Goal: Communication & Community: Answer question/provide support

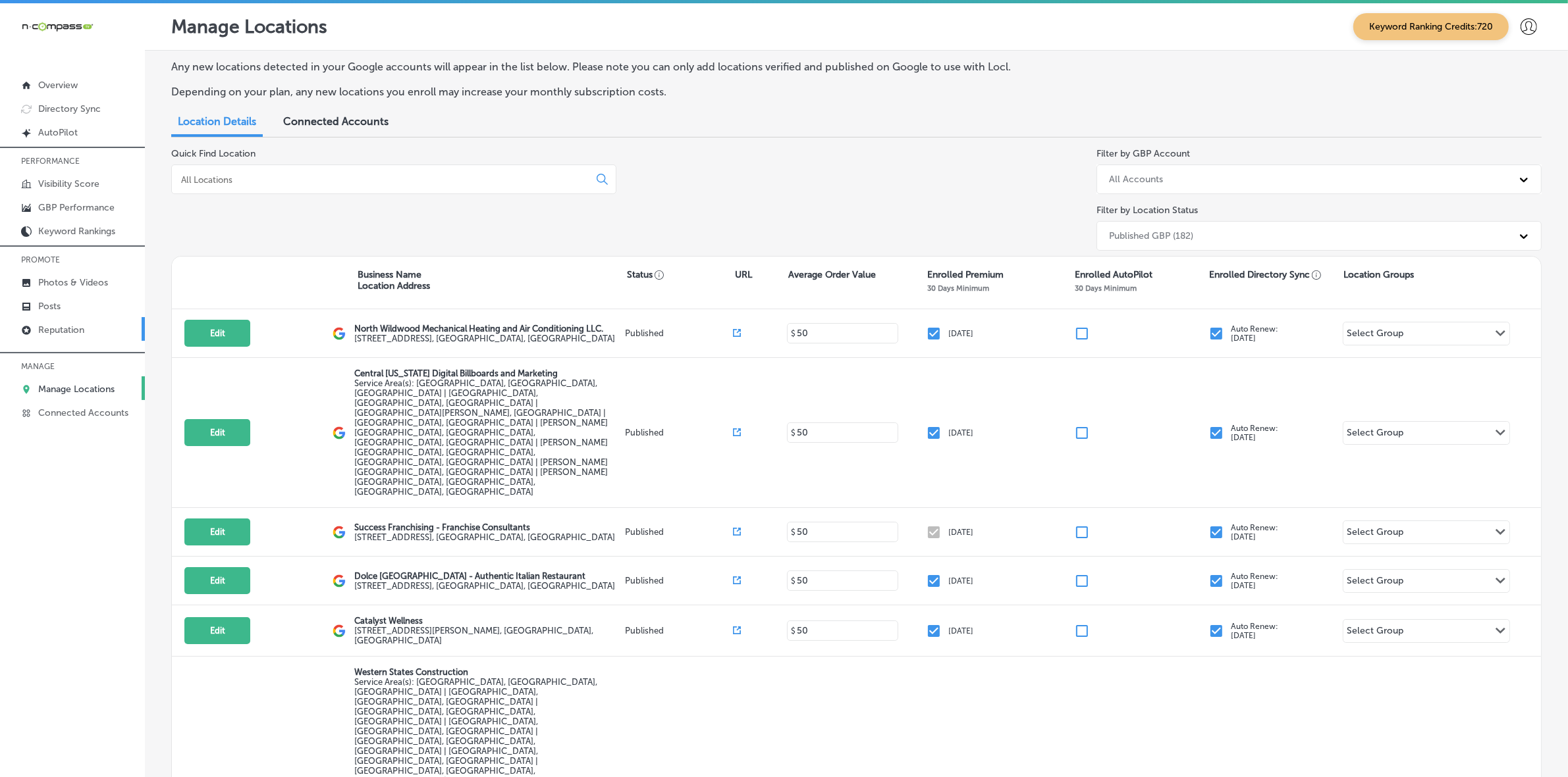
click at [74, 338] on link "Reputation" at bounding box center [73, 329] width 145 height 24
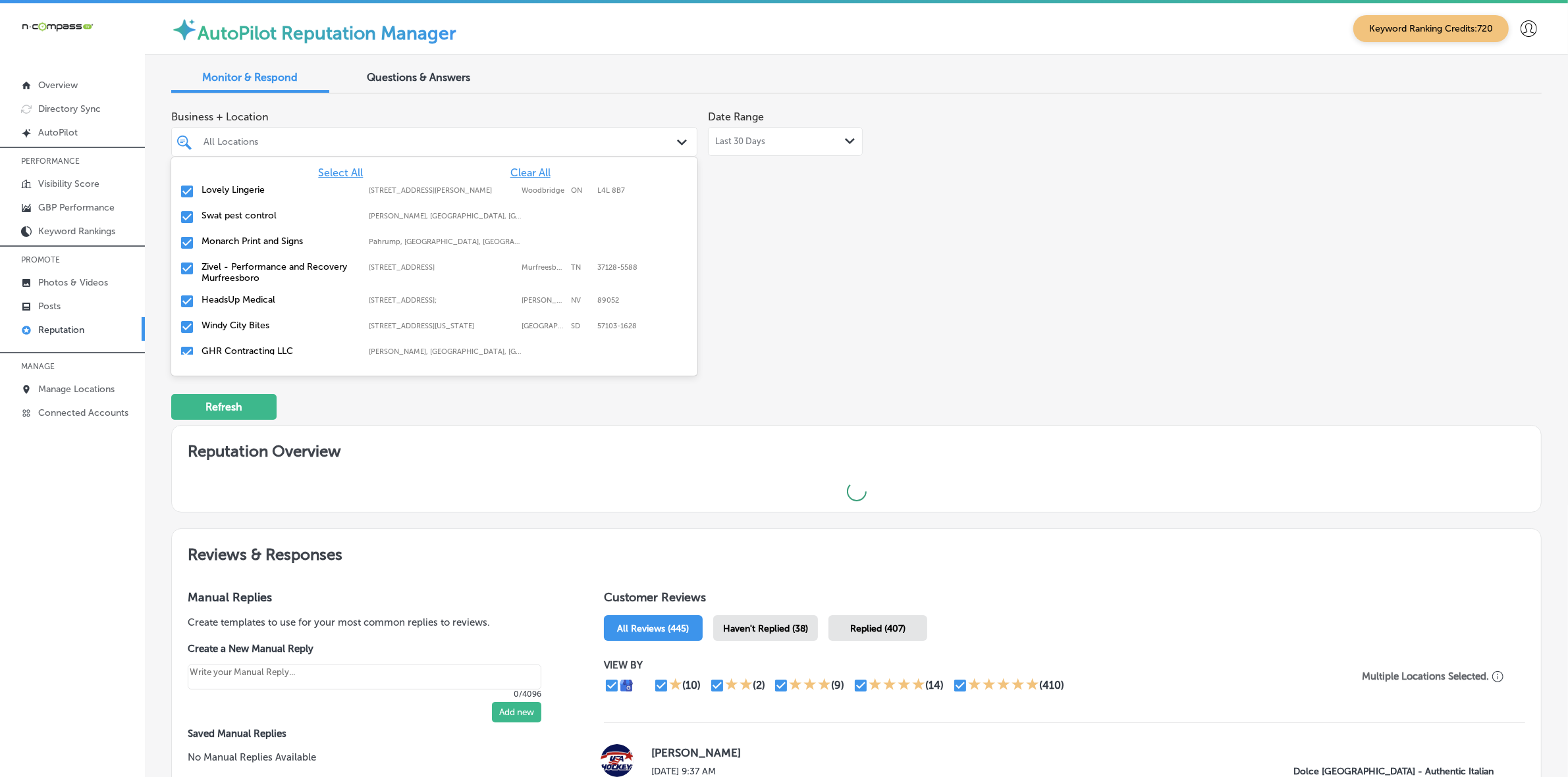
click at [517, 148] on div at bounding box center [411, 142] width 418 height 18
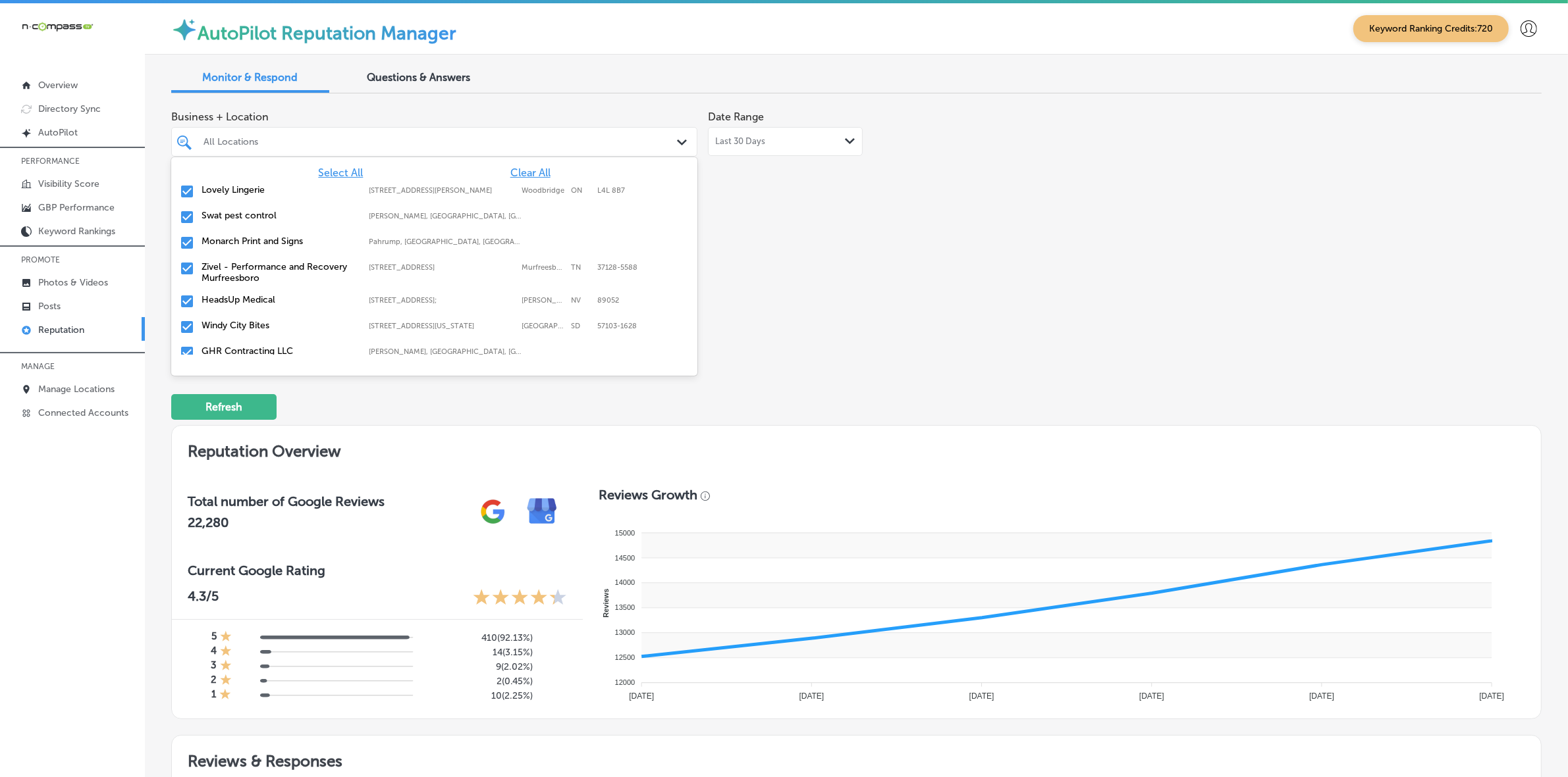
click at [1081, 383] on div "Refresh" at bounding box center [856, 401] width 1370 height 68
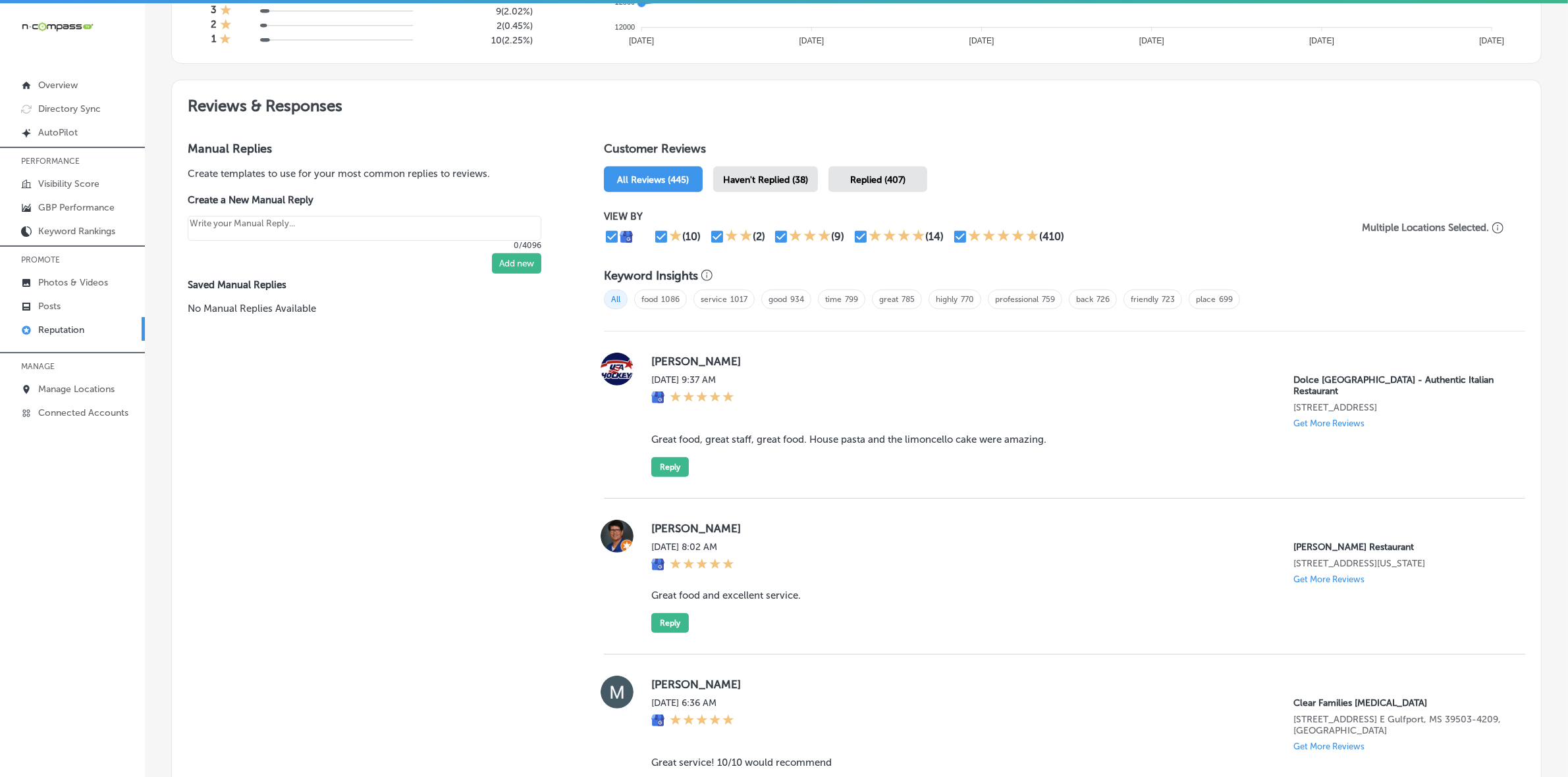
scroll to position [329, 0]
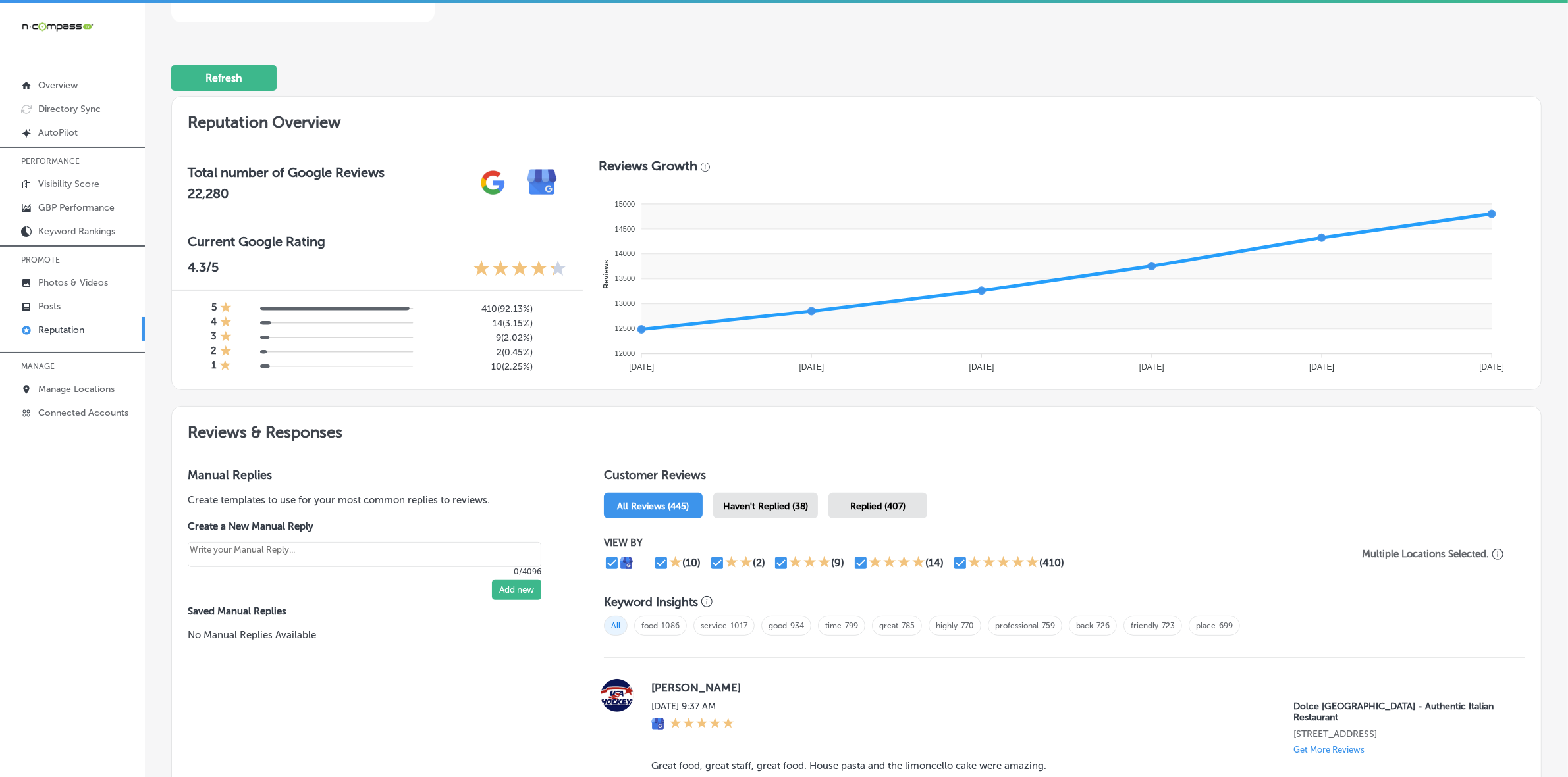
click at [777, 505] on span "Haven't Replied (38)" at bounding box center [765, 506] width 85 height 11
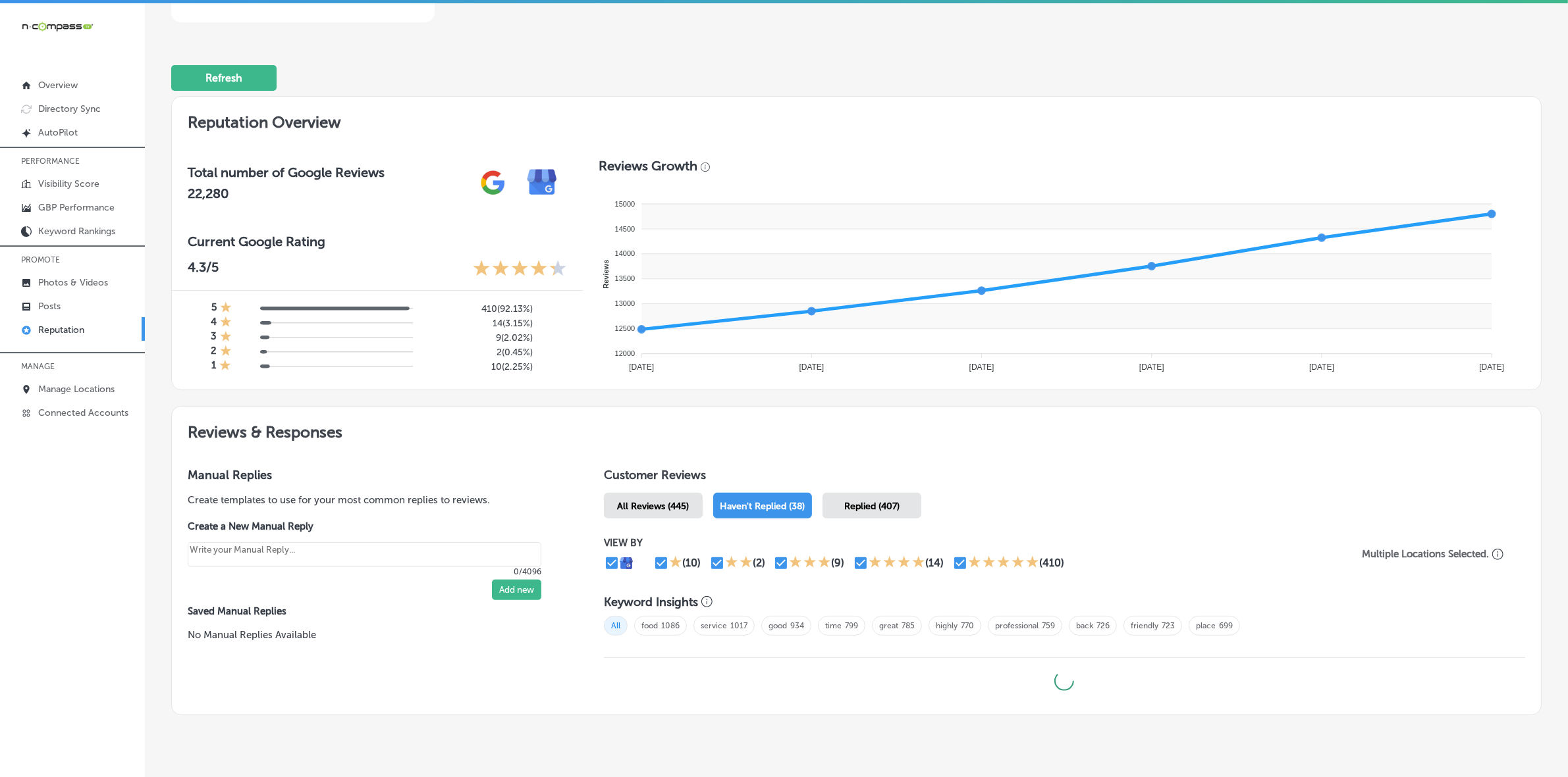
type textarea "x"
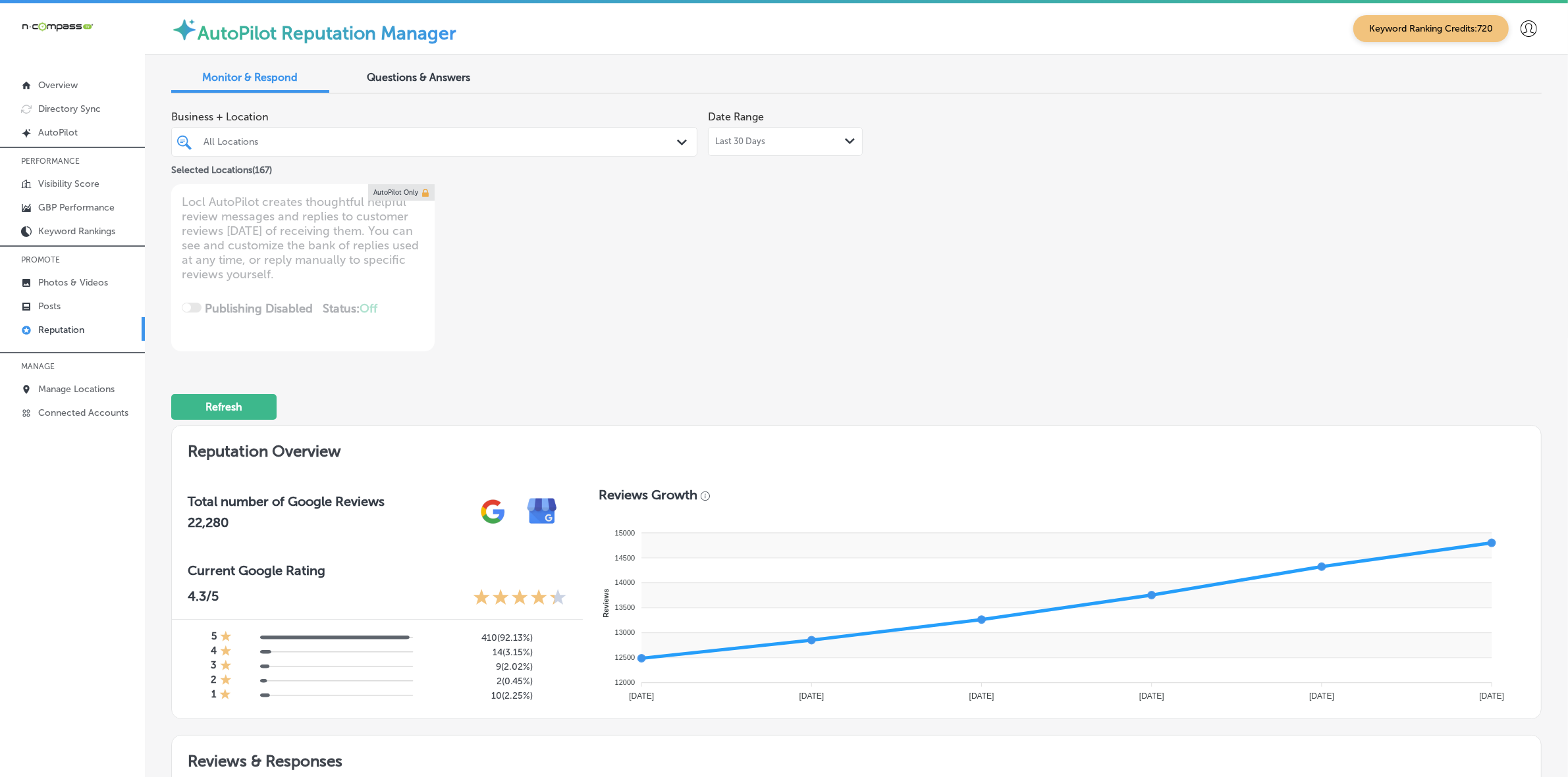
click at [535, 139] on div "All Locations" at bounding box center [441, 142] width 475 height 11
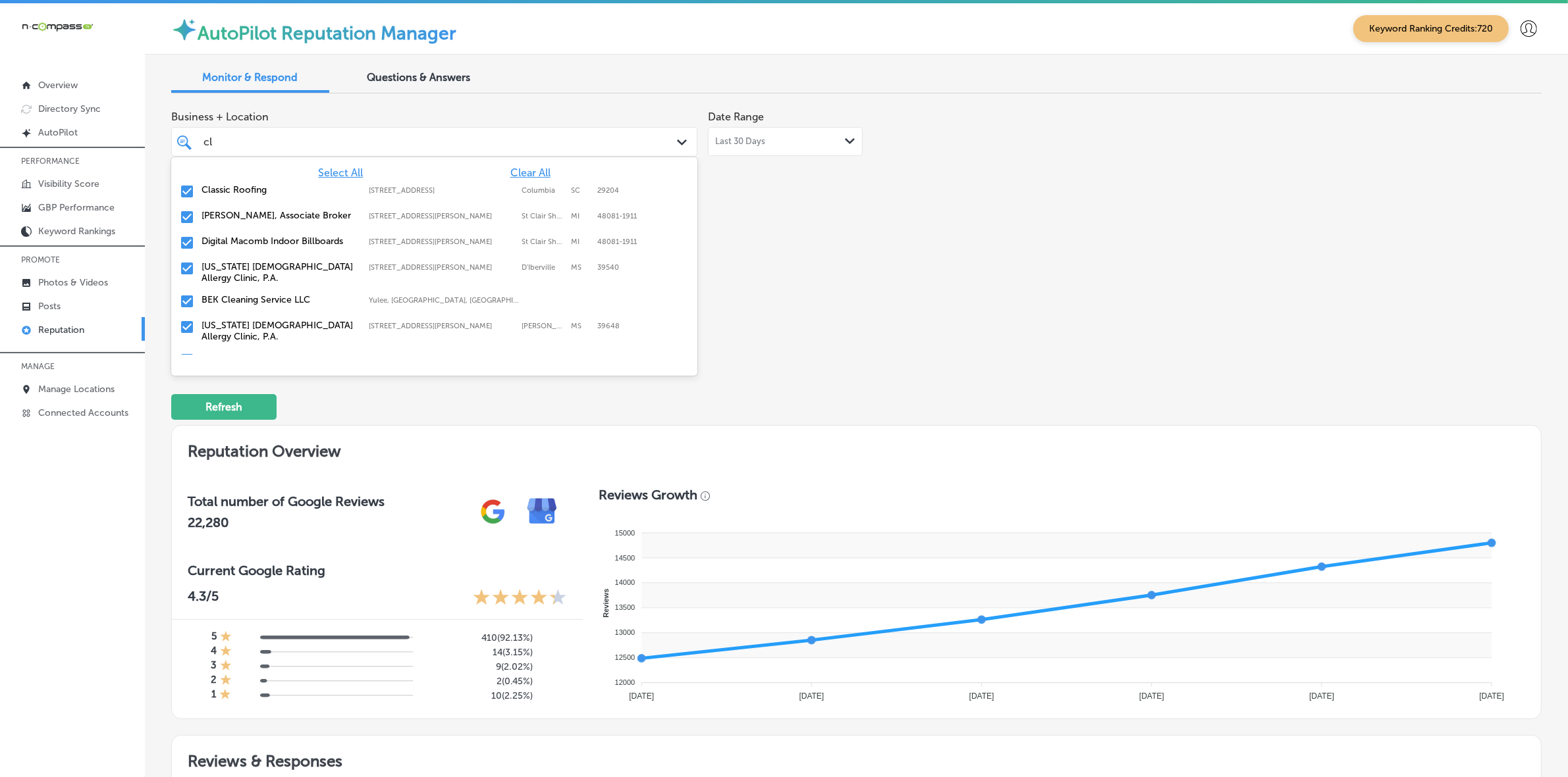
type input "cle"
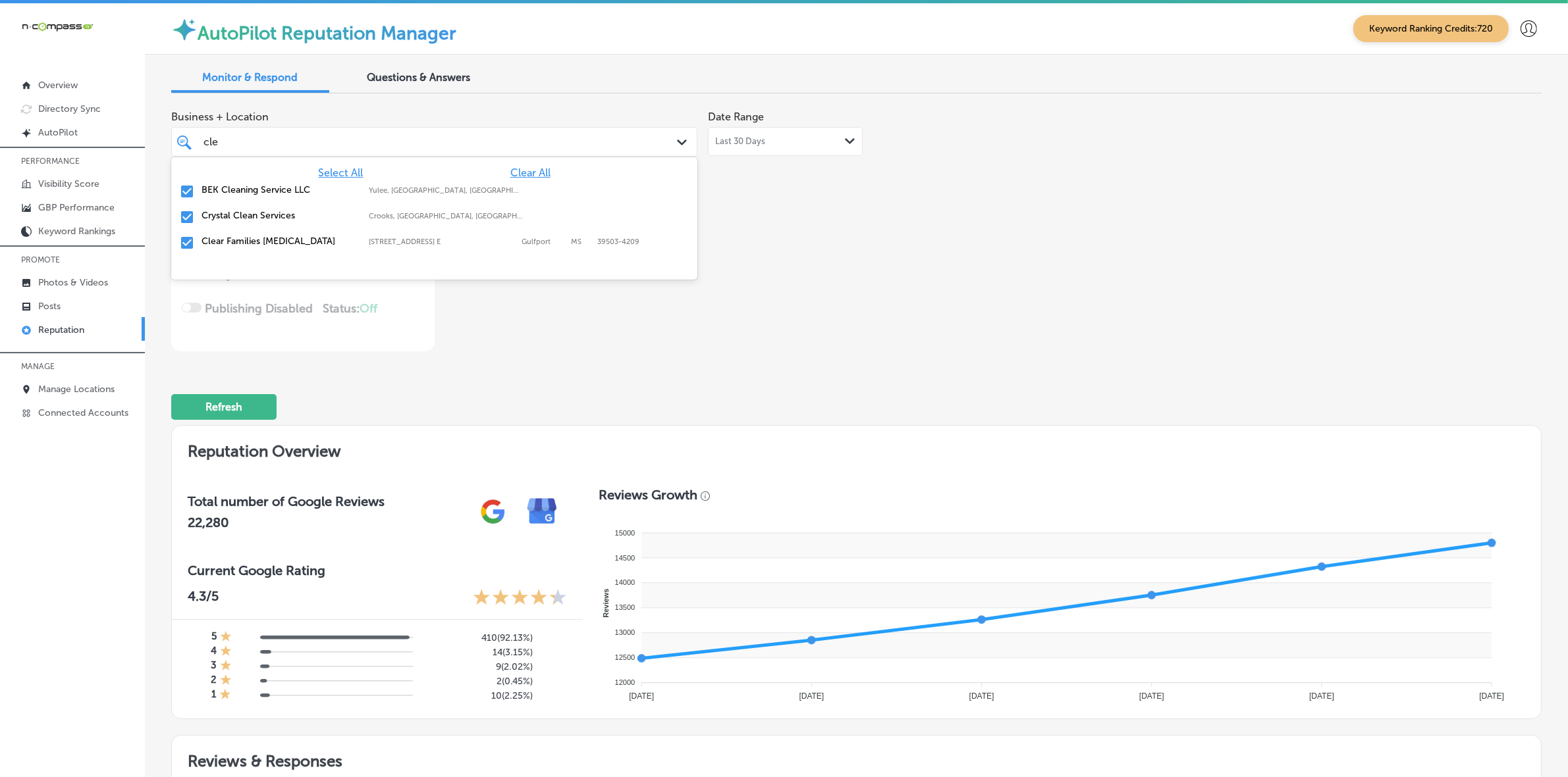
click at [246, 186] on label "BEK Cleaning Service LLC" at bounding box center [278, 189] width 154 height 11
click at [252, 215] on label "Clear Families [MEDICAL_DATA]" at bounding box center [278, 215] width 154 height 11
type textarea "x"
type input "cl"
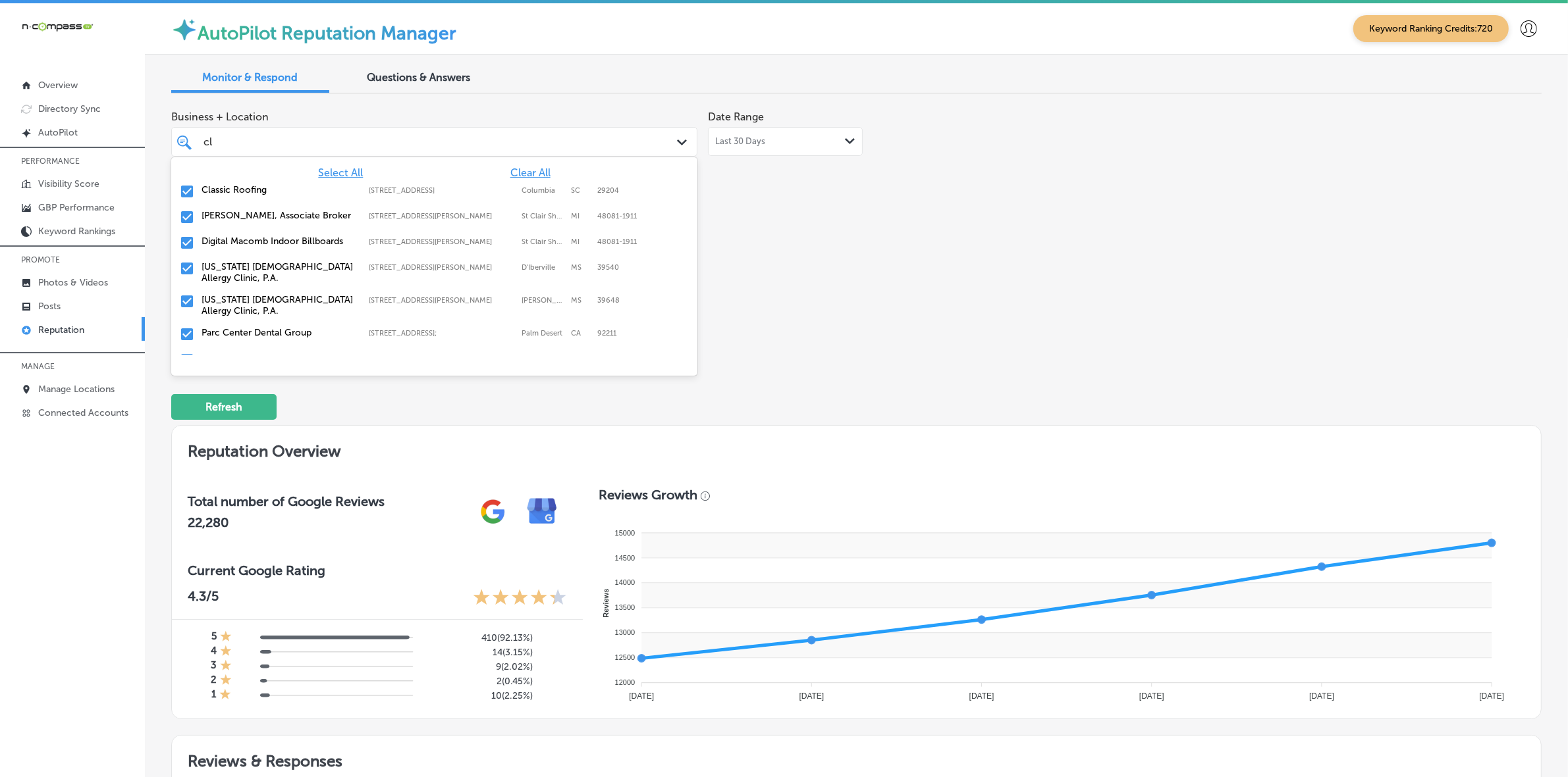
click at [252, 186] on label "Classic Roofing" at bounding box center [278, 189] width 154 height 11
click at [252, 186] on label "[PERSON_NAME], Associate Broker" at bounding box center [278, 189] width 154 height 11
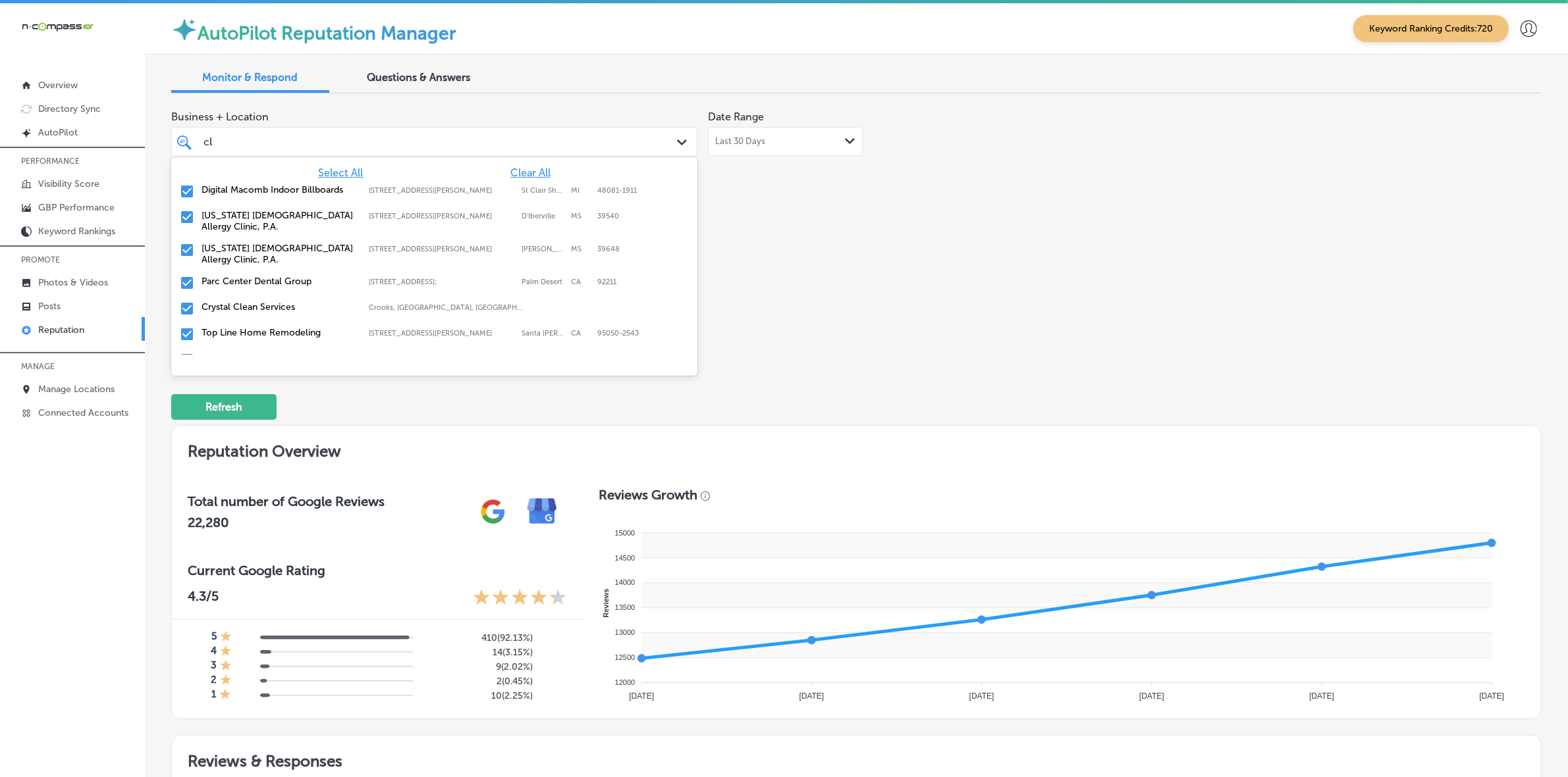
click at [252, 186] on label "Digital Macomb Indoor Billboards" at bounding box center [278, 189] width 154 height 11
click at [252, 228] on label "[US_STATE] [DEMOGRAPHIC_DATA] Allergy Clinic, P.A." at bounding box center [278, 228] width 154 height 23
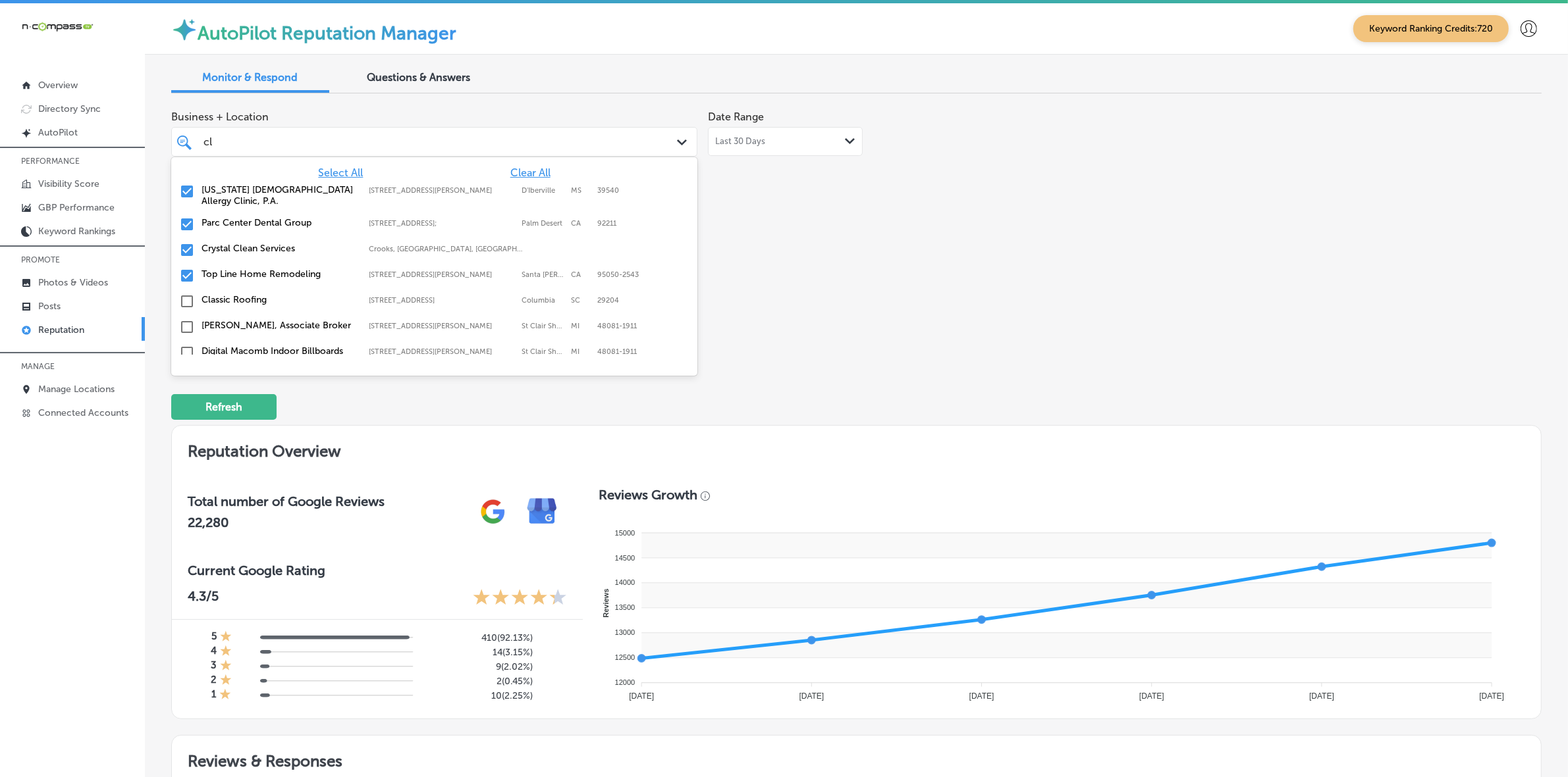
click at [252, 228] on label "Parc Center Dental Group" at bounding box center [278, 223] width 154 height 11
click at [252, 250] on label "Top Line Home Remodeling" at bounding box center [278, 248] width 154 height 11
type textarea "x"
type input "c"
type input "smo"
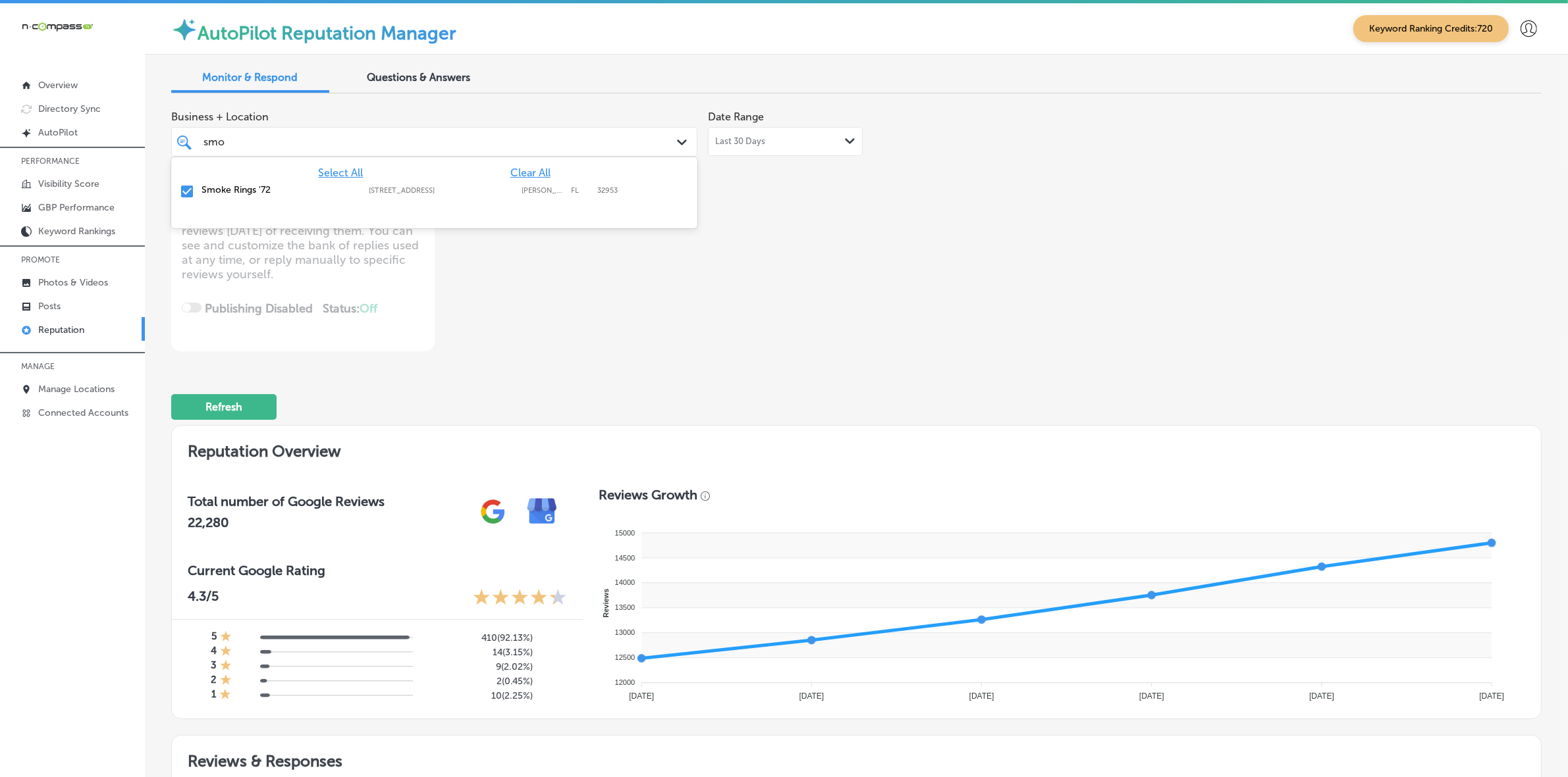
click at [428, 194] on label "[STREET_ADDRESS]" at bounding box center [442, 190] width 146 height 9
type textarea "x"
type input "s"
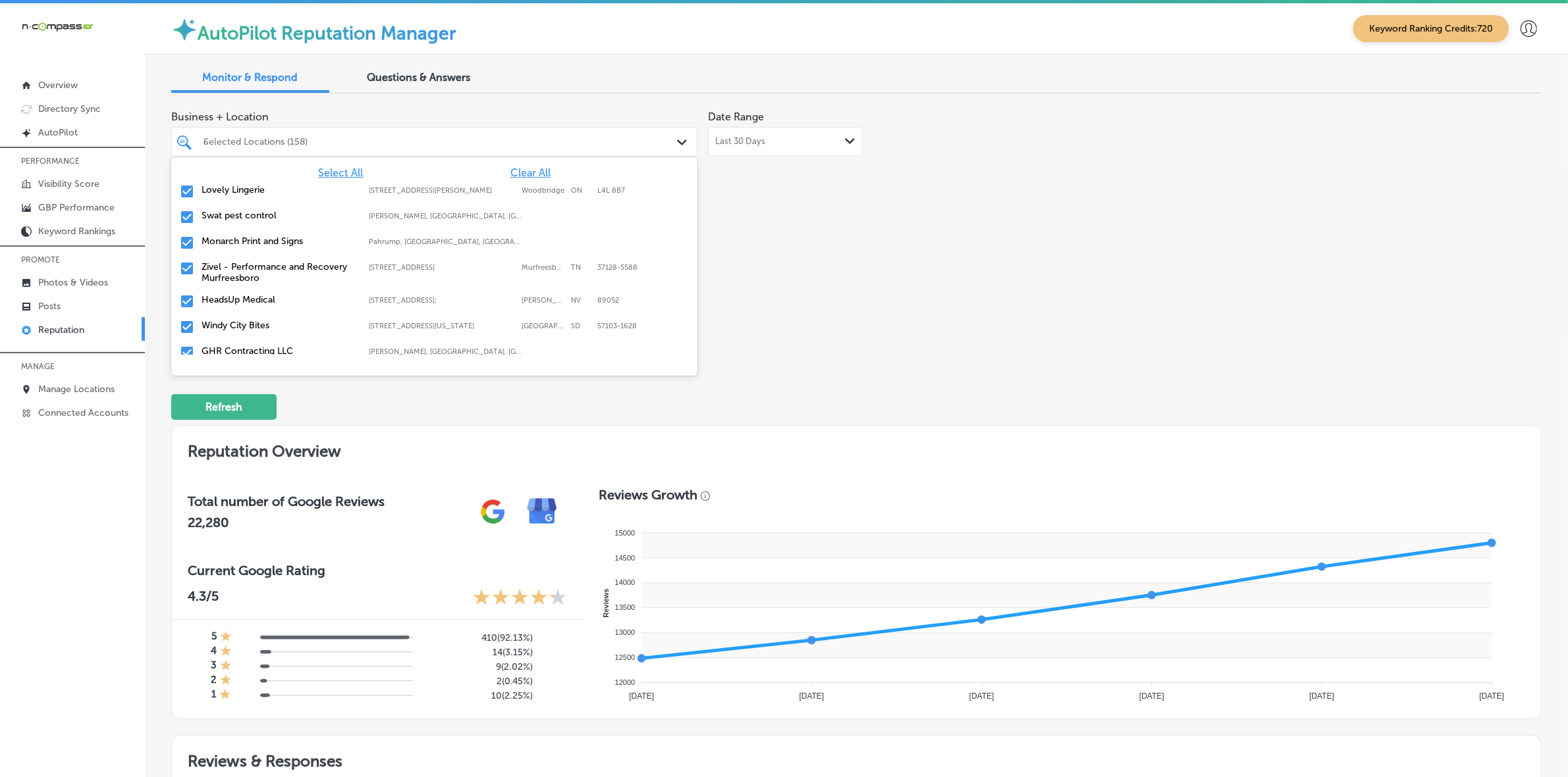
type input "eu"
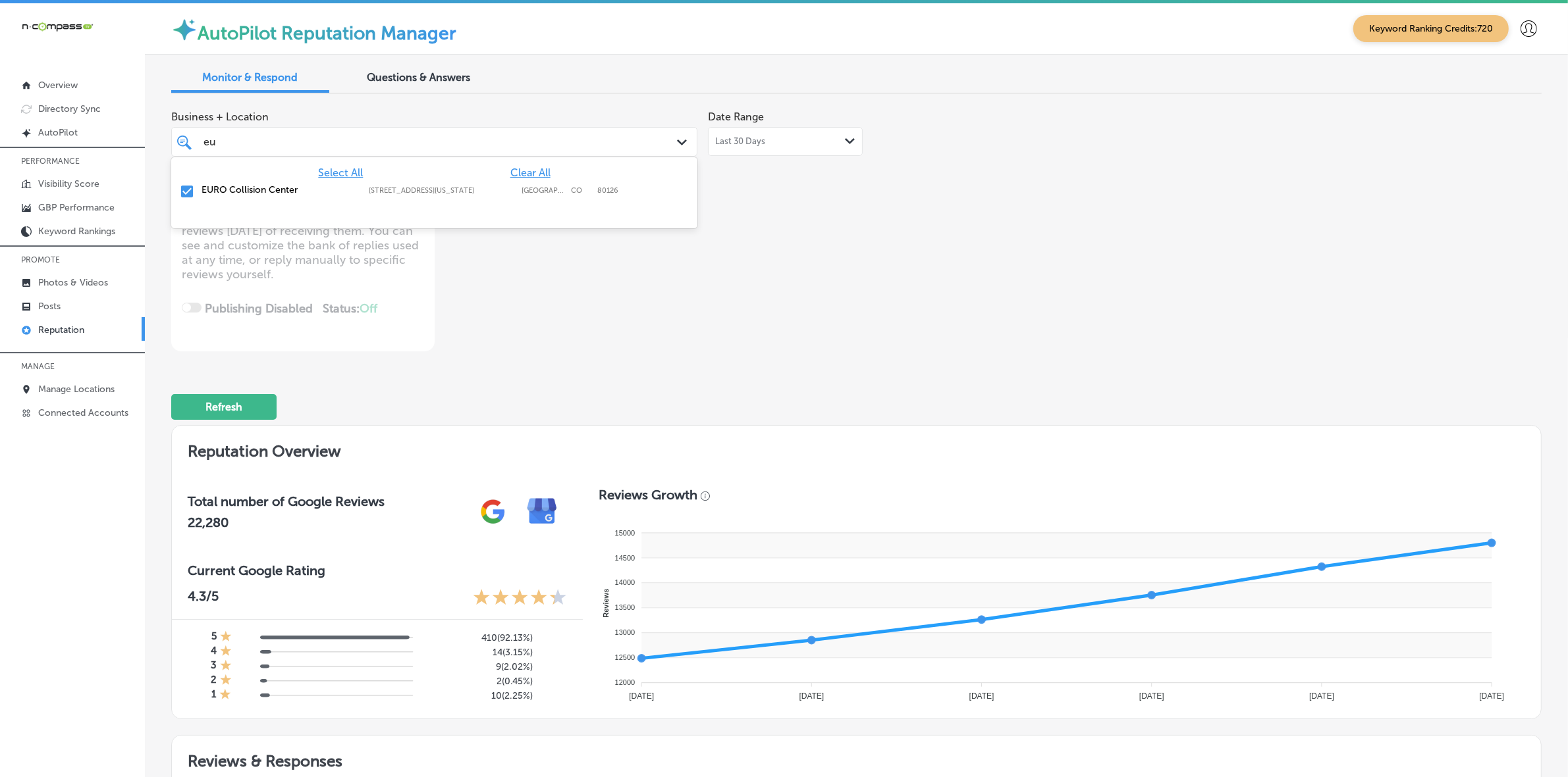
click at [431, 191] on label "[STREET_ADDRESS][US_STATE]" at bounding box center [442, 190] width 146 height 9
type textarea "x"
type input "e"
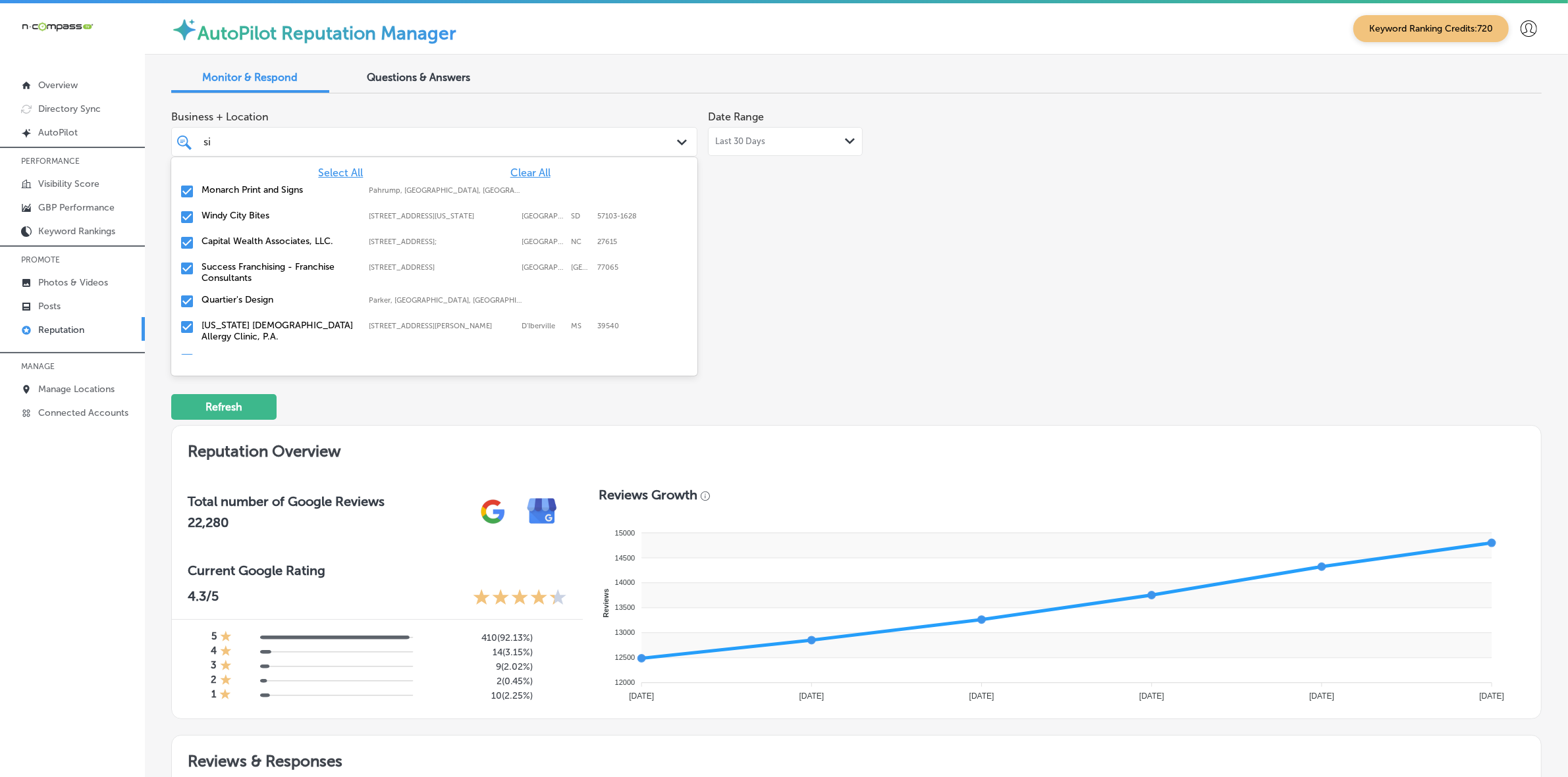
type input "sic"
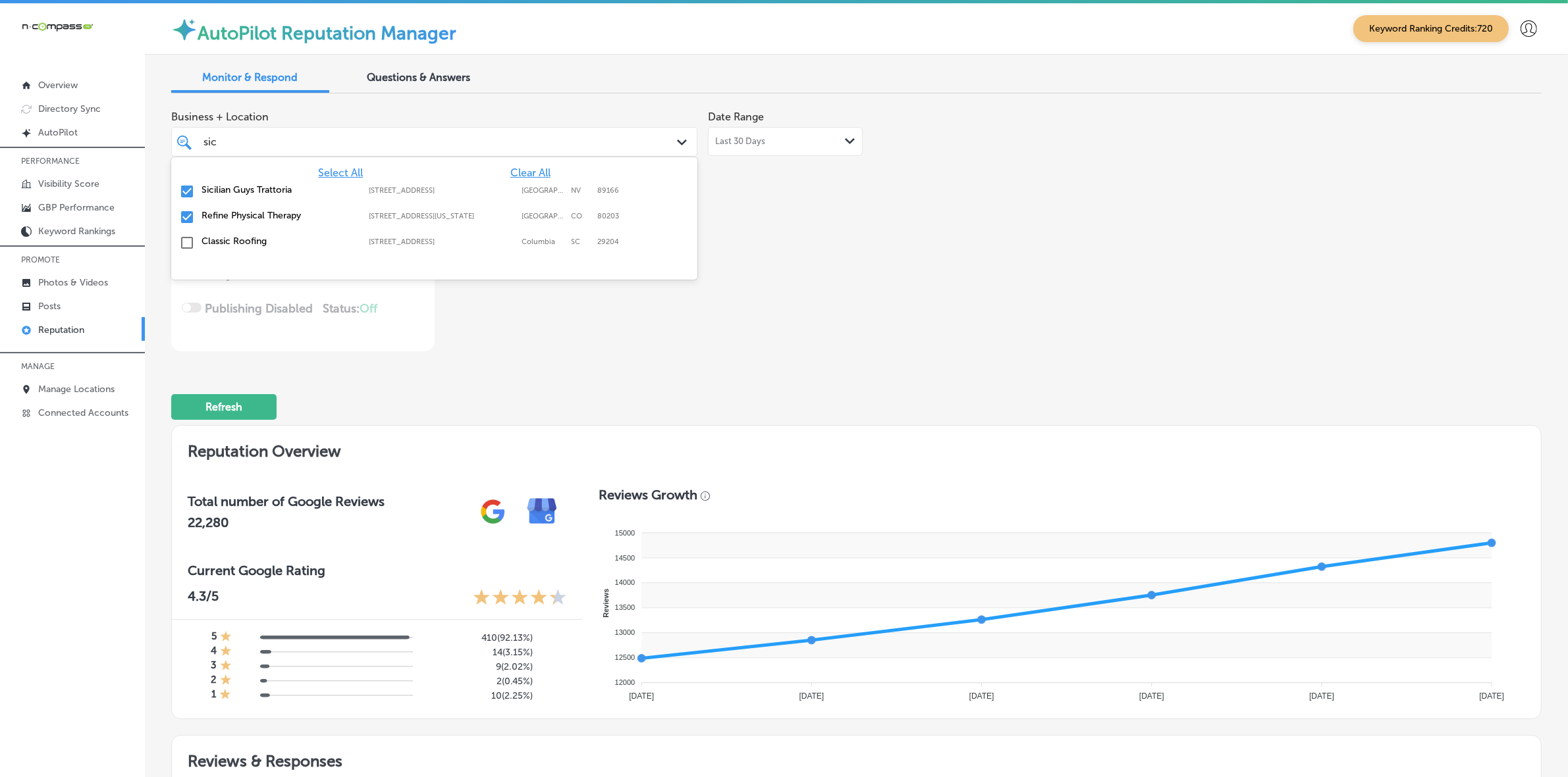
click at [431, 191] on label "[STREET_ADDRESS]" at bounding box center [442, 190] width 146 height 9
click at [431, 191] on label "[STREET_ADDRESS][US_STATE]" at bounding box center [442, 190] width 146 height 9
type textarea "x"
type input "si"
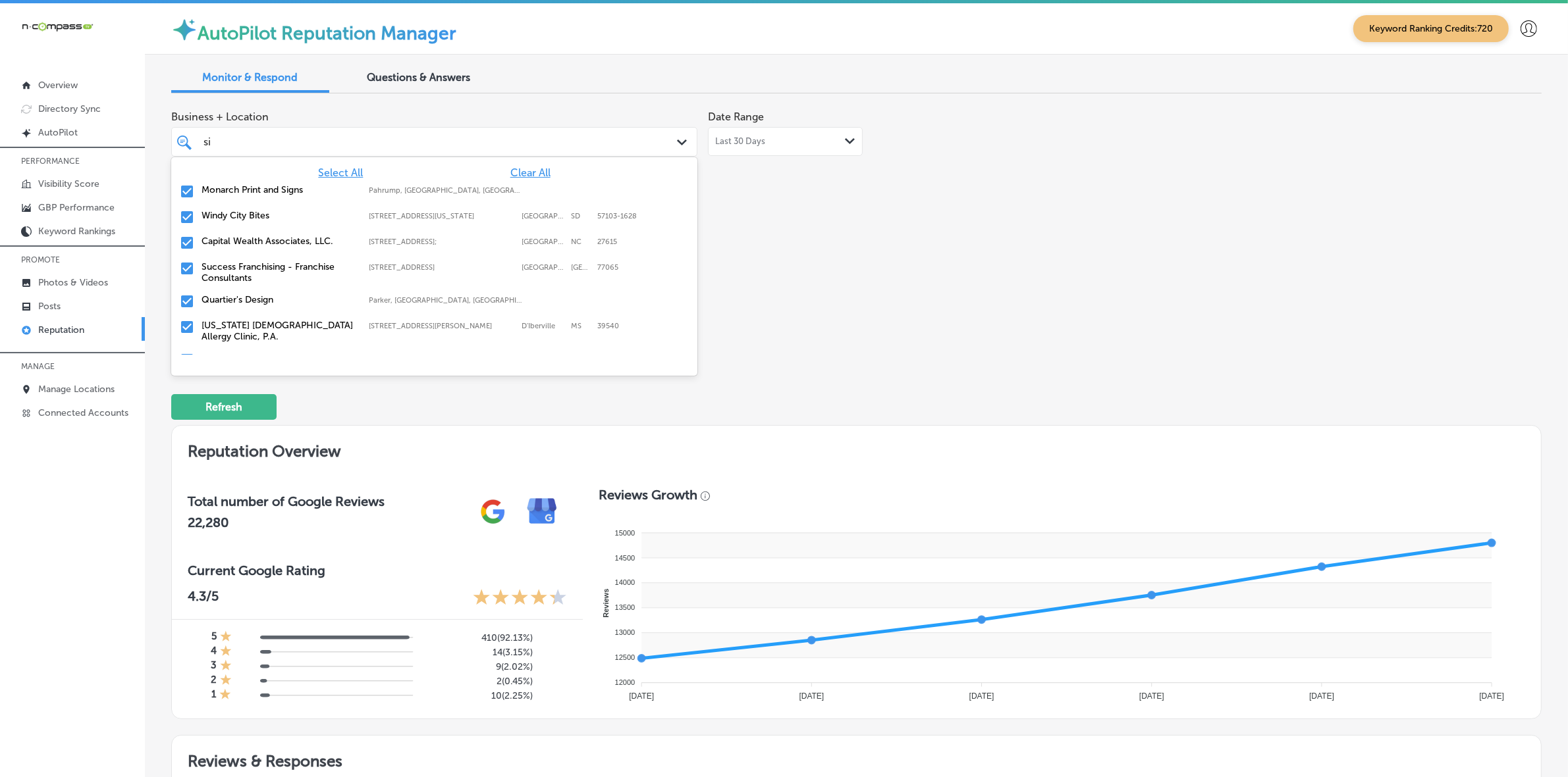
click at [431, 191] on label "Pahrump, [GEOGRAPHIC_DATA], [GEOGRAPHIC_DATA] | [GEOGRAPHIC_DATA], [GEOGRAPHIC_…" at bounding box center [446, 190] width 154 height 9
click at [431, 191] on label "[STREET_ADDRESS][US_STATE]" at bounding box center [442, 190] width 146 height 9
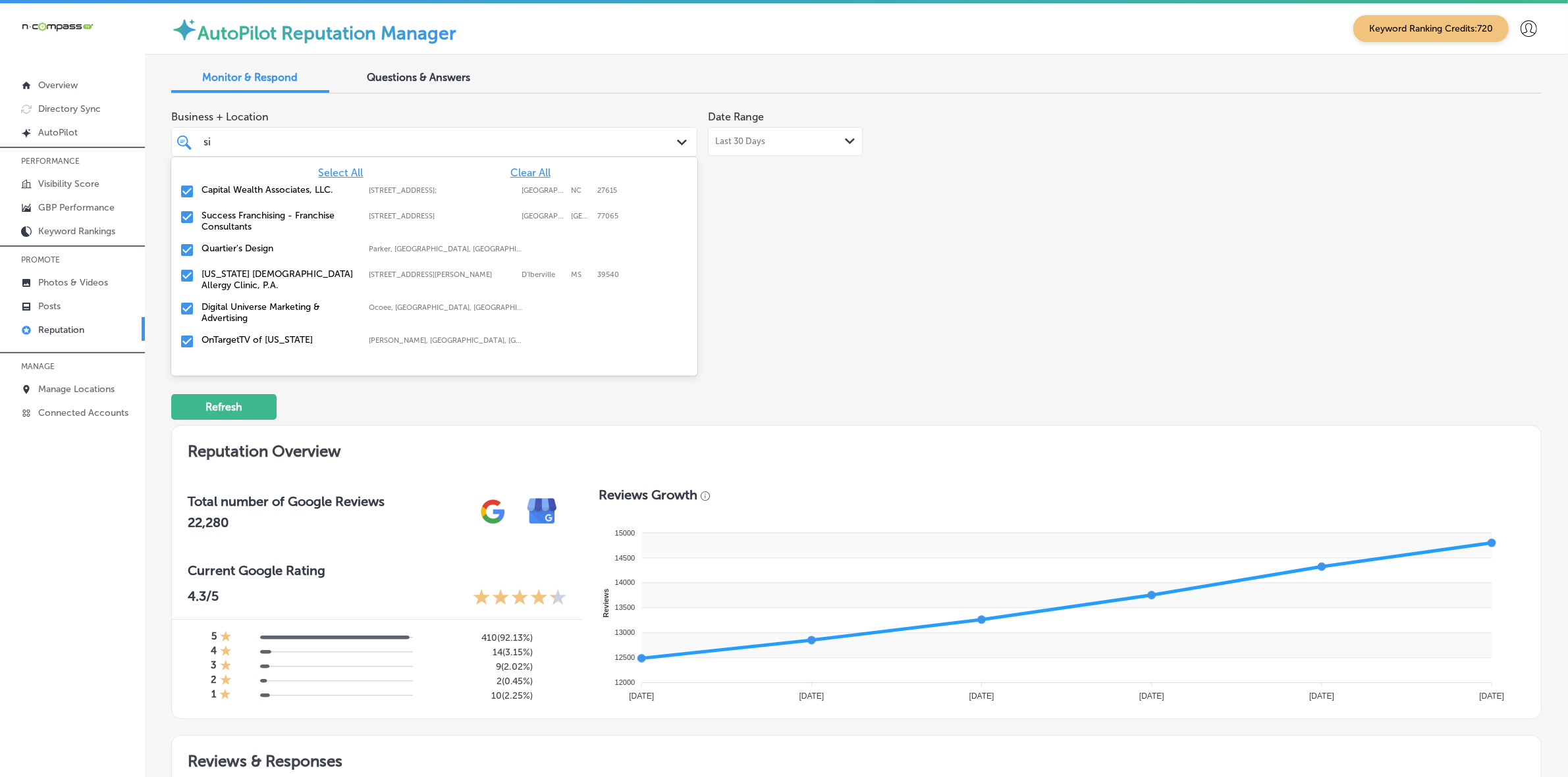
click at [431, 191] on label "[STREET_ADDRESS];" at bounding box center [442, 190] width 146 height 9
click at [431, 191] on label "[STREET_ADDRESS]" at bounding box center [442, 190] width 146 height 9
click at [431, 191] on label "Parker, [GEOGRAPHIC_DATA], [GEOGRAPHIC_DATA] | [GEOGRAPHIC_DATA], [GEOGRAPHIC_D…" at bounding box center [446, 190] width 154 height 9
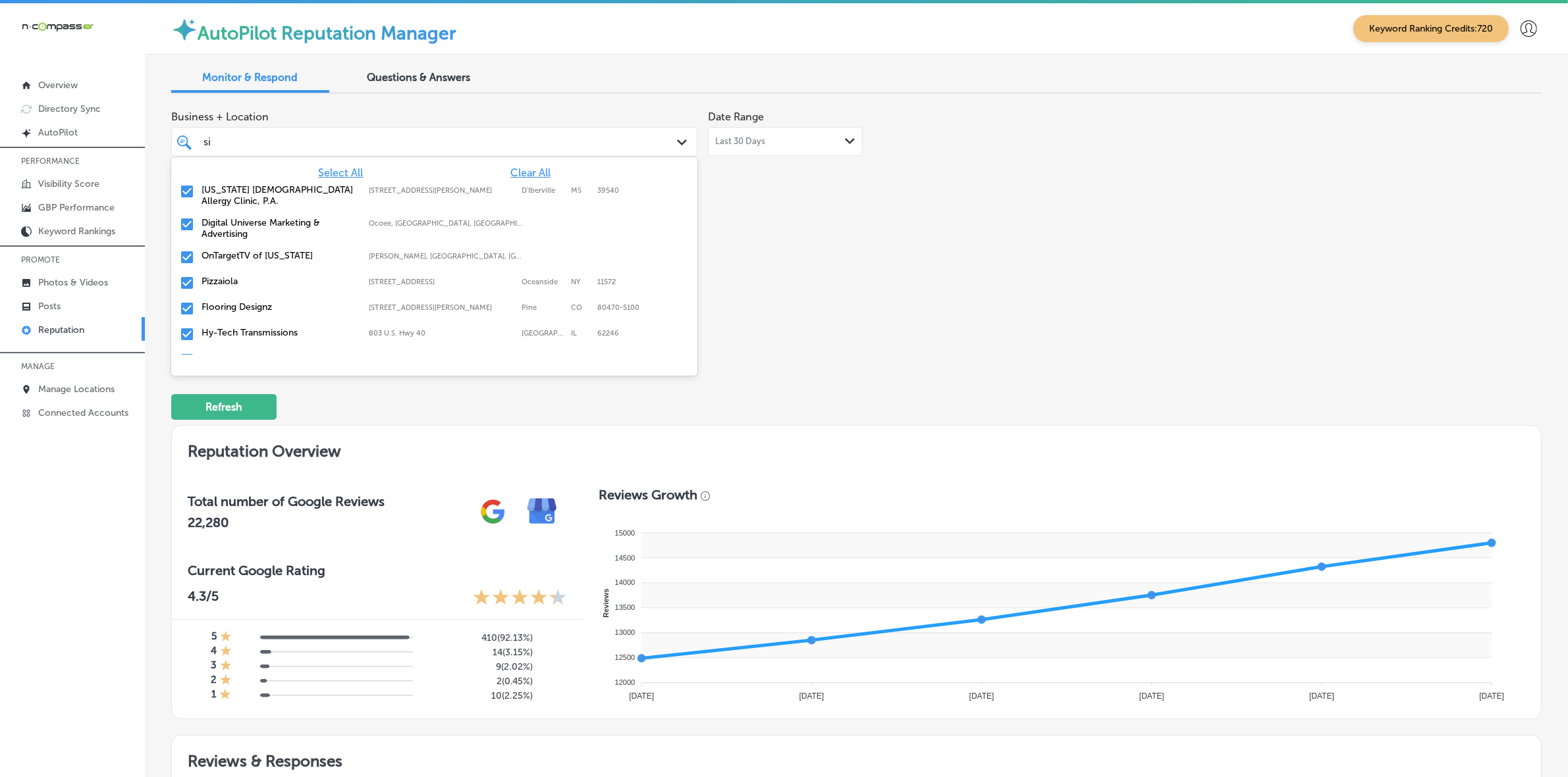
click at [405, 227] on label "Ocoee, [GEOGRAPHIC_DATA], [GEOGRAPHIC_DATA] | [GEOGRAPHIC_DATA], [GEOGRAPHIC_DA…" at bounding box center [446, 223] width 154 height 9
click at [396, 249] on label "[STREET_ADDRESS]" at bounding box center [442, 249] width 146 height 9
click at [396, 249] on label "[STREET_ADDRESS][PERSON_NAME]" at bounding box center [442, 249] width 146 height 9
click at [396, 249] on label "803 U.S. Hwy 40" at bounding box center [442, 249] width 146 height 9
click at [396, 249] on label "[GEOGRAPHIC_DATA], [GEOGRAPHIC_DATA], [GEOGRAPHIC_DATA] | [GEOGRAPHIC_DATA], [G…" at bounding box center [446, 249] width 154 height 9
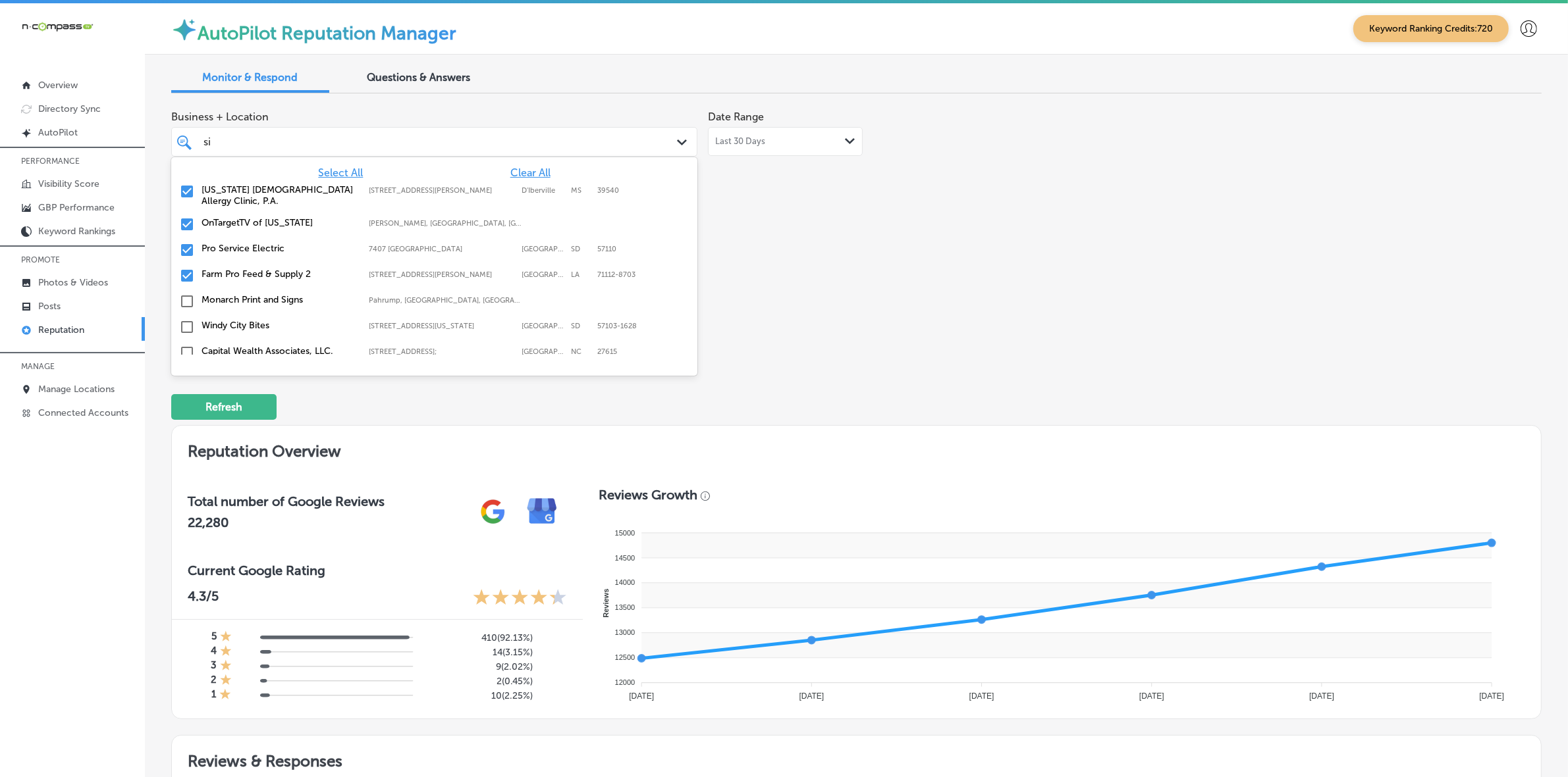
click at [396, 249] on label "7407 [GEOGRAPHIC_DATA]" at bounding box center [442, 249] width 146 height 9
click at [396, 249] on label "[STREET_ADDRESS][PERSON_NAME]" at bounding box center [442, 249] width 146 height 9
type textarea "x"
type input "s"
click at [742, 328] on div "Business + Location option [STREET_ADDRESS][PERSON_NAME] option [STREET_ADDRESS…" at bounding box center [582, 228] width 823 height 248
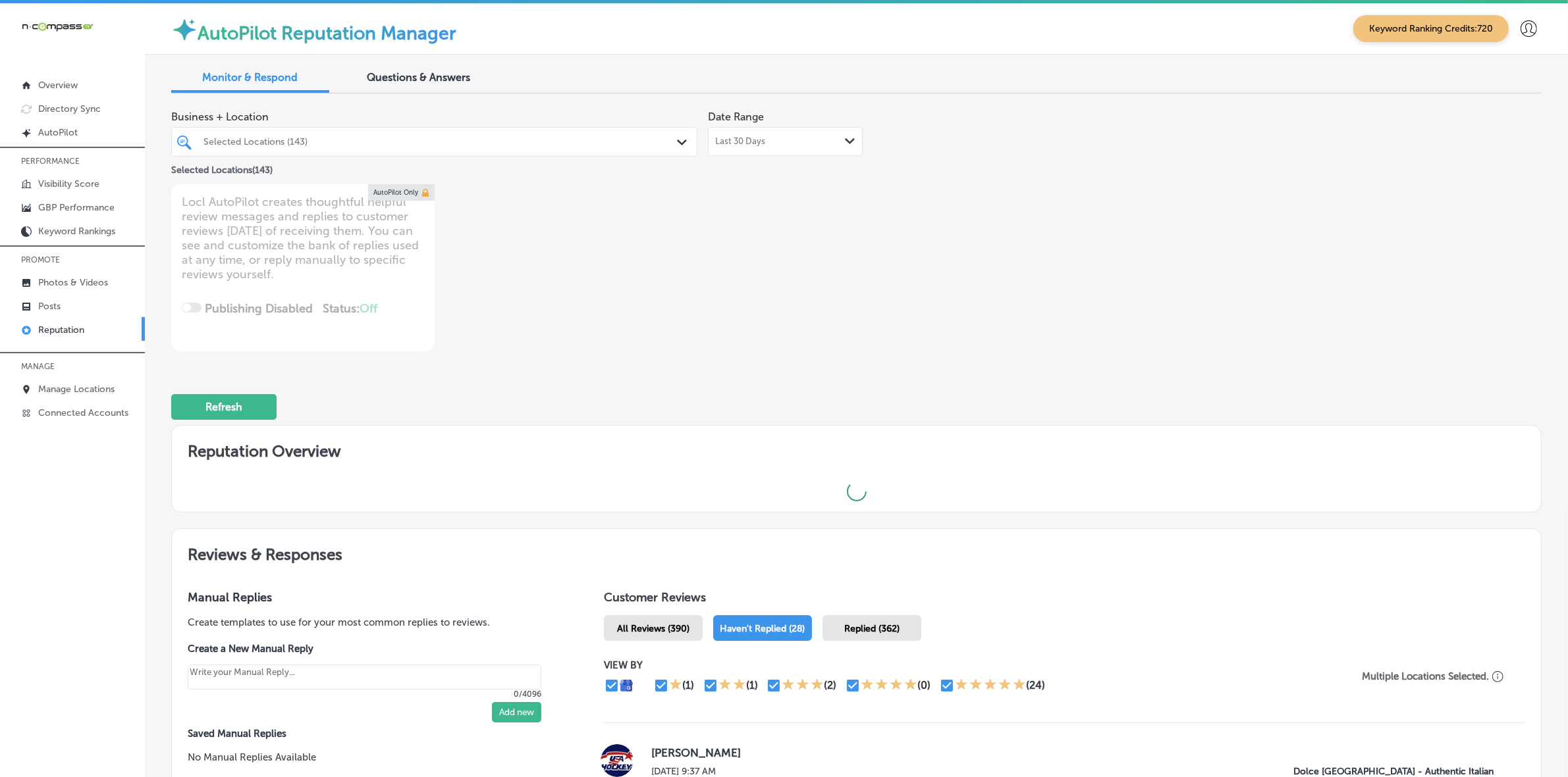
type textarea "x"
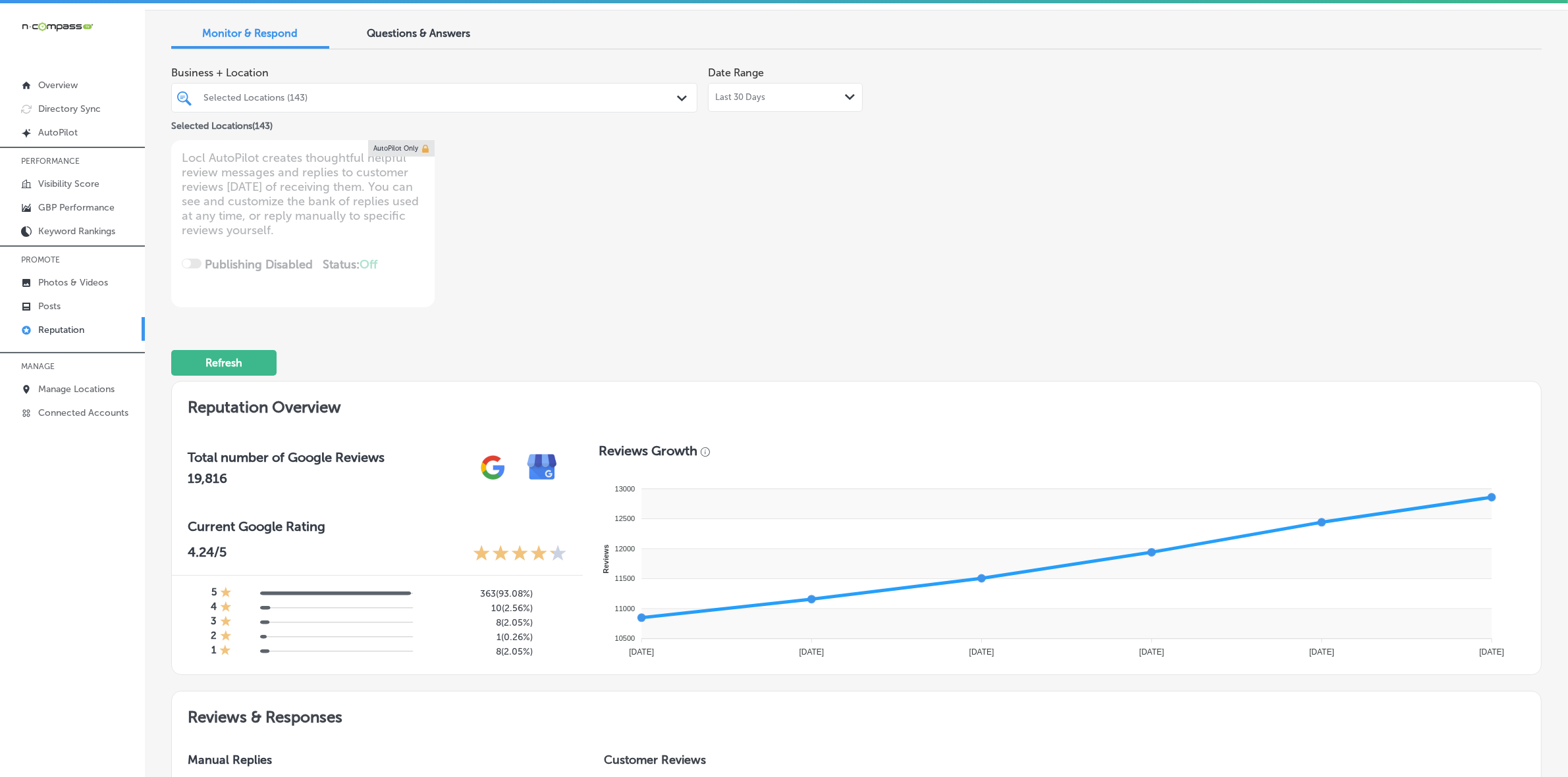
scroll to position [41, 0]
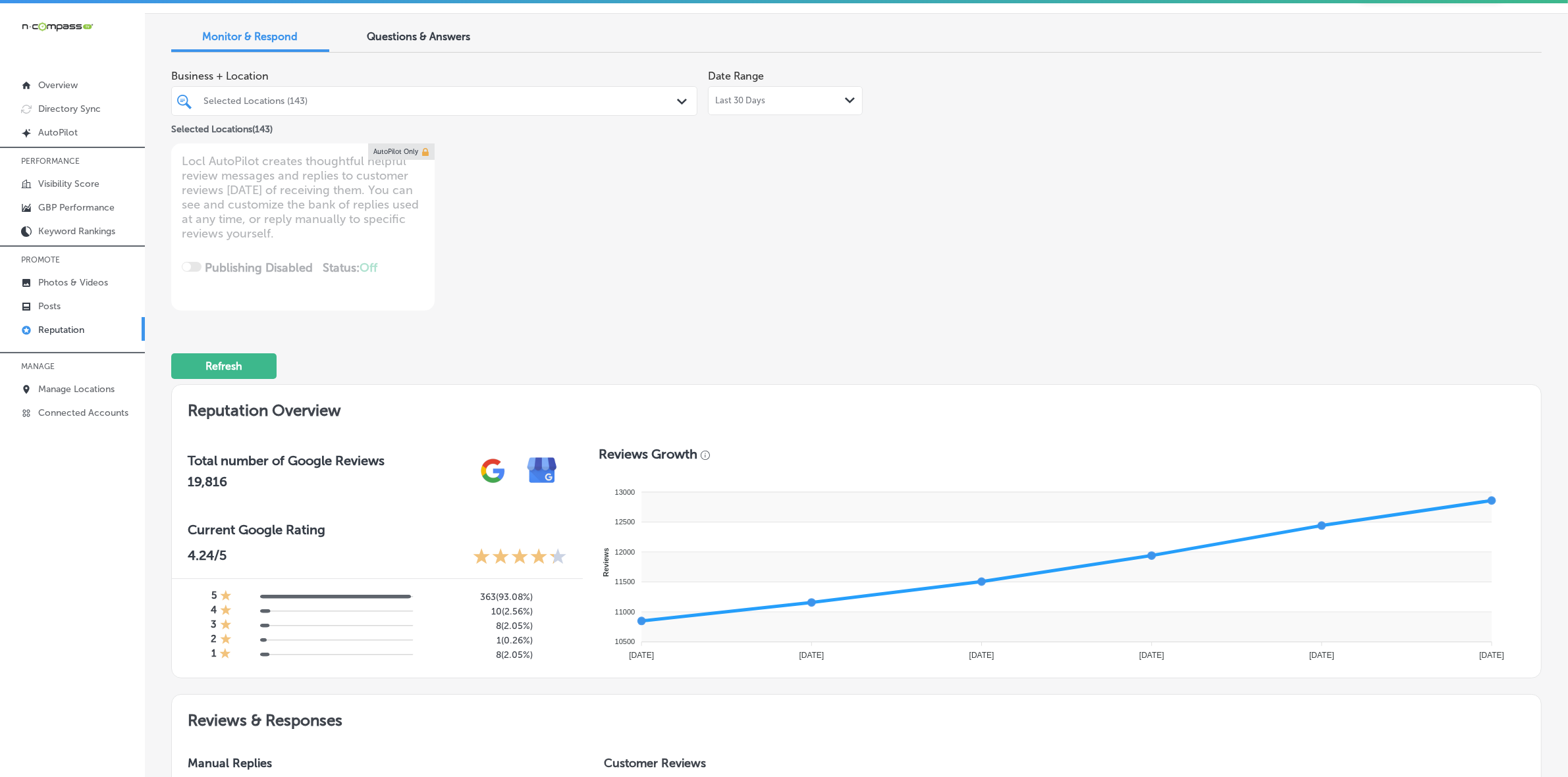
click at [456, 109] on div at bounding box center [411, 101] width 418 height 18
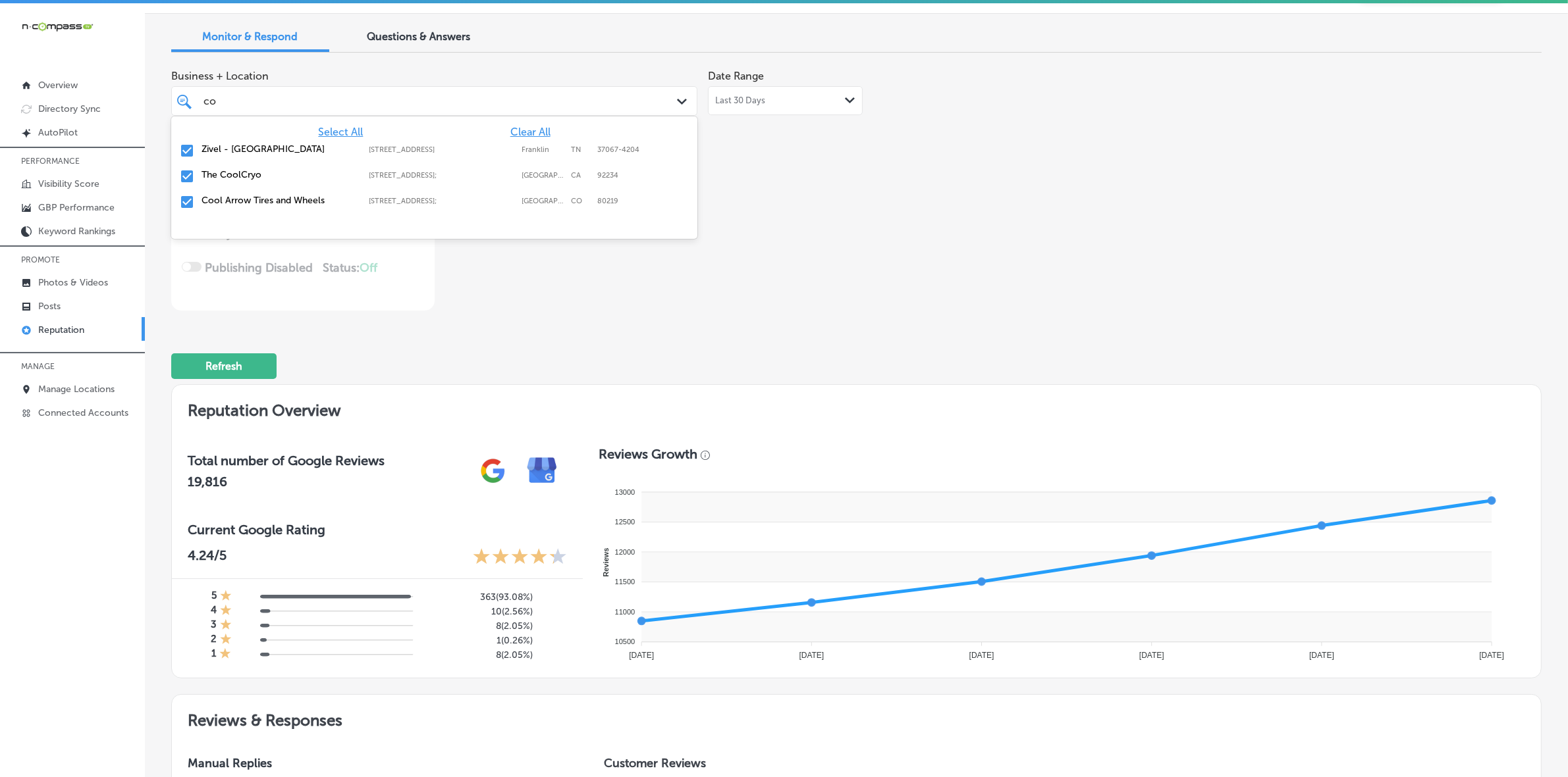
type input "coo"
click at [354, 152] on label "Zivel - [GEOGRAPHIC_DATA]" at bounding box center [278, 149] width 154 height 11
click at [354, 152] on label "The CoolCryo" at bounding box center [278, 149] width 154 height 11
click at [354, 152] on label "Cool Arrow Tires and Wheels" at bounding box center [278, 149] width 154 height 11
type textarea "x"
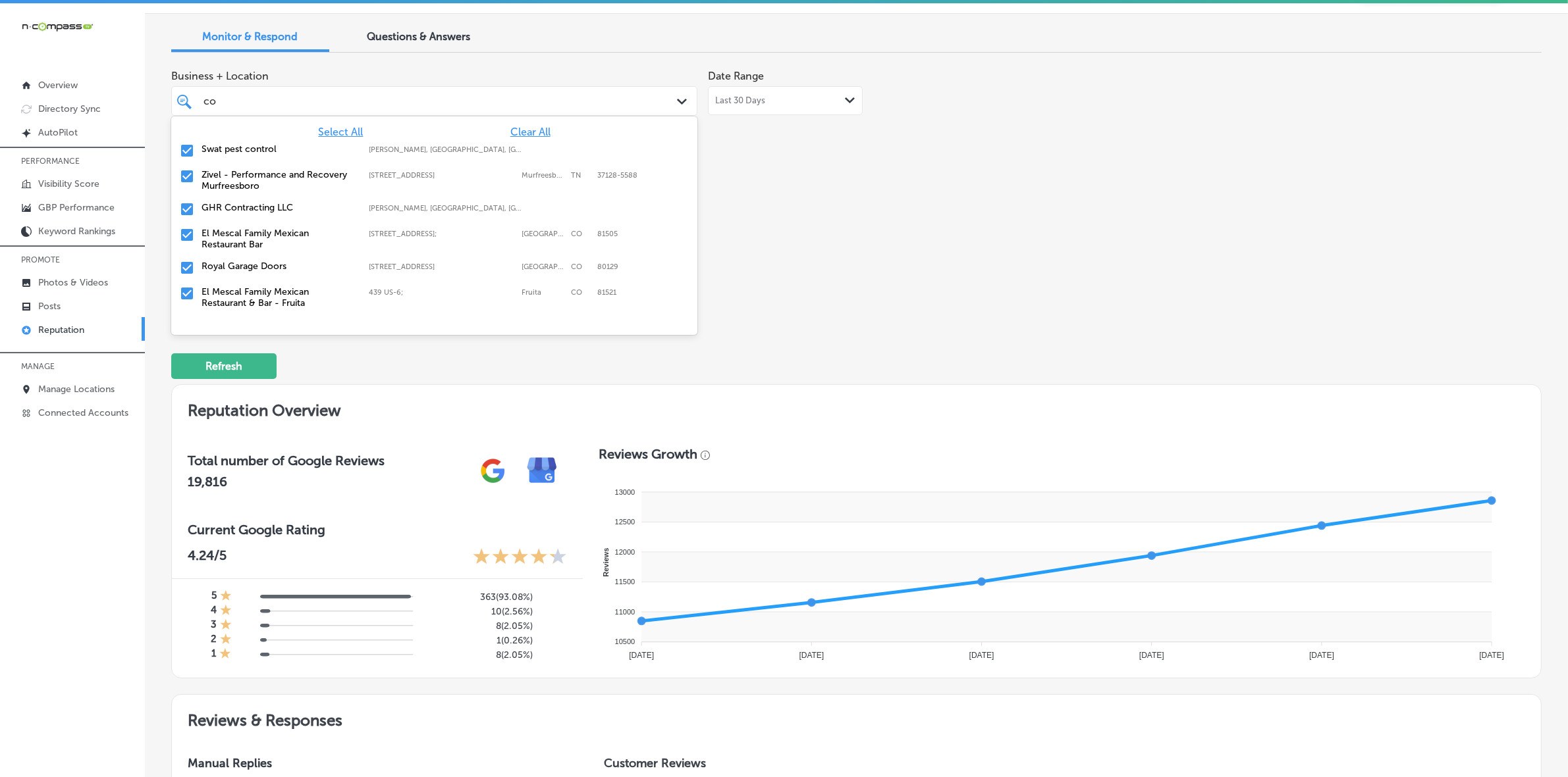
type input "c"
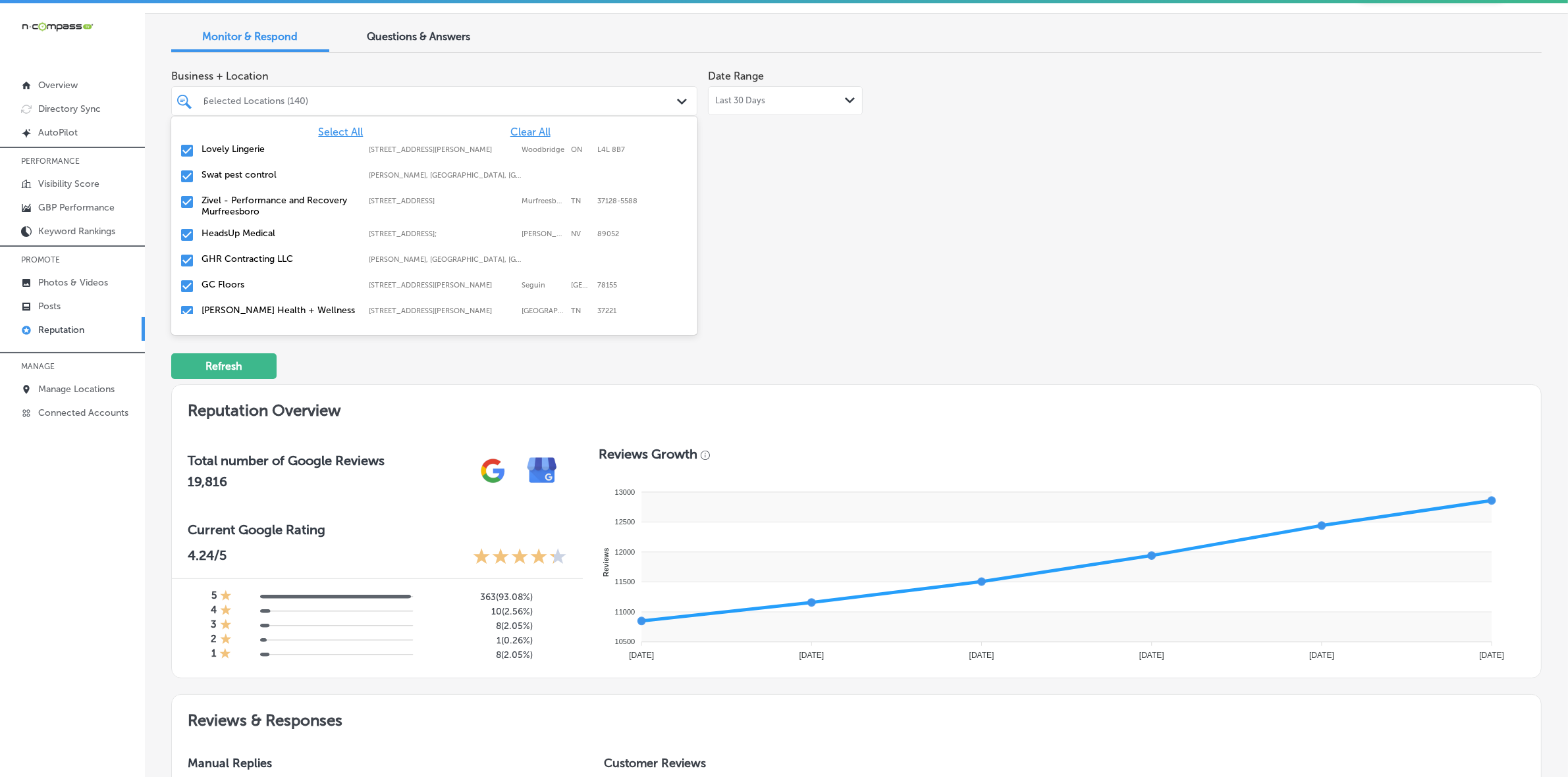
type input "roo"
click at [353, 152] on label "Mighty Dog Roofing" at bounding box center [278, 149] width 154 height 11
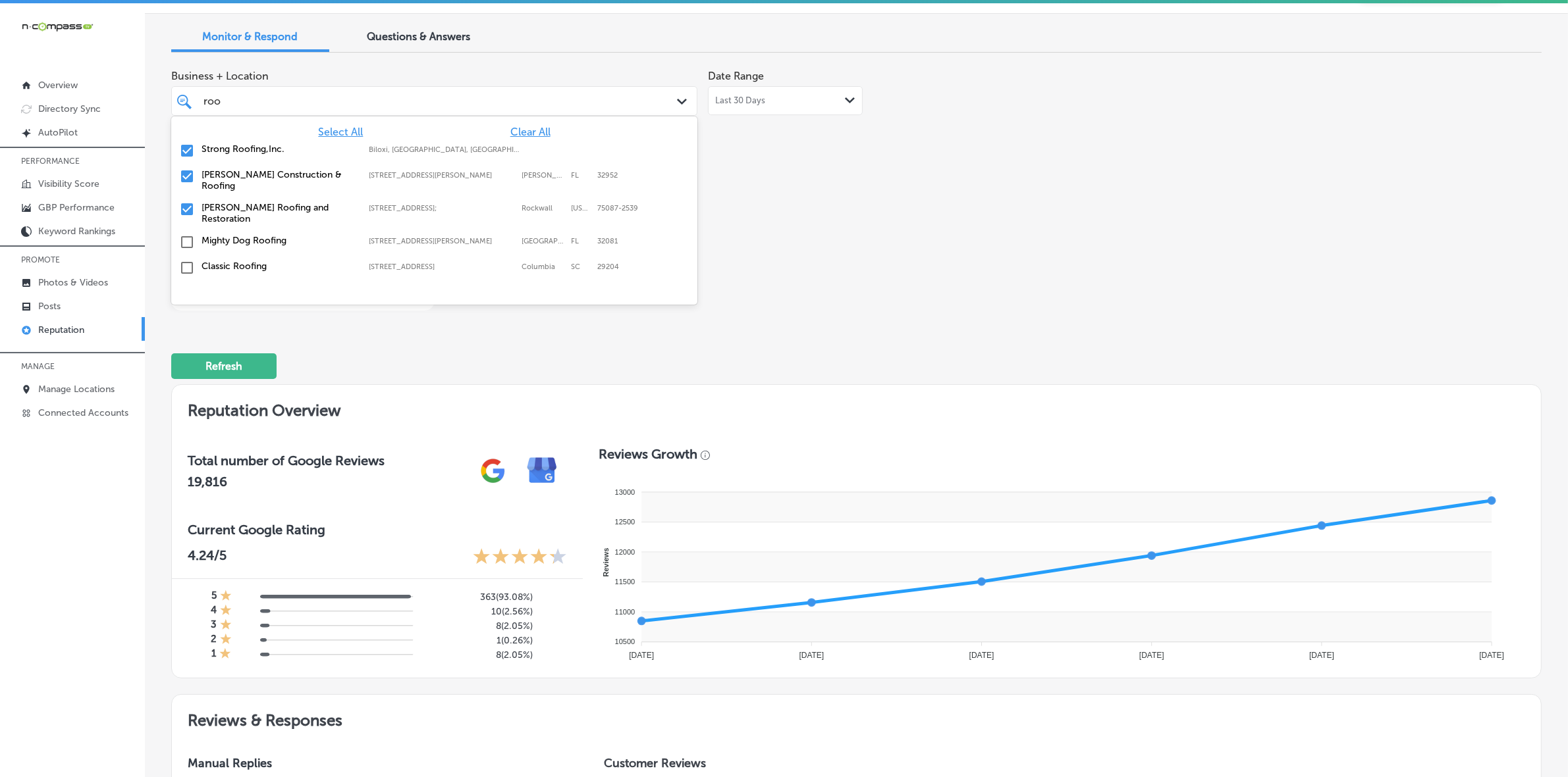
click at [353, 152] on label "Strong Roofing,Inc." at bounding box center [278, 149] width 154 height 11
click at [336, 159] on div "[PERSON_NAME] Construction & Roofing [STREET_ADDRESS][PERSON_NAME] [STREET_ADDR…" at bounding box center [434, 155] width 515 height 27
click at [333, 162] on div "[PERSON_NAME] Roofing and Restoration [STREET_ADDRESS][US_STATE] [STREET_ADDRES…" at bounding box center [434, 155] width 526 height 33
type textarea "x"
type input "ro"
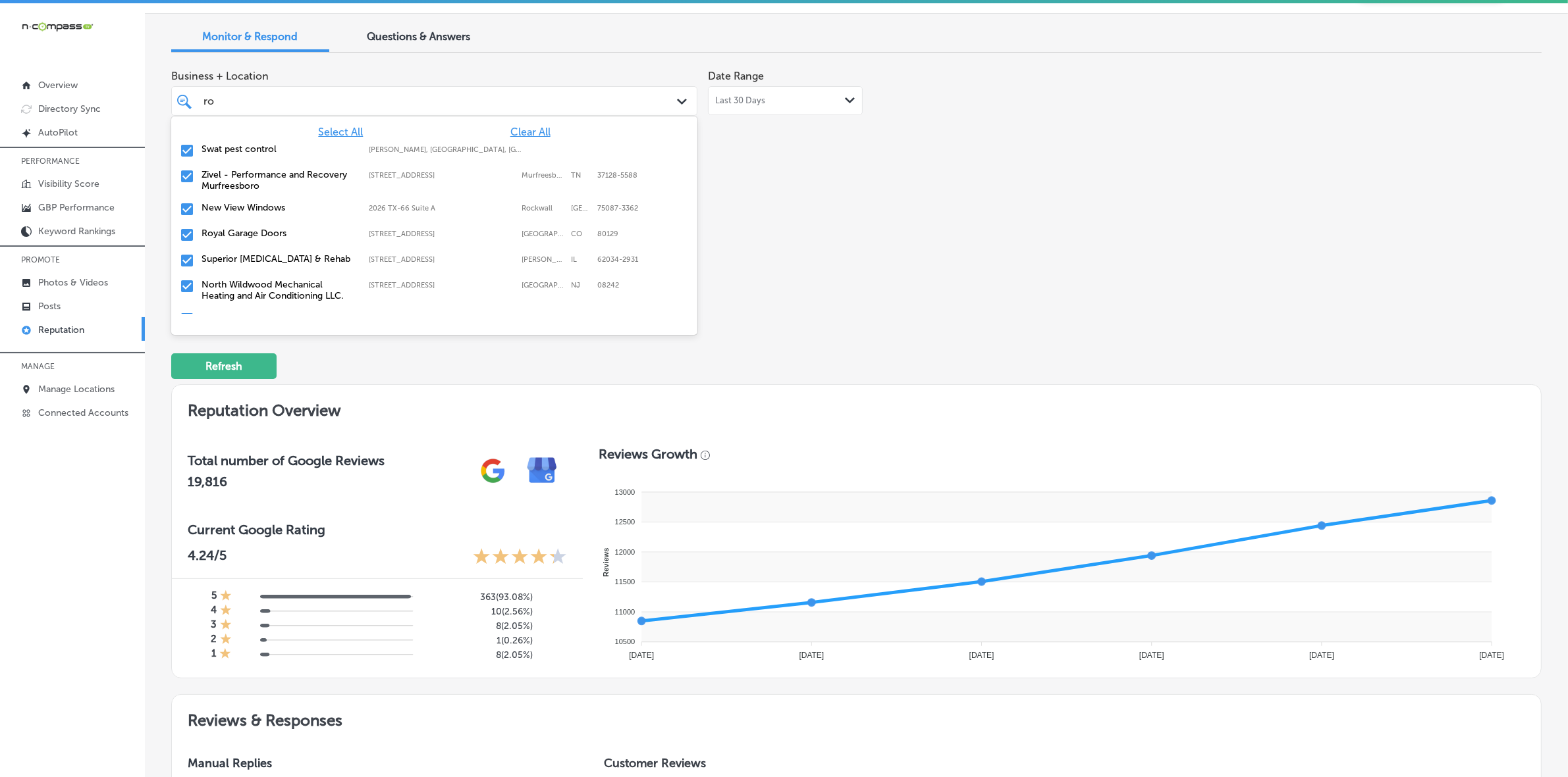
click at [353, 153] on div "Swat pest control [PERSON_NAME], [GEOGRAPHIC_DATA], [GEOGRAPHIC_DATA] | Hosston…" at bounding box center [394, 149] width 385 height 11
type textarea "x"
type input "r"
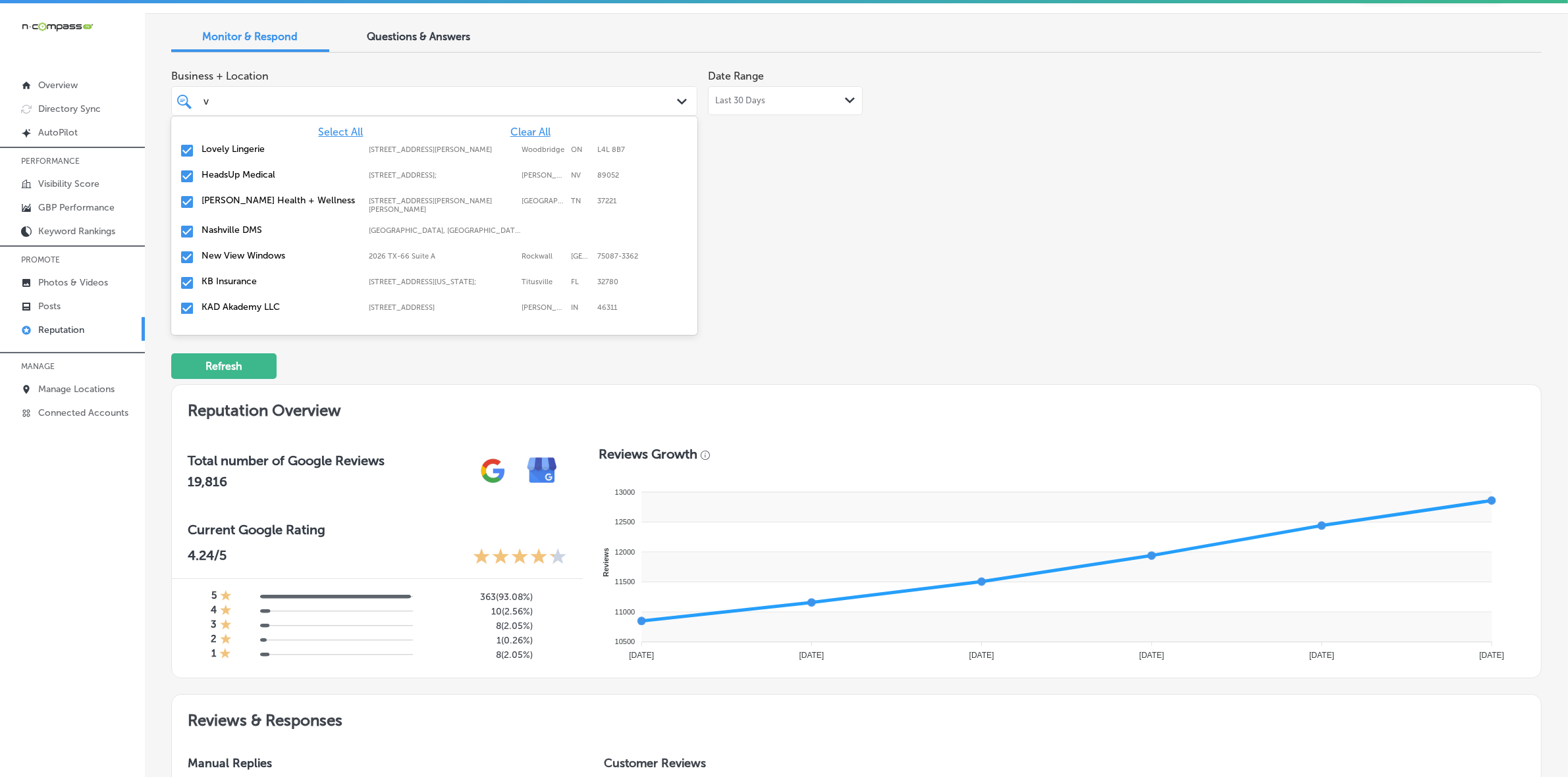
type input "vo"
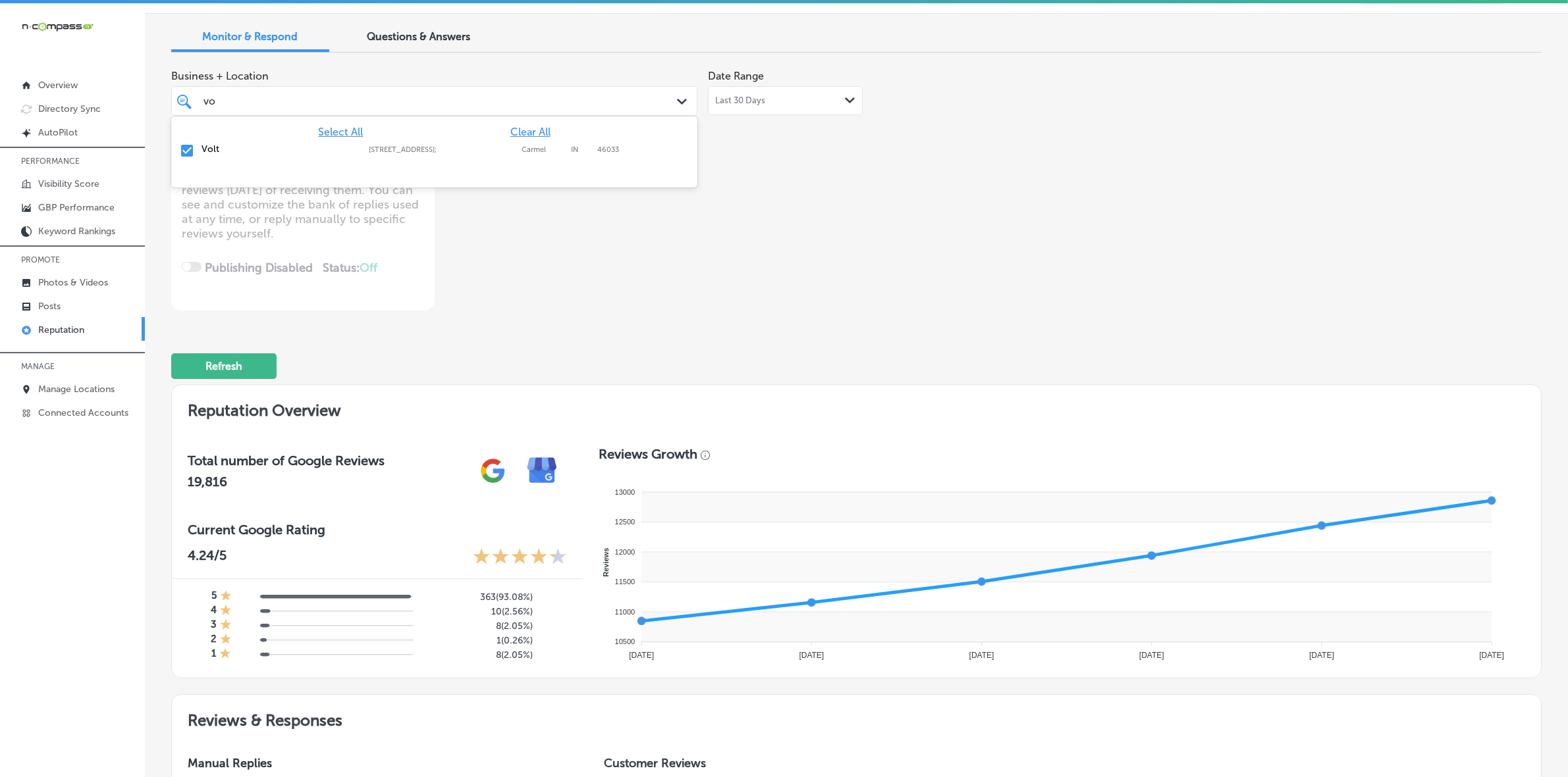
click at [281, 147] on label "Volt" at bounding box center [278, 149] width 154 height 11
type textarea "x"
type input "v"
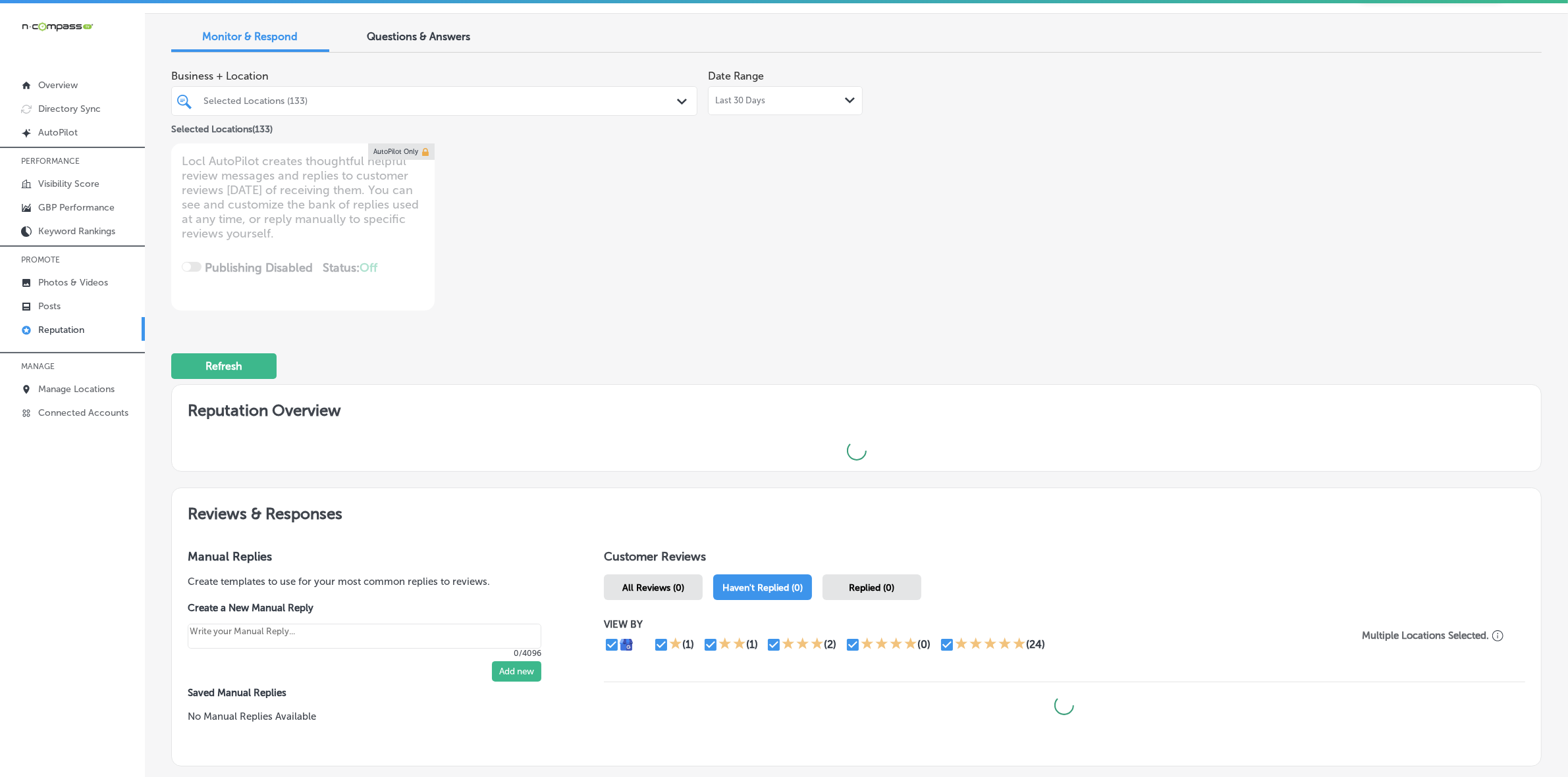
click at [923, 222] on div "Business + Location Selected Locations (133) Path Created with Sketch. Selected…" at bounding box center [582, 187] width 823 height 248
click at [530, 102] on div "Selected Locations (133)" at bounding box center [441, 101] width 475 height 11
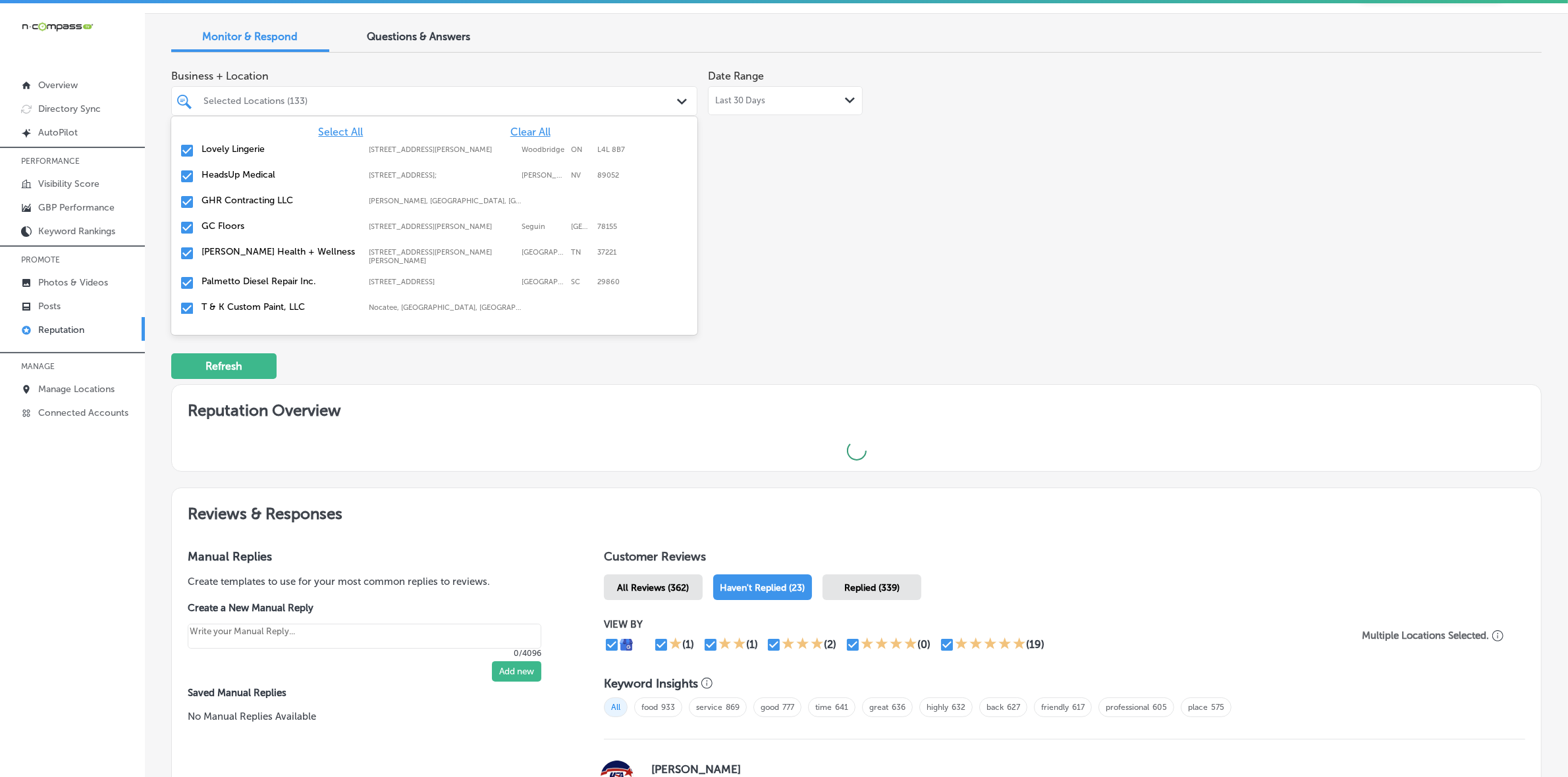
type textarea "x"
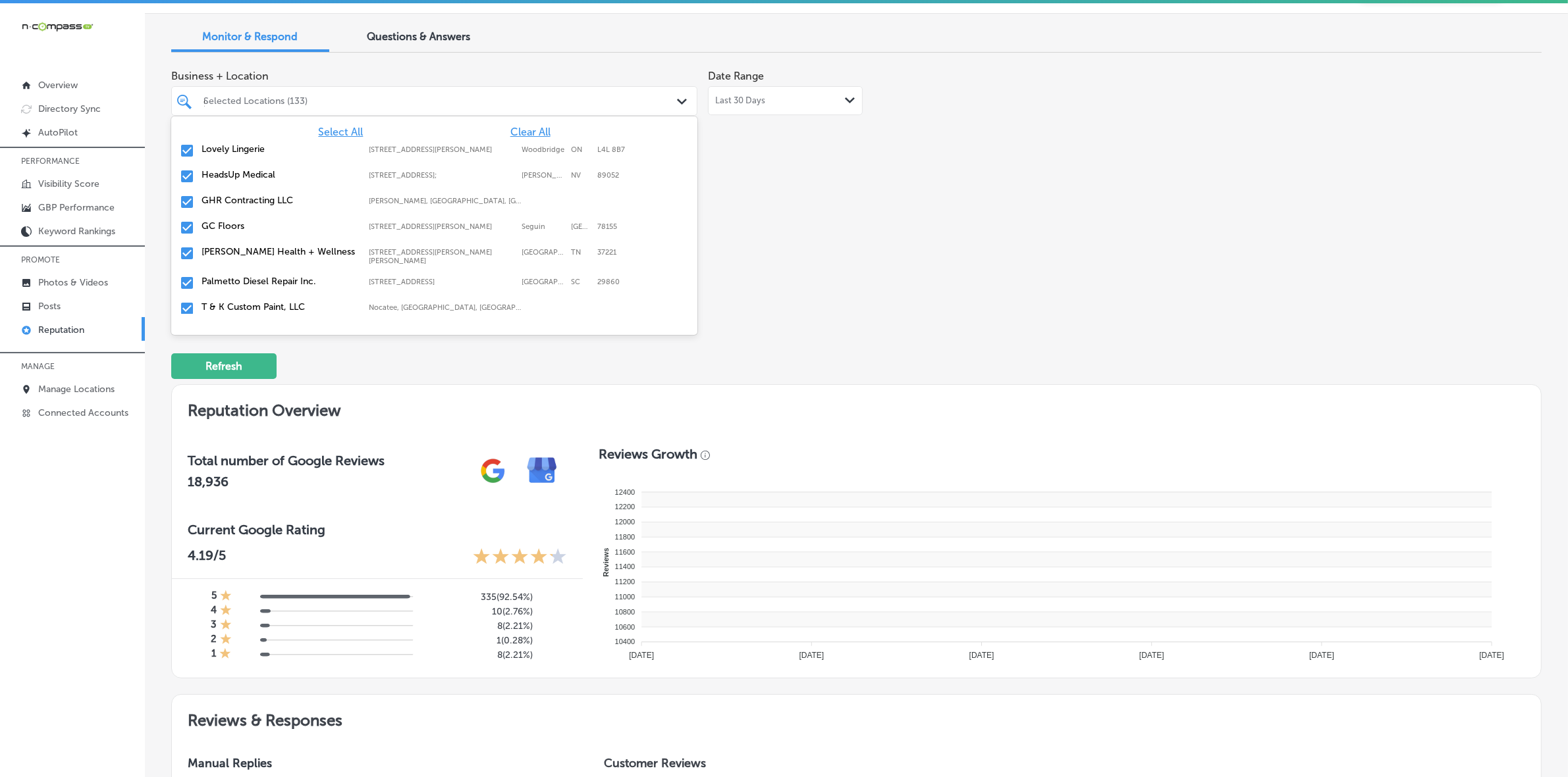
type input "gl"
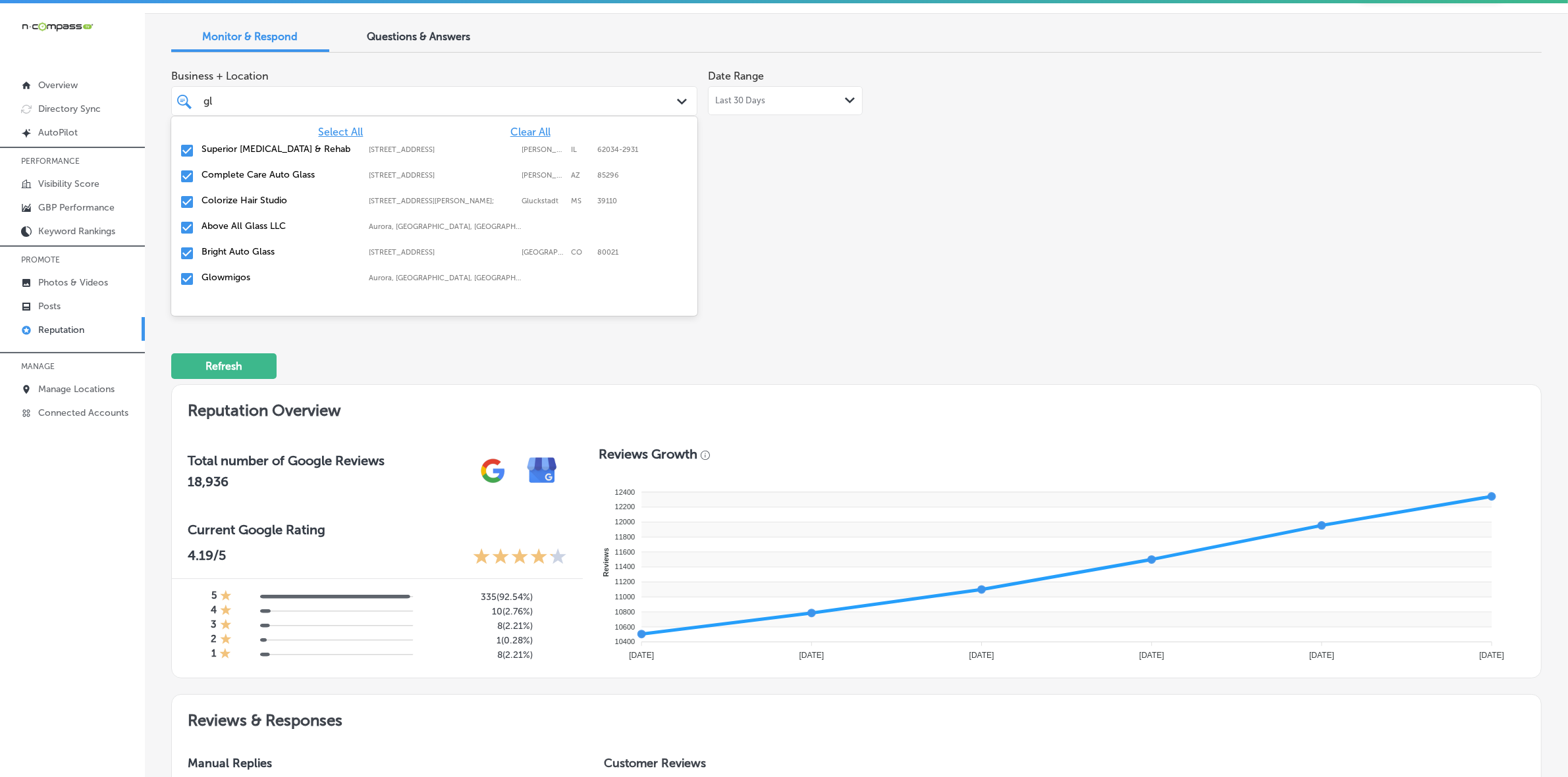
click at [255, 144] on label "Superior [MEDICAL_DATA] & Rehab" at bounding box center [278, 149] width 154 height 11
click at [248, 173] on label "Colorize Hair Studio" at bounding box center [278, 174] width 154 height 11
click at [248, 173] on label "Above All Glass LLC" at bounding box center [278, 174] width 154 height 11
click at [248, 173] on label "Bright Auto Glass" at bounding box center [278, 174] width 154 height 11
click at [248, 173] on label "Glowmigos" at bounding box center [278, 174] width 154 height 11
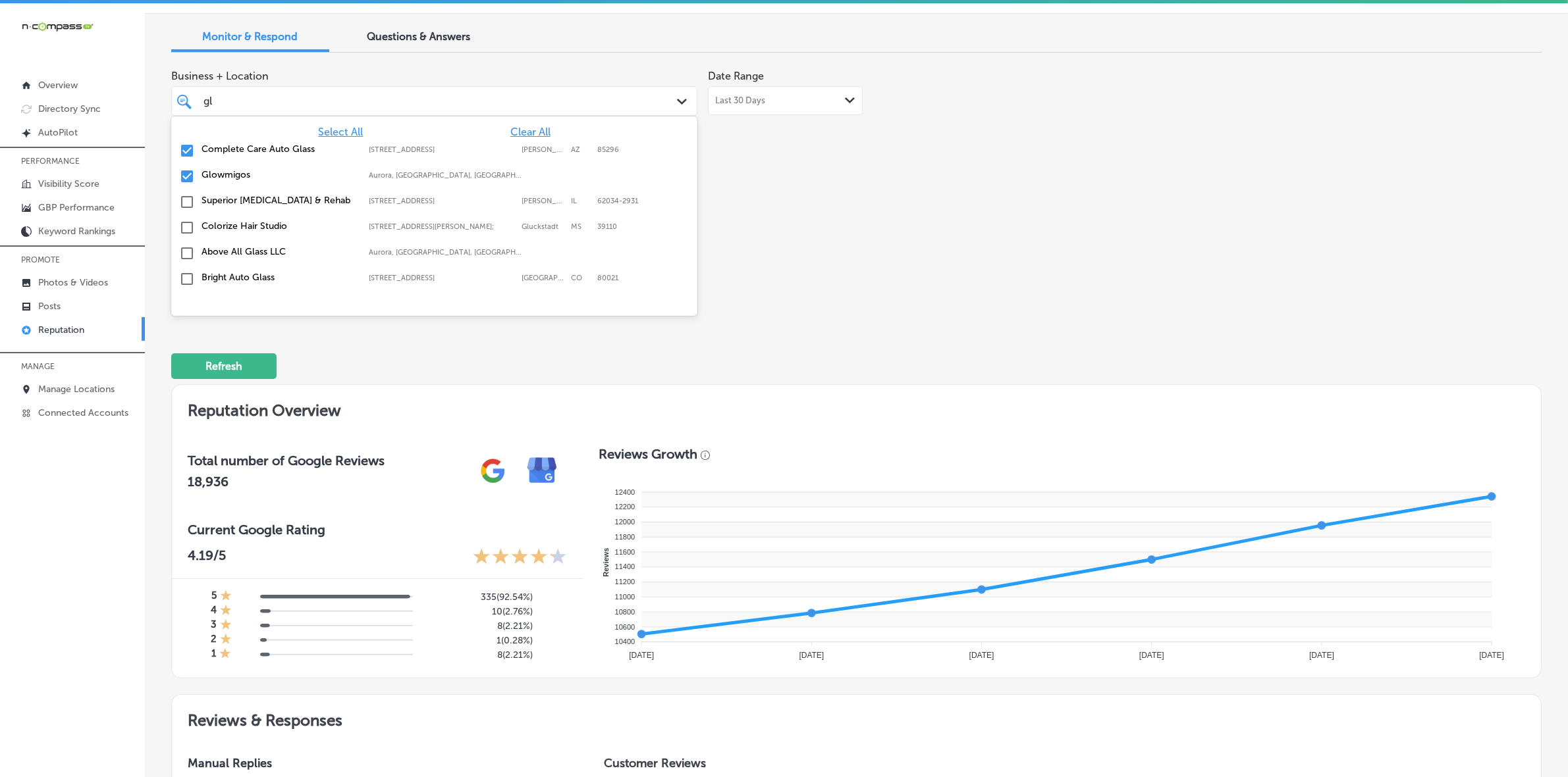
type textarea "x"
type input "g"
click at [828, 219] on div "Business + Location option [STREET_ADDRESS]. 168 results available. Use Up and …" at bounding box center [582, 187] width 823 height 248
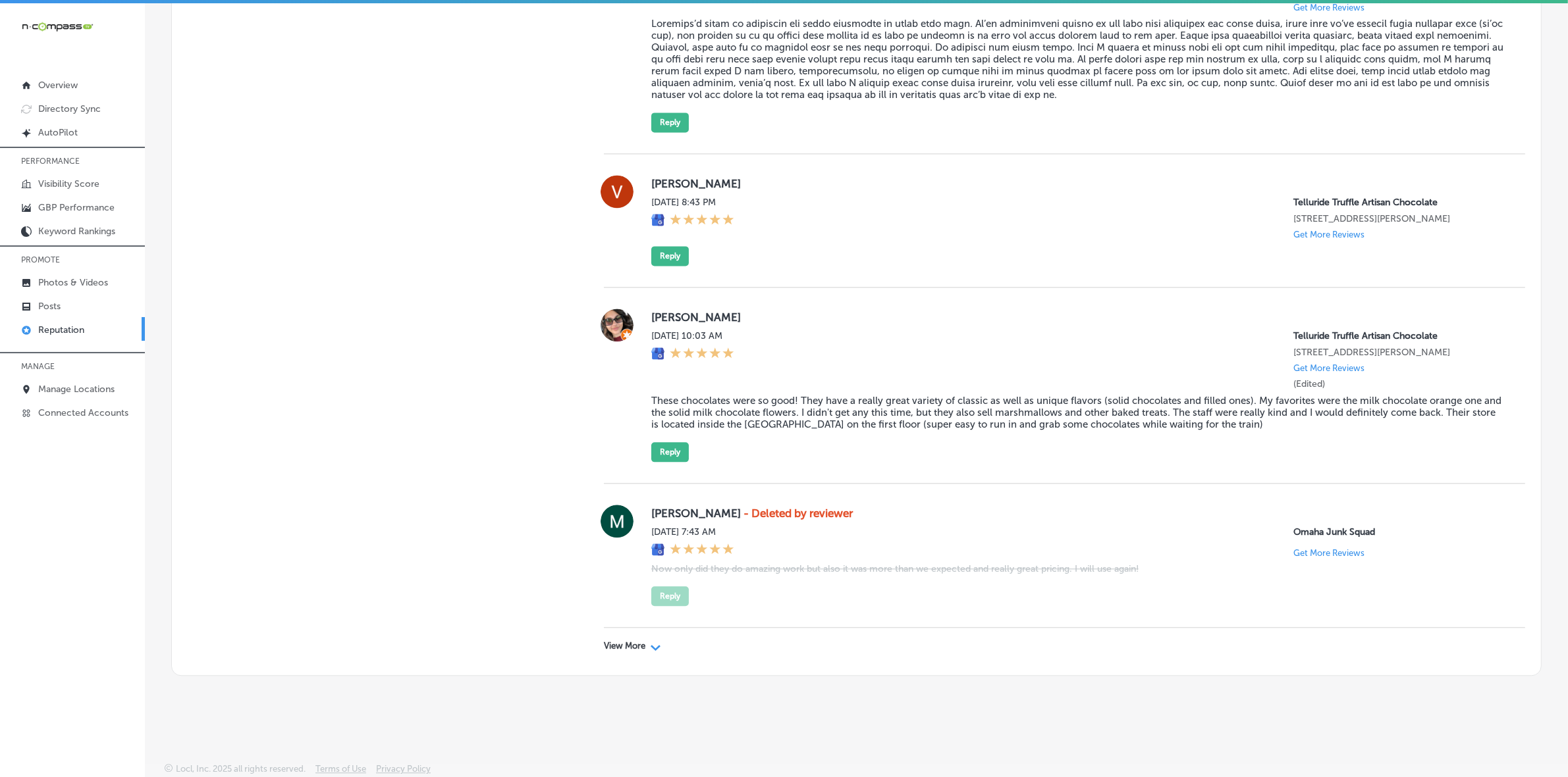
scroll to position [3705, 0]
click at [630, 520] on div "View More Path Created with Sketch." at bounding box center [1064, 646] width 921 height 37
click at [628, 520] on p "View More" at bounding box center [624, 646] width 42 height 10
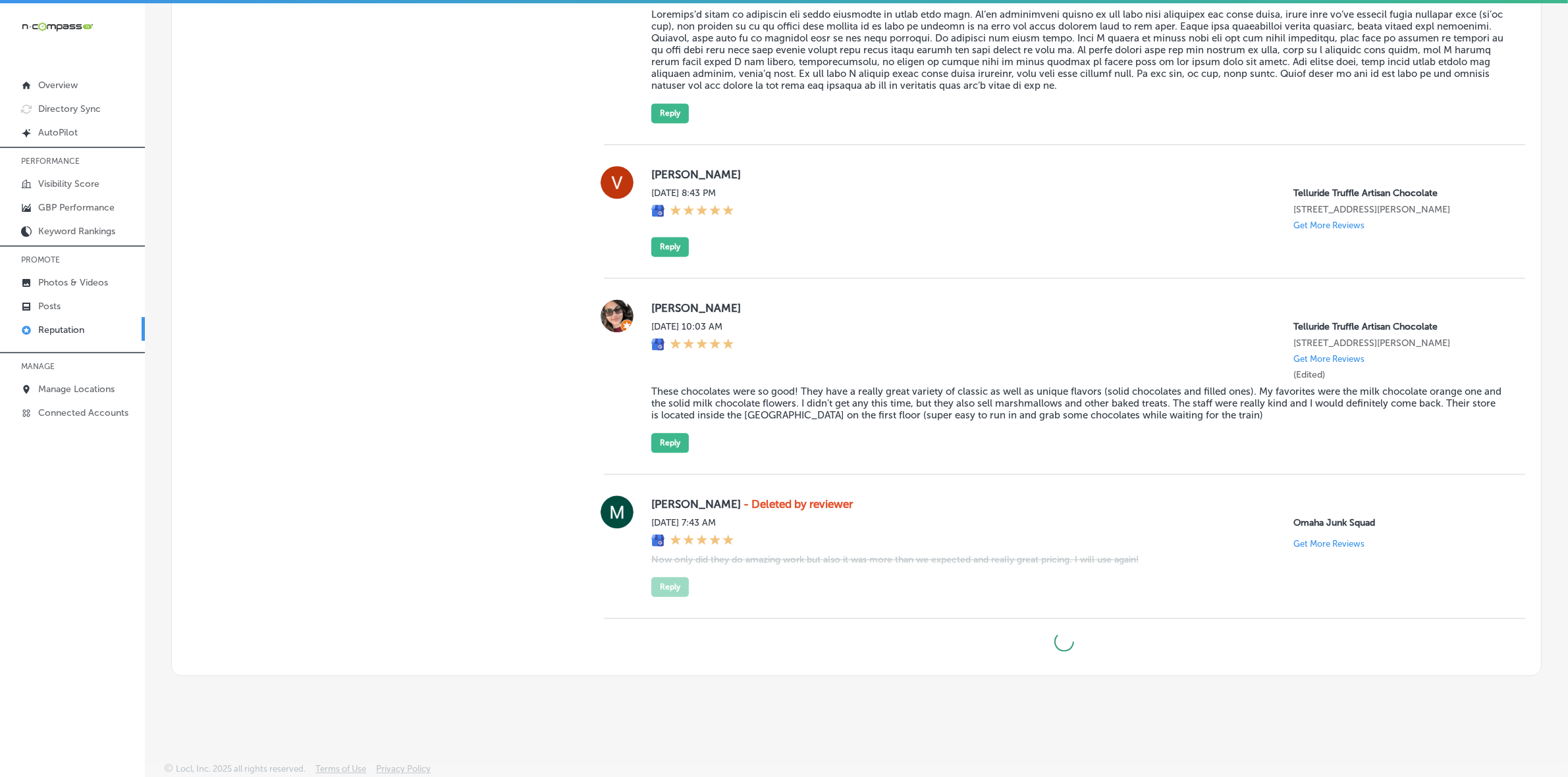
type textarea "x"
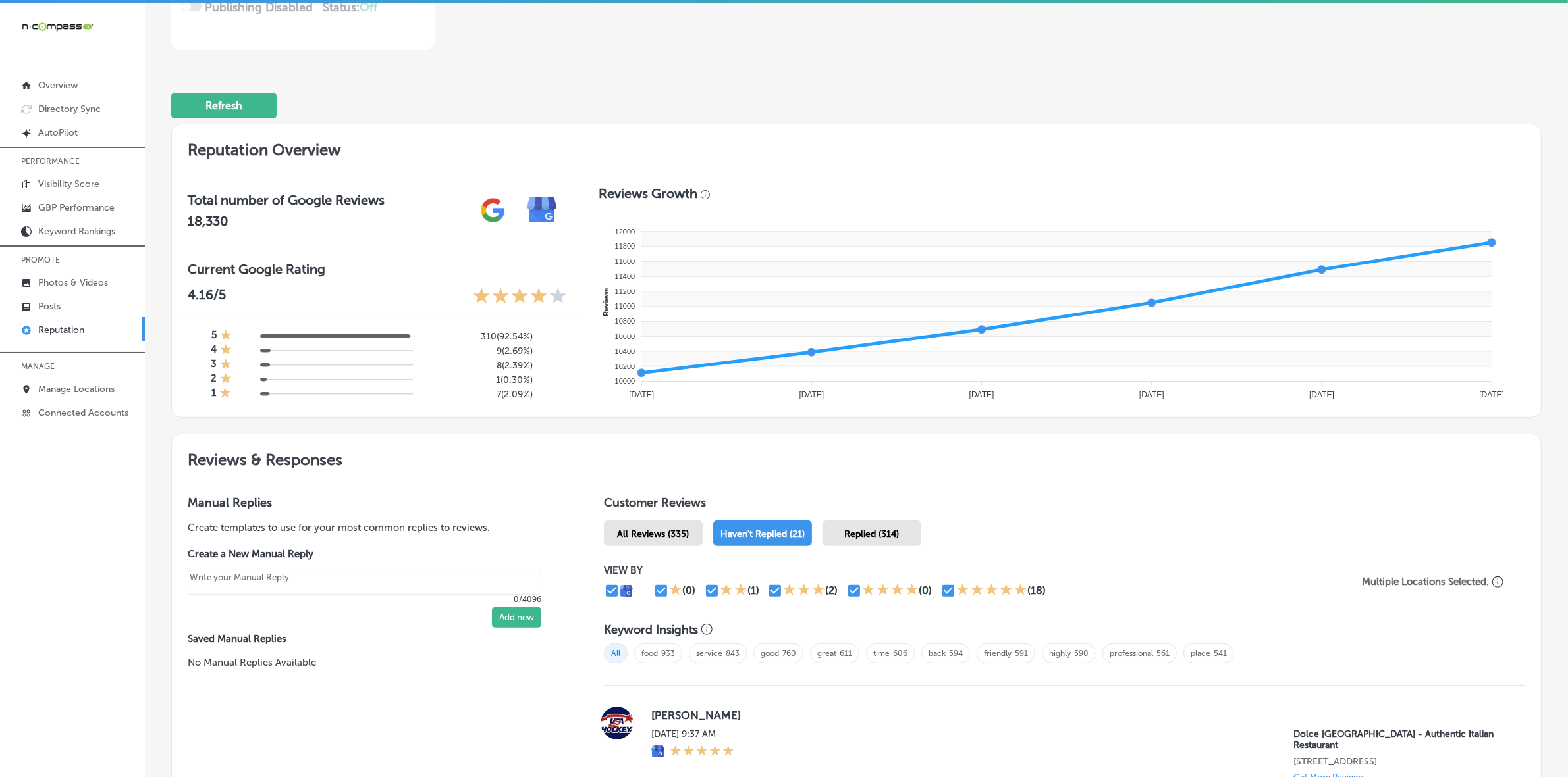
scroll to position [47, 0]
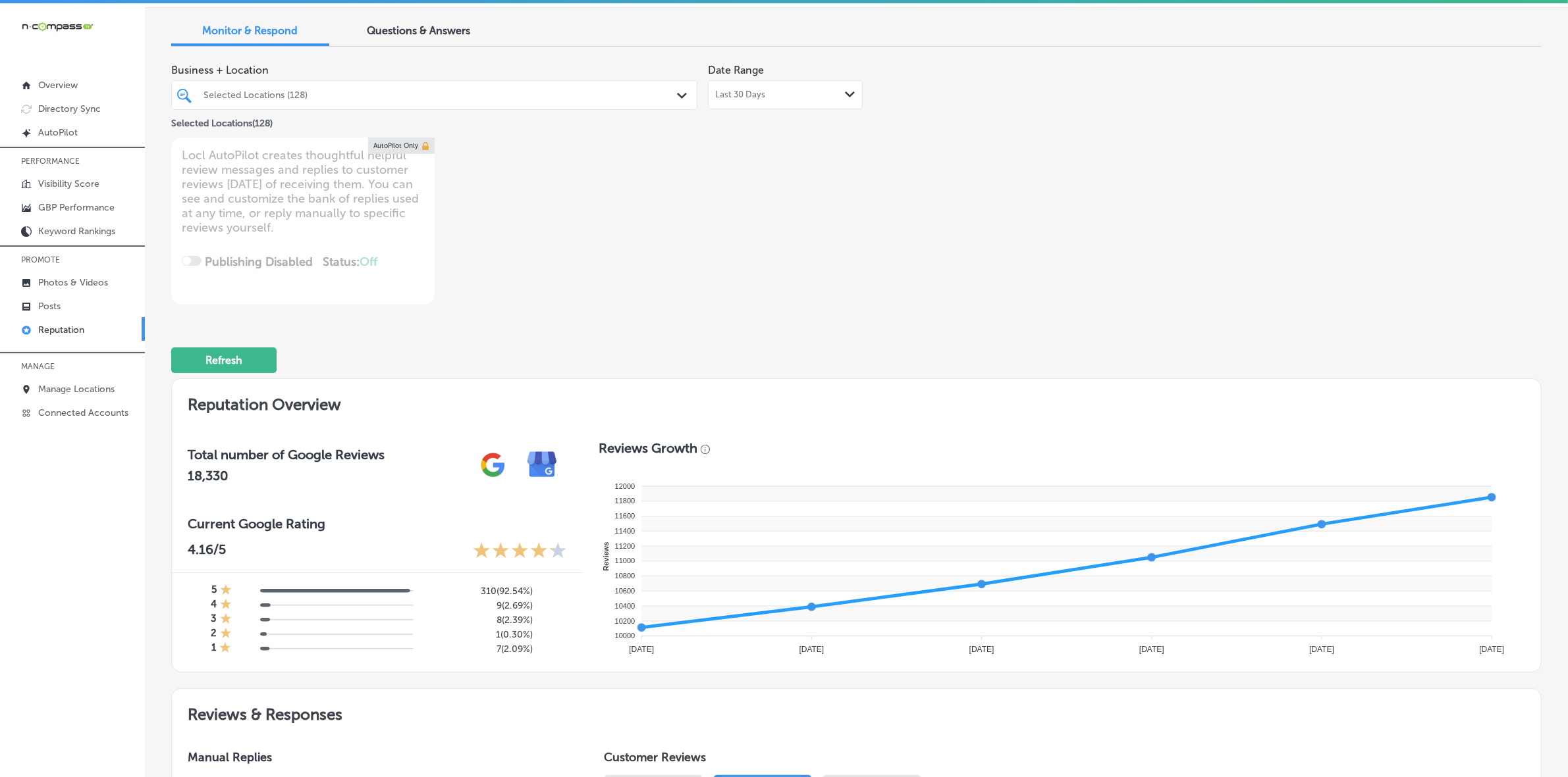
click at [433, 82] on div "Selected Locations (128) Path Created with Sketch." at bounding box center [434, 94] width 526 height 29
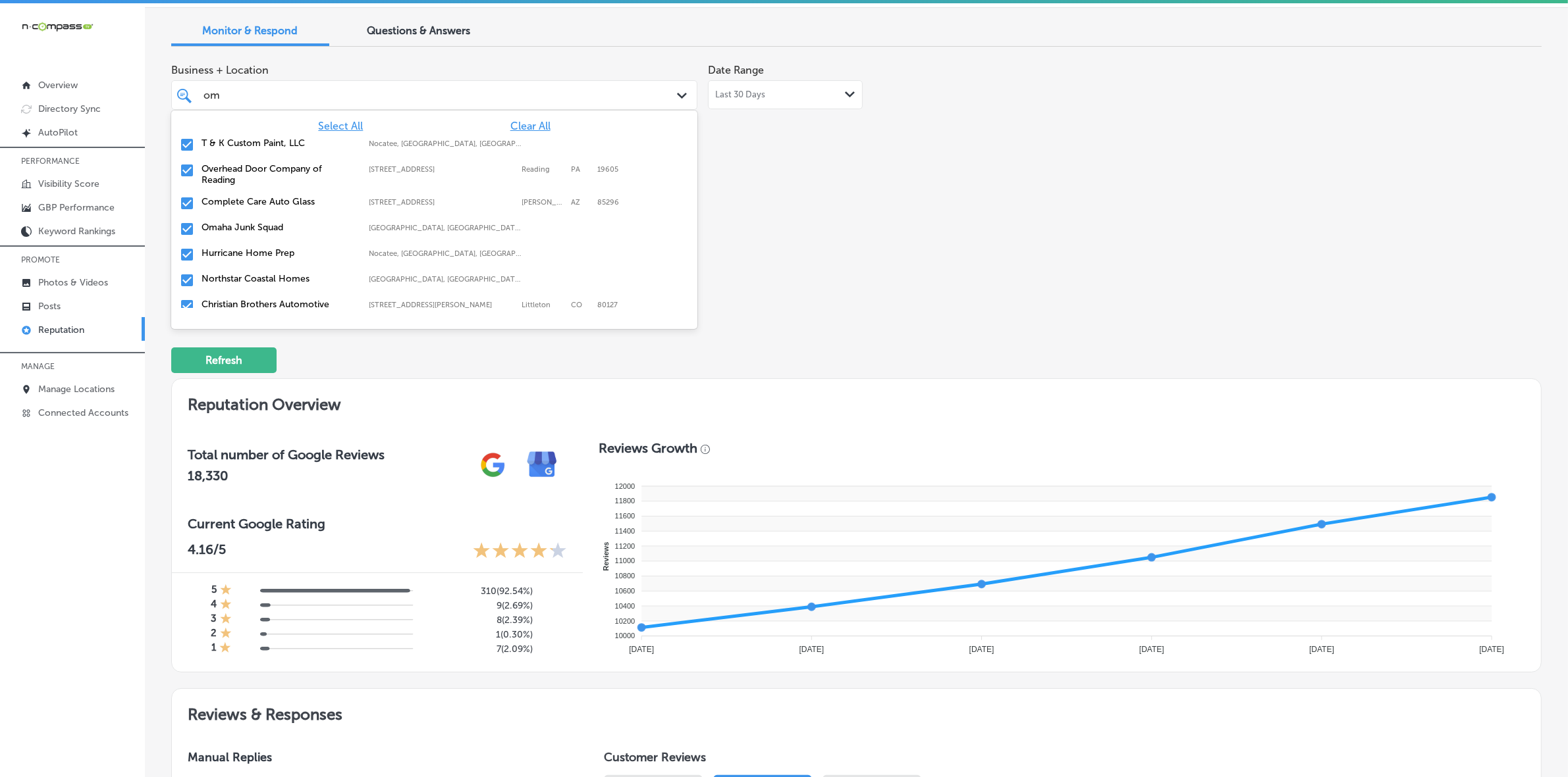
type input "oma"
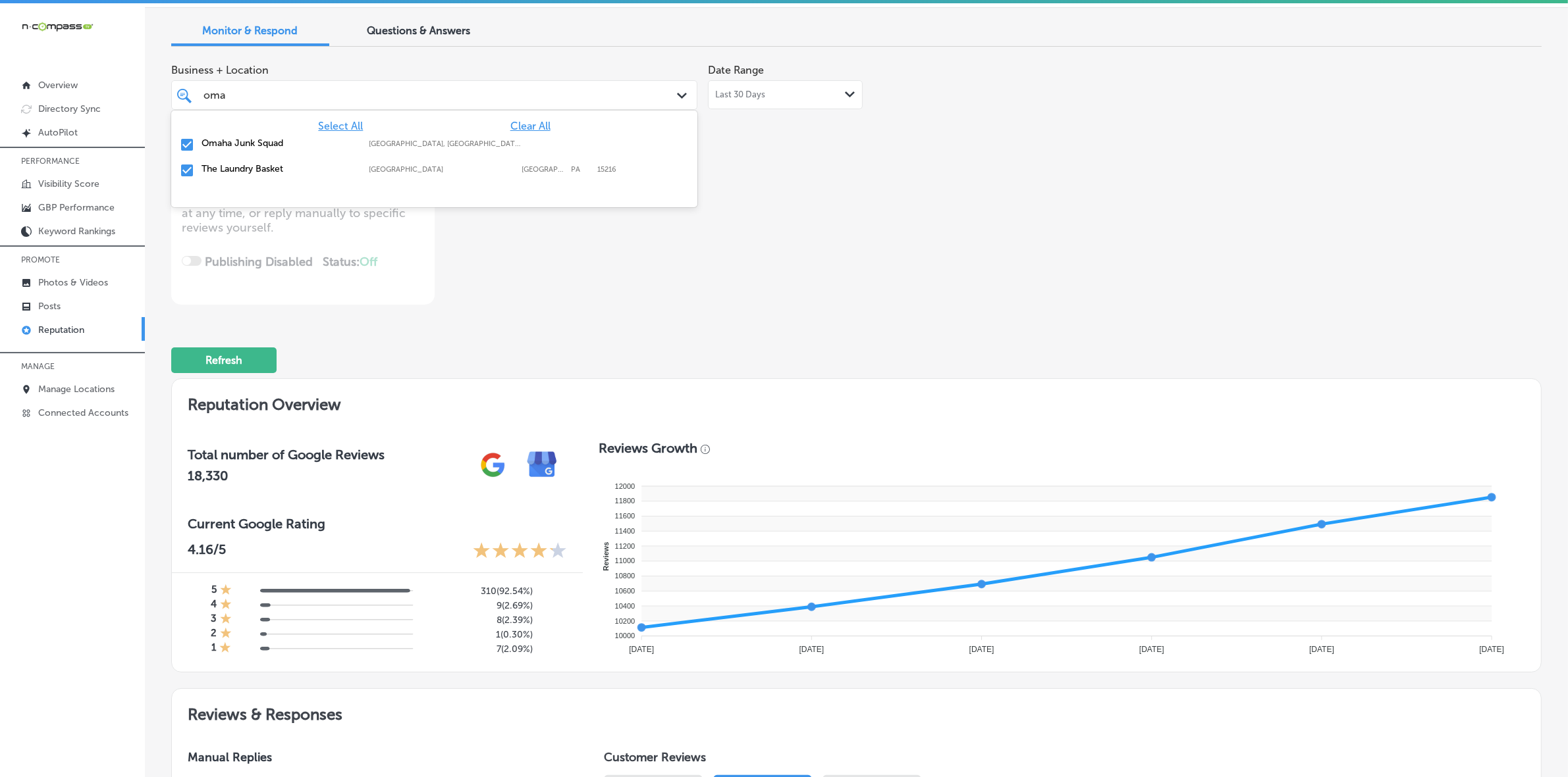
click at [349, 144] on label "Omaha Junk Squad" at bounding box center [278, 143] width 154 height 11
type textarea "x"
type input "om"
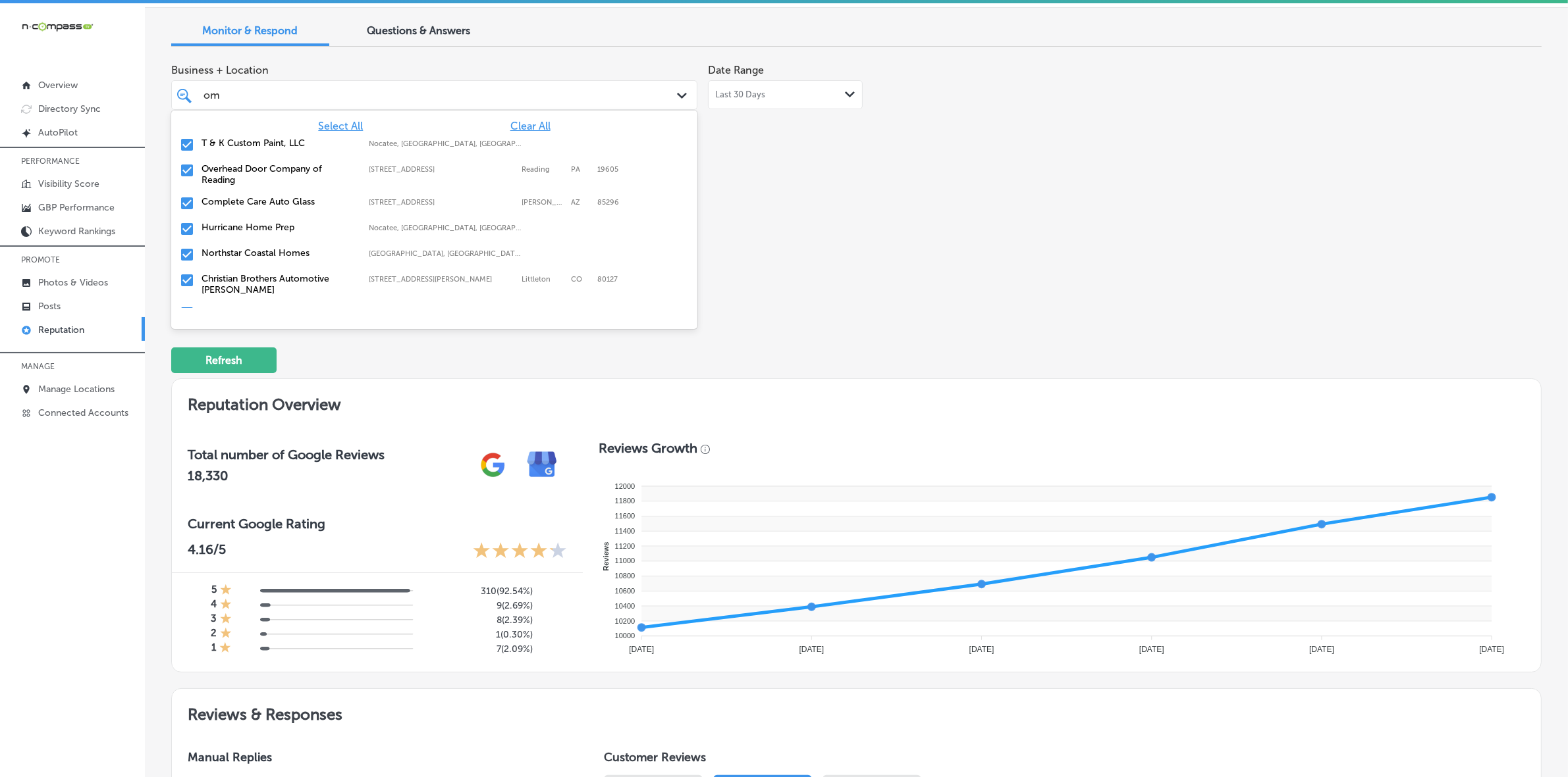
click at [349, 144] on label "T & K Custom Paint, LLC" at bounding box center [278, 143] width 154 height 11
click at [349, 144] on label "Overhead Door Company of Reading" at bounding box center [278, 148] width 154 height 23
click at [344, 161] on div "Hurricane Home Prep Nocatee, [GEOGRAPHIC_DATA], [GEOGRAPHIC_DATA] | [GEOGRAPHIC…" at bounding box center [434, 171] width 515 height 21
click at [344, 161] on div "Northstar Coastal Homes [GEOGRAPHIC_DATA], [GEOGRAPHIC_DATA], [GEOGRAPHIC_DATA]…" at bounding box center [434, 171] width 515 height 21
click at [338, 200] on label "Christian Brothers Automotive Firestone Blvd" at bounding box center [278, 207] width 154 height 23
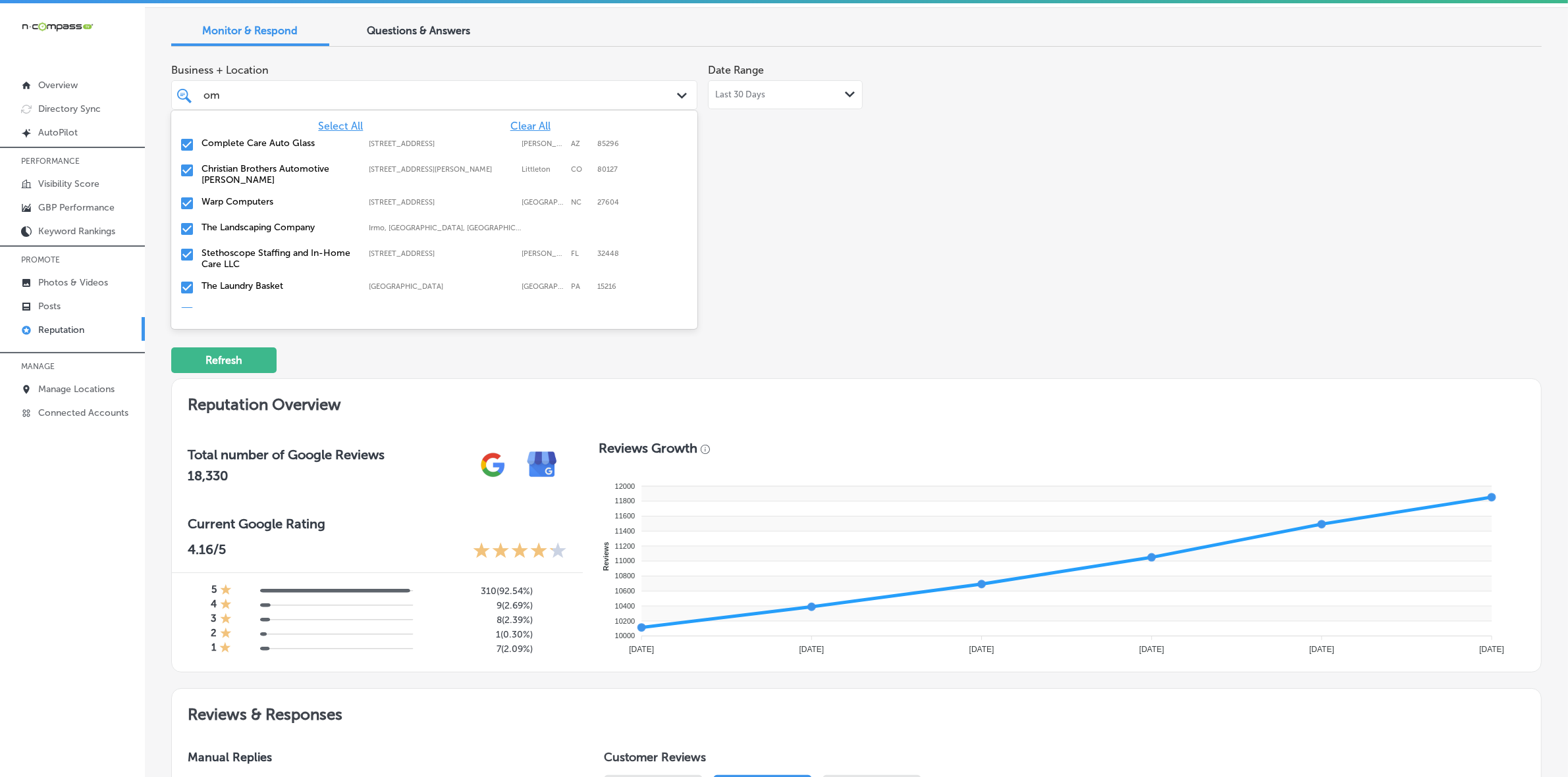
click at [338, 200] on label "Warp Computers" at bounding box center [278, 202] width 154 height 11
click at [338, 200] on label "The Landscaping Company" at bounding box center [278, 202] width 154 height 11
click at [338, 200] on label "Stethoscope Staffing and In-Home Care LLC" at bounding box center [278, 207] width 154 height 23
click at [328, 225] on label "Omelette Cafe [GEOGRAPHIC_DATA]" at bounding box center [278, 233] width 154 height 23
click at [323, 258] on label "[PERSON_NAME] Commercial Van RV and Truck Center" at bounding box center [278, 259] width 154 height 23
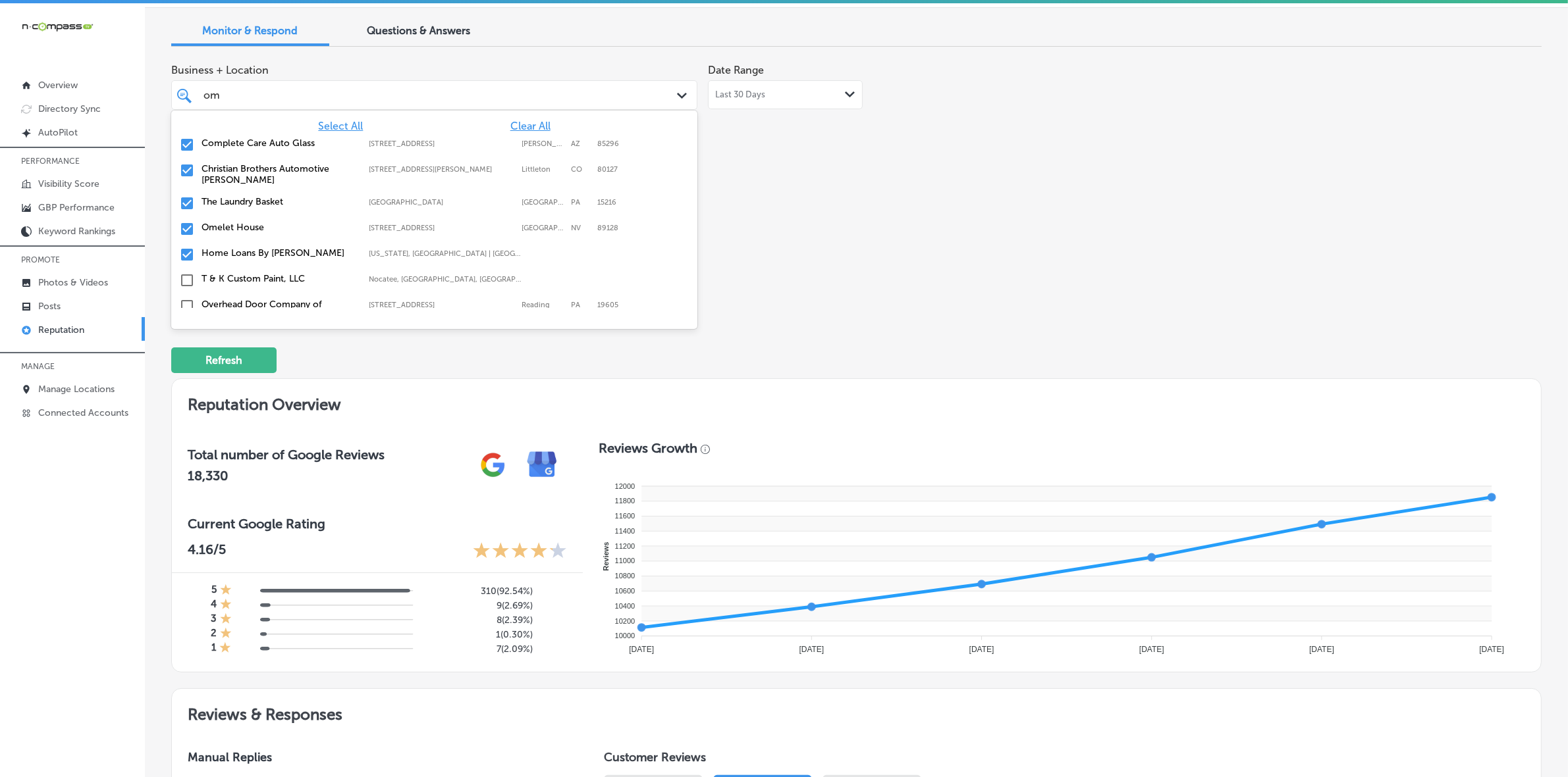
click at [323, 258] on label "Home Loans By [PERSON_NAME]" at bounding box center [278, 253] width 154 height 11
type textarea "x"
type input "o"
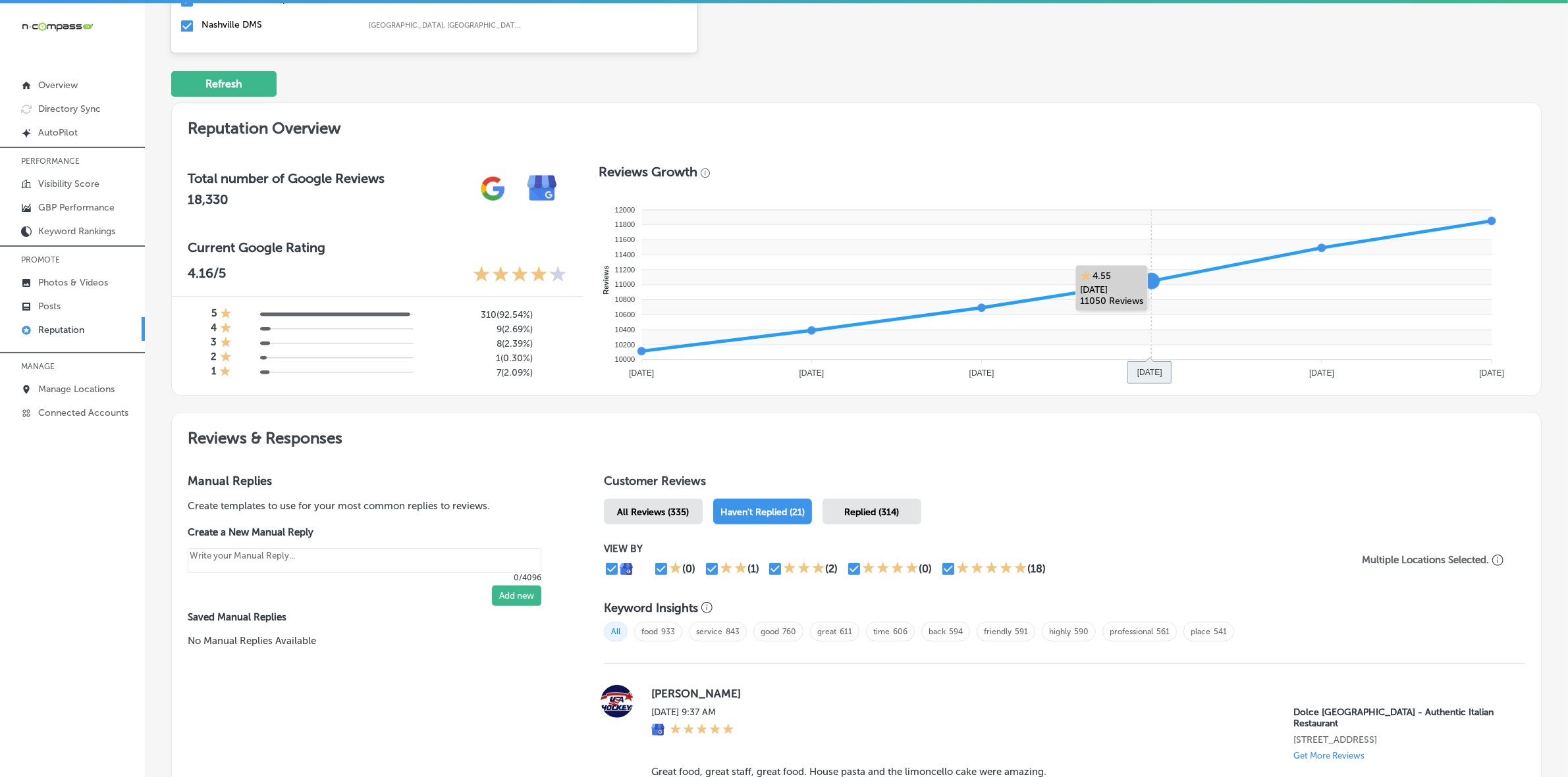
scroll to position [0, 0]
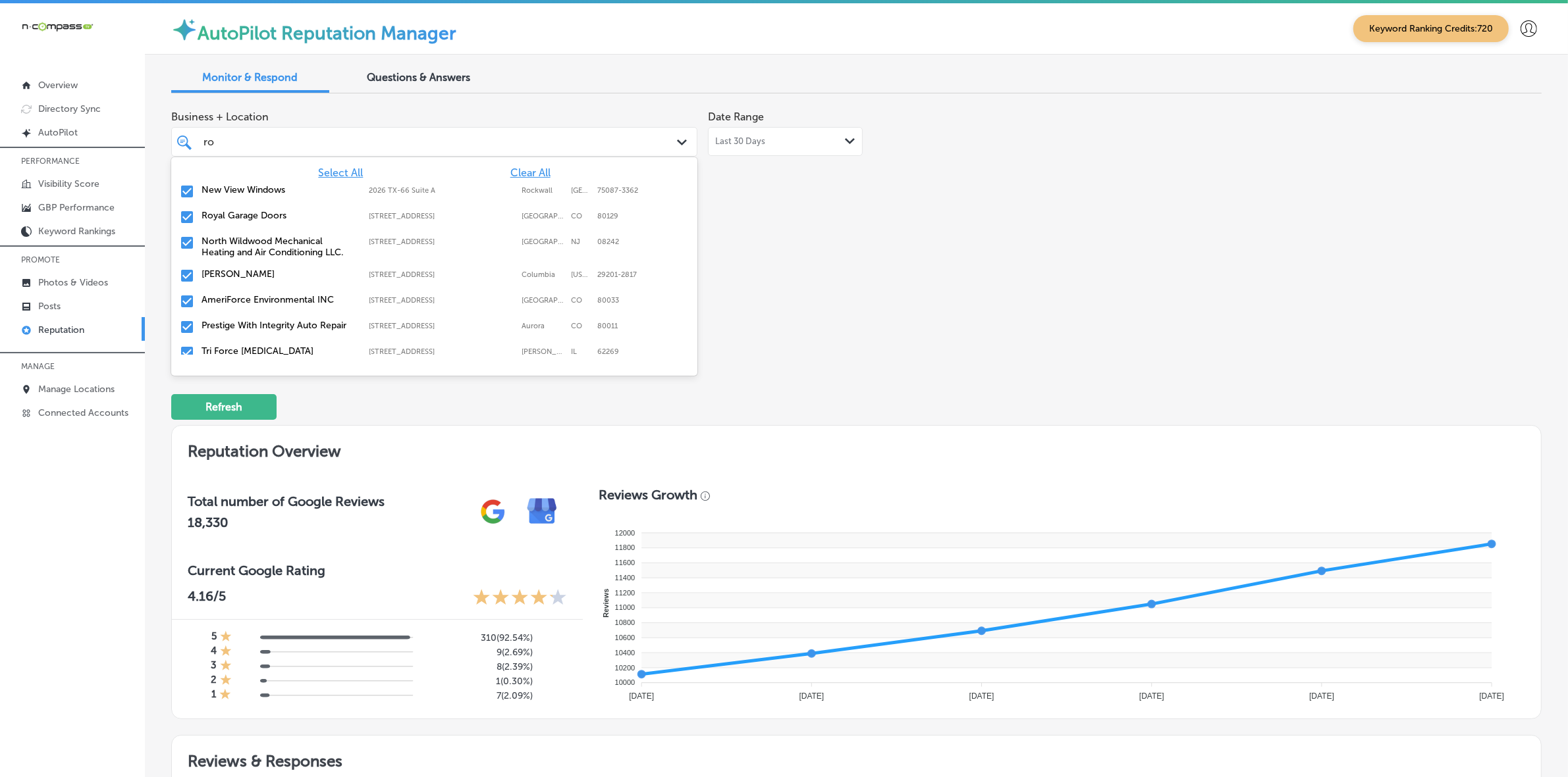
type input "ros"
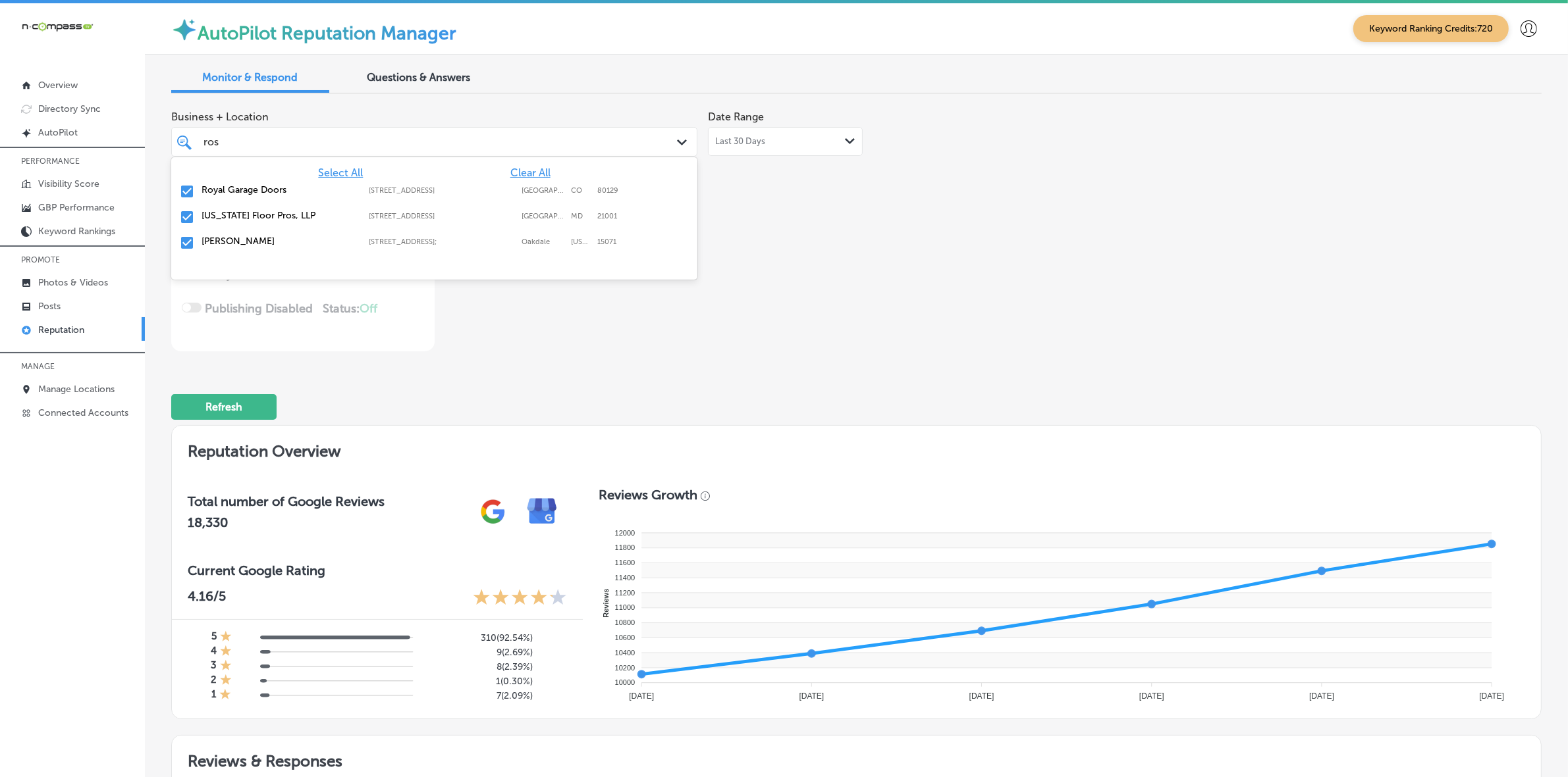
click at [370, 241] on label "[STREET_ADDRESS];" at bounding box center [442, 241] width 146 height 9
click at [356, 218] on div "[US_STATE][GEOGRAPHIC_DATA][STREET_ADDRESS][STREET_ADDRESS]" at bounding box center [394, 215] width 385 height 11
click at [351, 191] on label "Royal Garage Doors" at bounding box center [278, 189] width 154 height 11
type textarea "x"
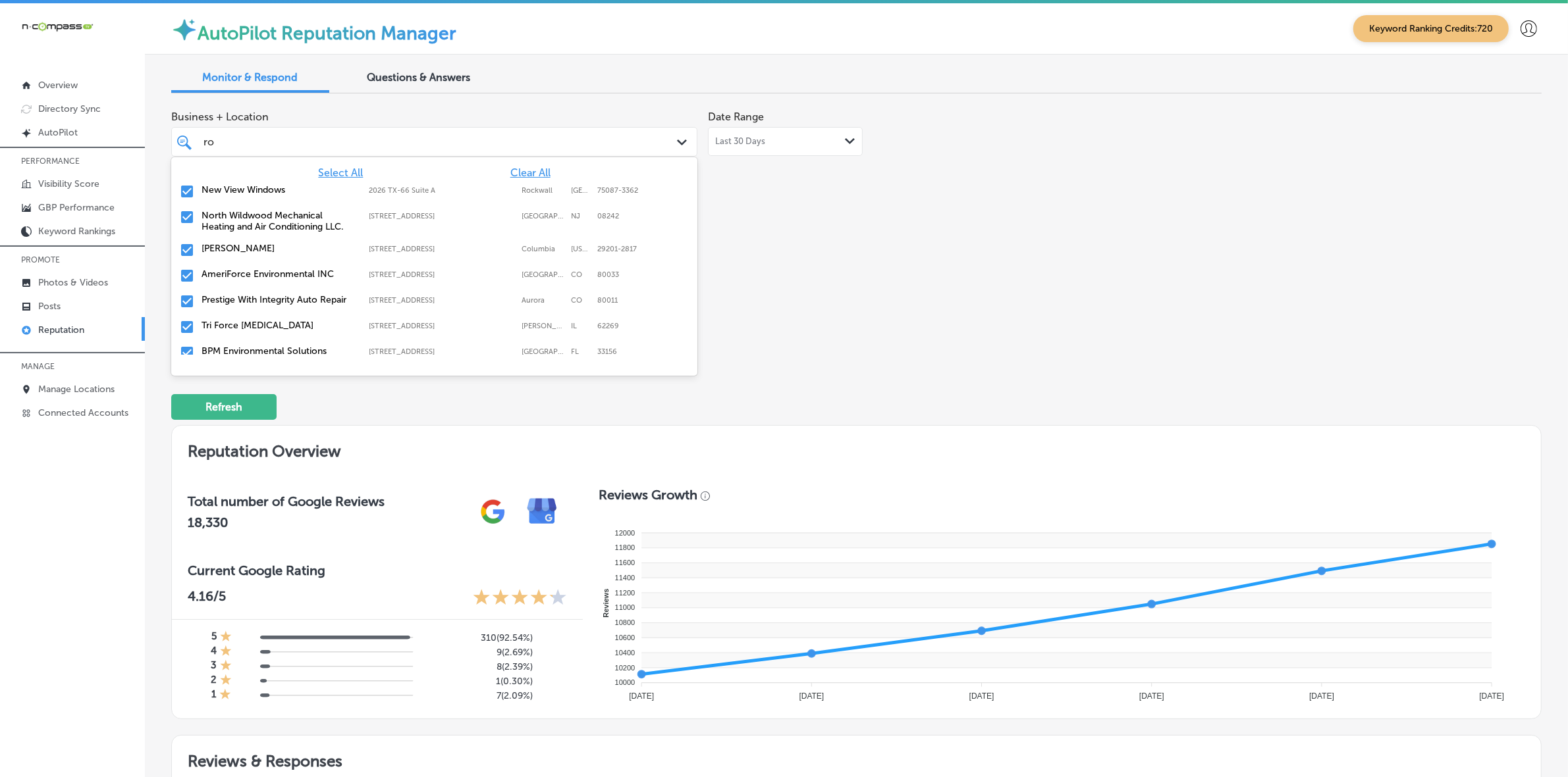
type input "r"
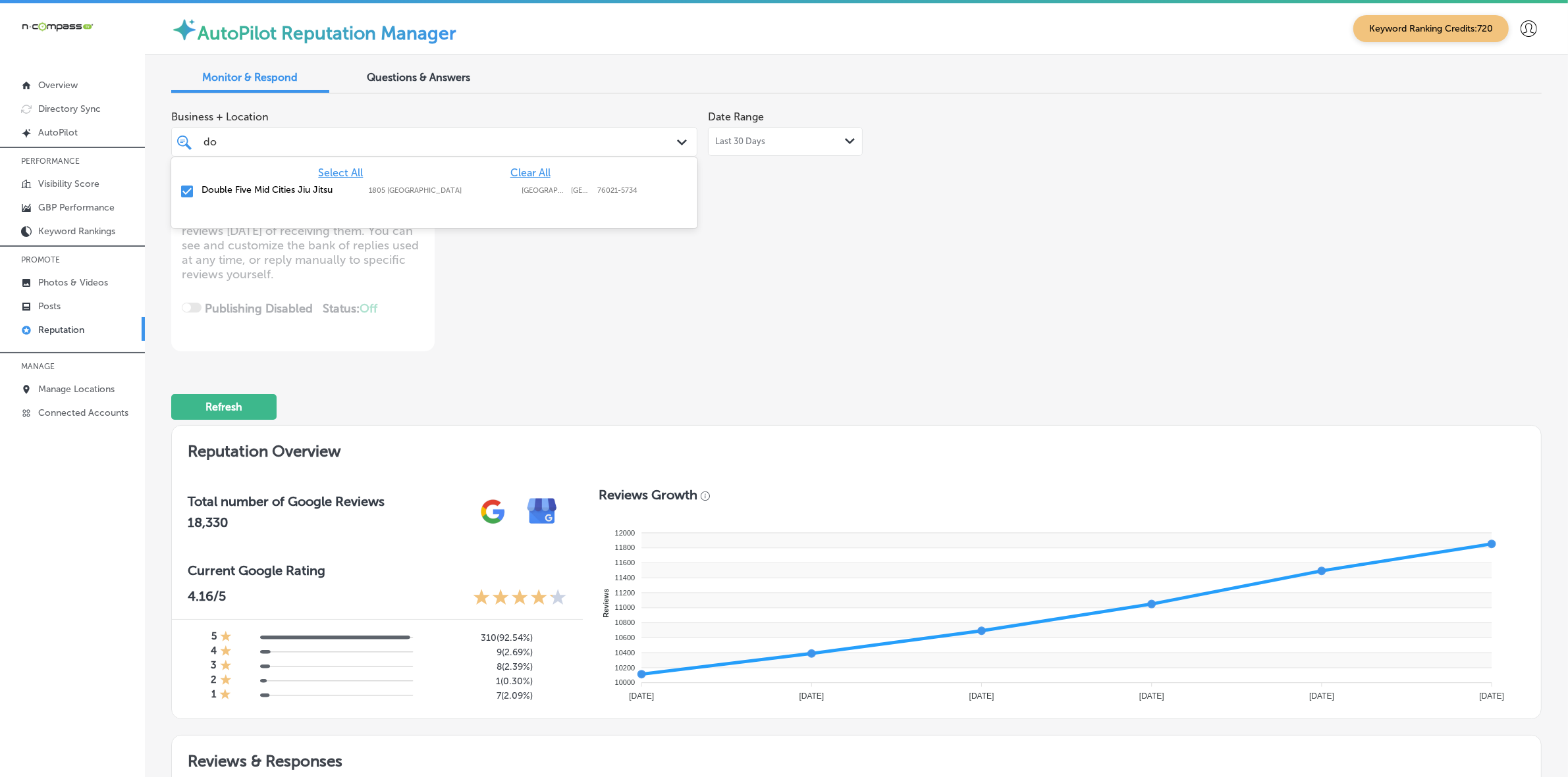
type input "dou"
click at [607, 191] on label "76021-5734" at bounding box center [617, 190] width 40 height 9
type textarea "x"
type input "do"
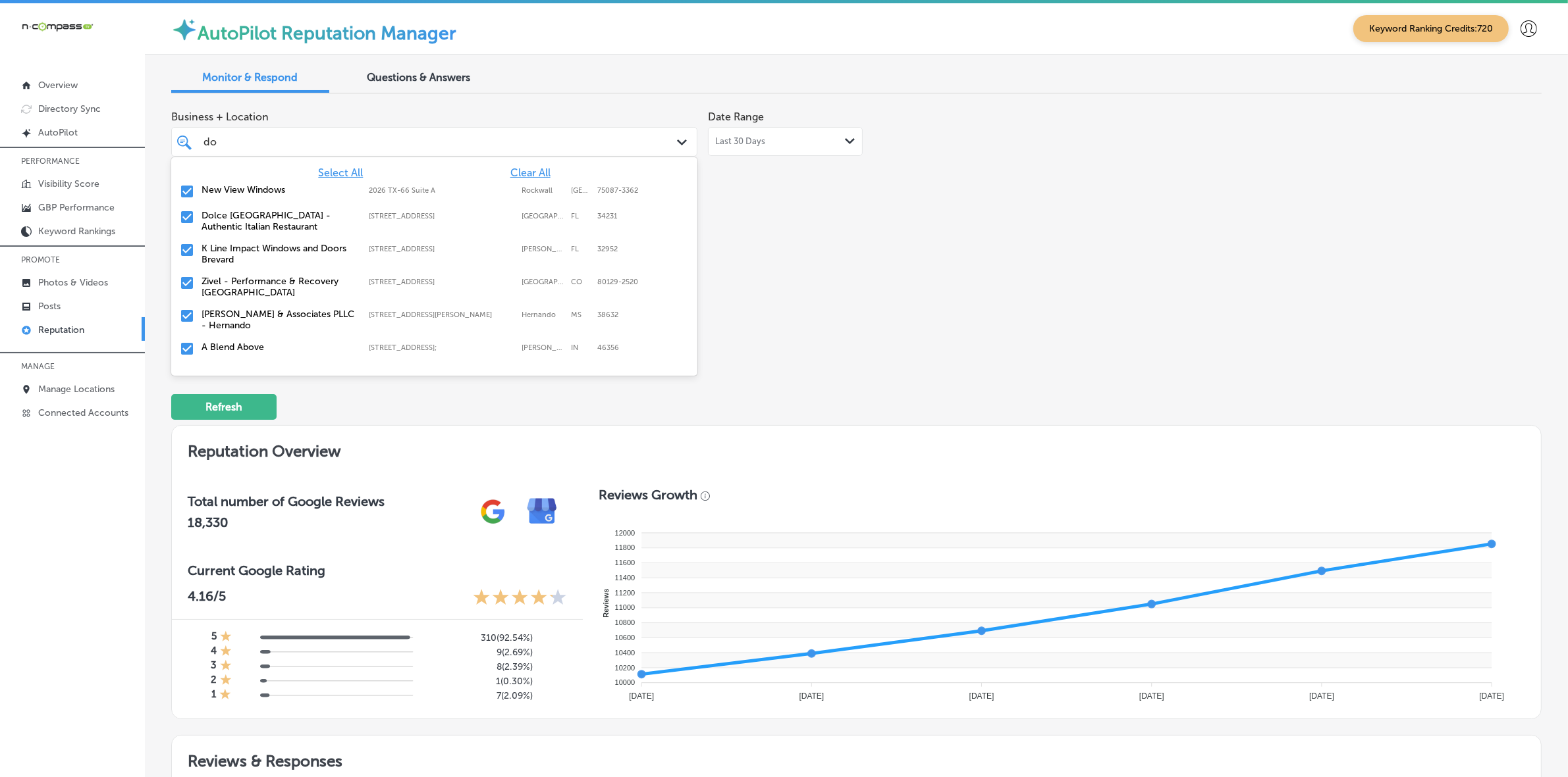
click at [431, 199] on div "New View Windows 2026 TX-[GEOGRAPHIC_DATA]-3362 [GEOGRAPHIC_DATA]-3362" at bounding box center [434, 192] width 515 height 21
click at [315, 228] on label "K Line Impact Windows and Doors Brevard" at bounding box center [278, 228] width 154 height 23
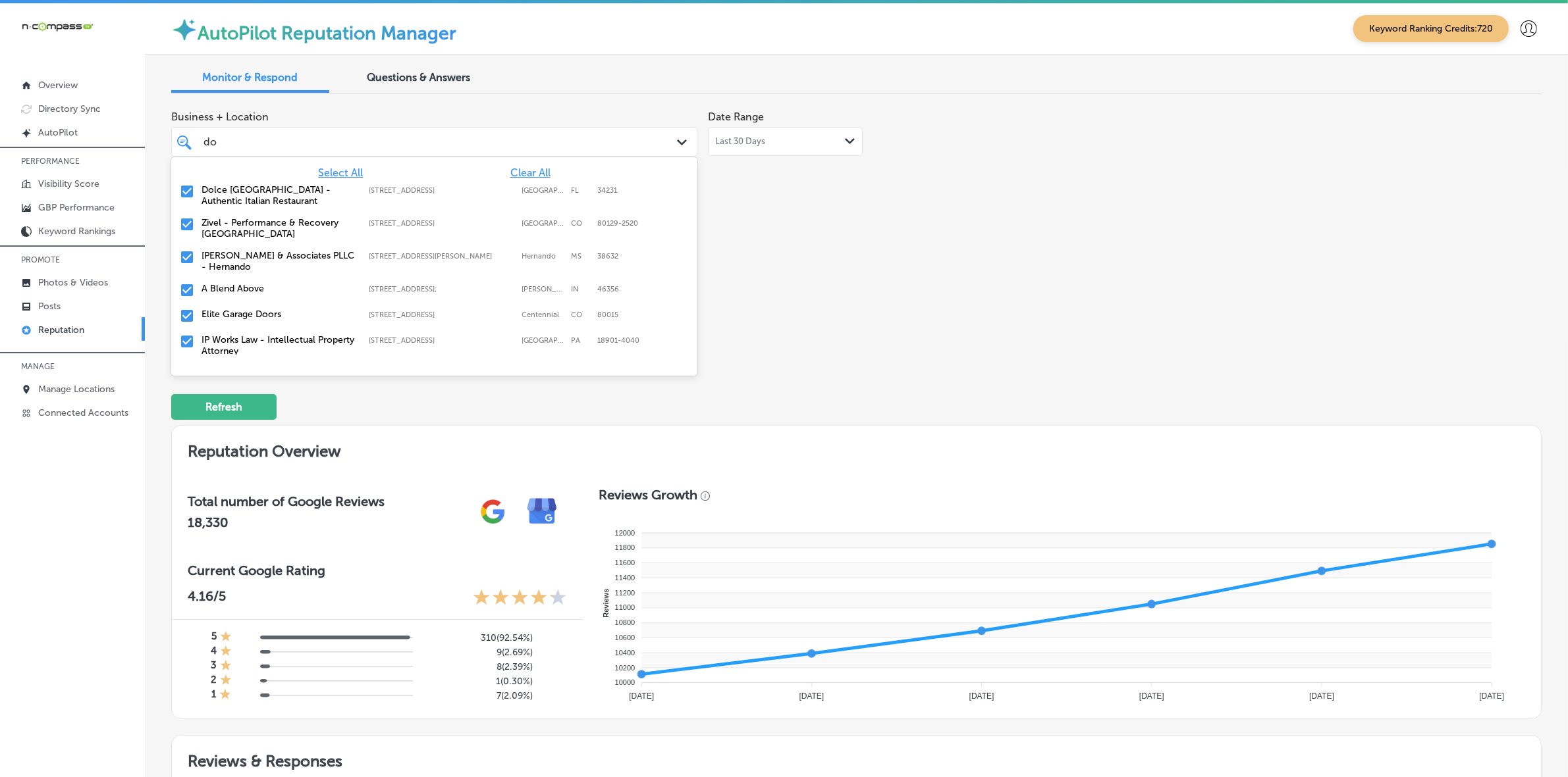
click at [315, 228] on label "Zivel - Performance & Recovery [GEOGRAPHIC_DATA]" at bounding box center [278, 228] width 154 height 23
click at [305, 307] on label "IP Works Law - Intellectual Property Attorney" at bounding box center [278, 313] width 154 height 23
click at [281, 285] on label "Elite Garage Doors" at bounding box center [278, 281] width 154 height 11
click at [272, 261] on label "A Blend Above" at bounding box center [278, 256] width 154 height 11
type textarea "x"
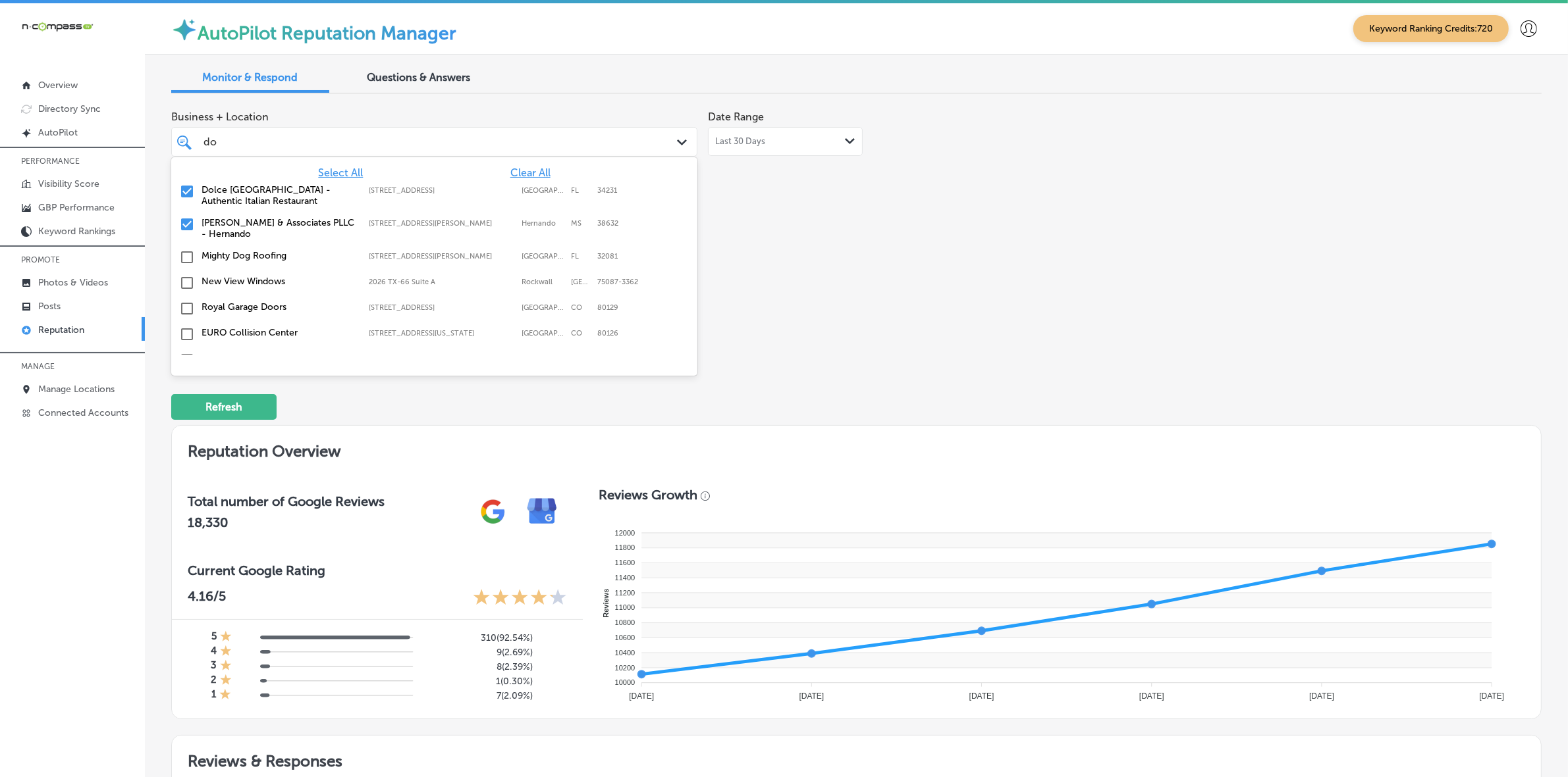
type input "d"
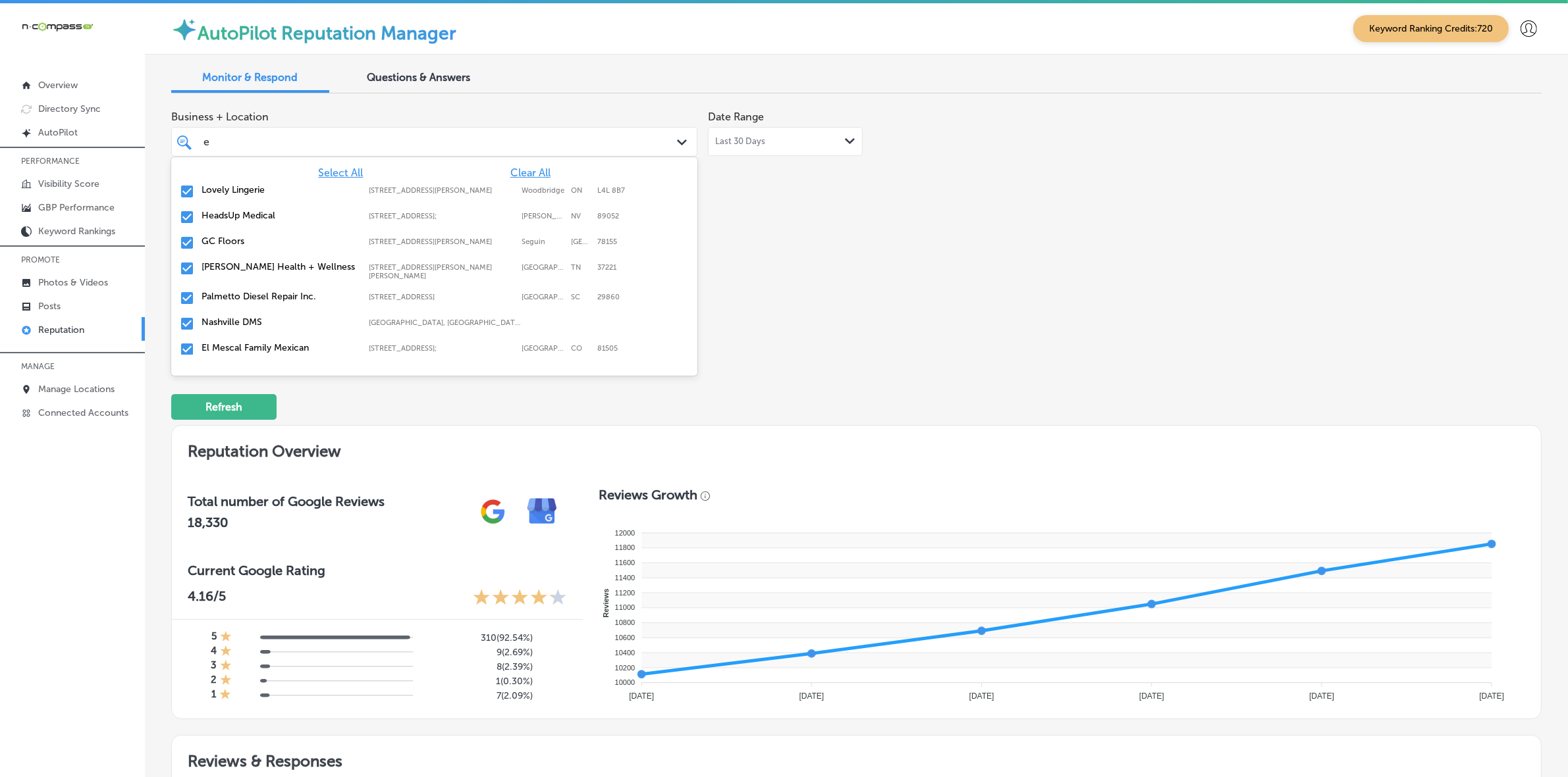
type input "el"
click at [274, 268] on label "El Mescal Family Mexican Restaurant Bar" at bounding box center [278, 276] width 154 height 23
click at [277, 291] on label "El Mescal Family Mexican Restaurant & Bar - Fruita" at bounding box center [278, 302] width 154 height 23
click at [277, 291] on label "Delta Level Defense, LLC" at bounding box center [278, 296] width 154 height 11
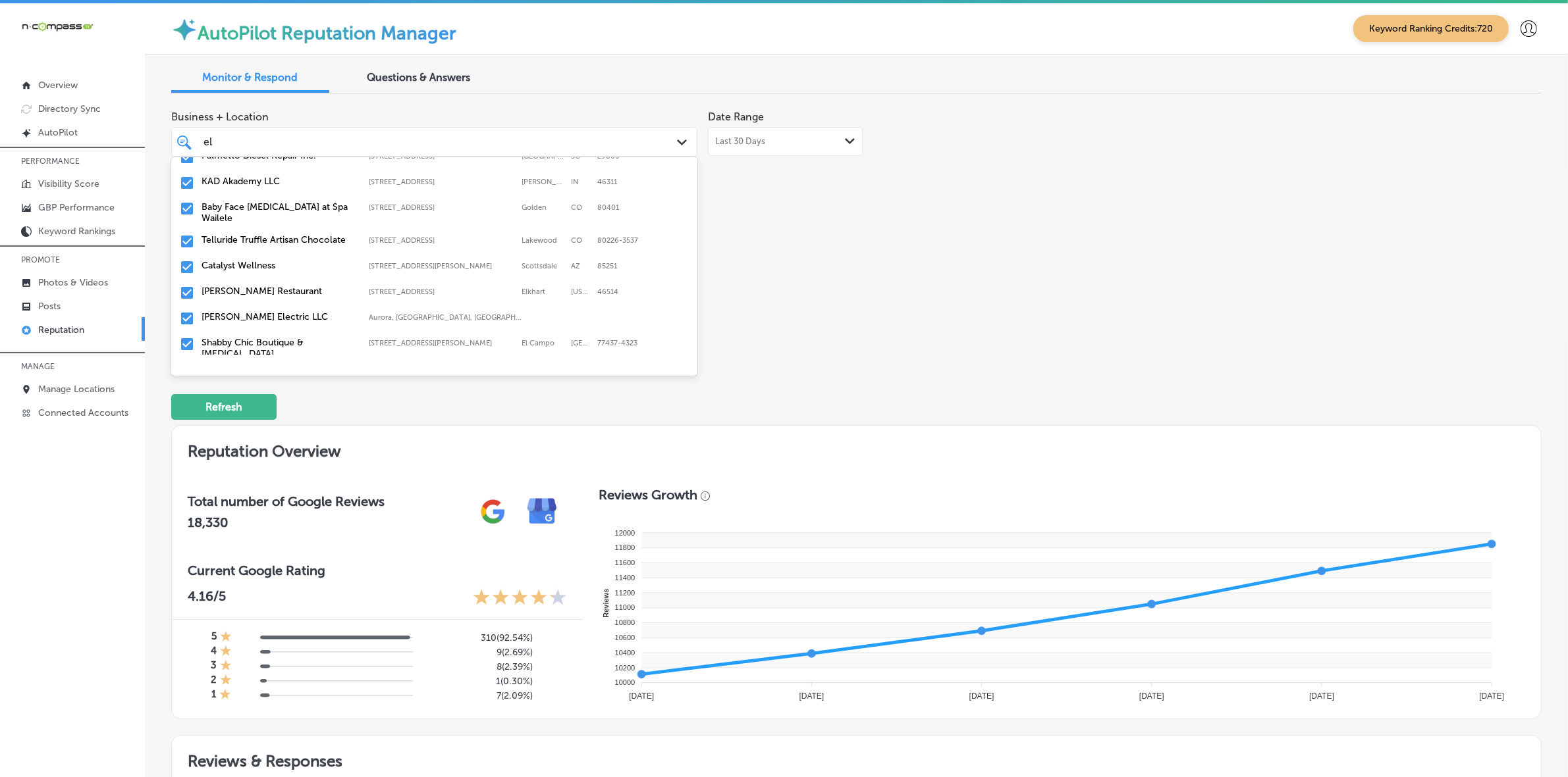
scroll to position [165, 0]
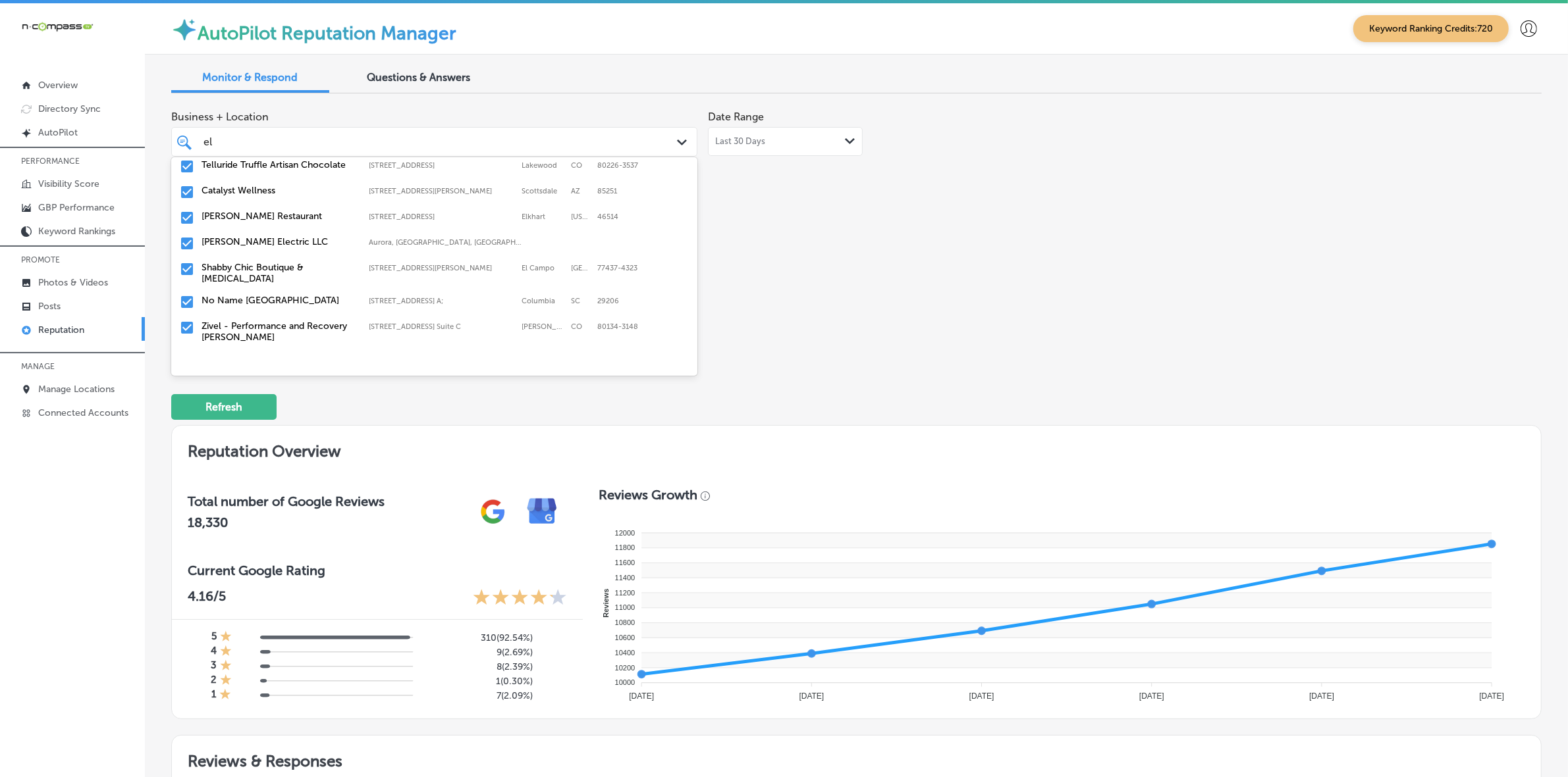
click at [301, 238] on div "[PERSON_NAME] Electric LLC [GEOGRAPHIC_DATA], [GEOGRAPHIC_DATA], [GEOGRAPHIC_DA…" at bounding box center [434, 244] width 515 height 21
type textarea "x"
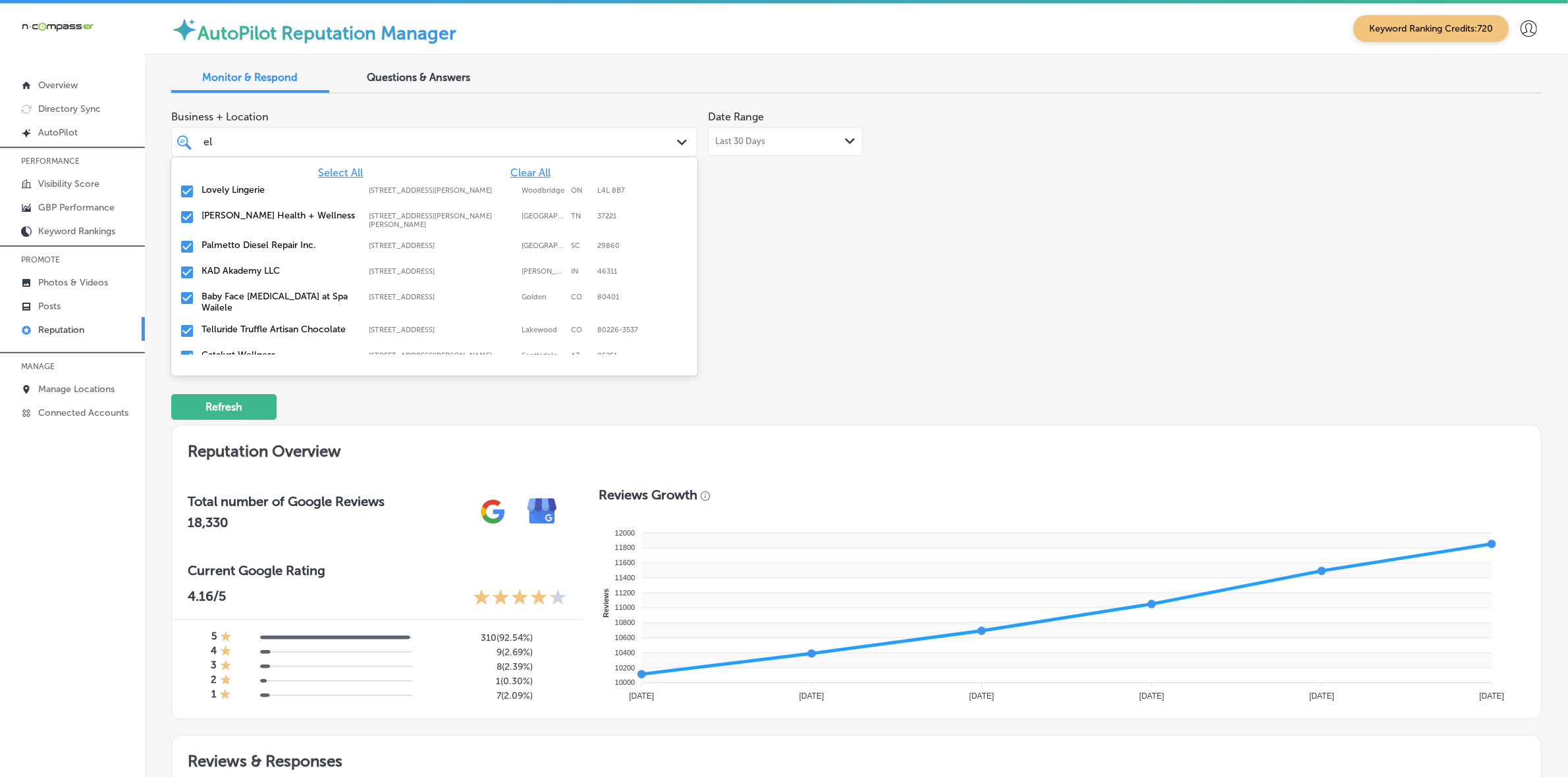
type input "e"
click at [840, 296] on div "Business + Location option [STREET_ADDRESS]. 168 results available. Use Up and …" at bounding box center [582, 228] width 823 height 248
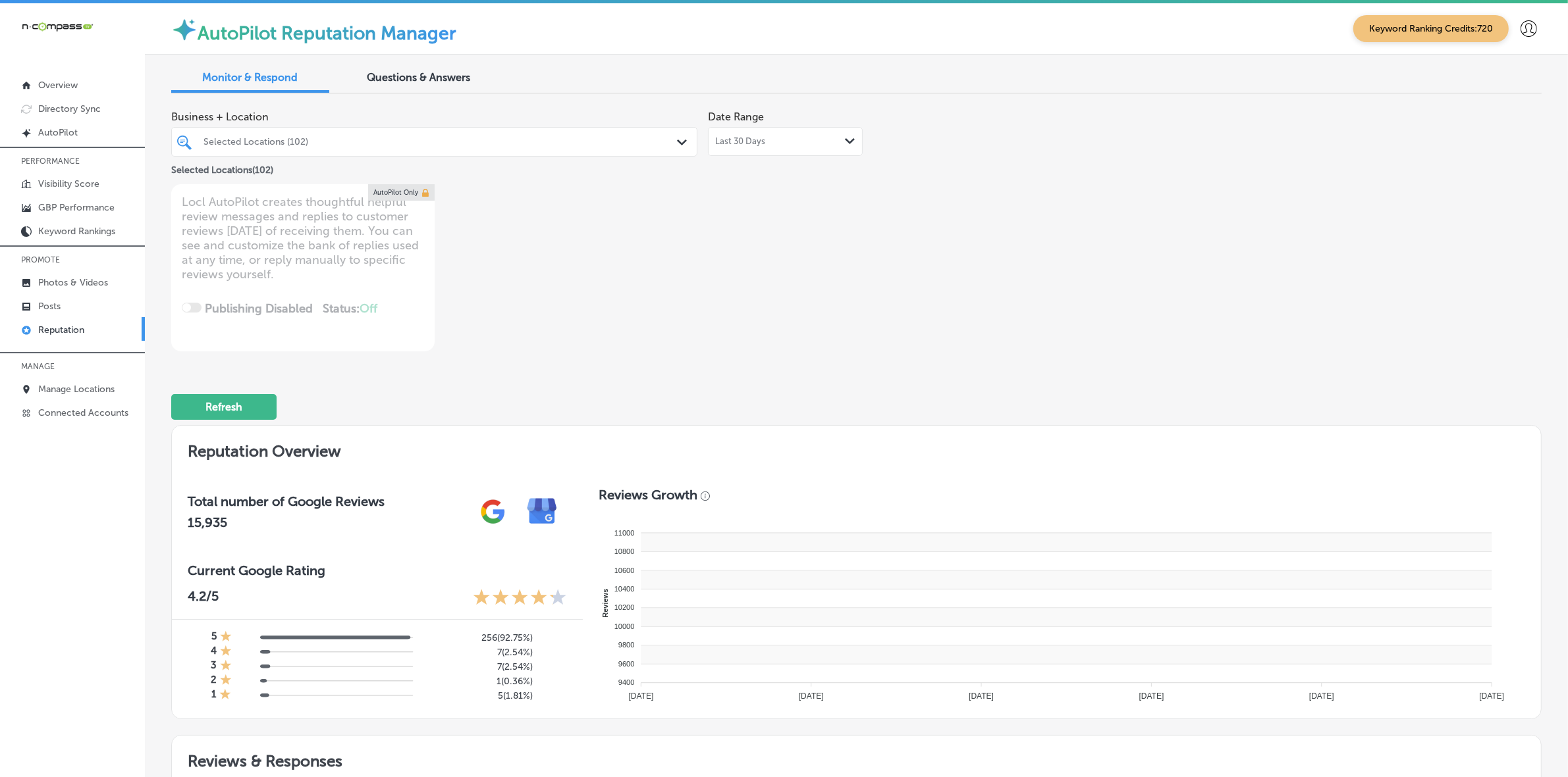
type textarea "x"
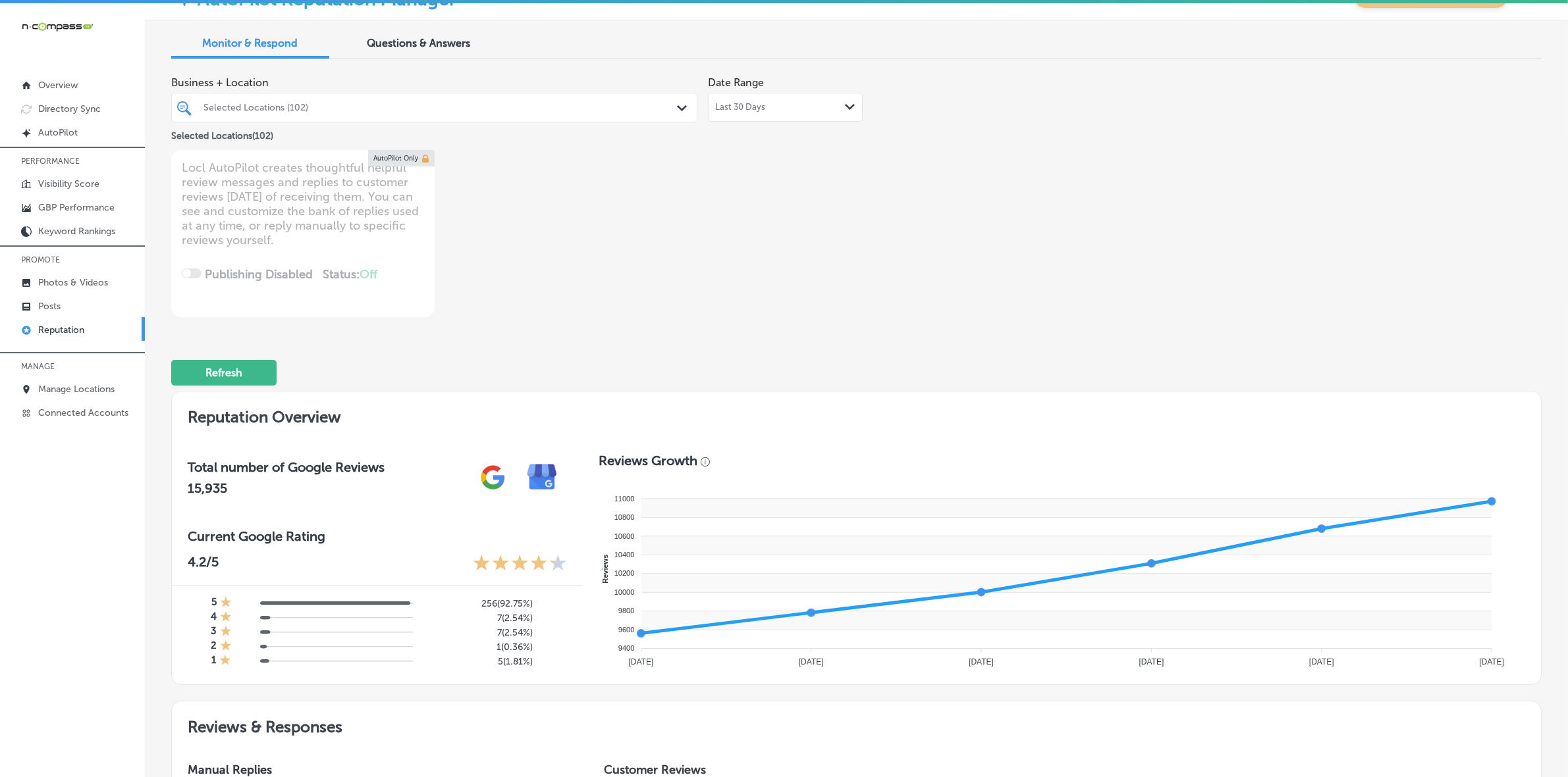
scroll to position [0, 0]
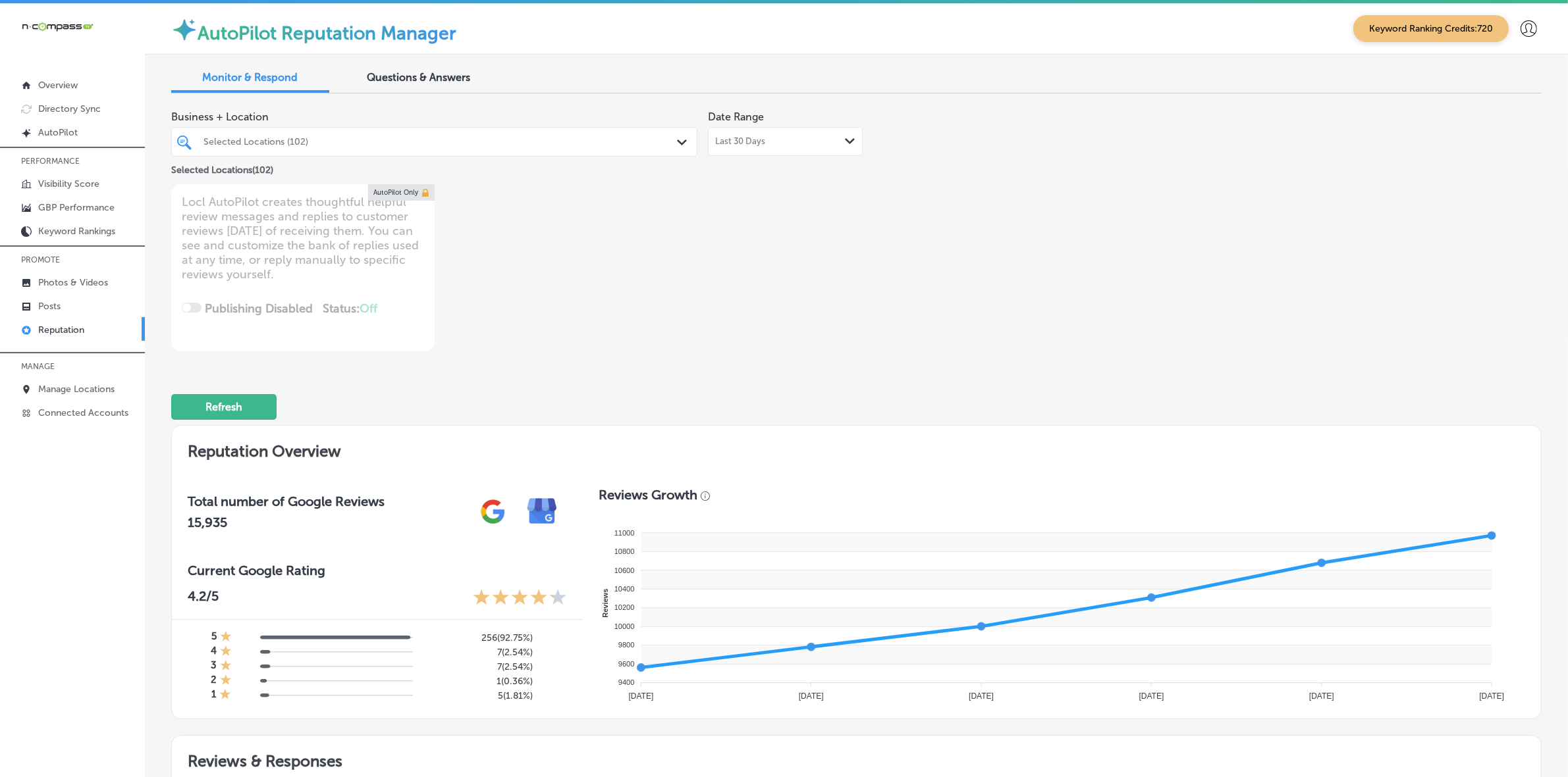
click at [571, 138] on div "Selected Locations (102)" at bounding box center [441, 142] width 475 height 11
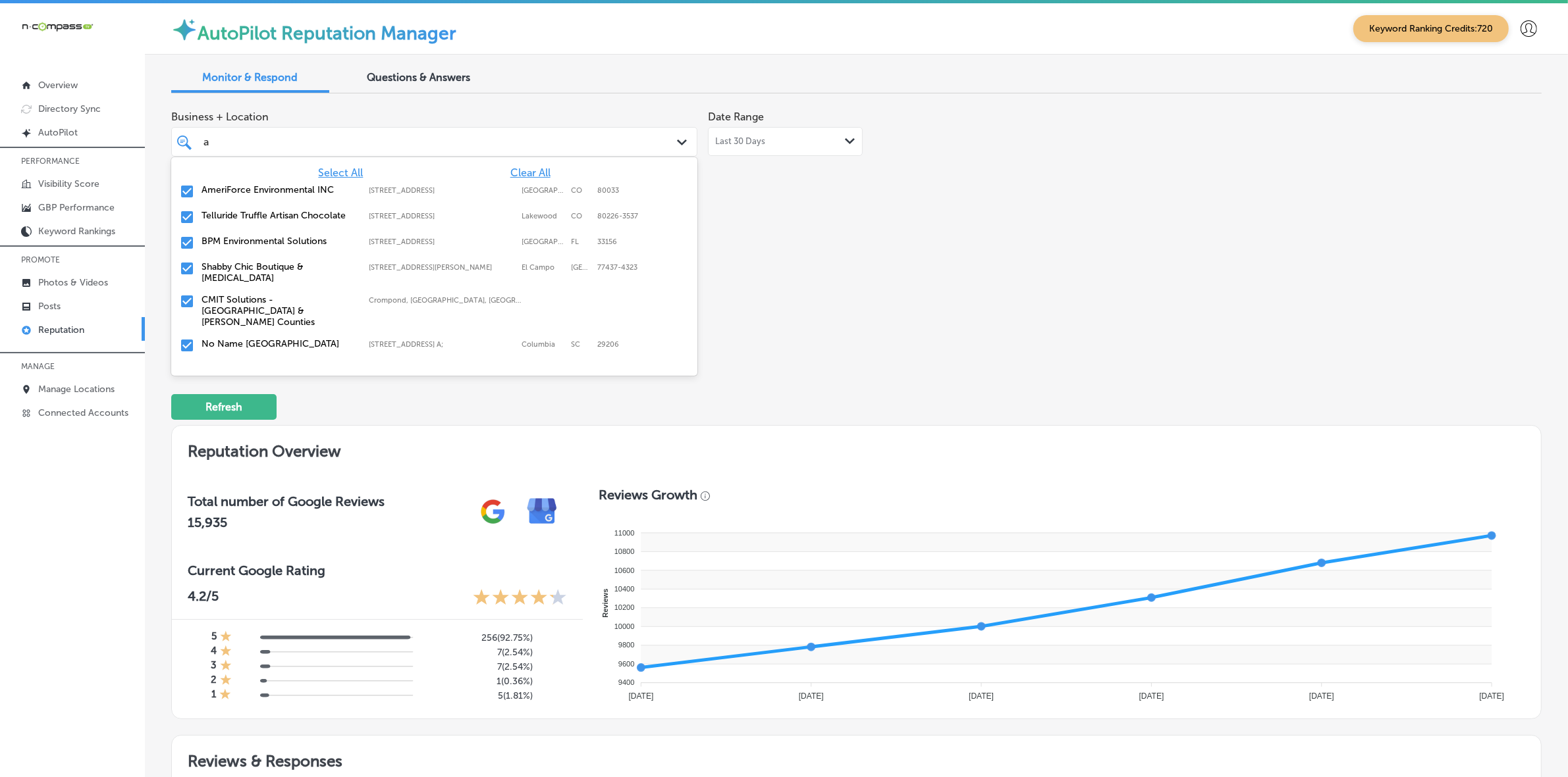
type input "am"
click at [502, 191] on label "[STREET_ADDRESS]" at bounding box center [442, 190] width 146 height 9
click at [350, 242] on label "Shabby Chic Boutique & [MEDICAL_DATA]" at bounding box center [278, 246] width 154 height 23
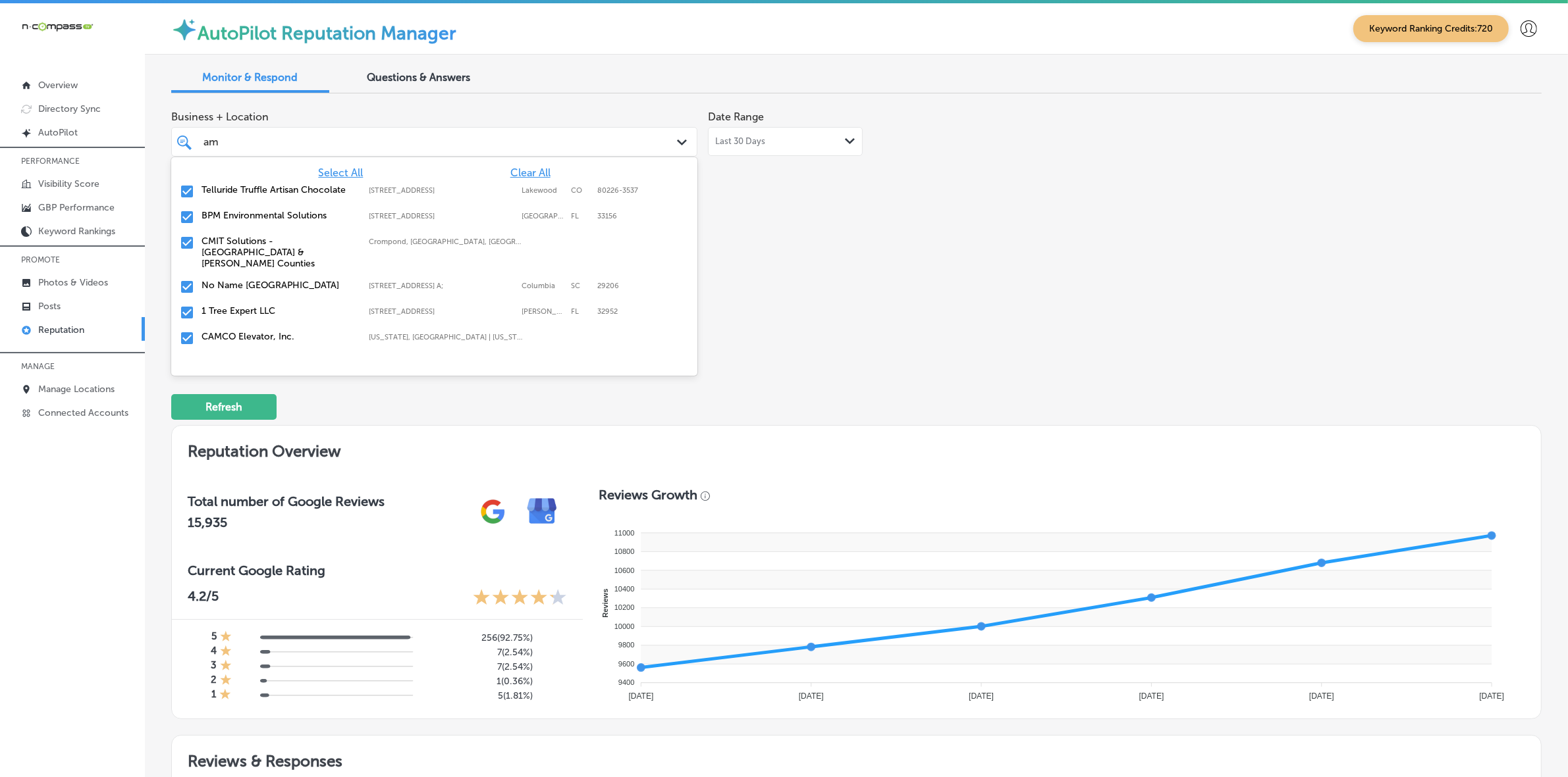
click at [350, 242] on label "CMIT Solutions - [GEOGRAPHIC_DATA] & [PERSON_NAME] Counties" at bounding box center [278, 252] width 154 height 34
click at [350, 242] on label "No Name [GEOGRAPHIC_DATA]" at bounding box center [278, 241] width 154 height 11
click at [344, 267] on label "CAMCO Elevator, Inc." at bounding box center [278, 267] width 154 height 11
click at [650, 302] on div "[GEOGRAPHIC_DATA] and Bartending [STREET_ADDRESS][GEOGRAPHIC_DATA][STREET_ADDRE…" at bounding box center [434, 298] width 515 height 27
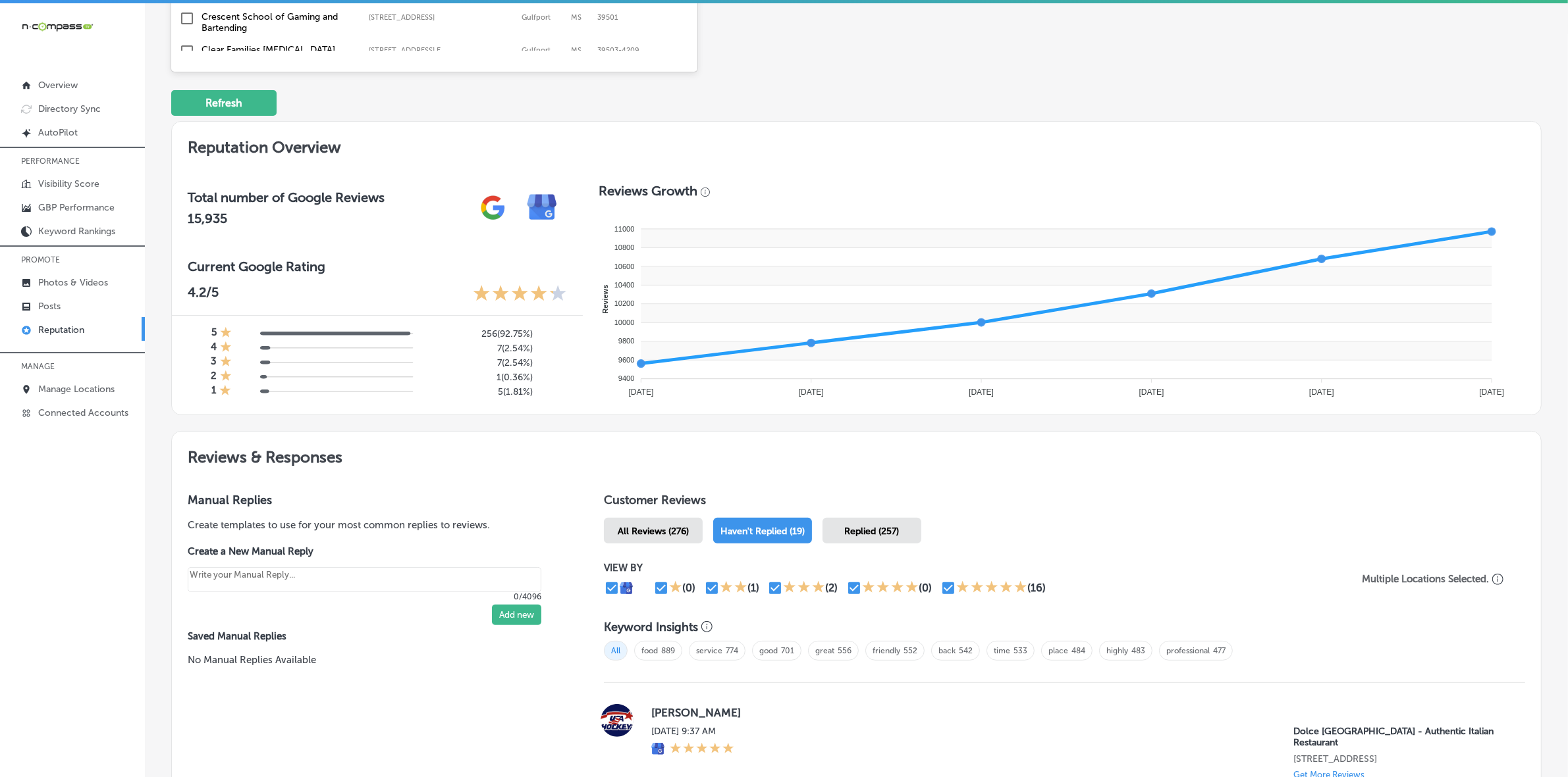
scroll to position [165, 0]
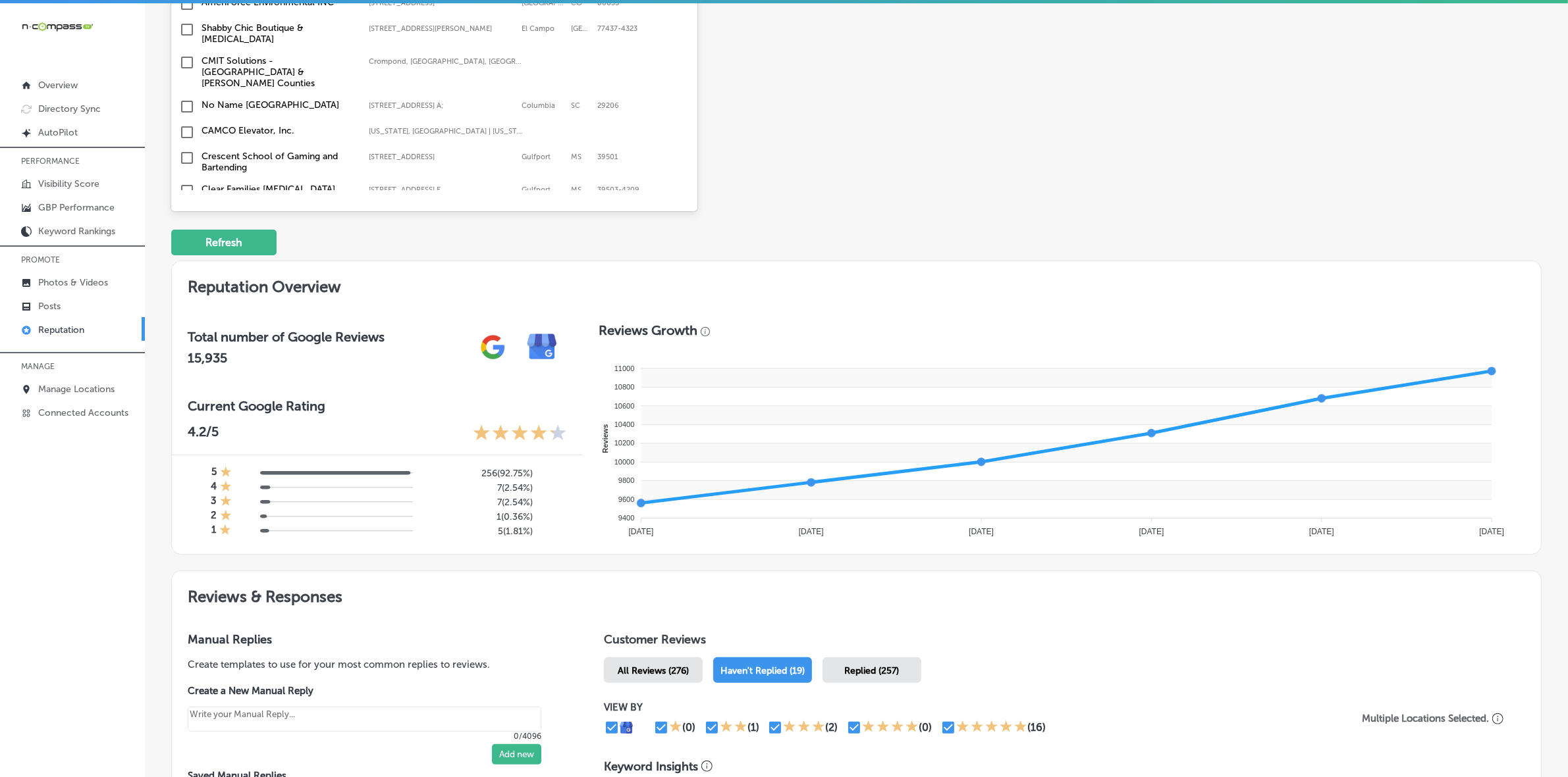
click at [254, 150] on label "Crescent School of Gaming and Bartending" at bounding box center [278, 161] width 154 height 23
type textarea "x"
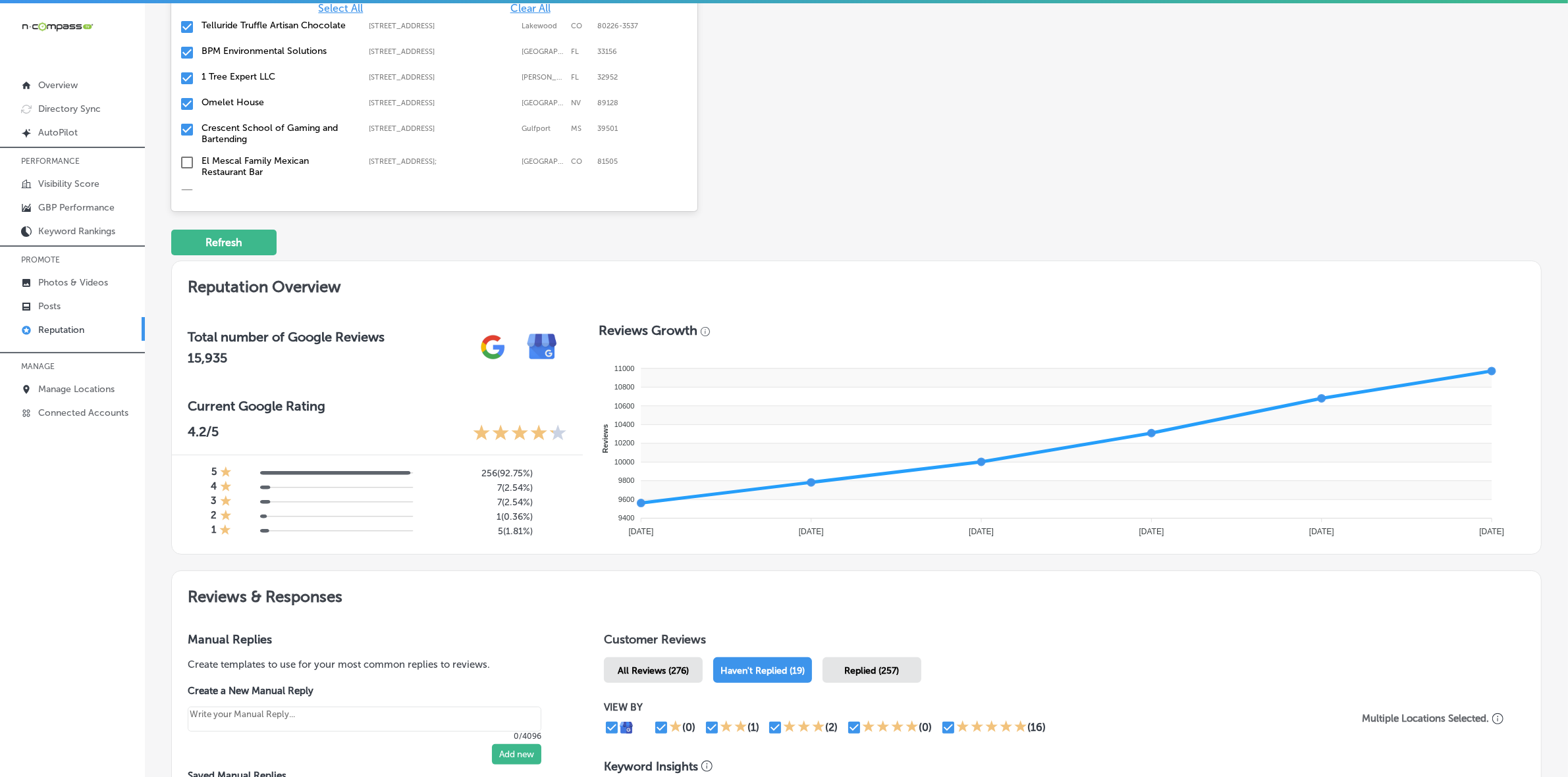
type input "am"
click at [947, 163] on div "Business + Location option [STREET_ADDRESS]. option [STREET_ADDRESS]; focused, …" at bounding box center [582, 63] width 823 height 248
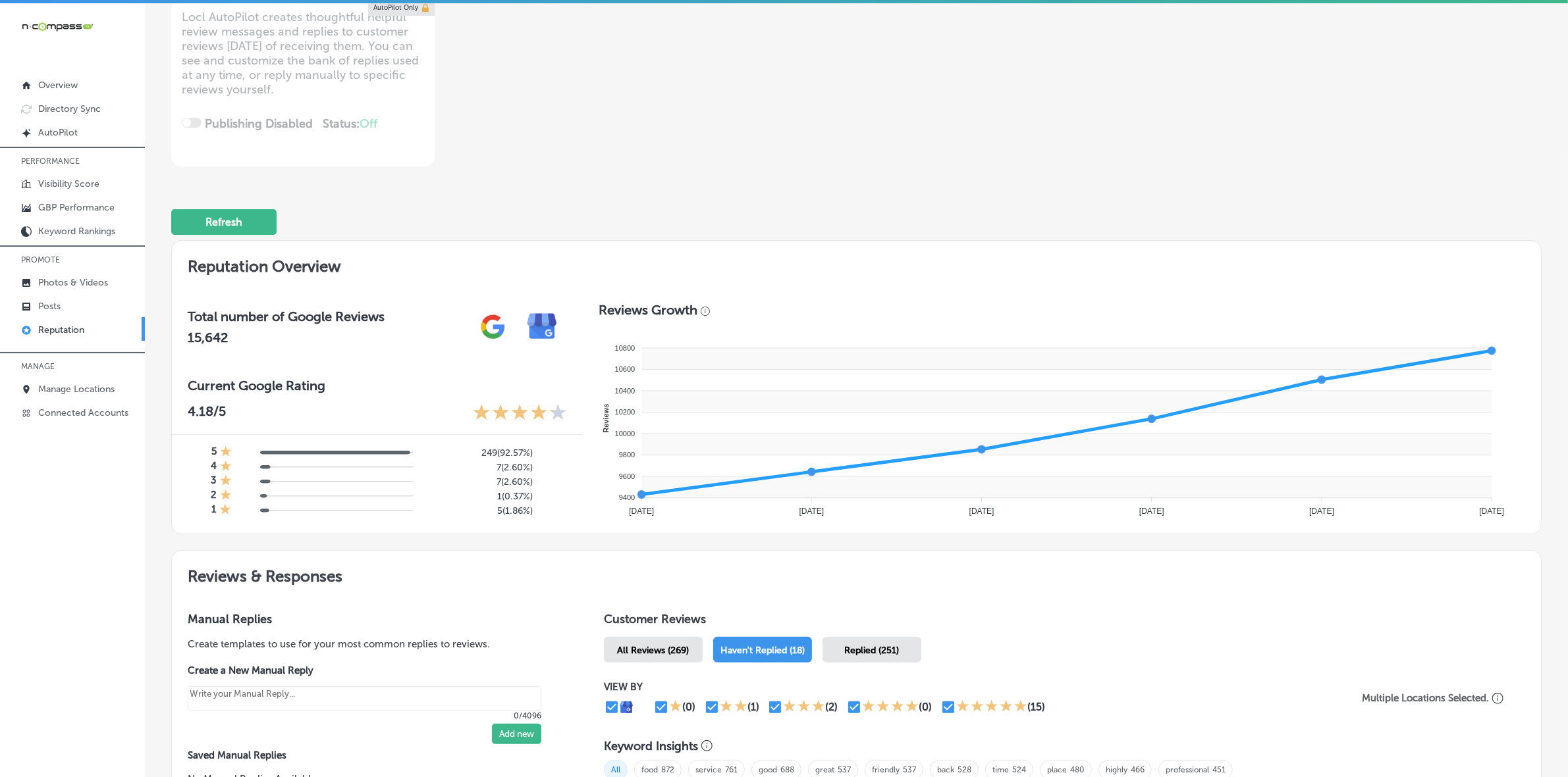
scroll to position [0, 0]
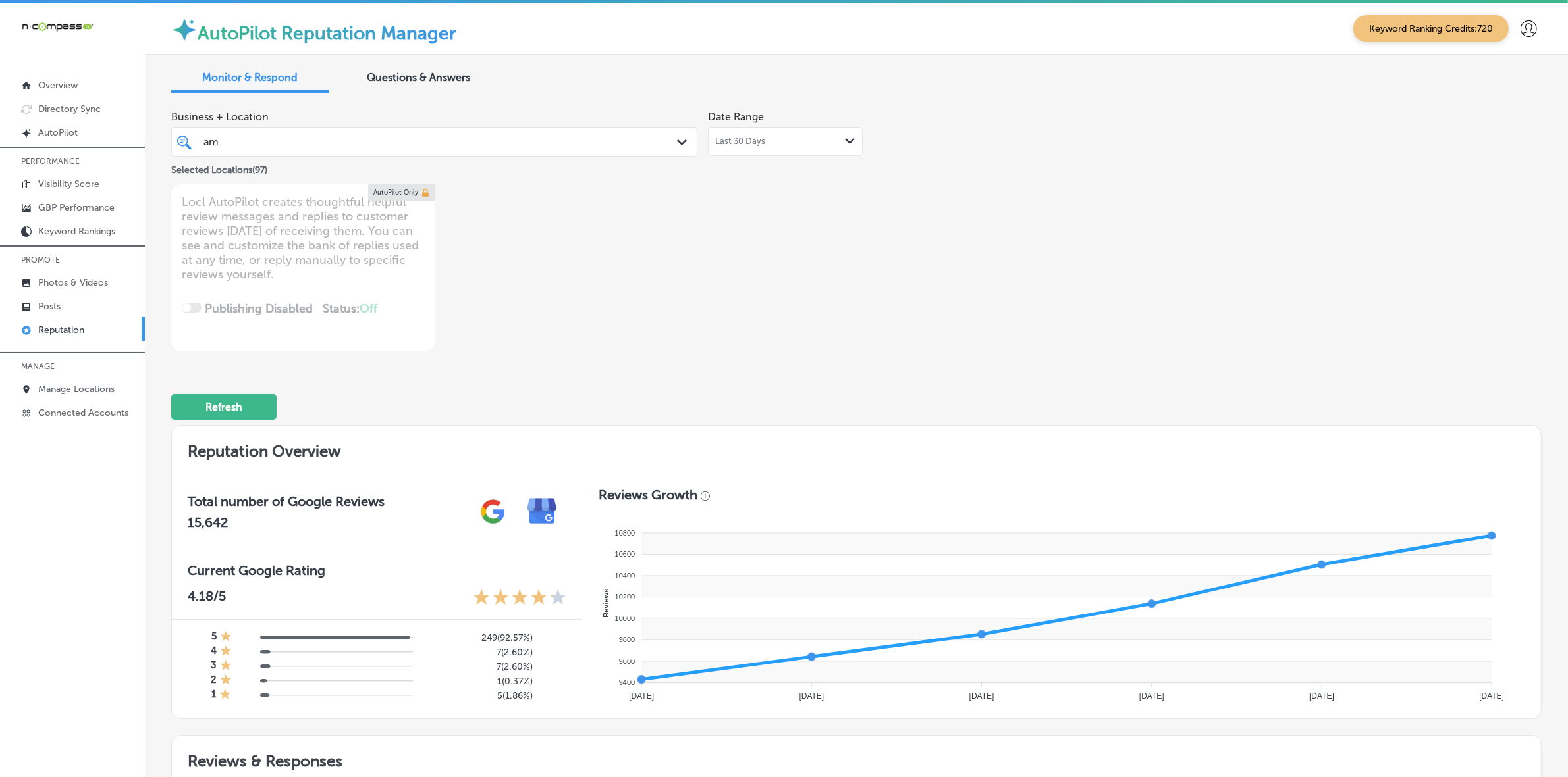
drag, startPoint x: 432, startPoint y: 77, endPoint x: 1028, endPoint y: 290, distance: 632.9
click at [1028, 290] on div "Business + Location am am Path Created with Sketch. Selected Locations ( 97 ) D…" at bounding box center [856, 228] width 1370 height 248
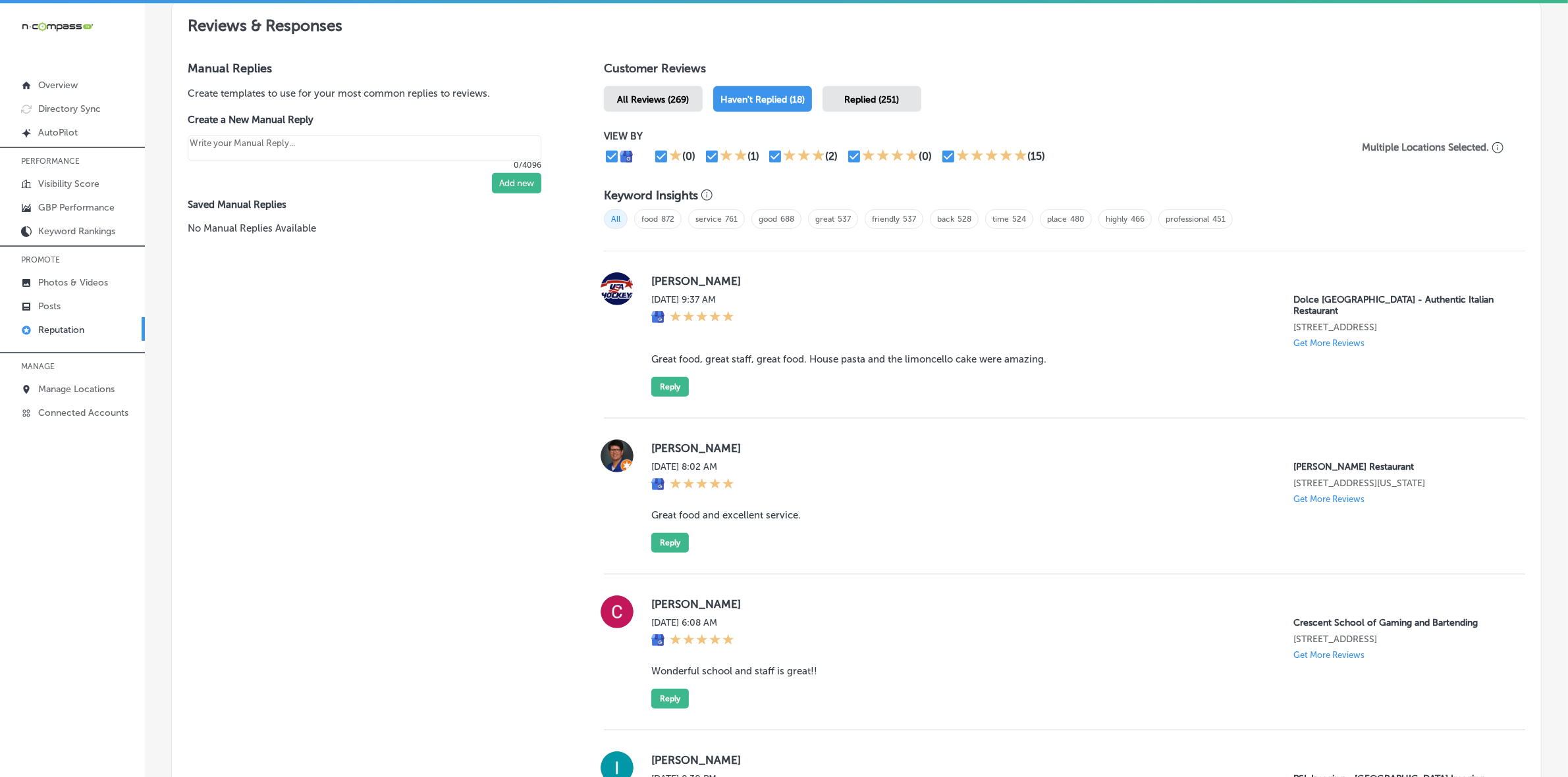
scroll to position [740, 0]
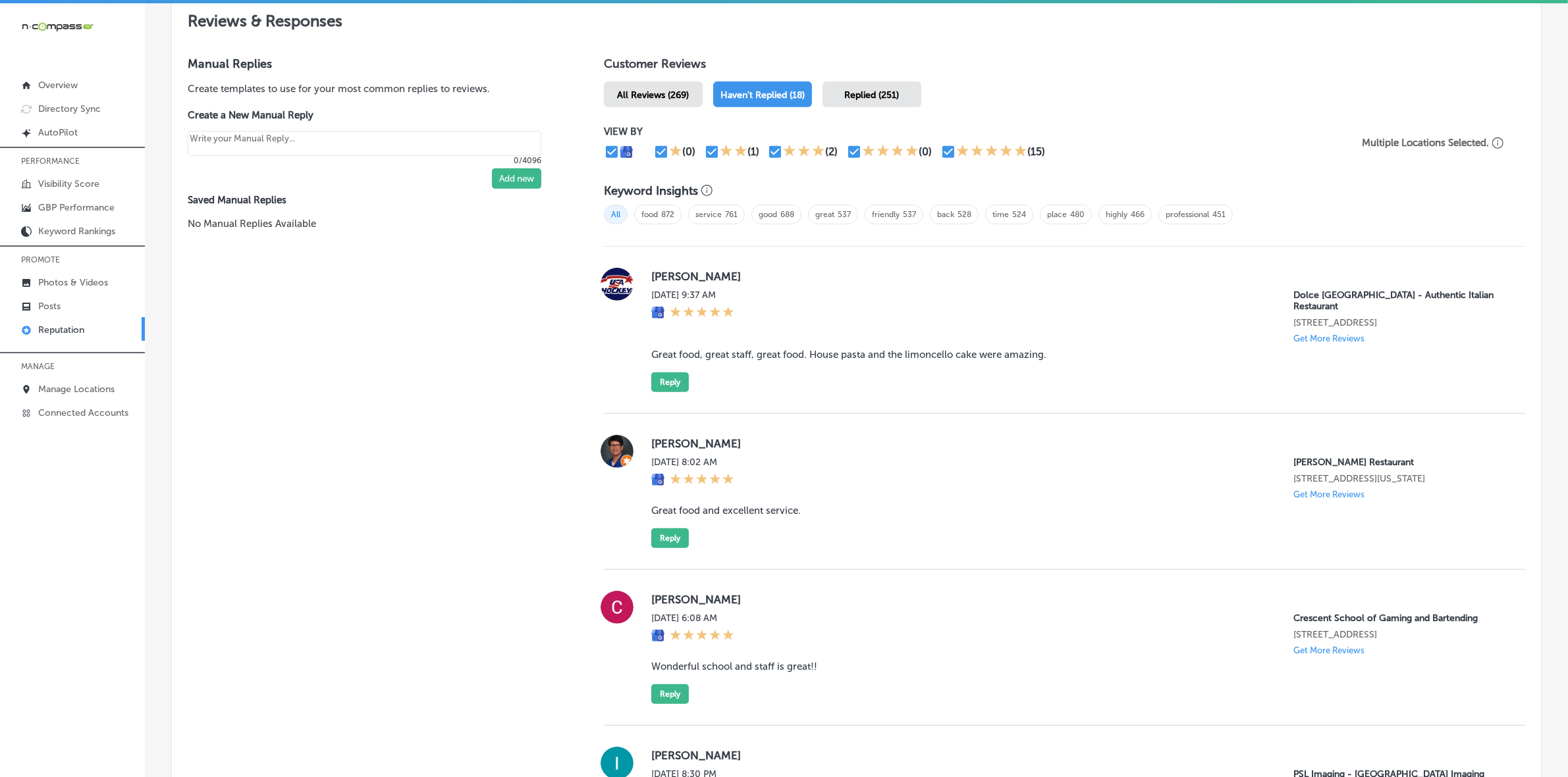
click at [652, 276] on label "[PERSON_NAME]" at bounding box center [1078, 276] width 853 height 13
copy label "[PERSON_NAME]"
click at [735, 349] on blockquote "Great food, great staff, great food. House pasta and the limoncello cake were a…" at bounding box center [1078, 354] width 853 height 12
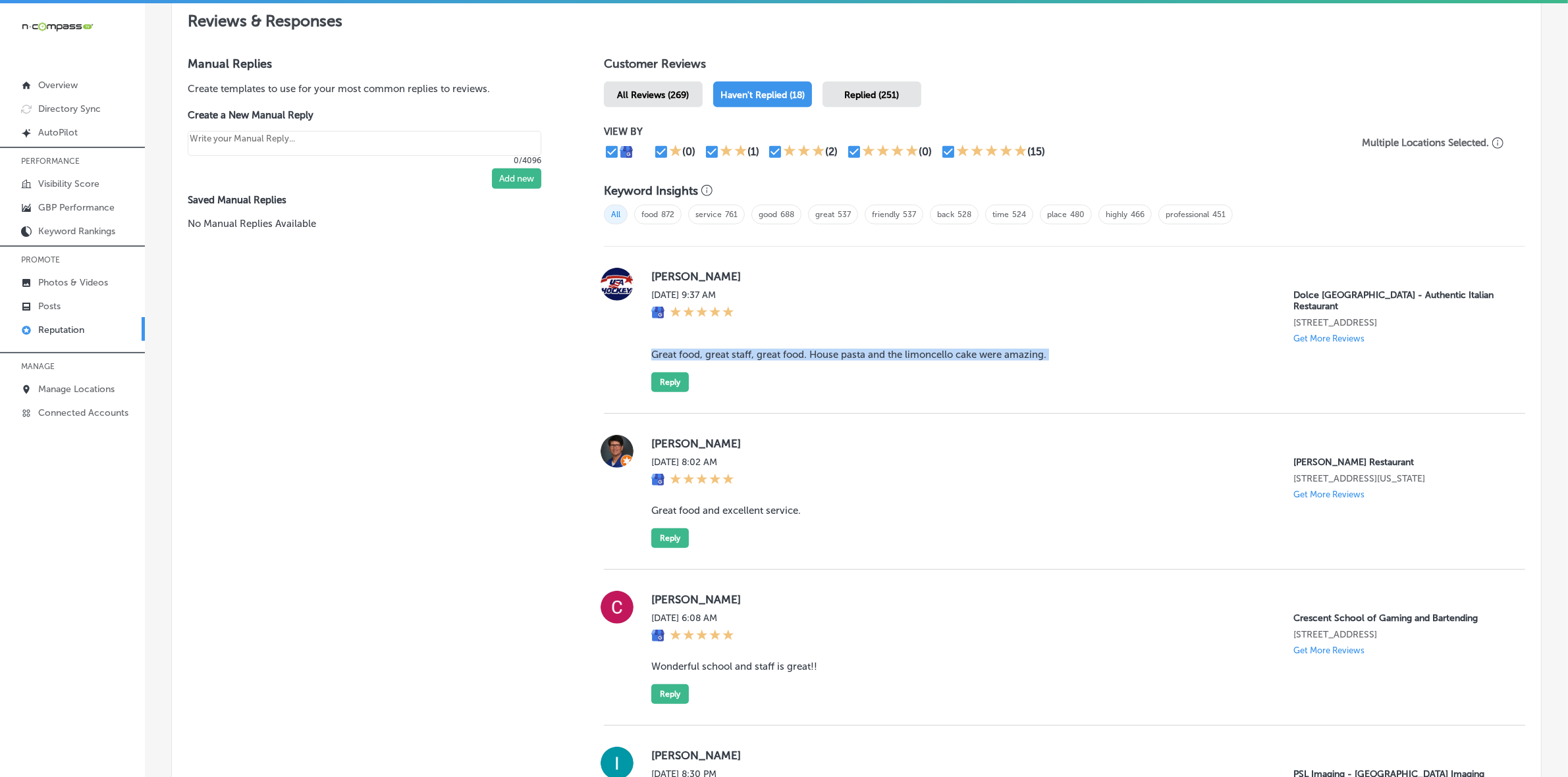
click at [735, 349] on blockquote "Great food, great staff, great food. House pasta and the limoncello cake were a…" at bounding box center [1078, 354] width 853 height 12
copy blockquote "Great food, great staff, great food. House pasta and the limoncello cake were a…"
click at [659, 384] on button "Reply" at bounding box center [670, 382] width 38 height 20
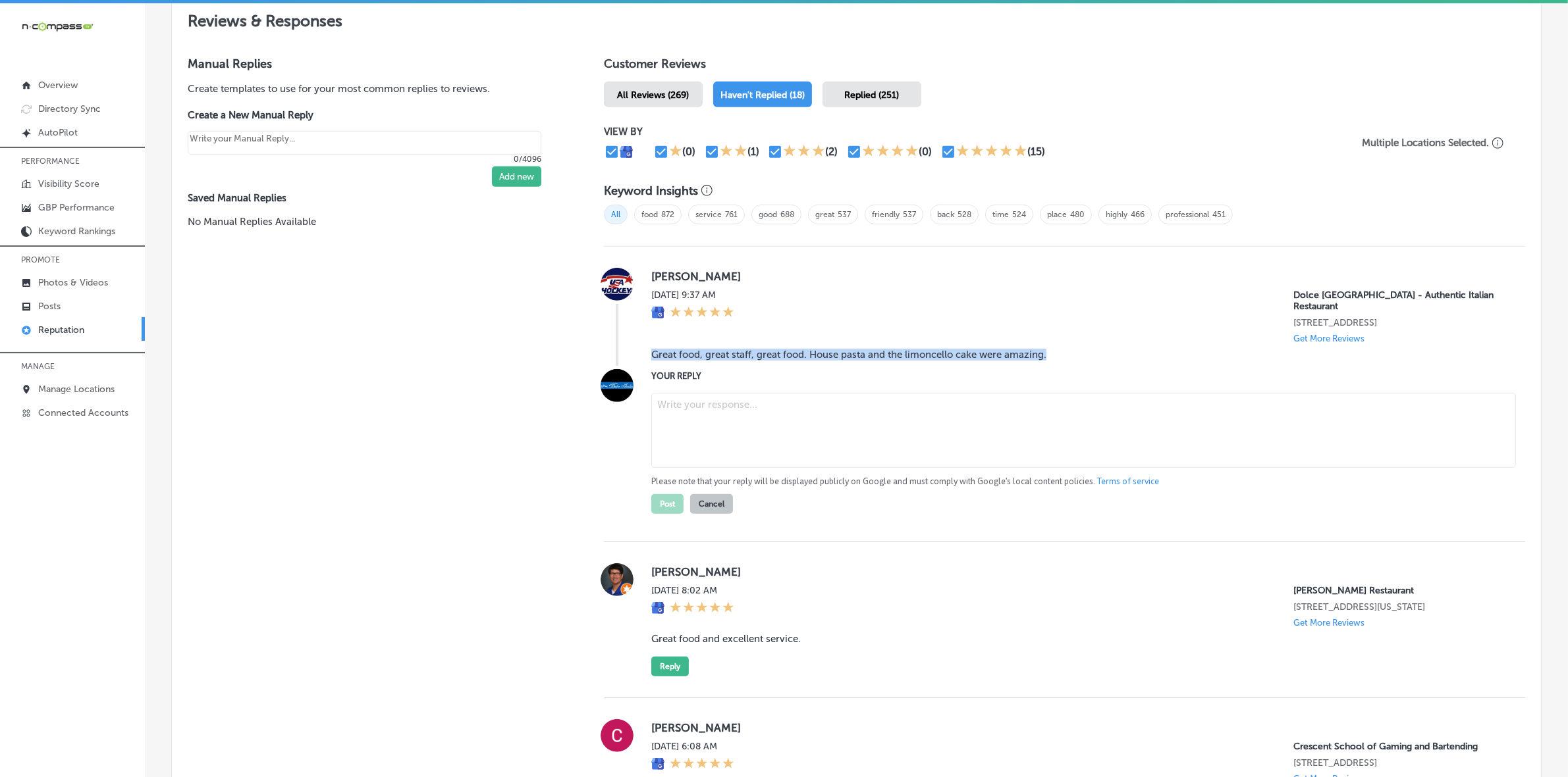
type textarea "x"
click at [719, 417] on textarea at bounding box center [1083, 430] width 864 height 75
paste textarea "Thank you for the wonderful review, [PERSON_NAME]! We're thrilled to hear you e…"
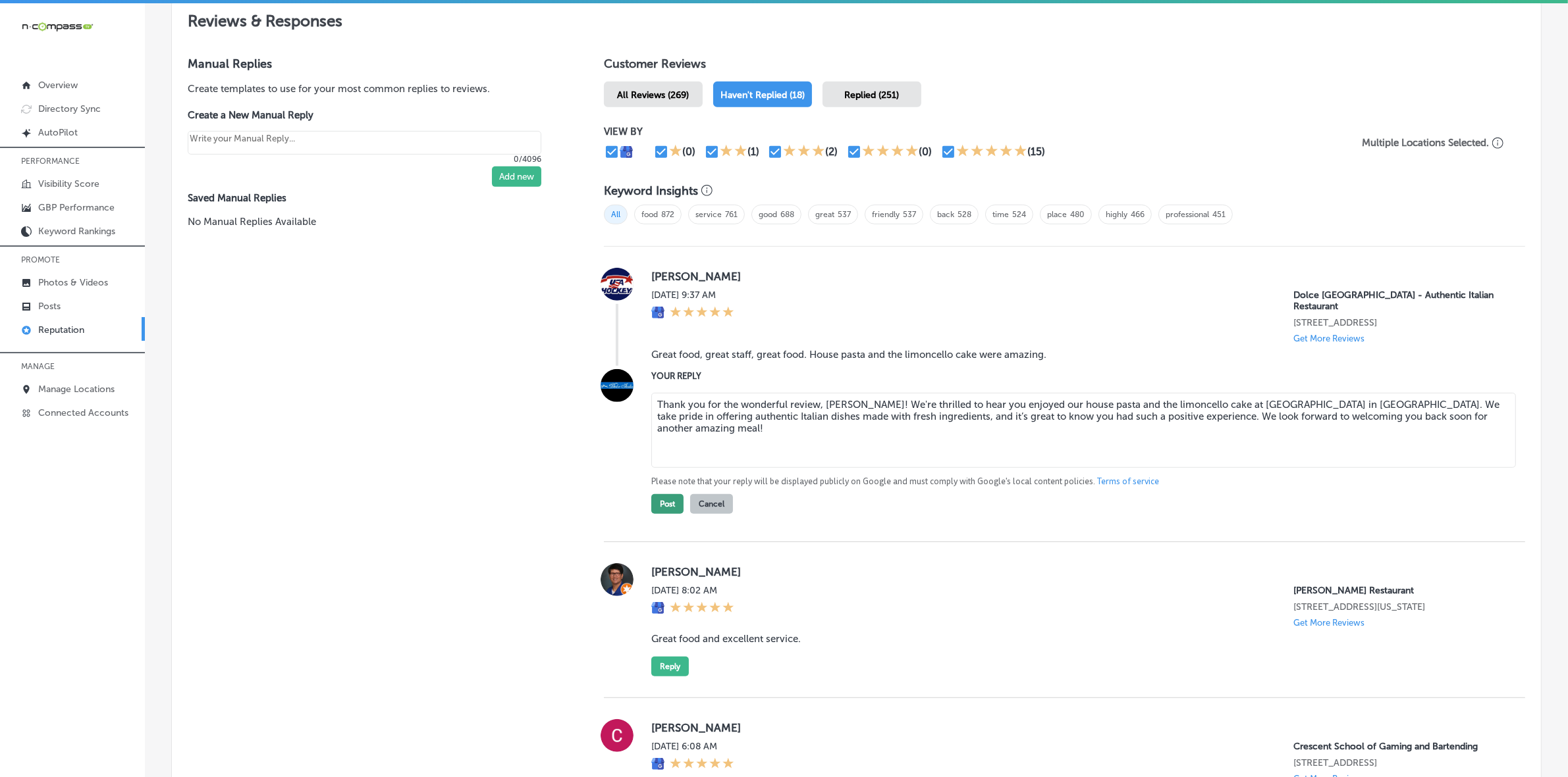
type textarea "Thank you for the wonderful review, [PERSON_NAME]! We're thrilled to hear you e…"
click at [669, 495] on button "Post" at bounding box center [667, 504] width 32 height 20
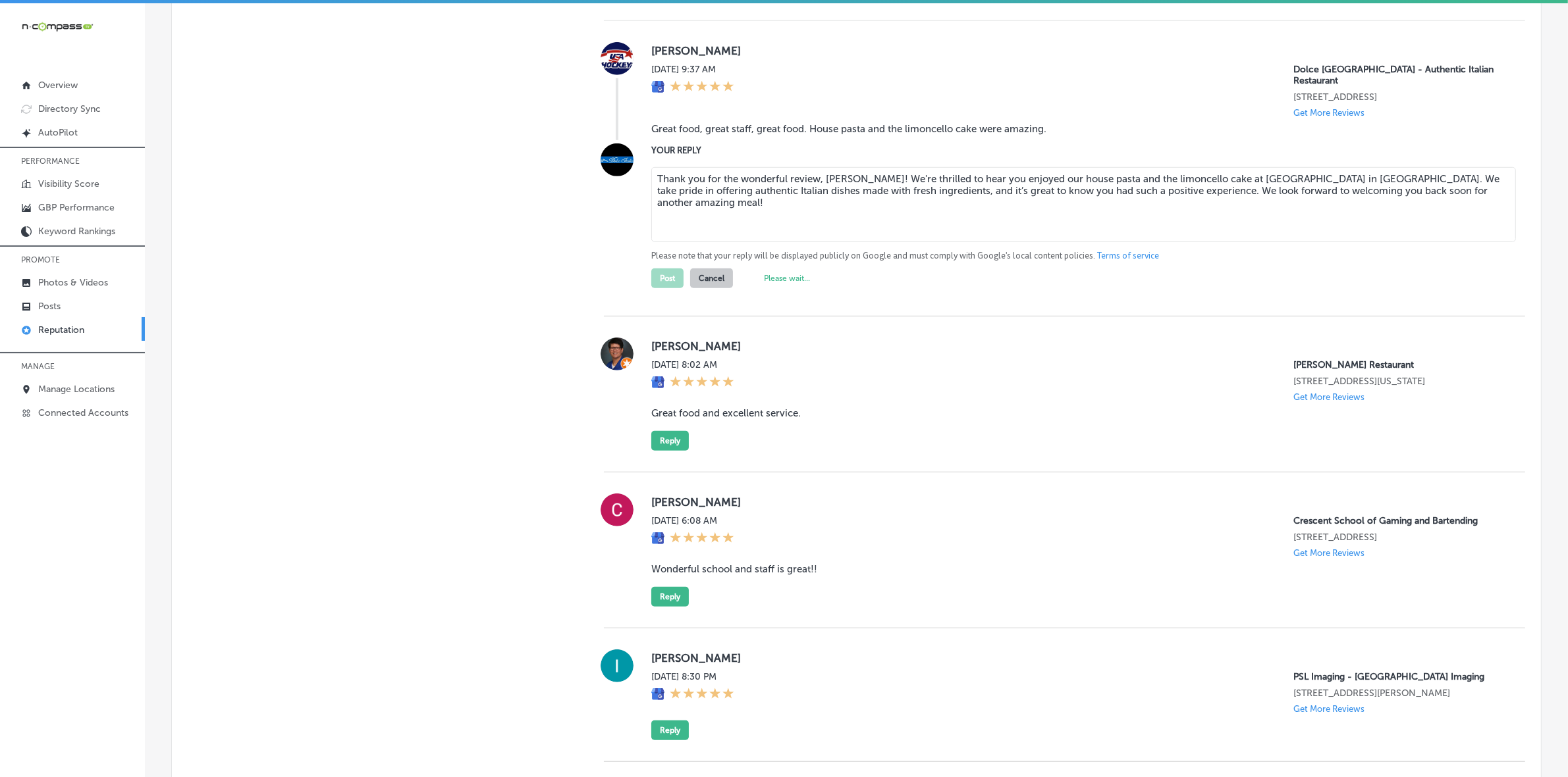
scroll to position [987, 0]
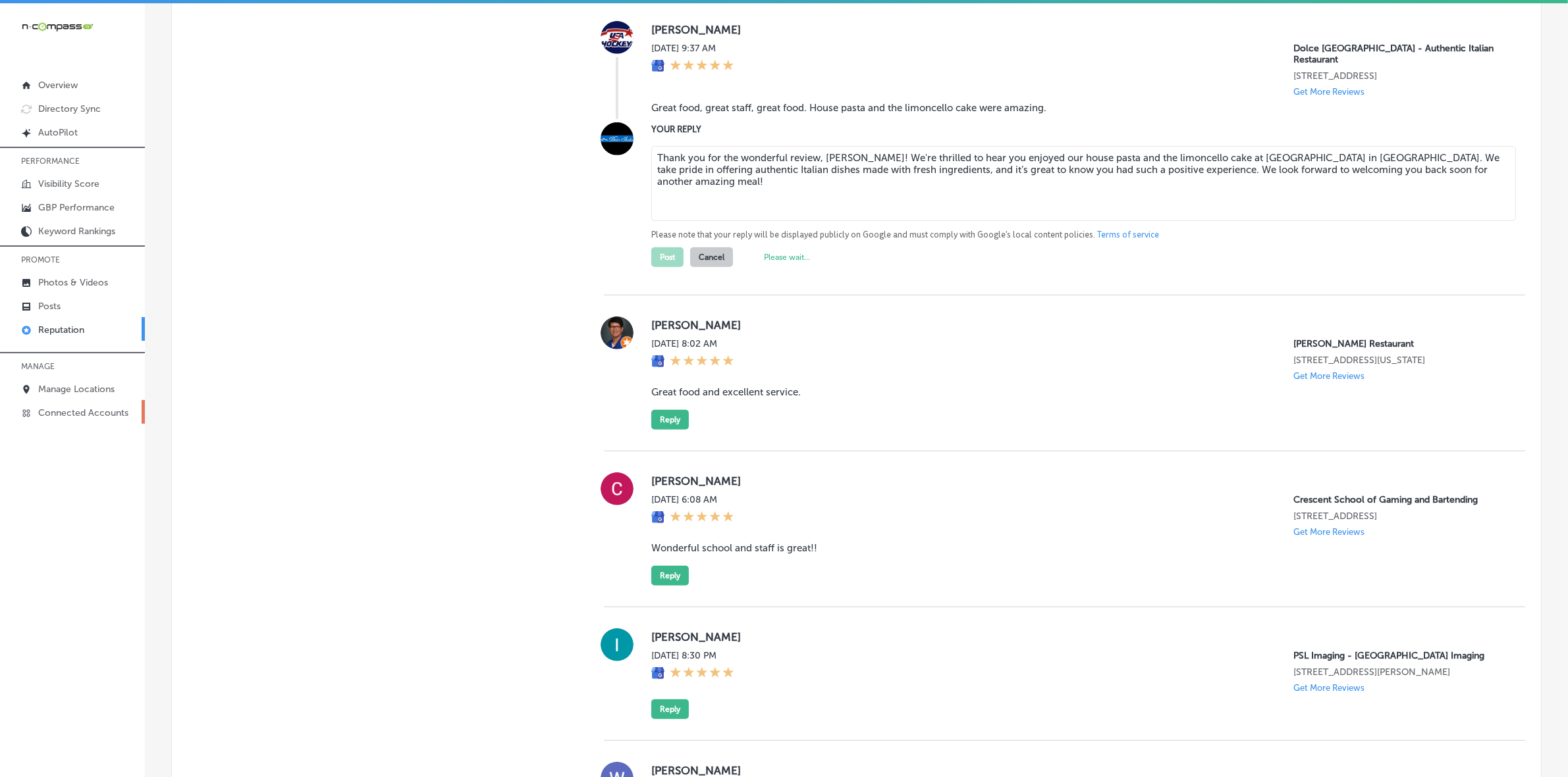
type textarea "x"
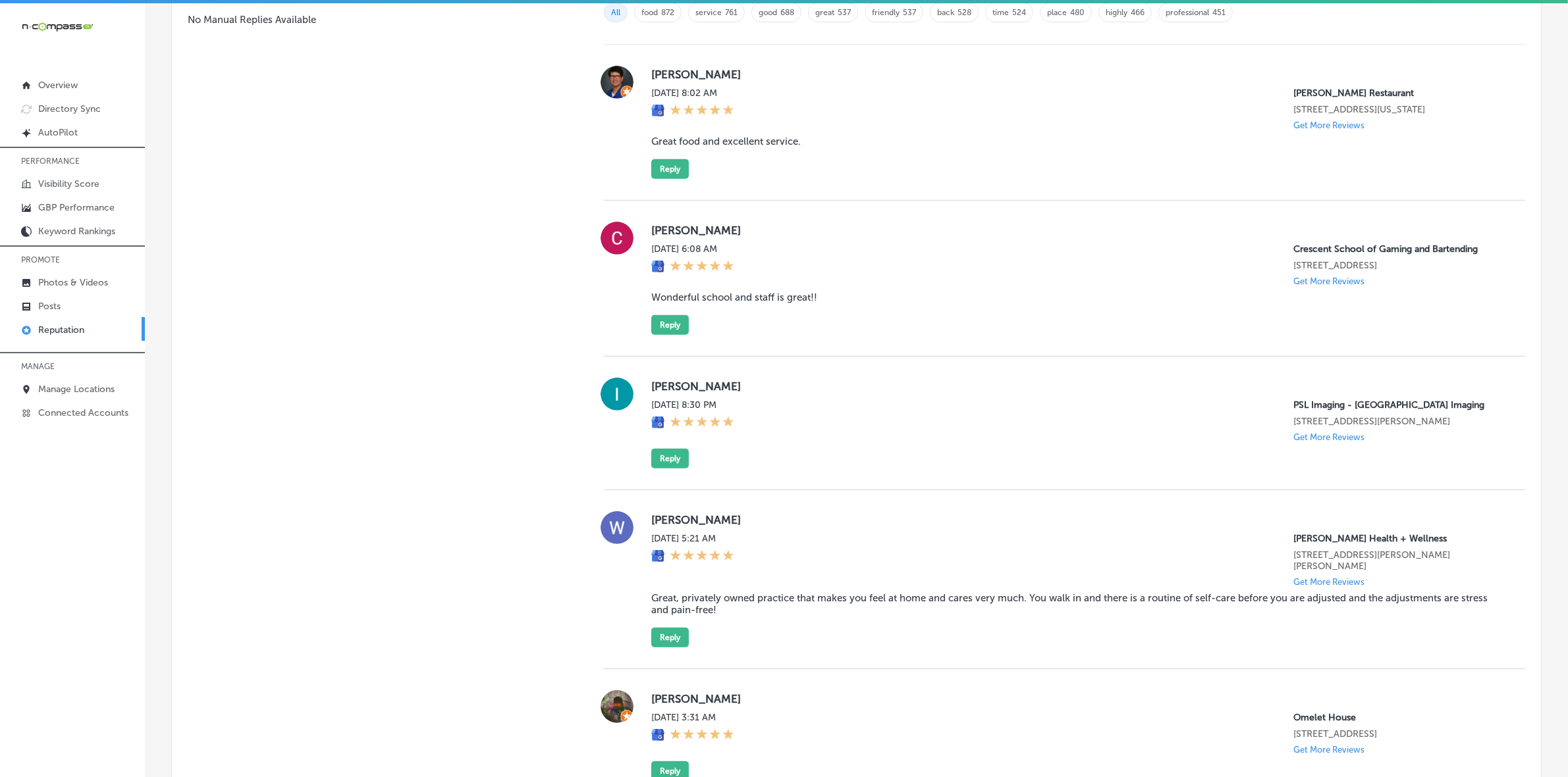
scroll to position [905, 0]
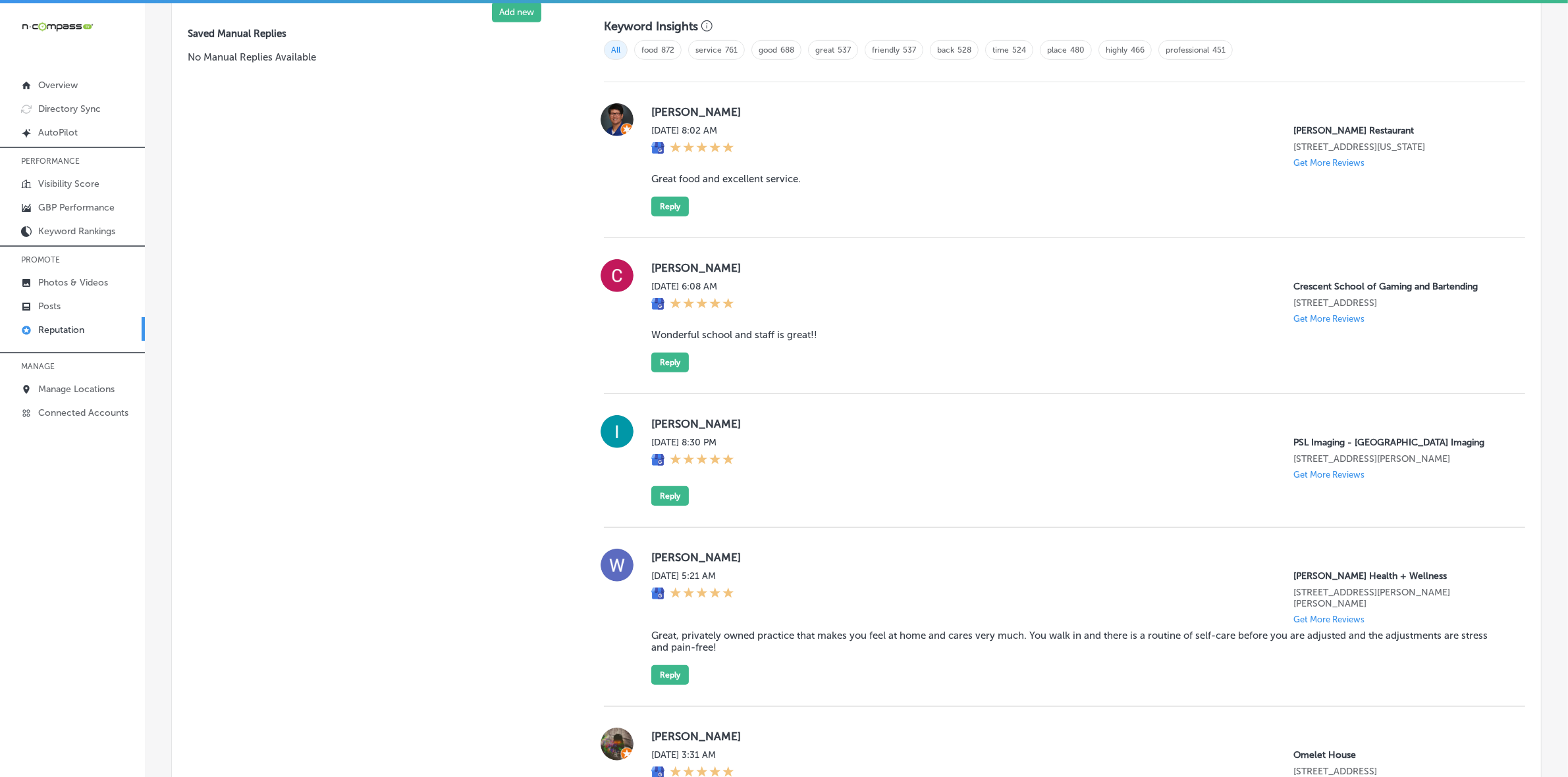
click at [662, 113] on label "[PERSON_NAME]" at bounding box center [1078, 111] width 853 height 13
copy label "[PERSON_NAME]"
click at [743, 181] on blockquote "Great food and excellent service." at bounding box center [1078, 179] width 853 height 12
click at [743, 180] on blockquote "Great food and excellent service." at bounding box center [1078, 179] width 853 height 12
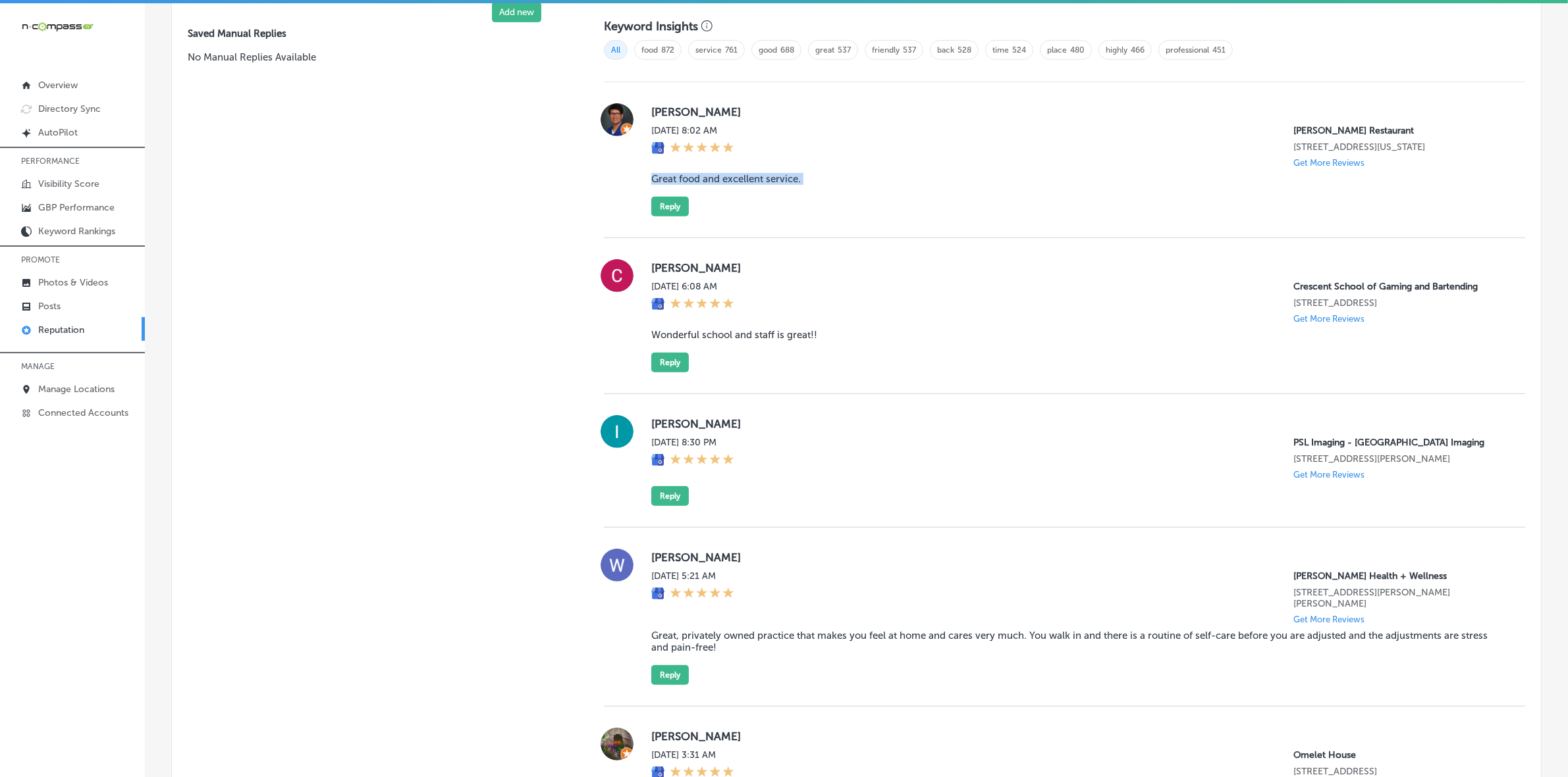
click at [743, 180] on blockquote "Great food and excellent service." at bounding box center [1078, 179] width 853 height 12
copy blockquote "Great food and excellent service."
click at [676, 212] on button "Reply" at bounding box center [670, 207] width 38 height 20
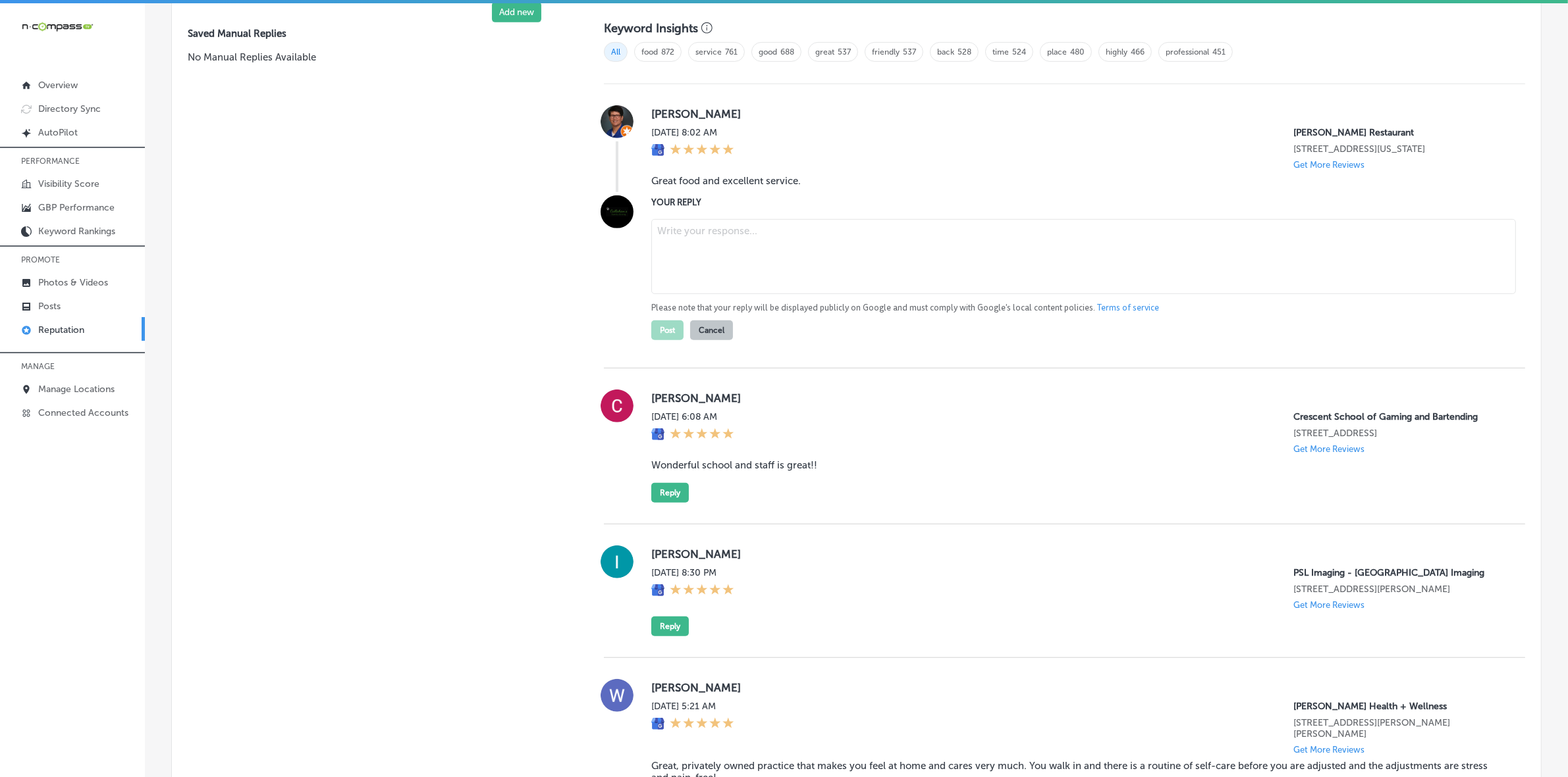
click at [719, 241] on textarea at bounding box center [1083, 256] width 864 height 75
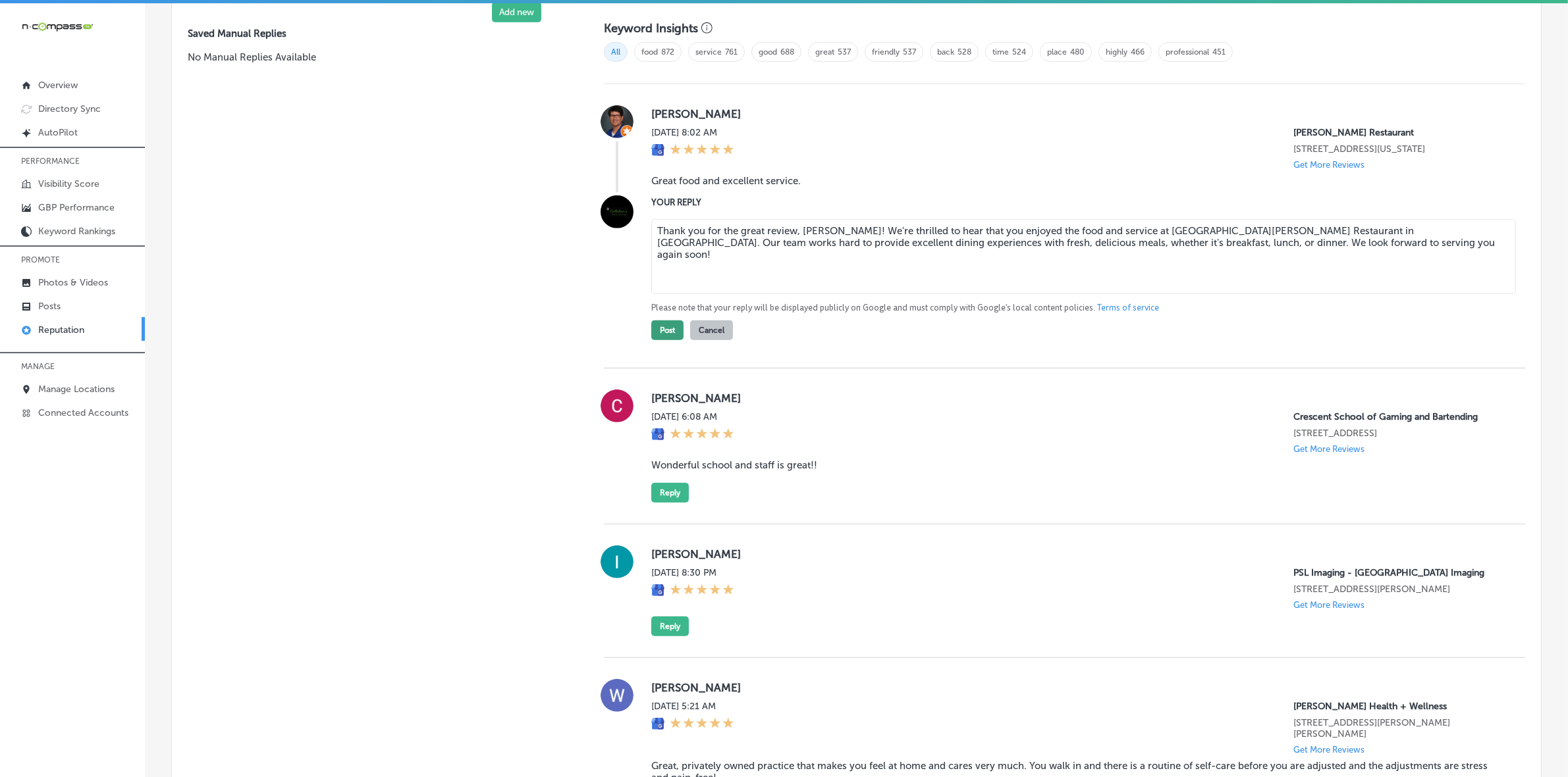
type textarea "Thank you for the great review, [PERSON_NAME]! We're thrilled to hear that you …"
click at [667, 340] on button "Post" at bounding box center [667, 330] width 32 height 20
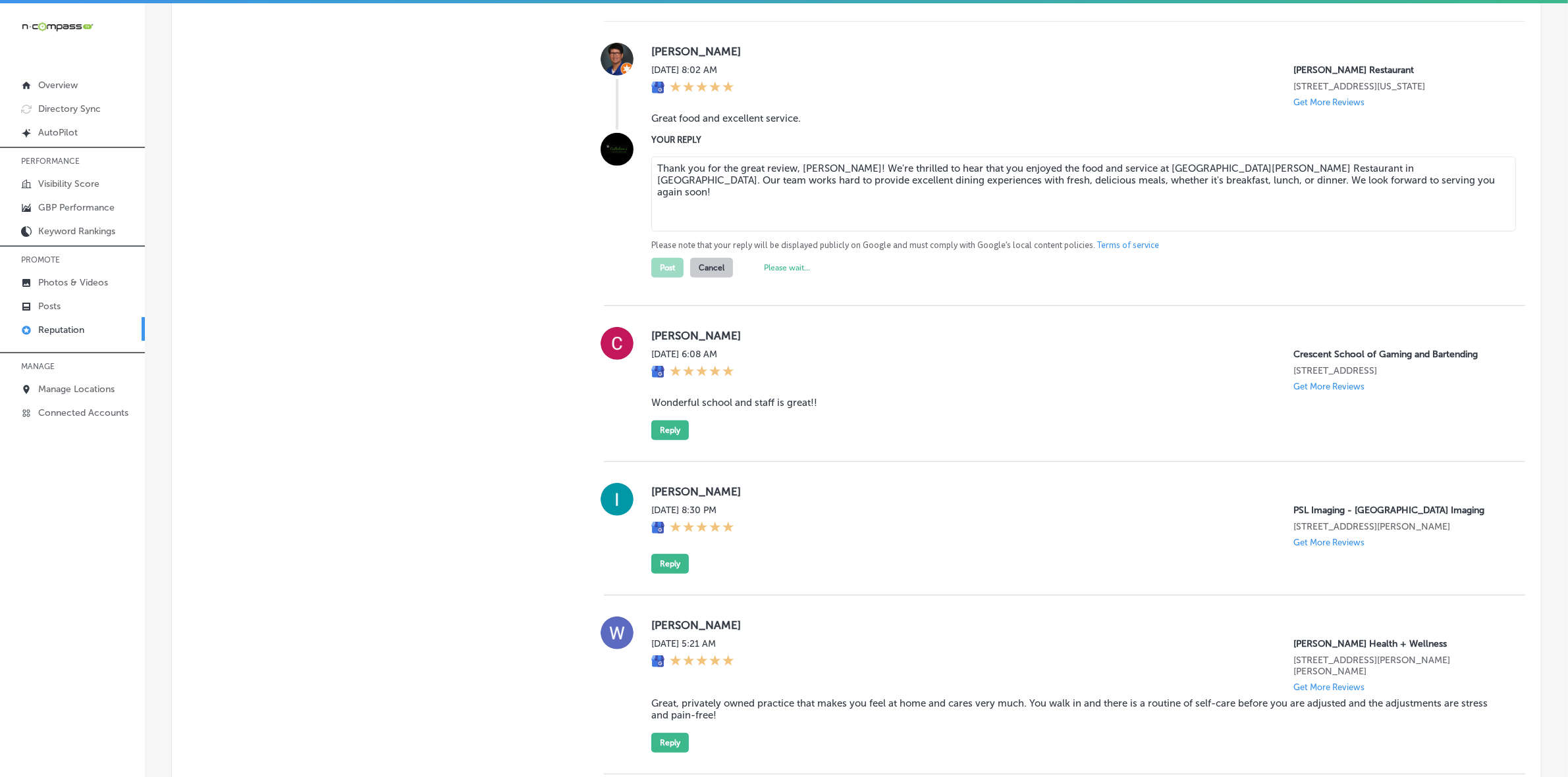
scroll to position [1068, 0]
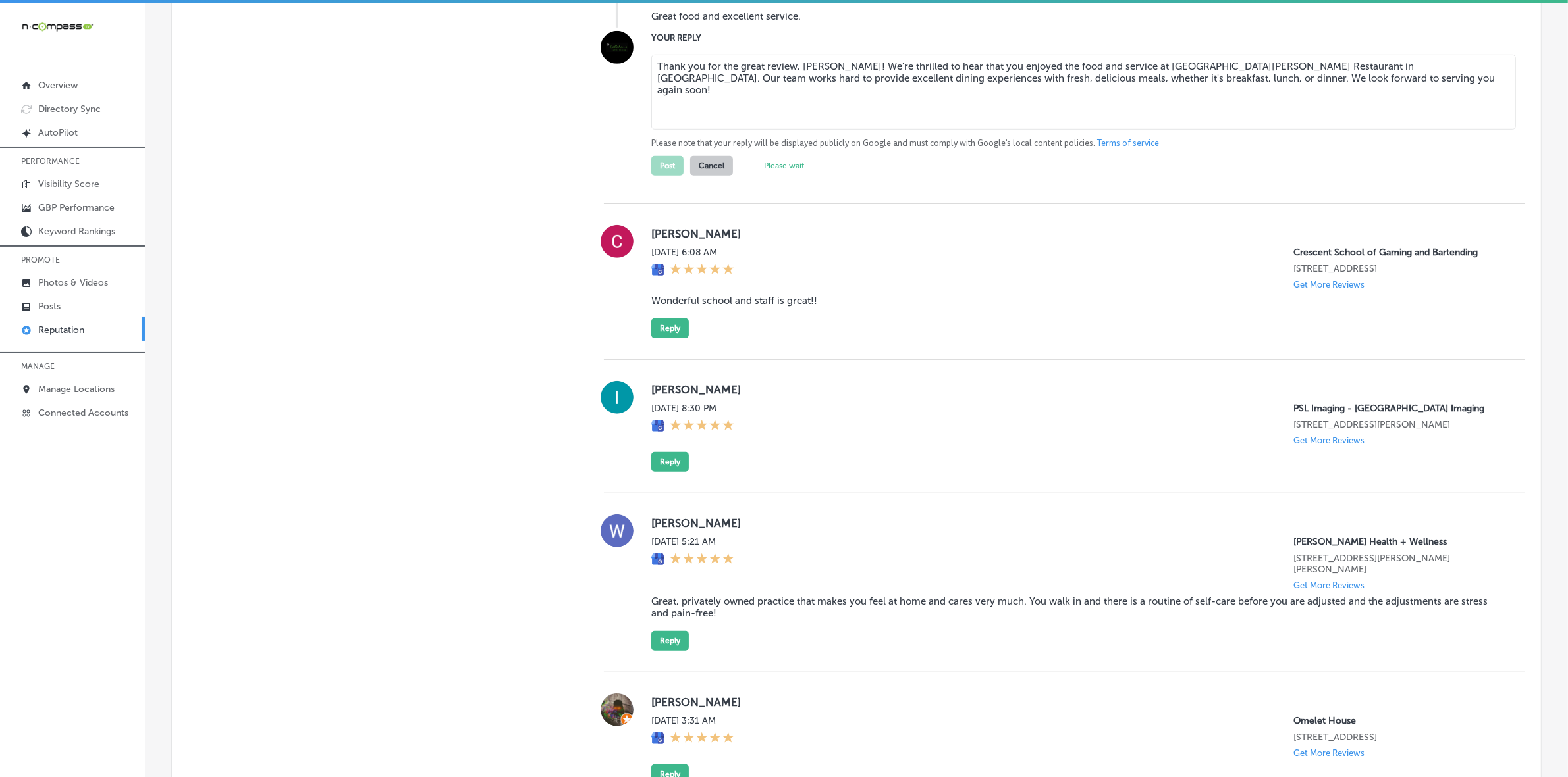
type textarea "x"
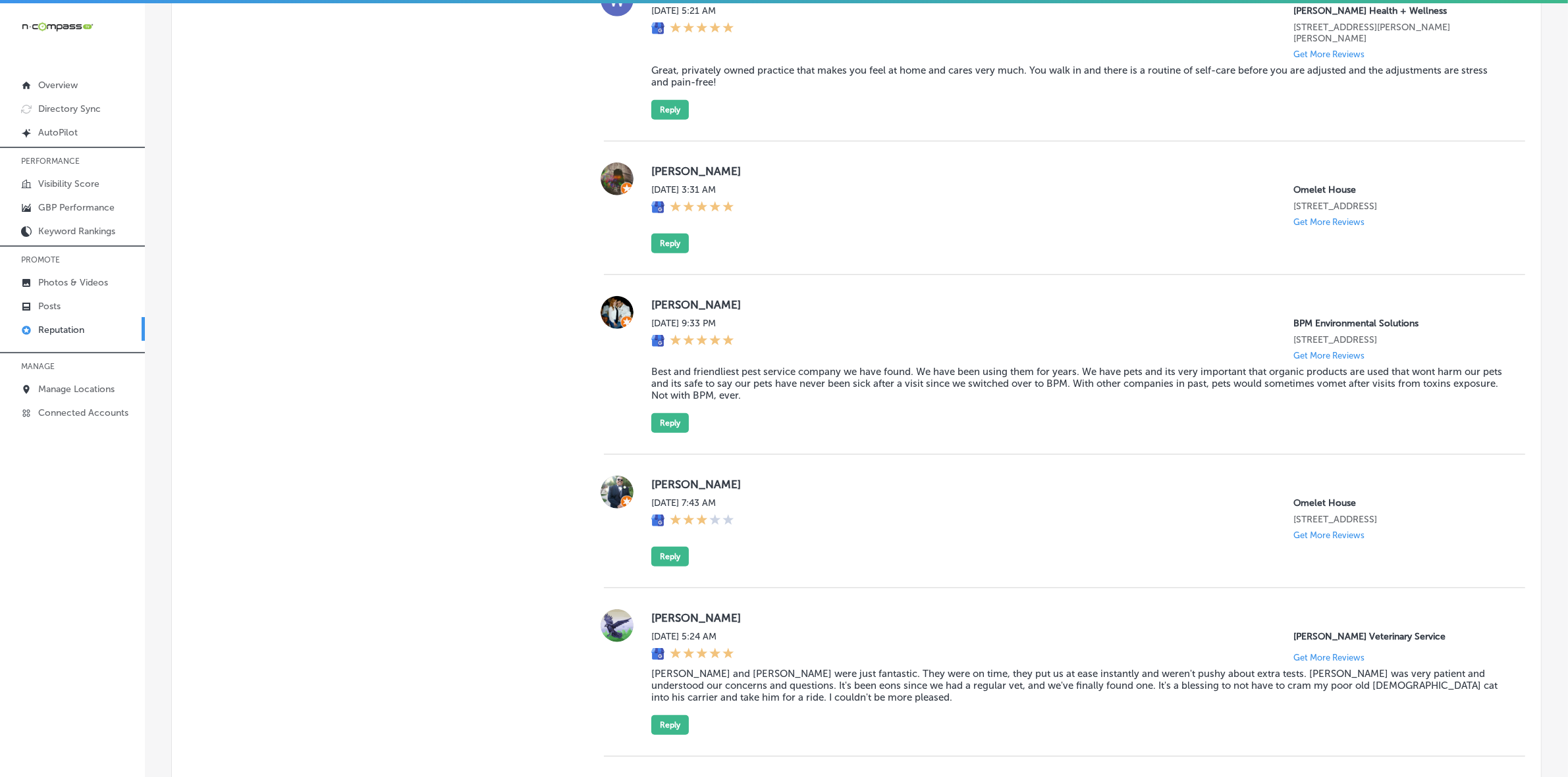
scroll to position [821, 0]
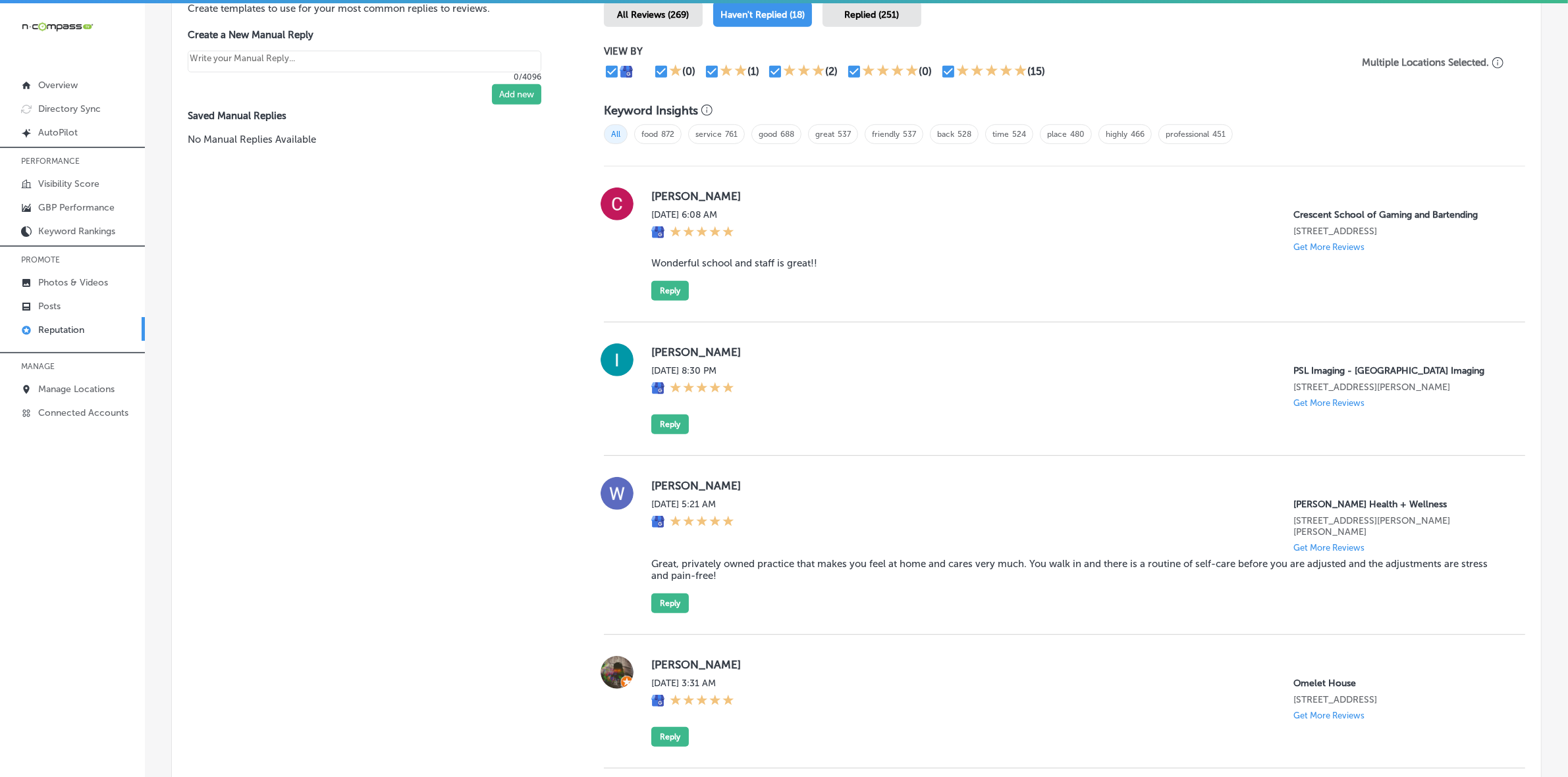
click at [660, 199] on label "[PERSON_NAME]" at bounding box center [1078, 196] width 853 height 13
copy label "[PERSON_NAME]"
click at [702, 269] on blockquote "Wonderful school and staff is great!!" at bounding box center [1078, 263] width 853 height 12
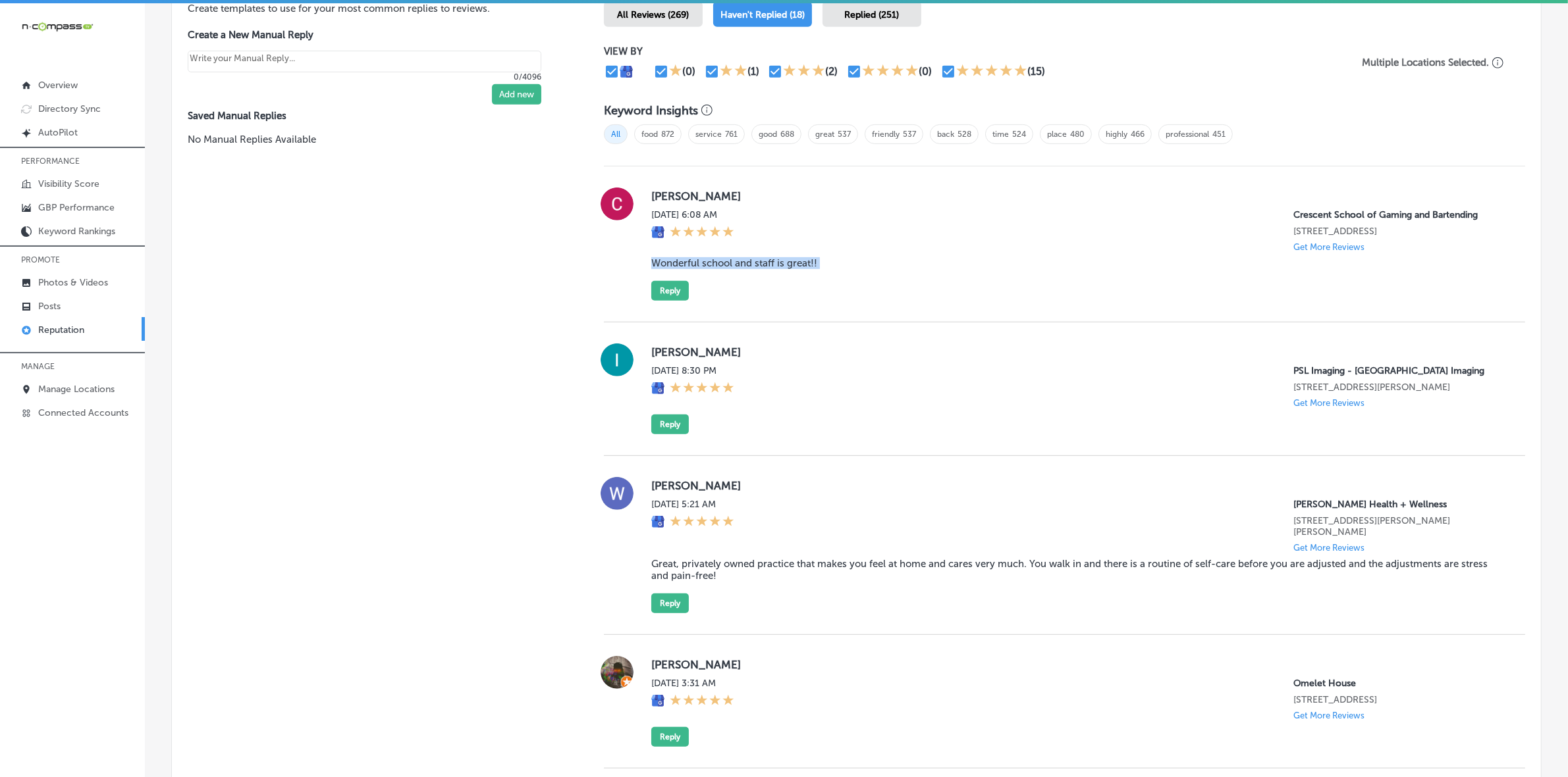
click at [702, 269] on blockquote "Wonderful school and staff is great!!" at bounding box center [1078, 263] width 853 height 12
copy blockquote "Wonderful school and staff is great!!"
click at [665, 295] on button "Reply" at bounding box center [670, 291] width 38 height 20
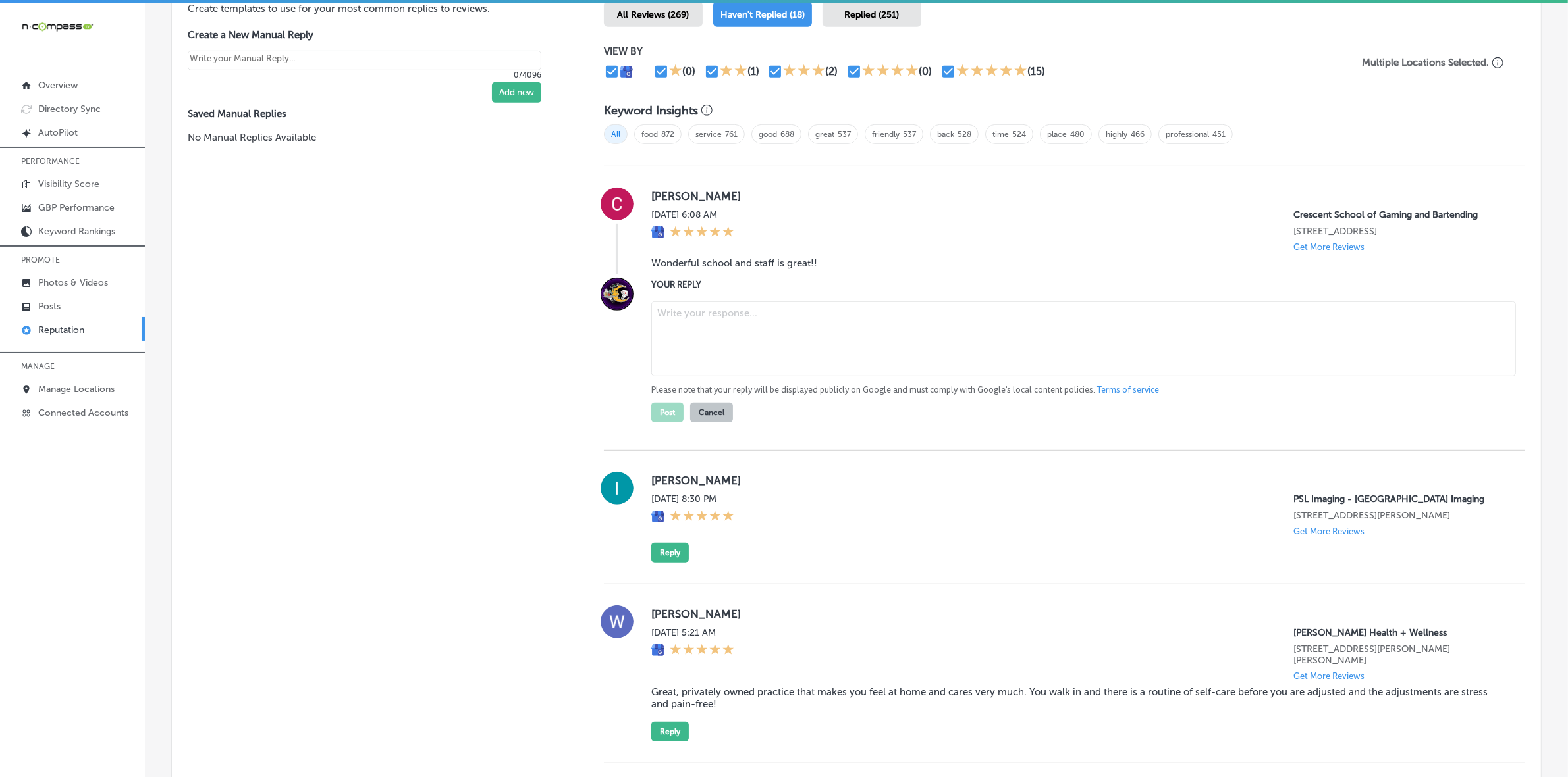
click at [688, 324] on textarea at bounding box center [1083, 339] width 864 height 75
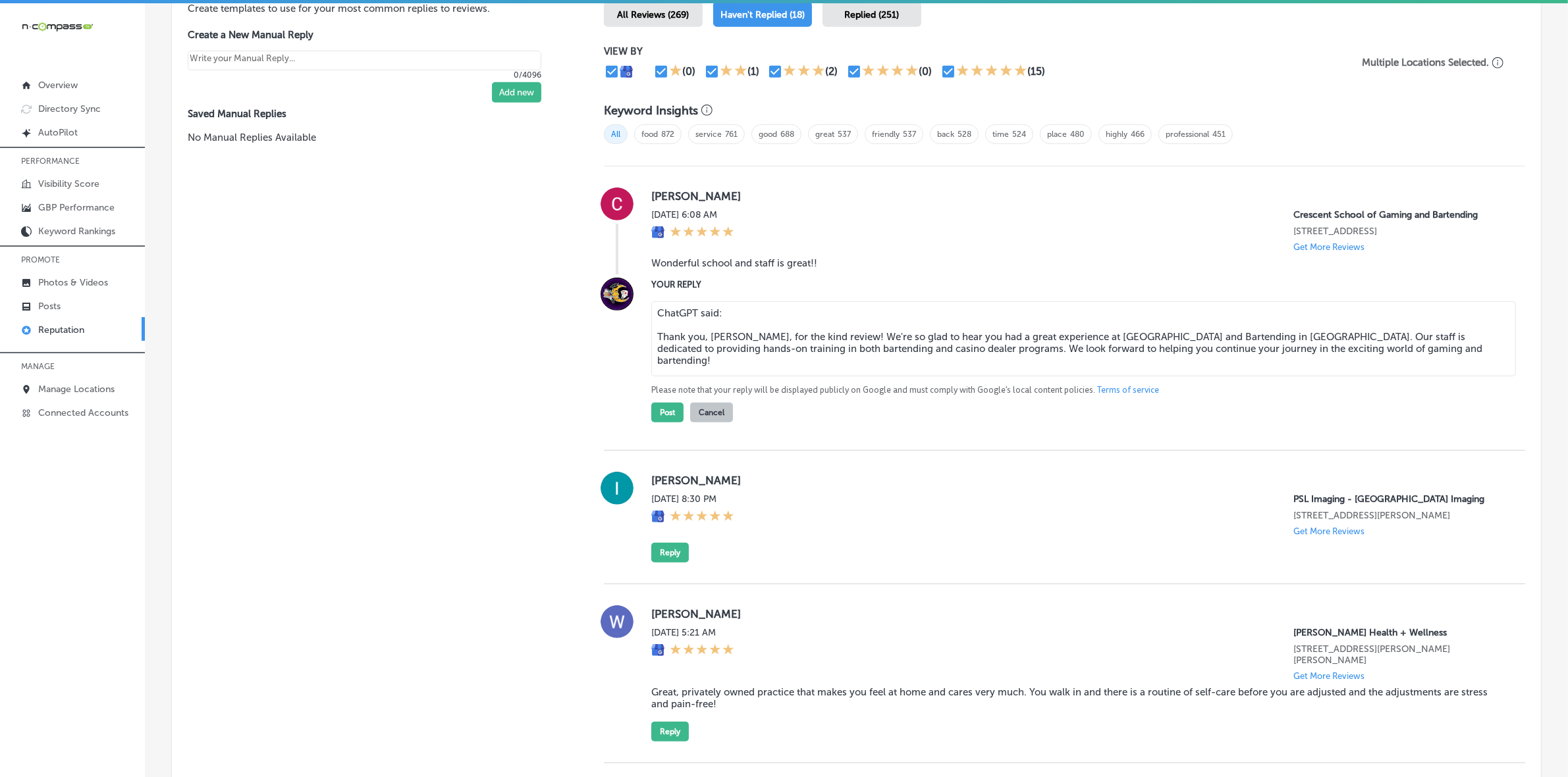
drag, startPoint x: 655, startPoint y: 343, endPoint x: 651, endPoint y: 304, distance: 39.2
click at [652, 304] on div "ChatGPT said: Thank you, [PERSON_NAME], for the kind review! We're so glad to h…" at bounding box center [1078, 359] width 853 height 127
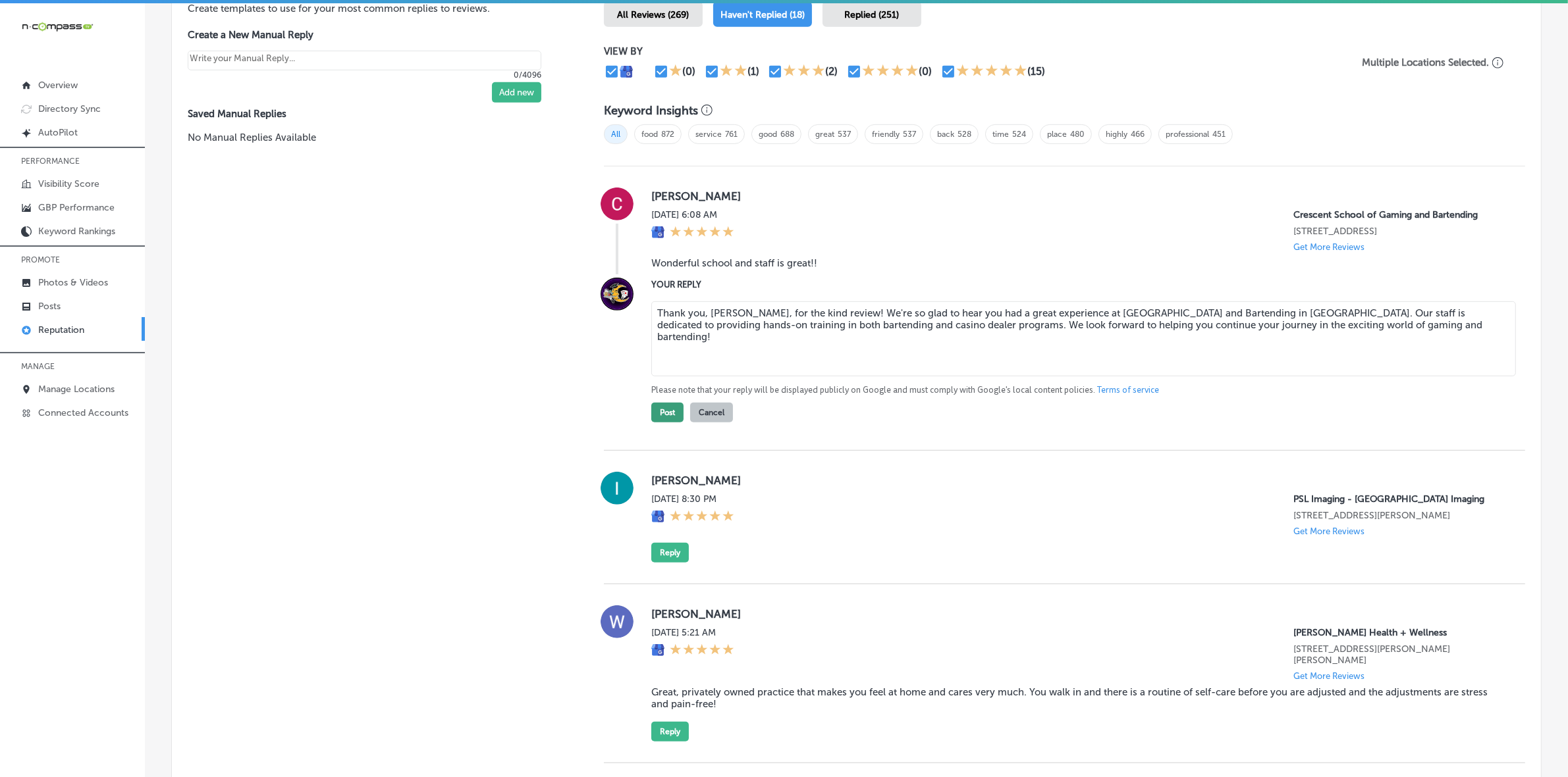
type textarea "Thank you, [PERSON_NAME], for the kind review! We're so glad to hear you had a …"
click at [657, 417] on button "Post" at bounding box center [667, 412] width 32 height 20
type textarea "x"
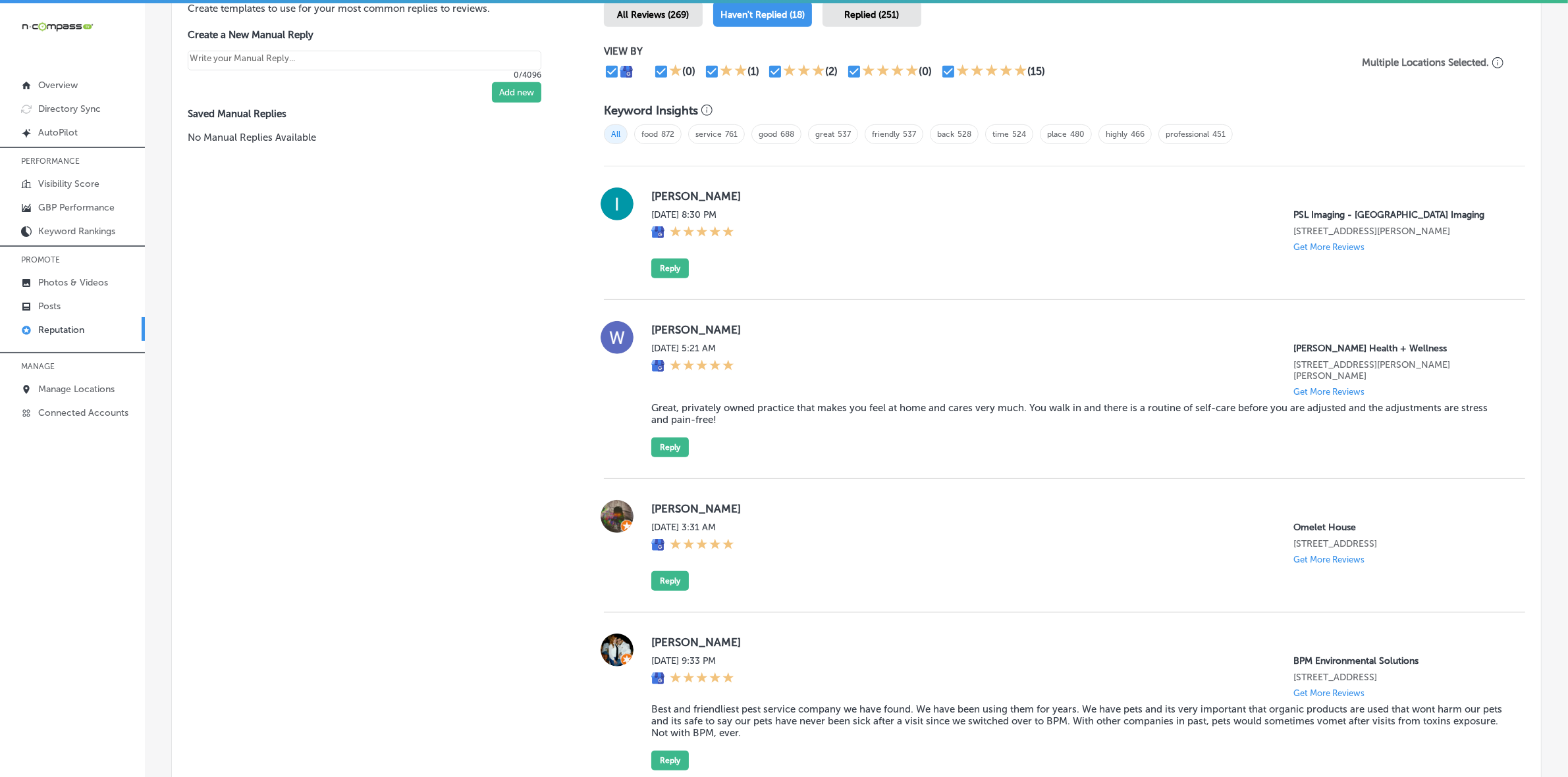
click at [669, 200] on label "[PERSON_NAME]" at bounding box center [1078, 196] width 853 height 13
click at [669, 199] on label "[PERSON_NAME]" at bounding box center [1078, 196] width 853 height 13
copy label "[PERSON_NAME]"
click at [669, 278] on button "Reply" at bounding box center [670, 268] width 38 height 20
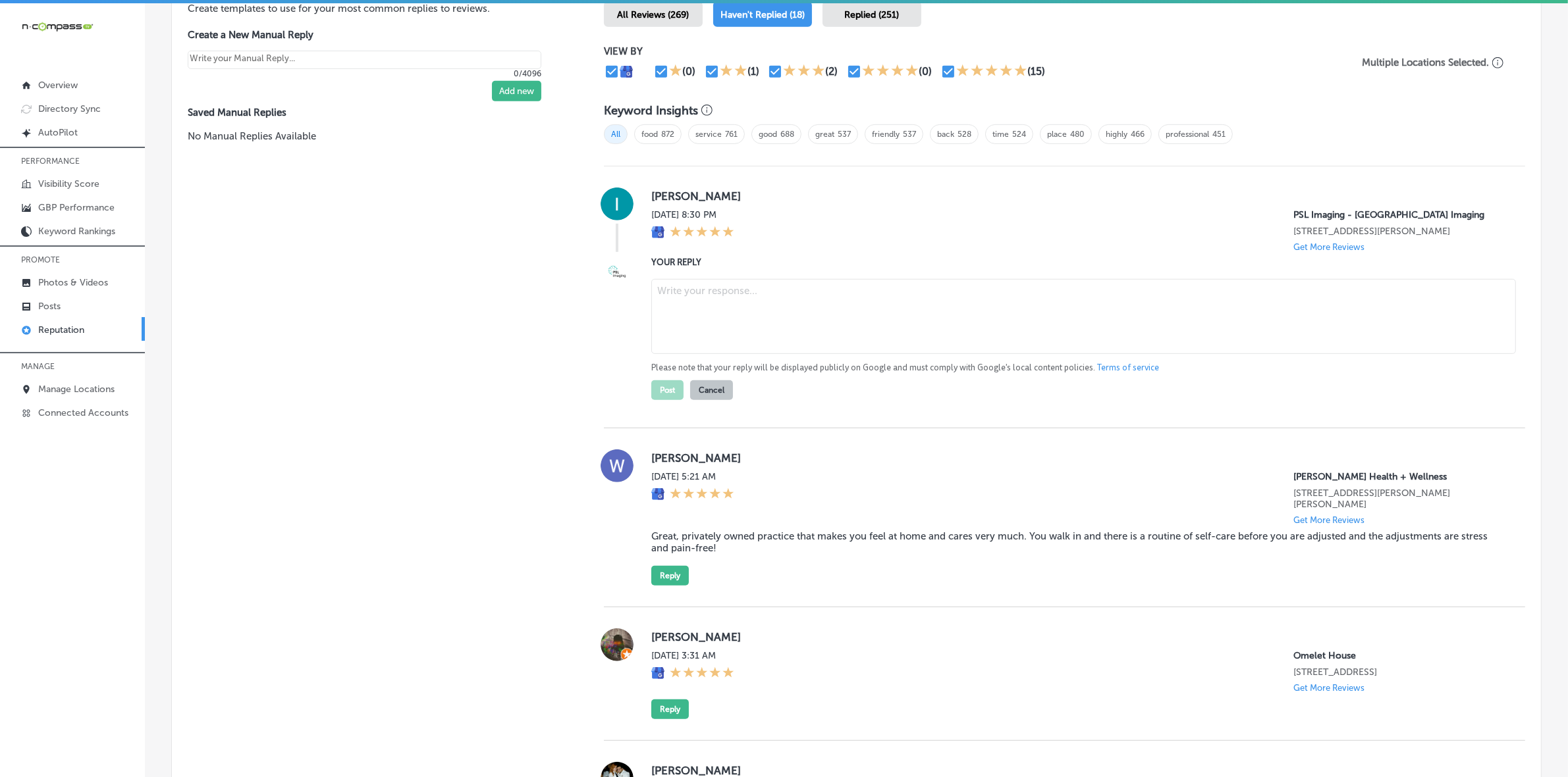
click at [730, 326] on textarea at bounding box center [1083, 317] width 864 height 75
paste textarea "Thank you, [PERSON_NAME], for the 5-star review! We're thrilled to hear that yo…"
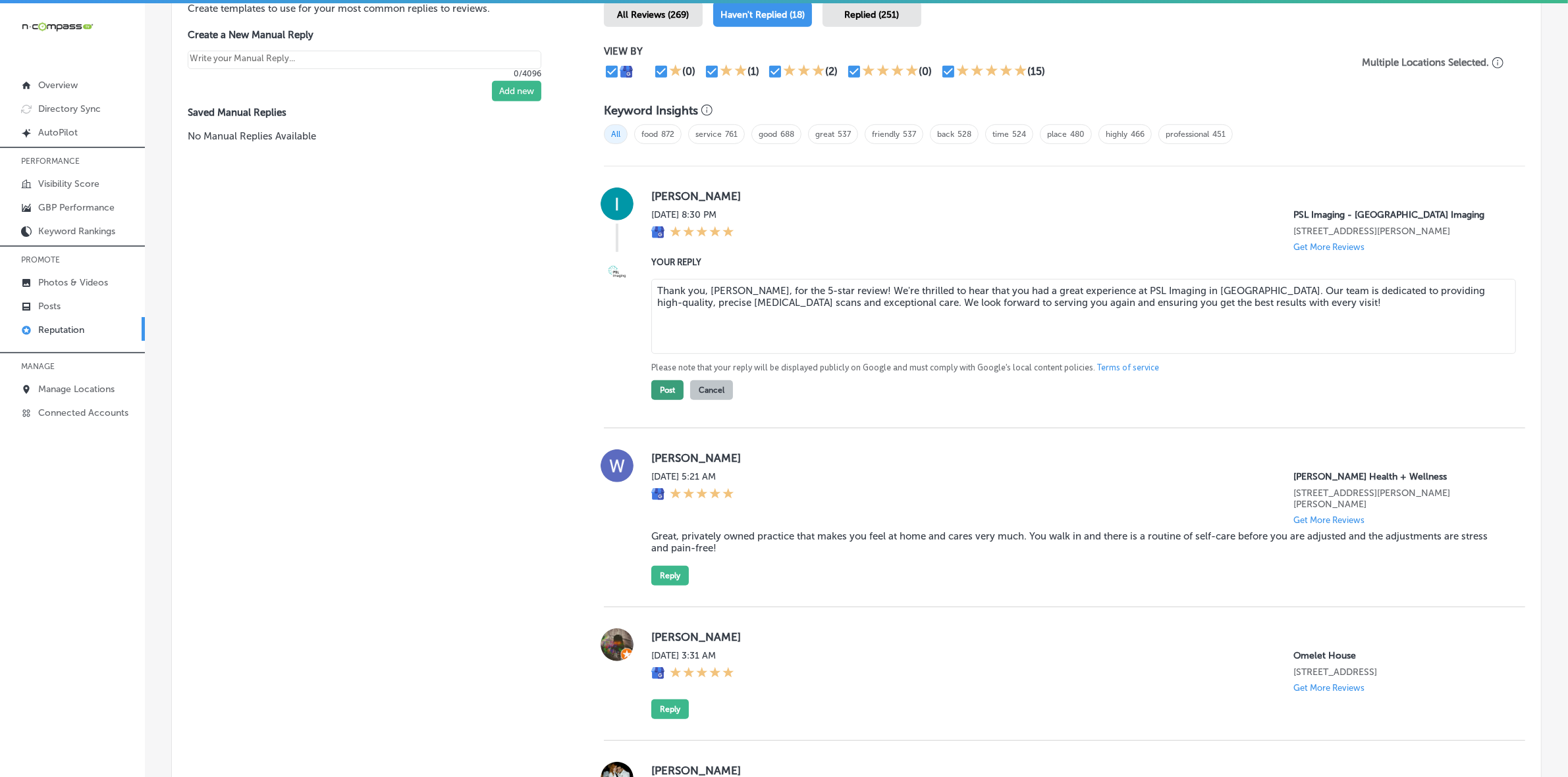
type textarea "Thank you, [PERSON_NAME], for the 5-star review! We're thrilled to hear that yo…"
click at [660, 400] on button "Post" at bounding box center [667, 390] width 32 height 20
type textarea "x"
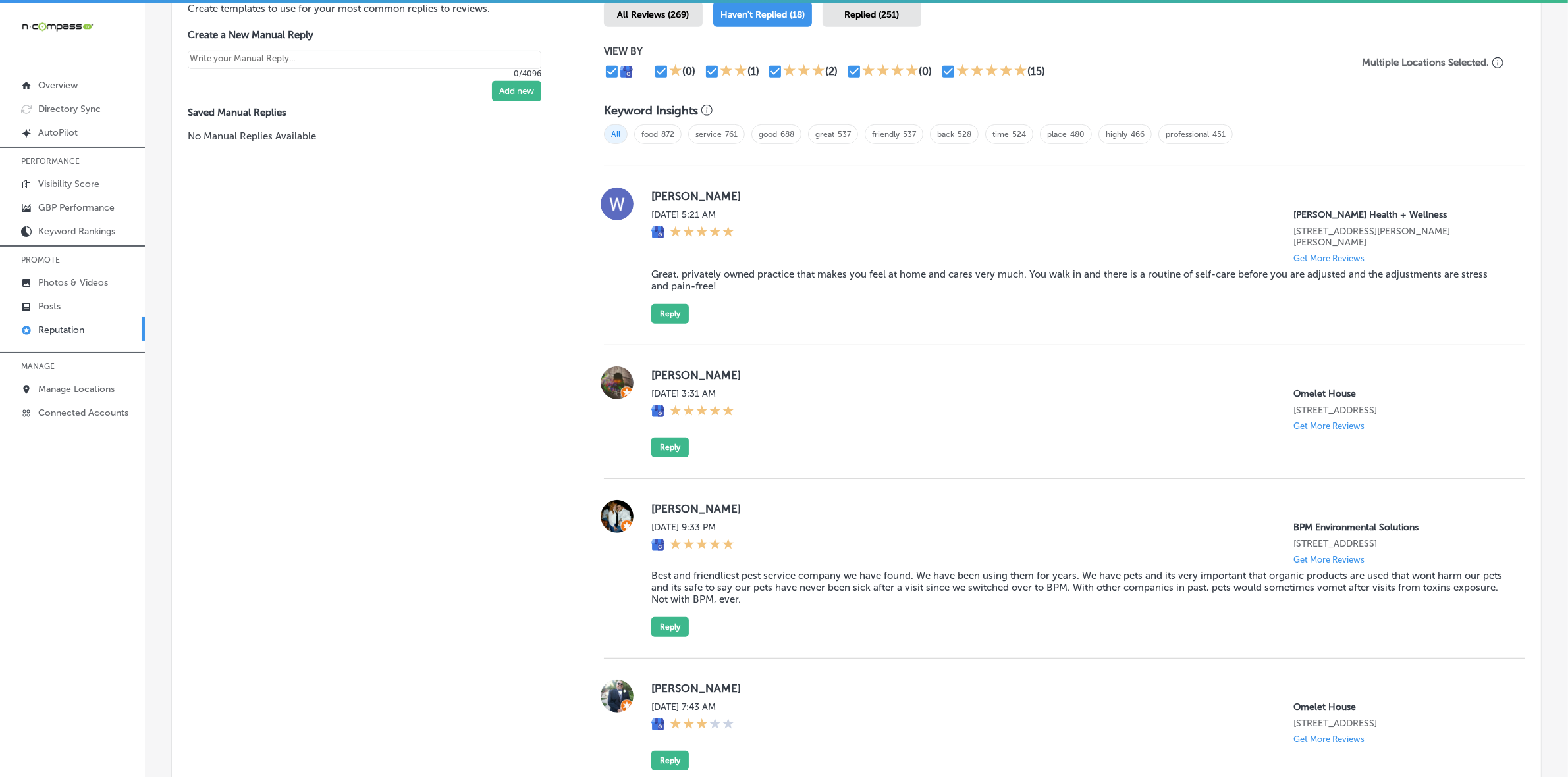
click at [659, 196] on label "[PERSON_NAME]" at bounding box center [1078, 196] width 853 height 13
copy label "[PERSON_NAME]"
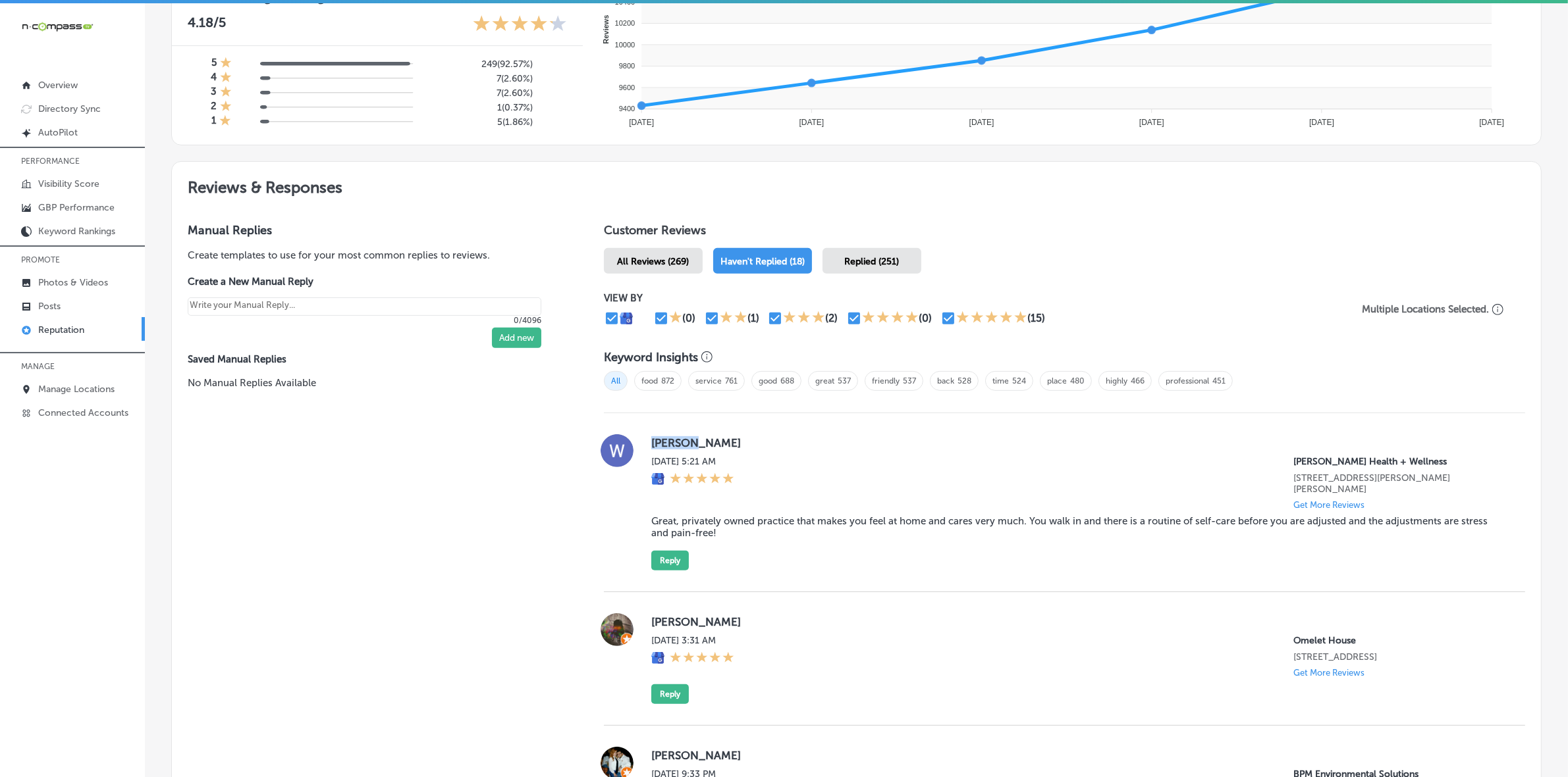
scroll to position [903, 0]
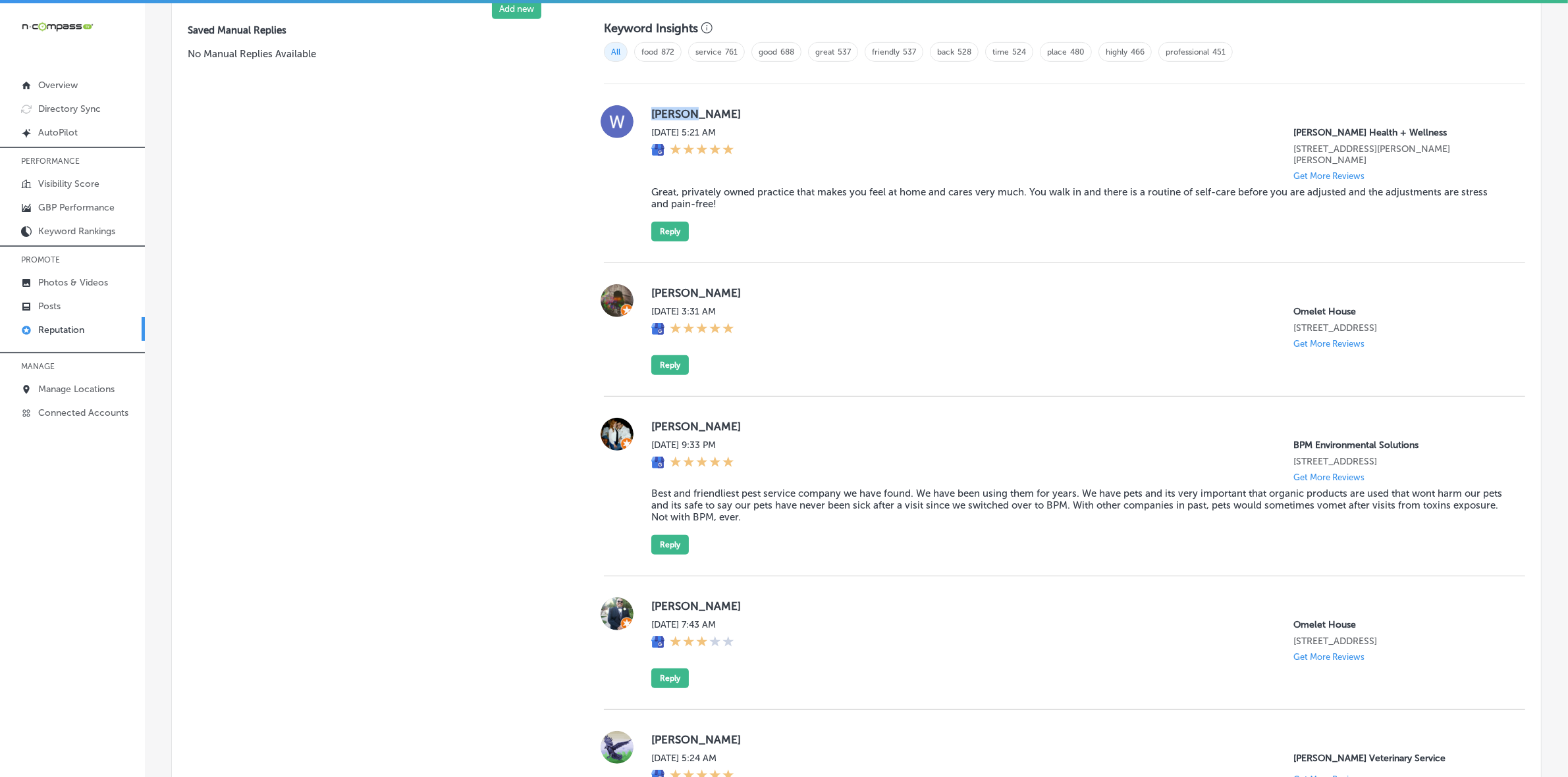
copy label "[PERSON_NAME]"
click at [692, 188] on blockquote "Great, privately owned practice that makes you feel at home and cares very much…" at bounding box center [1078, 198] width 853 height 24
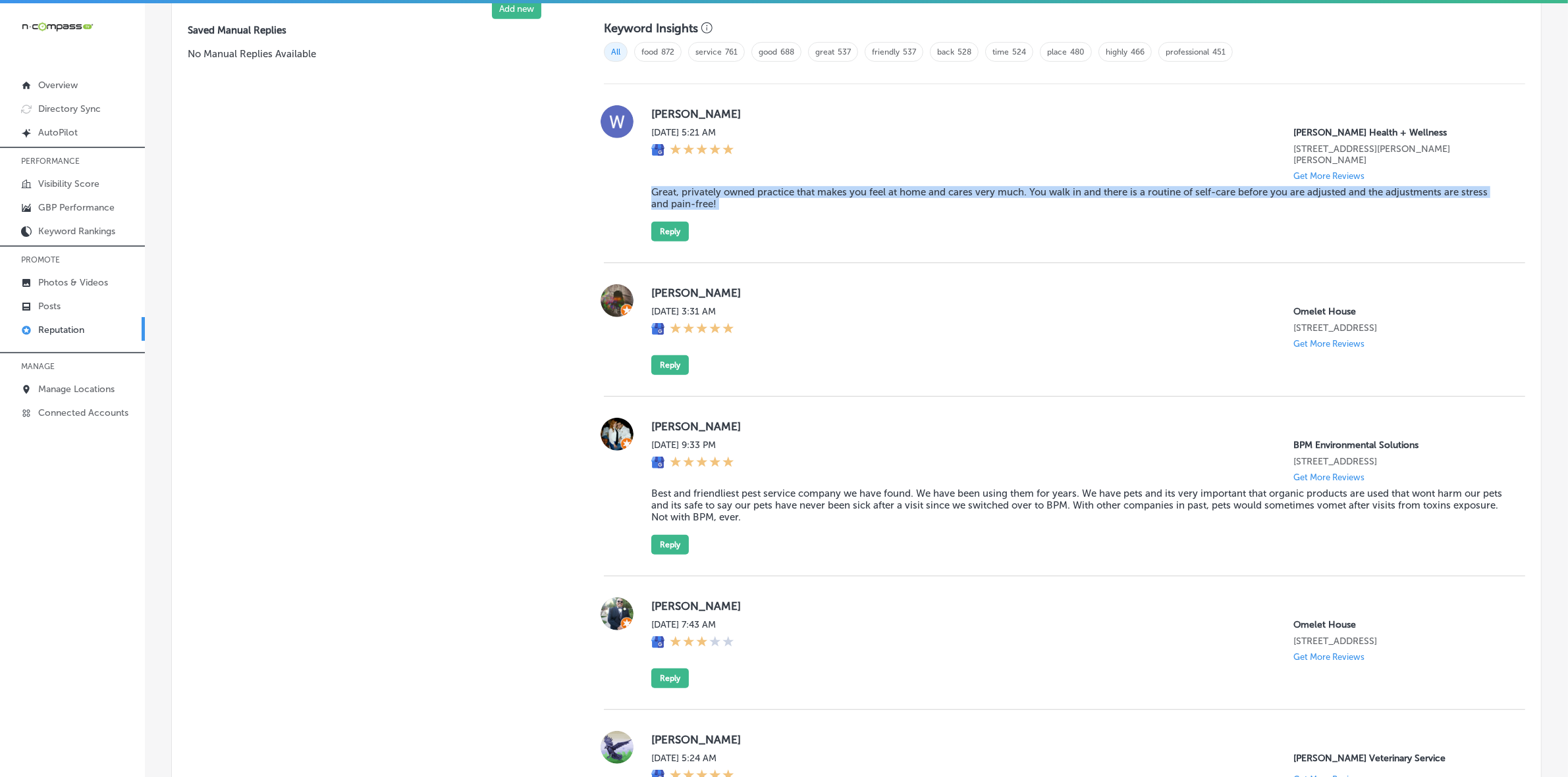
click at [692, 188] on blockquote "Great, privately owned practice that makes you feel at home and cares very much…" at bounding box center [1078, 198] width 853 height 24
copy blockquote "Great, privately owned practice that makes you feel at home and cares very much…"
click at [673, 222] on button "Reply" at bounding box center [670, 231] width 38 height 20
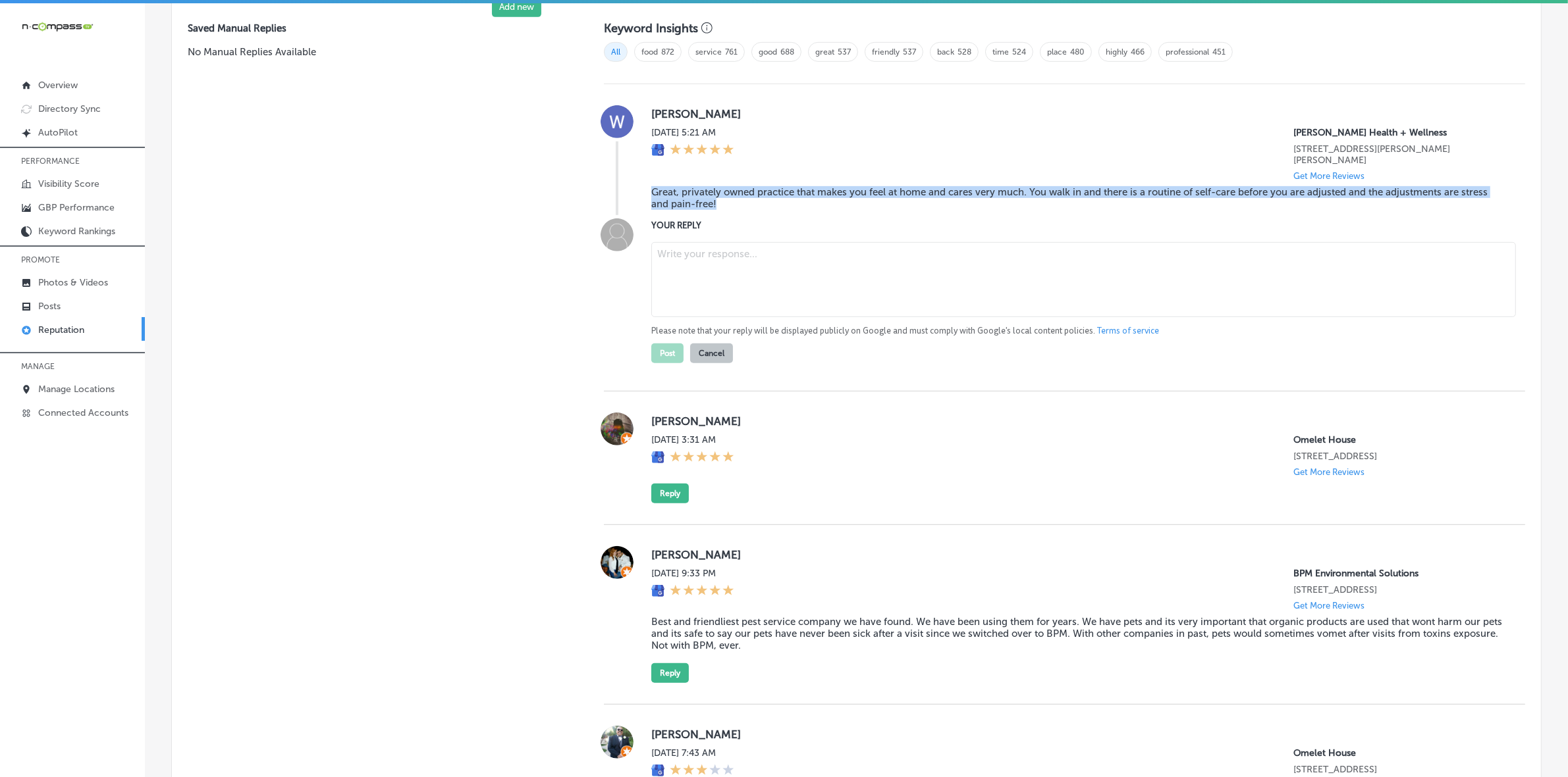
scroll to position [901, 0]
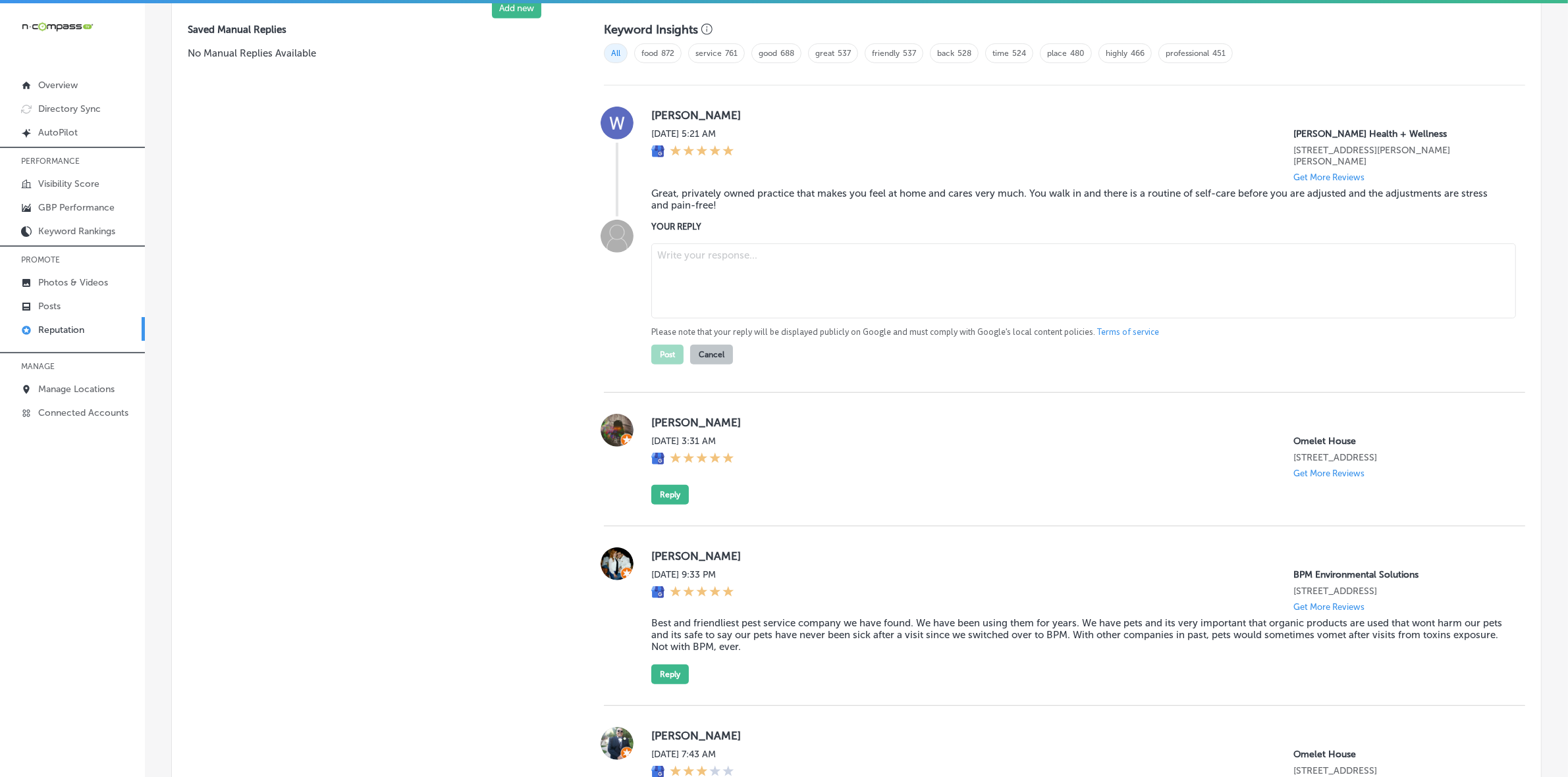
click at [697, 243] on textarea at bounding box center [1083, 281] width 864 height 75
paste textarea "Thank you for the wonderful review, [PERSON_NAME]! We're so glad to hear that y…"
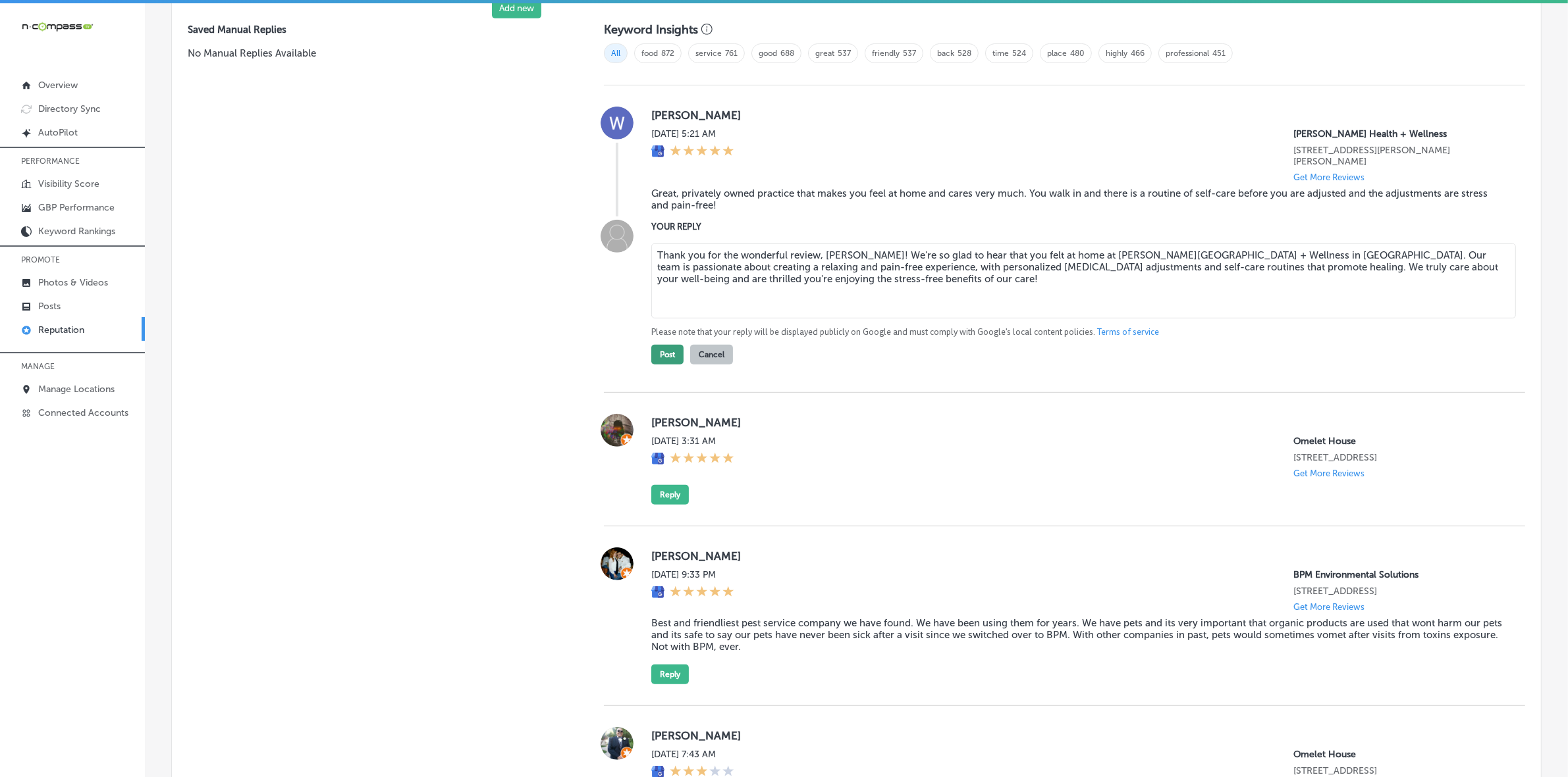
type textarea "Thank you for the wonderful review, [PERSON_NAME]! We're so glad to hear that y…"
click at [669, 350] on button "Post" at bounding box center [667, 354] width 32 height 20
type textarea "x"
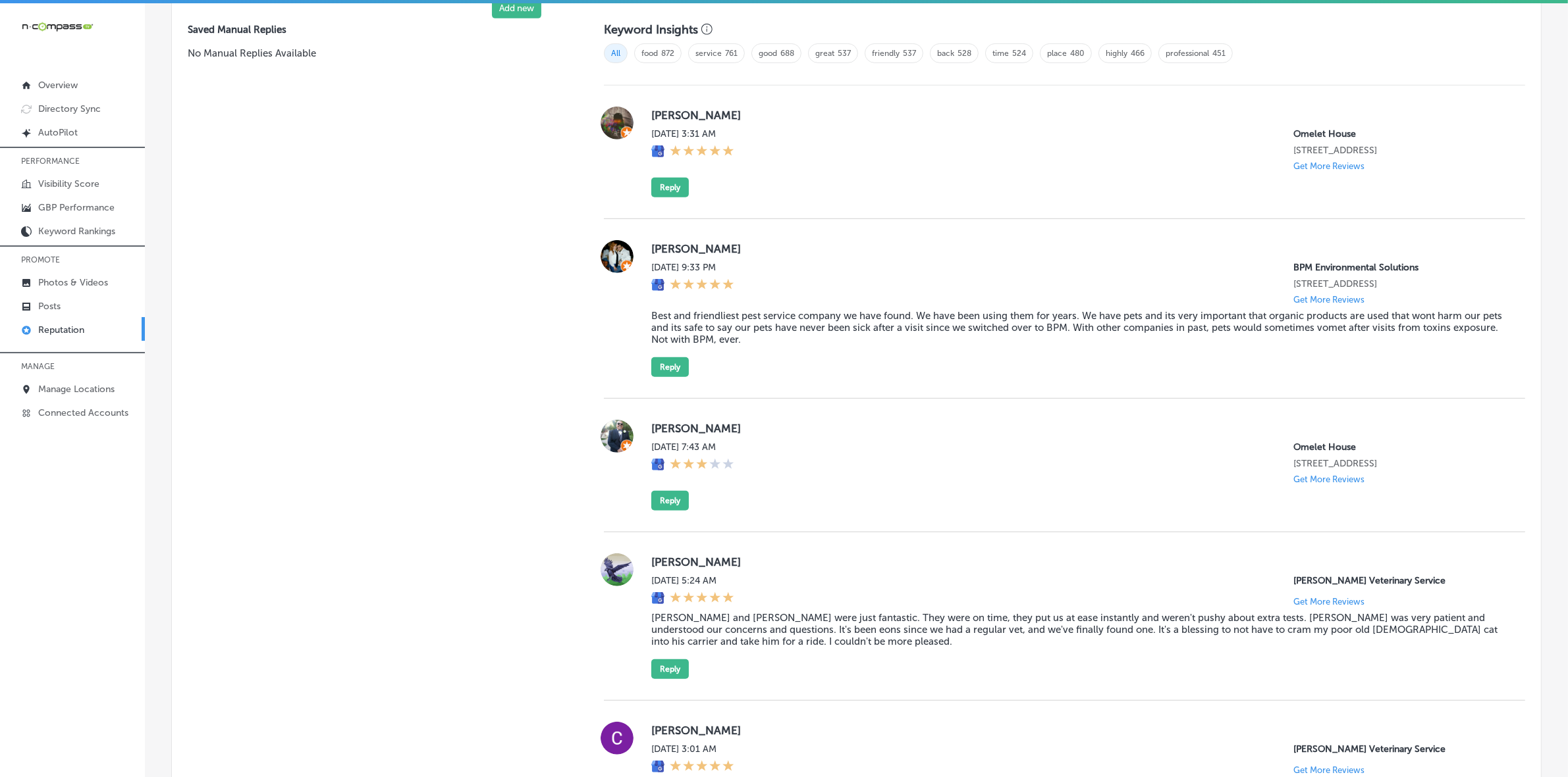
click at [669, 119] on label "[PERSON_NAME]" at bounding box center [1078, 115] width 853 height 13
click at [656, 511] on button "Reply" at bounding box center [670, 501] width 38 height 20
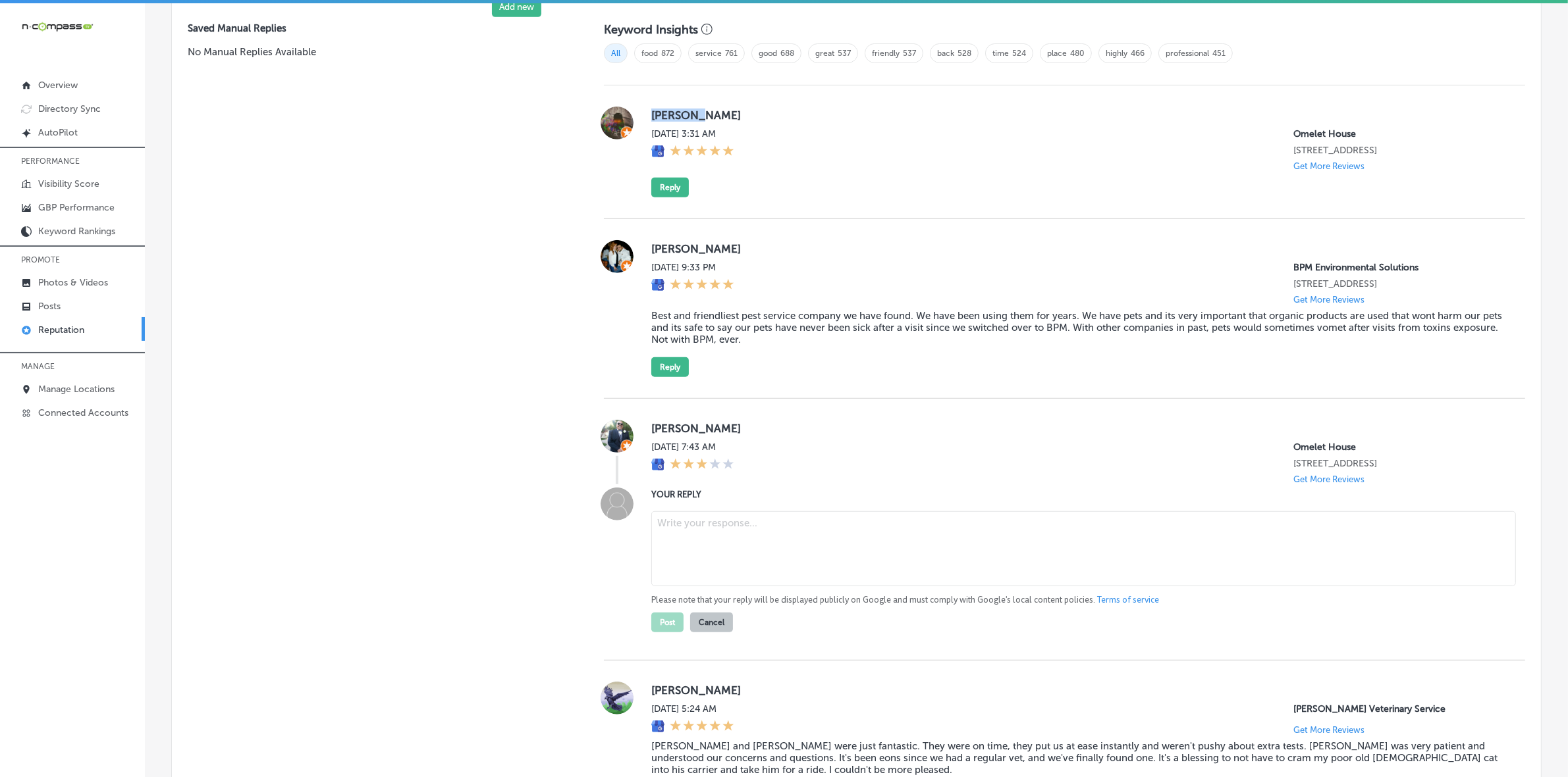
scroll to position [899, 0]
click at [825, 520] on textarea at bounding box center [1083, 551] width 864 height 75
paste textarea "Thank you for your feedback, [PERSON_NAME]. We're sorry to hear that your exper…"
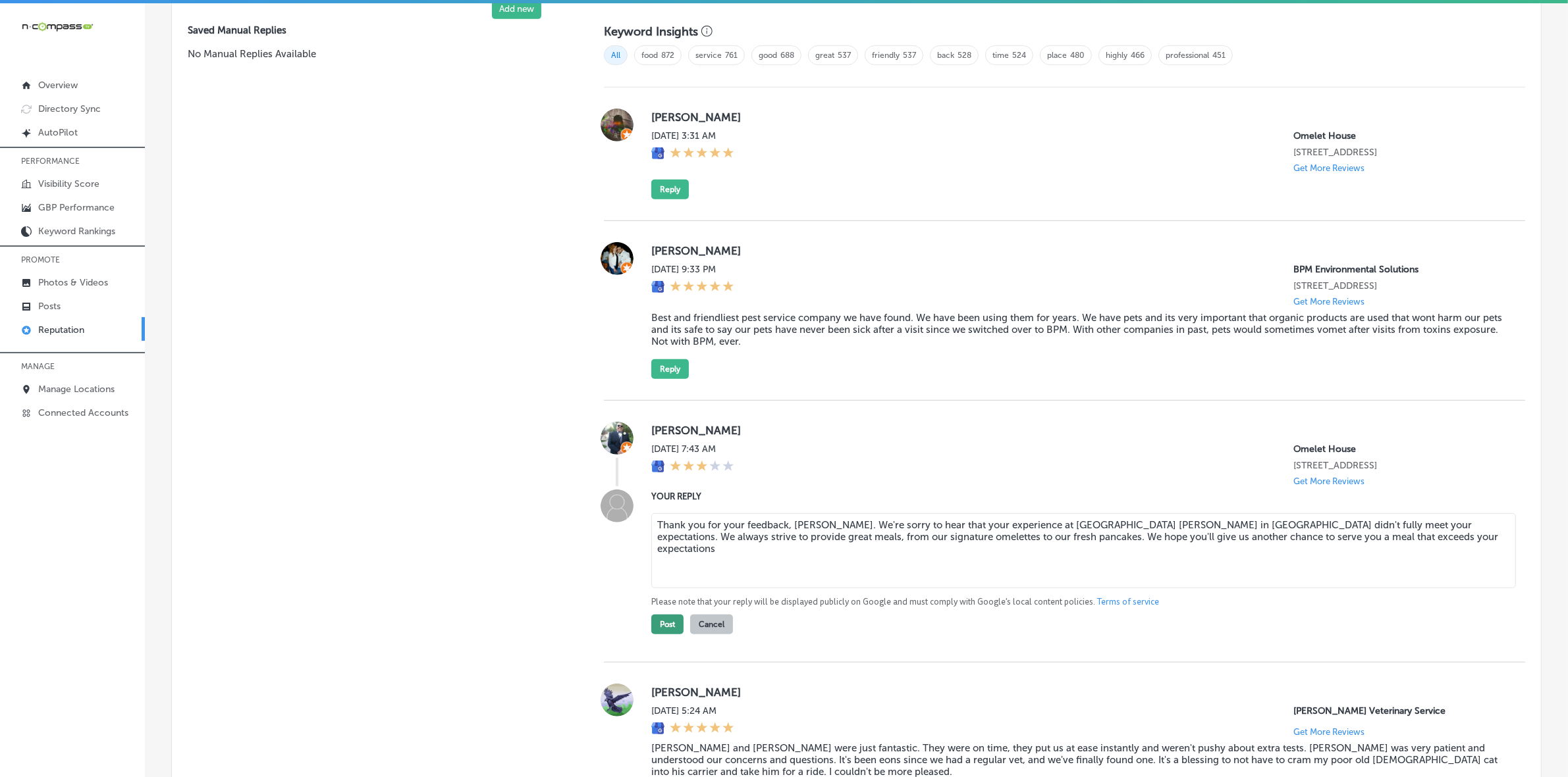
type textarea "Thank you for your feedback, [PERSON_NAME]. We're sorry to hear that your exper…"
click at [660, 520] on button "Post" at bounding box center [667, 624] width 32 height 20
type textarea "x"
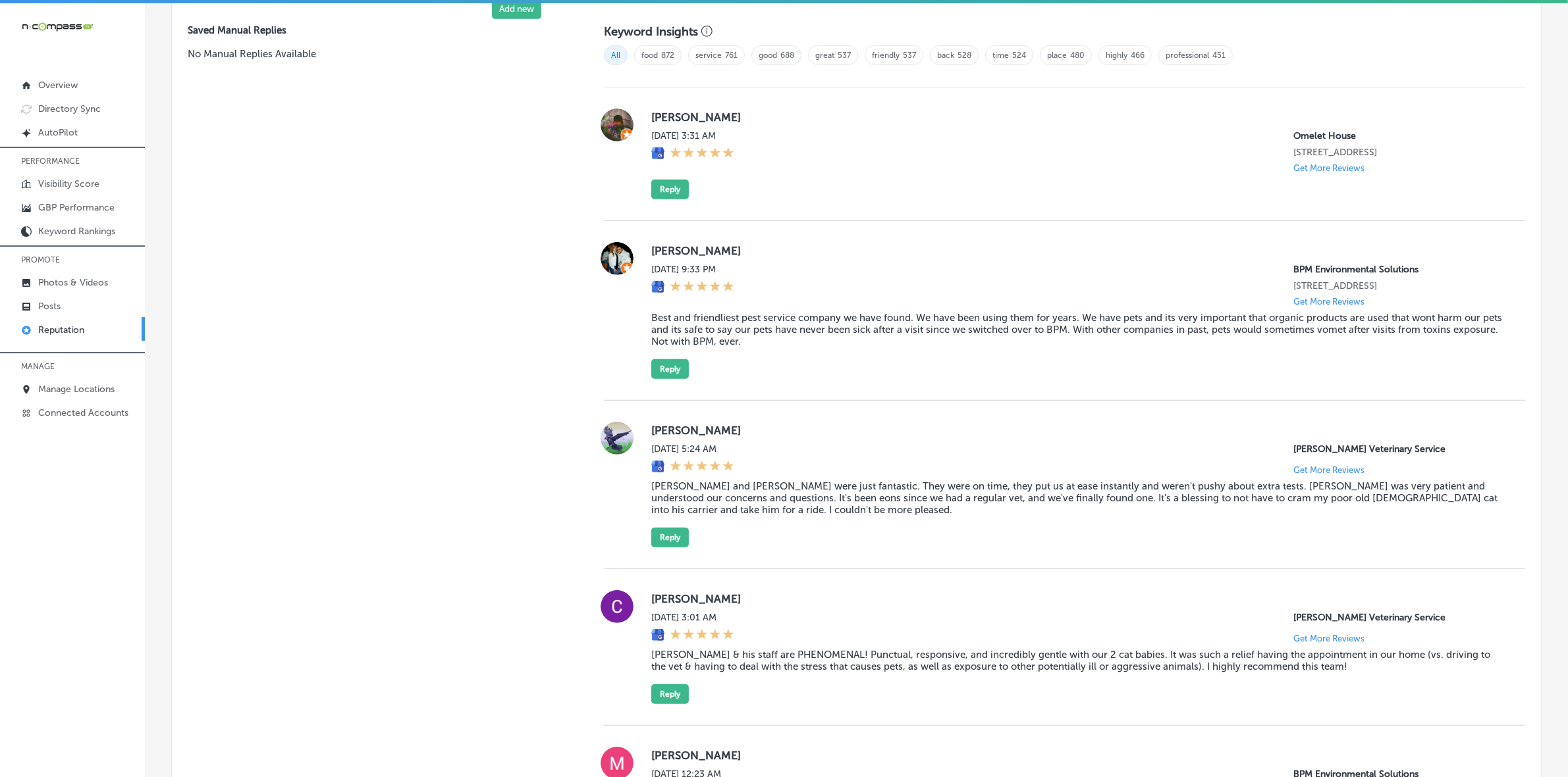
click at [654, 118] on label "[PERSON_NAME]" at bounding box center [1078, 117] width 853 height 13
click at [654, 117] on label "[PERSON_NAME]" at bounding box center [1078, 117] width 853 height 13
click at [654, 200] on button "Reply" at bounding box center [670, 189] width 38 height 20
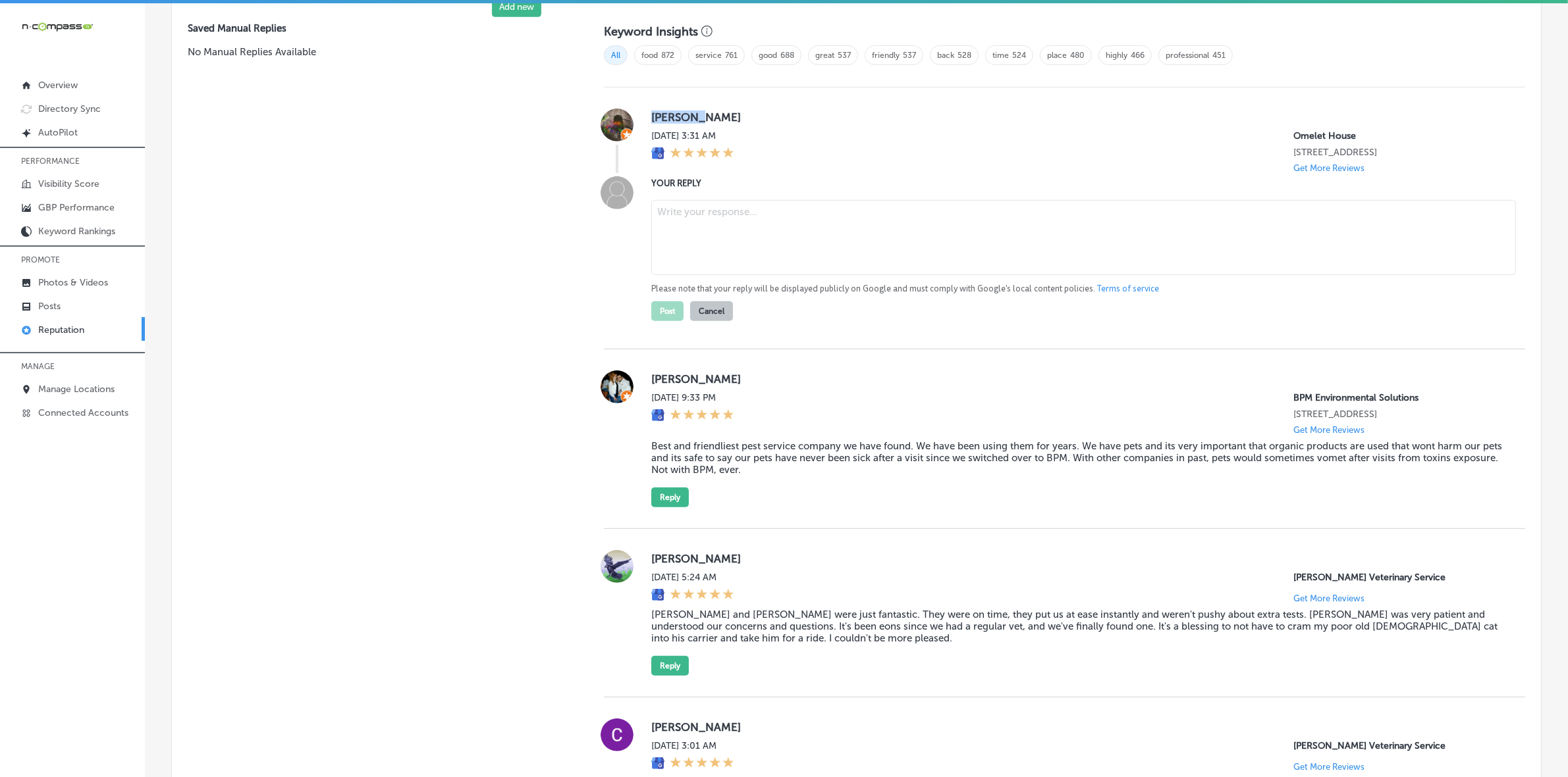
scroll to position [898, 0]
click at [704, 238] on textarea at bounding box center [1083, 239] width 864 height 75
paste textarea "Thank you for the 5-star review, [PERSON_NAME]! We’re thrilled to hear that you…"
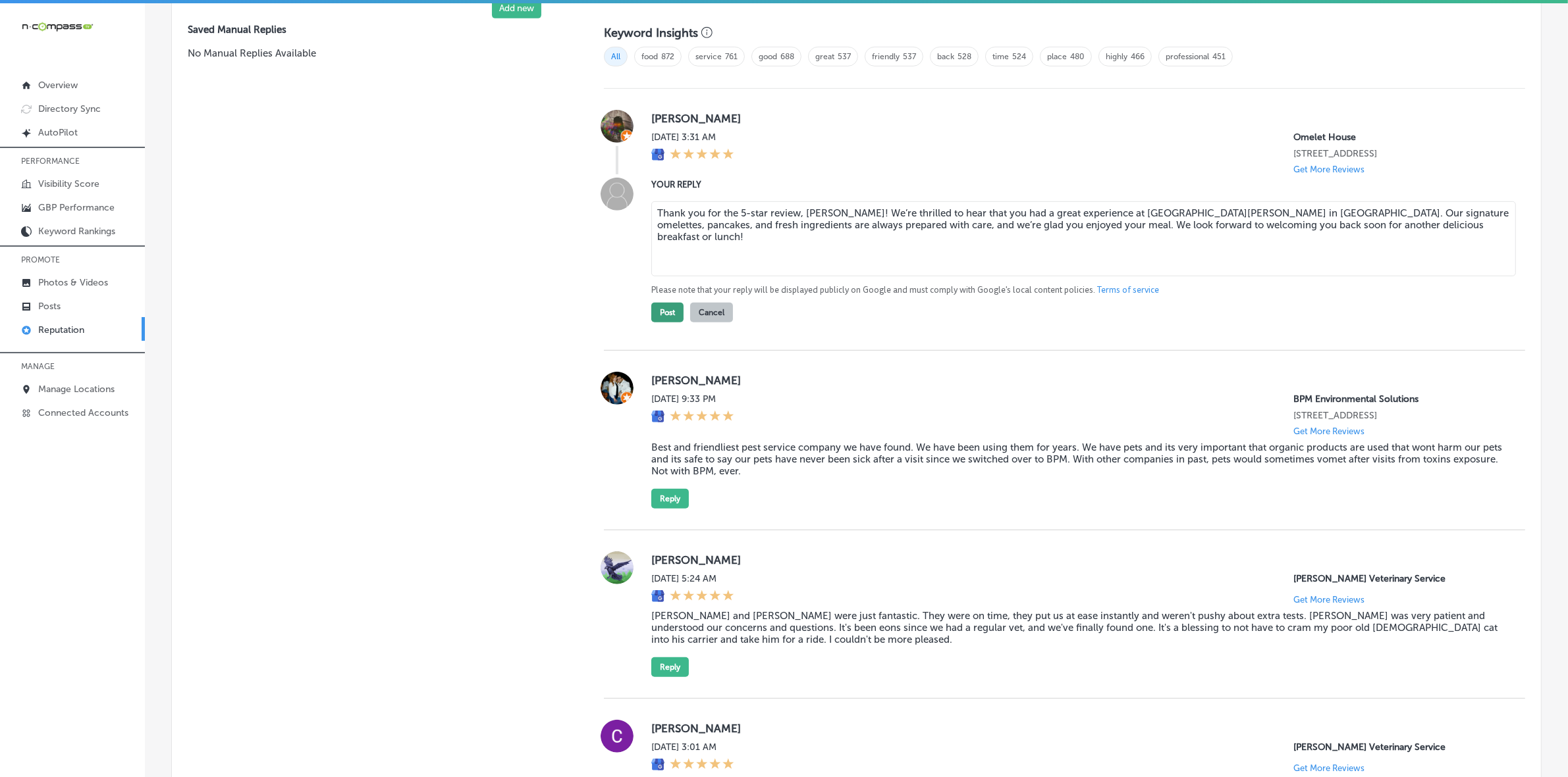
type textarea "Thank you for the 5-star review, [PERSON_NAME]! We’re thrilled to hear that you…"
click at [669, 322] on button "Post" at bounding box center [667, 313] width 32 height 20
type textarea "x"
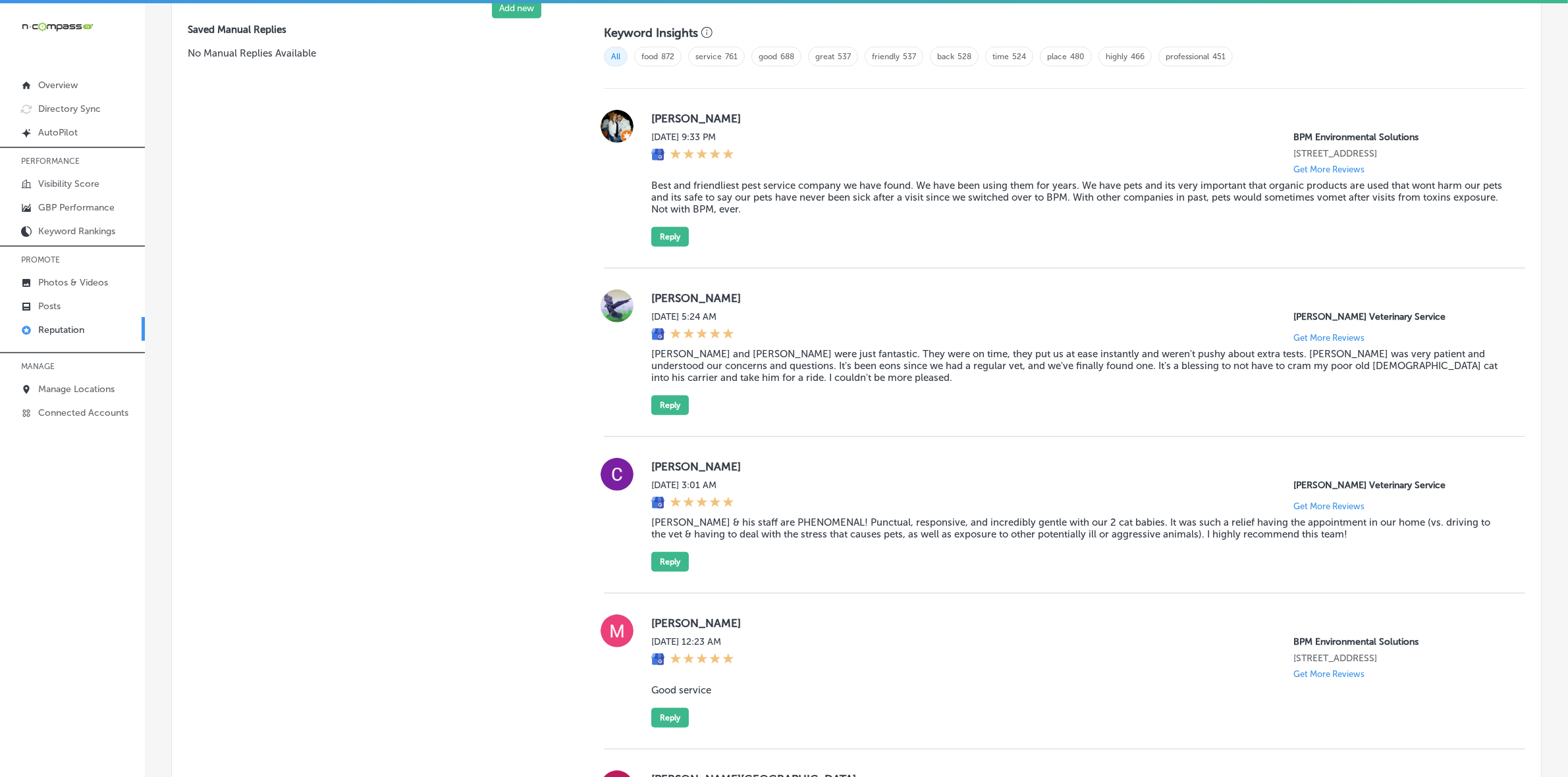
click at [662, 122] on label "[PERSON_NAME]" at bounding box center [1078, 118] width 853 height 13
click at [662, 123] on label "[PERSON_NAME]" at bounding box center [1078, 118] width 853 height 13
click at [710, 205] on blockquote "Best and friendliest pest service company we have found. We have been using the…" at bounding box center [1078, 198] width 853 height 36
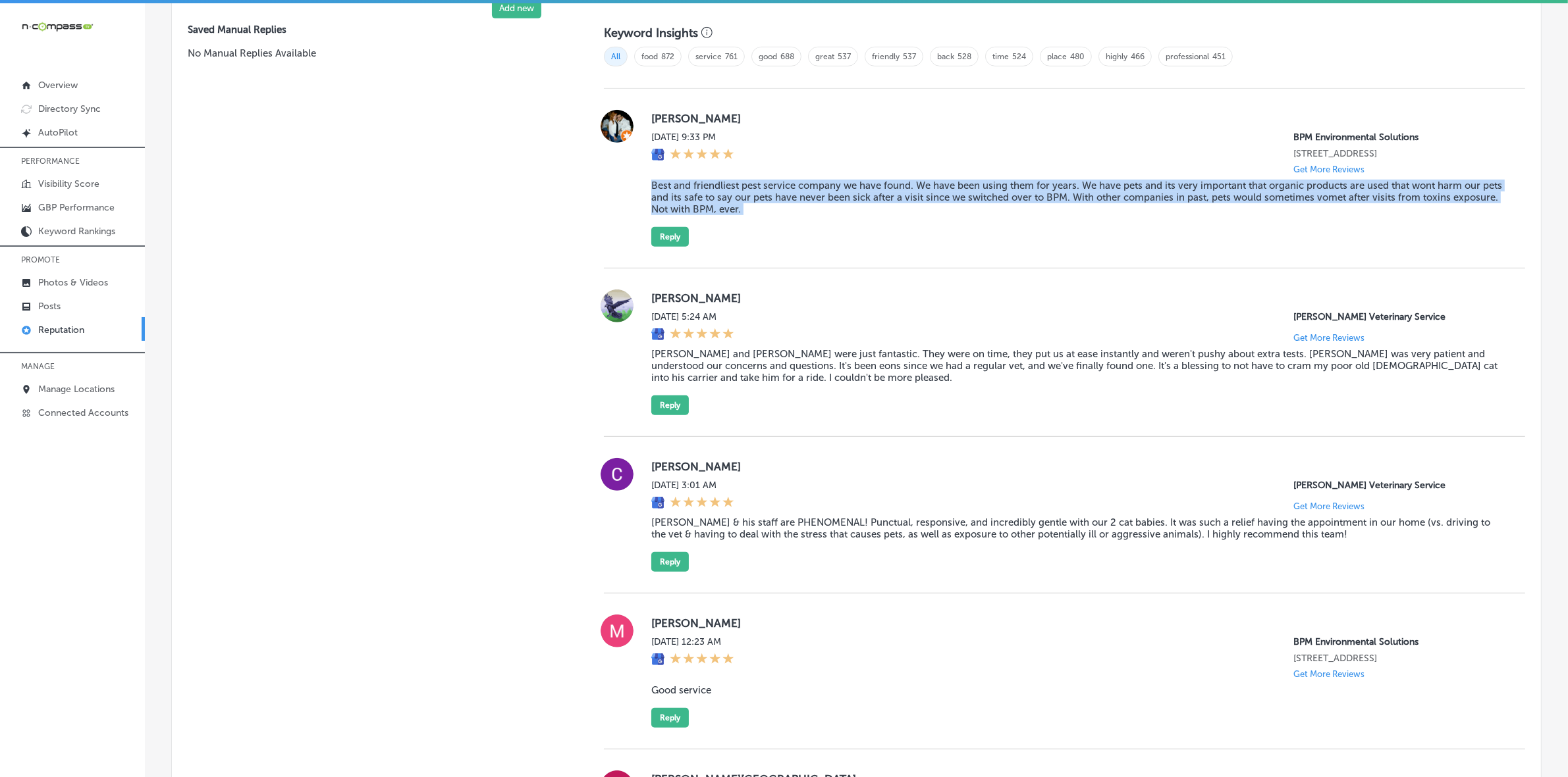
click at [710, 205] on blockquote "Best and friendliest pest service company we have found. We have been using the…" at bounding box center [1078, 198] width 853 height 36
click at [667, 247] on button "Reply" at bounding box center [670, 237] width 38 height 20
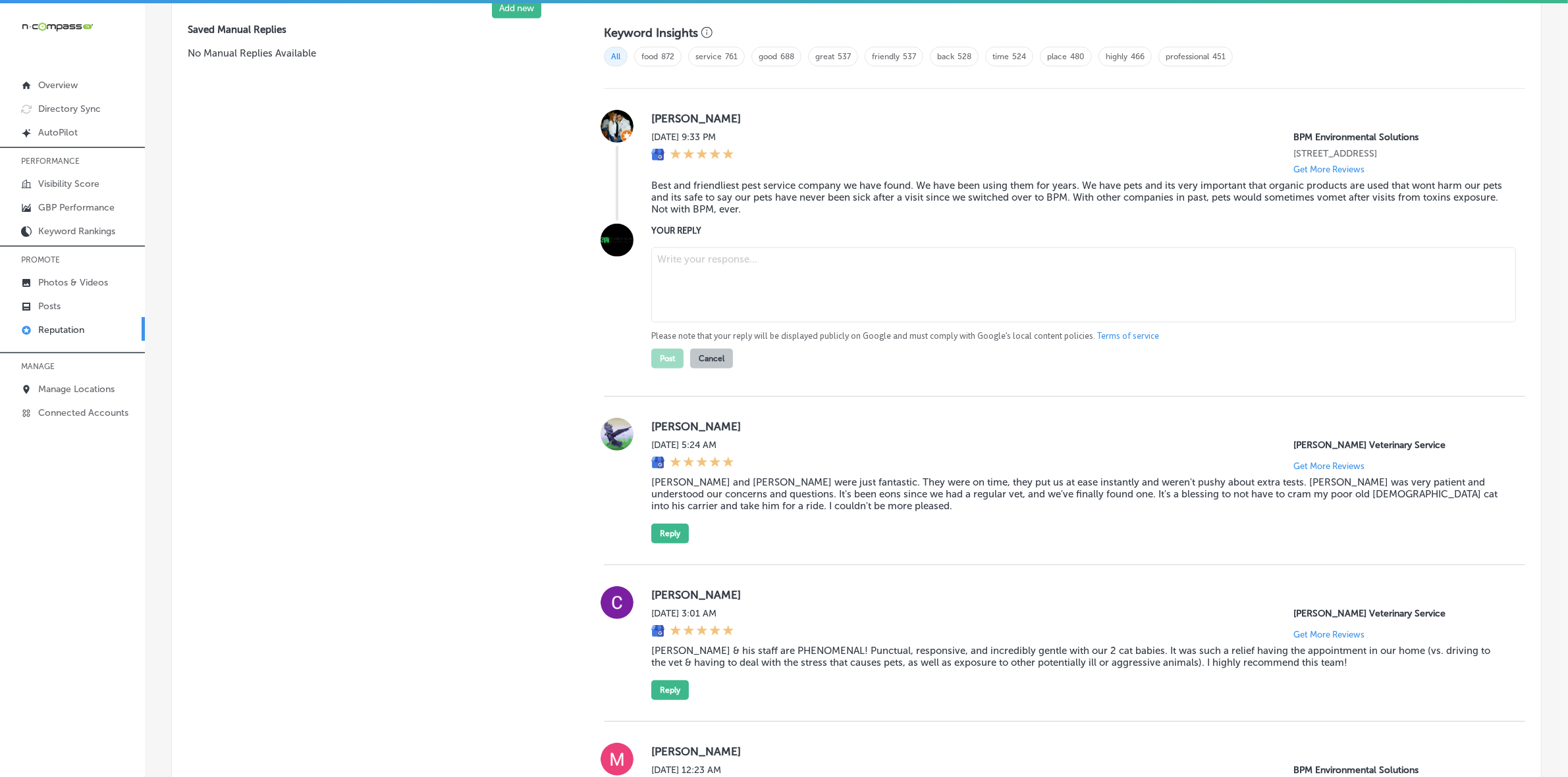
click at [745, 277] on textarea at bounding box center [1083, 285] width 864 height 75
paste textarea "Thank you for your kind words, [PERSON_NAME]! We’re so glad to hear that BPM En…"
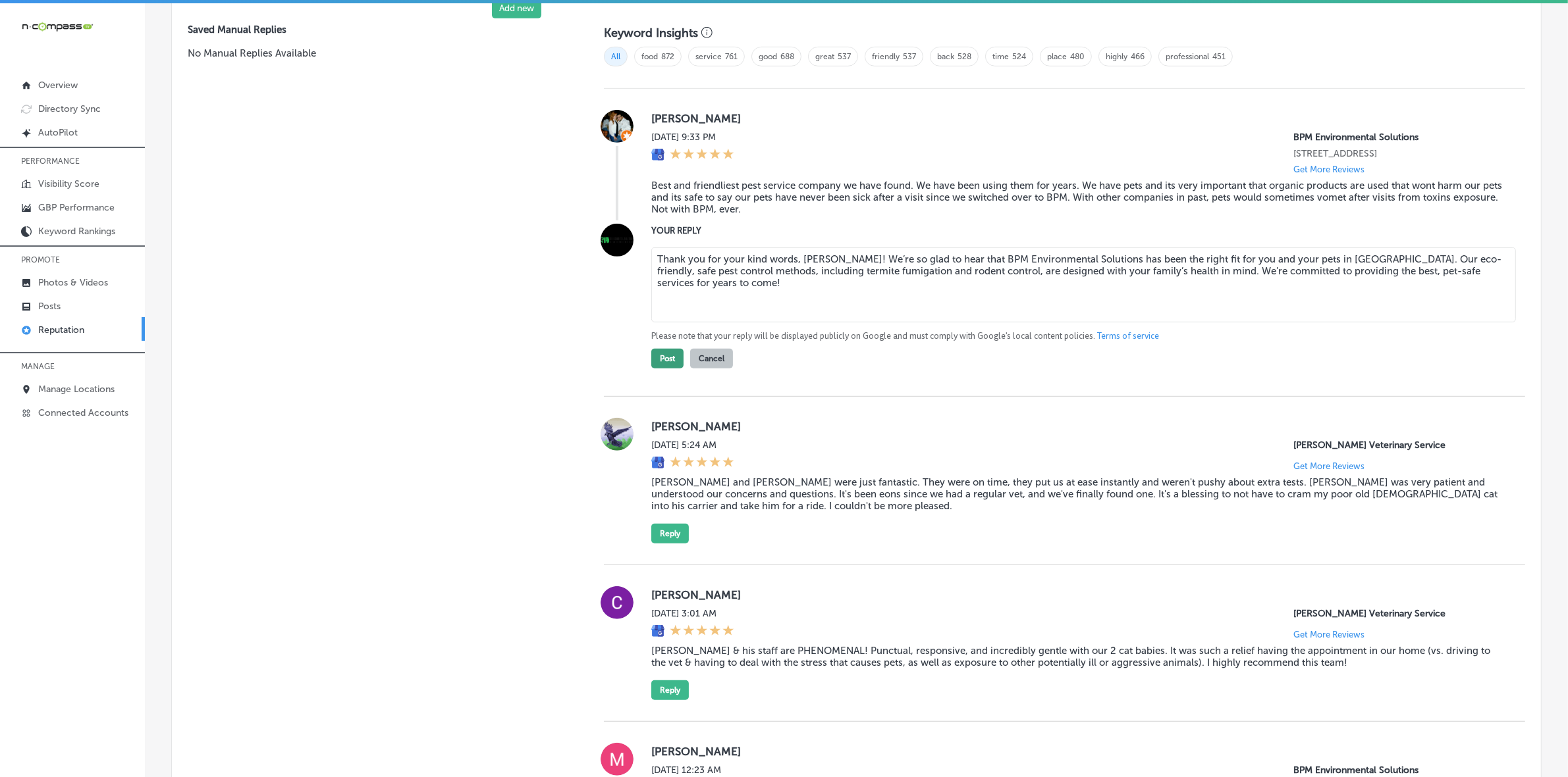
type textarea "Thank you for your kind words, [PERSON_NAME]! We’re so glad to hear that BPM En…"
click at [672, 367] on button "Post" at bounding box center [667, 358] width 32 height 20
type textarea "x"
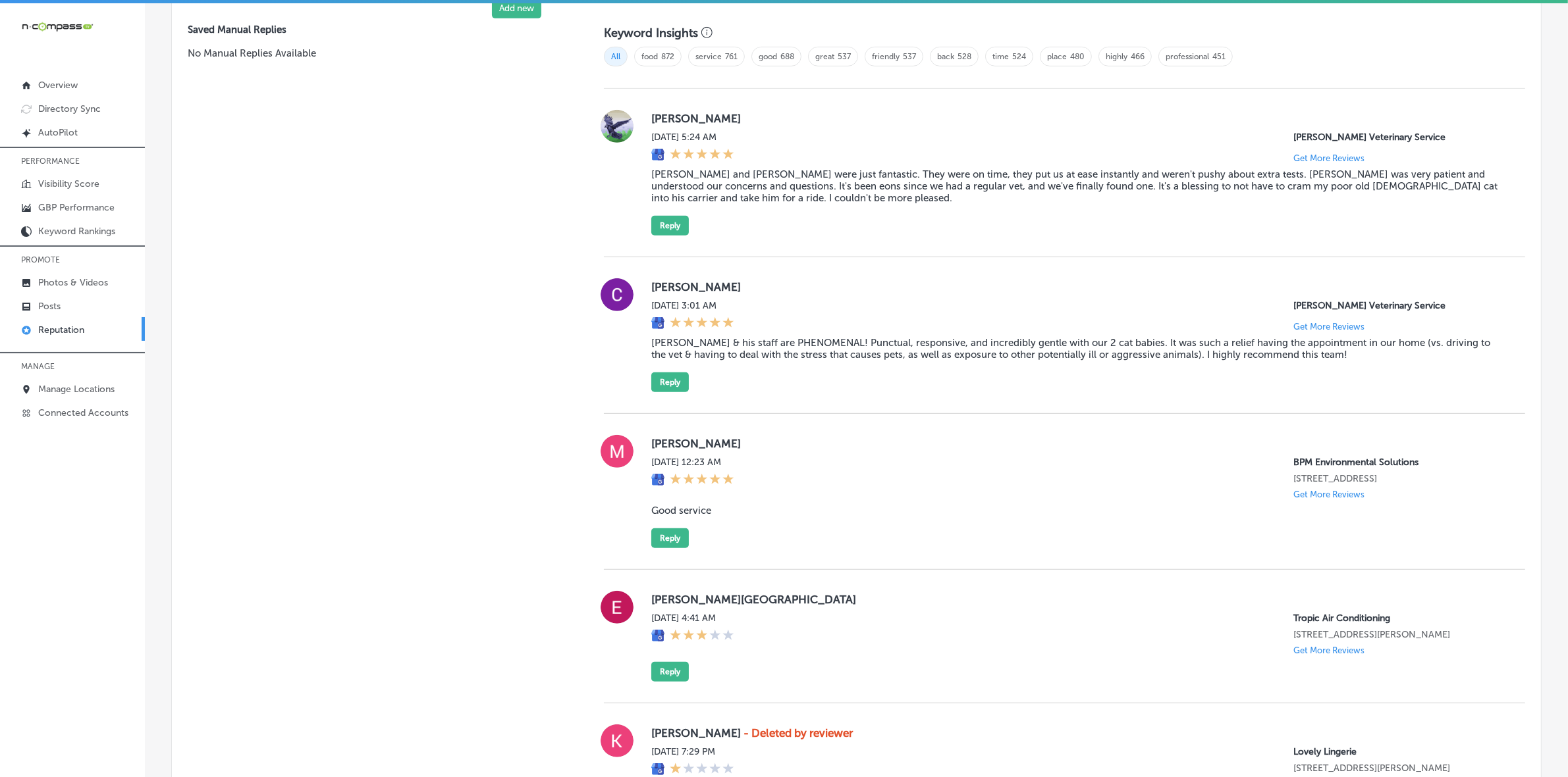
click at [656, 125] on label "[PERSON_NAME]" at bounding box center [1078, 118] width 853 height 13
click at [660, 125] on label "[PERSON_NAME]" at bounding box center [1078, 118] width 853 height 13
click at [663, 120] on label "[PERSON_NAME]" at bounding box center [1078, 118] width 853 height 13
click at [722, 173] on blockquote "[PERSON_NAME] and [PERSON_NAME] were just fantastic. They were on time, they pu…" at bounding box center [1078, 186] width 853 height 36
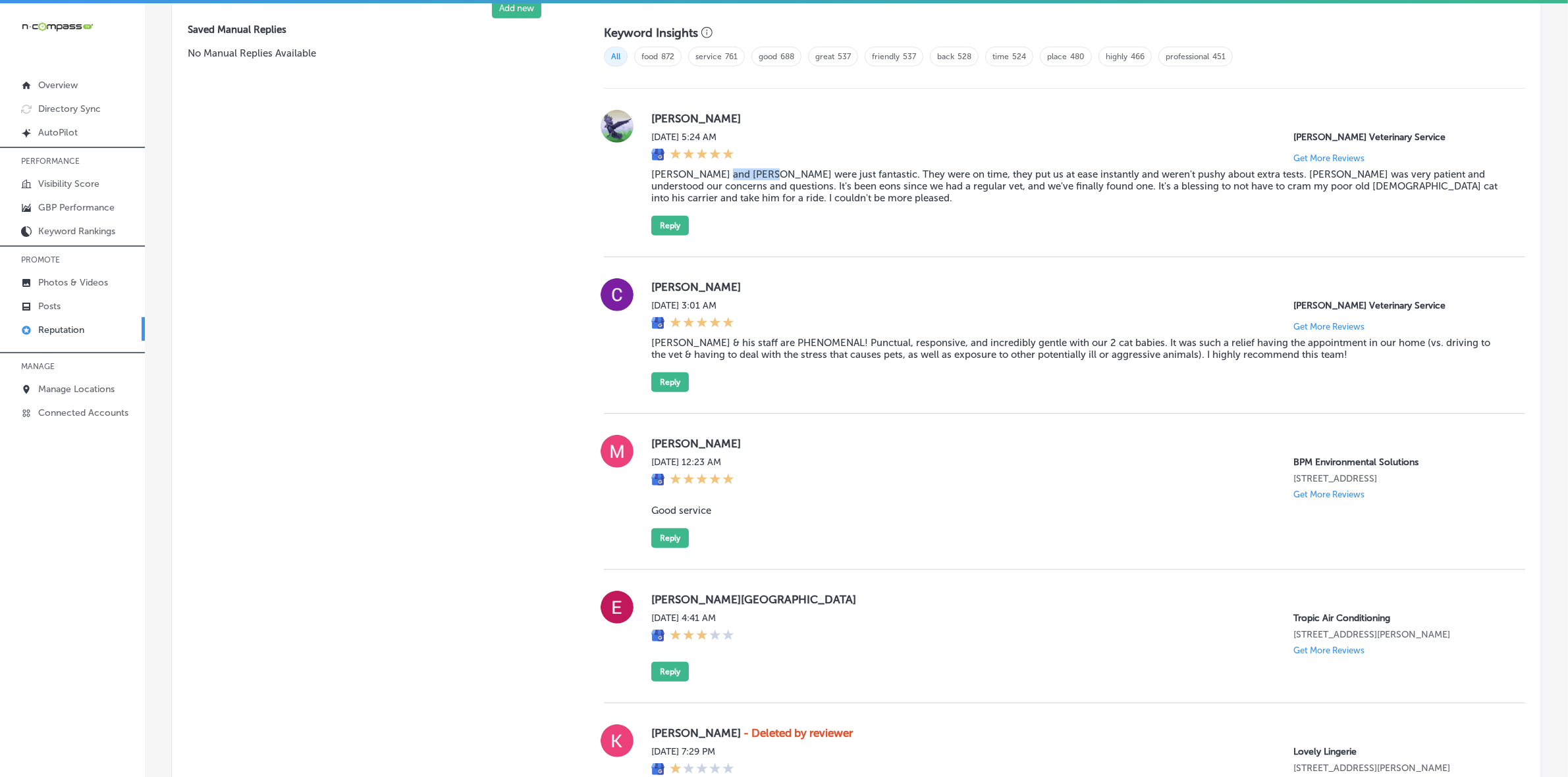
click at [722, 173] on blockquote "[PERSON_NAME] and [PERSON_NAME] were just fantastic. They were on time, they pu…" at bounding box center [1078, 186] width 853 height 36
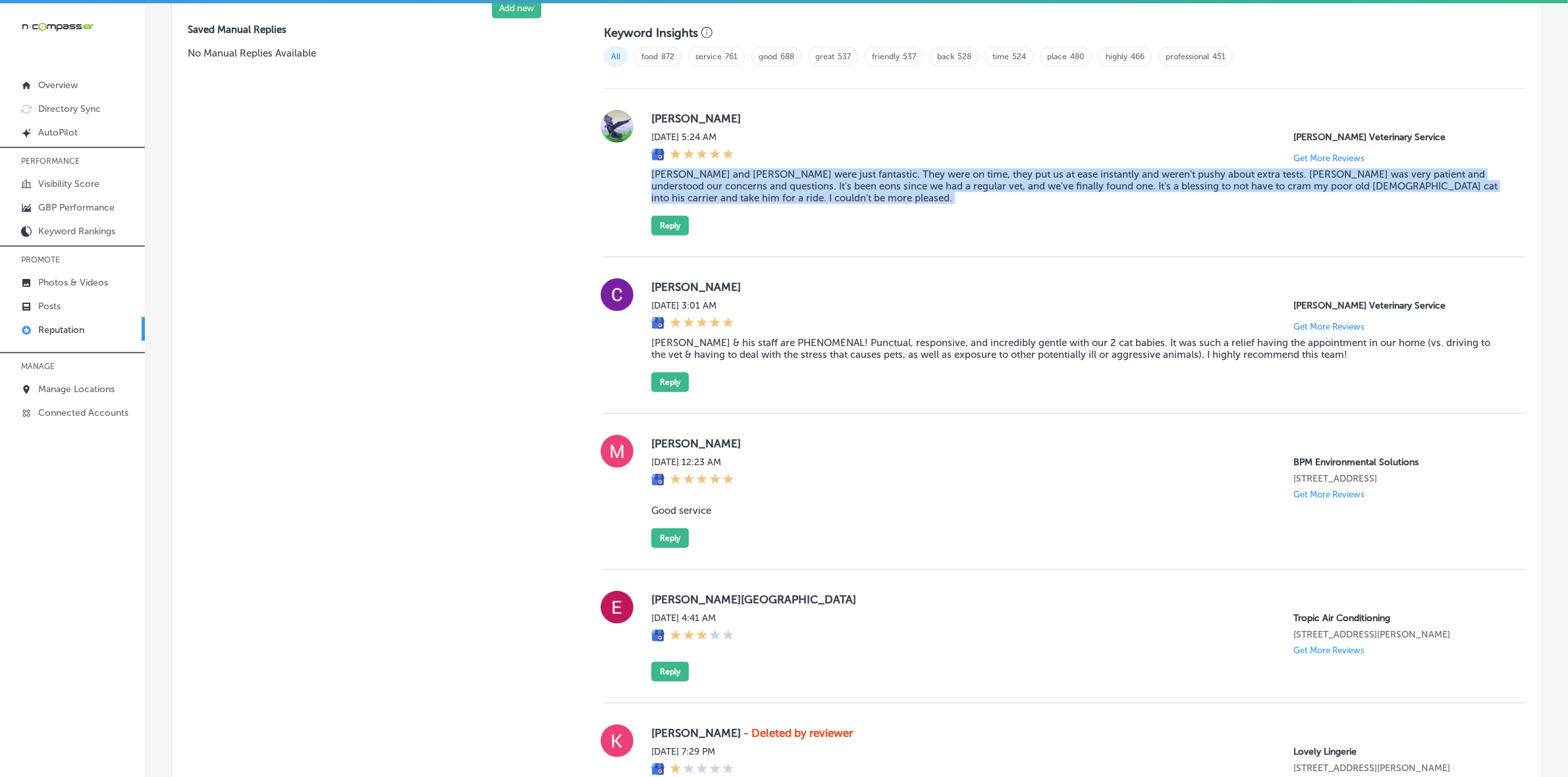
click at [722, 173] on blockquote "[PERSON_NAME] and [PERSON_NAME] were just fantastic. They were on time, they pu…" at bounding box center [1078, 186] width 853 height 36
click at [669, 233] on button "Reply" at bounding box center [670, 226] width 38 height 20
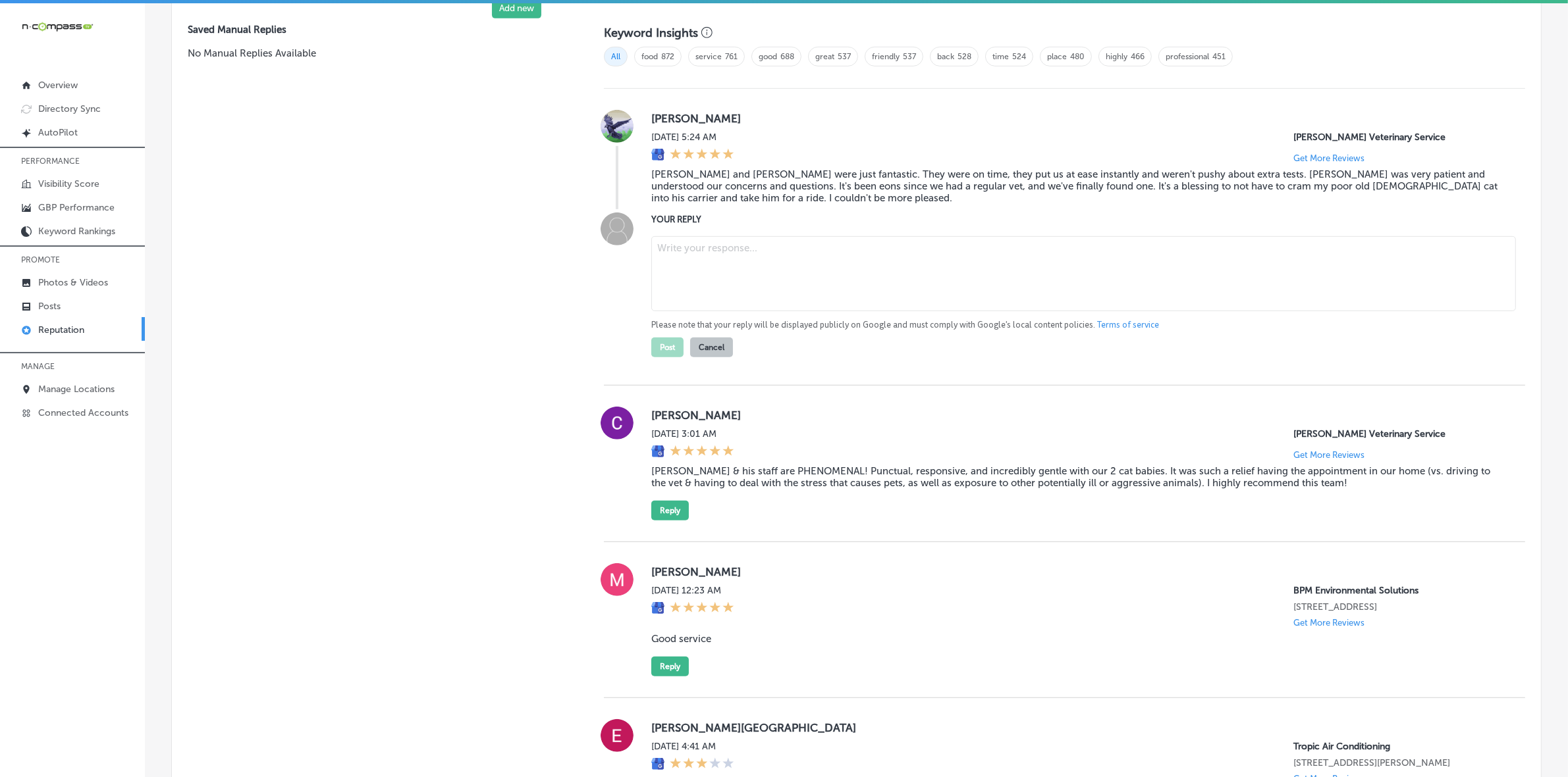
click at [879, 319] on div "Please note that your reply will be displayed publicly on Google and must compl…" at bounding box center [1078, 294] width 853 height 127
click at [903, 324] on p "Please note that your reply will be displayed publicly on Google and must compl…" at bounding box center [1078, 325] width 853 height 12
click at [891, 288] on textarea at bounding box center [1083, 274] width 864 height 75
paste textarea "Thank you so much for the heartfelt review, [PERSON_NAME]! We're thrilled to he…"
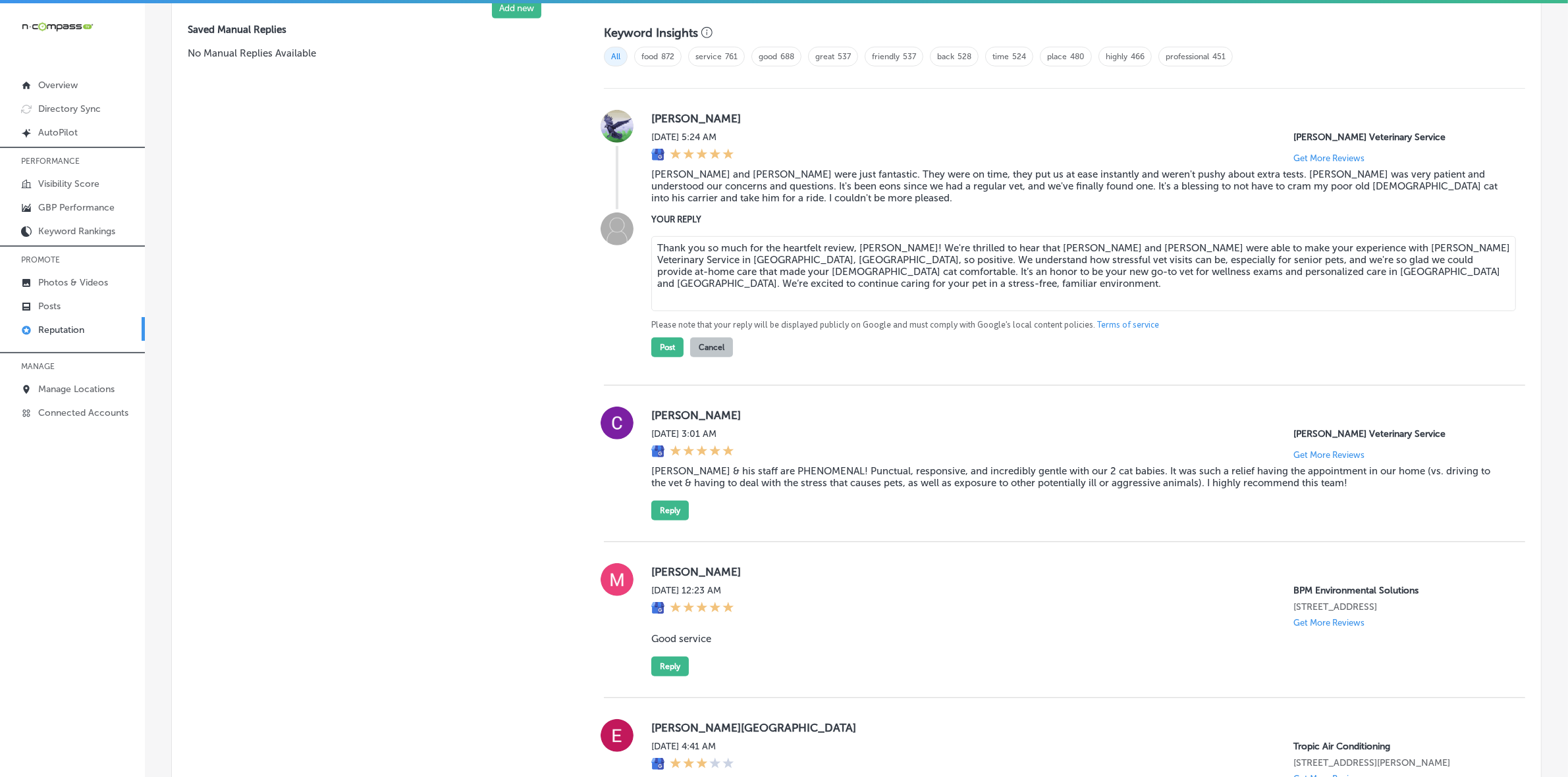
drag, startPoint x: 711, startPoint y: 265, endPoint x: 653, endPoint y: 264, distance: 58.0
click at [653, 264] on textarea "Thank you so much for the heartfelt review, [PERSON_NAME]! We're thrilled to he…" at bounding box center [1083, 274] width 864 height 75
type textarea "Thank you so much for the heartfelt review, [PERSON_NAME]! We're thrilled to he…"
click at [667, 350] on button "Post" at bounding box center [667, 347] width 32 height 20
type textarea "x"
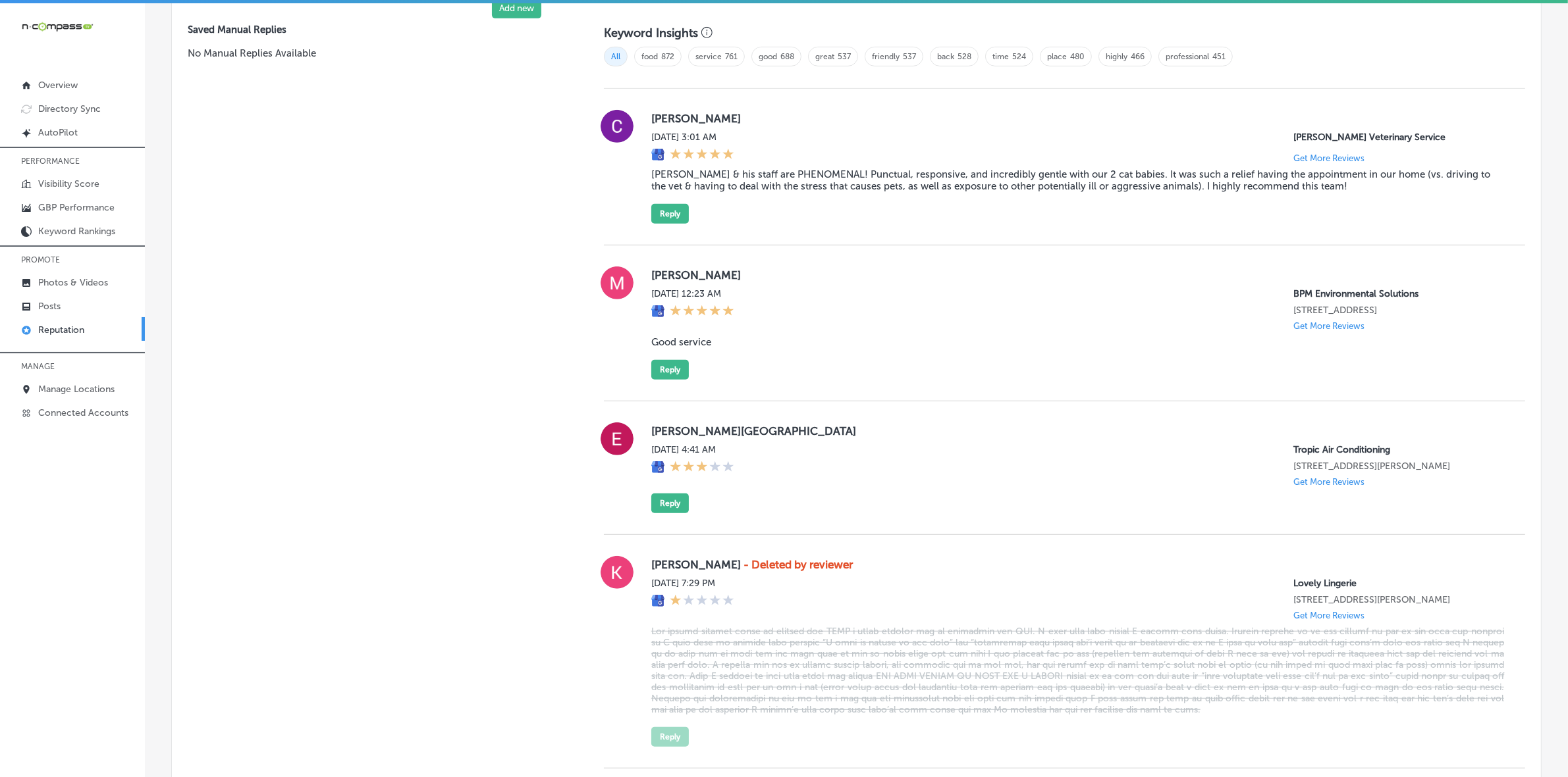
click at [670, 116] on label "[PERSON_NAME]" at bounding box center [1078, 118] width 853 height 13
click at [782, 180] on blockquote "[PERSON_NAME] & his staff are PHENOMENAL! Punctual, responsive, and incredibly …" at bounding box center [1078, 180] width 853 height 24
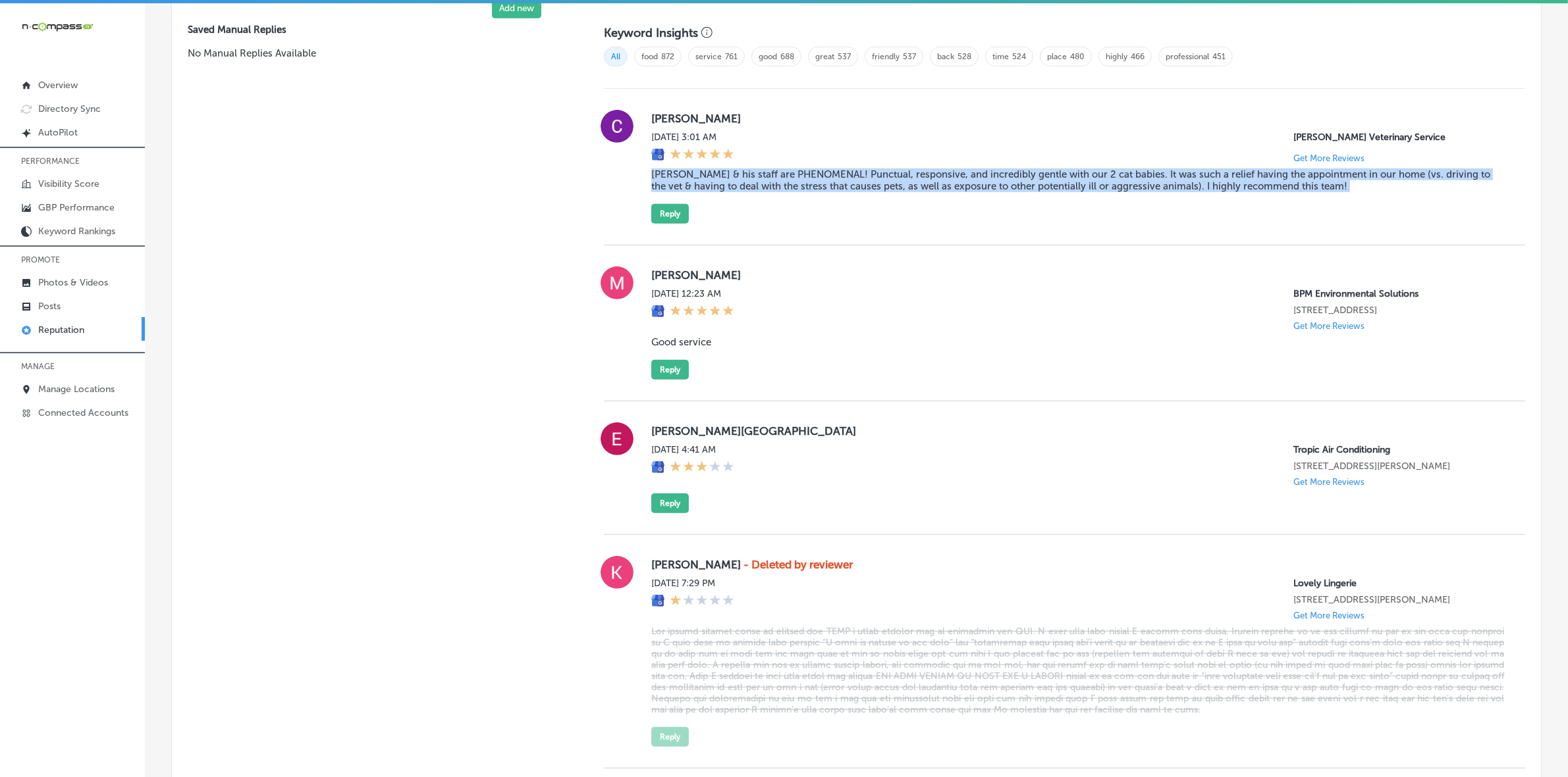
click at [782, 180] on blockquote "[PERSON_NAME] & his staff are PHENOMENAL! Punctual, responsive, and incredibly …" at bounding box center [1078, 180] width 853 height 24
click at [663, 222] on button "Reply" at bounding box center [670, 213] width 38 height 20
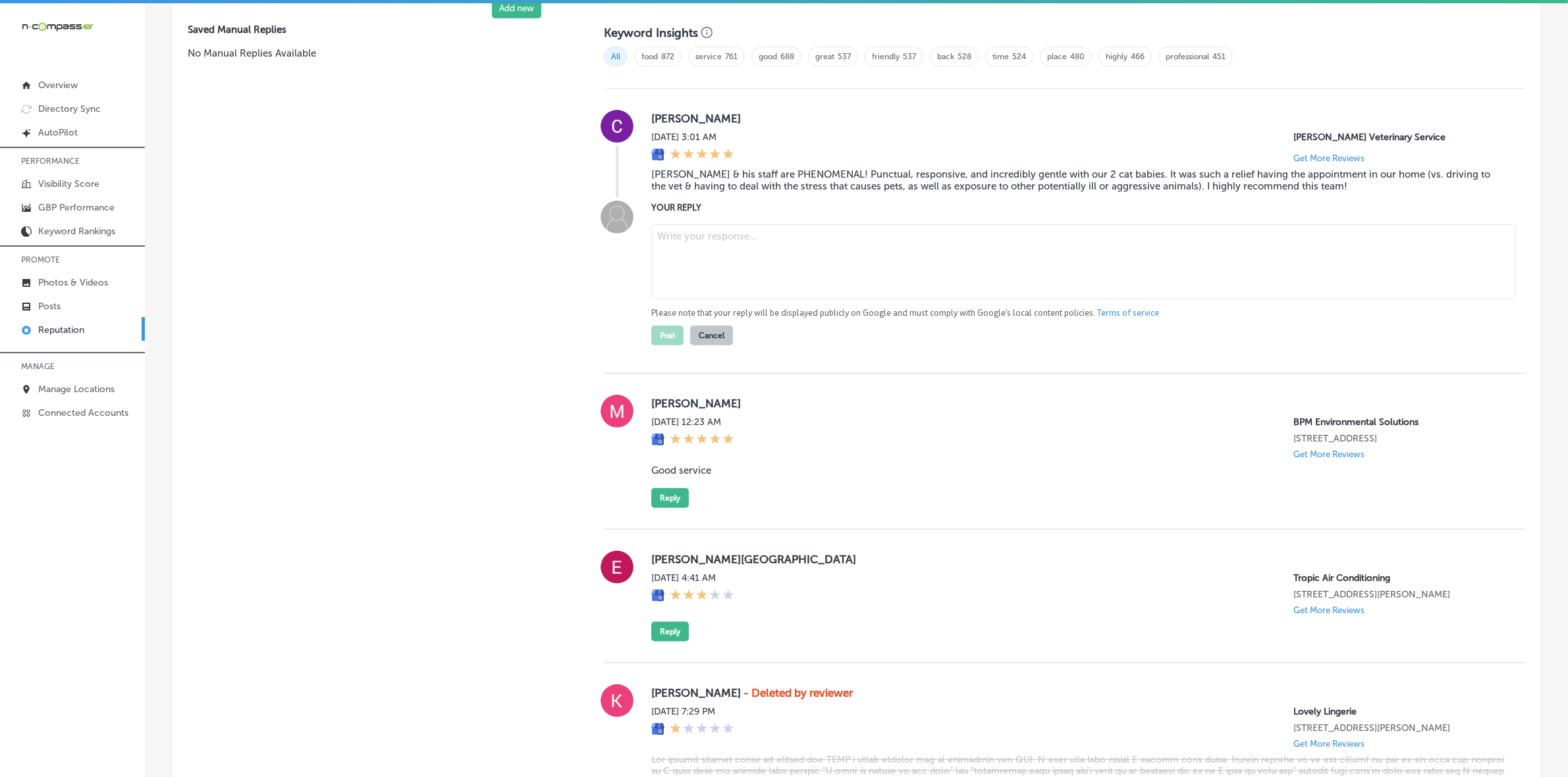
click at [745, 274] on textarea at bounding box center [1083, 262] width 864 height 75
paste textarea "ChatGPT said: Thank you so much for your wonderful review, [PERSON_NAME]! We're…"
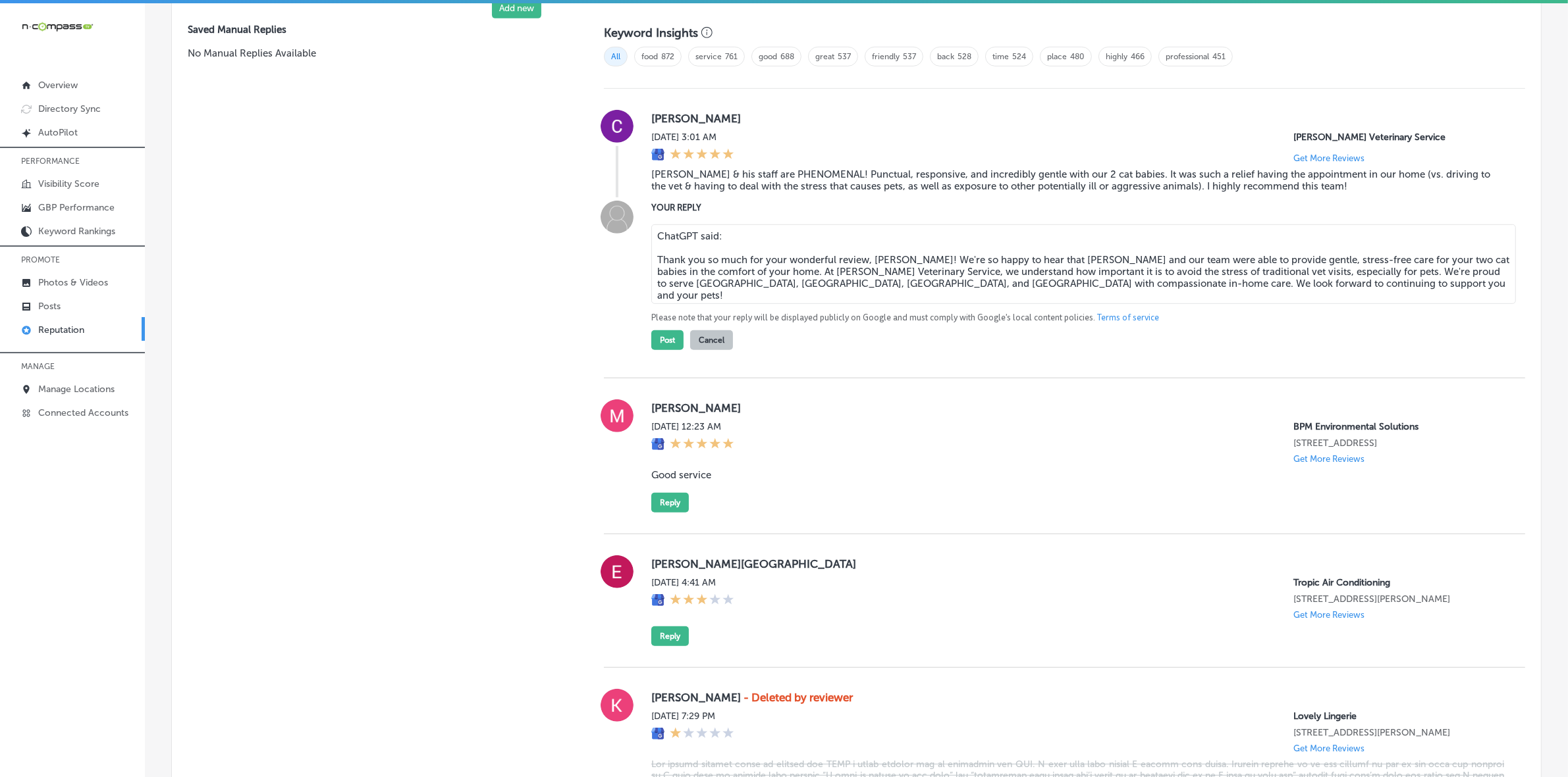
drag, startPoint x: 653, startPoint y: 261, endPoint x: 653, endPoint y: 226, distance: 35.0
click at [653, 226] on div "ChatGPT said: Thank you so much for your wonderful review, [PERSON_NAME]! We're…" at bounding box center [1078, 284] width 853 height 131
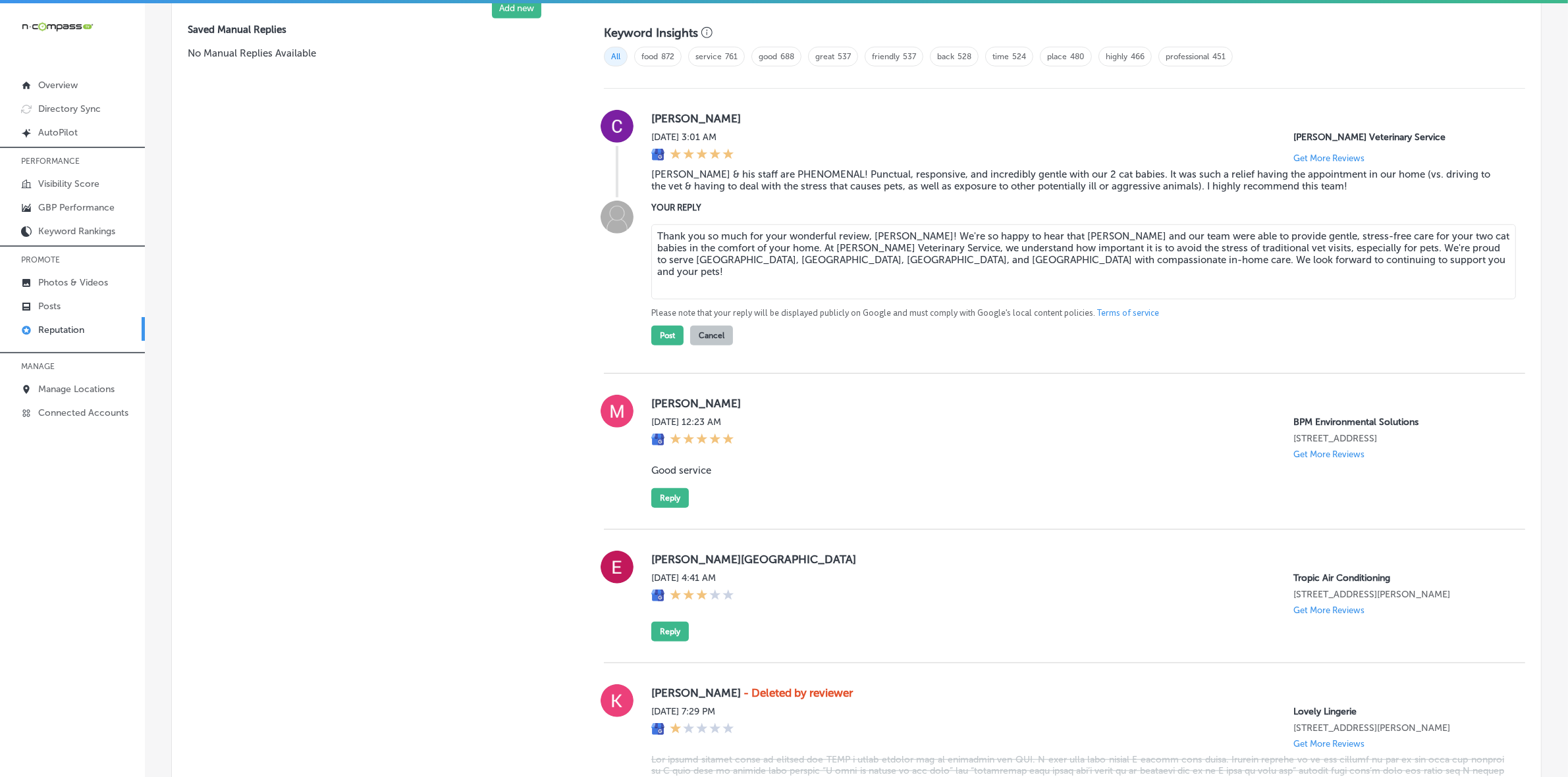
drag, startPoint x: 1430, startPoint y: 254, endPoint x: 1461, endPoint y: 254, distance: 31.0
click at [1123, 254] on textarea "Thank you so much for your wonderful review, [PERSON_NAME]! We're so happy to h…" at bounding box center [1083, 262] width 864 height 75
drag, startPoint x: 1433, startPoint y: 255, endPoint x: 1472, endPoint y: 254, distance: 39.0
click at [1123, 254] on textarea "Thank you so much for your wonderful review, [PERSON_NAME]! We're so happy to h…" at bounding box center [1083, 262] width 864 height 75
click at [1123, 253] on textarea "Thank you so much for your wonderful review, [PERSON_NAME]! We're so happy to h…" at bounding box center [1083, 262] width 864 height 75
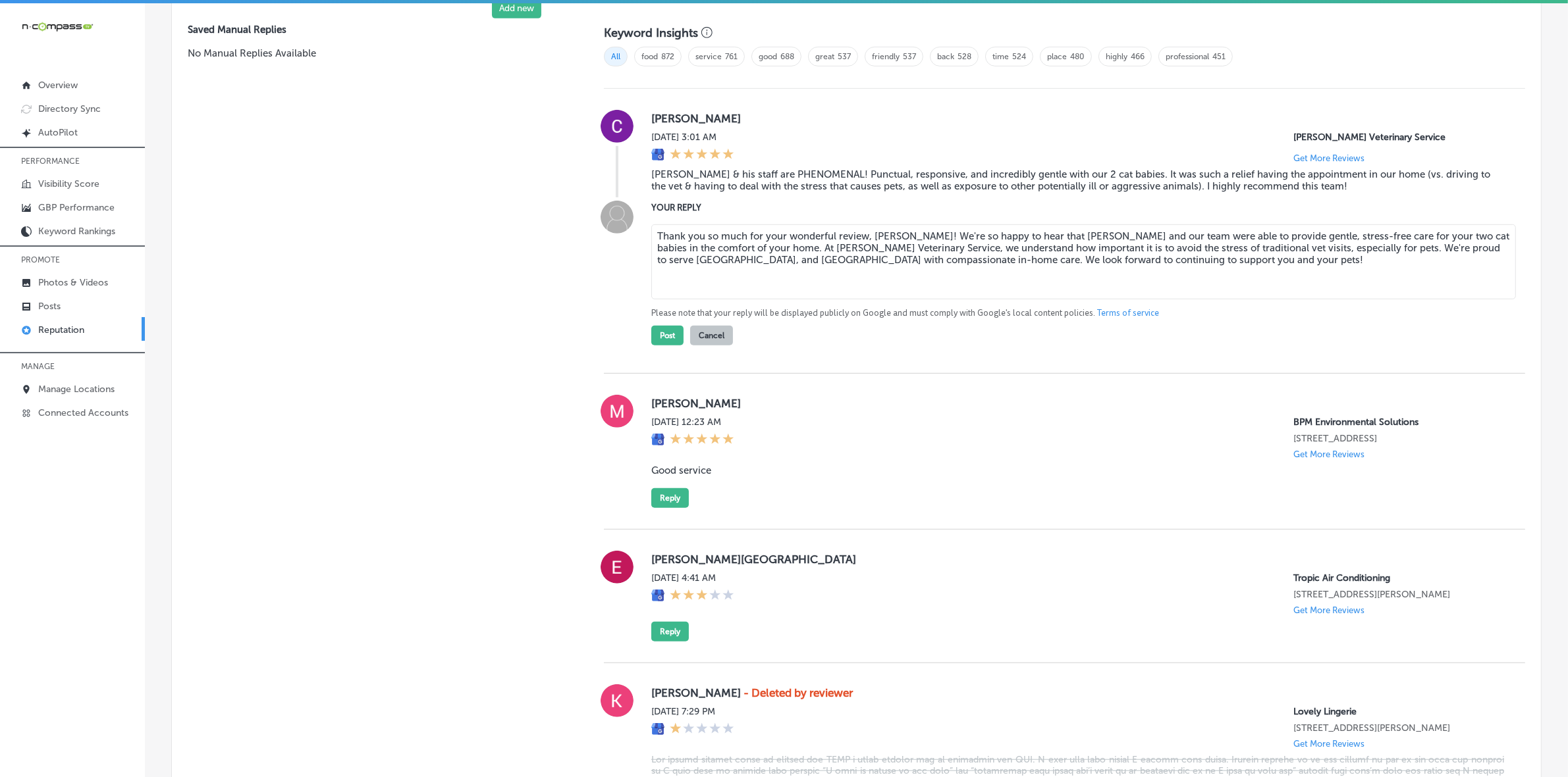
click at [1123, 274] on textarea "Thank you so much for your wonderful review, [PERSON_NAME]! We're so happy to h…" at bounding box center [1083, 262] width 864 height 75
click at [718, 267] on textarea "Thank you so much for your wonderful review, [PERSON_NAME]! We're so happy to h…" at bounding box center [1083, 262] width 864 height 75
paste textarea ", and beyond"
click at [716, 262] on textarea "Thank you so much for your wonderful review, [PERSON_NAME]! We're so happy to h…" at bounding box center [1083, 262] width 864 height 75
click at [663, 260] on textarea "Thank you so much for your wonderful review, [PERSON_NAME]! We're so happy to h…" at bounding box center [1083, 262] width 864 height 75
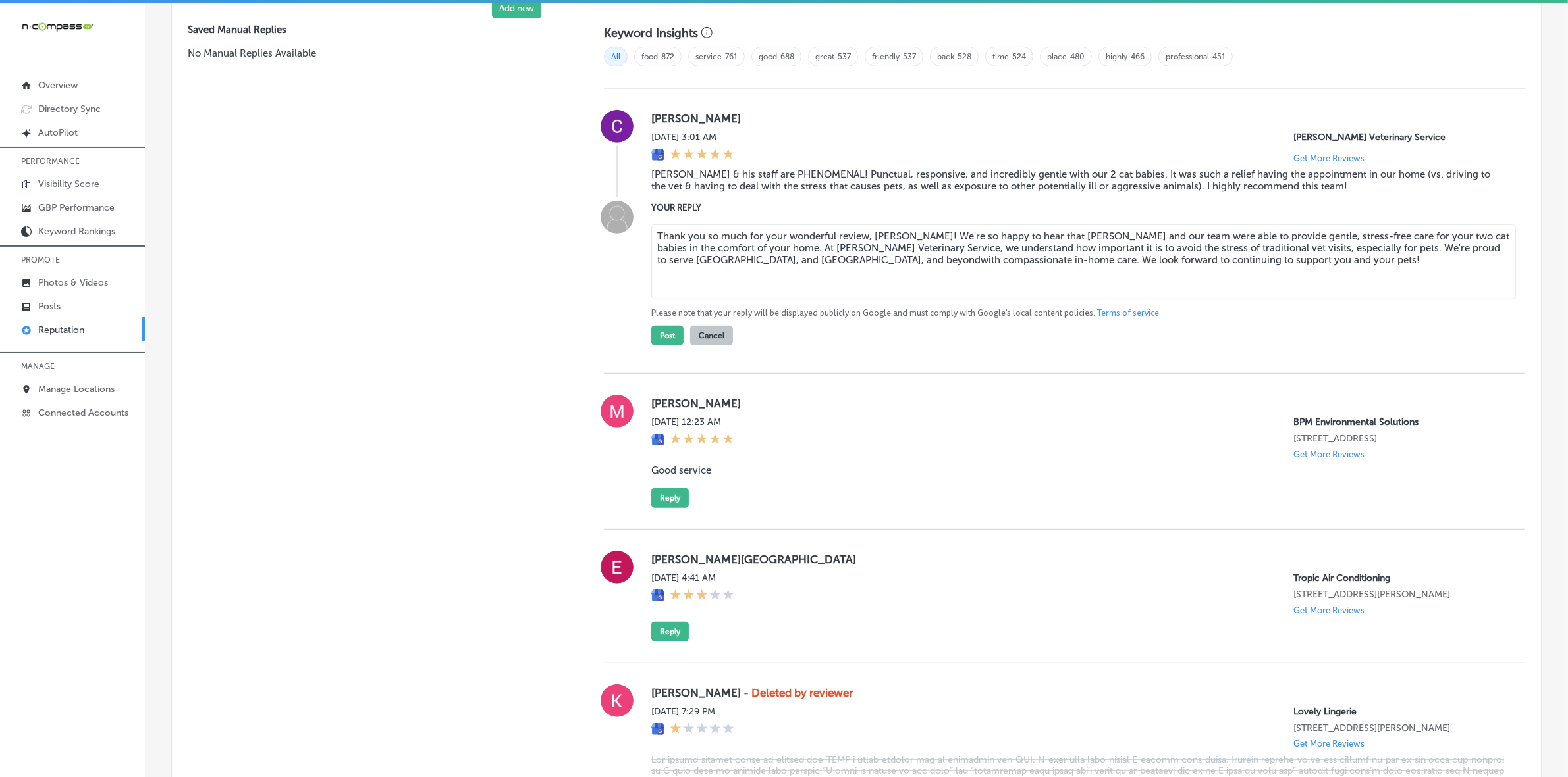
click at [663, 260] on textarea "Thank you so much for your wonderful review, [PERSON_NAME]! We're so happy to h…" at bounding box center [1083, 262] width 864 height 75
click at [751, 263] on textarea "Thank you so much for your wonderful review, [PERSON_NAME]! We're so happy to h…" at bounding box center [1083, 262] width 864 height 75
type textarea "Thank you so much for your wonderful review, [PERSON_NAME]! We're so happy to h…"
click at [669, 342] on button "Post" at bounding box center [667, 335] width 32 height 20
type textarea "x"
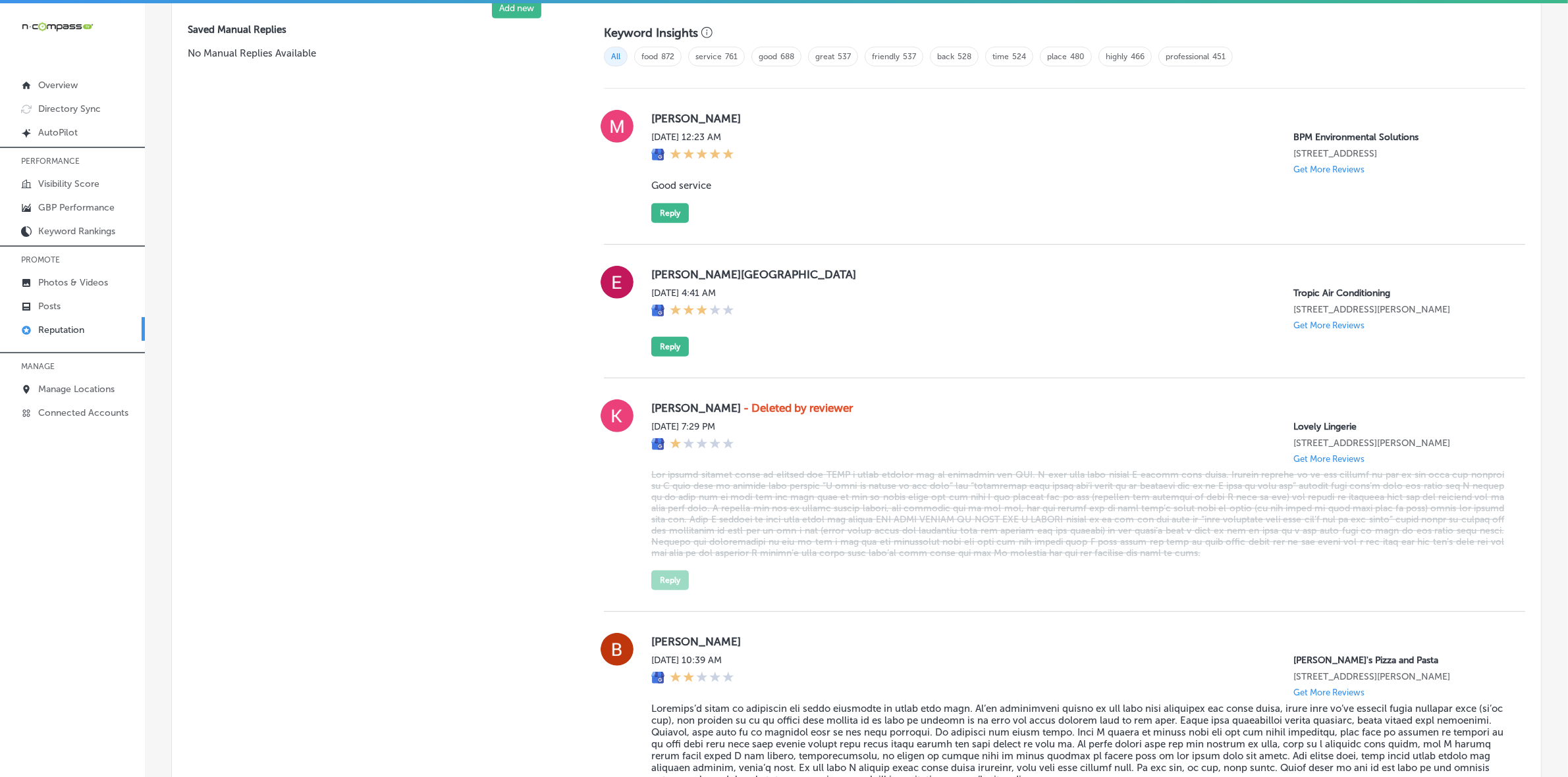
click at [660, 120] on label "[PERSON_NAME]" at bounding box center [1078, 118] width 853 height 13
click at [693, 192] on blockquote "Good service" at bounding box center [1078, 185] width 853 height 12
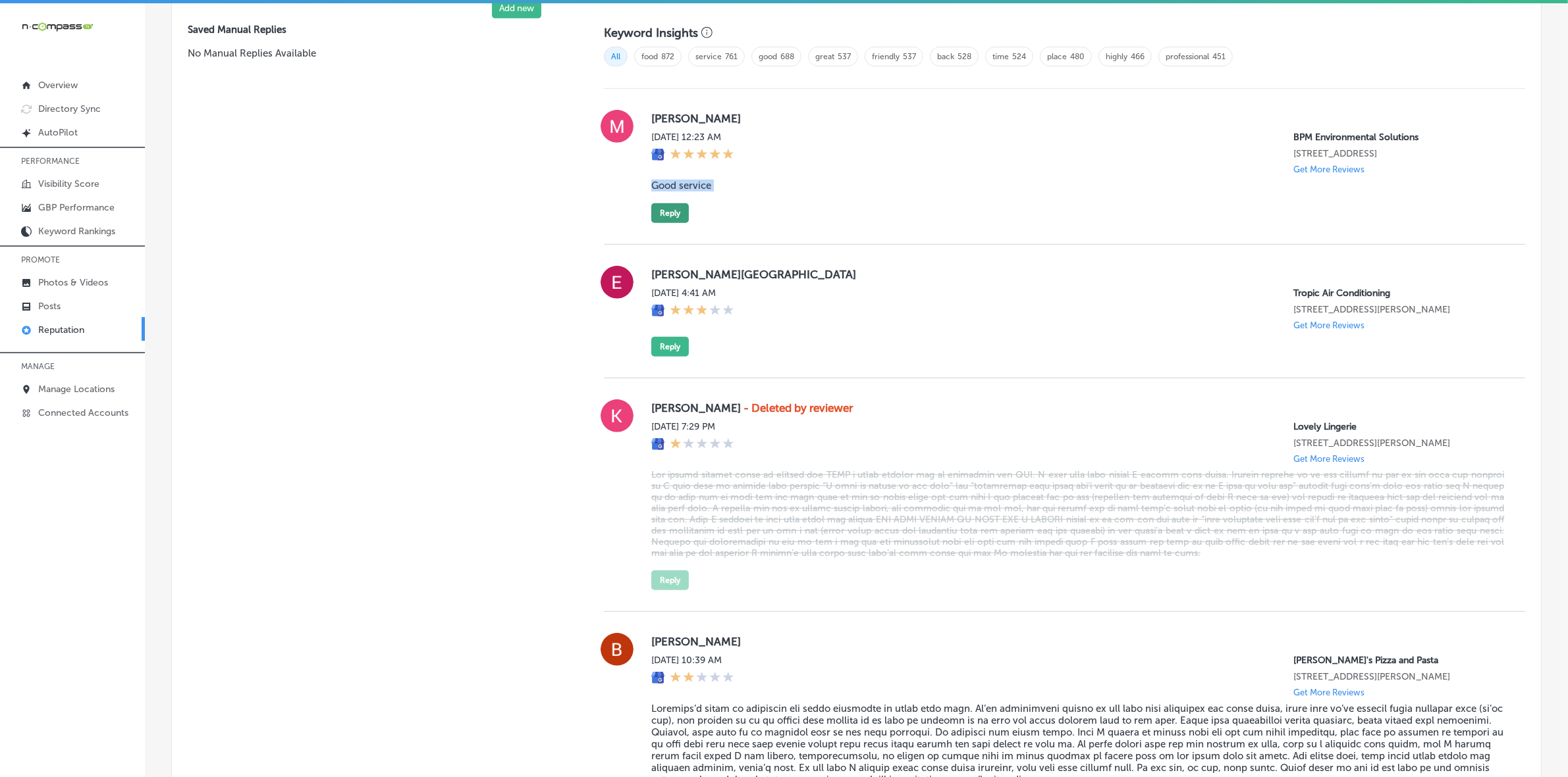
click at [663, 223] on button "Reply" at bounding box center [670, 213] width 38 height 20
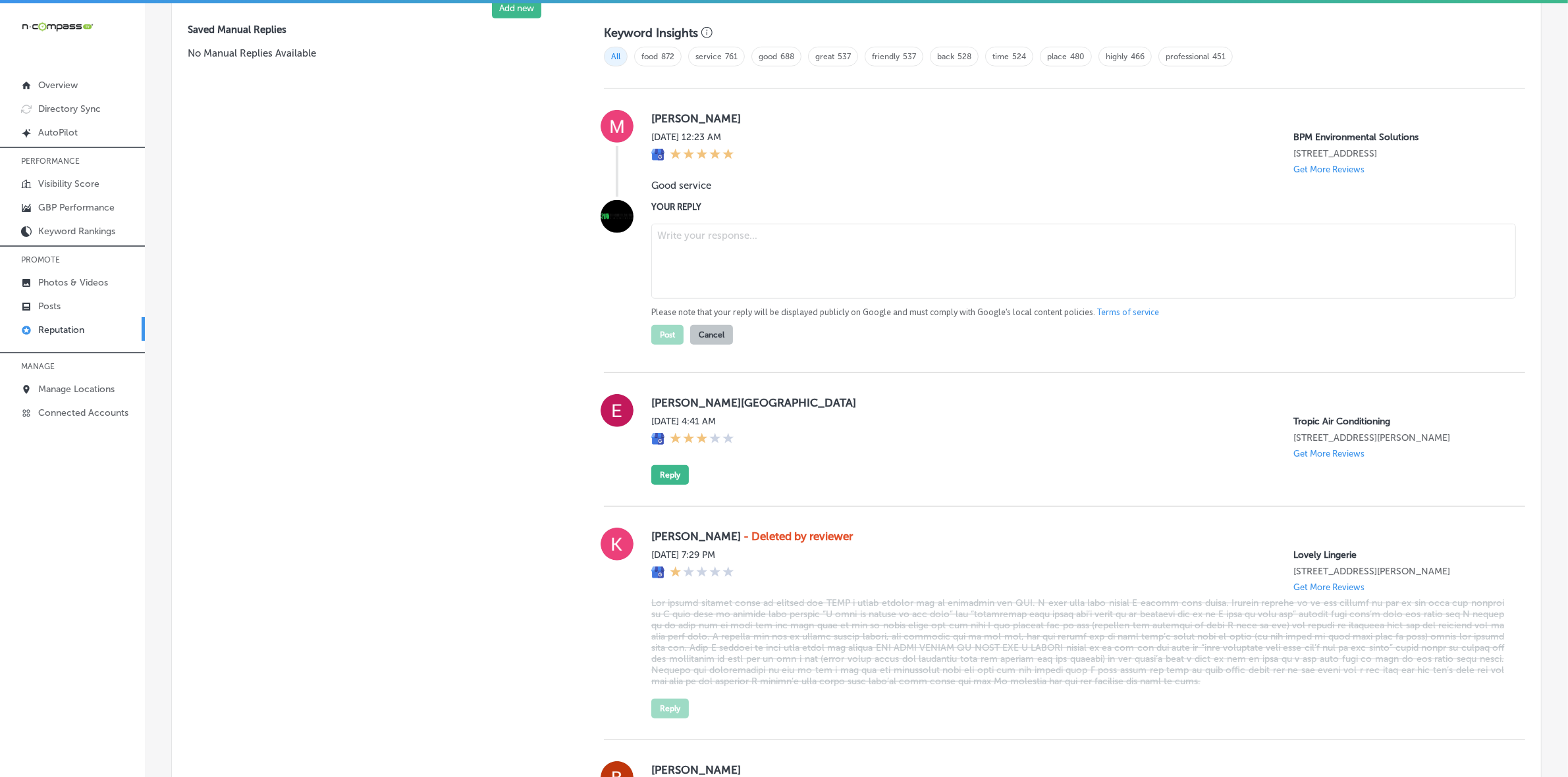
drag, startPoint x: 663, startPoint y: 224, endPoint x: 745, endPoint y: 267, distance: 92.6
click at [745, 267] on textarea at bounding box center [1083, 261] width 864 height 75
paste textarea "Thank you for your review, [PERSON_NAME]! We’re glad you had a positive experie…"
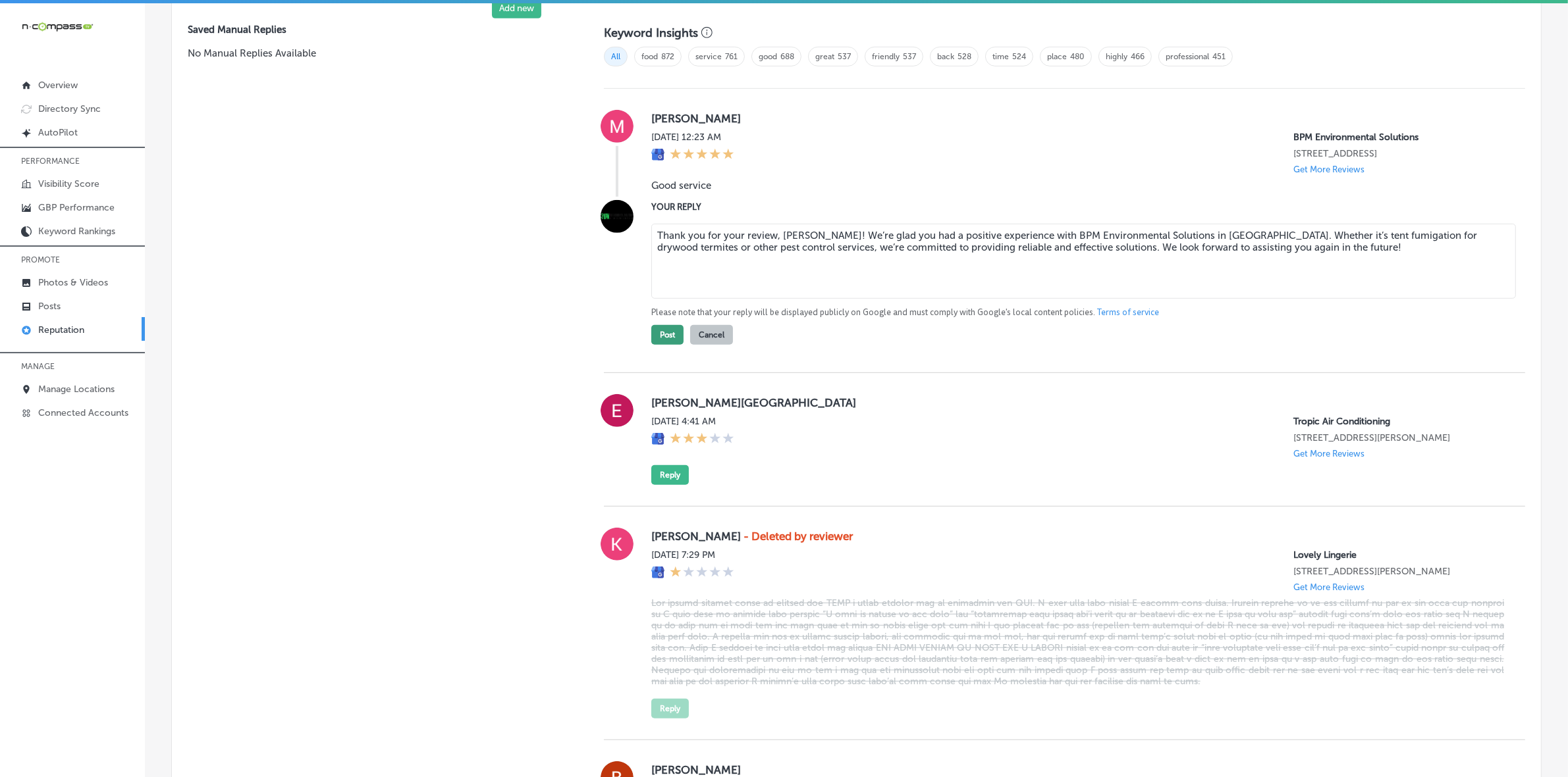
type textarea "Thank you for your review, [PERSON_NAME]! We’re glad you had a positive experie…"
click at [673, 339] on button "Post" at bounding box center [667, 334] width 32 height 20
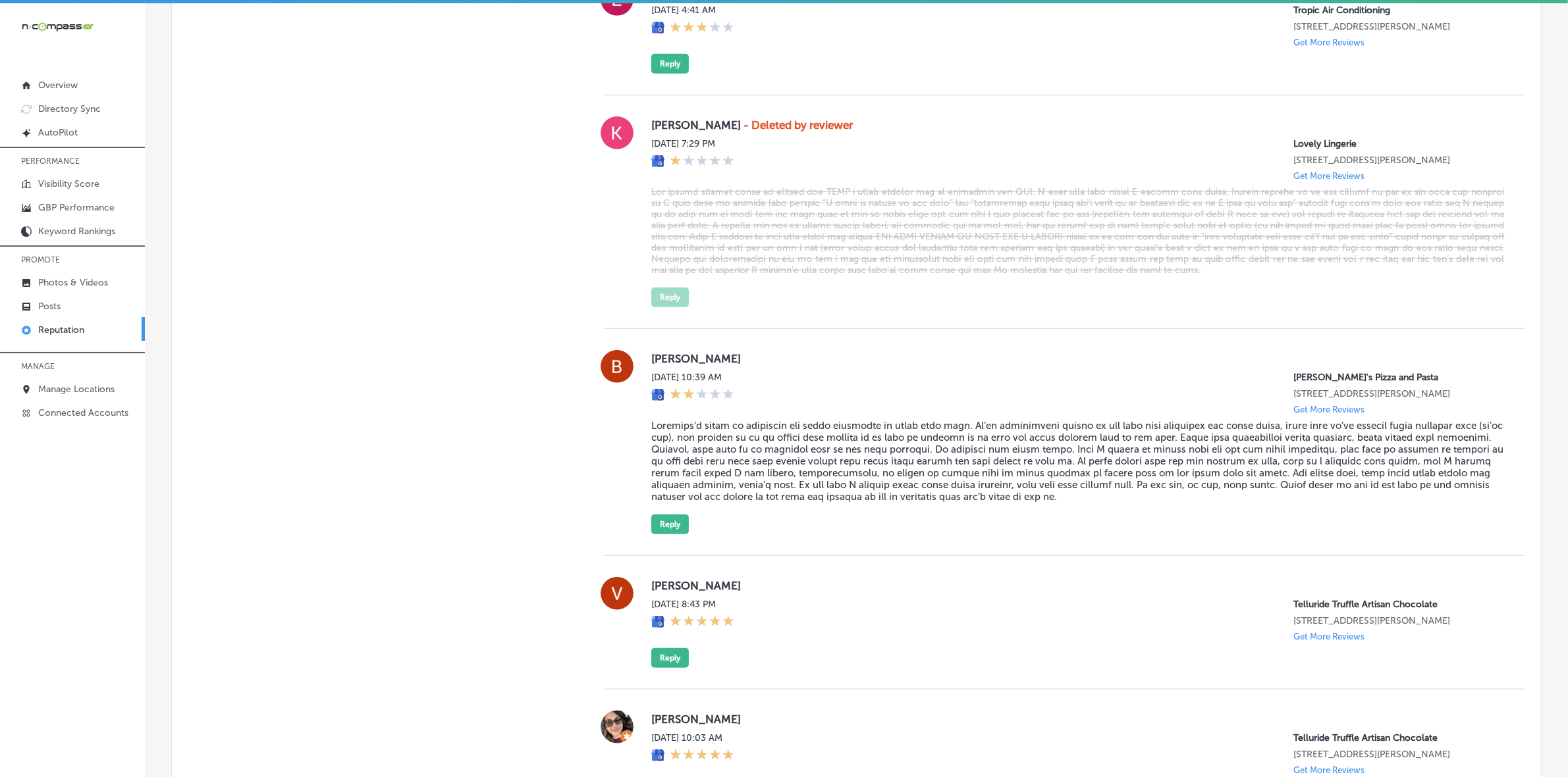
type textarea "x"
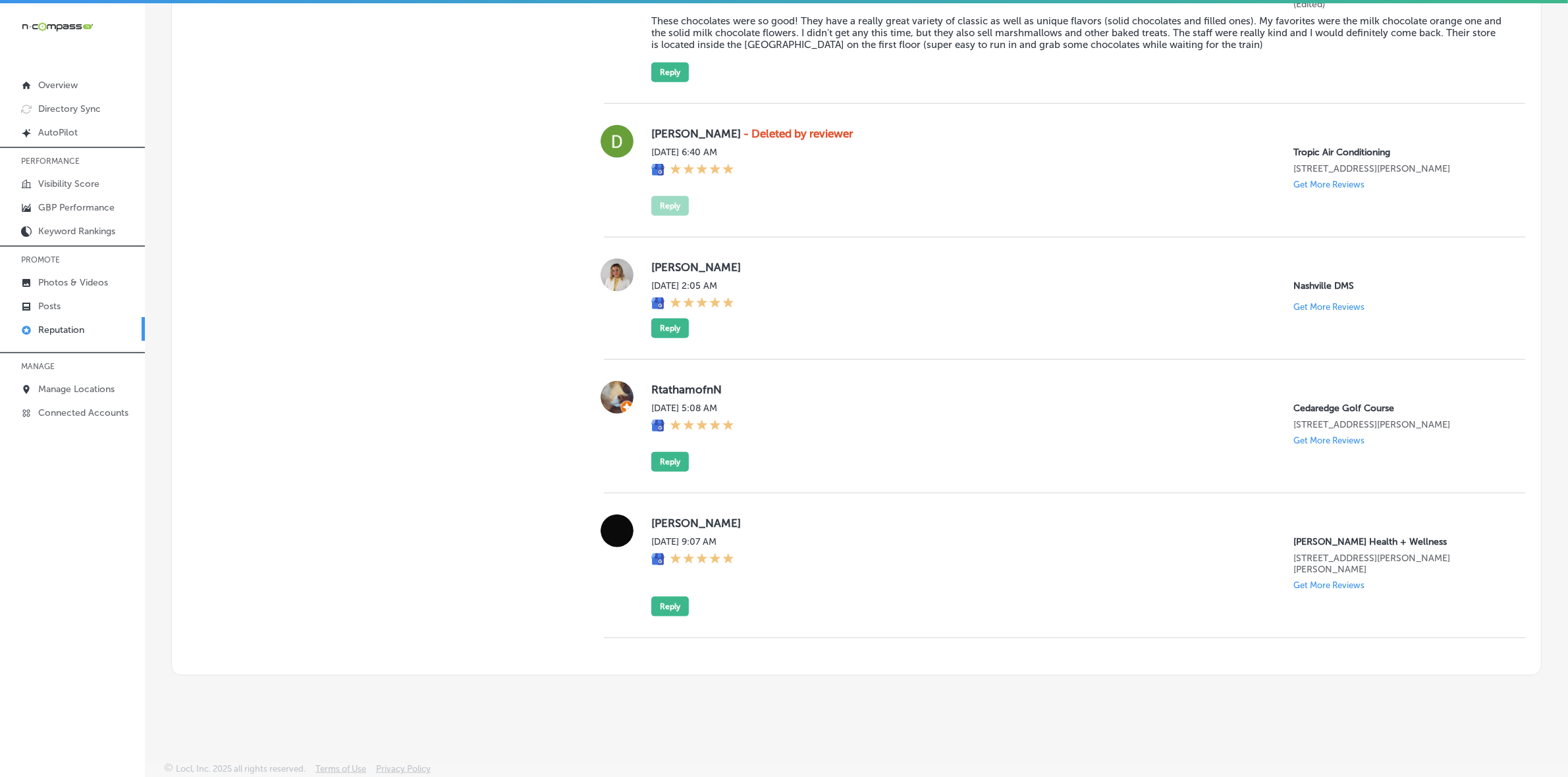
scroll to position [3, 0]
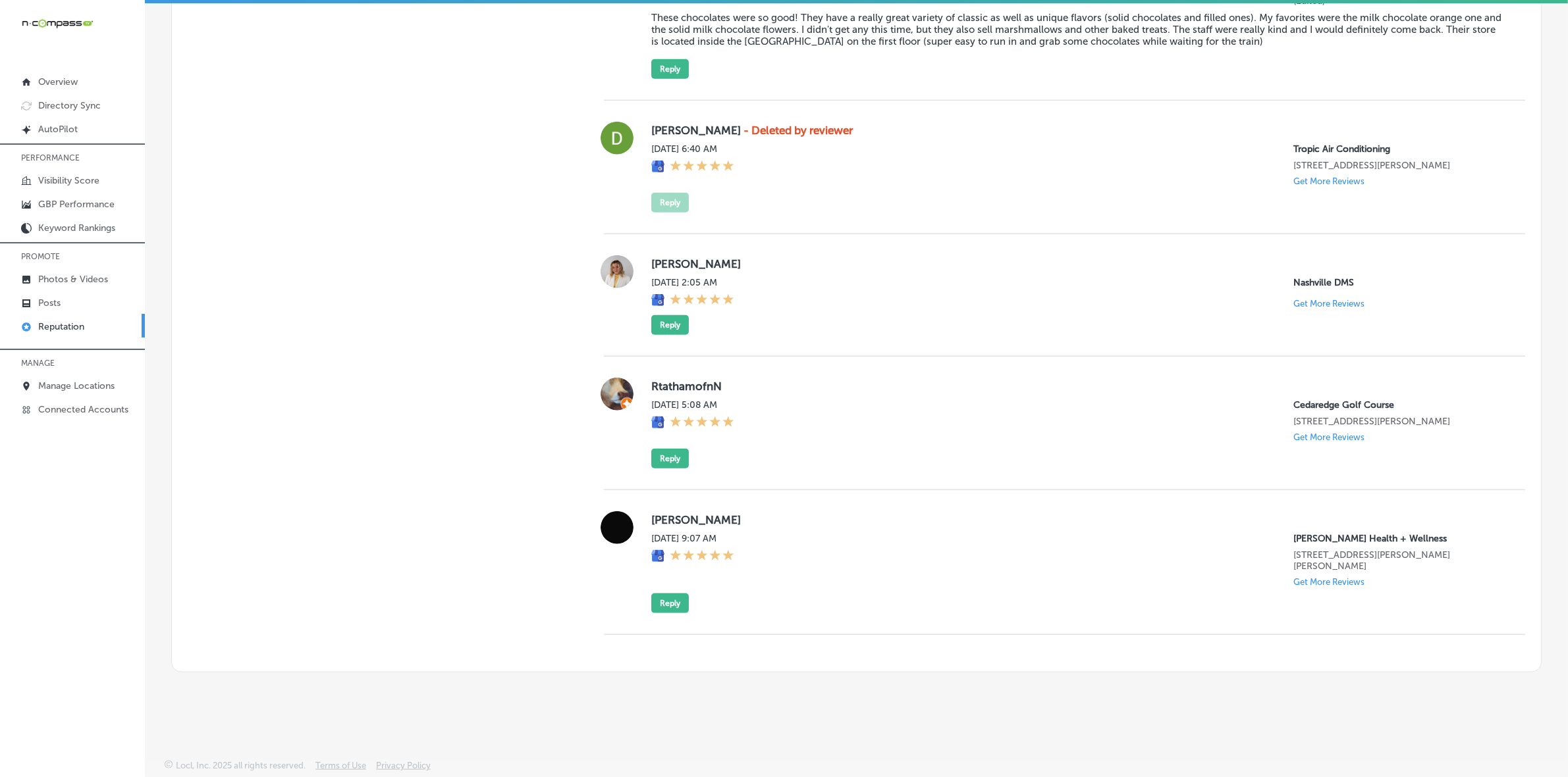
click at [652, 520] on label "[PERSON_NAME]" at bounding box center [1078, 519] width 853 height 13
click at [660, 520] on button "Reply" at bounding box center [670, 603] width 38 height 20
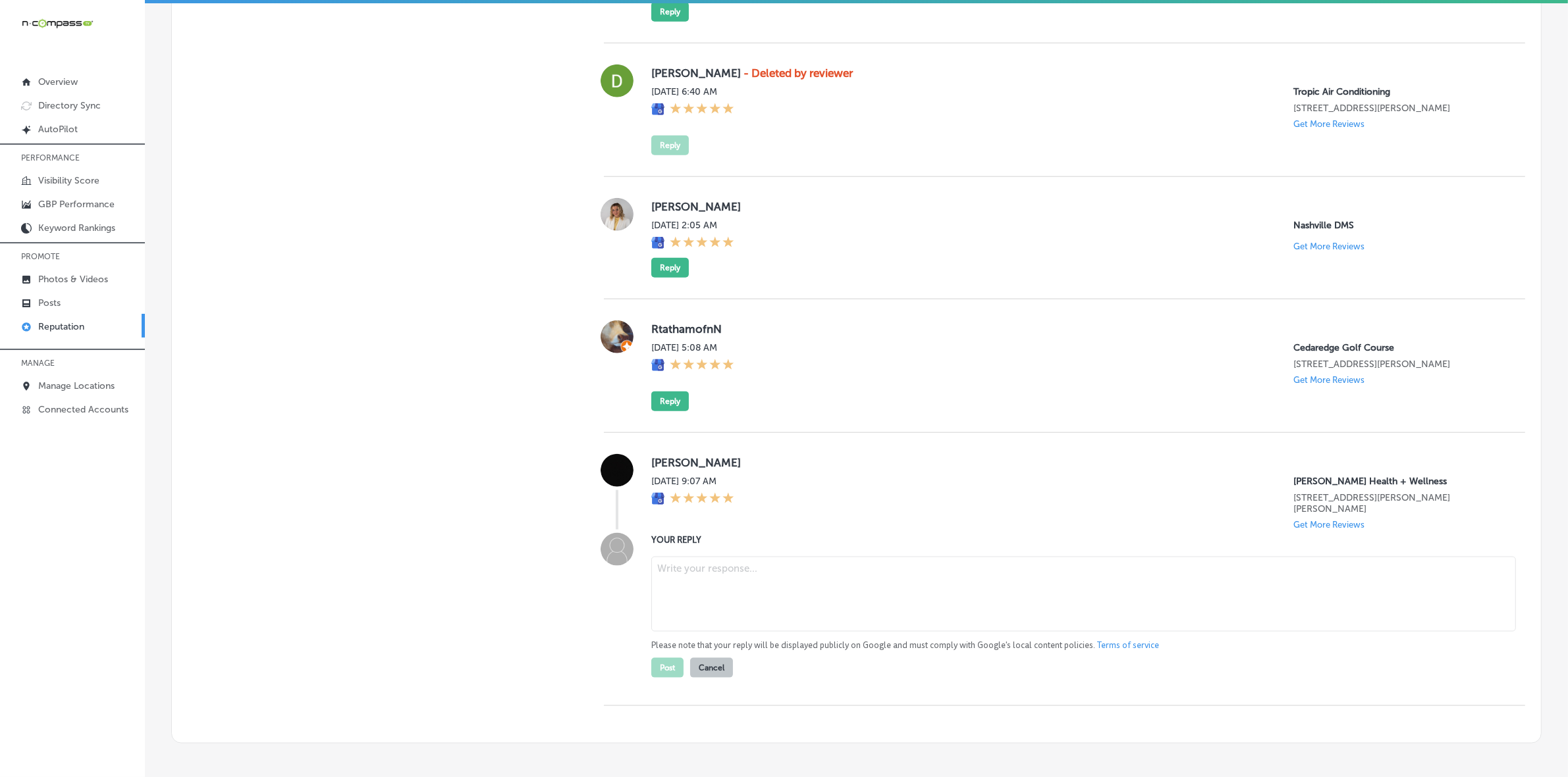
click at [725, 520] on textarea at bounding box center [1083, 594] width 864 height 75
paste textarea "Thank you for the 5-star review, [PERSON_NAME]! We’re thrilled to know you had …"
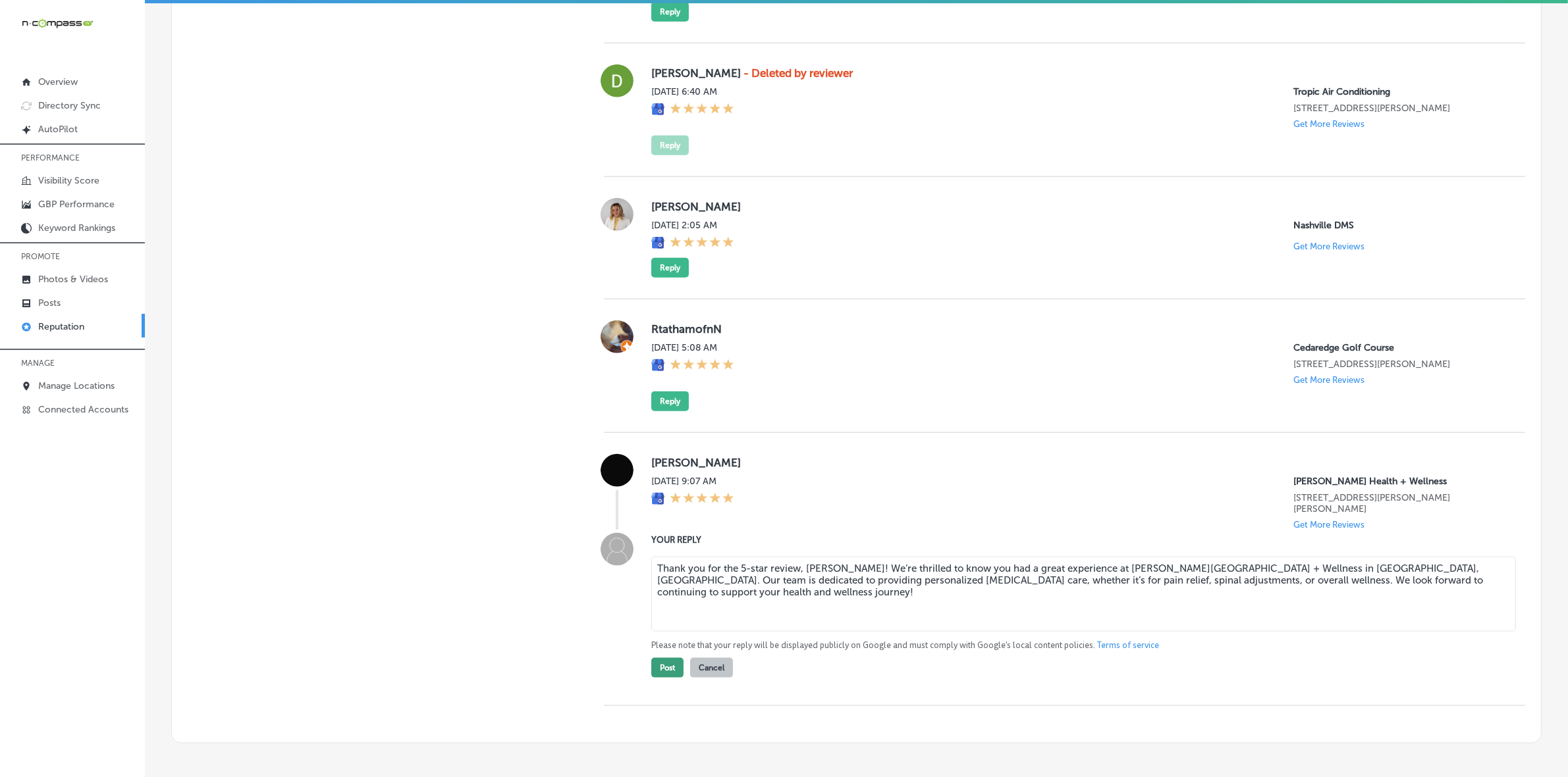
type textarea "Thank you for the 5-star review, [PERSON_NAME]! We’re thrilled to know you had …"
click at [658, 520] on button "Post" at bounding box center [667, 668] width 32 height 20
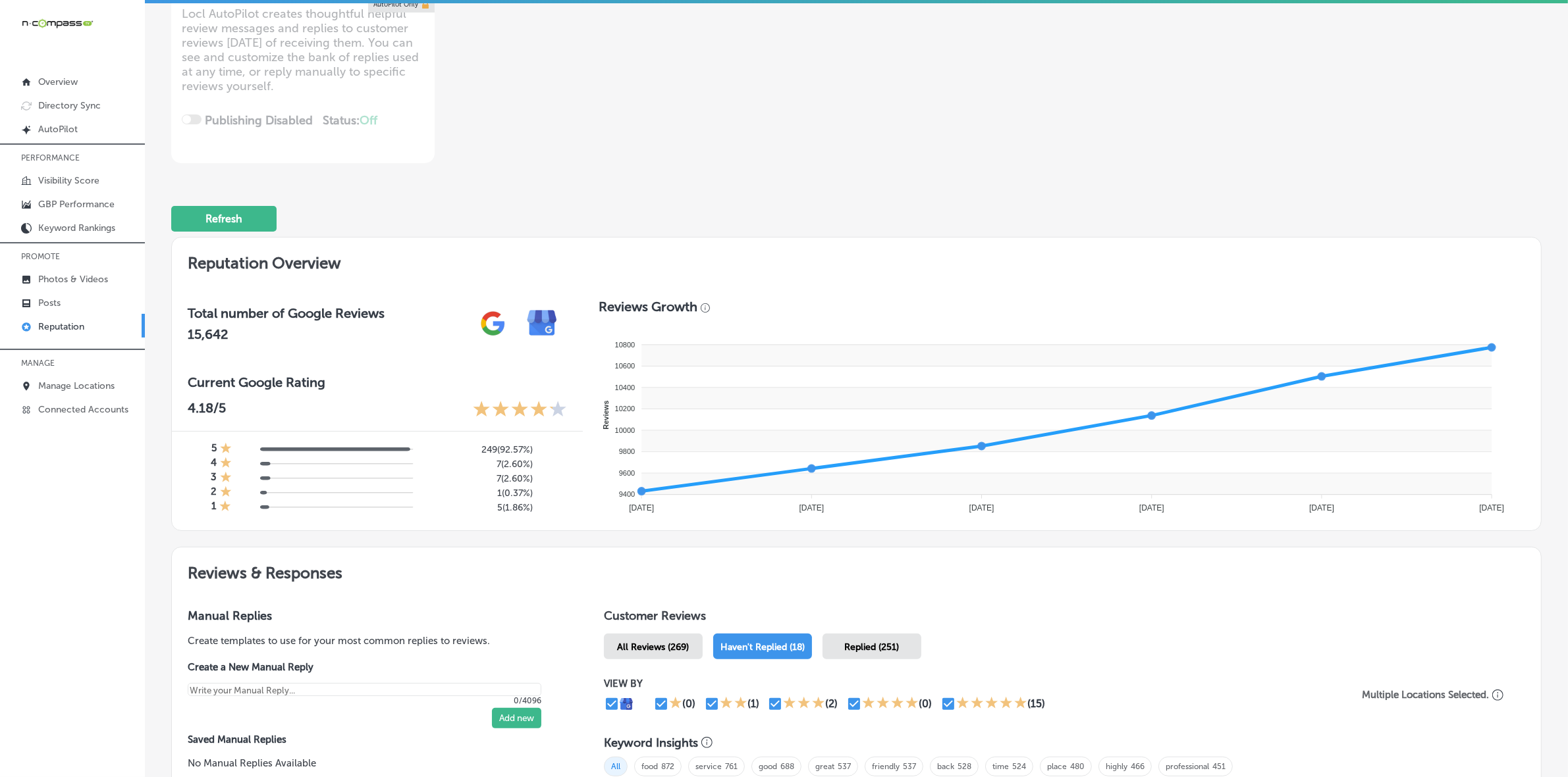
type textarea "x"
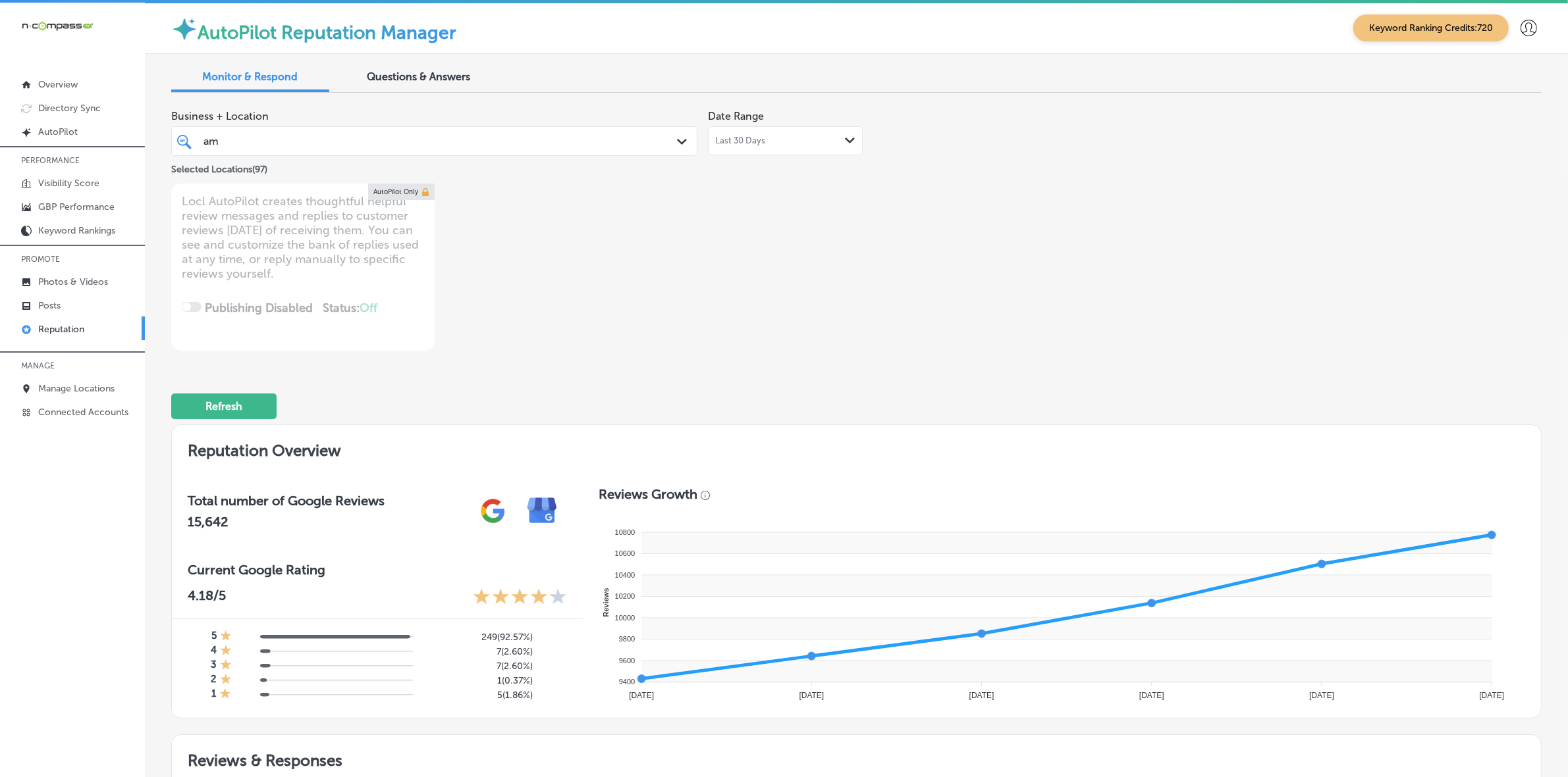
scroll to position [0, 0]
click at [436, 83] on div "Questions & Answers" at bounding box center [418, 78] width 158 height 28
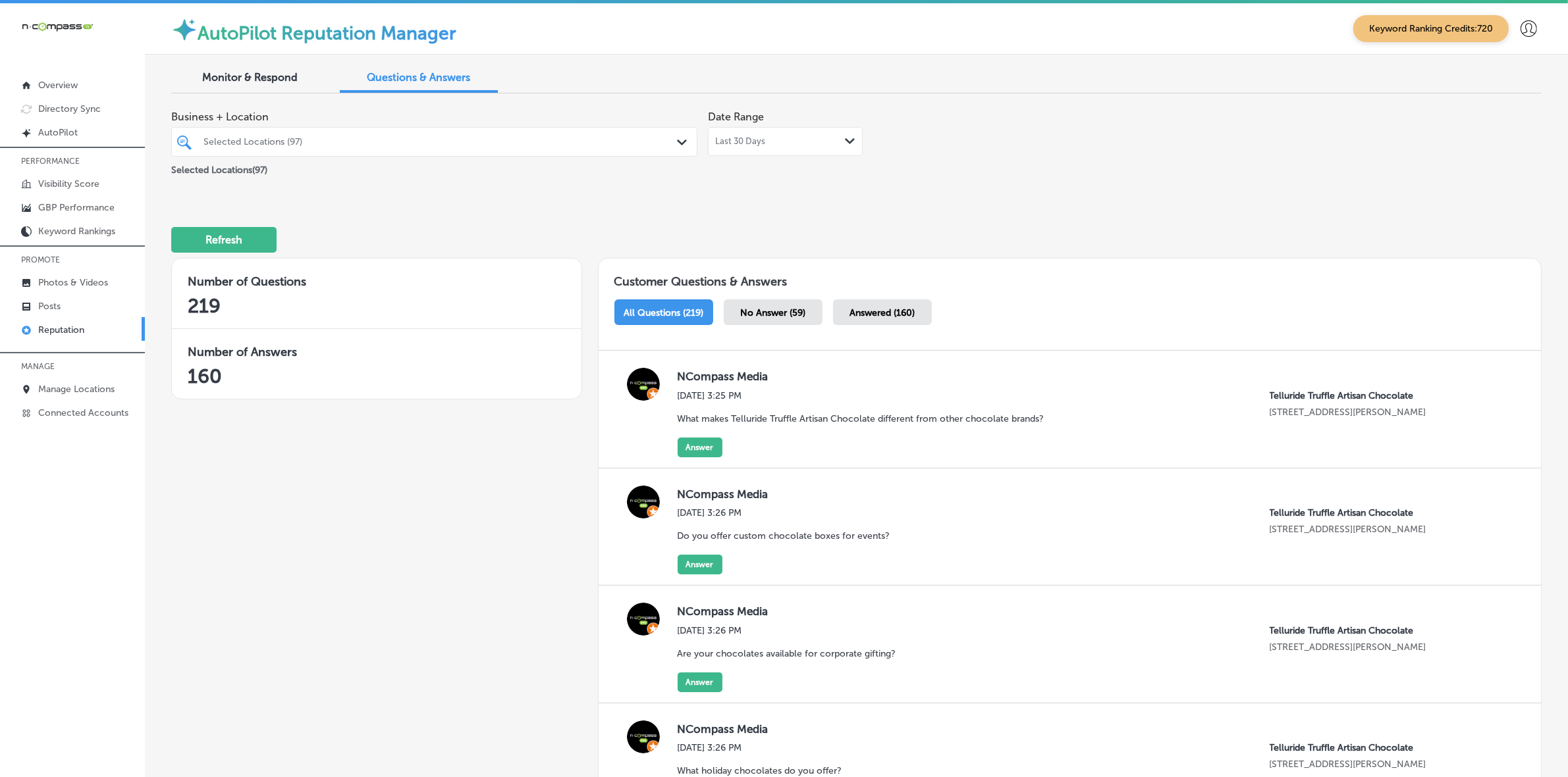
click at [509, 133] on div at bounding box center [411, 142] width 418 height 18
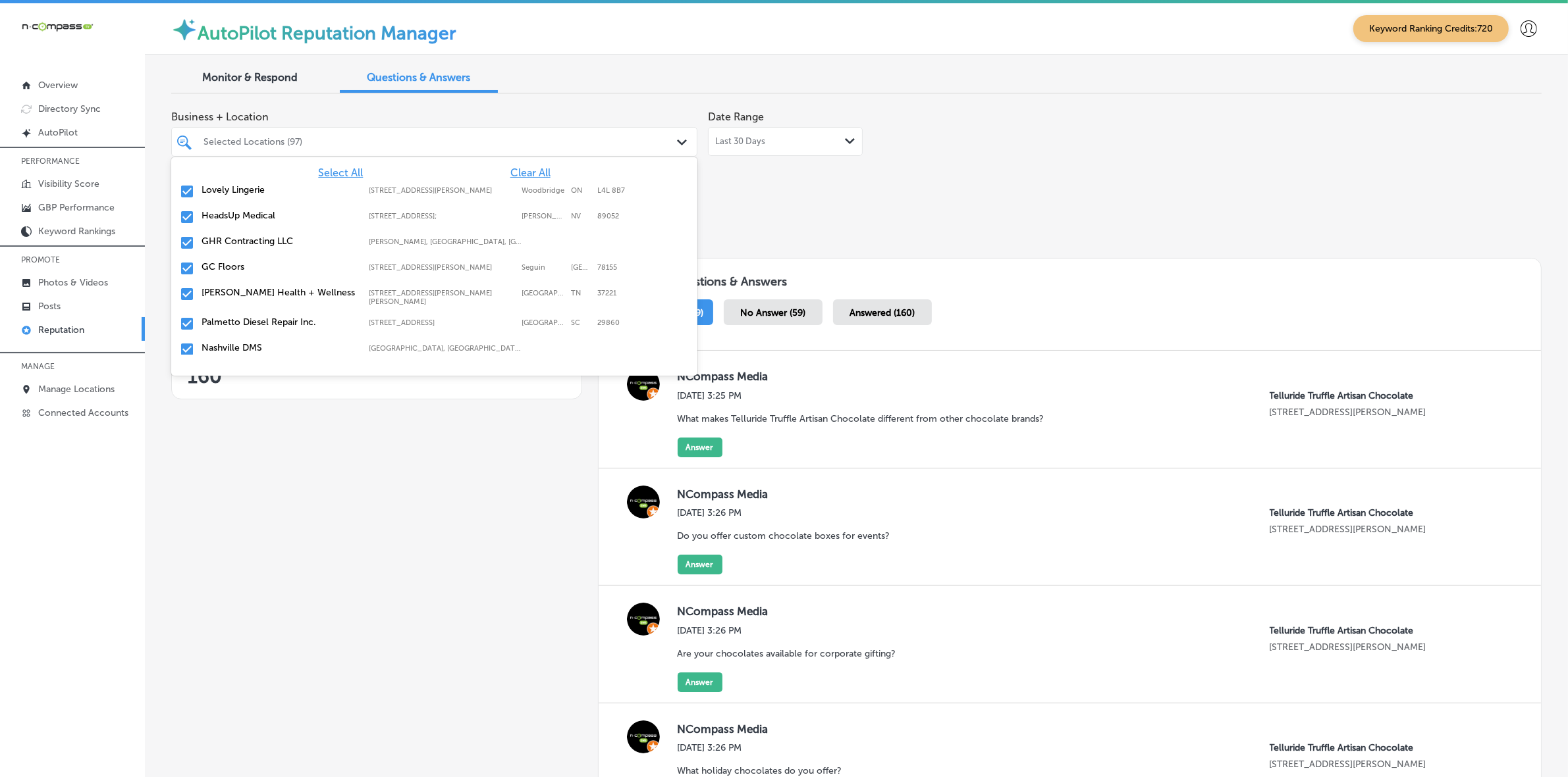
click at [511, 172] on span "Clear All" at bounding box center [530, 172] width 40 height 12
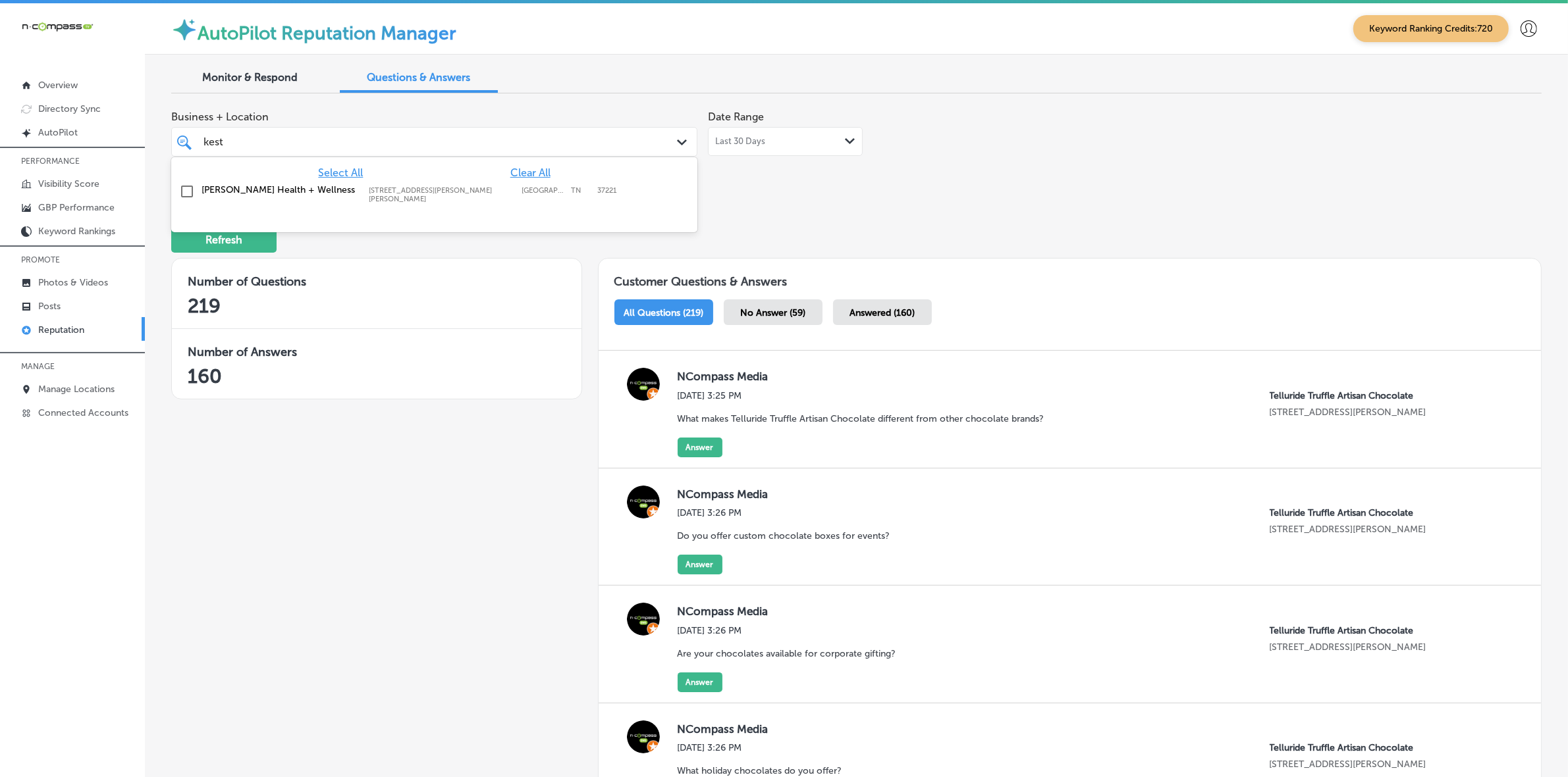
click at [428, 191] on label "[STREET_ADDRESS][PERSON_NAME][PERSON_NAME]" at bounding box center [442, 194] width 146 height 17
type input "kest"
click at [943, 224] on div "Refresh" at bounding box center [856, 234] width 1370 height 68
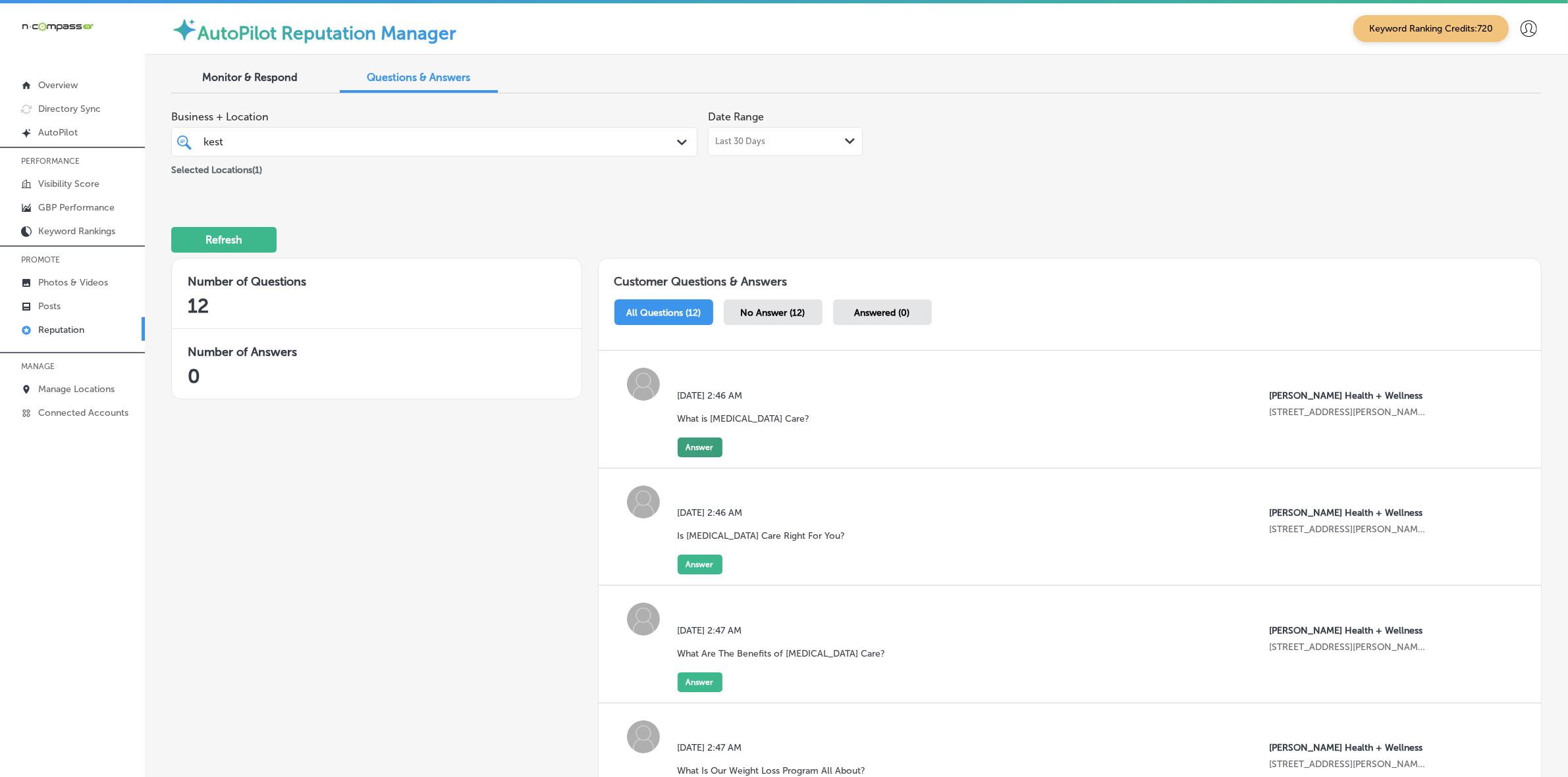
click at [705, 451] on button "Answer" at bounding box center [699, 447] width 44 height 20
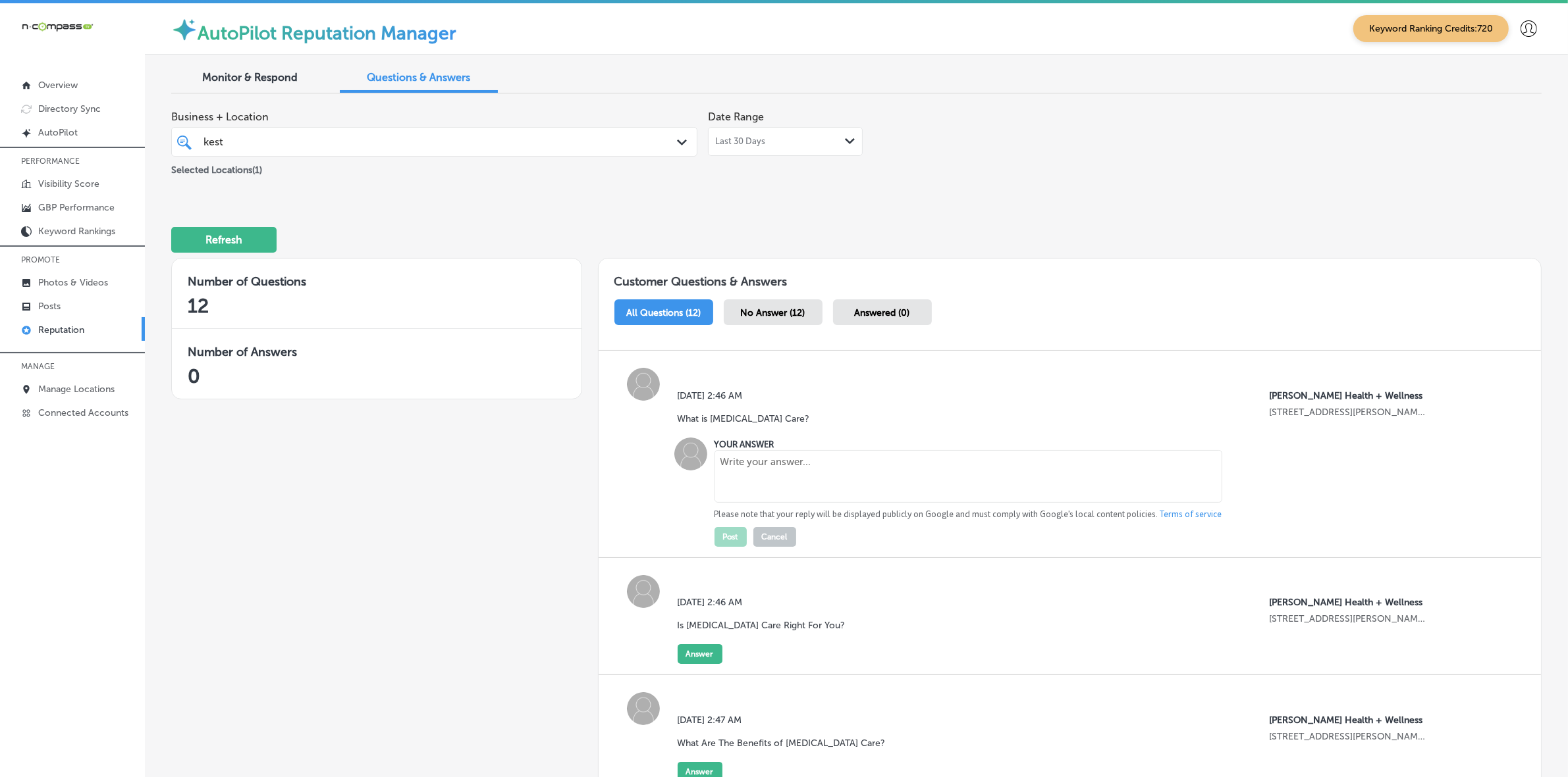
click at [860, 512] on p "Please note that your reply will be displayed publicly on Google and must compl…" at bounding box center [968, 514] width 508 height 12
click at [858, 459] on textarea at bounding box center [968, 476] width 508 height 53
paste textarea "[MEDICAL_DATA] care at [PERSON_NAME] Health + Wellness focuses on aligning your…"
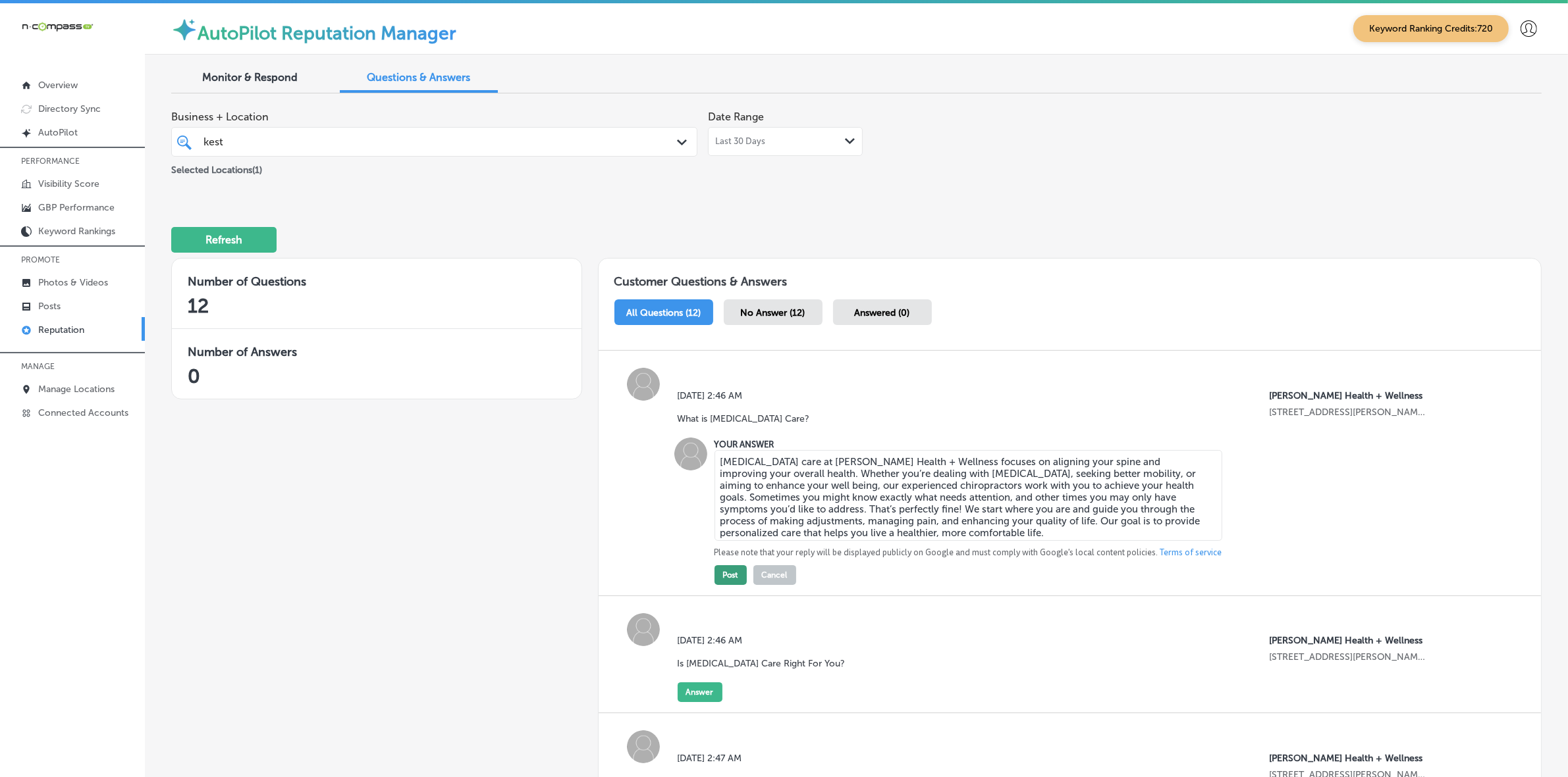
type textarea "[MEDICAL_DATA] care at [PERSON_NAME] Health + Wellness focuses on aligning your…"
click at [723, 520] on button "Post" at bounding box center [730, 575] width 32 height 20
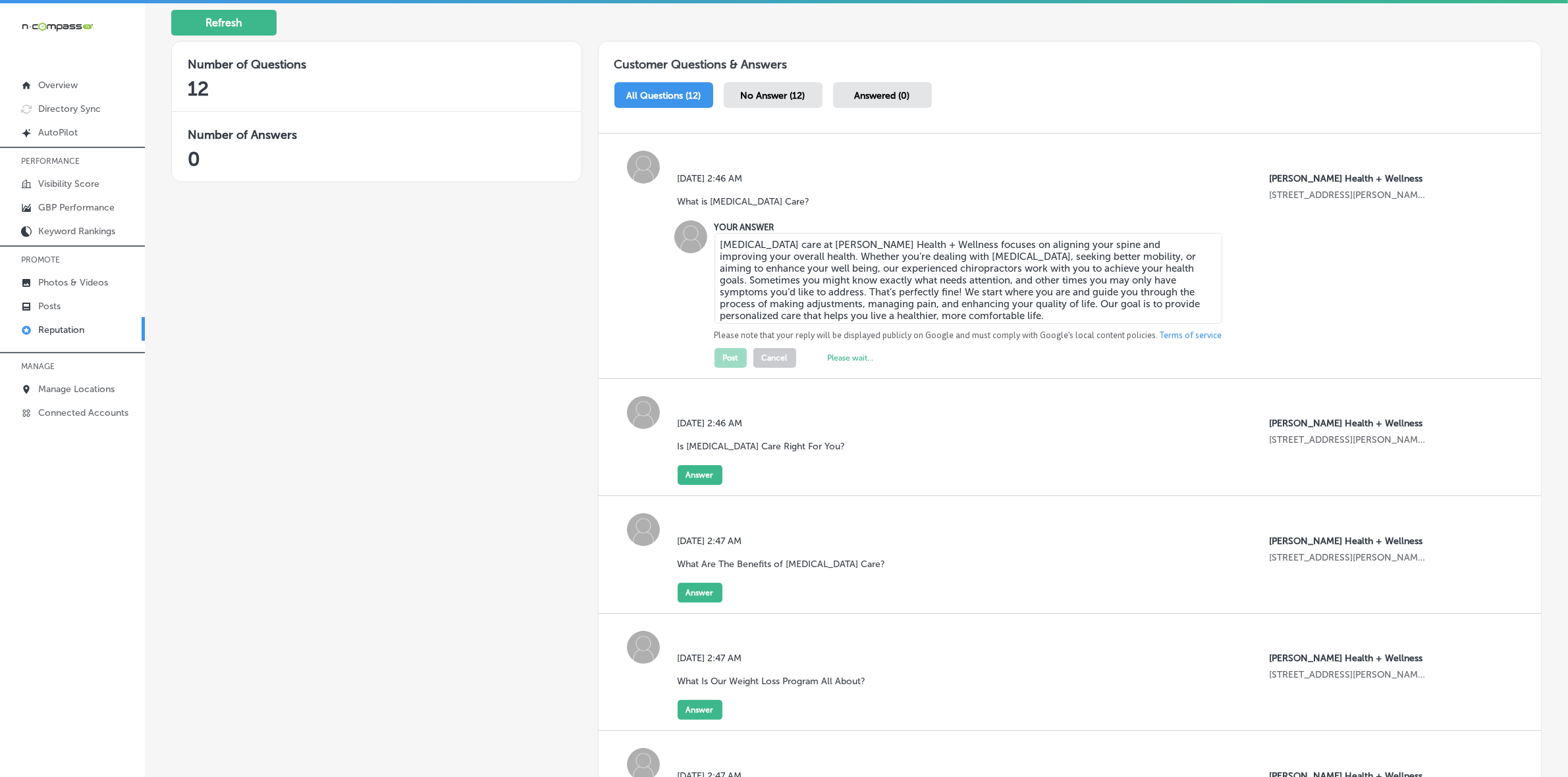
scroll to position [247, 0]
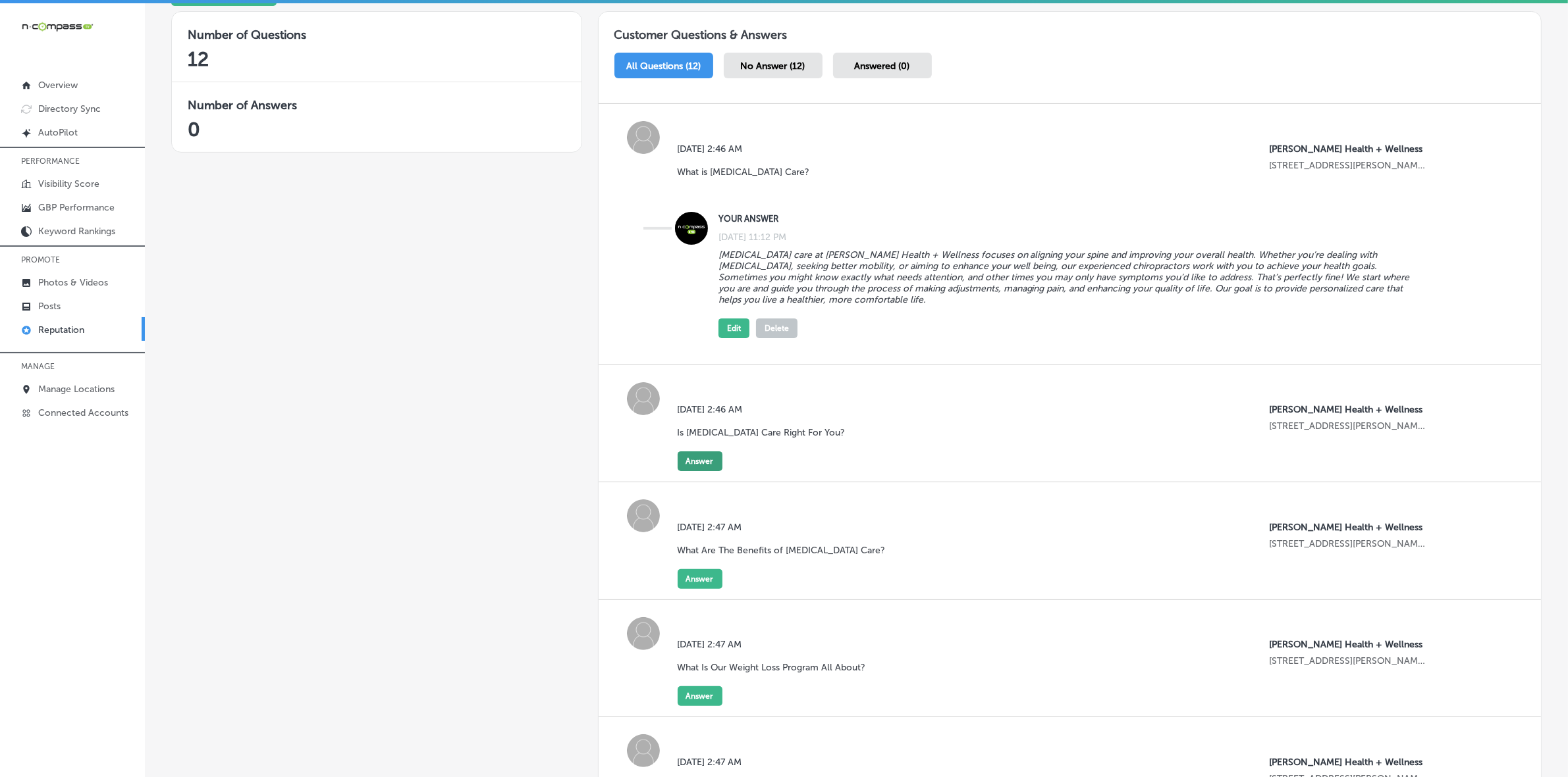
click at [695, 468] on button "Answer" at bounding box center [699, 461] width 44 height 20
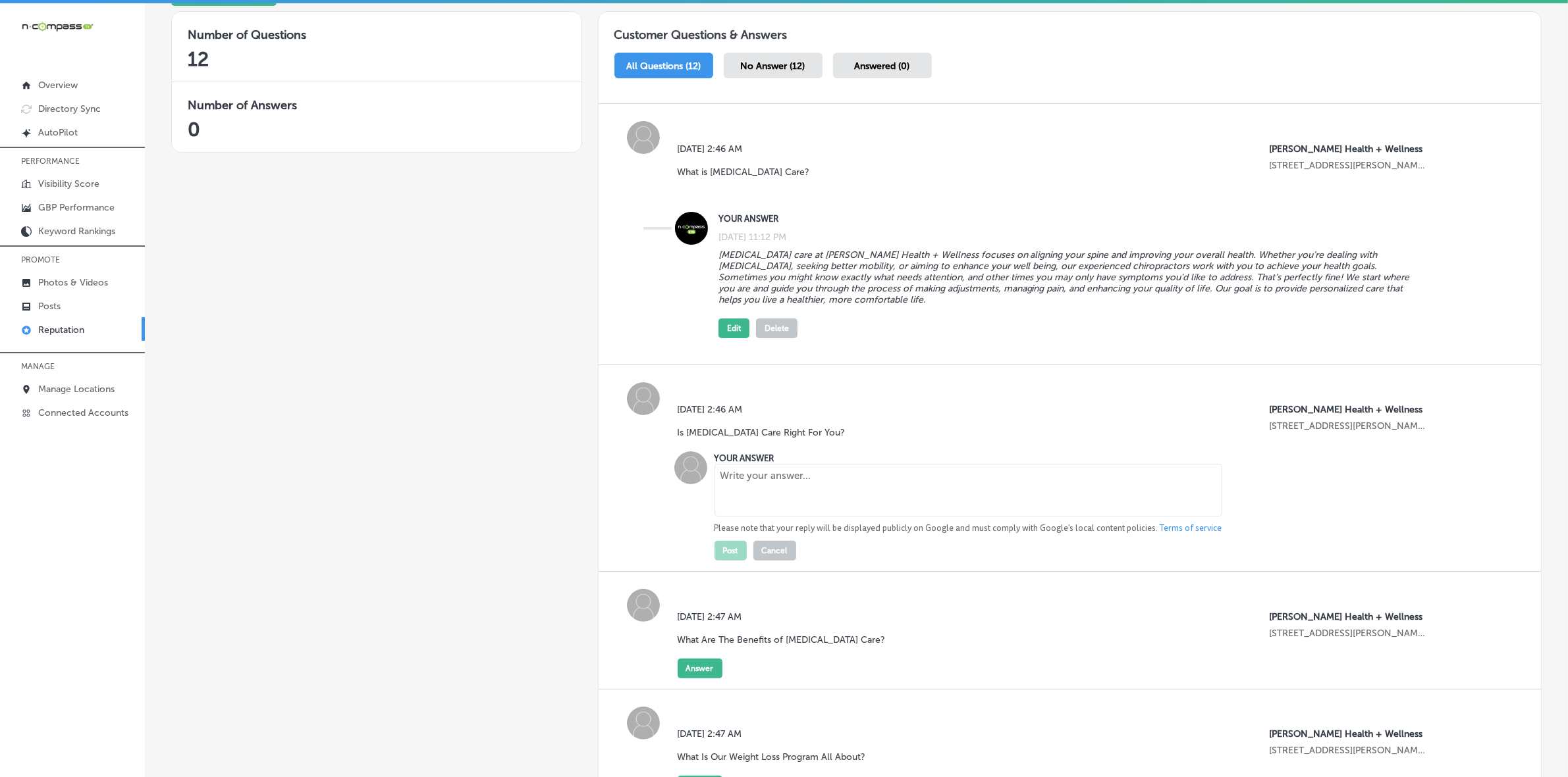
click at [837, 501] on textarea at bounding box center [968, 490] width 508 height 53
paste textarea "[MEDICAL_DATA] care can be an immensely valuable tool for those seeking to impr…"
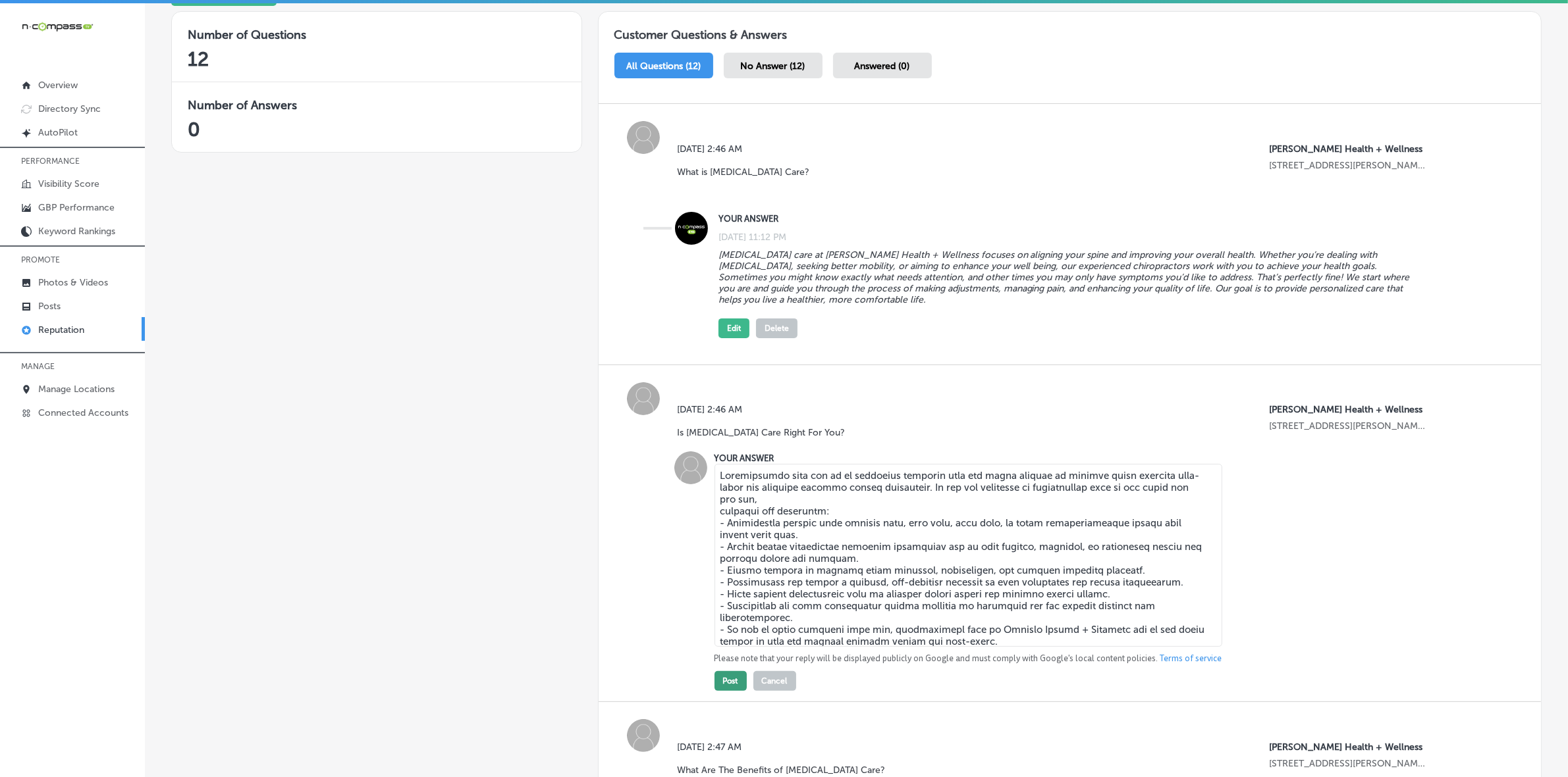
type textarea "[MEDICAL_DATA] care can be an immensely valuable tool for those seeking to impr…"
click at [721, 520] on button "Post" at bounding box center [730, 681] width 32 height 20
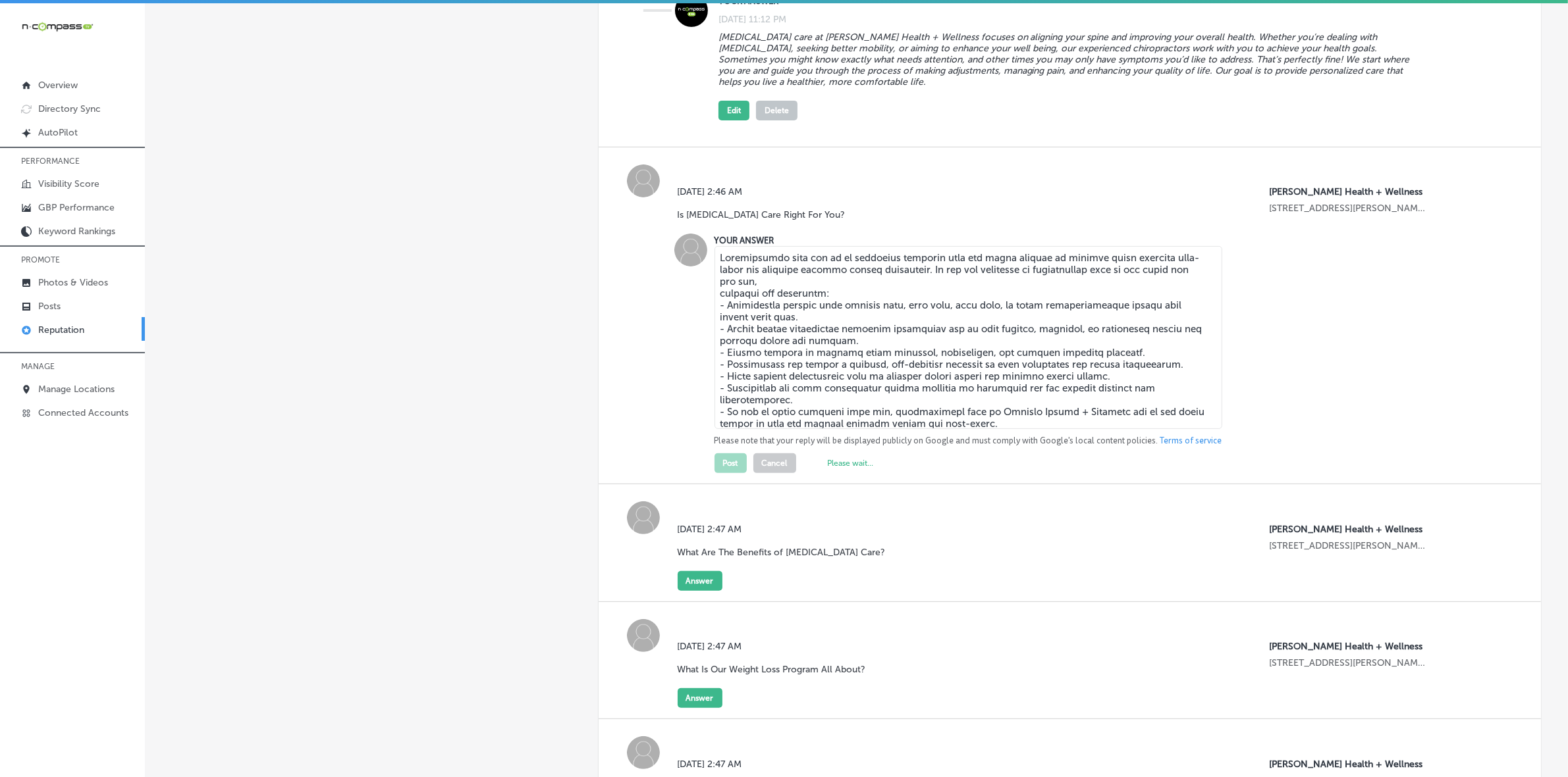
scroll to position [494, 0]
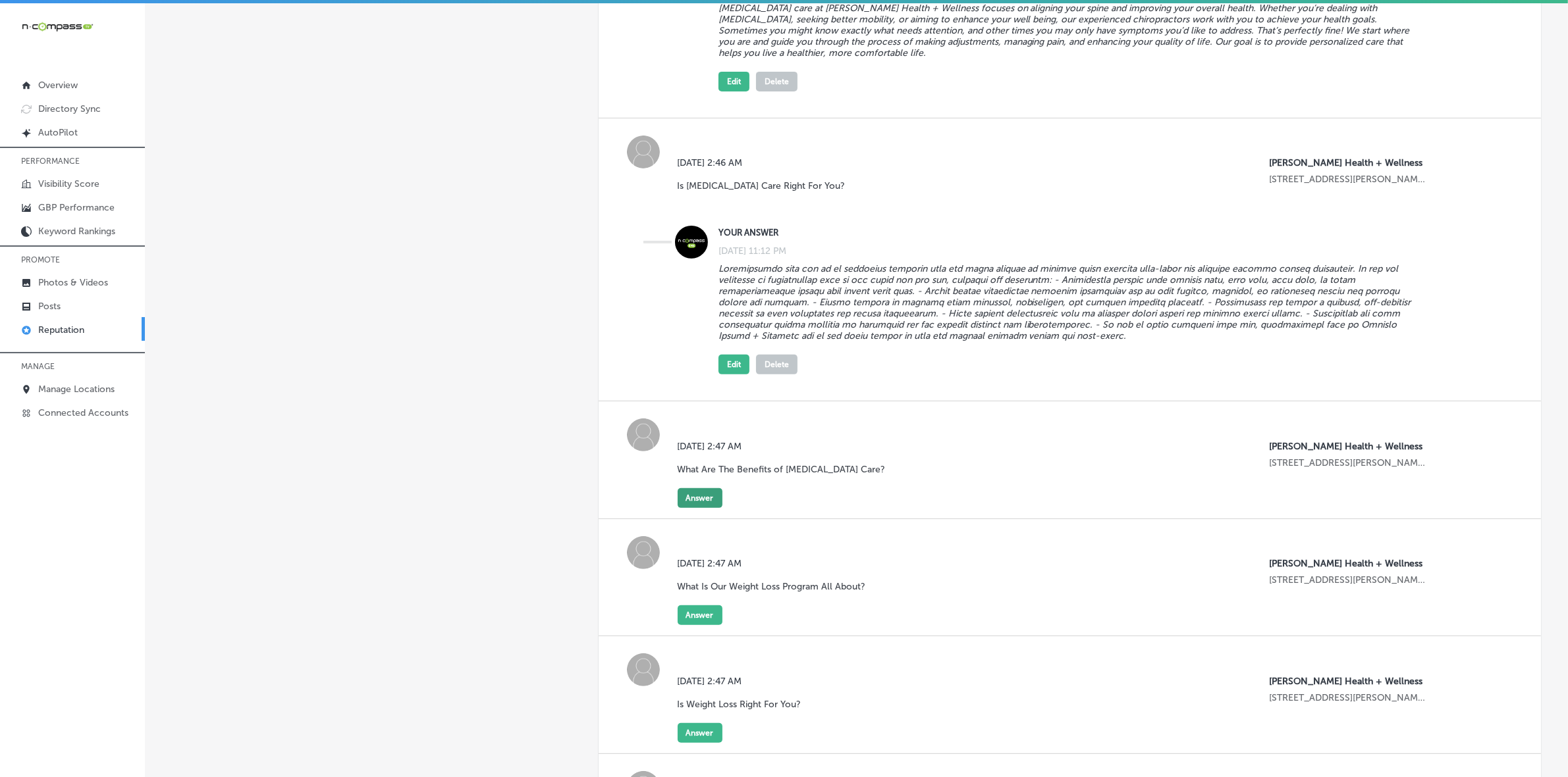
click at [699, 505] on button "Answer" at bounding box center [699, 498] width 44 height 20
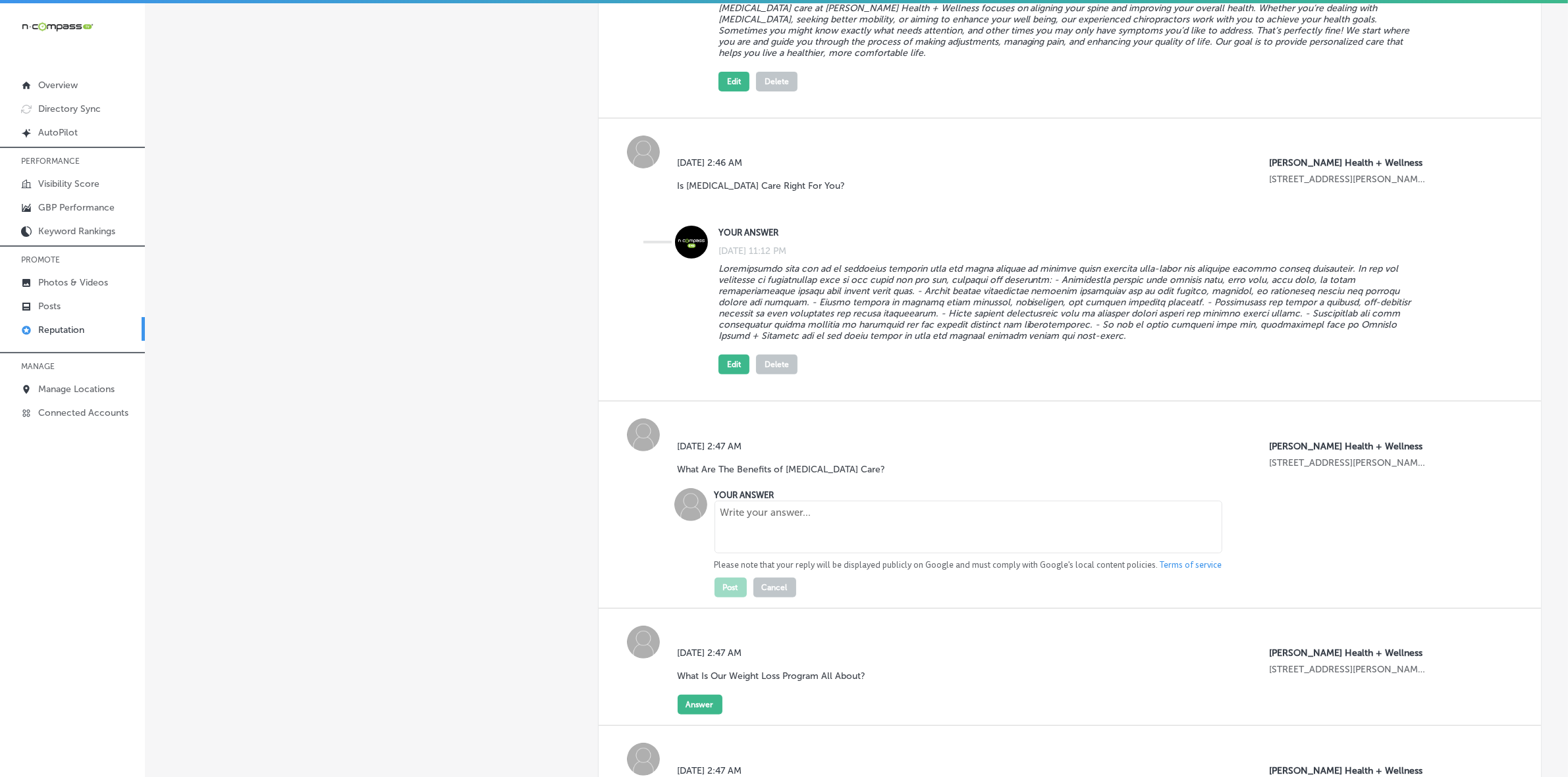
click at [761, 520] on textarea at bounding box center [968, 527] width 508 height 53
paste textarea "- Personalized Approach: Tailored to your unique needs, [MEDICAL_DATA] care off…"
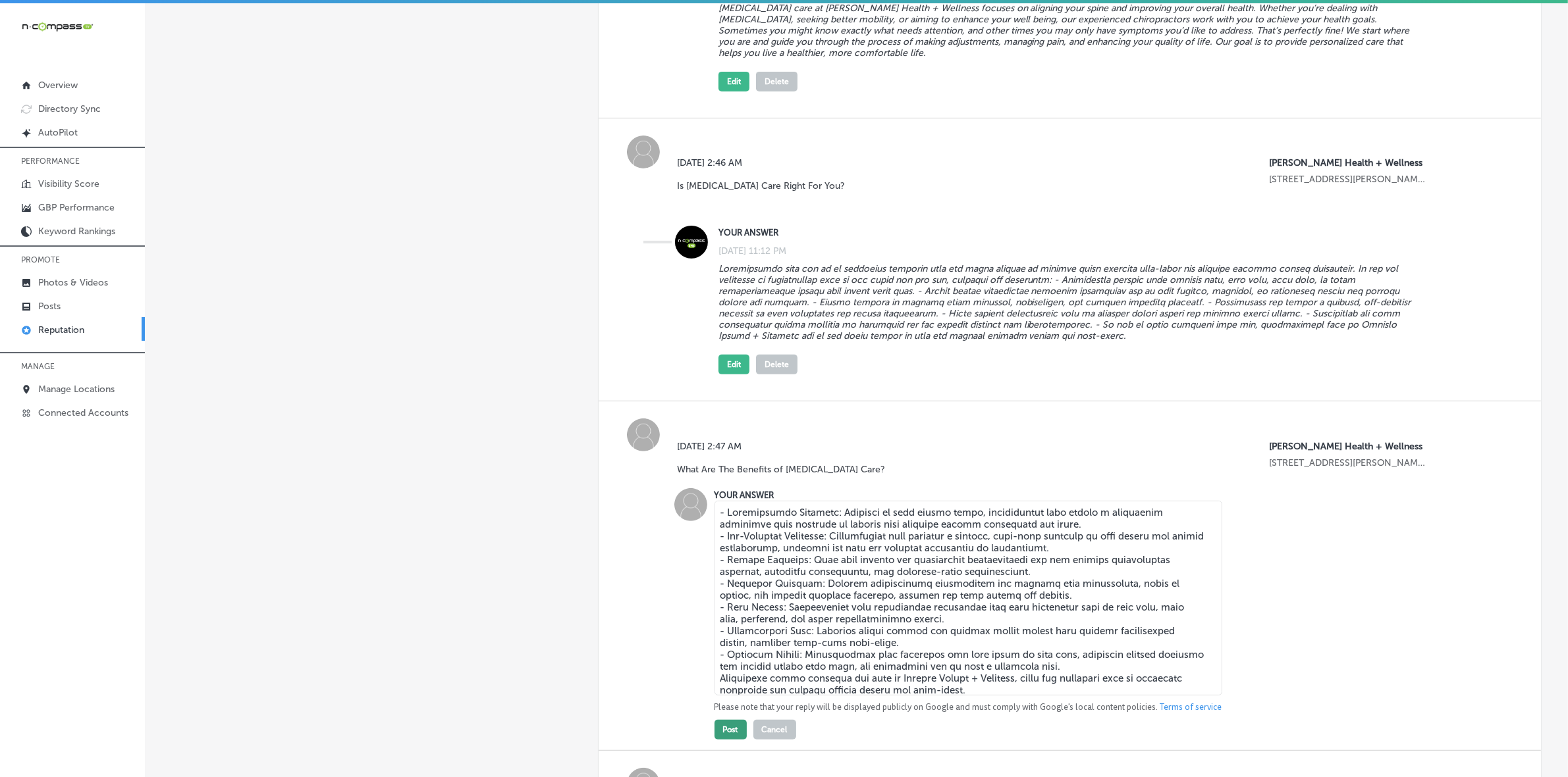
type textarea "- Personalized Approach: Tailored to your unique needs, [MEDICAL_DATA] care off…"
click at [724, 520] on button "Post" at bounding box center [730, 730] width 32 height 20
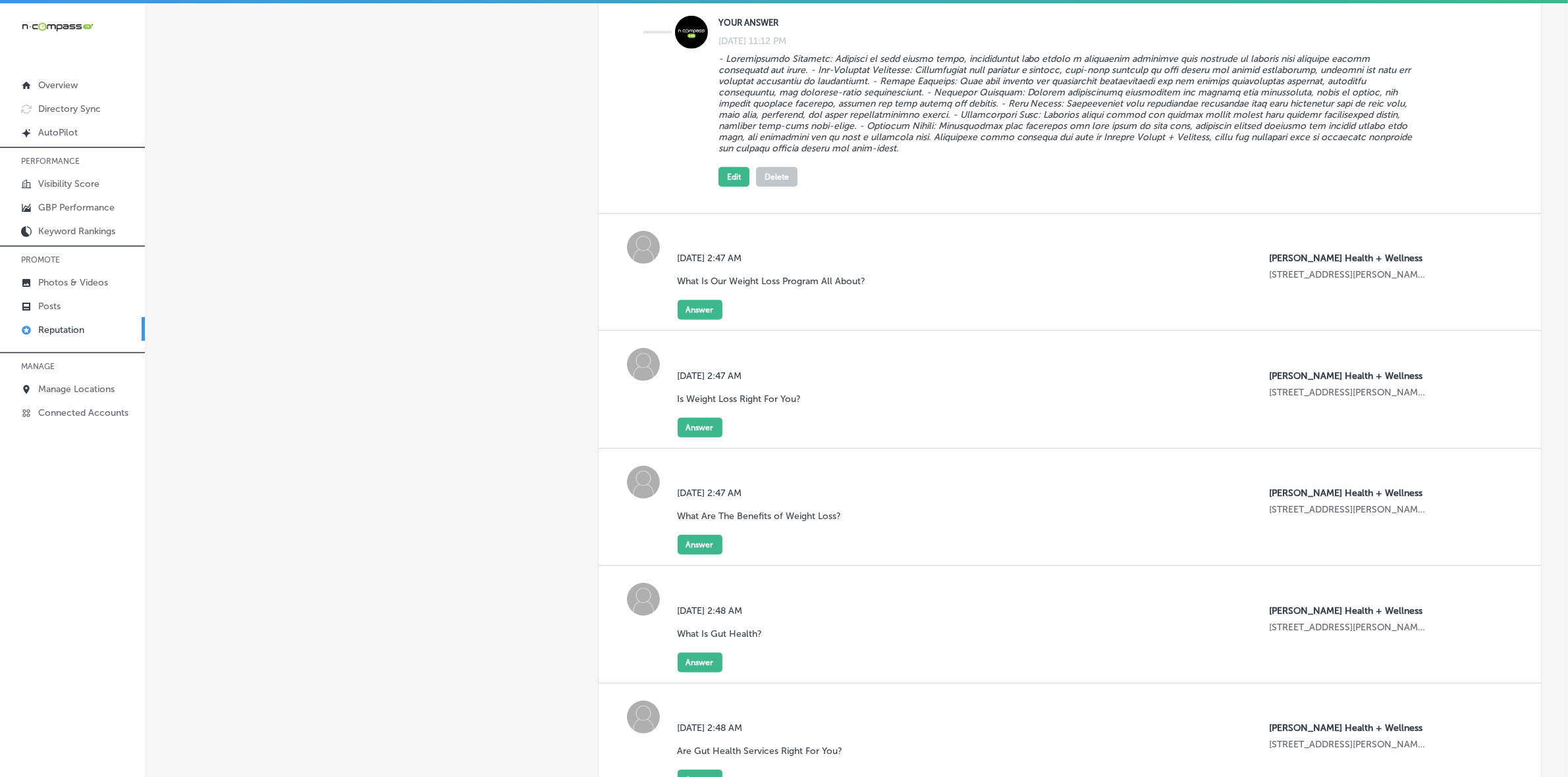
scroll to position [1069, 0]
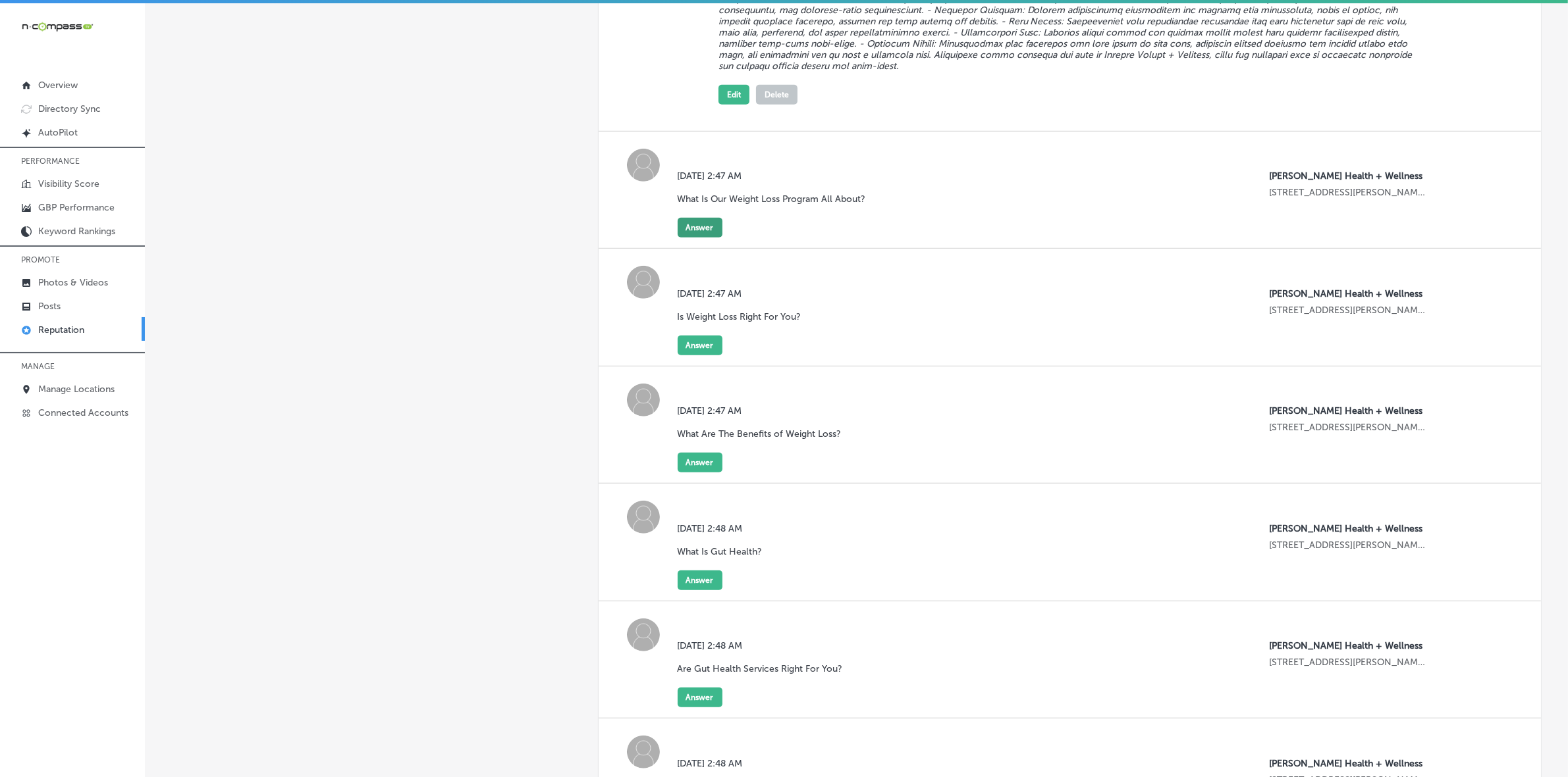
click at [705, 237] on button "Answer" at bounding box center [699, 227] width 44 height 20
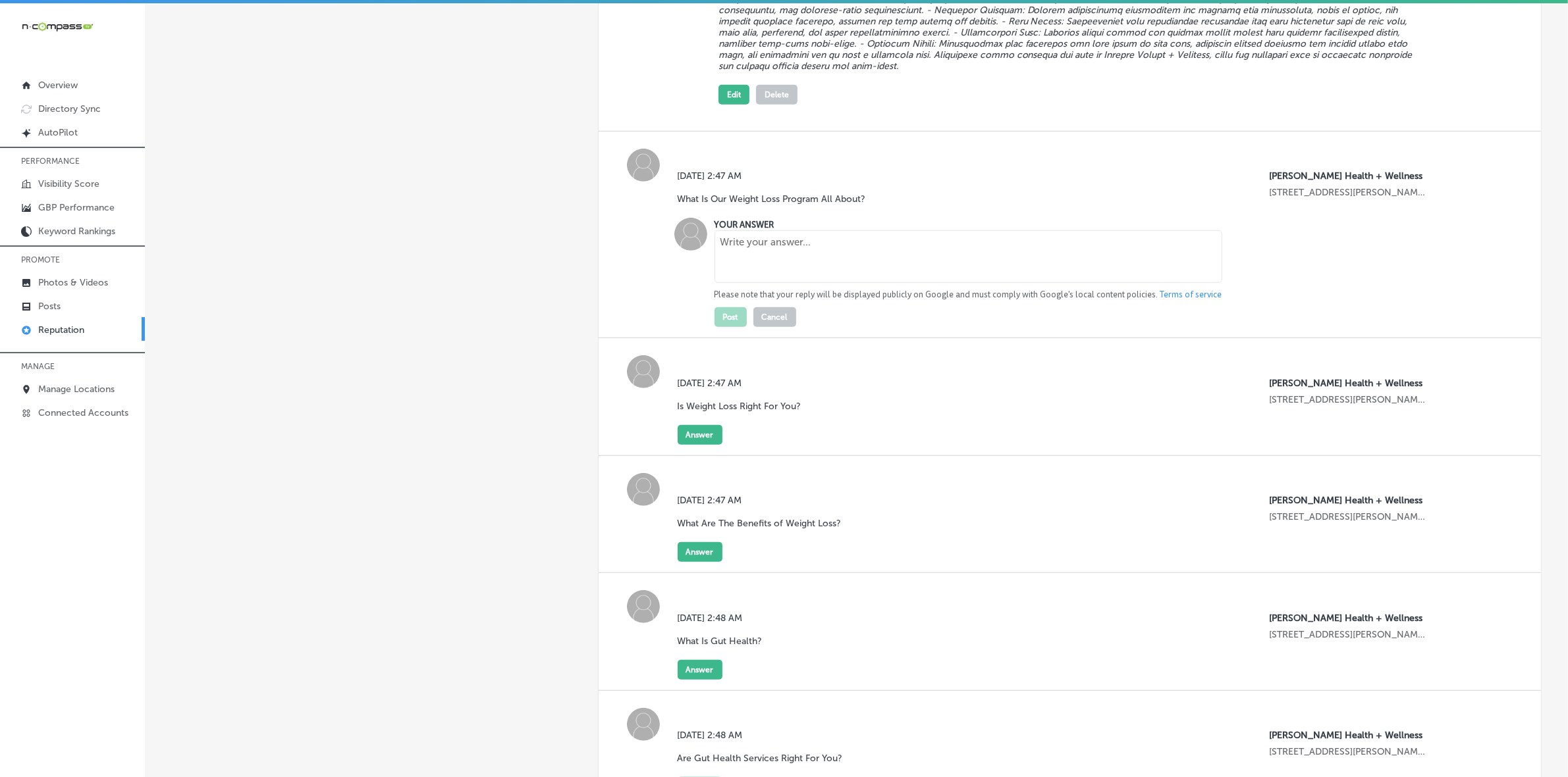
click at [811, 283] on textarea at bounding box center [968, 256] width 508 height 53
paste textarea "Weight loss at [PERSON_NAME] Health + Wellness is centered around helping you a…"
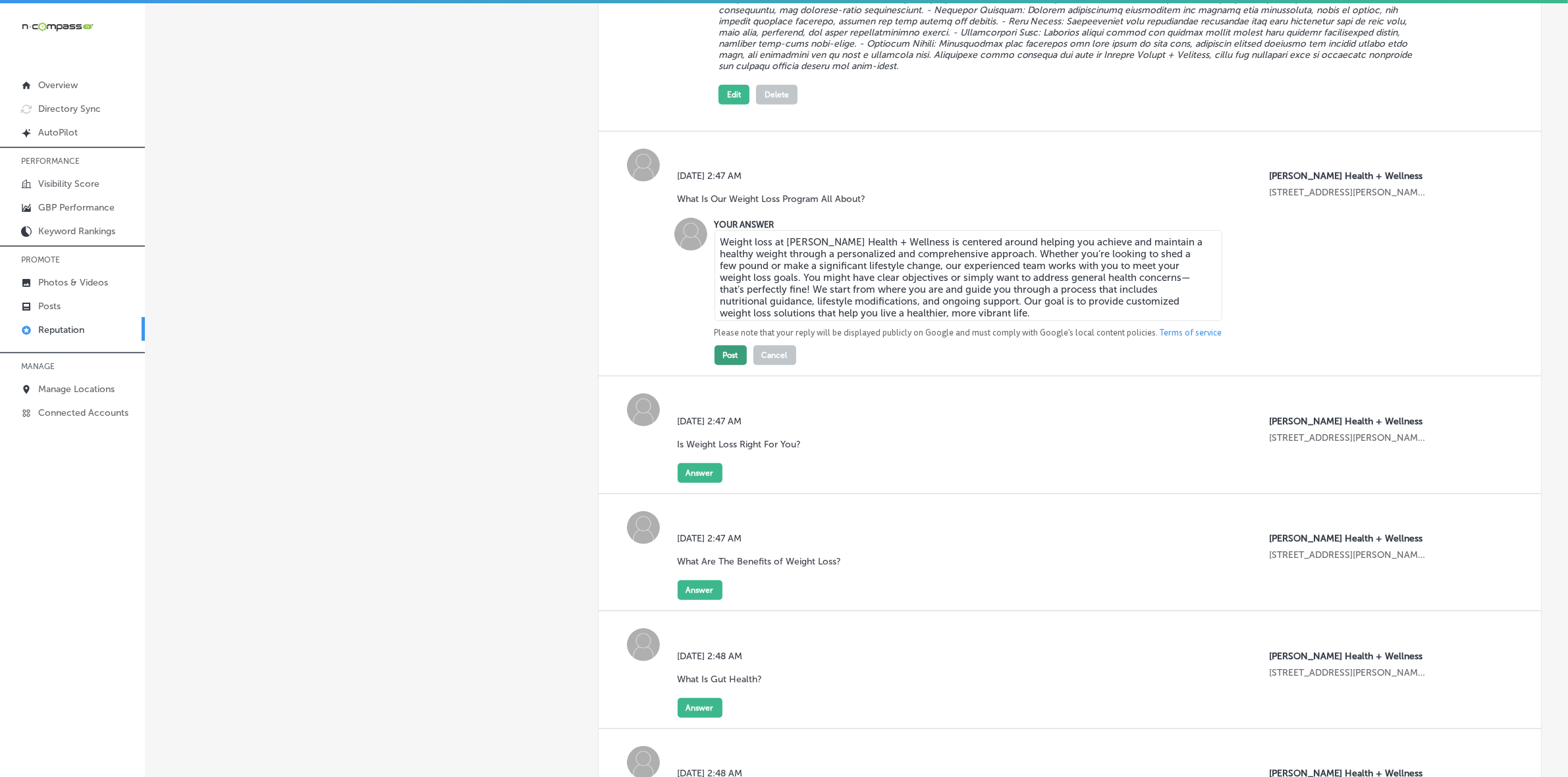
type textarea "Weight loss at [PERSON_NAME] Health + Wellness is centered around helping you a…"
click at [738, 360] on button "Post" at bounding box center [730, 355] width 32 height 20
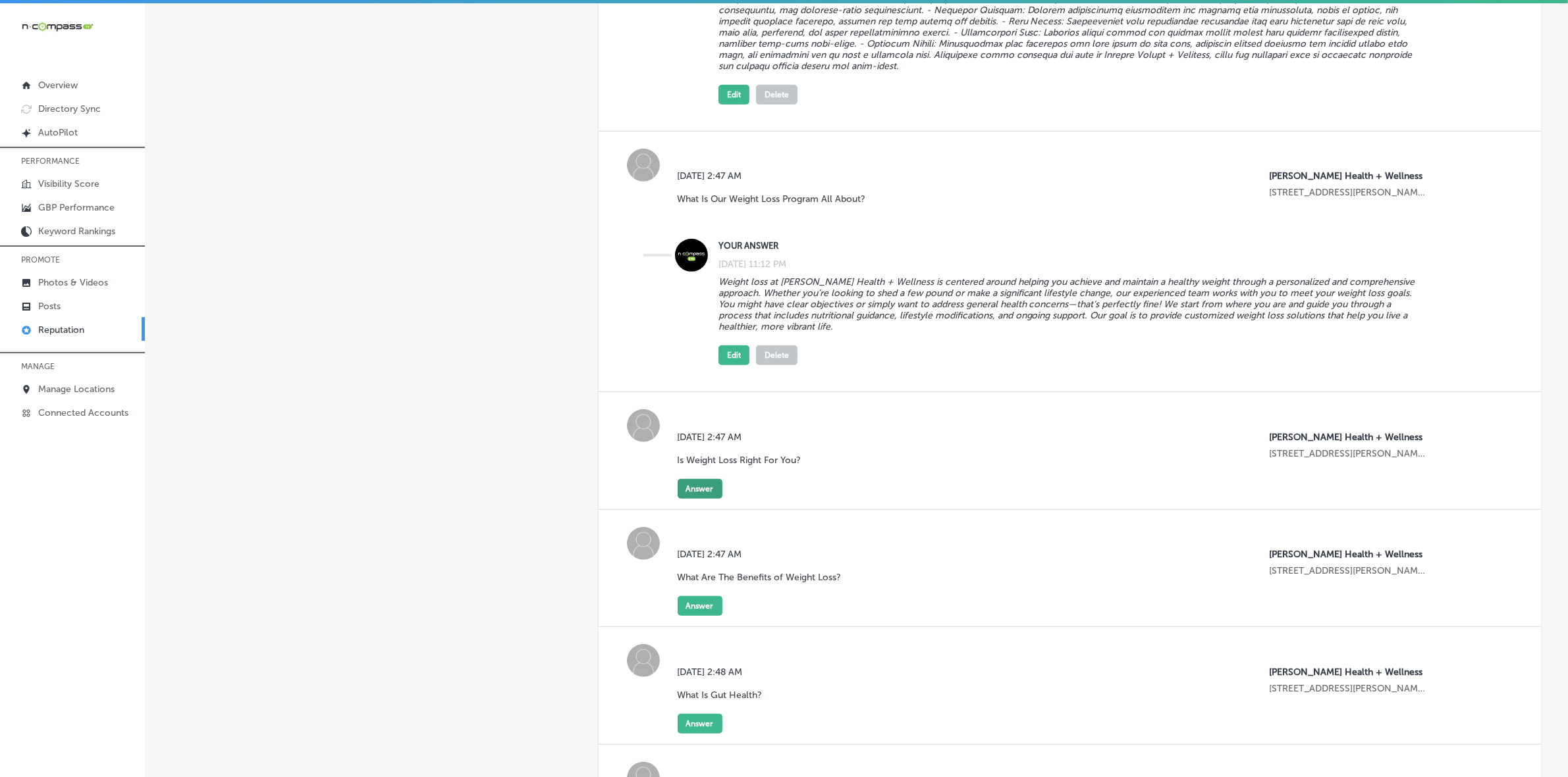
click at [695, 499] on button "Answer" at bounding box center [699, 488] width 44 height 20
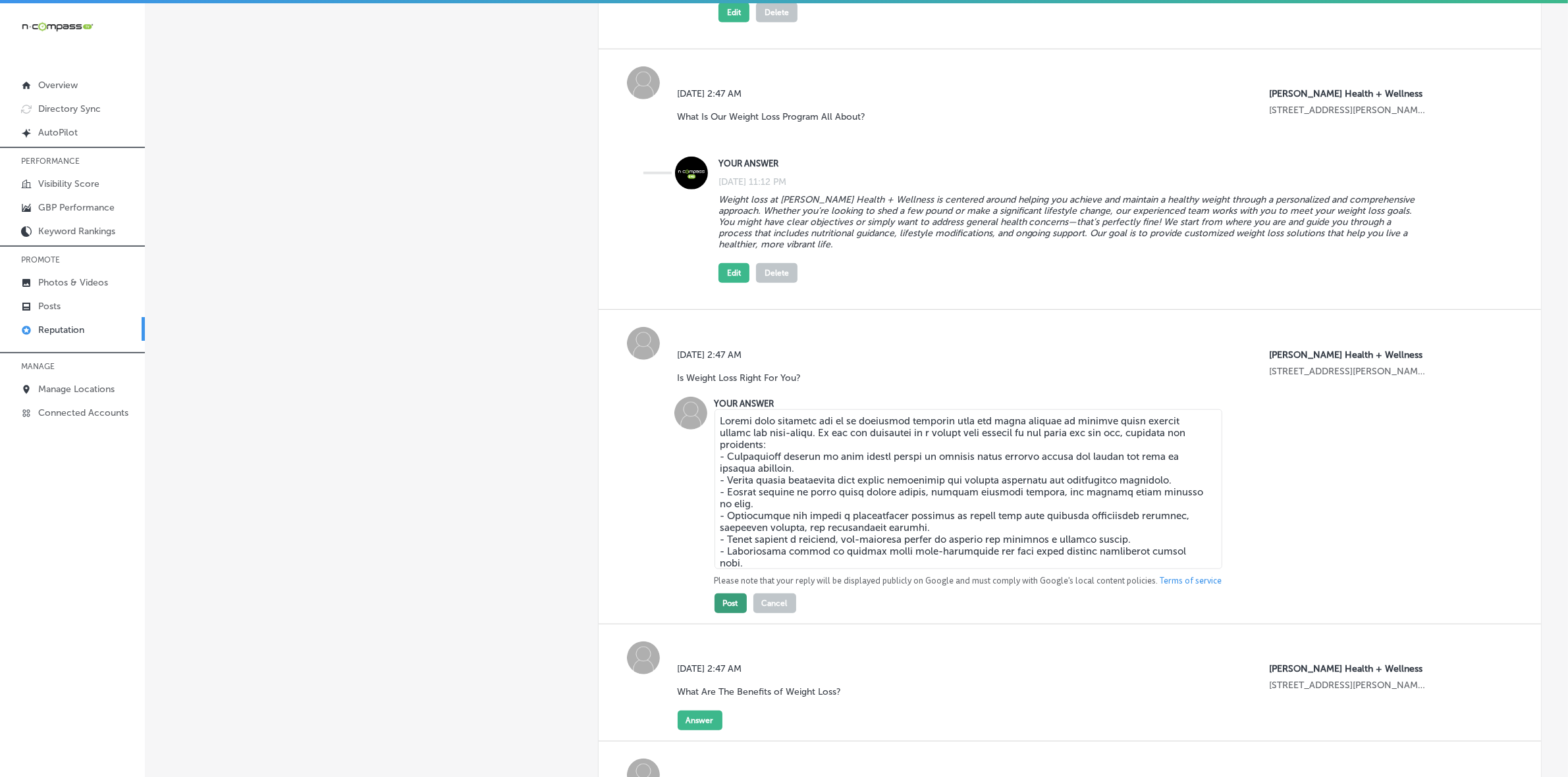
type textarea "Weight loss programs can be an immensely valuable tool for those seeking to imp…"
click at [730, 520] on button "Post" at bounding box center [730, 603] width 32 height 20
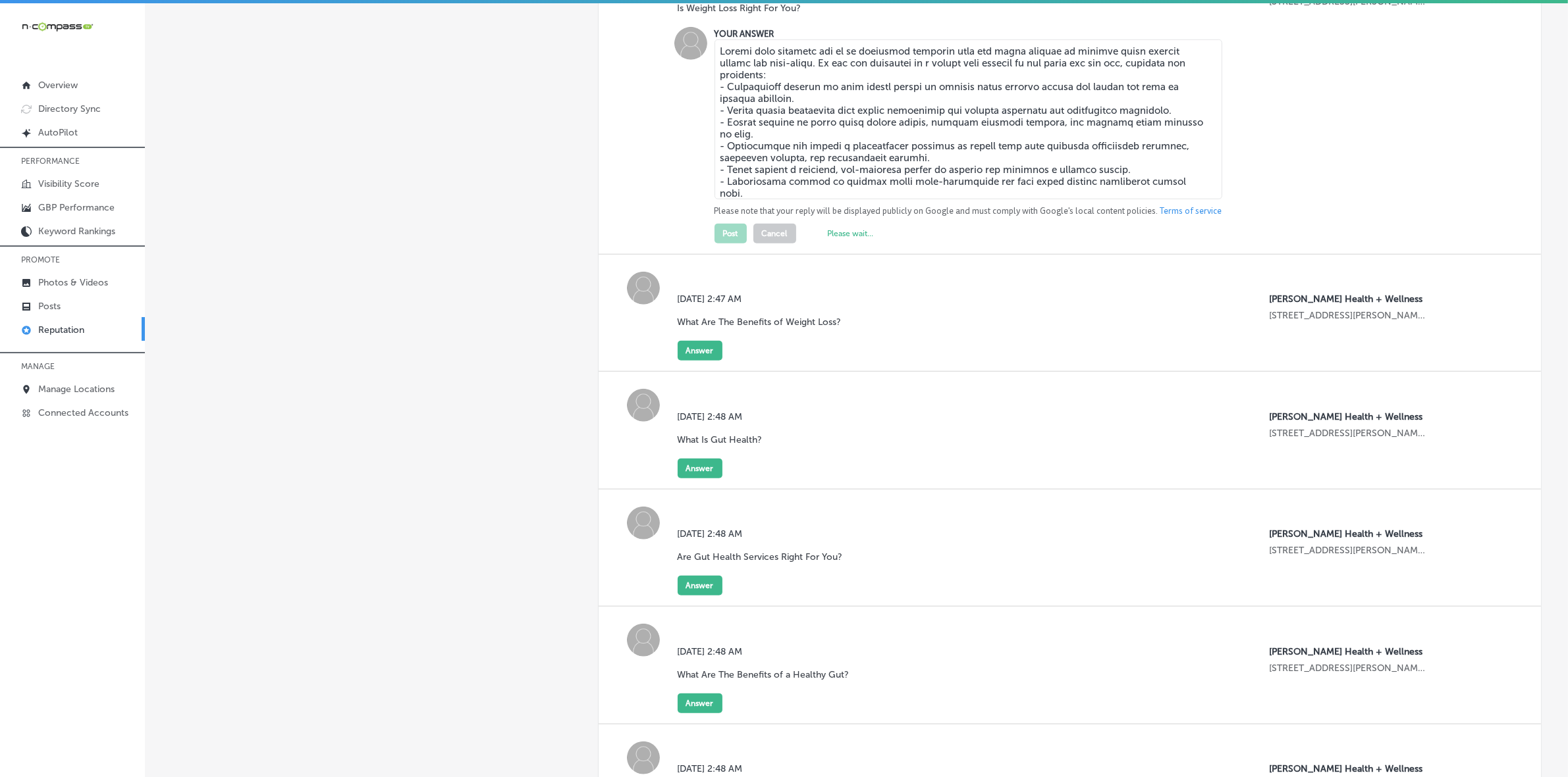
scroll to position [1563, 0]
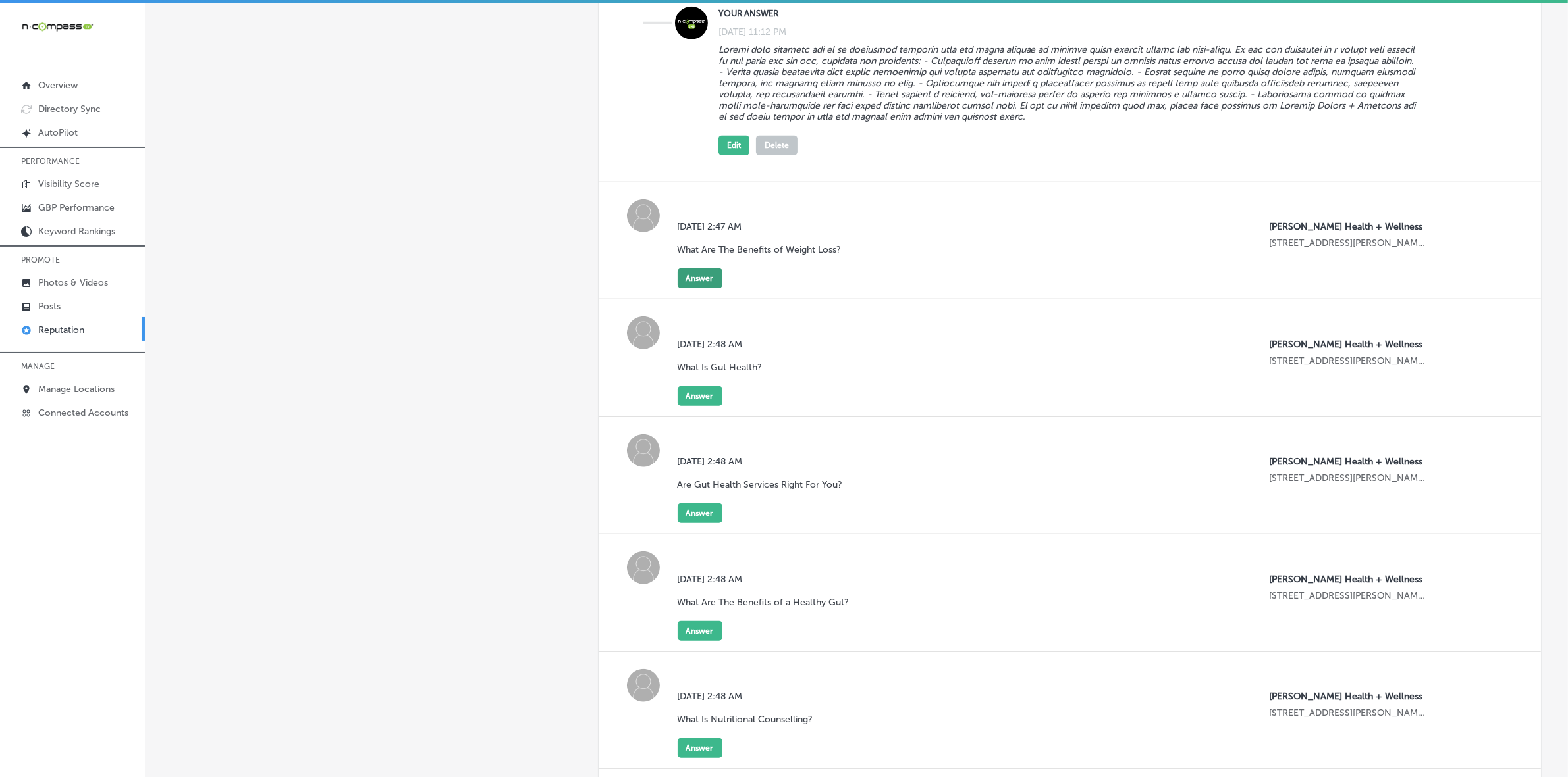
click at [690, 288] on button "Answer" at bounding box center [699, 278] width 44 height 20
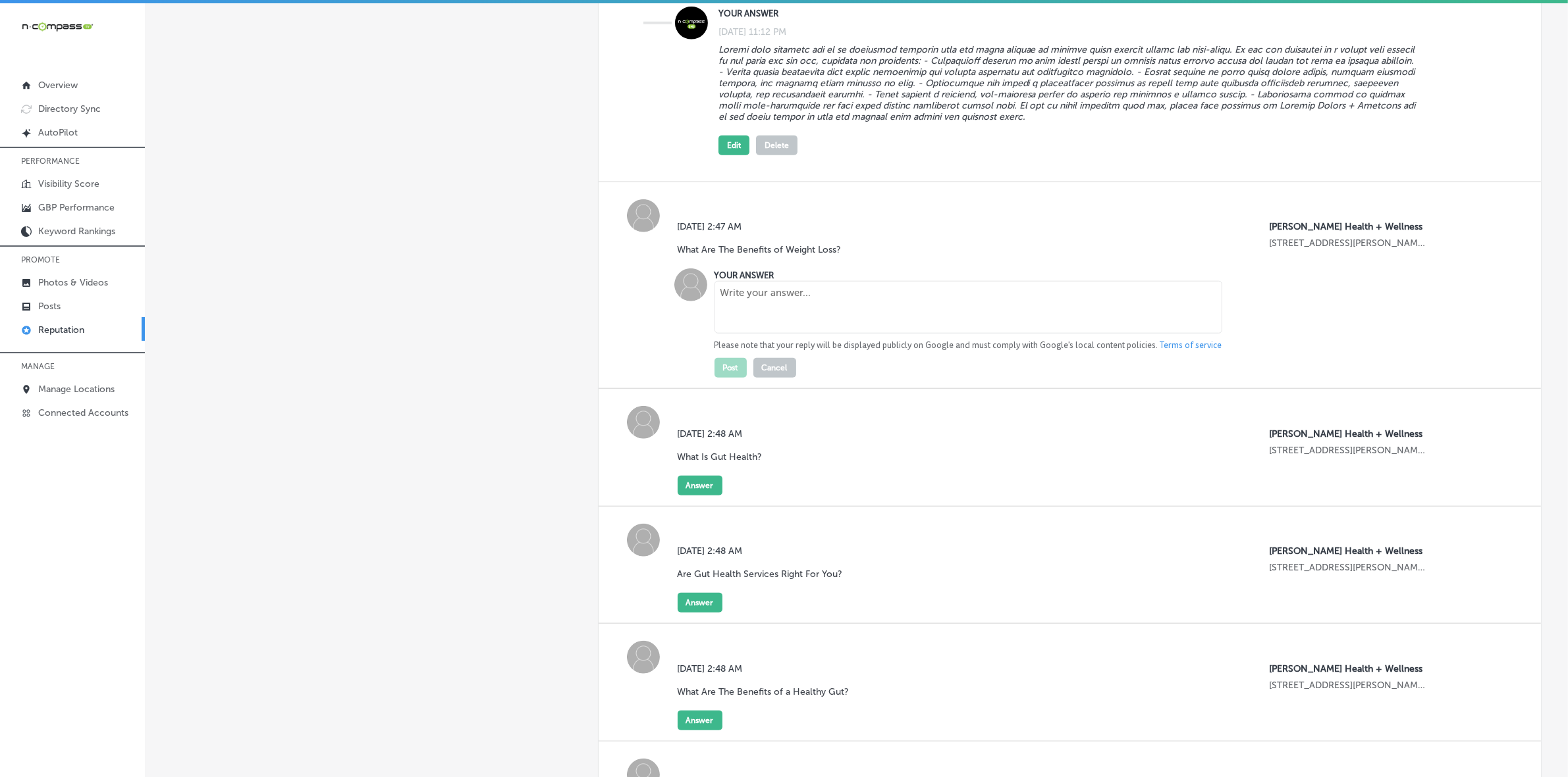
click at [774, 321] on textarea at bounding box center [968, 307] width 508 height 53
paste textarea "- Personalized Approach: Tailored to your unique needs, our weight loss program…"
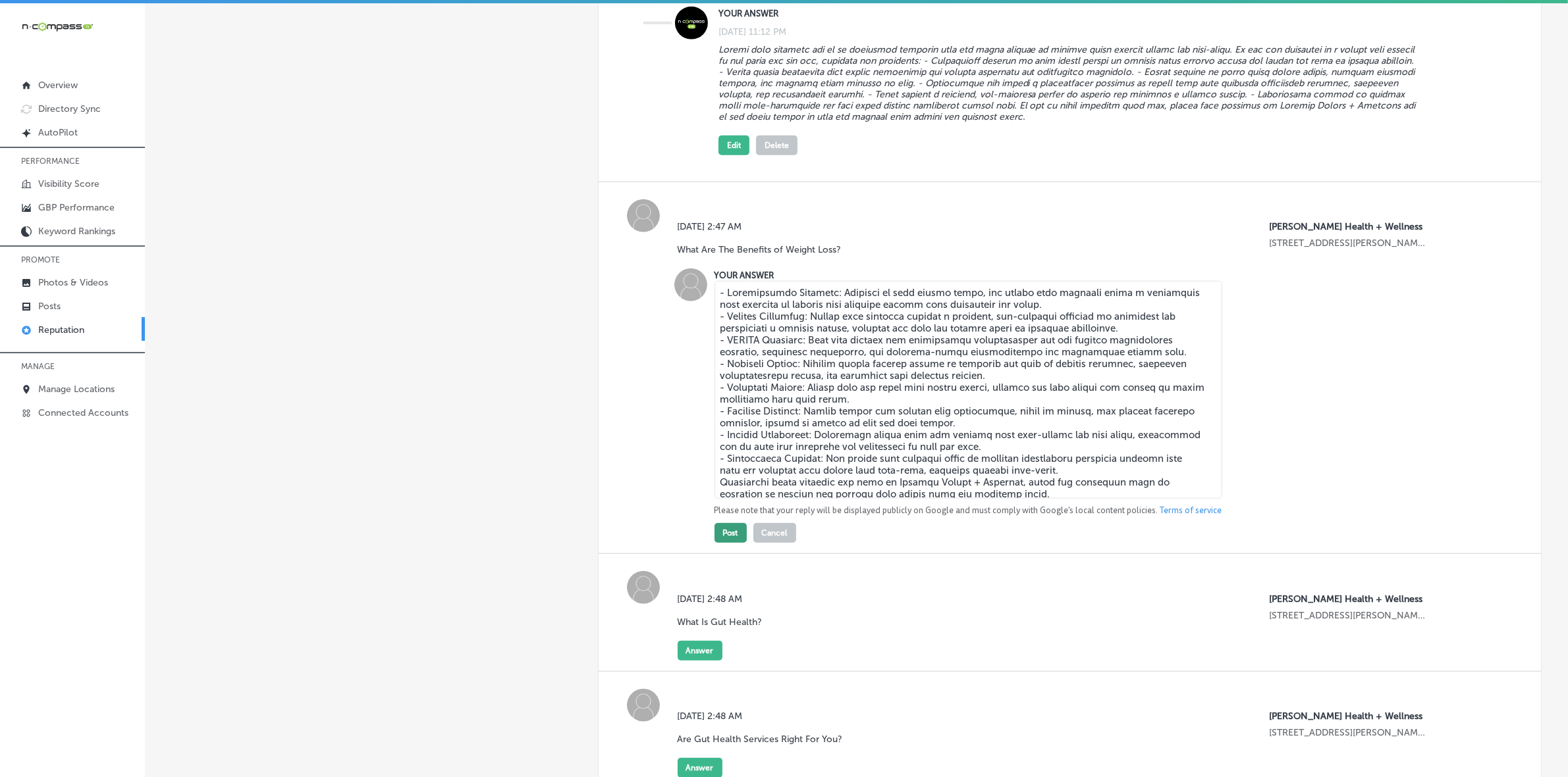
type textarea "- Personalized Approach: Tailored to your unique needs, our weight loss program…"
click at [730, 520] on button "Post" at bounding box center [730, 533] width 32 height 20
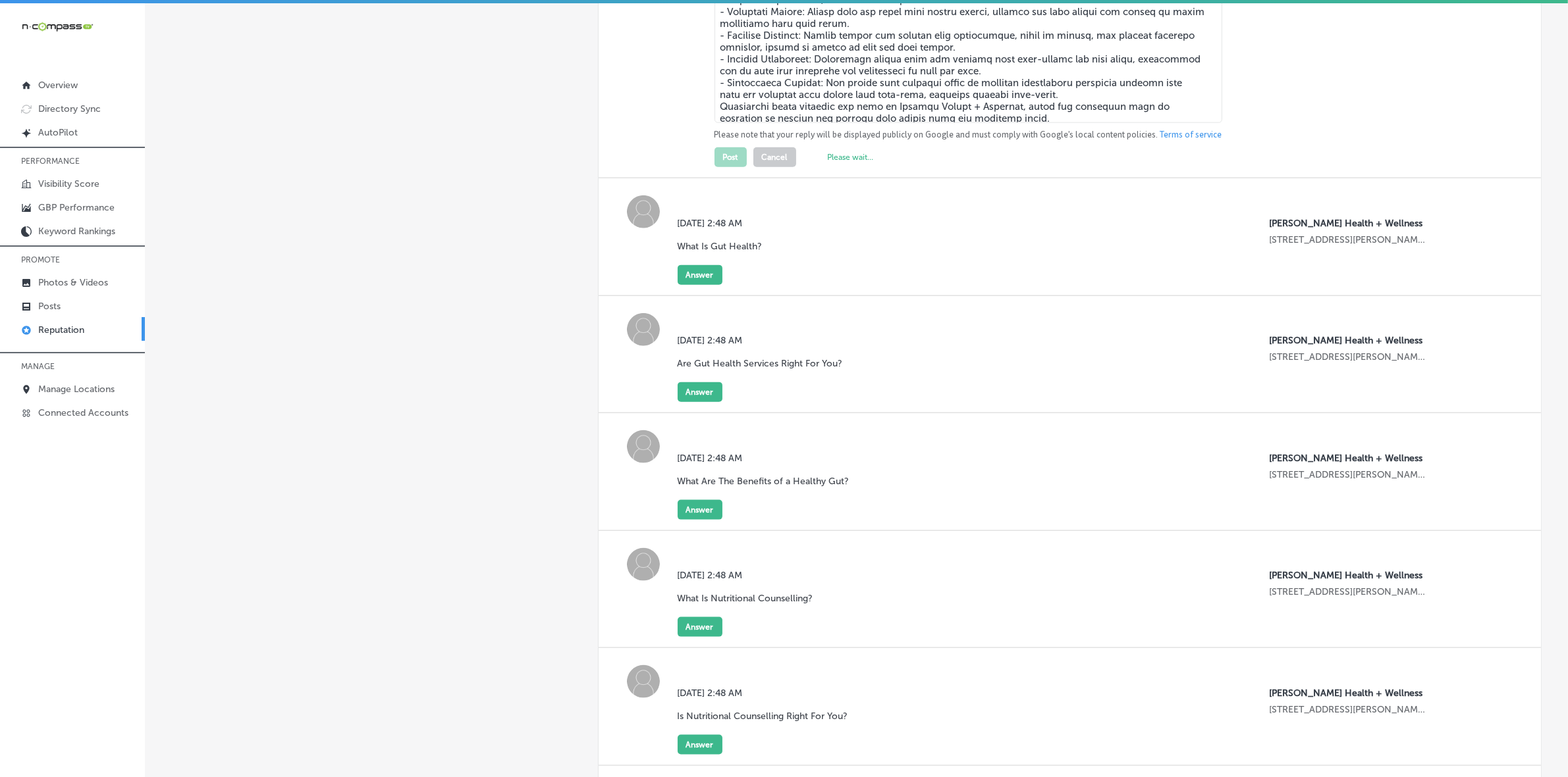
scroll to position [1974, 0]
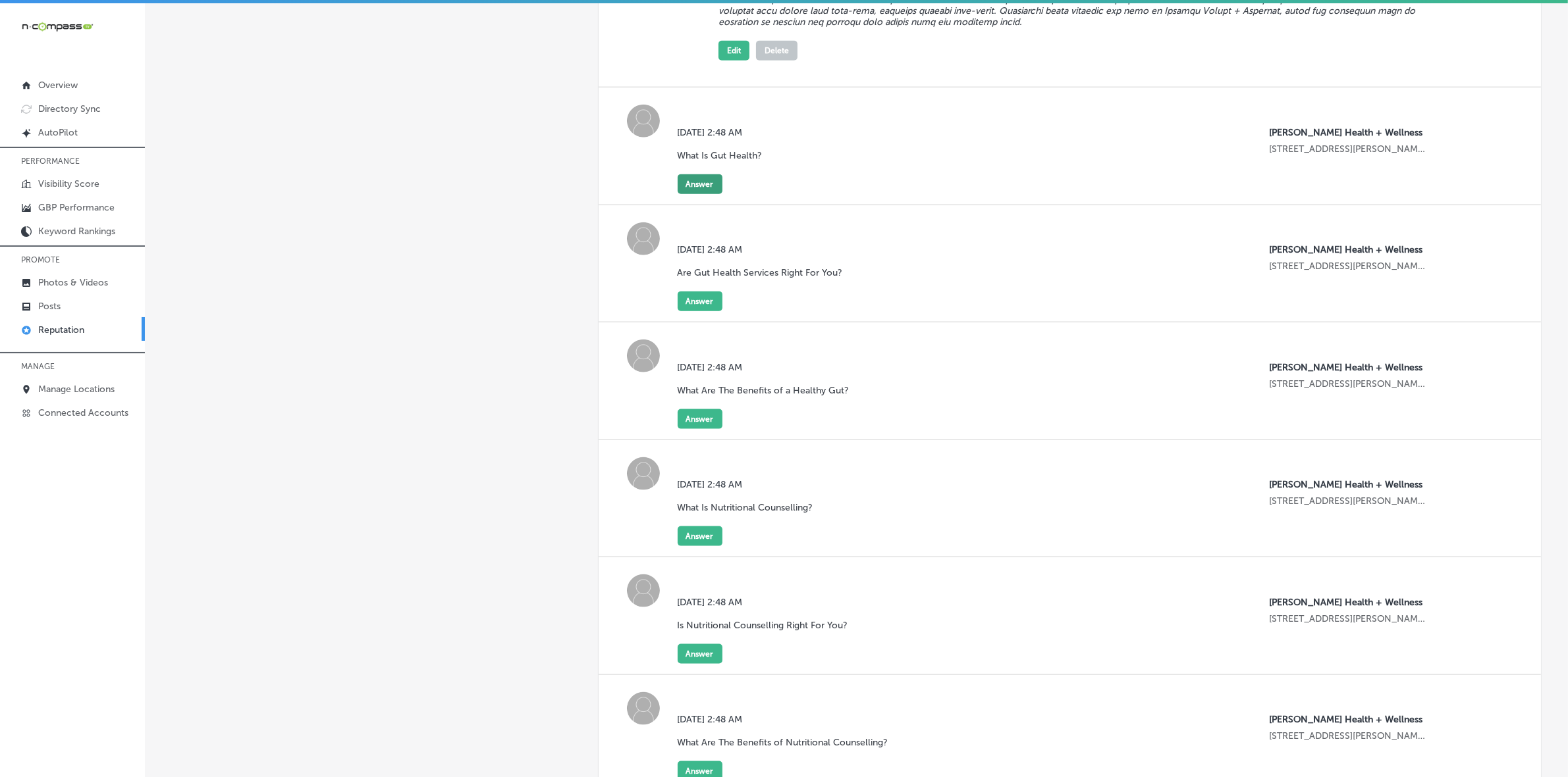
click at [704, 194] on button "Answer" at bounding box center [699, 184] width 44 height 20
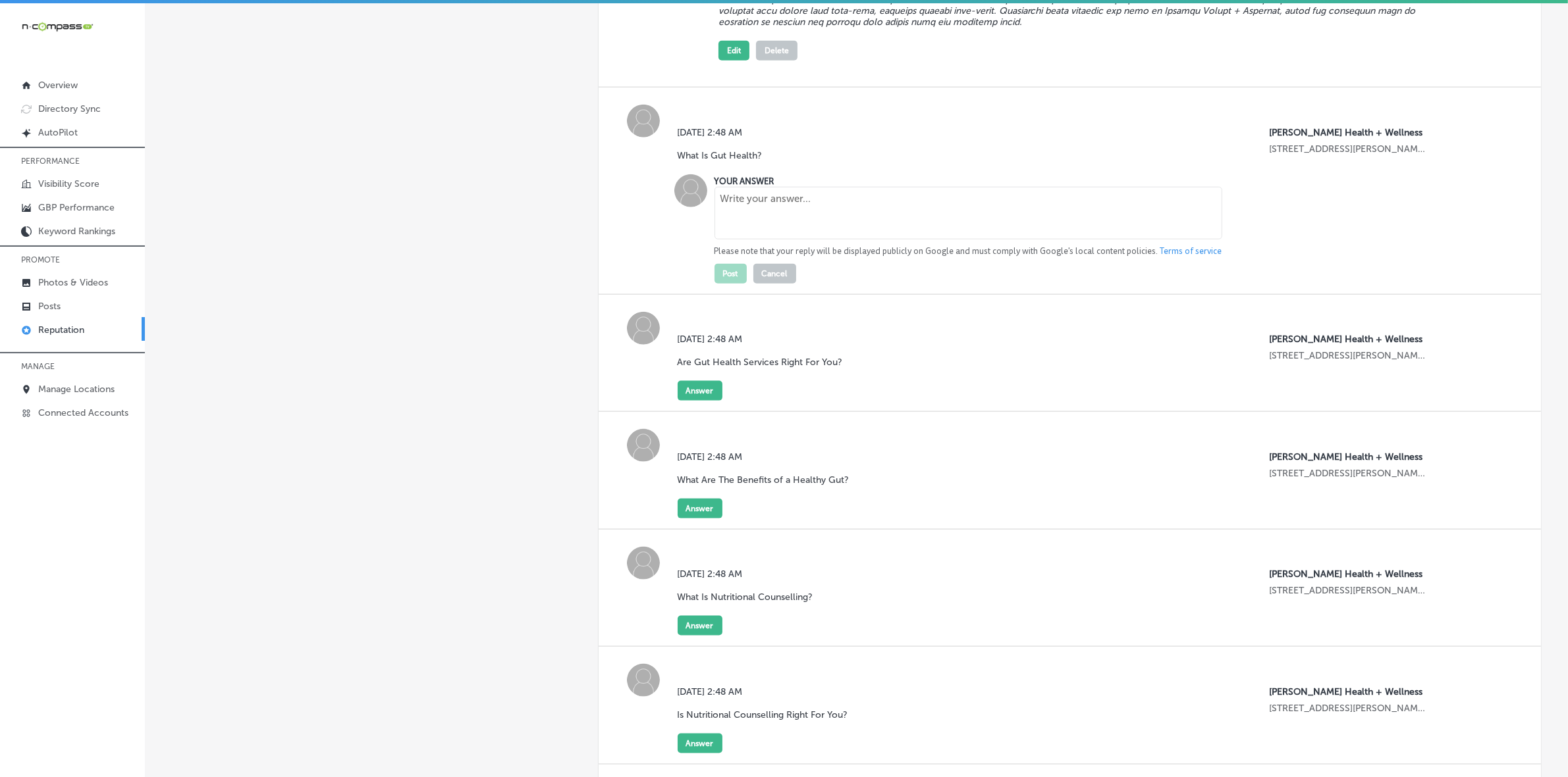
click at [773, 226] on textarea at bounding box center [968, 213] width 508 height 53
paste textarea "Gut health at [PERSON_NAME] Health + Wellness is centered around optimizing you…"
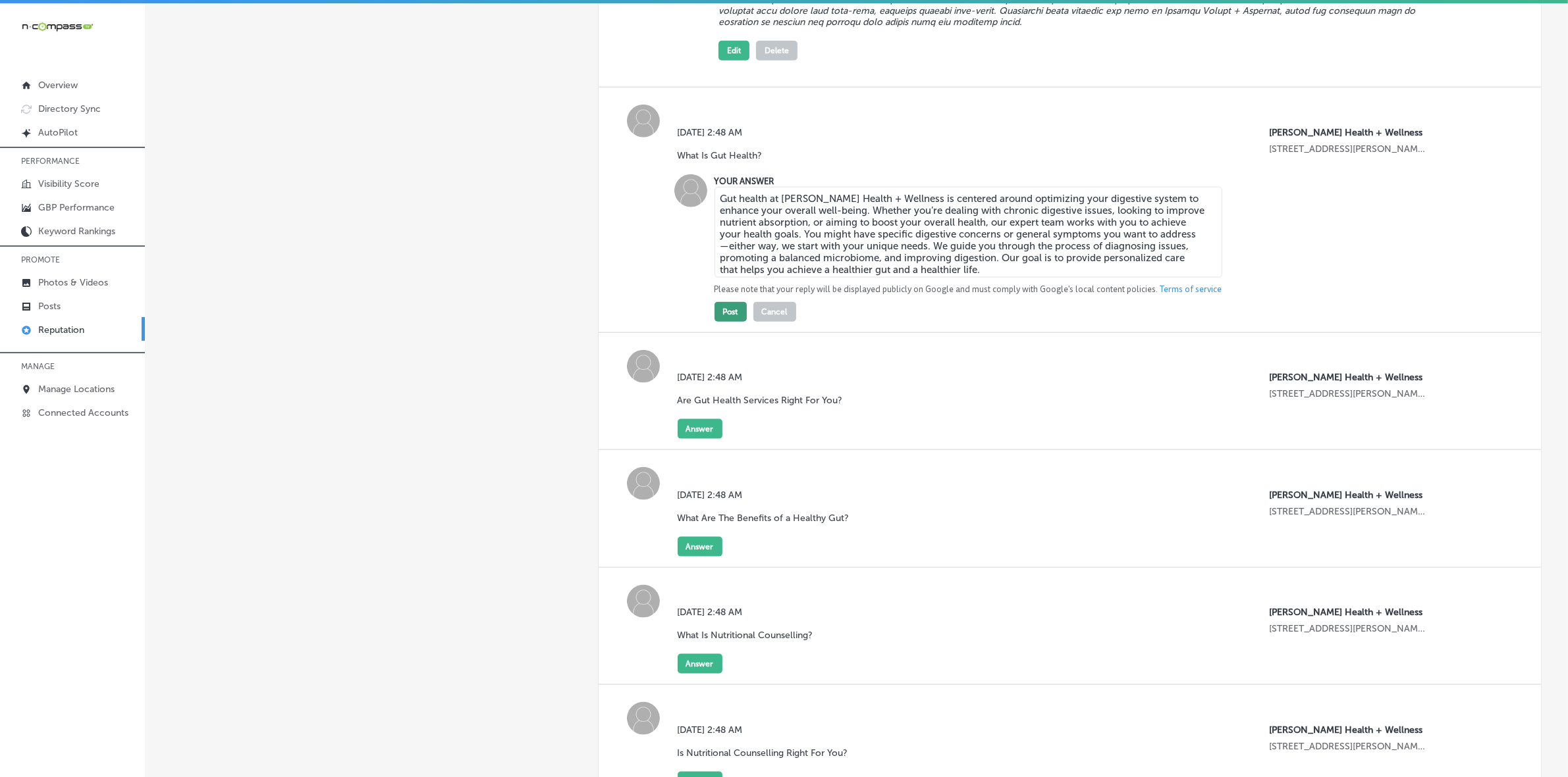
type textarea "Gut health at [PERSON_NAME] Health + Wellness is centered around optimizing you…"
click at [730, 321] on button "Post" at bounding box center [730, 312] width 32 height 20
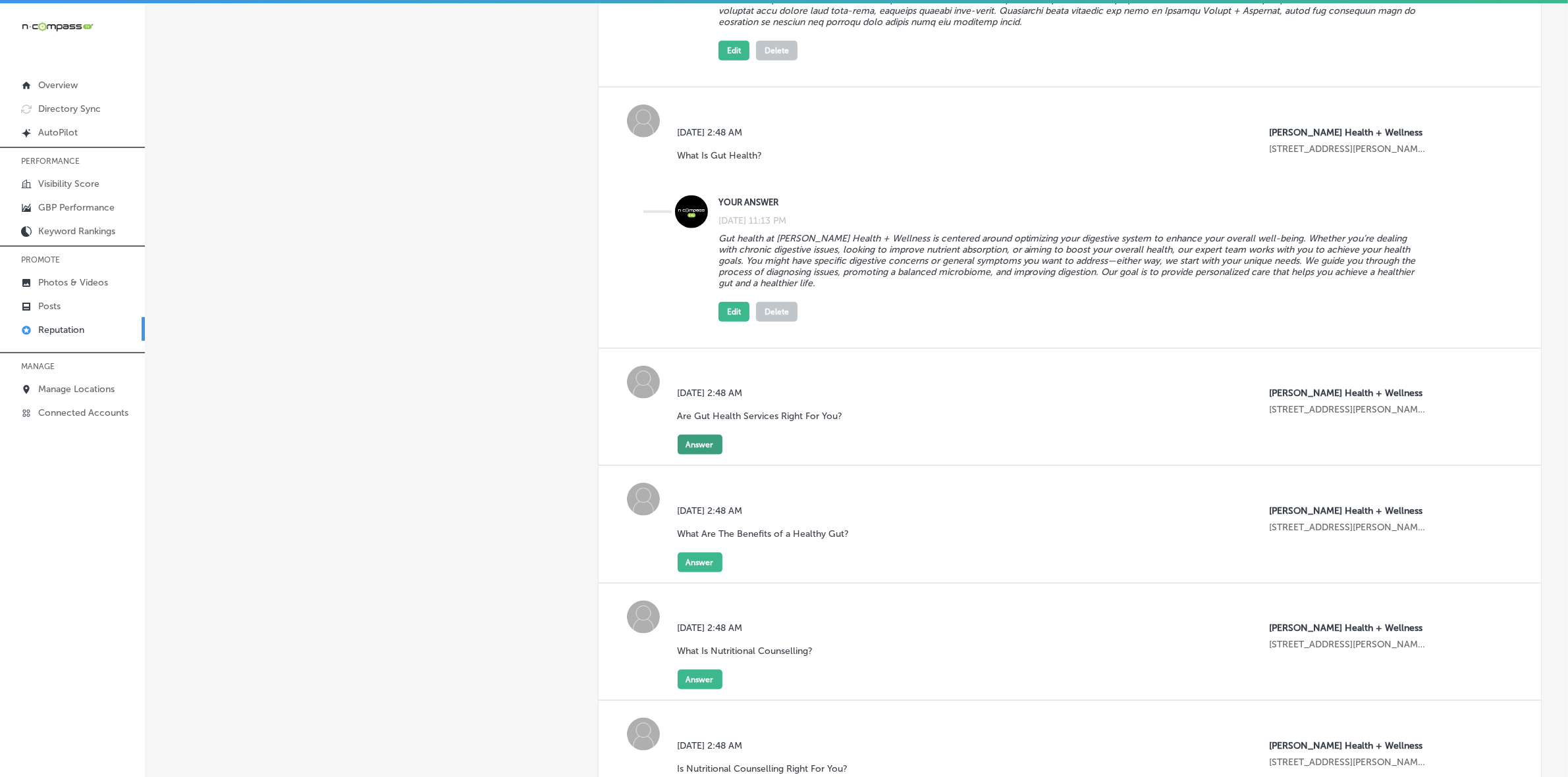
click at [697, 455] on button "Answer" at bounding box center [699, 445] width 44 height 20
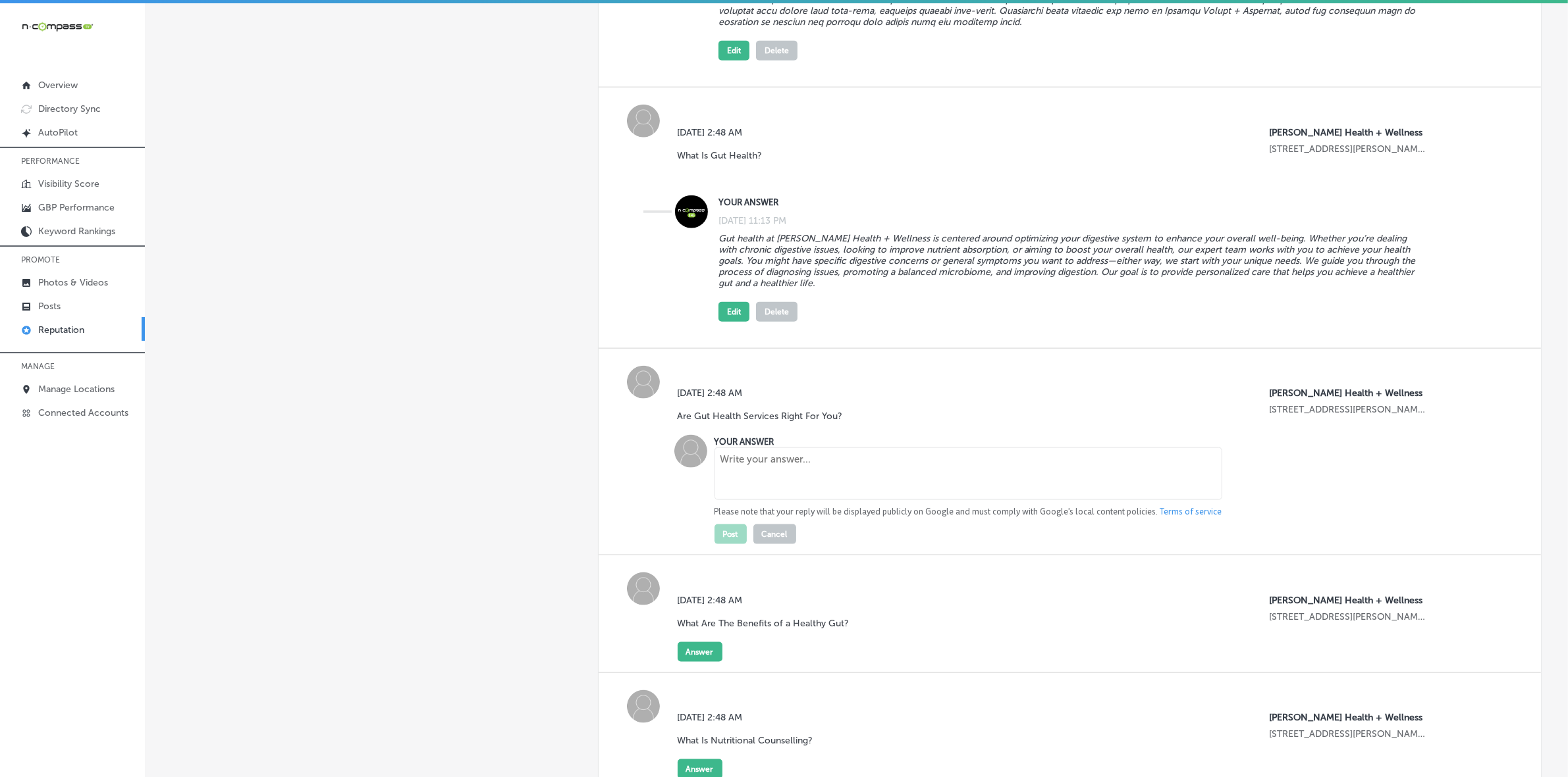
click at [791, 500] on textarea at bounding box center [968, 473] width 508 height 53
paste textarea "Gut health services can be an immensely valuable tool or those seeking to impro…"
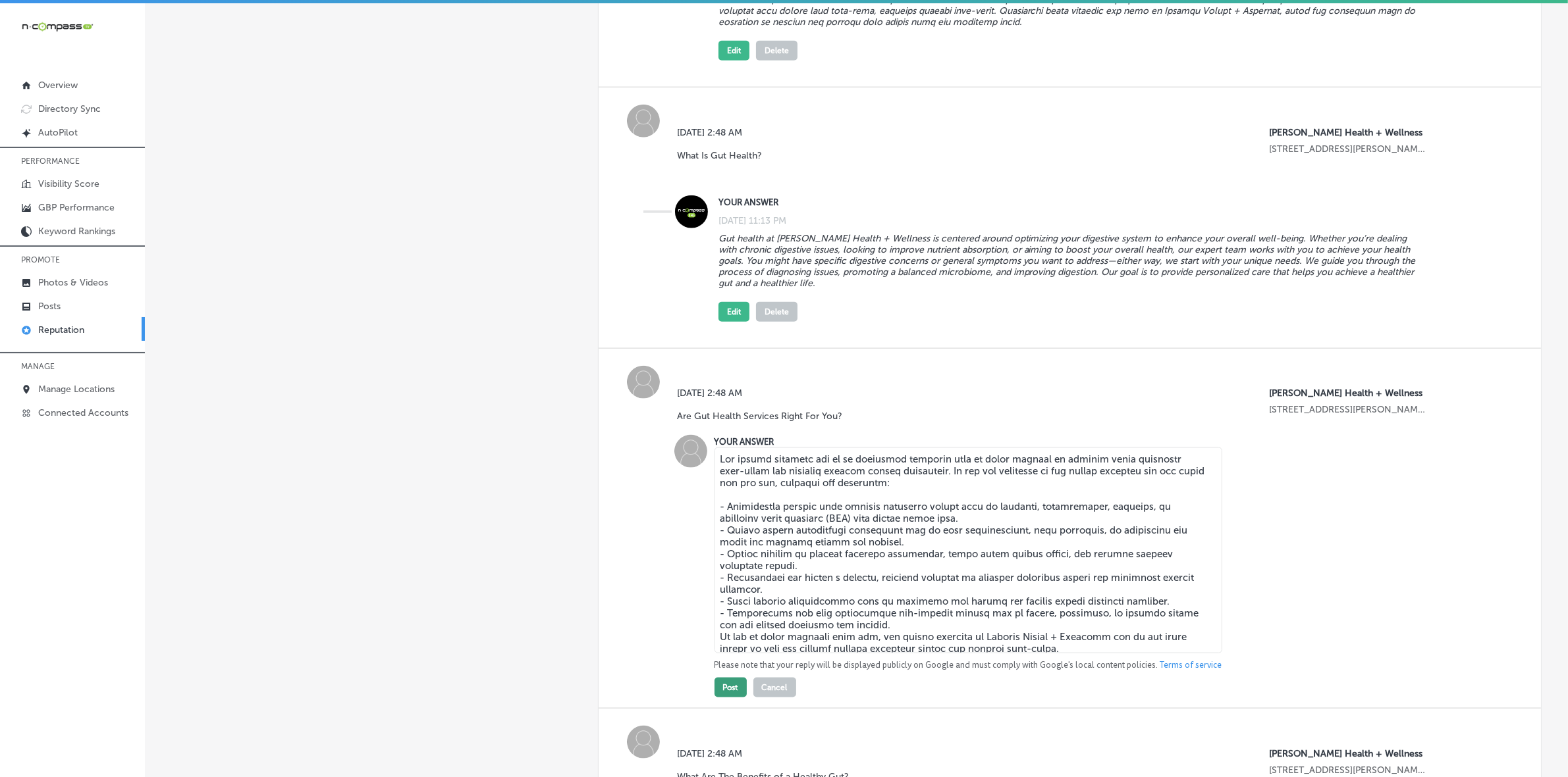
type textarea "Gut health services can be an immensely valuable tool or those seeking to impro…"
click at [730, 520] on button "Post" at bounding box center [730, 687] width 32 height 20
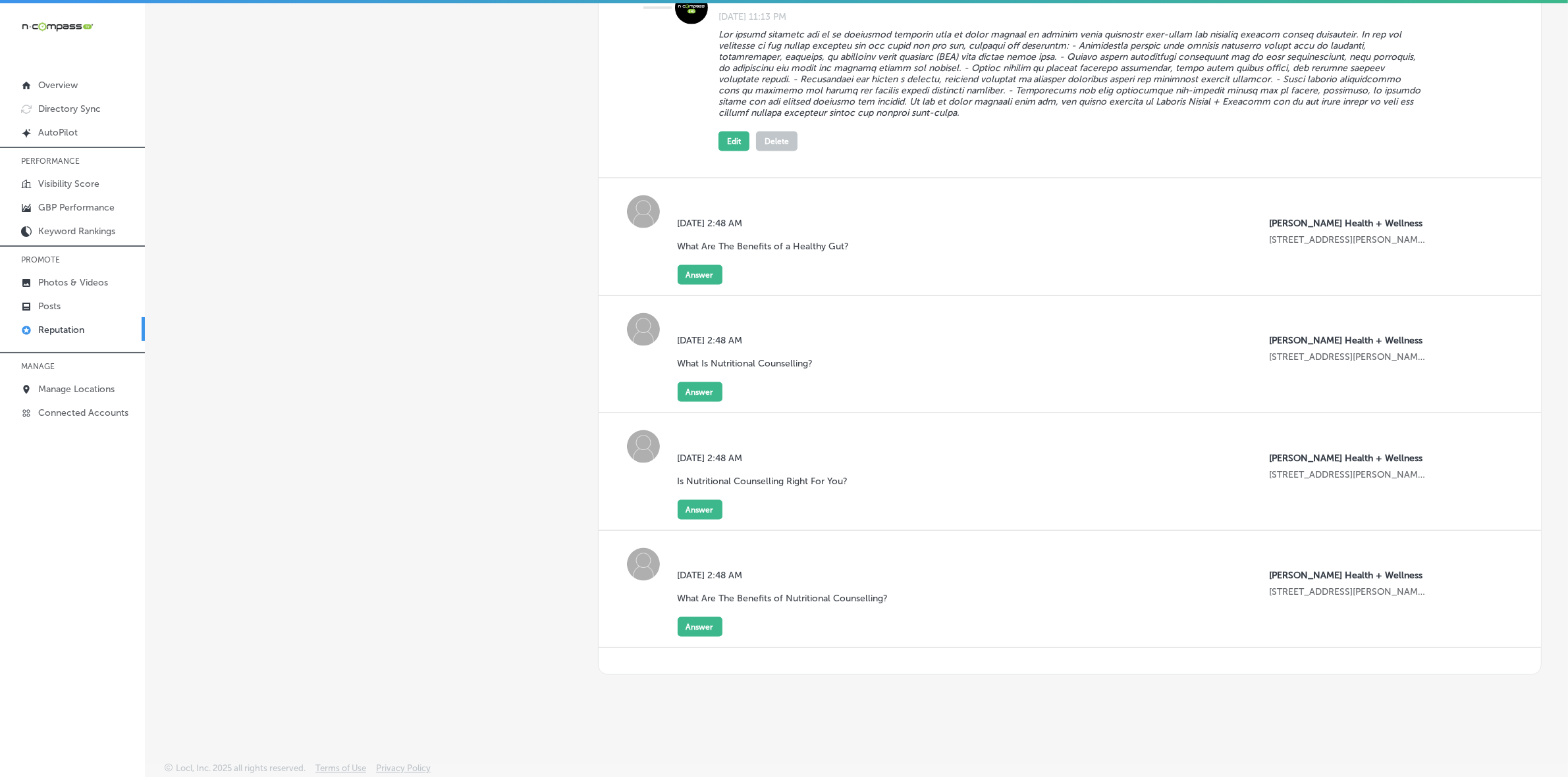
scroll to position [2471, 0]
click at [695, 269] on button "Answer" at bounding box center [699, 275] width 44 height 20
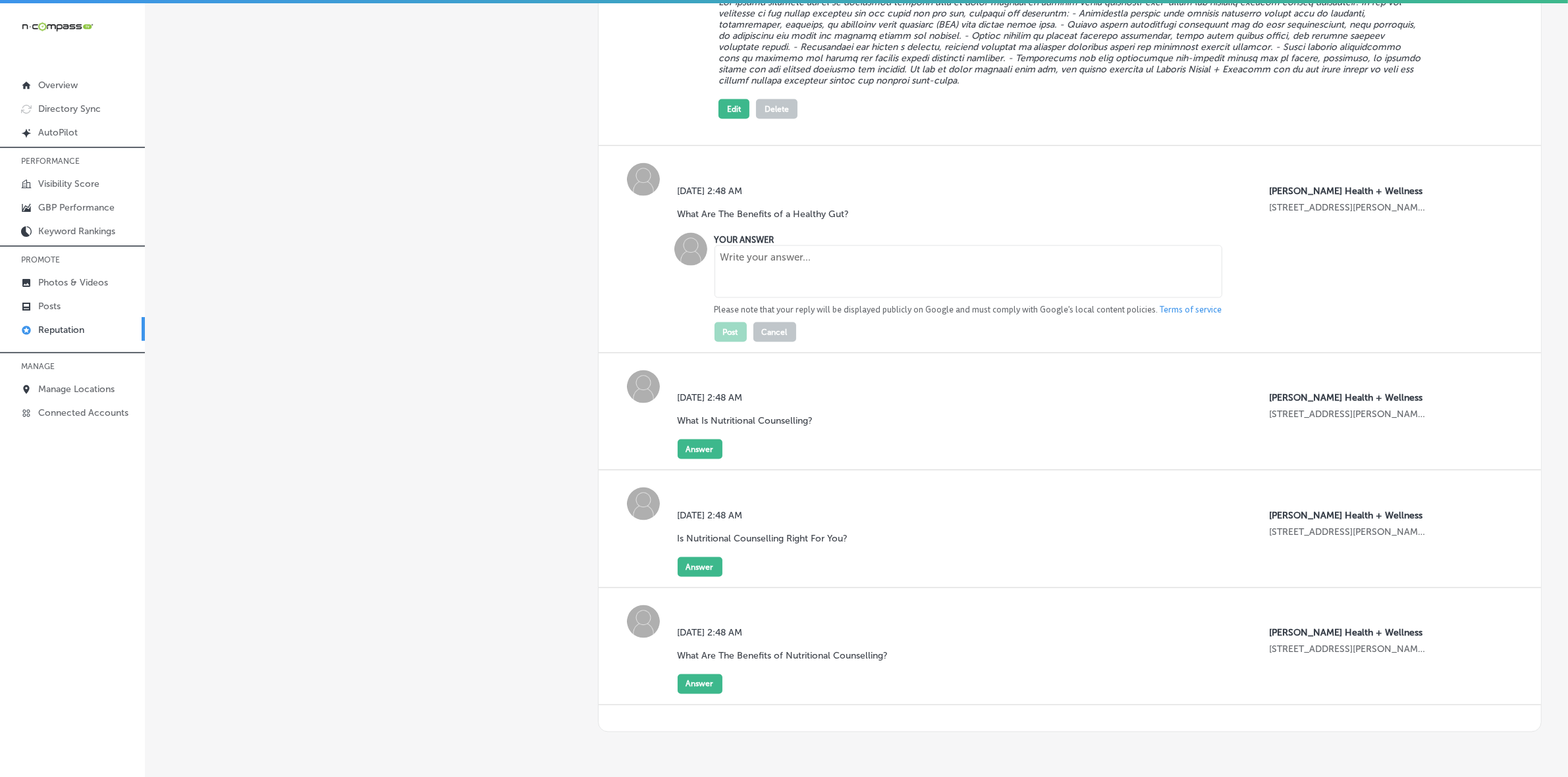
click at [782, 298] on textarea at bounding box center [968, 272] width 508 height 53
paste textarea "- Personalized Approach: Tailored to your unique needs, our gut health services…"
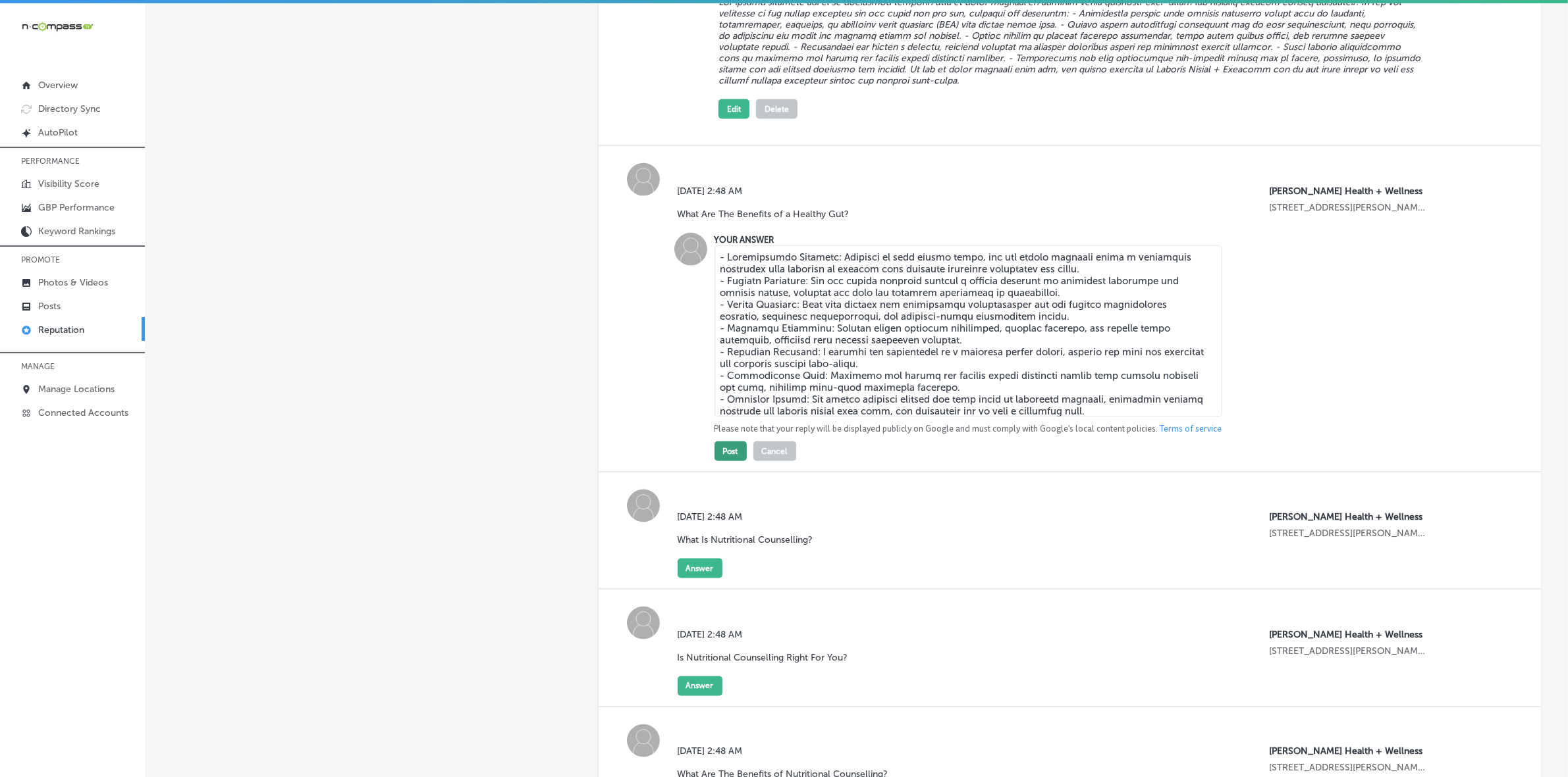
type textarea "- Personalized Approach: Tailored to your unique needs, our gut health services…"
click at [723, 461] on button "Post" at bounding box center [730, 451] width 32 height 20
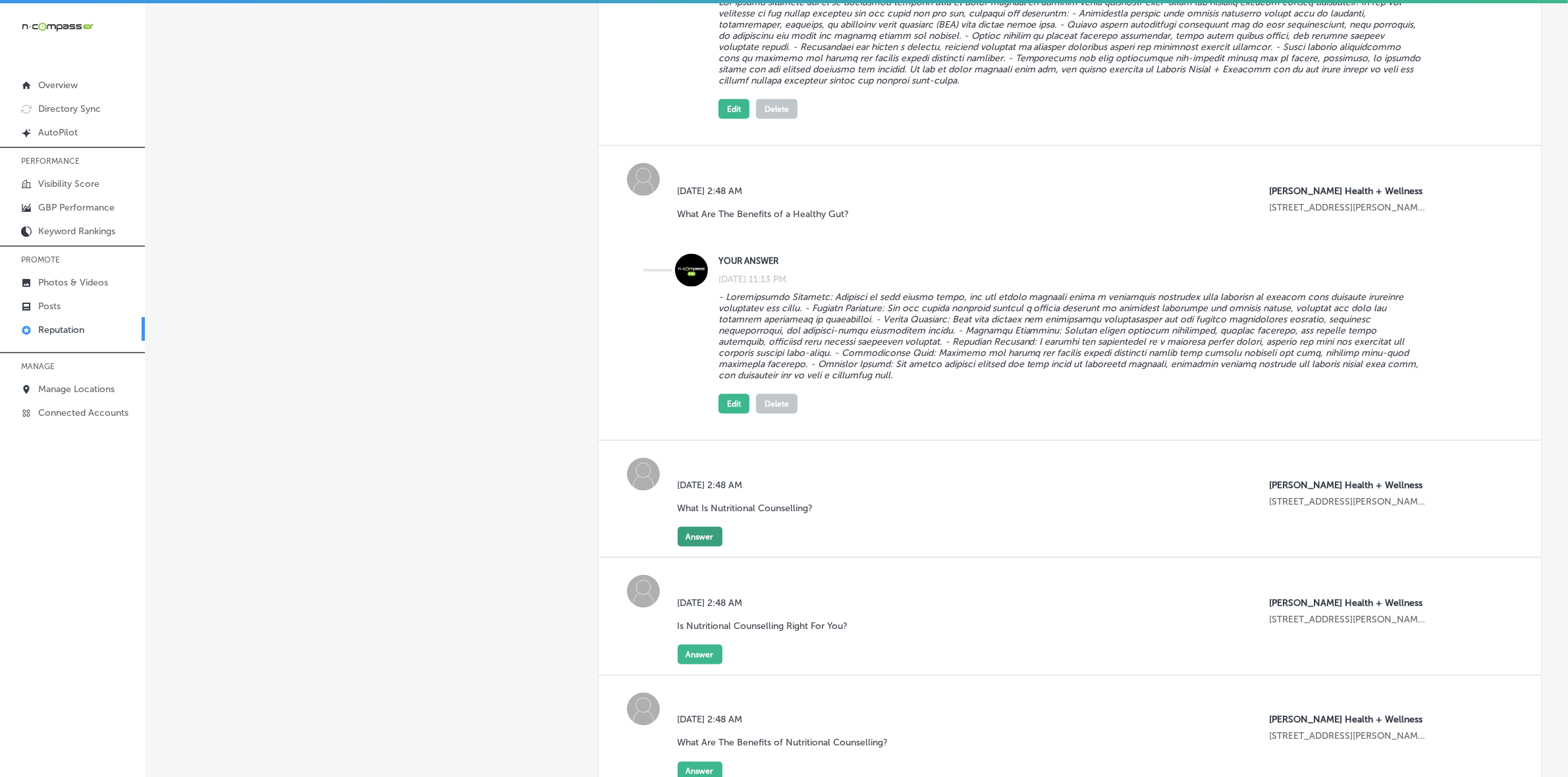
click at [699, 520] on button "Answer" at bounding box center [699, 537] width 44 height 20
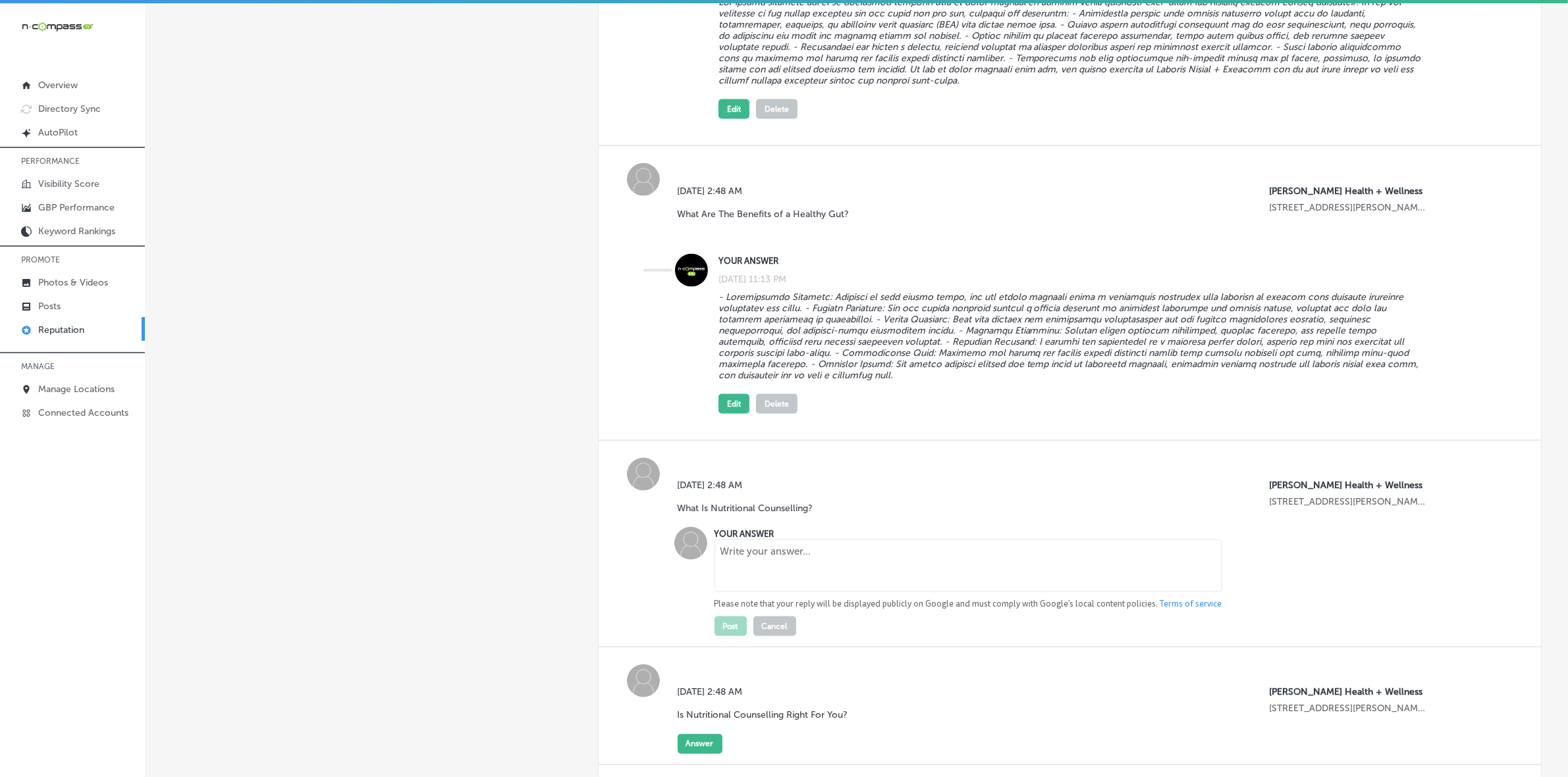
click at [771, 520] on textarea at bounding box center [968, 566] width 508 height 53
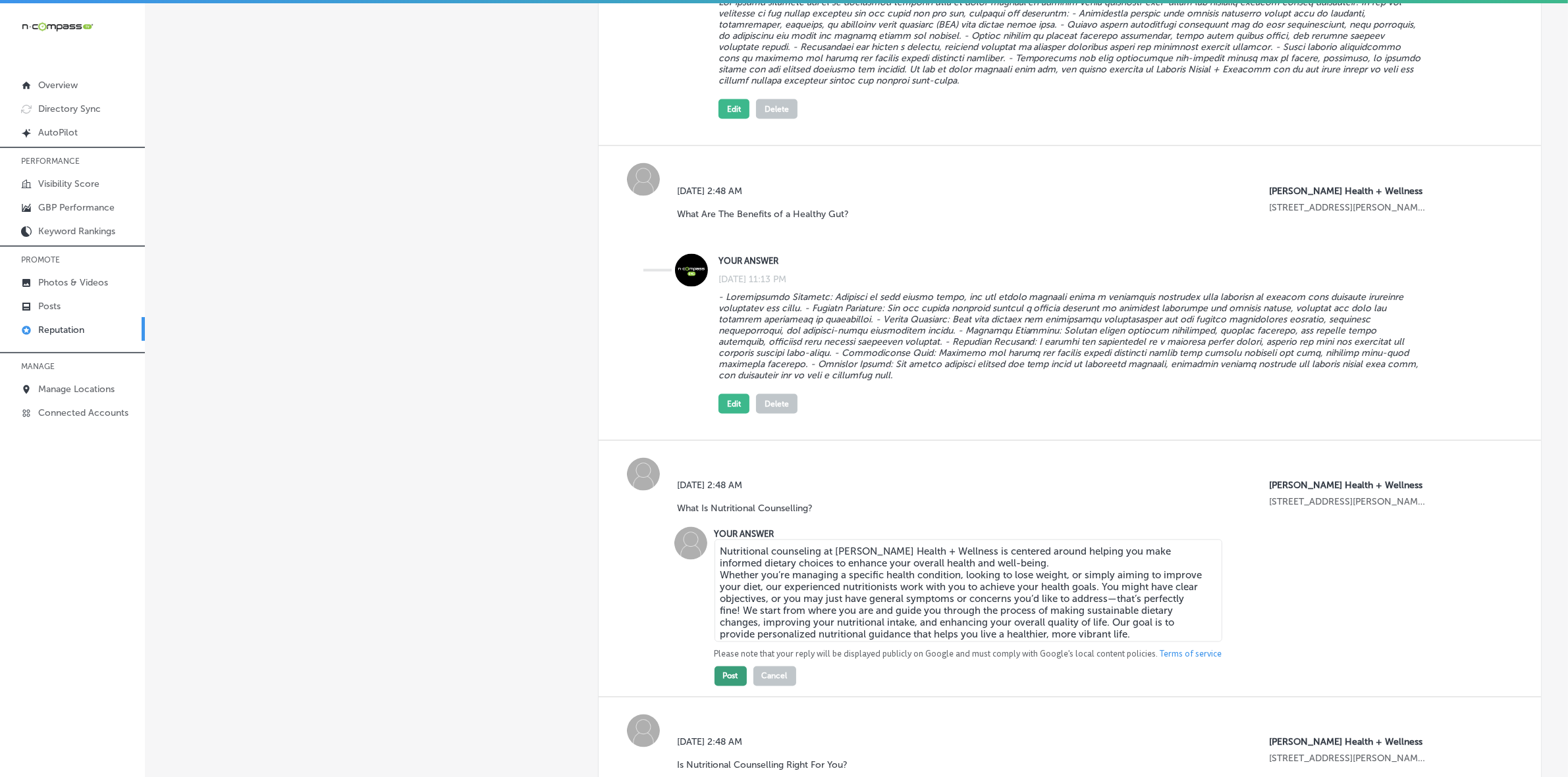
type textarea "Nutritional counseling at [PERSON_NAME] Health + Wellness is centered around he…"
click at [728, 520] on button "Post" at bounding box center [730, 676] width 32 height 20
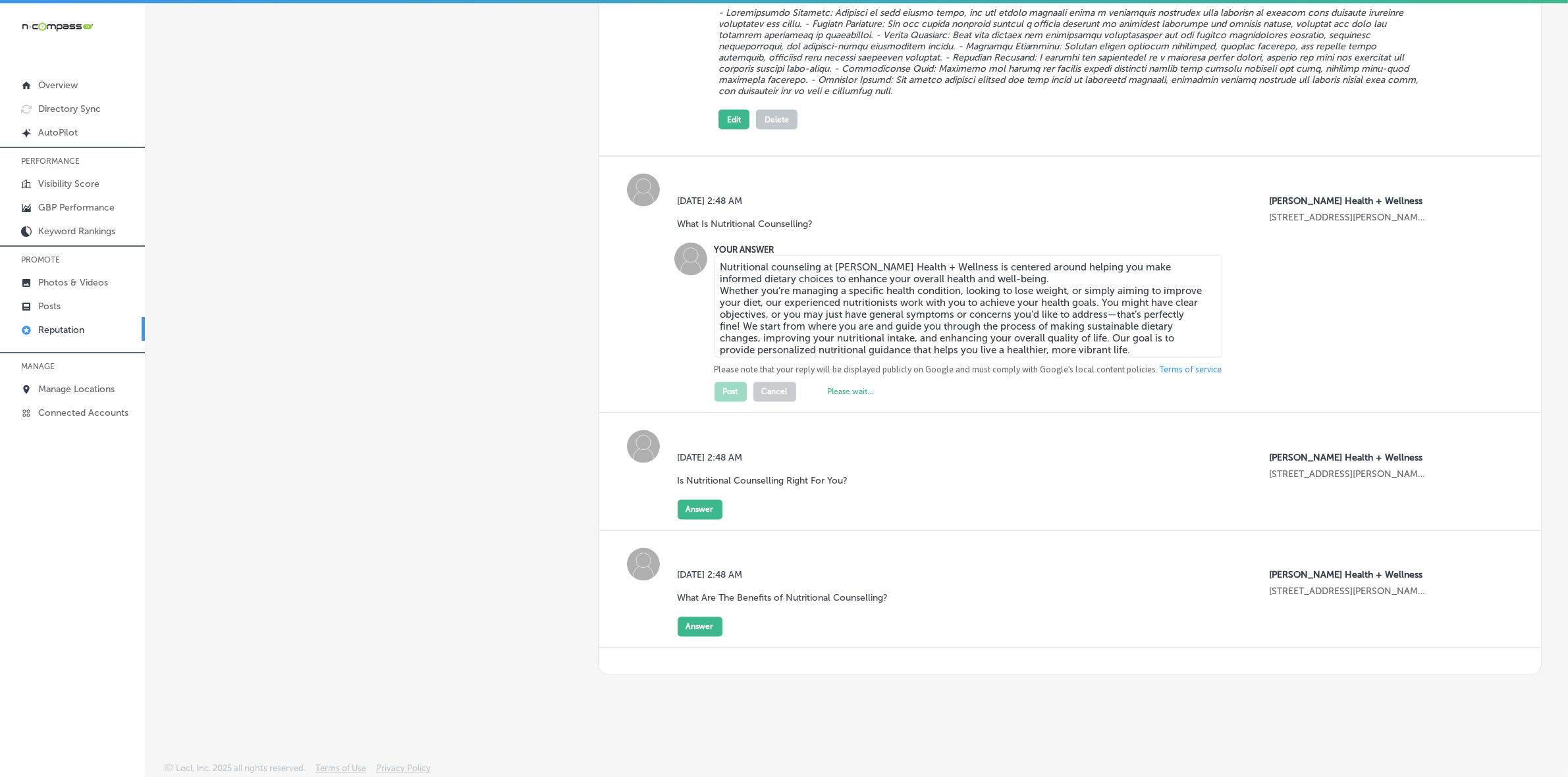
scroll to position [2791, 0]
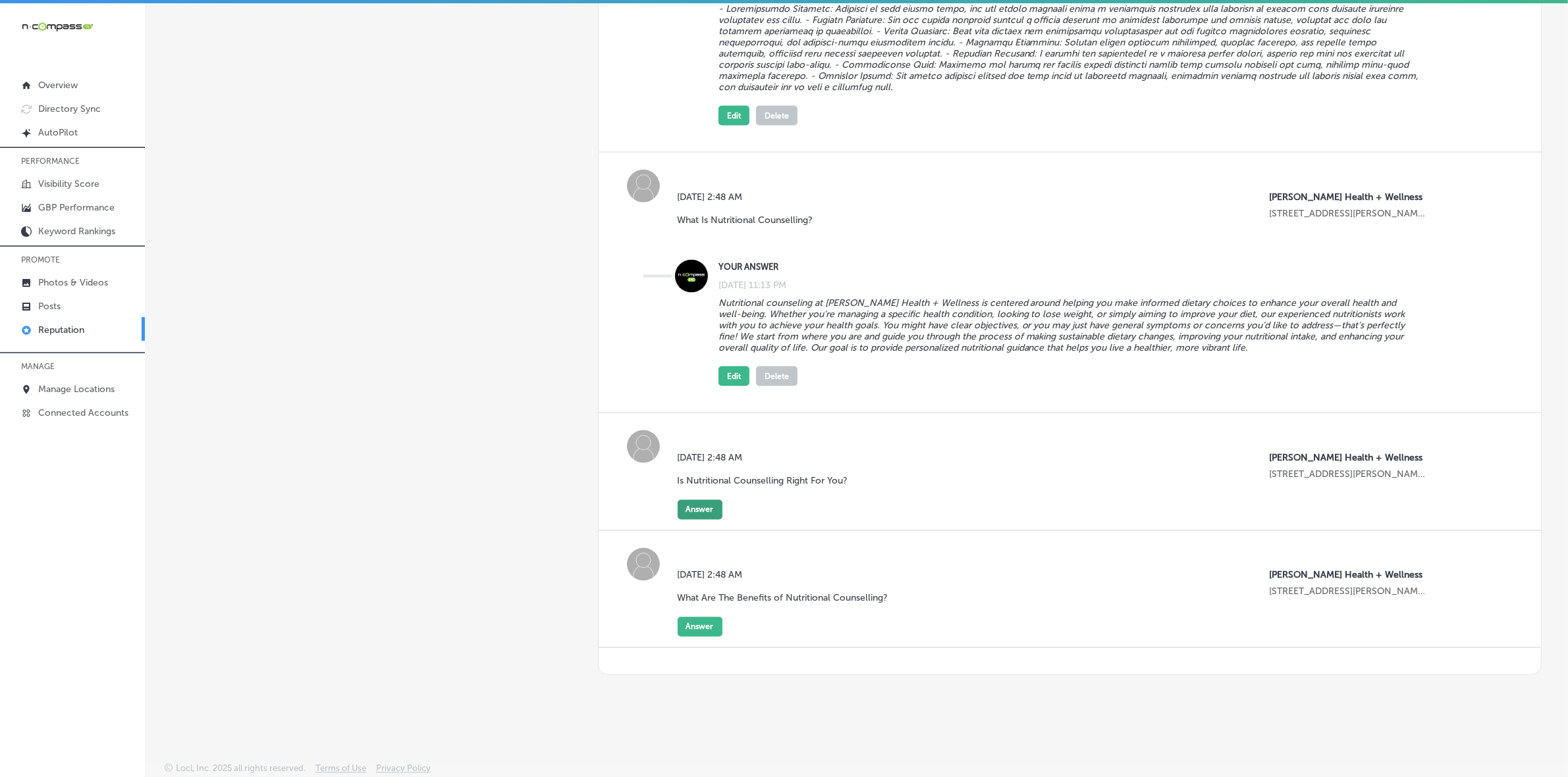
click at [689, 507] on button "Answer" at bounding box center [699, 510] width 44 height 20
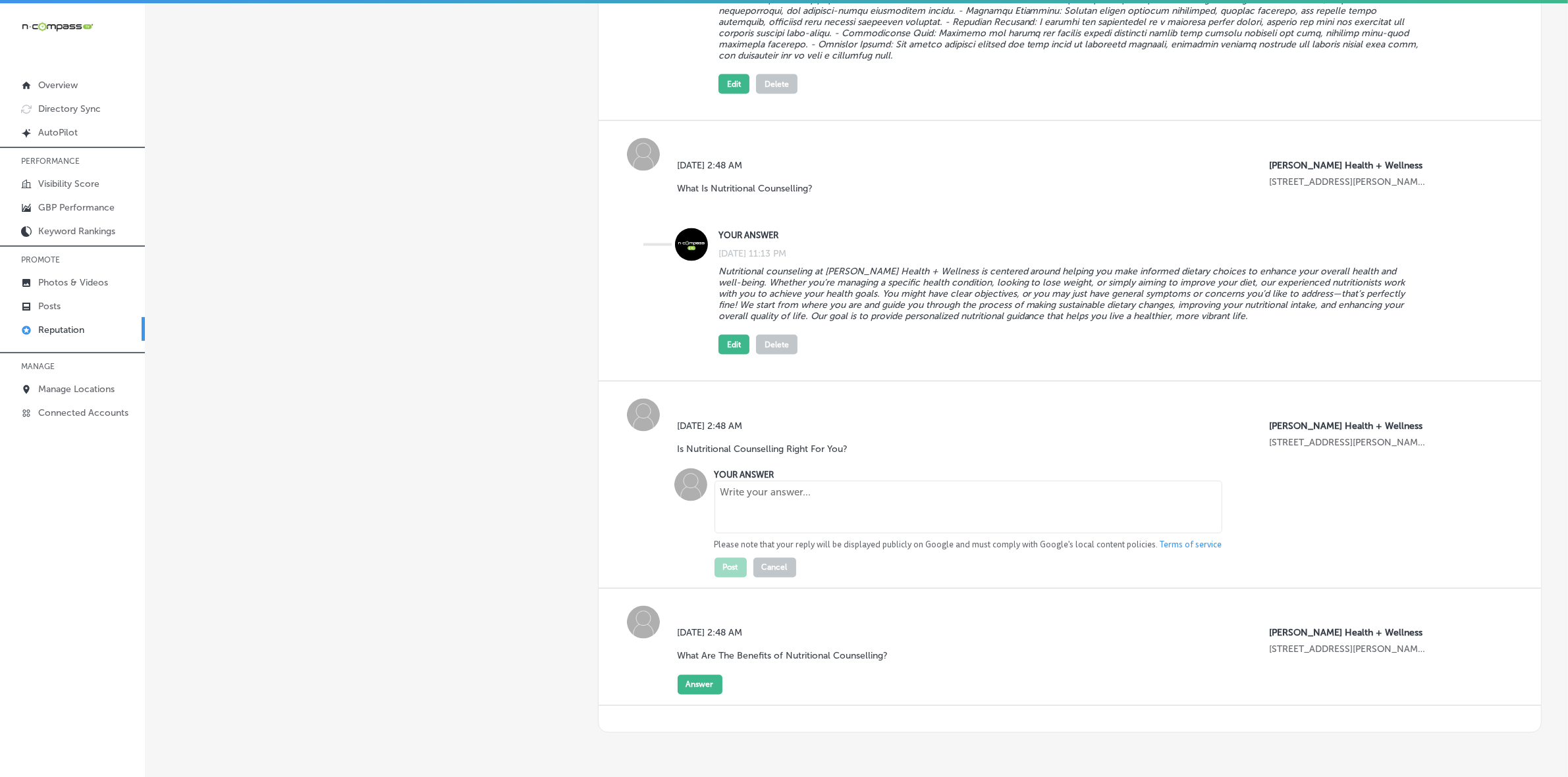
click at [769, 520] on textarea at bounding box center [968, 507] width 508 height 53
paste textarea "Nutritional counseling can be an immensely valuable tool for those seeking to i…"
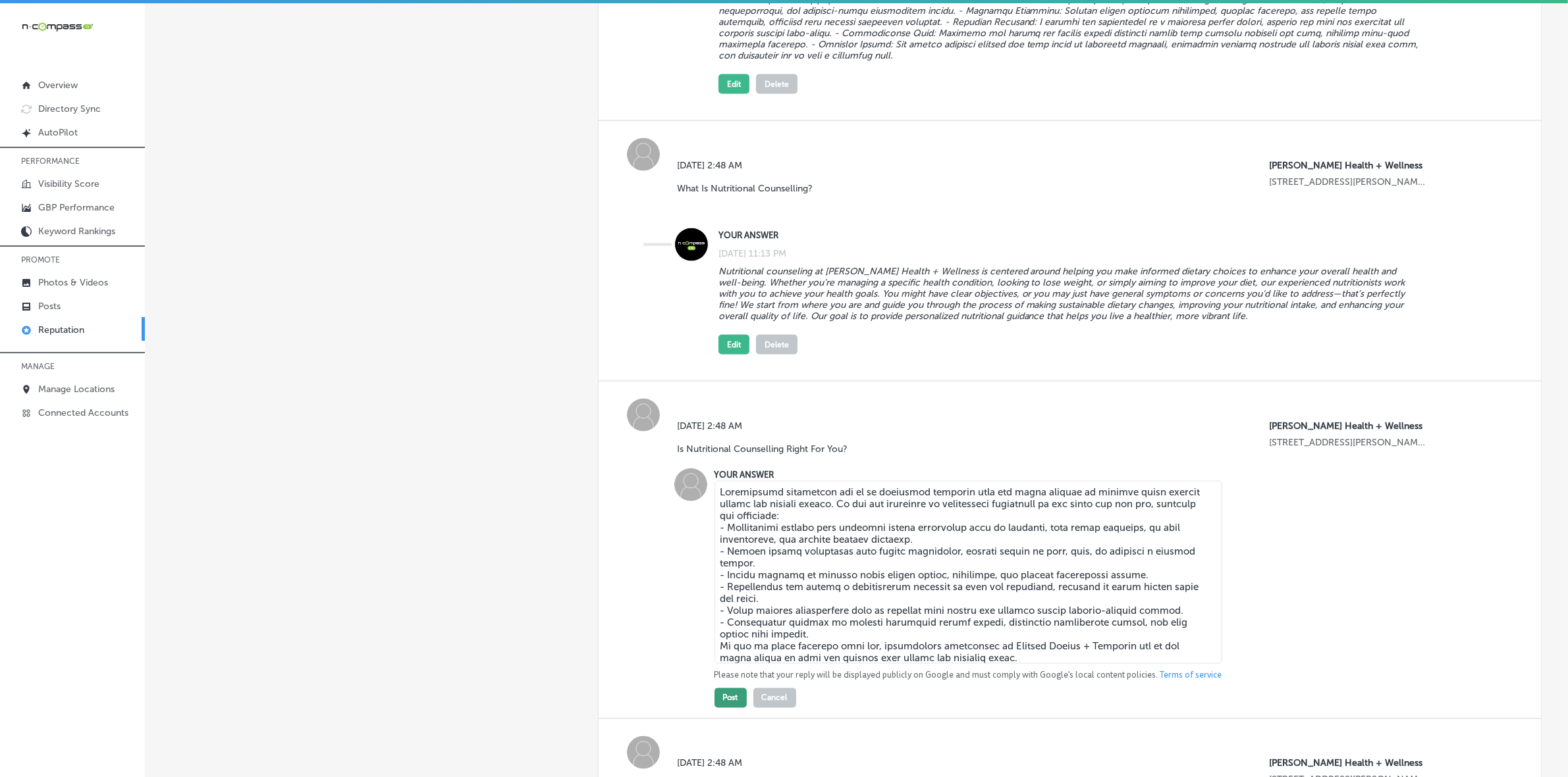
type textarea "Nutritional counseling can be an immensely valuable tool for those seeking to i…"
click at [728, 520] on button "Post" at bounding box center [730, 698] width 32 height 20
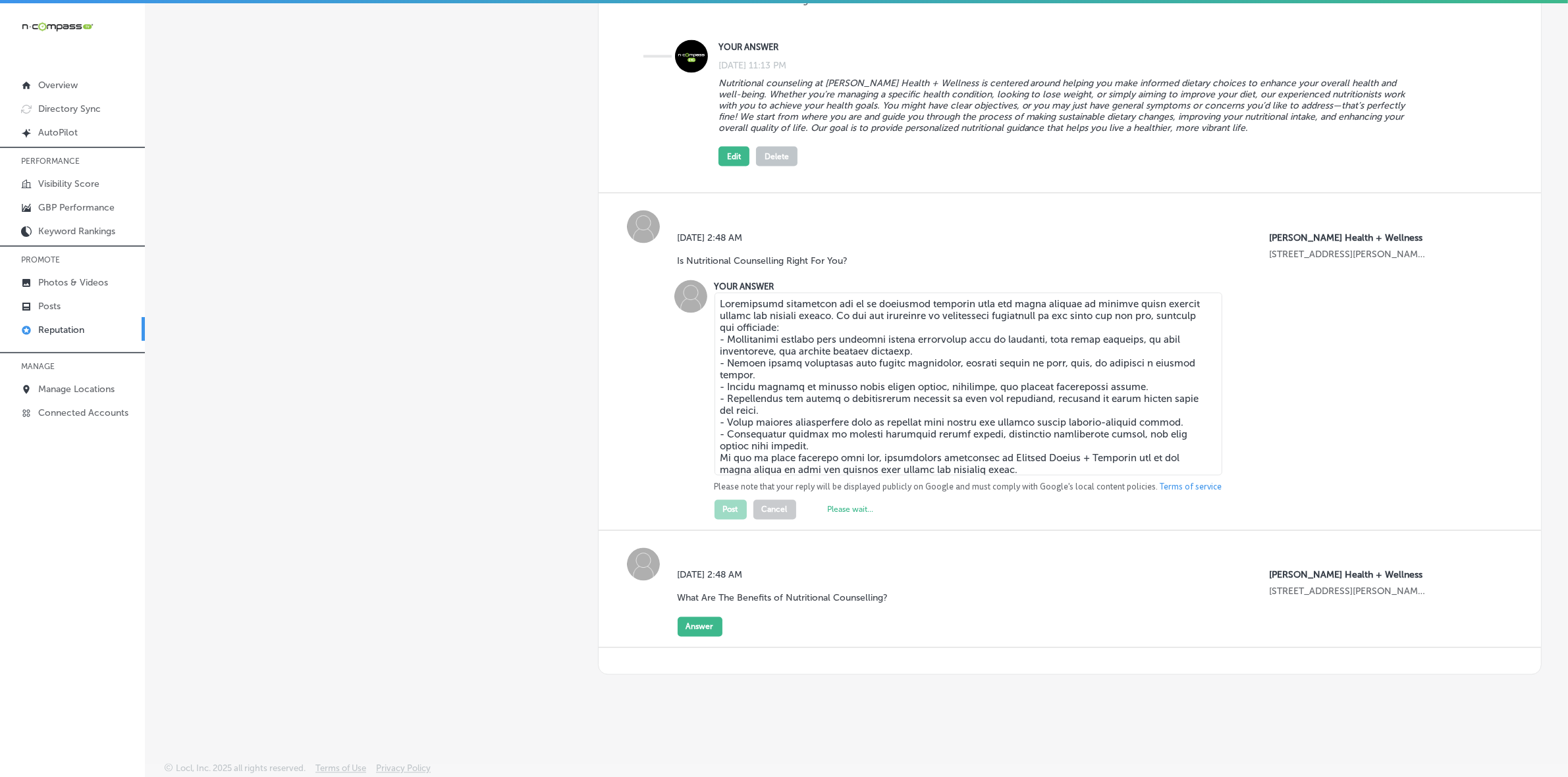
scroll to position [2965, 0]
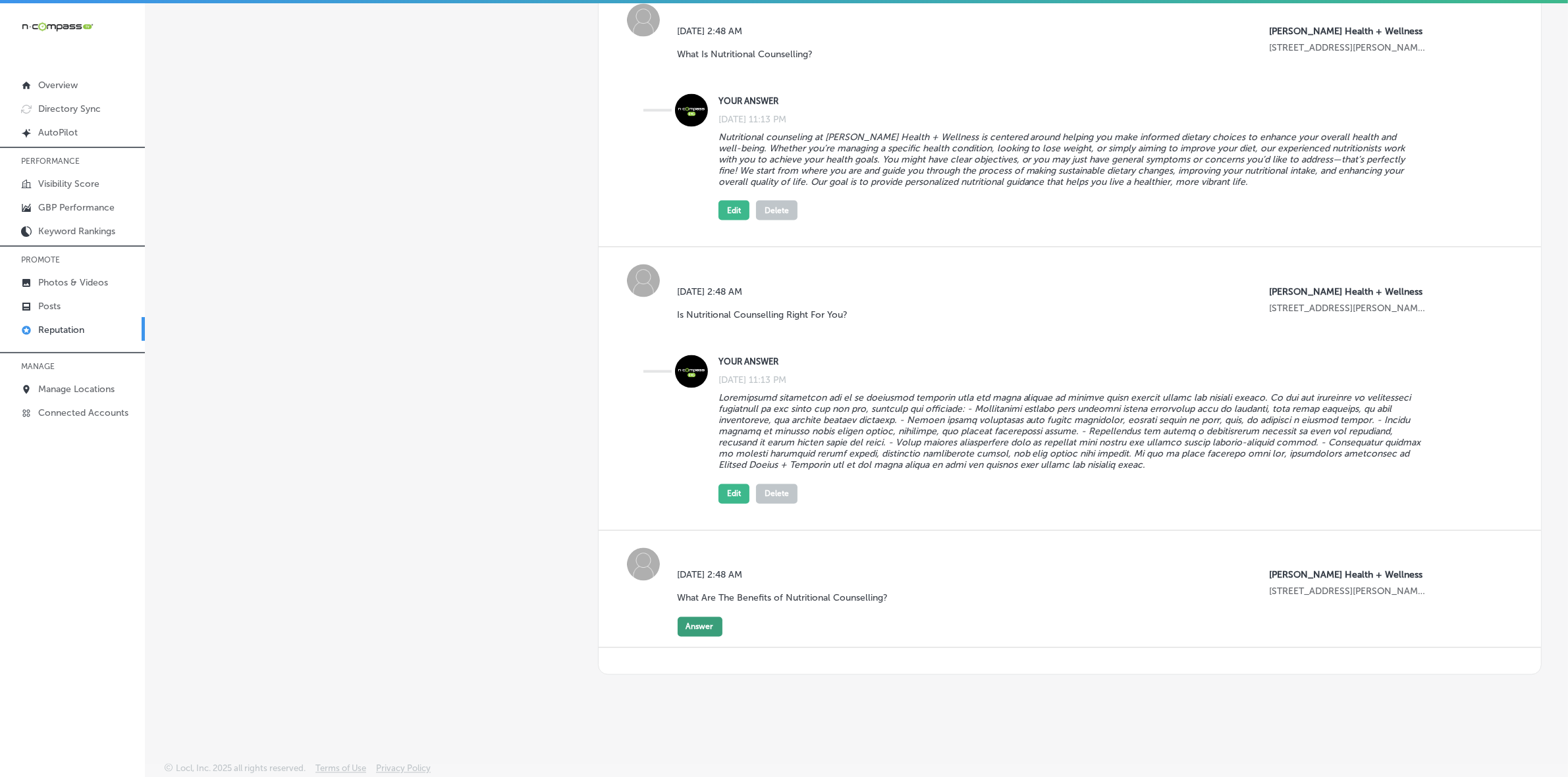
click at [706, 520] on button "Answer" at bounding box center [699, 627] width 44 height 20
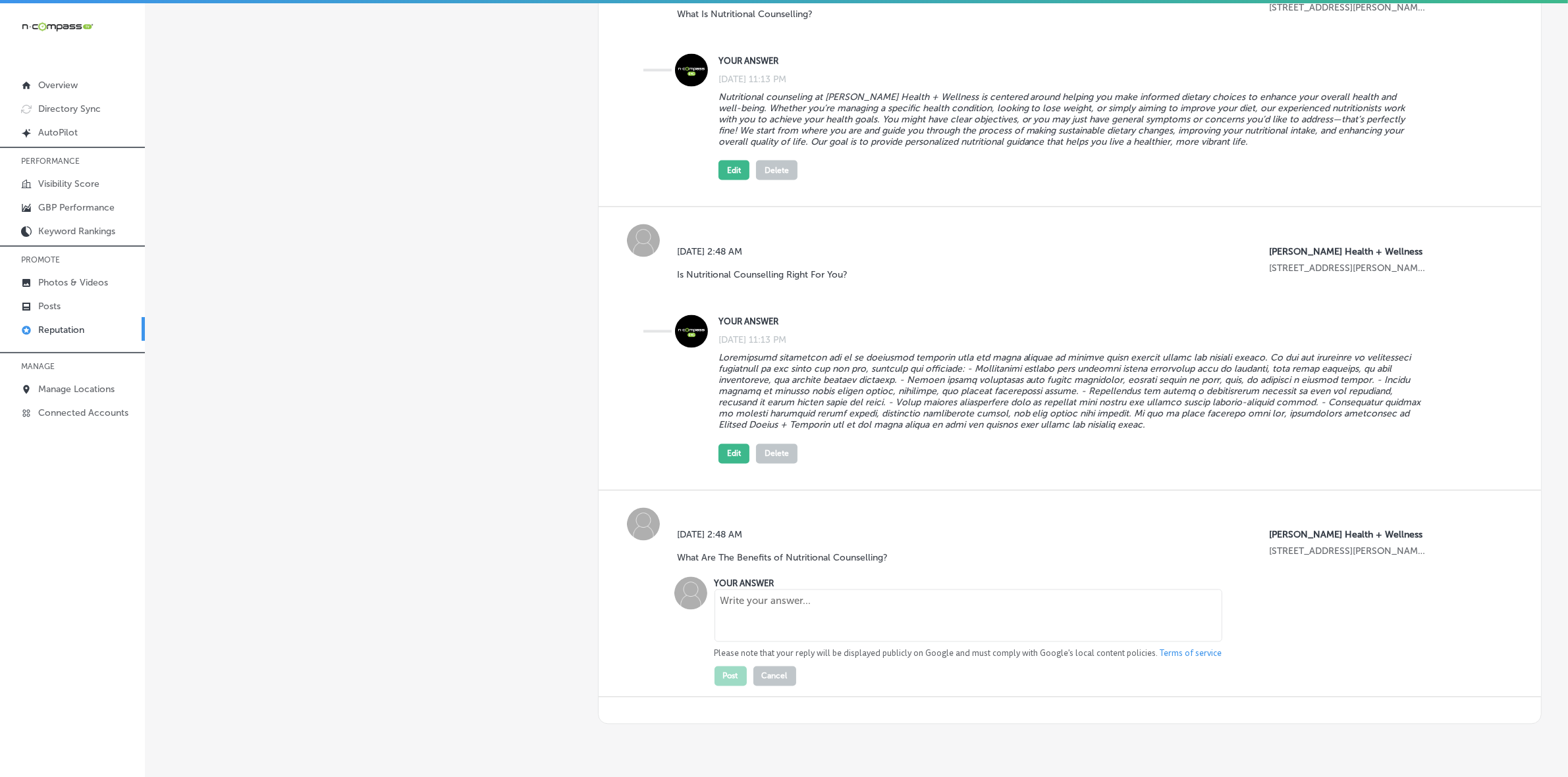
click at [807, 520] on textarea at bounding box center [968, 616] width 508 height 53
paste textarea "- Personalized Approach: Tailored to your unique needs, nutritional counselling…"
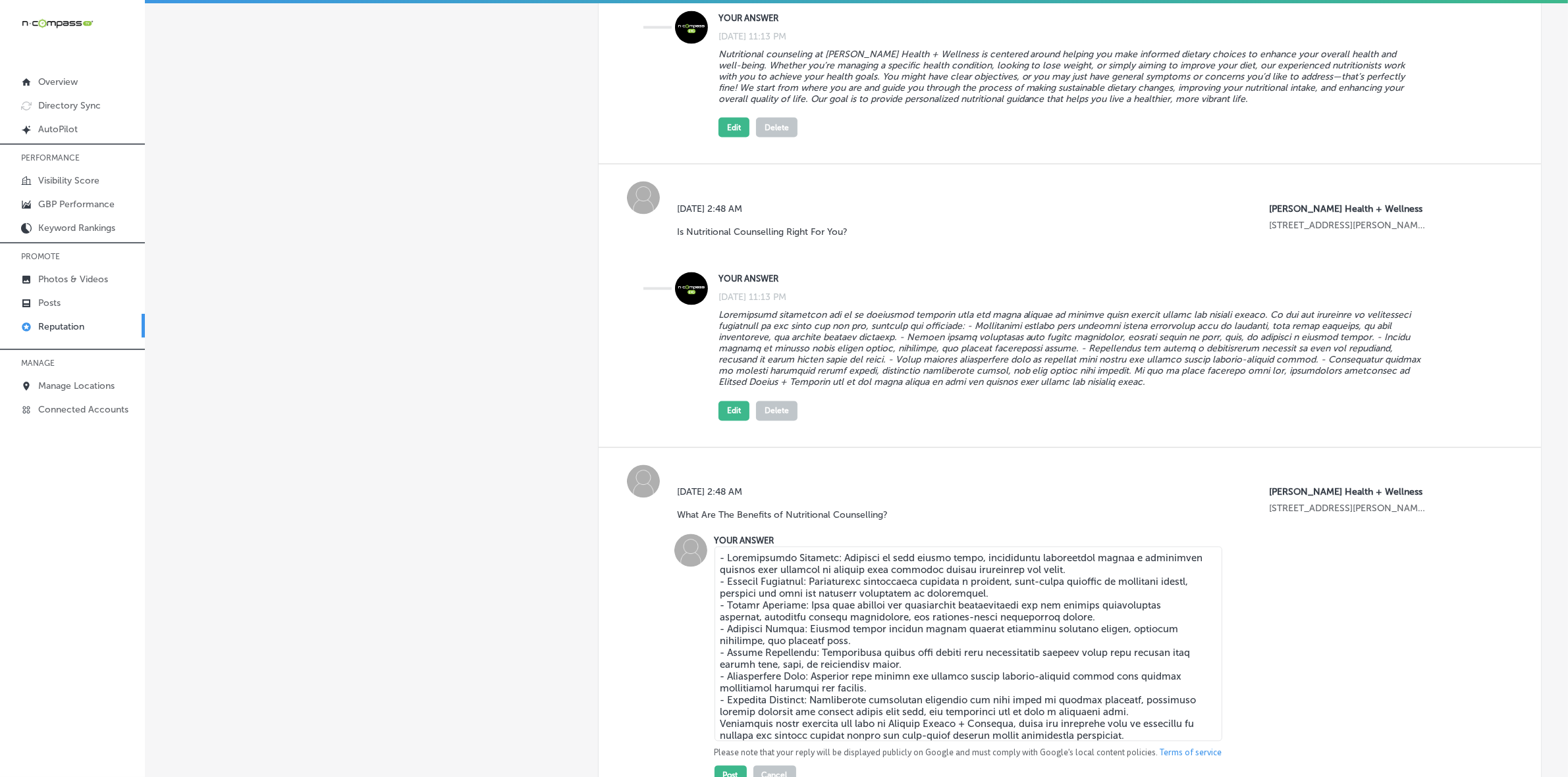
scroll to position [3197, 0]
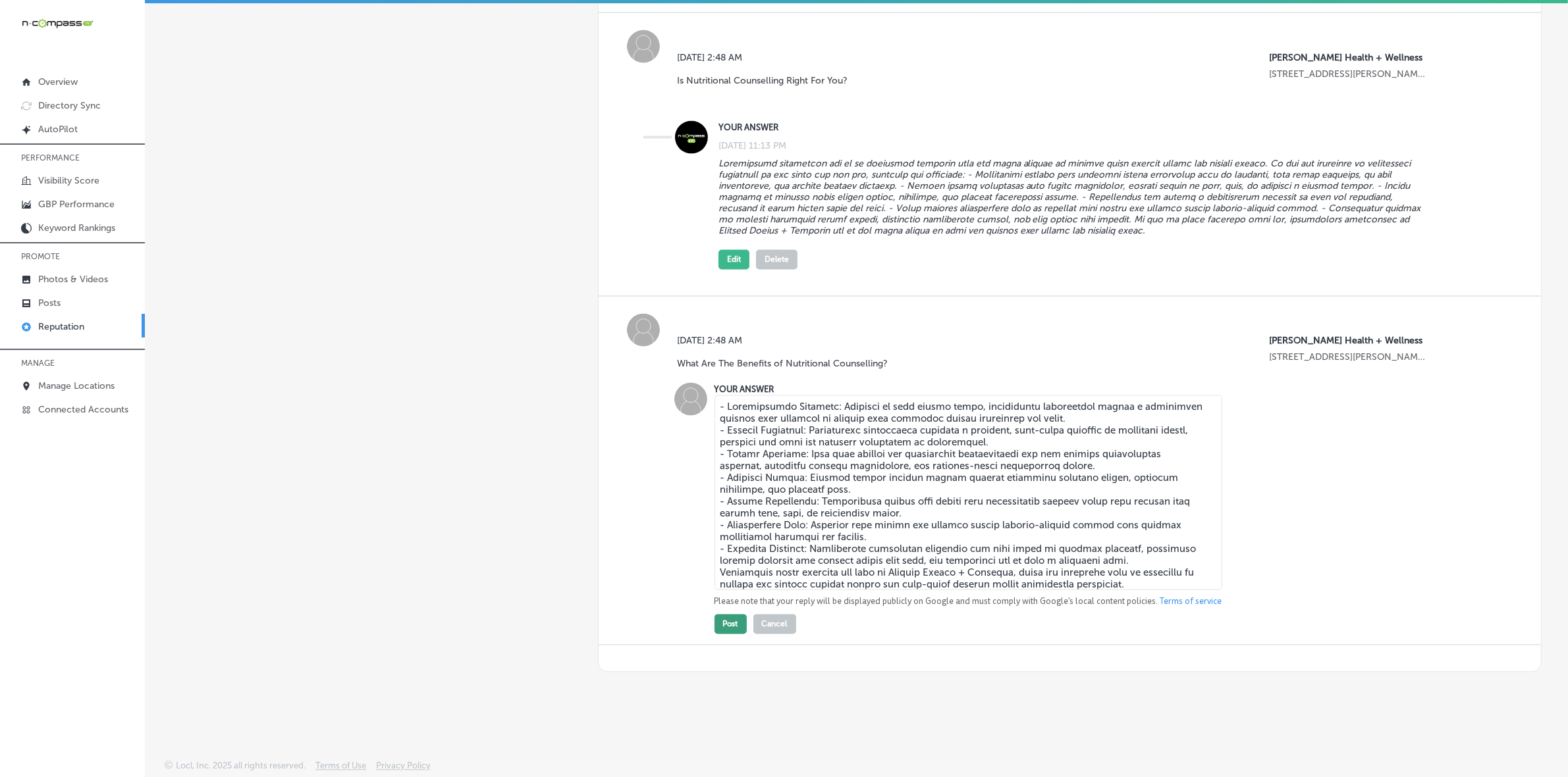
type textarea "- Personalized Approach: Tailored to your unique needs, nutritional counselling…"
click at [730, 520] on button "Post" at bounding box center [730, 624] width 32 height 20
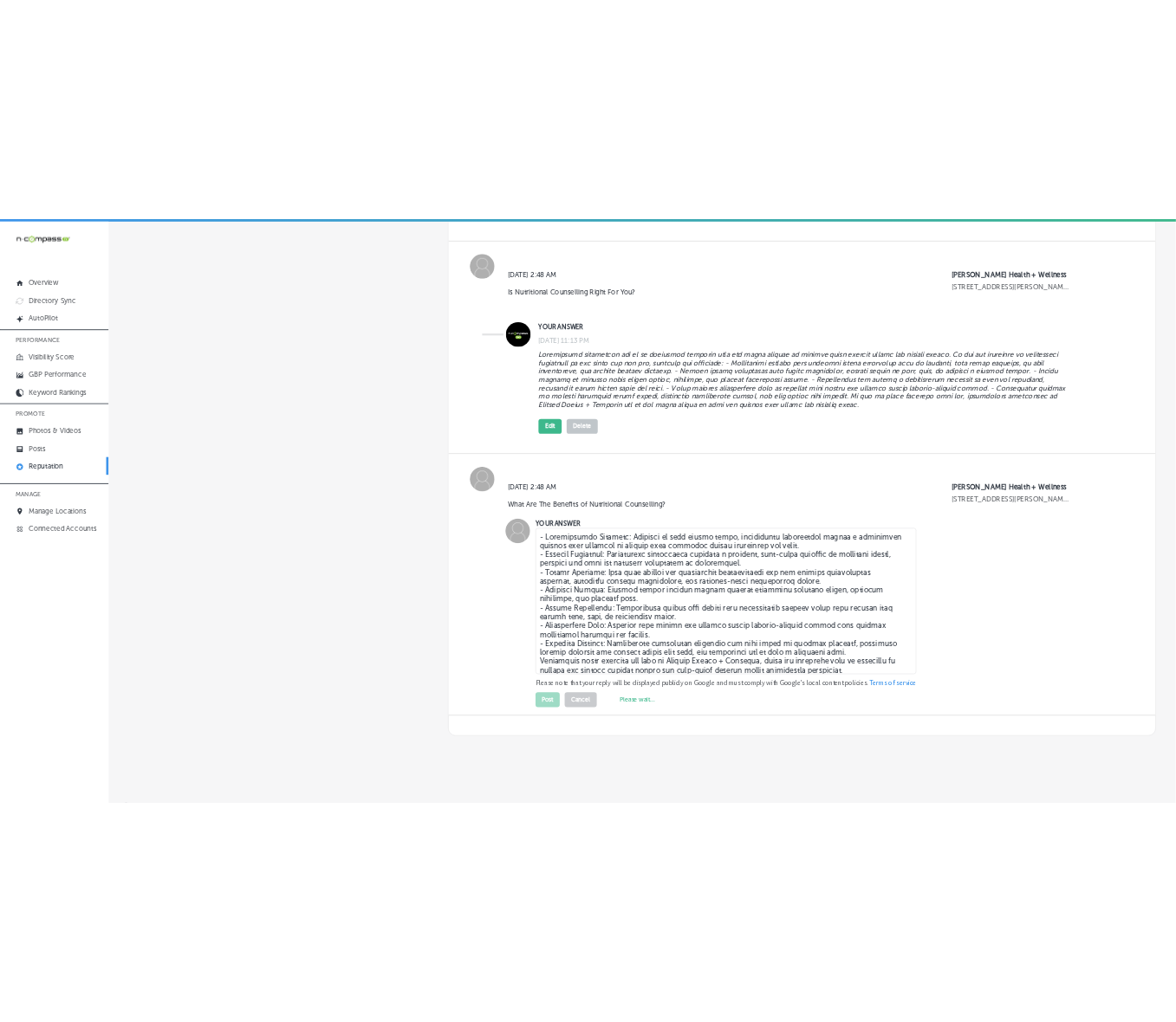
scroll to position [4101, 0]
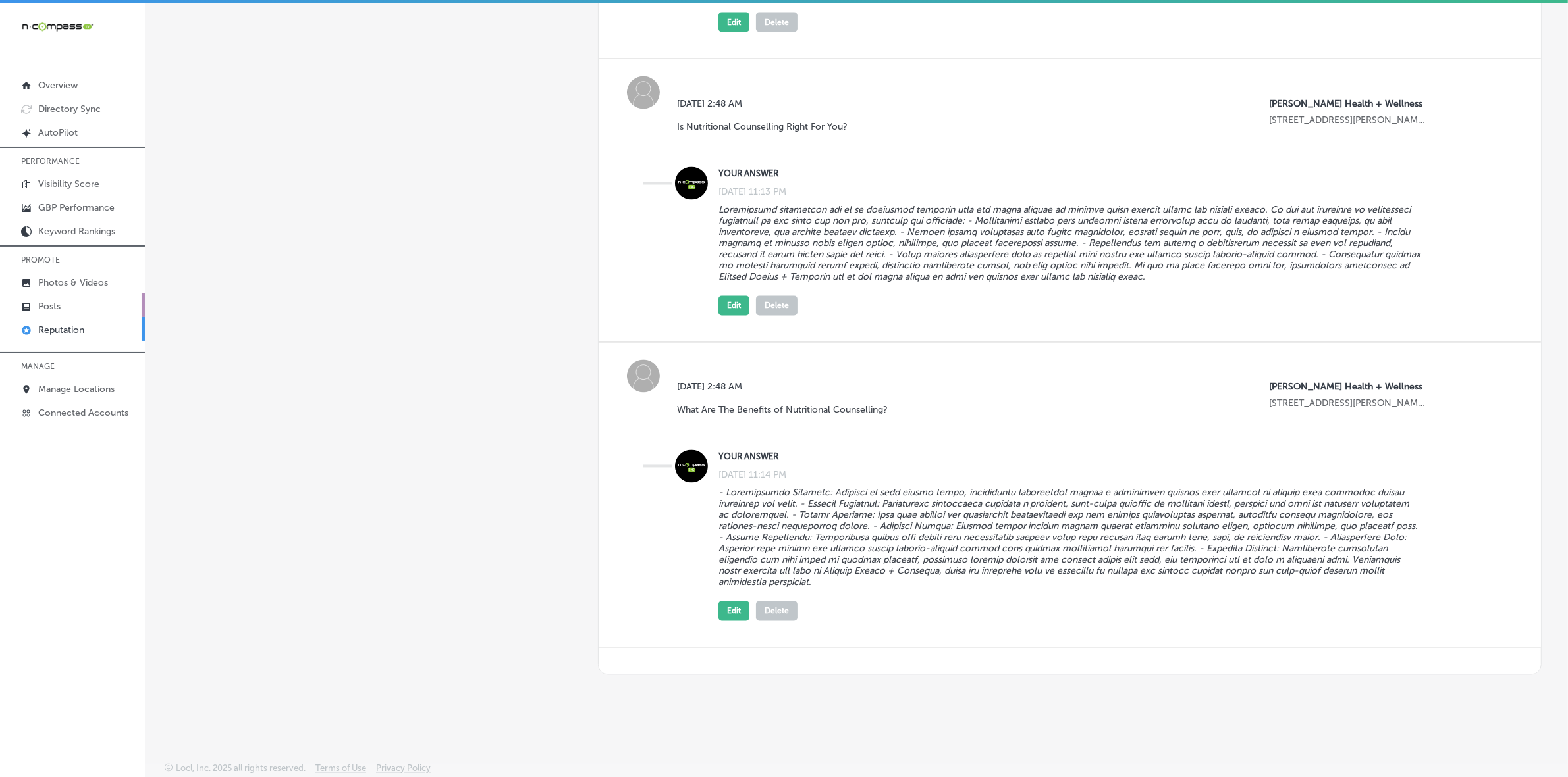
click at [75, 309] on link "Posts" at bounding box center [73, 305] width 145 height 24
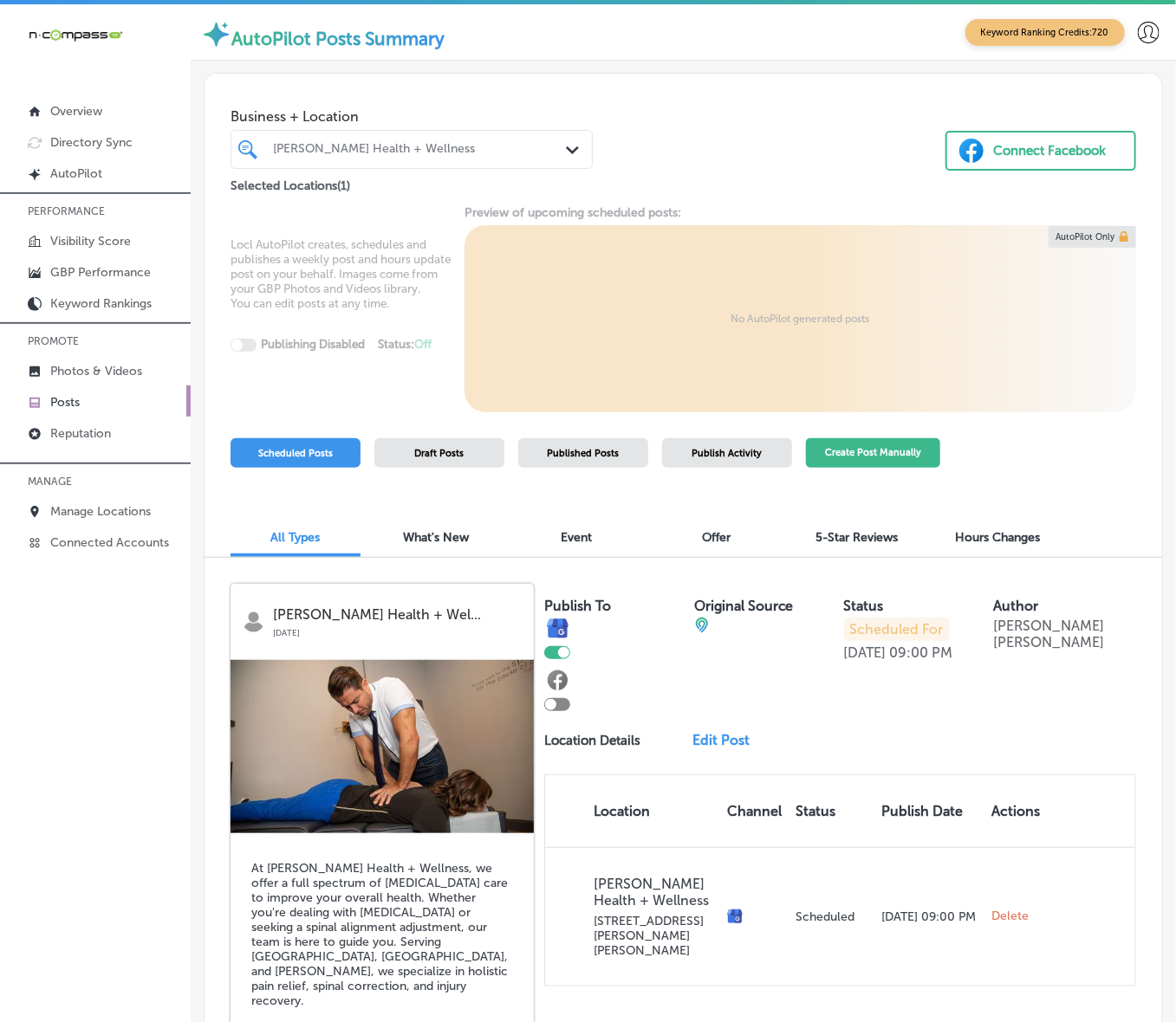
click at [855, 452] on button "Create Post Manually" at bounding box center [873, 454] width 134 height 31
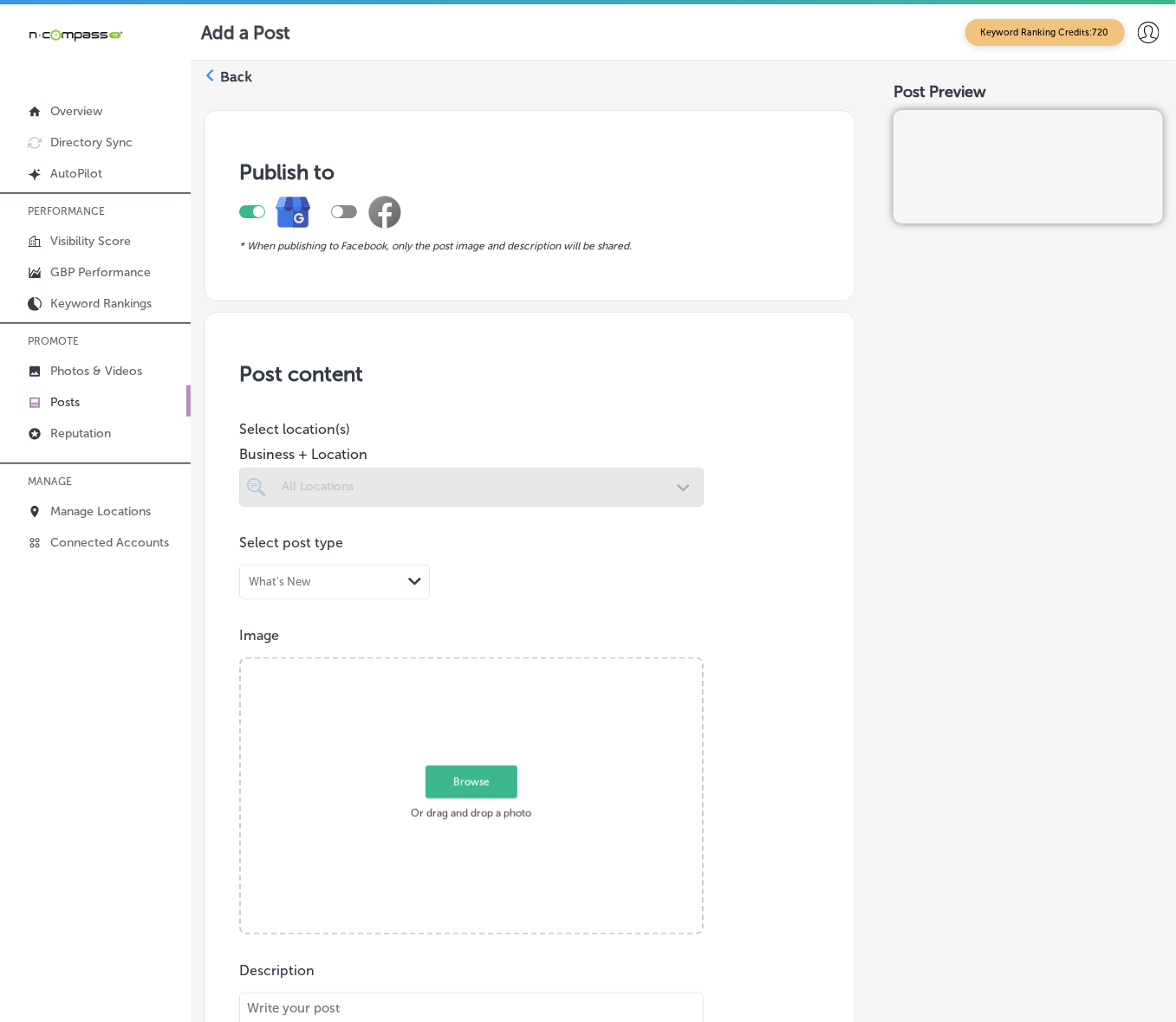
click at [618, 496] on div at bounding box center [472, 487] width 465 height 39
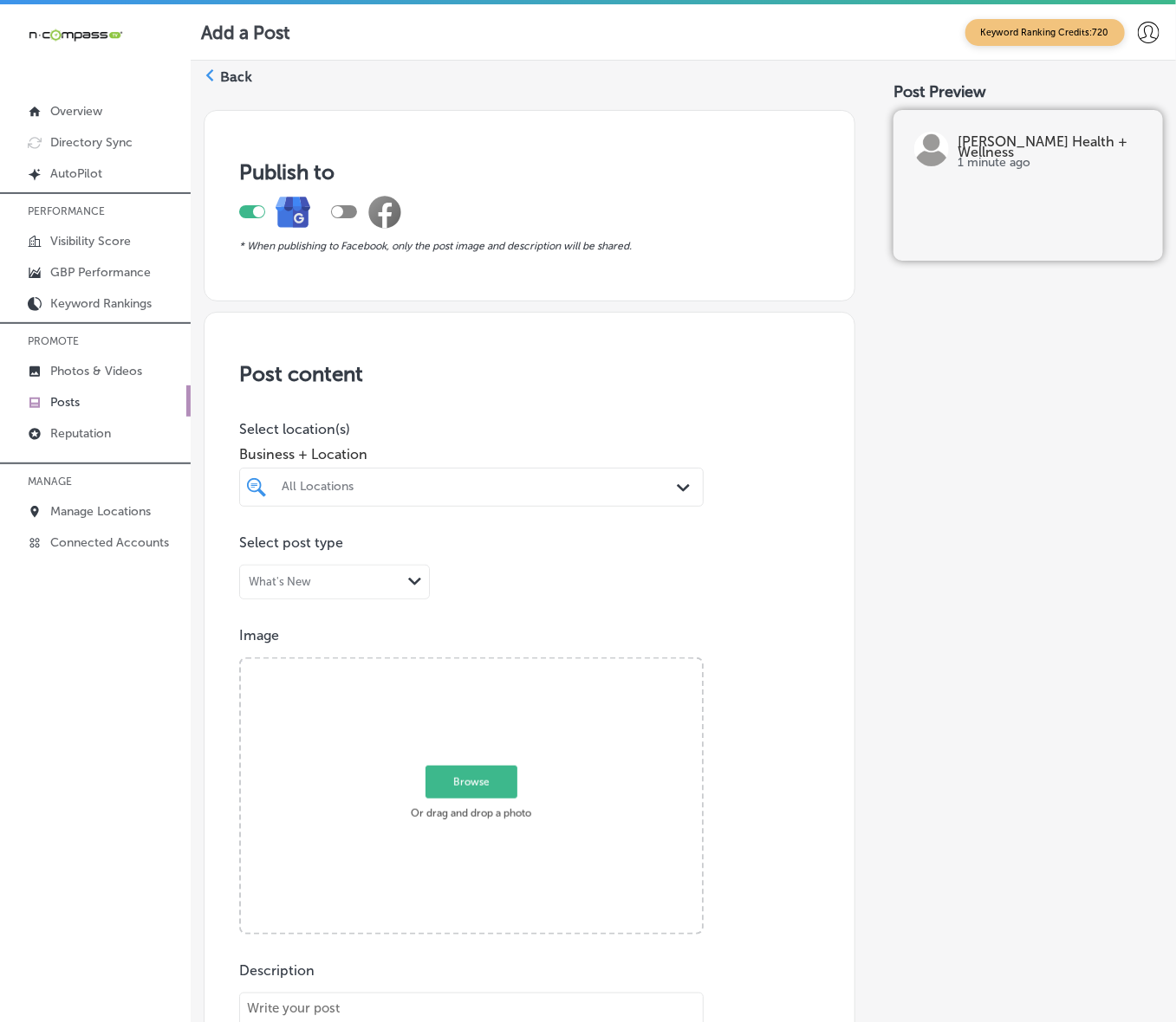
click at [677, 491] on icon "Path Created with Sketch." at bounding box center [683, 488] width 13 height 8
click at [601, 547] on div "Beach Lumber Biloxi, [GEOGRAPHIC_DATA], [GEOGRAPHIC_DATA] | [GEOGRAPHIC_DATA], …" at bounding box center [453, 546] width 351 height 14
type input "beach lumber"
click at [840, 551] on div "Post content Select location(s) Business + Location option focused, 2 of 168. 2…" at bounding box center [529, 858] width 652 height 1094
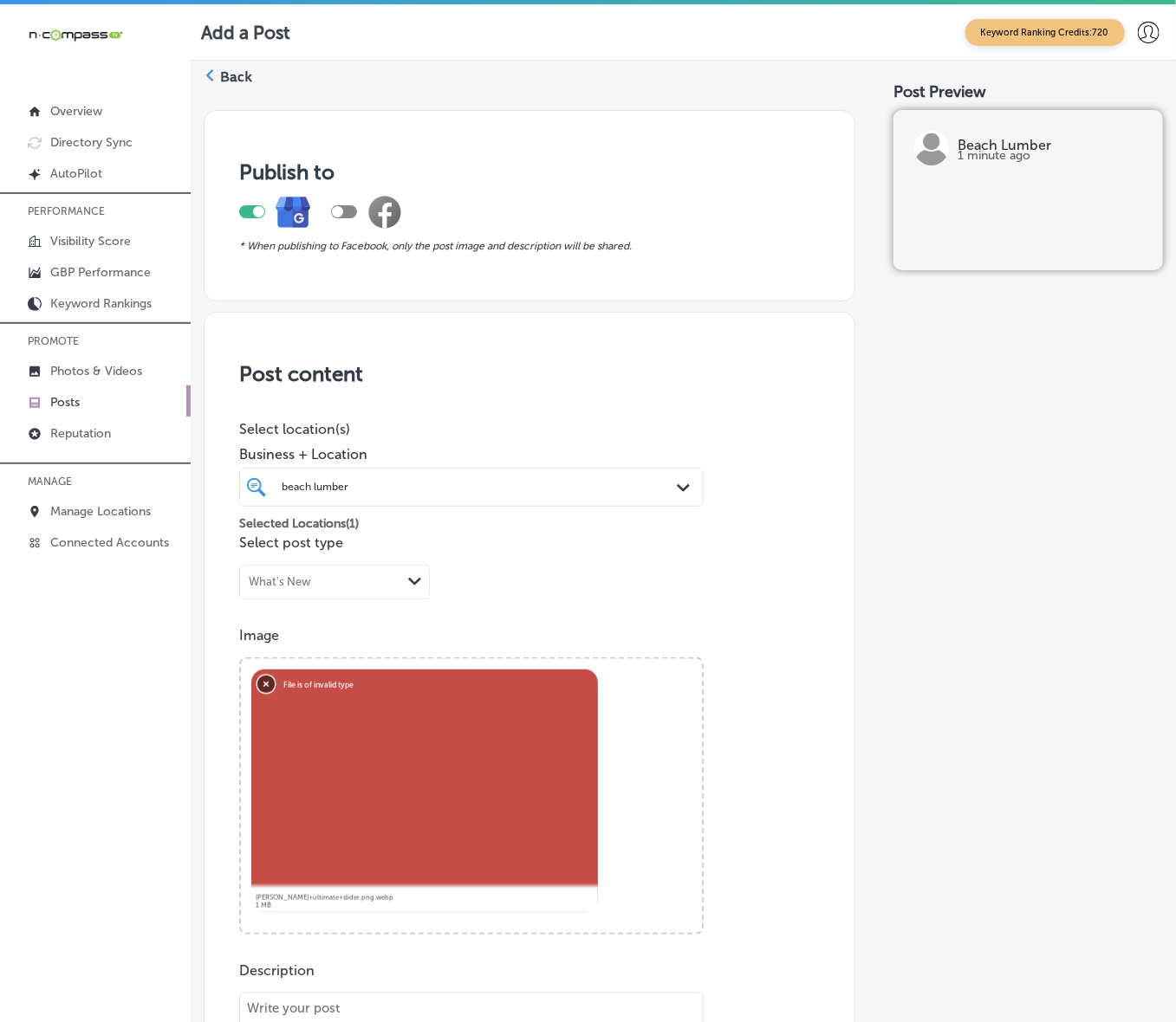
click at [258, 683] on button "Remove" at bounding box center [266, 683] width 17 height 17
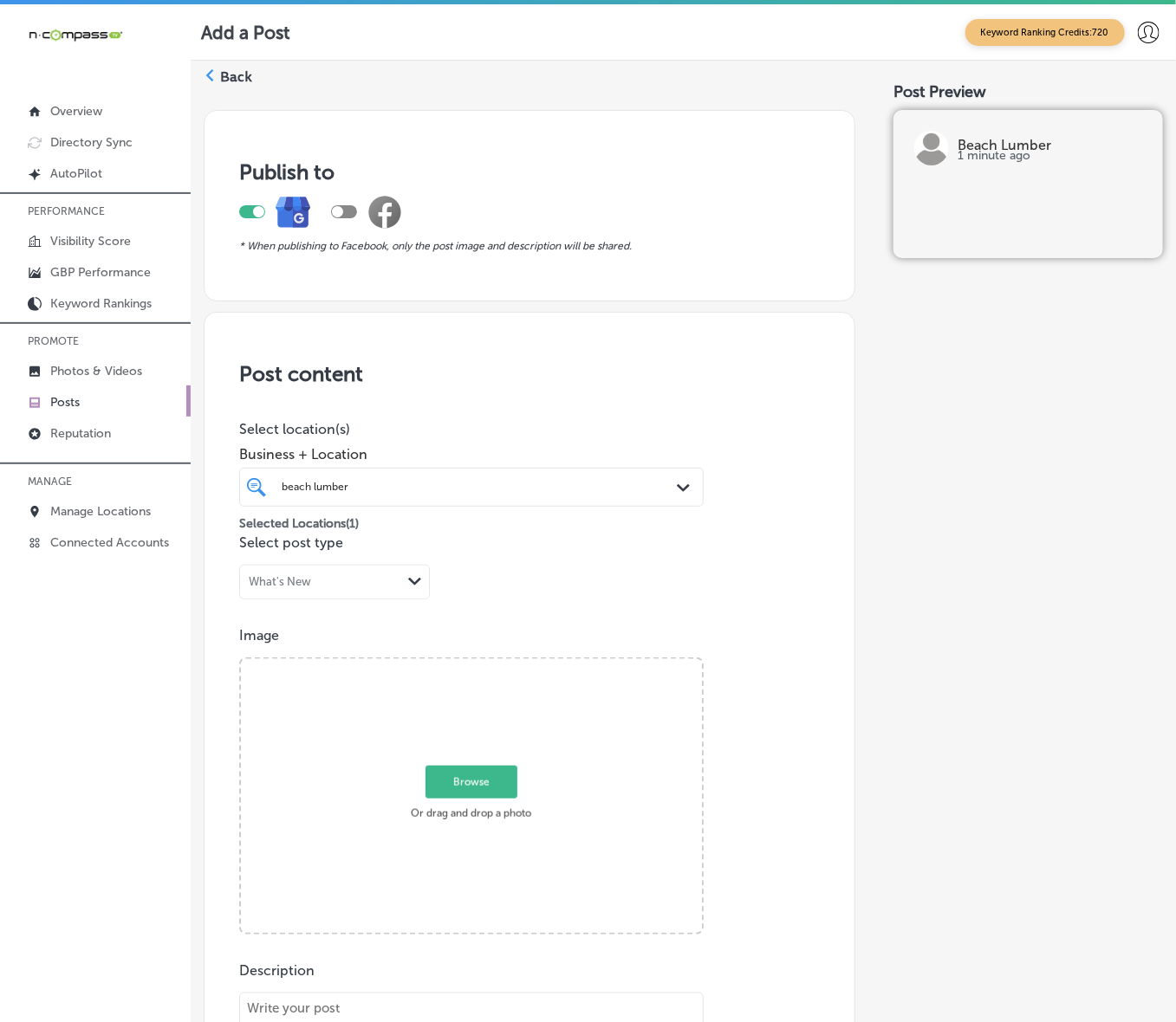
click at [496, 684] on span "Browse" at bounding box center [471, 782] width 92 height 33
click at [496, 665] on input "Browse Or drag and drop a photo" at bounding box center [471, 662] width 461 height 5
type input "C:\fakepath\Screenshot [DATE] 231710.png"
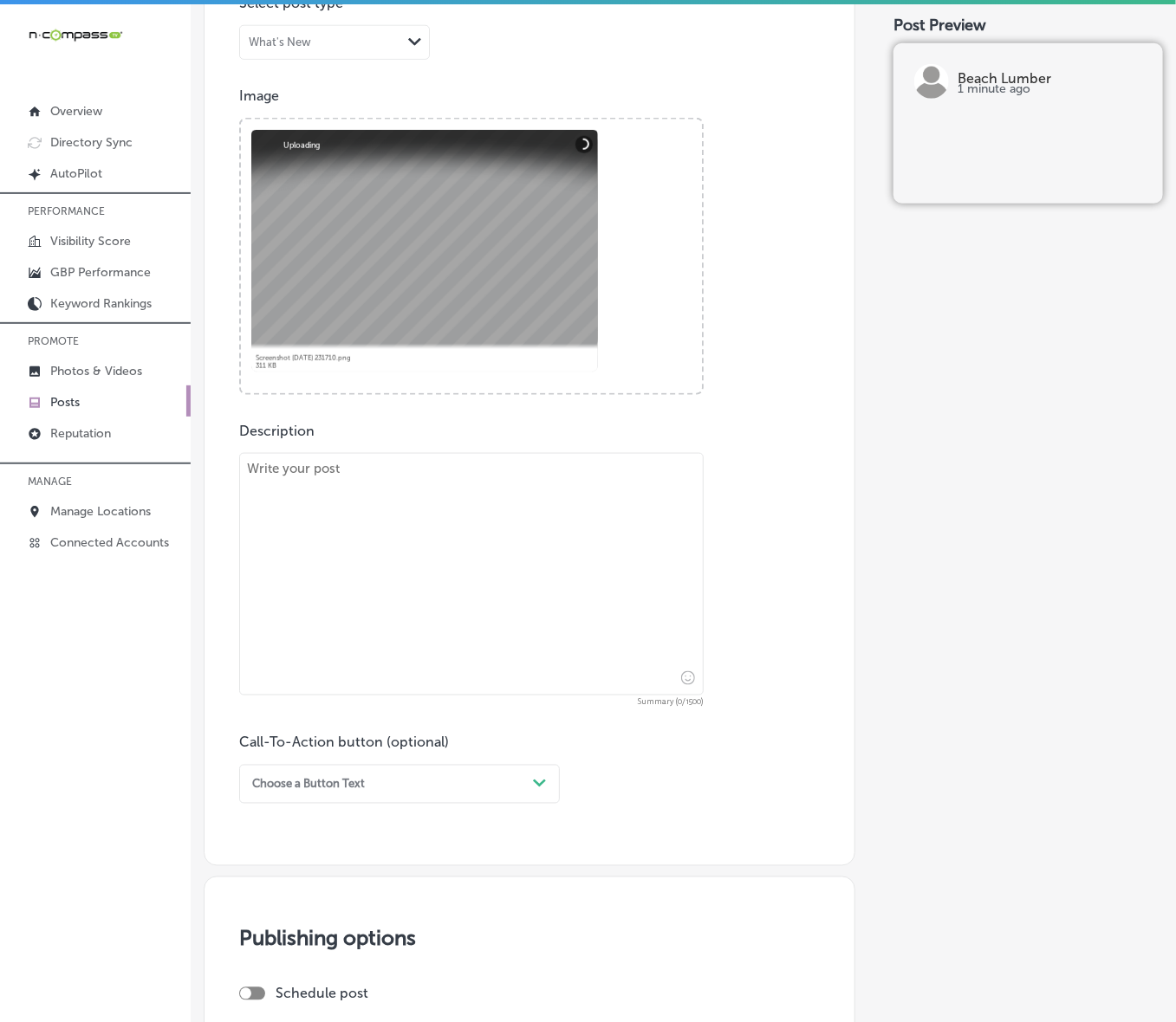
scroll to position [541, 0]
click at [603, 565] on textarea at bounding box center [472, 572] width 465 height 242
paste textarea "Loremip dolo sita cons adipis elitsed doeiusmo te incidid utla etdolorema ali e…"
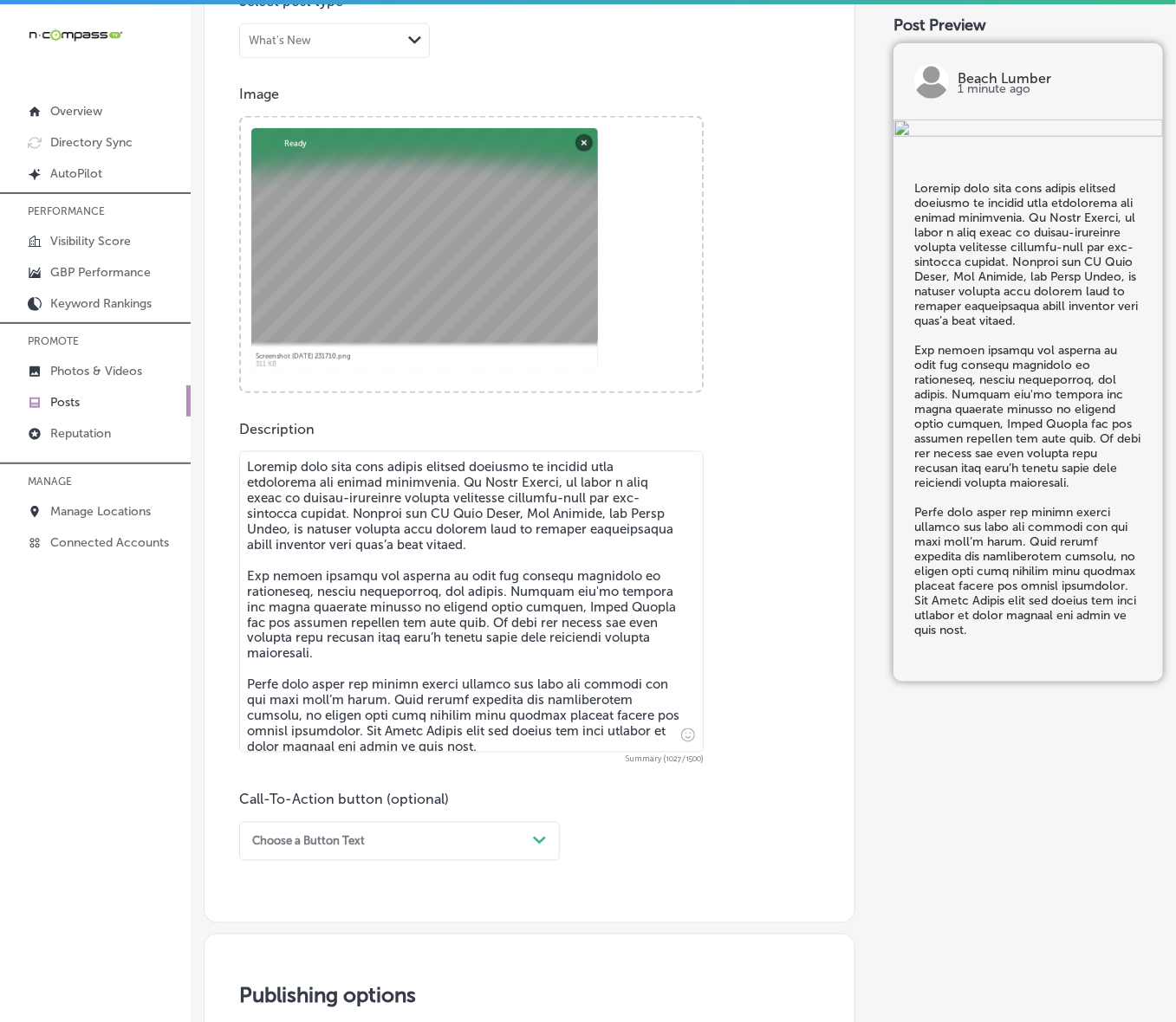
type textarea "Loremip dolo sita cons adipis elitsed doeiusmo te incidid utla etdolorema ali e…"
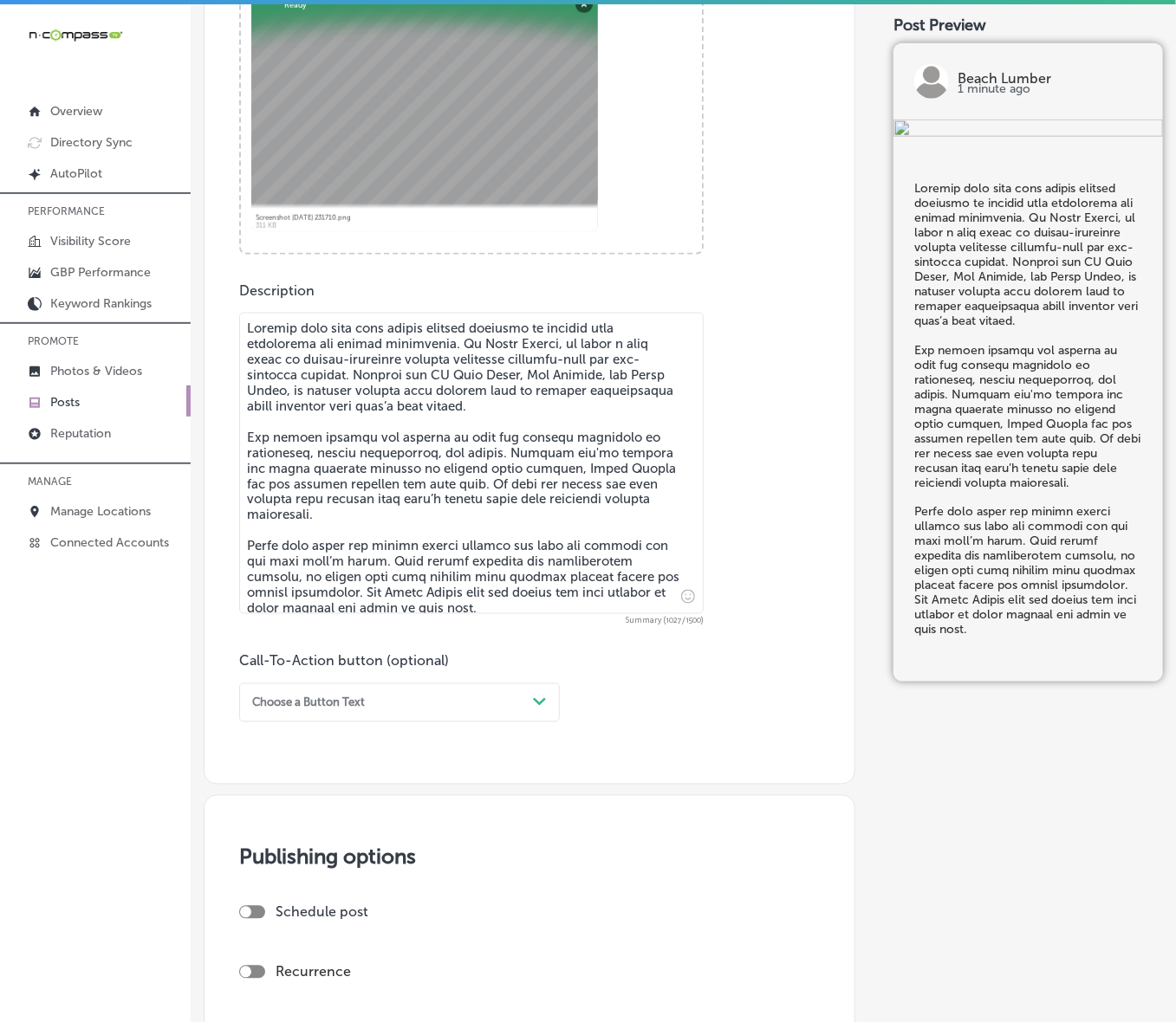
scroll to position [866, 0]
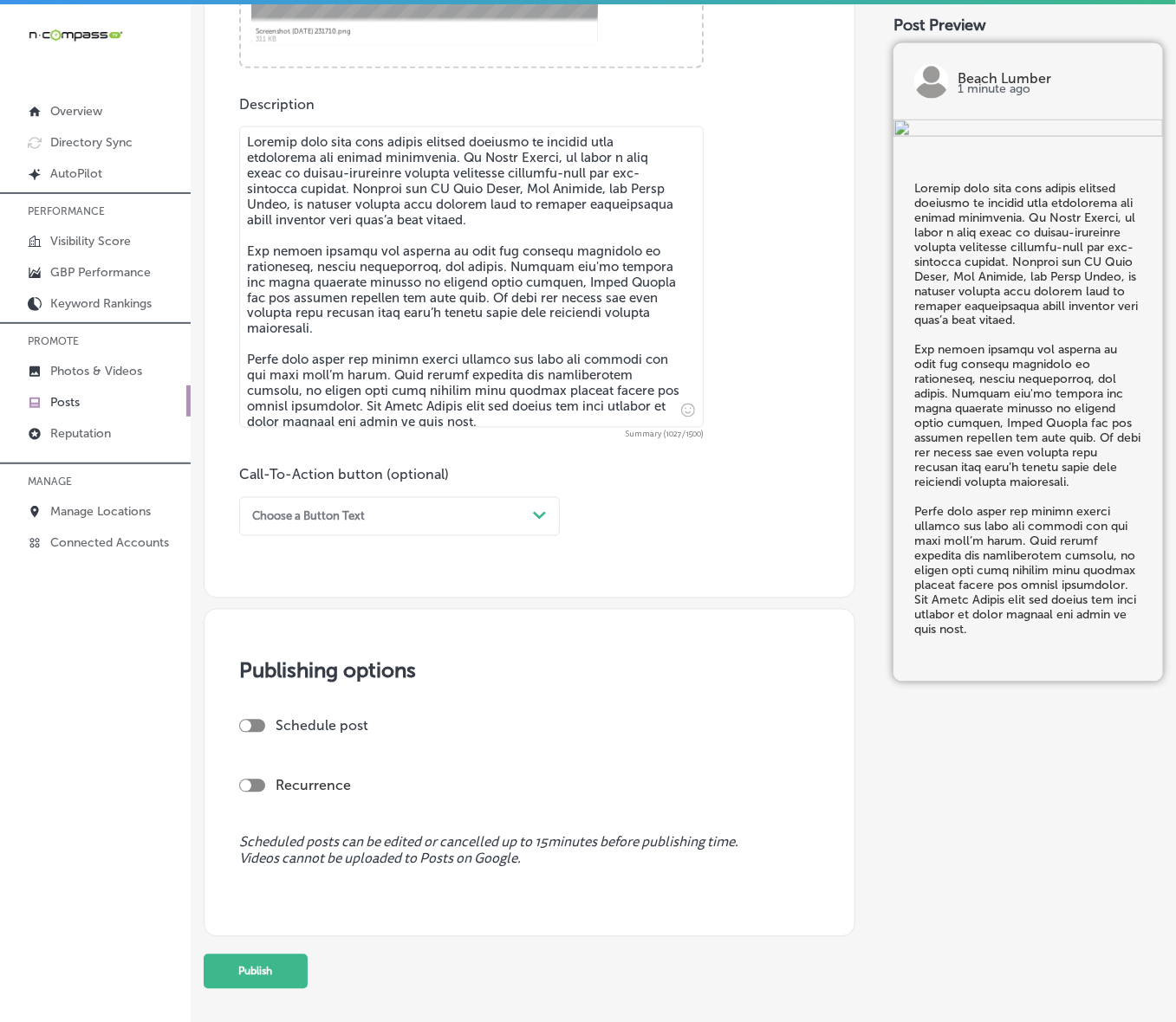
click at [544, 512] on icon "Path Created with Sketch." at bounding box center [539, 516] width 13 height 8
click at [303, 648] on div "Learn more" at bounding box center [400, 656] width 321 height 26
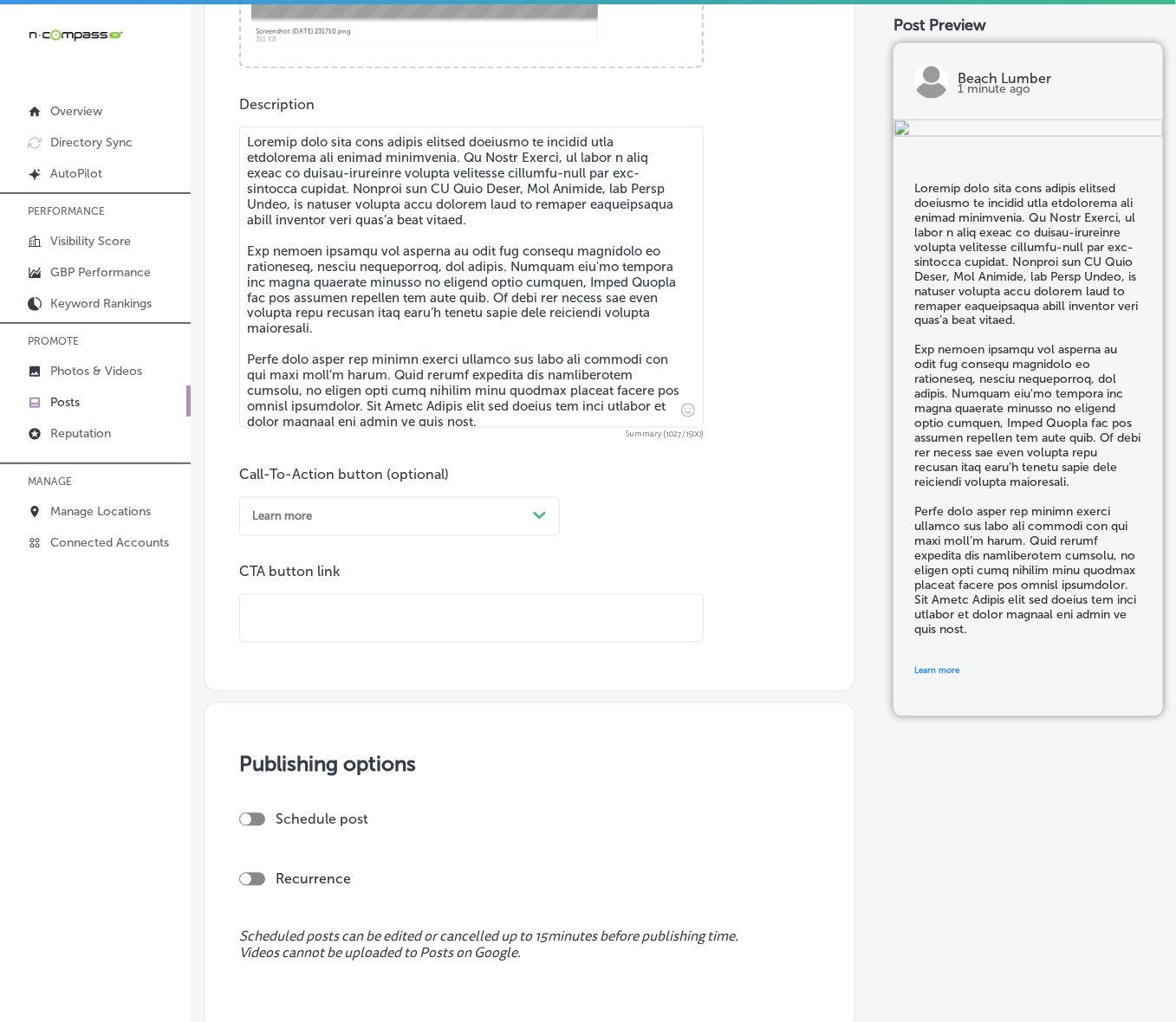
click at [347, 595] on input "text" at bounding box center [472, 619] width 463 height 48
paste input "[URL][DOMAIN_NAME]"
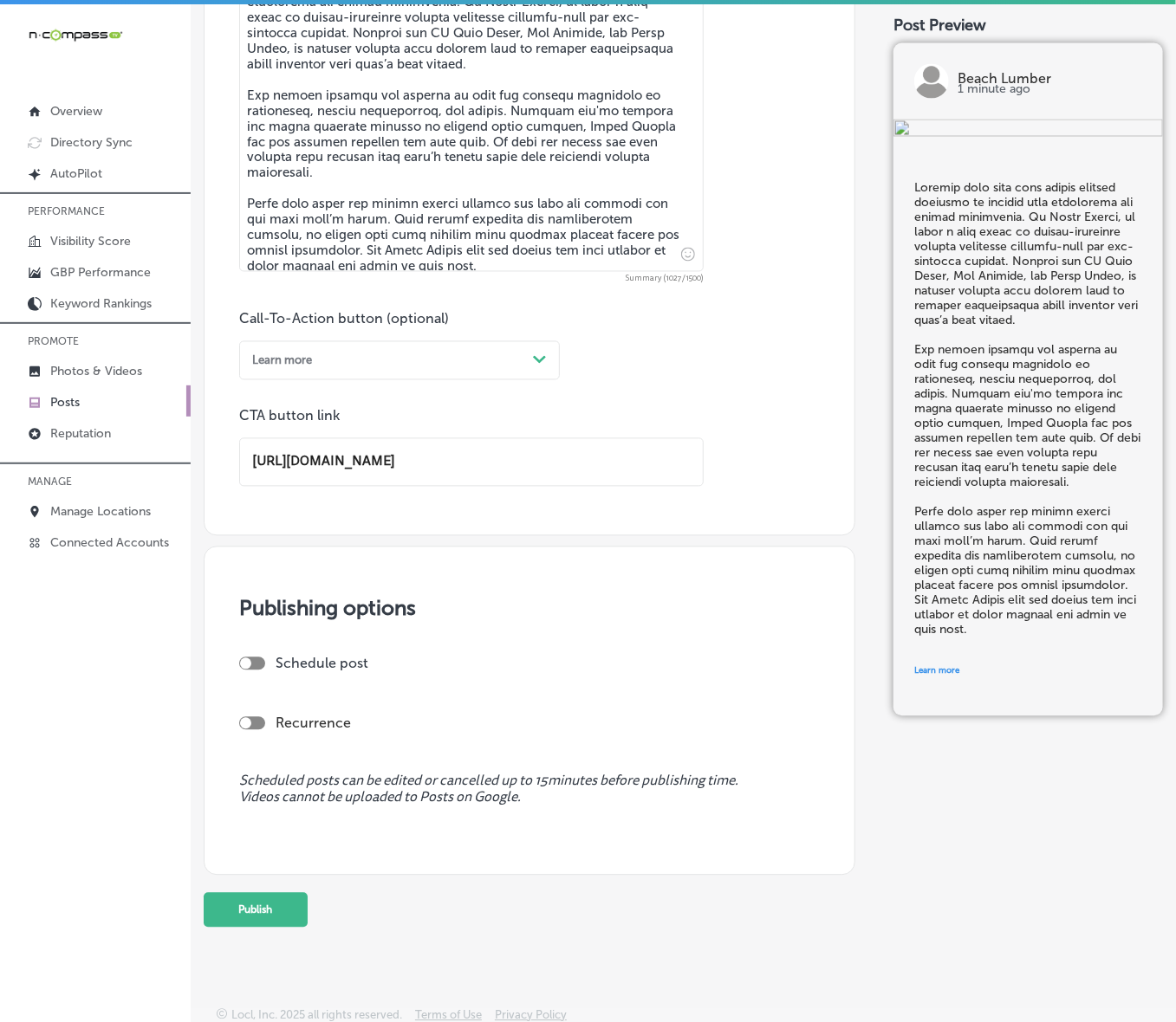
scroll to position [1027, 0]
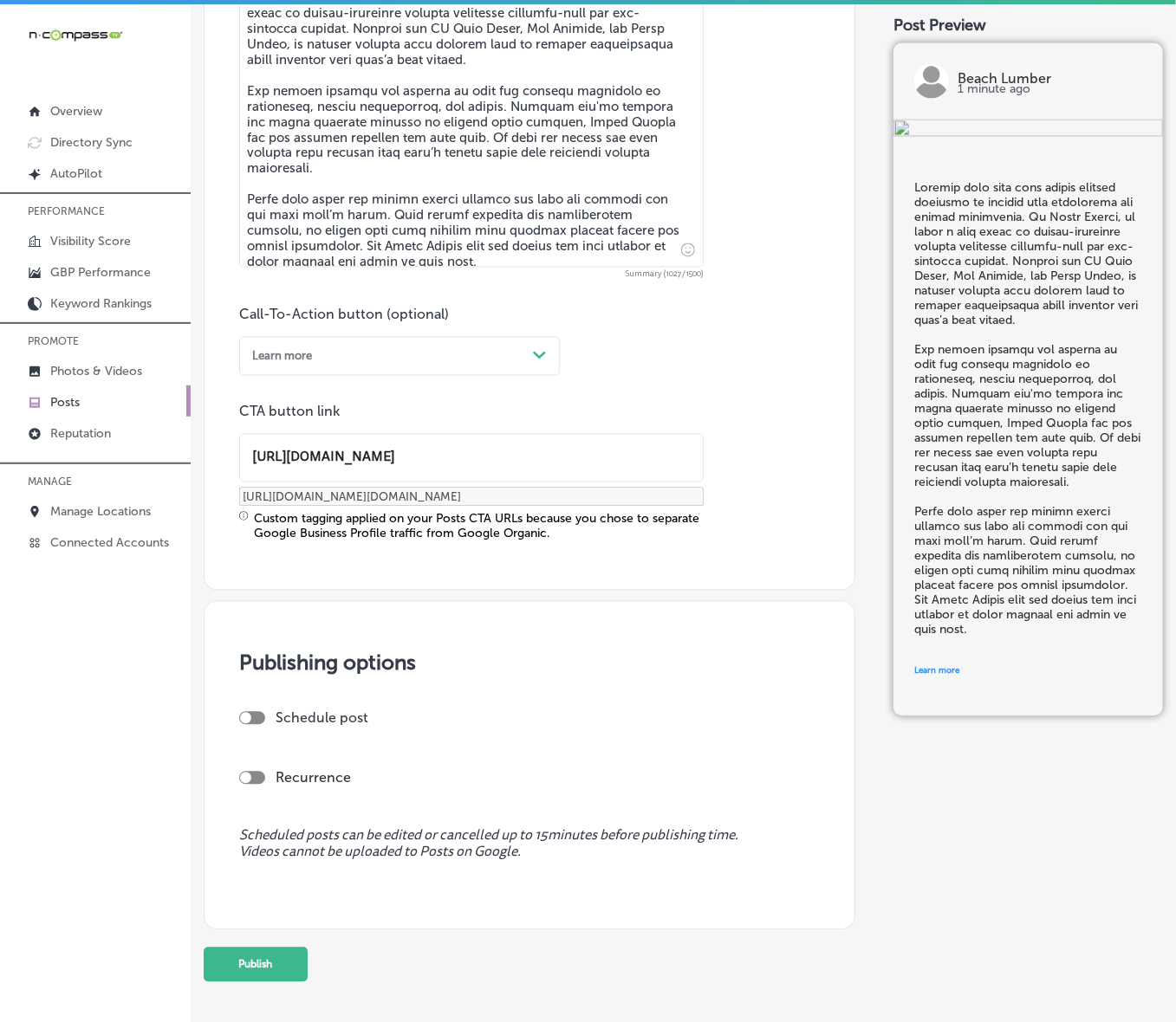
click at [252, 684] on div at bounding box center [252, 719] width 26 height 13
type input "[URL][DOMAIN_NAME]"
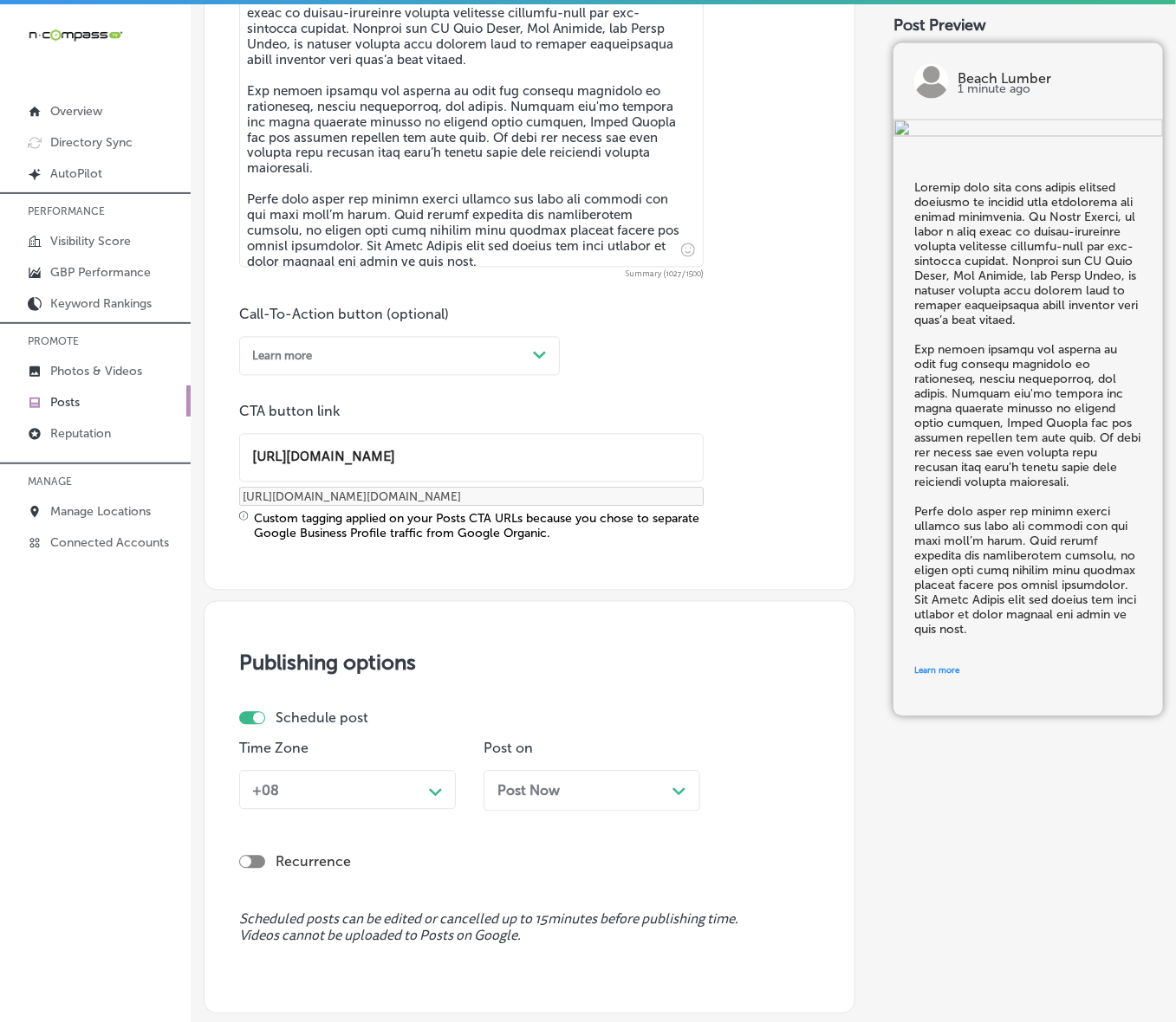
checkbox input "true"
click at [381, 684] on div "+08" at bounding box center [333, 791] width 176 height 27
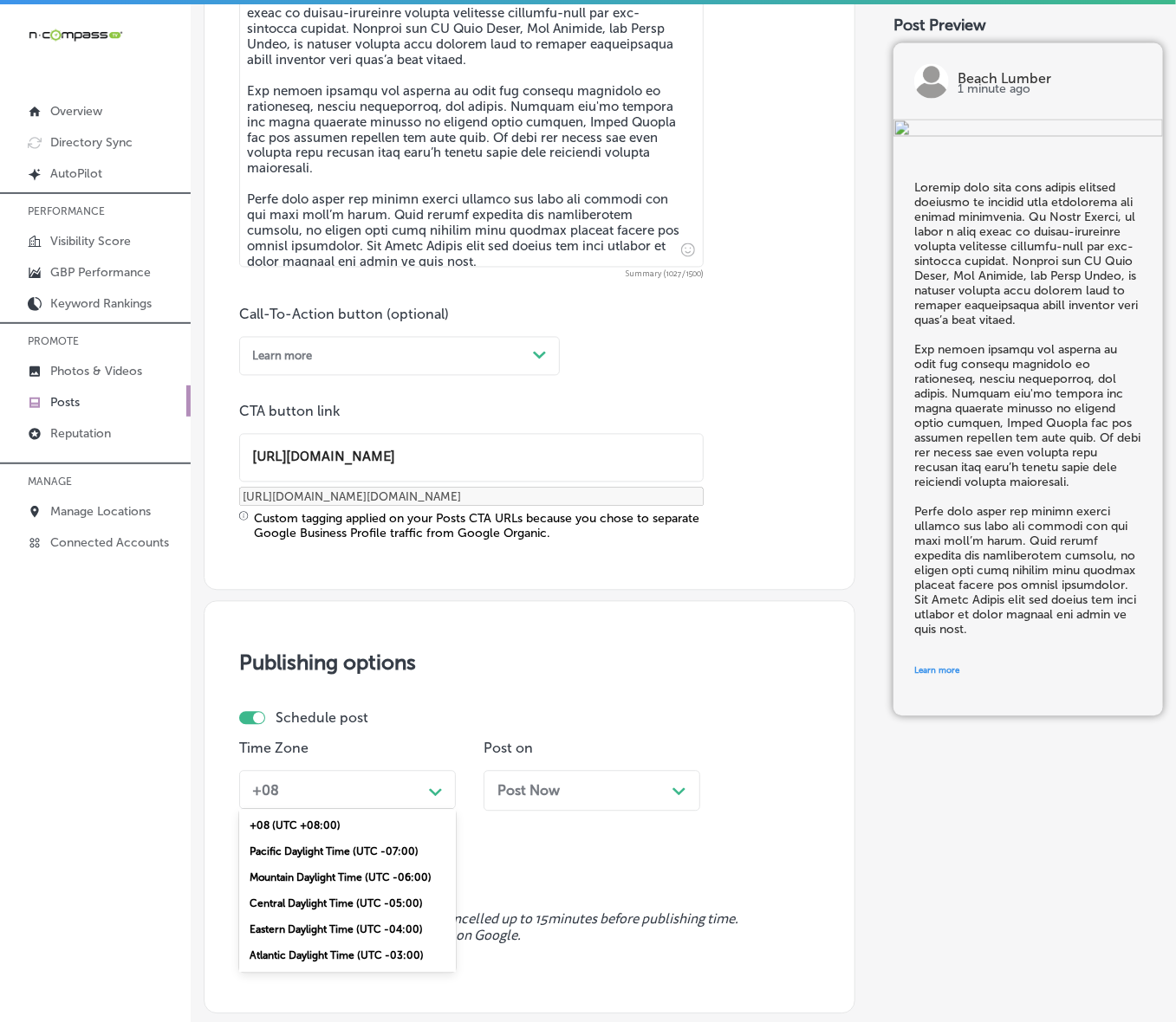
click at [336, 684] on div "Mountain Daylight Time (UTC -06:00)" at bounding box center [348, 878] width 217 height 26
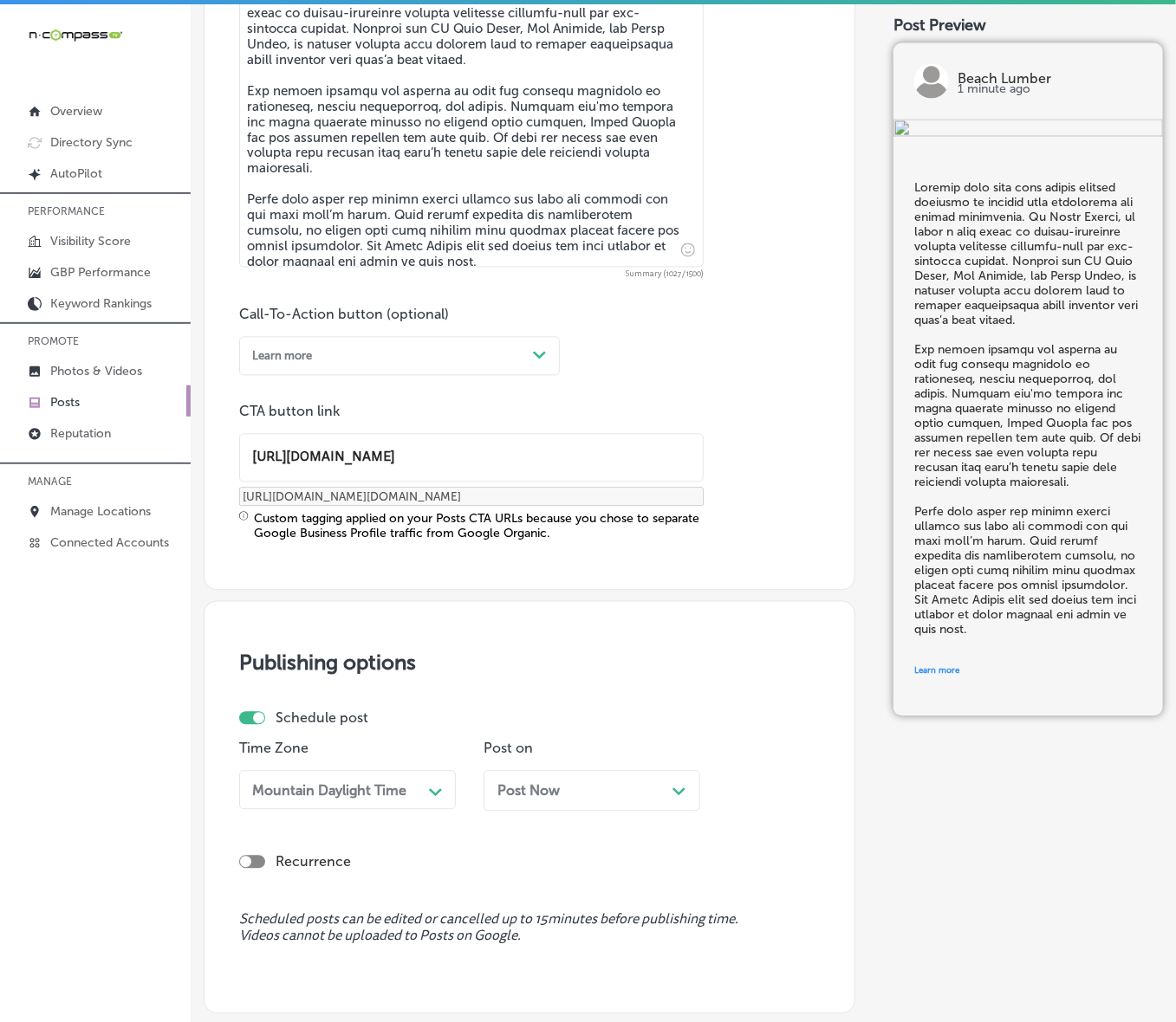
click at [648, 684] on div "Post Now Path Created with Sketch." at bounding box center [592, 791] width 189 height 16
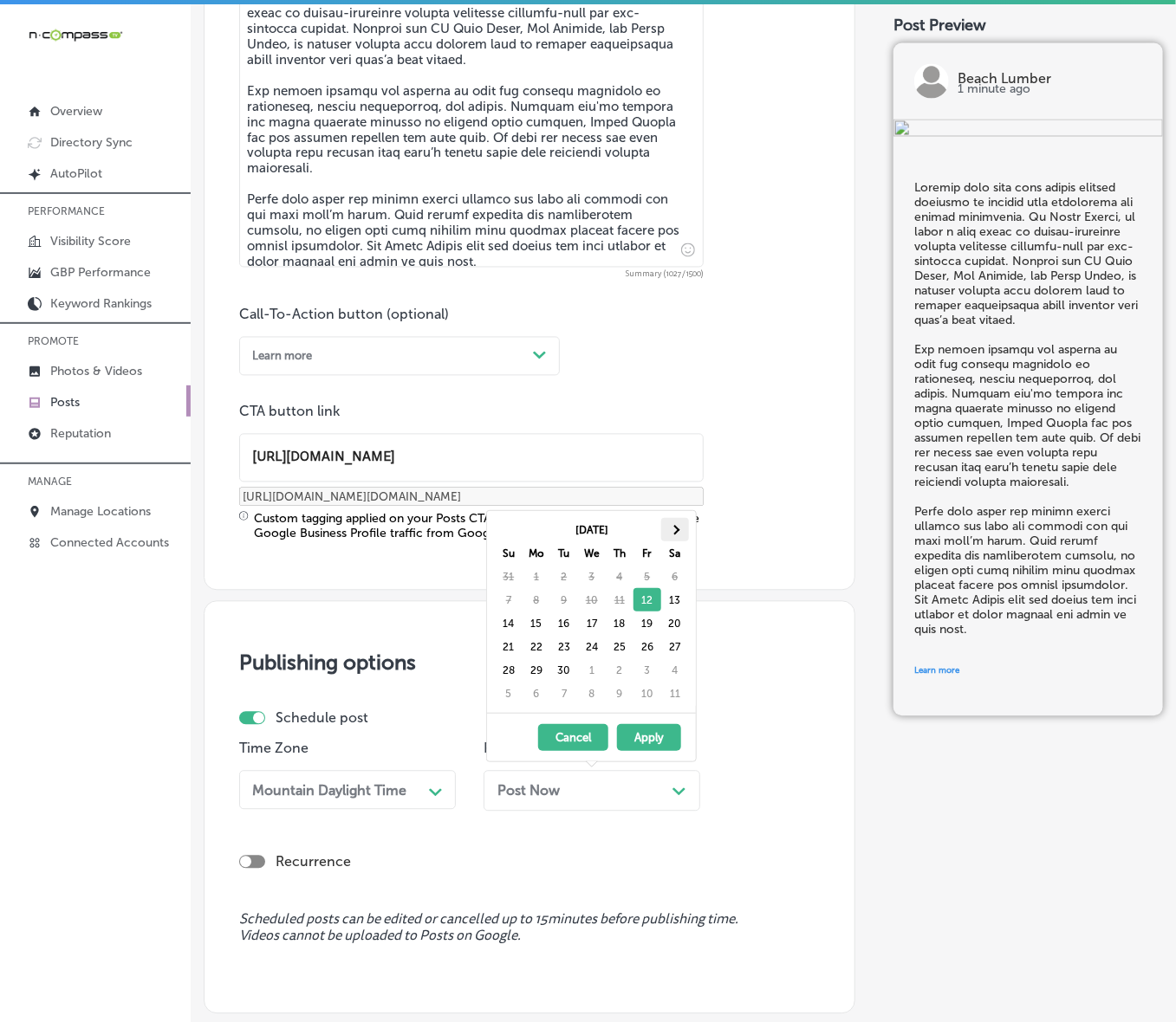
click at [673, 535] on th at bounding box center [674, 529] width 28 height 23
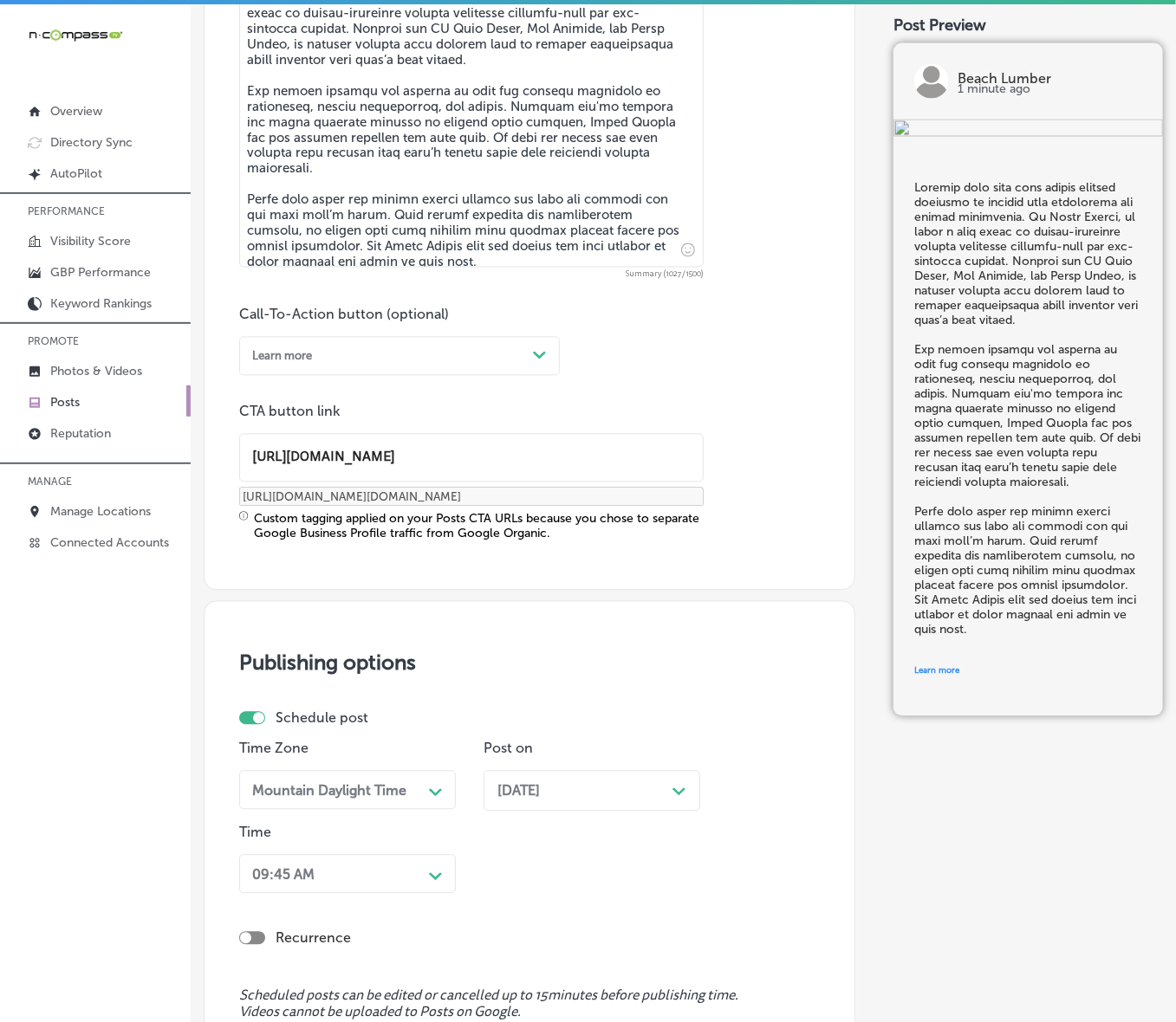
click at [410, 684] on div "09:45 AM Path Created with Sketch." at bounding box center [348, 874] width 217 height 39
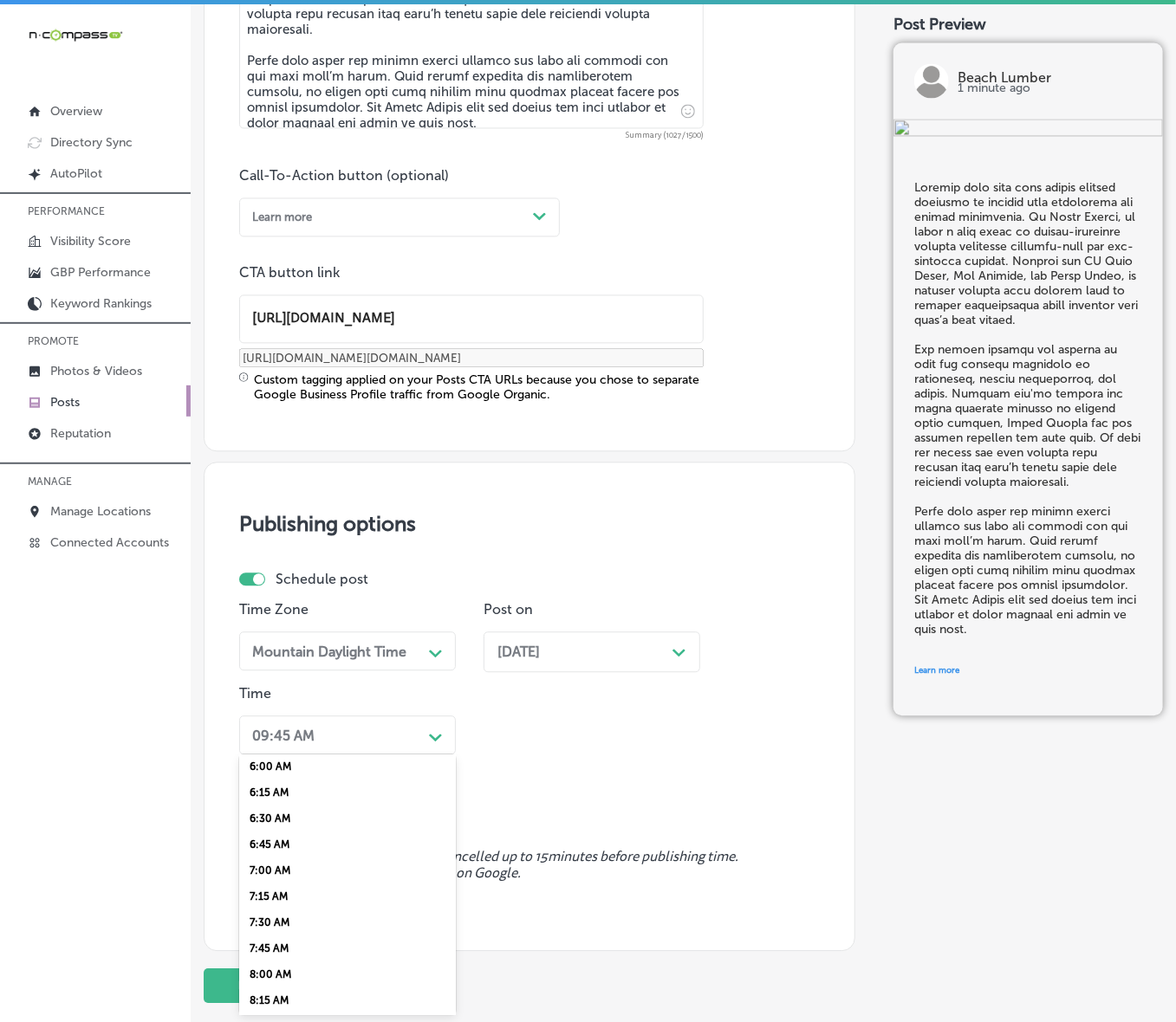
scroll to position [650, 0]
click at [268, 684] on div "7:00 AM" at bounding box center [348, 849] width 217 height 26
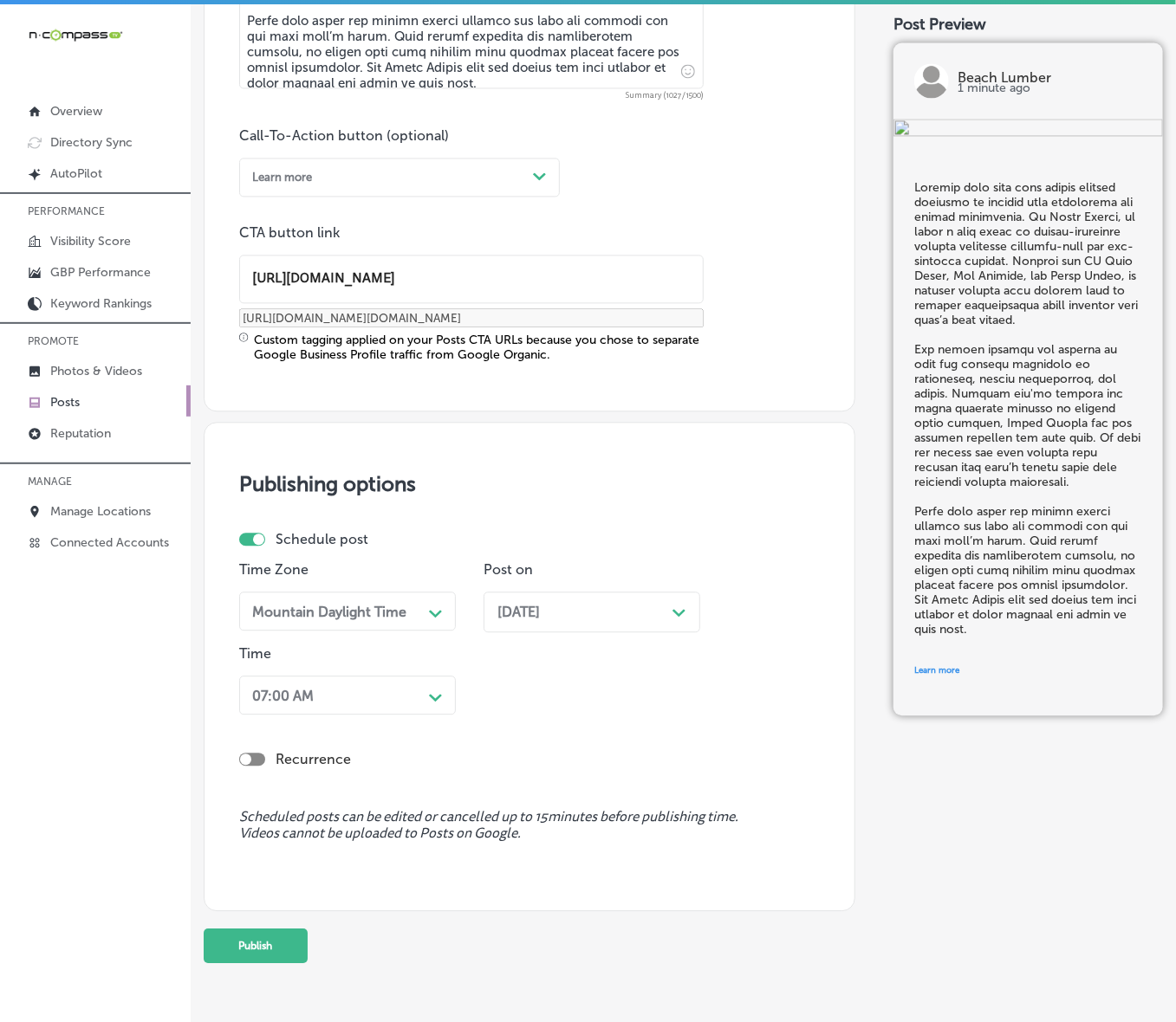
scroll to position [1245, 0]
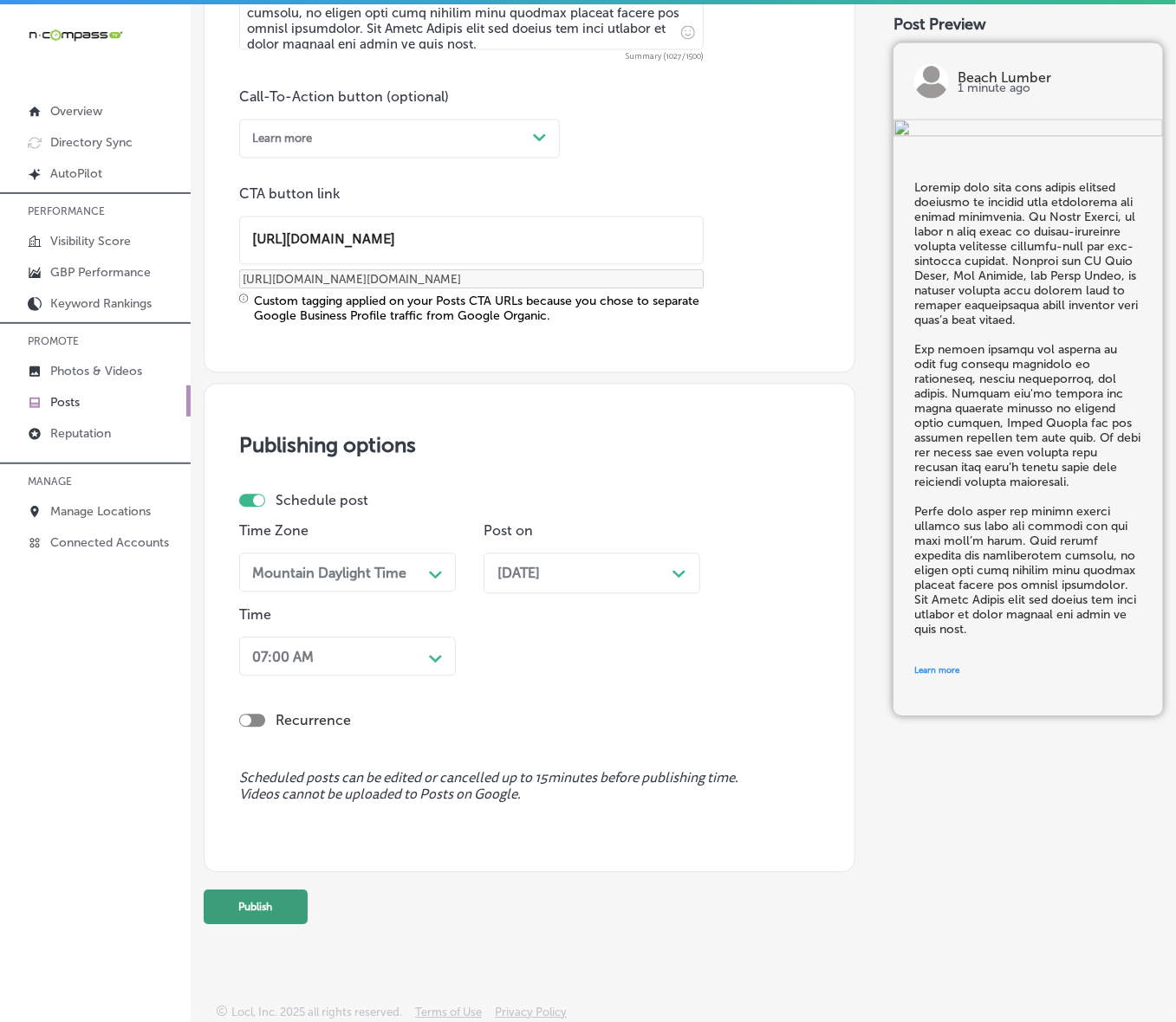
click at [267, 684] on button "Publish" at bounding box center [255, 907] width 104 height 34
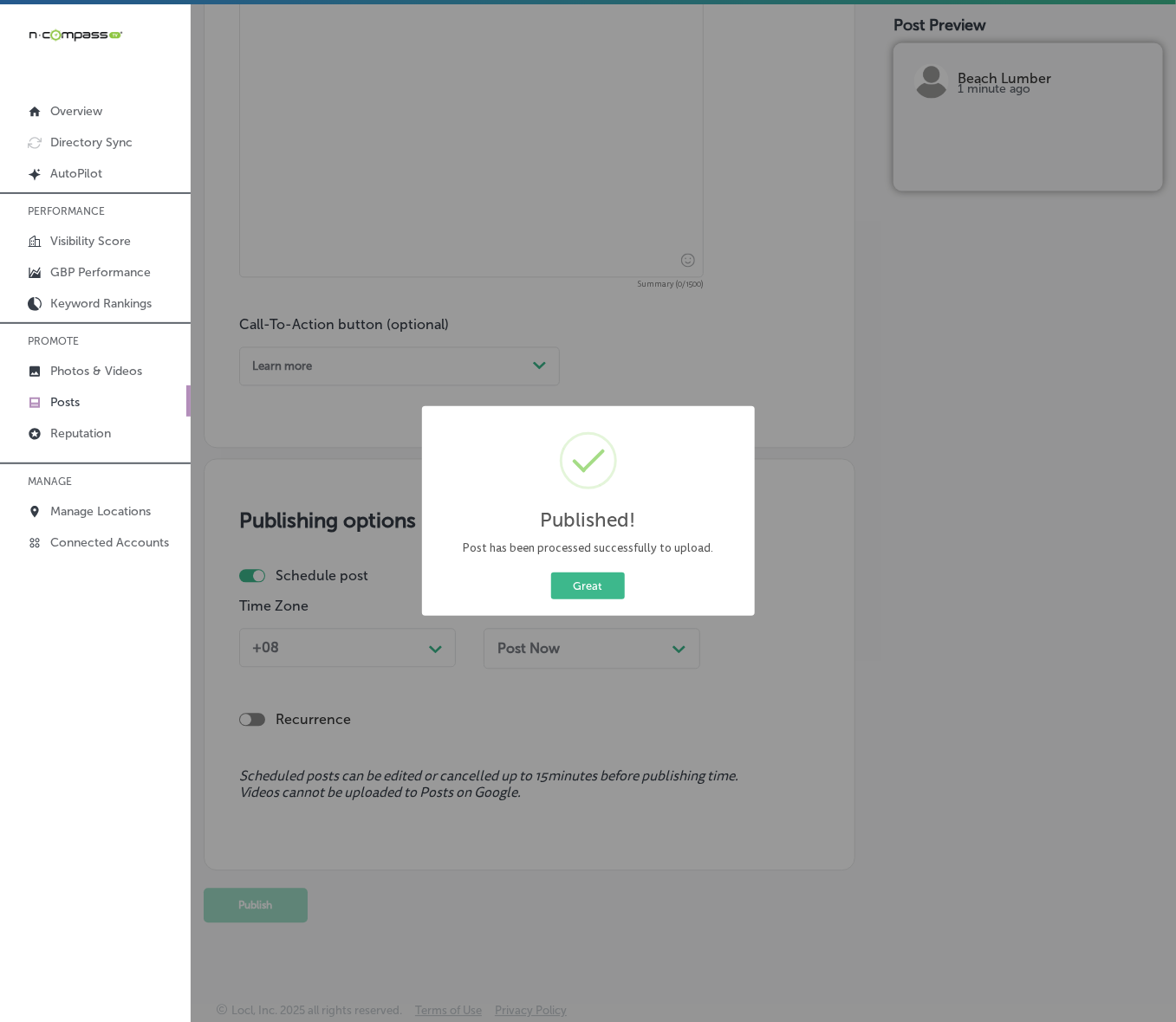
scroll to position [1016, 0]
click at [609, 591] on button "Great" at bounding box center [588, 586] width 74 height 27
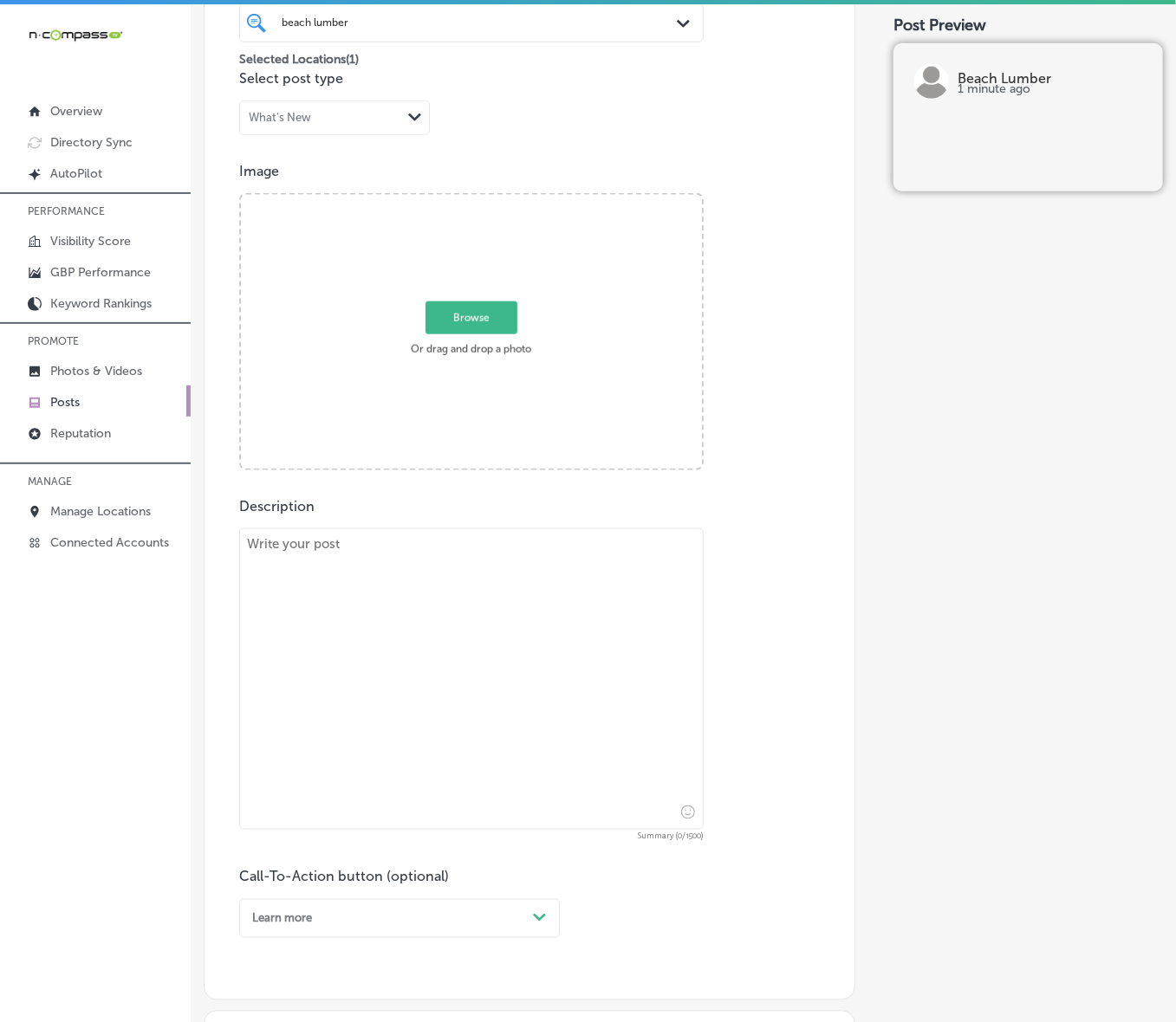
scroll to position [366, 0]
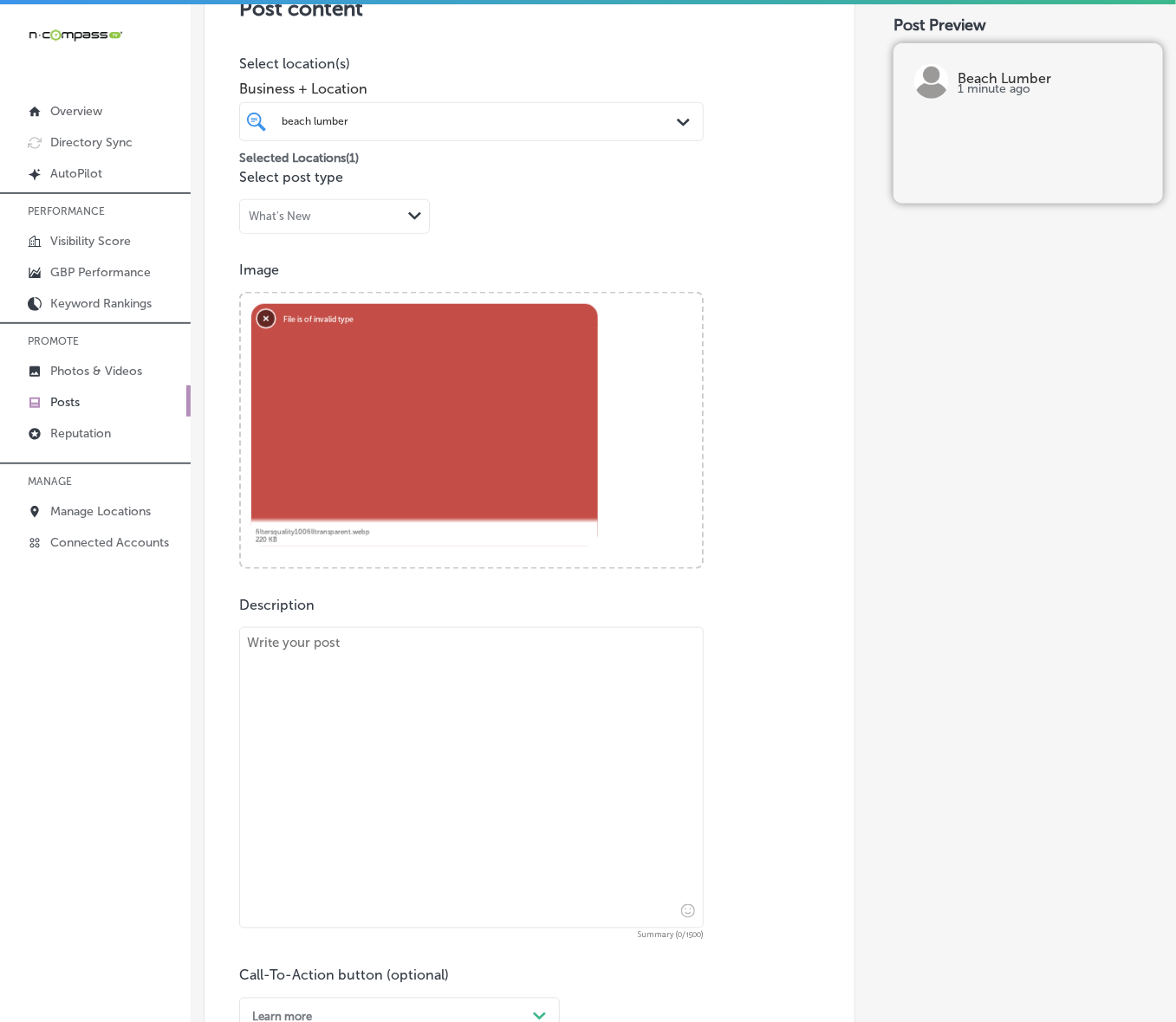
click at [269, 312] on button "Remove" at bounding box center [266, 317] width 17 height 17
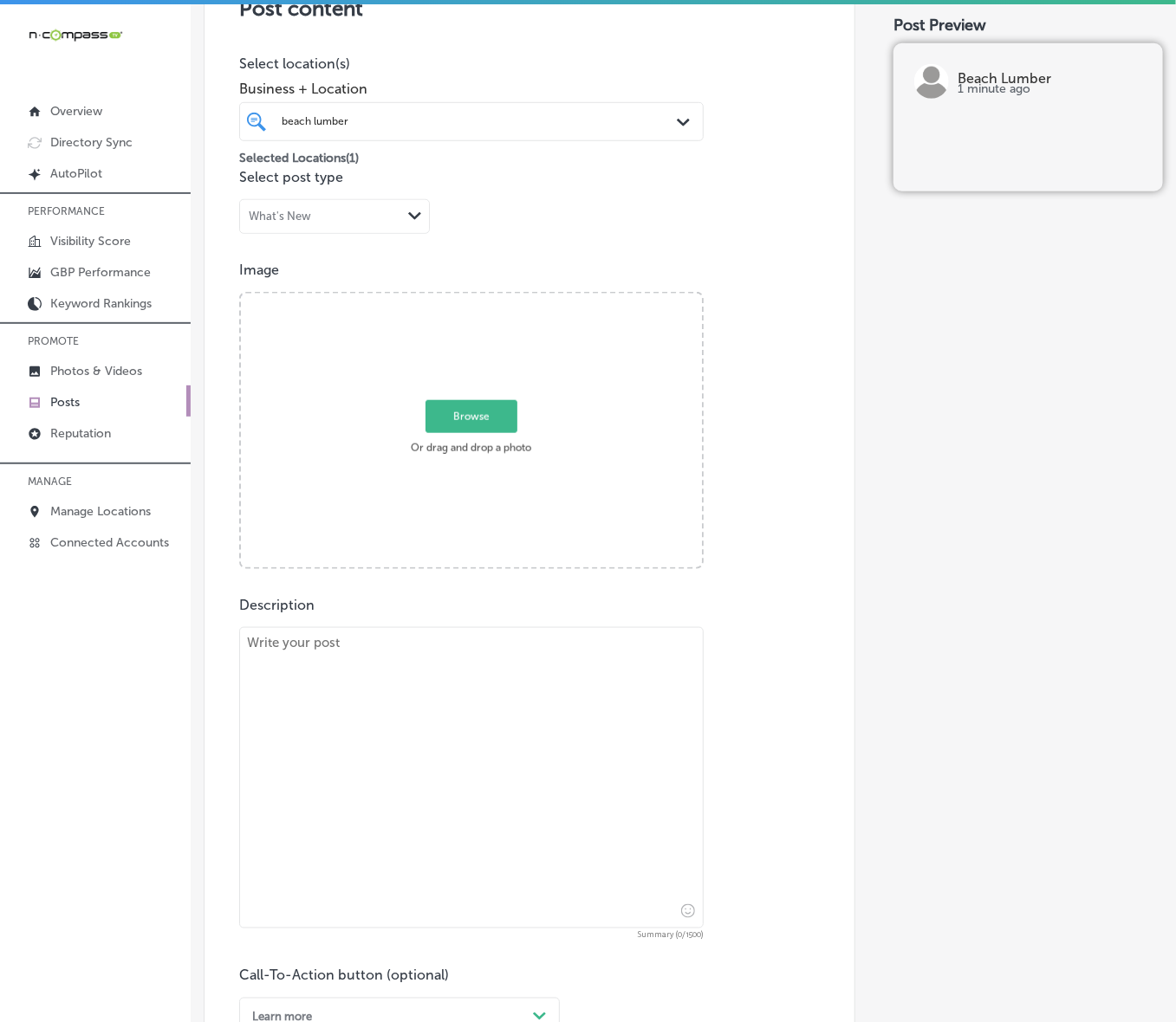
click at [486, 414] on span "Browse" at bounding box center [471, 417] width 92 height 33
click at [486, 299] on input "Browse Or drag and drop a photo" at bounding box center [471, 296] width 461 height 5
type input "C:\fakepath\Screenshot [DATE] 231809.png"
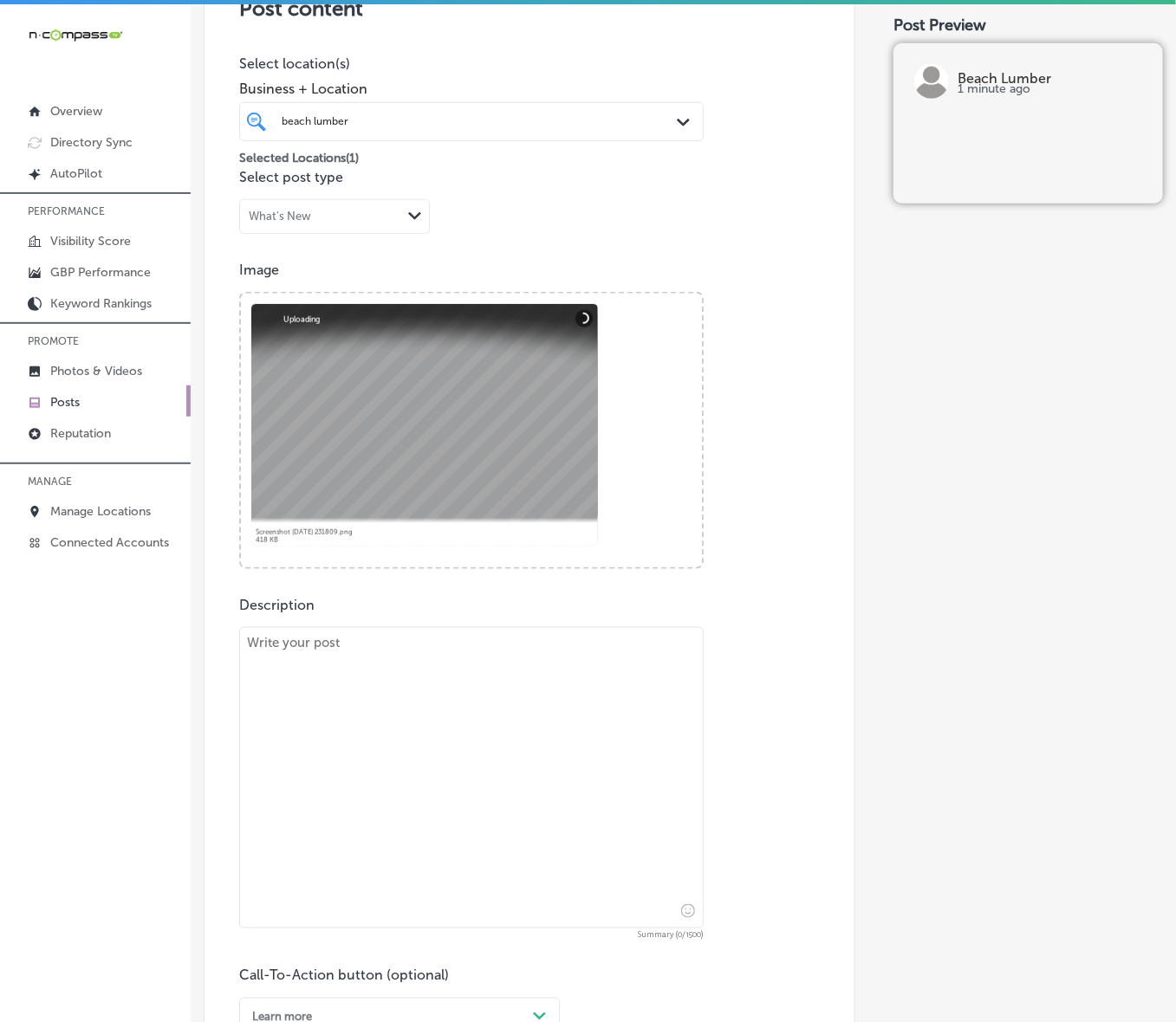
click at [627, 684] on textarea at bounding box center [472, 778] width 465 height 302
paste textarea "Your home’s entryway deserves custom doors that offer both style and security. …"
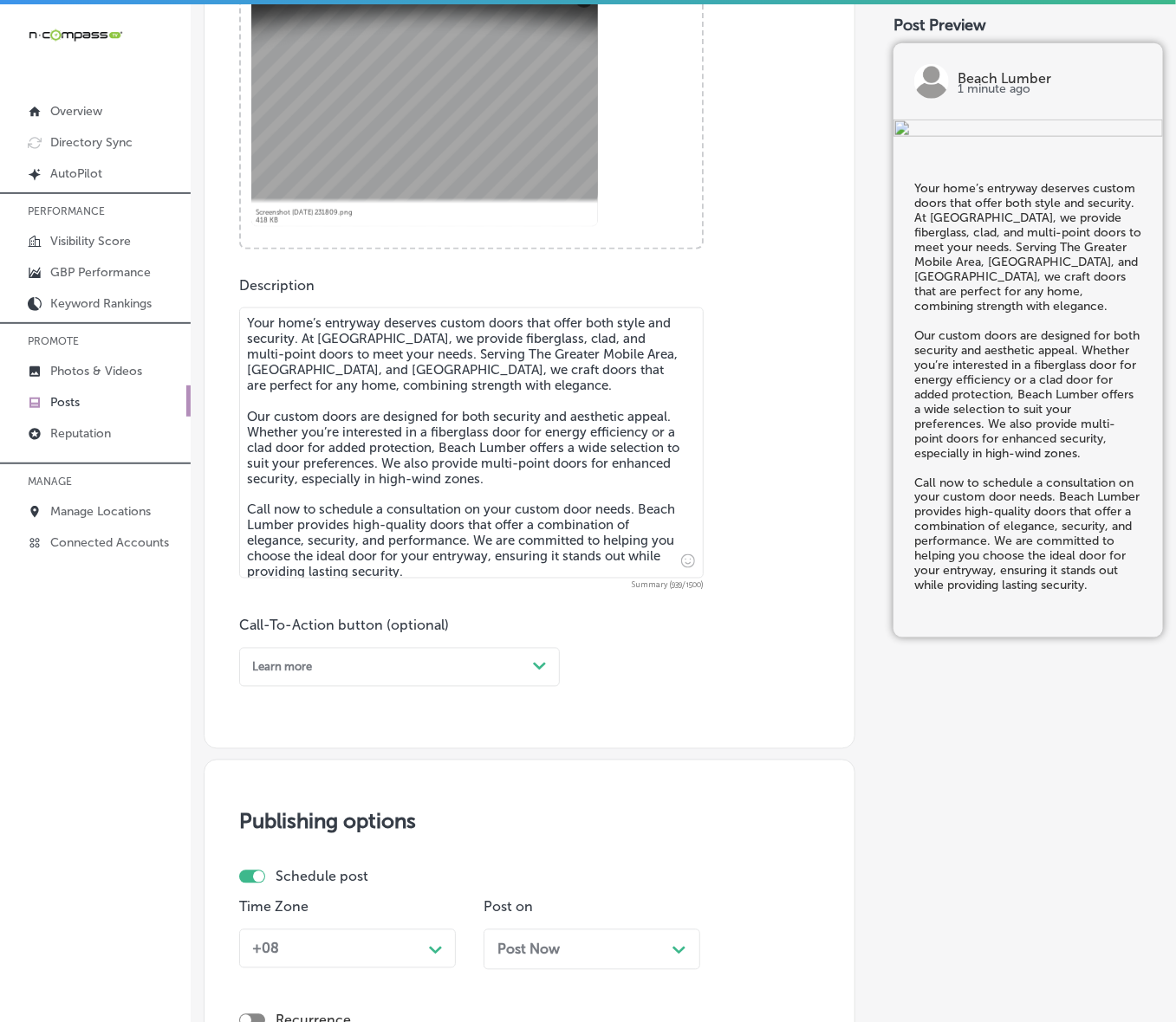
scroll to position [691, 0]
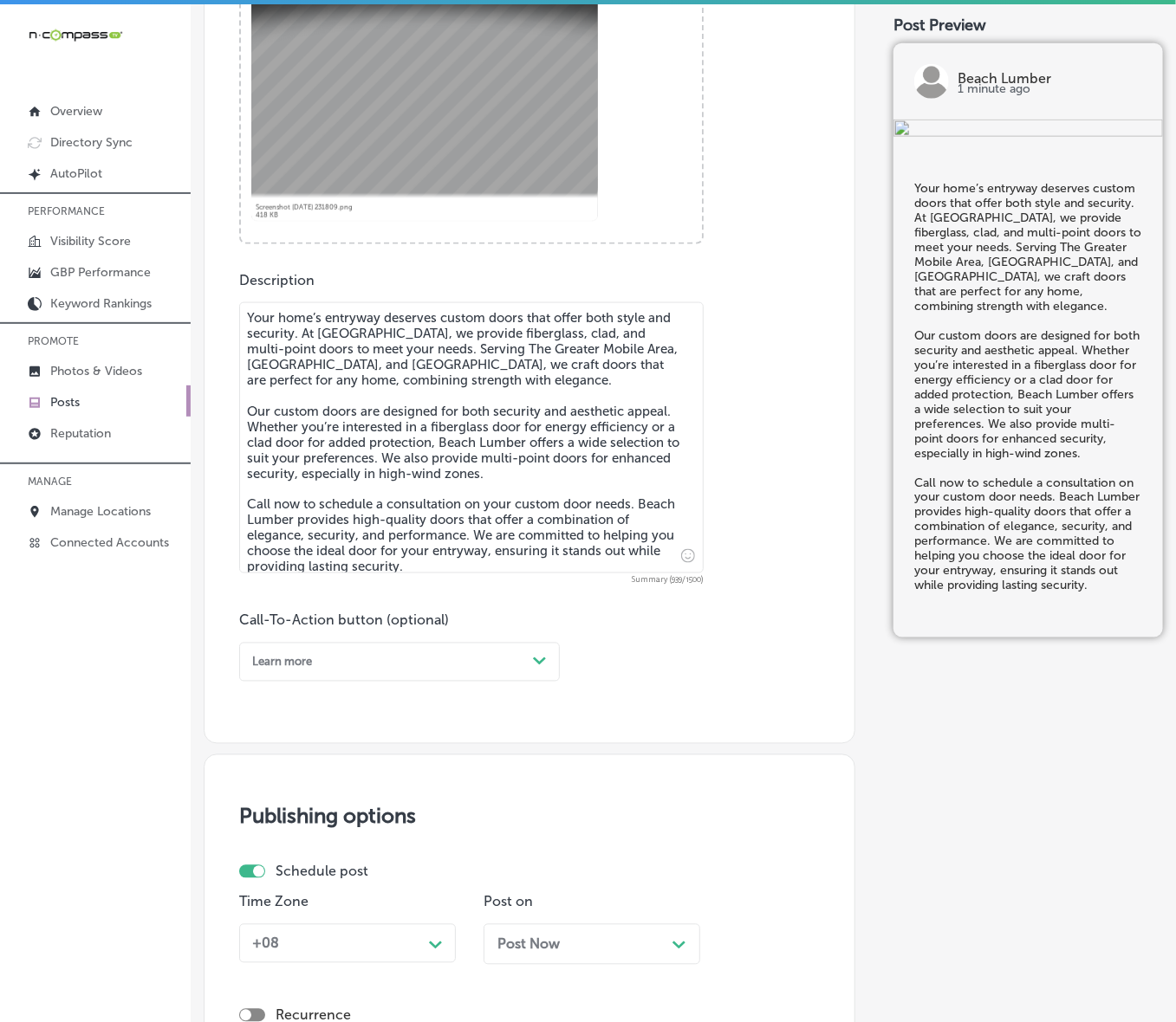
type textarea "Your home’s entryway deserves custom doors that offer both style and security. …"
click at [547, 665] on div "Path Created with Sketch." at bounding box center [539, 662] width 28 height 28
click at [268, 684] on div "Call Now" at bounding box center [400, 854] width 321 height 26
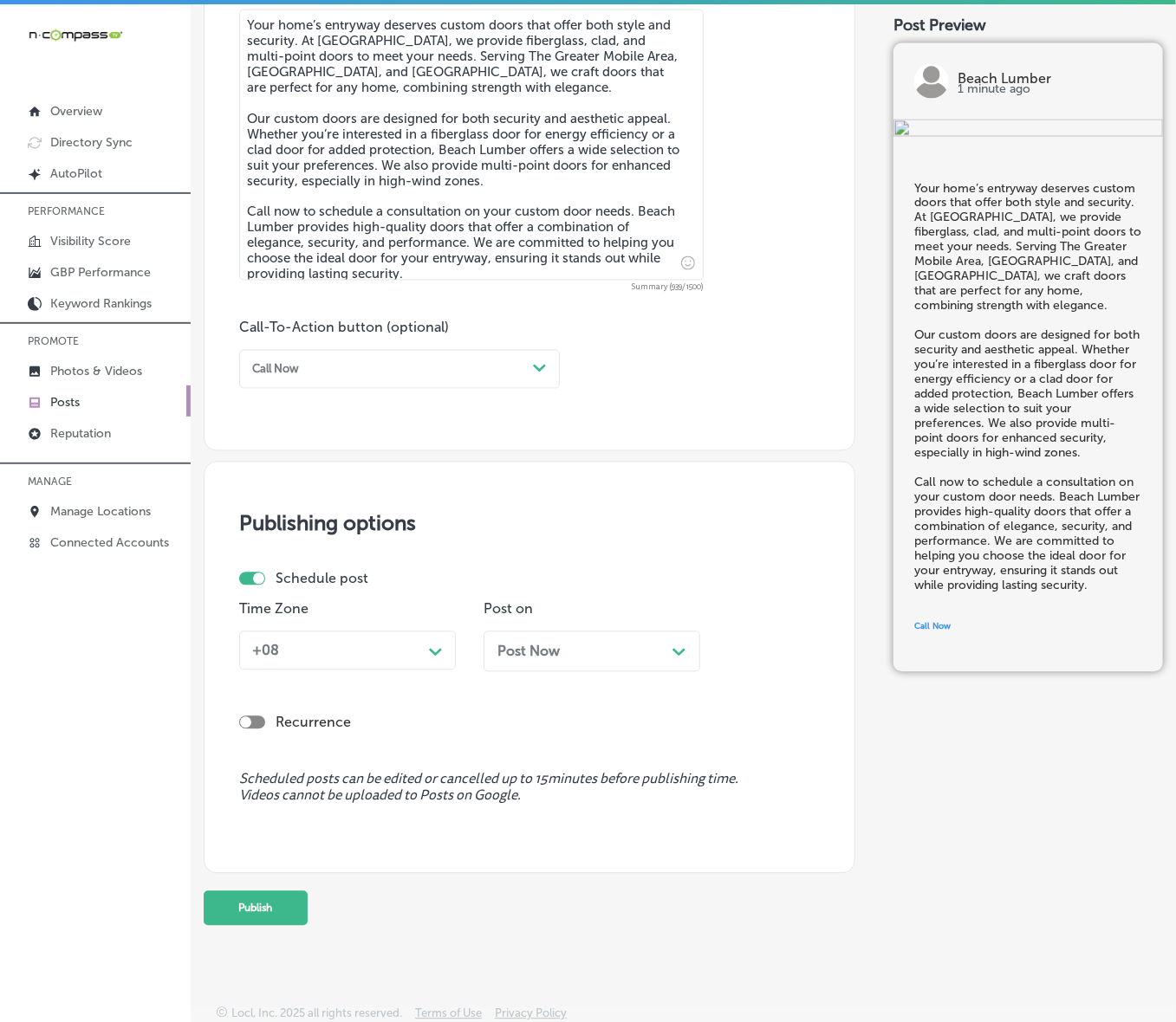
scroll to position [985, 0]
click at [446, 648] on div "Path Created with Sketch." at bounding box center [436, 648] width 28 height 28
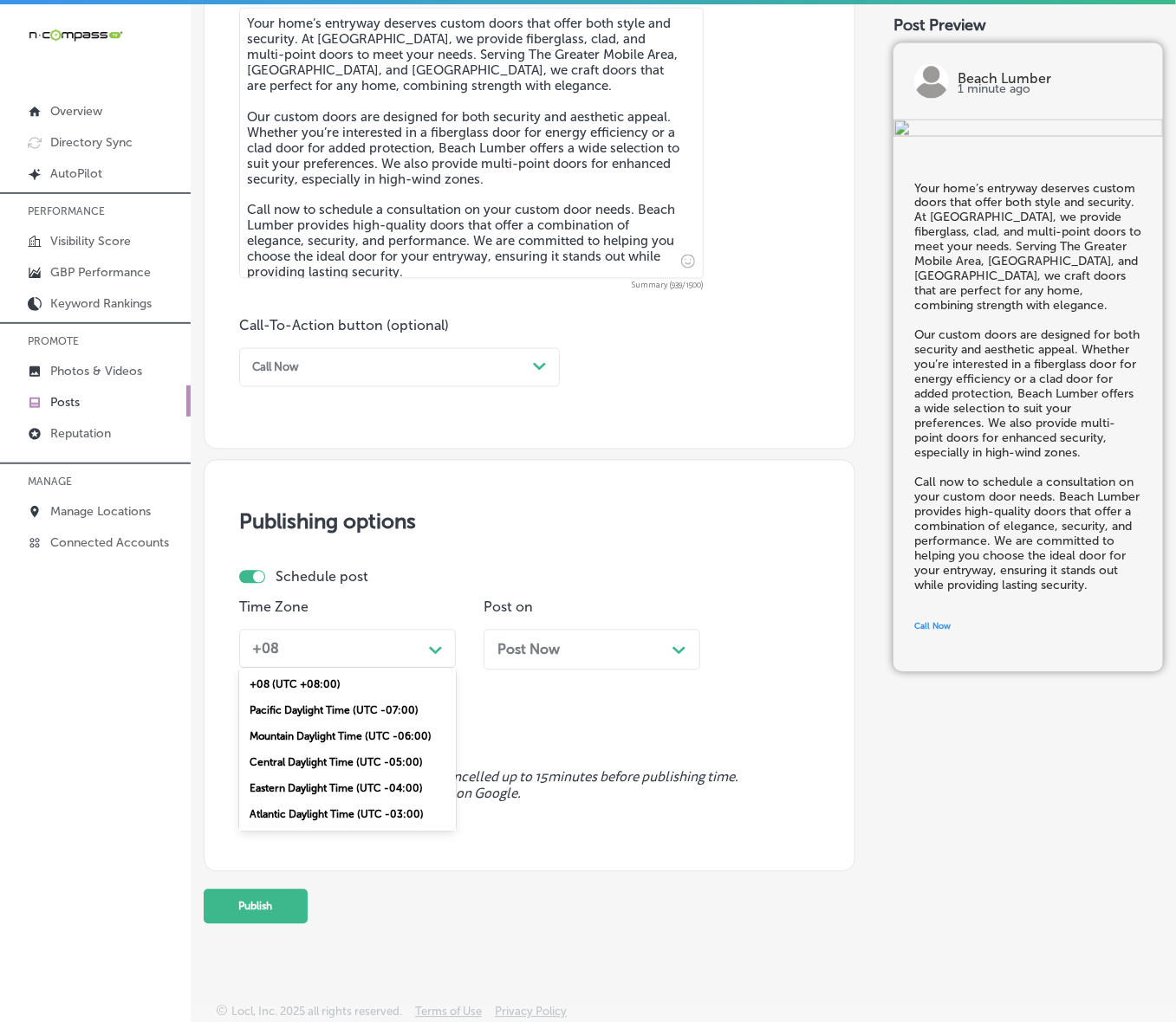
click at [396, 684] on div "Mountain Daylight Time (UTC -06:00)" at bounding box center [348, 737] width 217 height 26
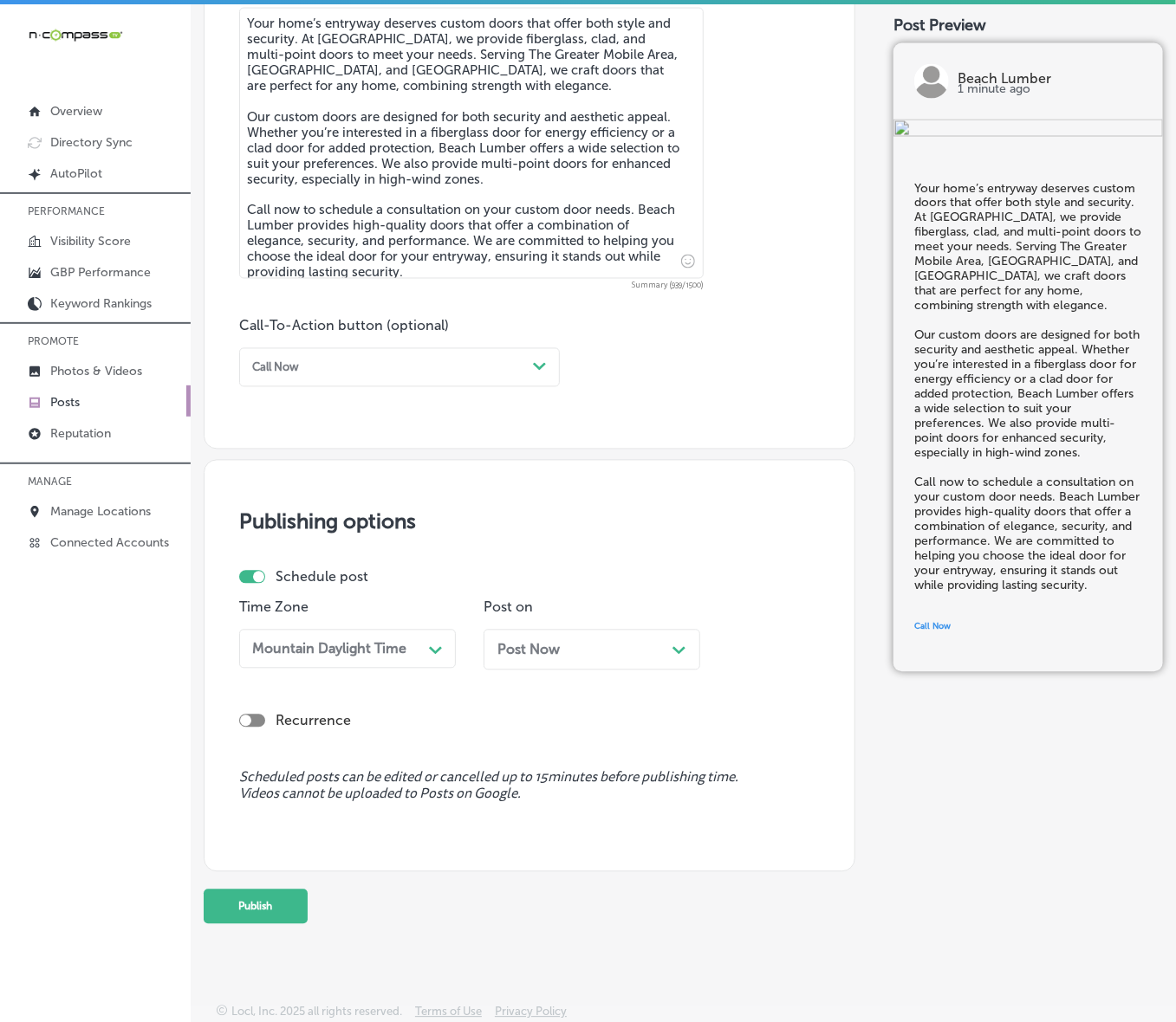
click at [589, 658] on div "Post Now Path Created with Sketch." at bounding box center [592, 649] width 217 height 41
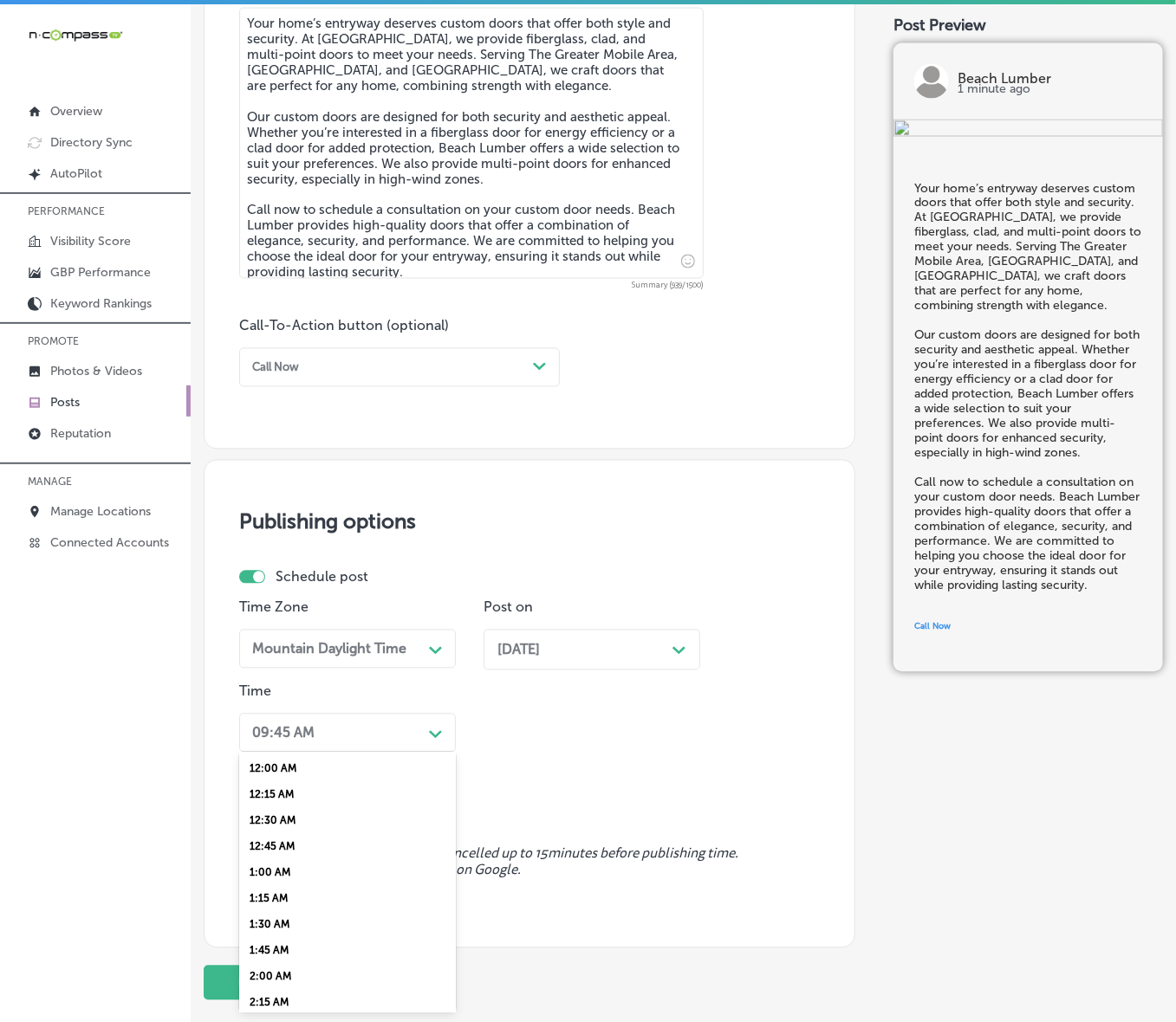
click at [430, 684] on div "Path Created with Sketch." at bounding box center [435, 732] width 14 height 14
click at [273, 684] on div "7:00 AM" at bounding box center [348, 847] width 217 height 26
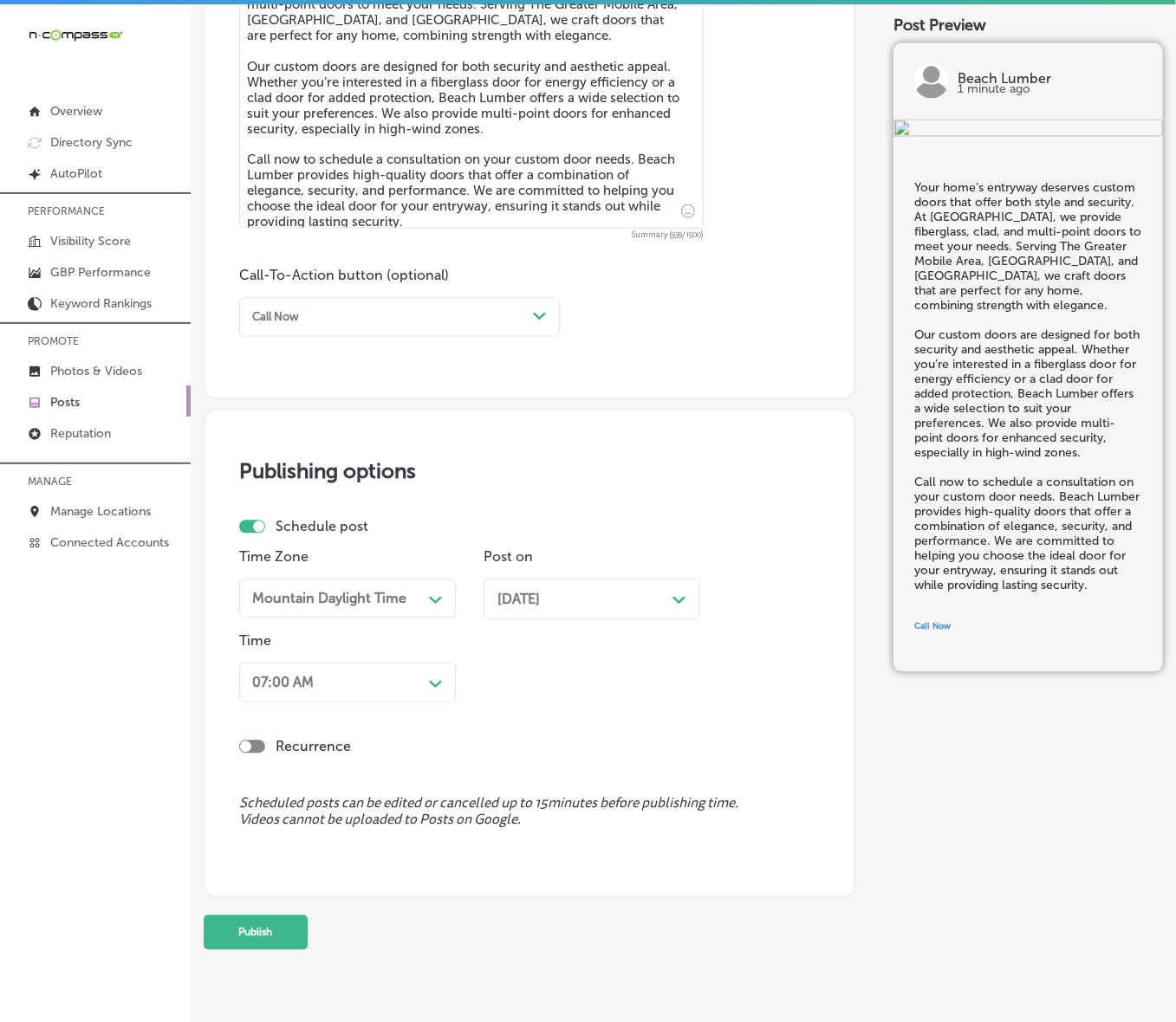
scroll to position [1062, 0]
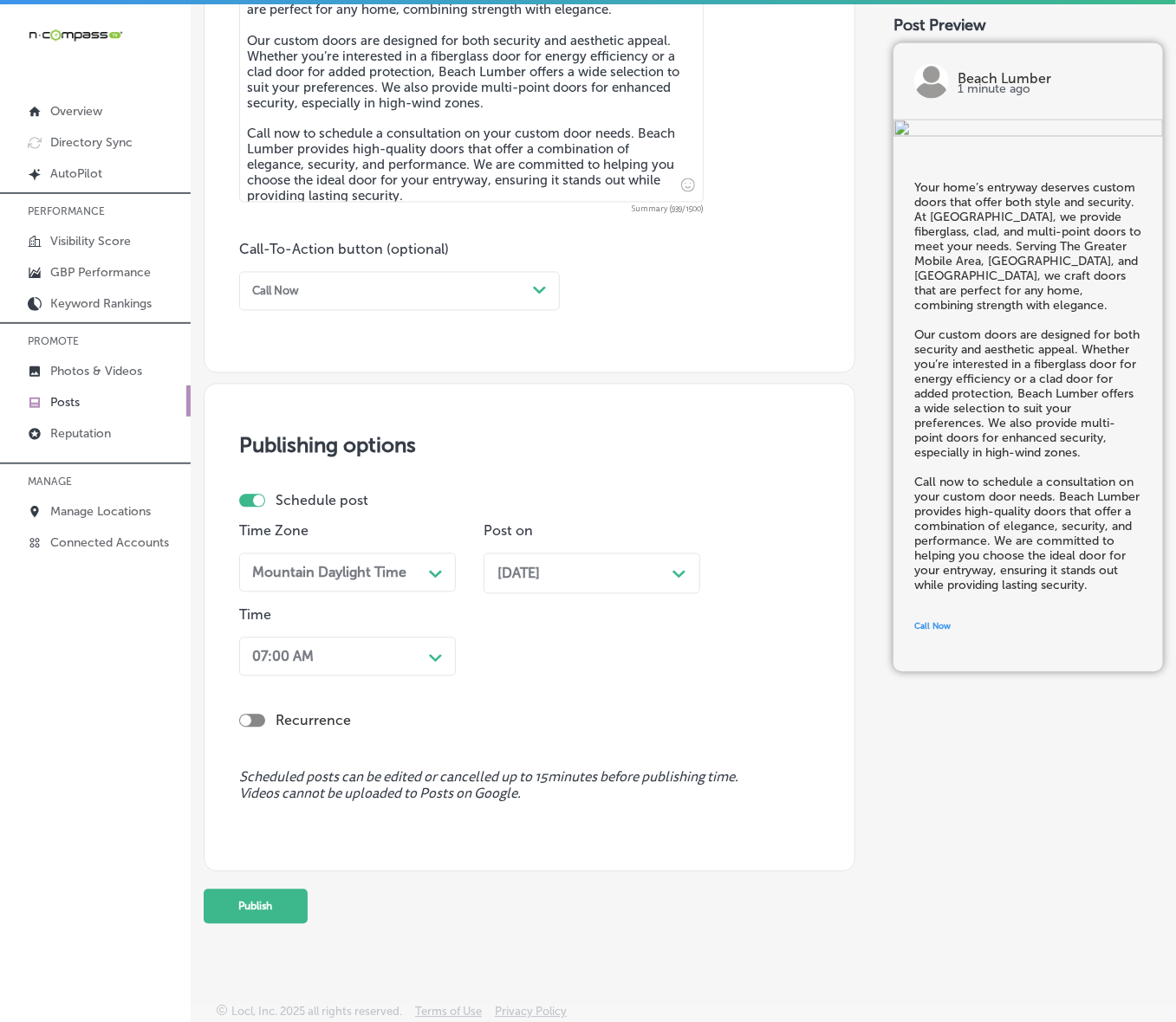
click at [292, 684] on button "Publish" at bounding box center [255, 907] width 104 height 34
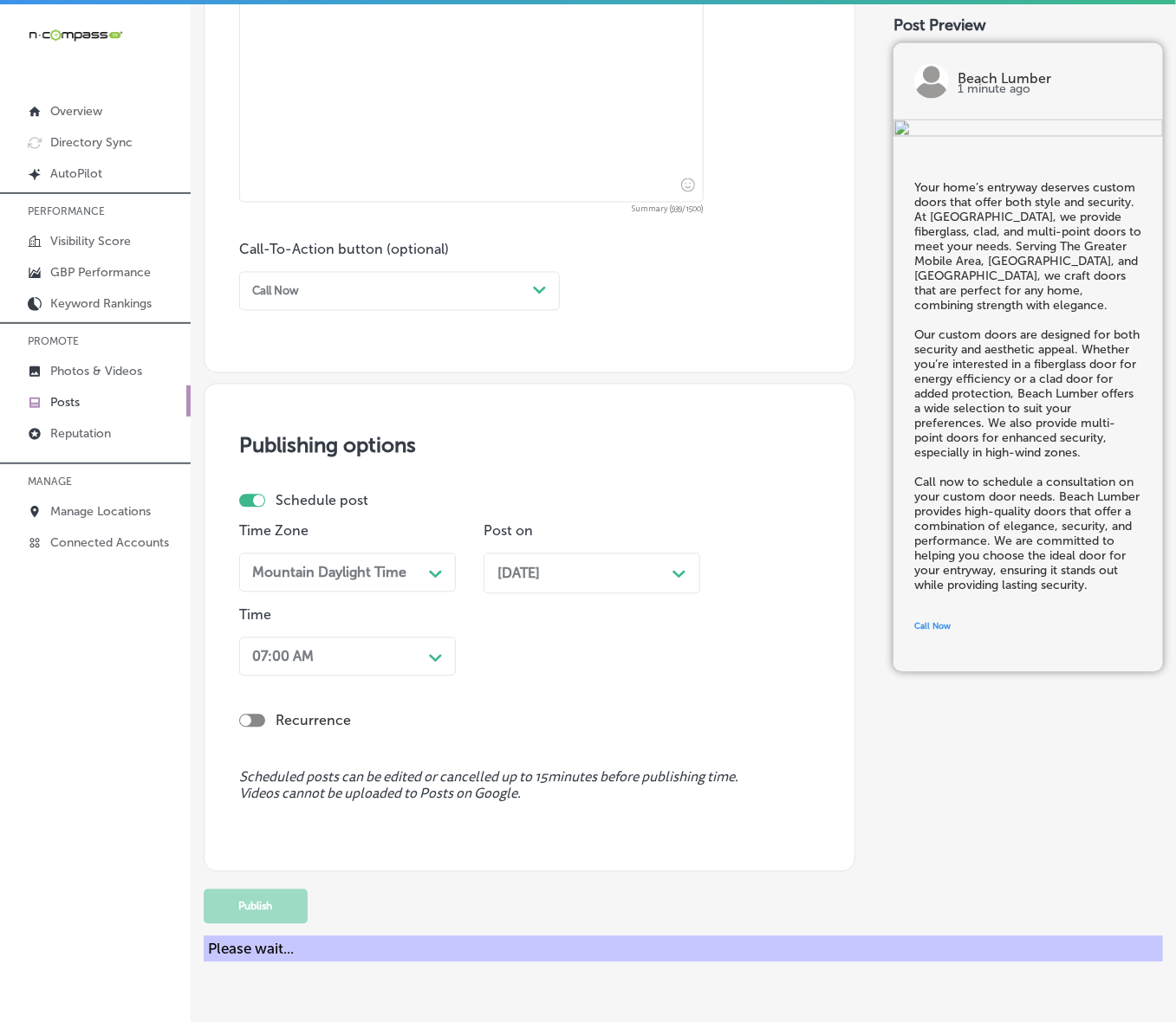
scroll to position [985, 0]
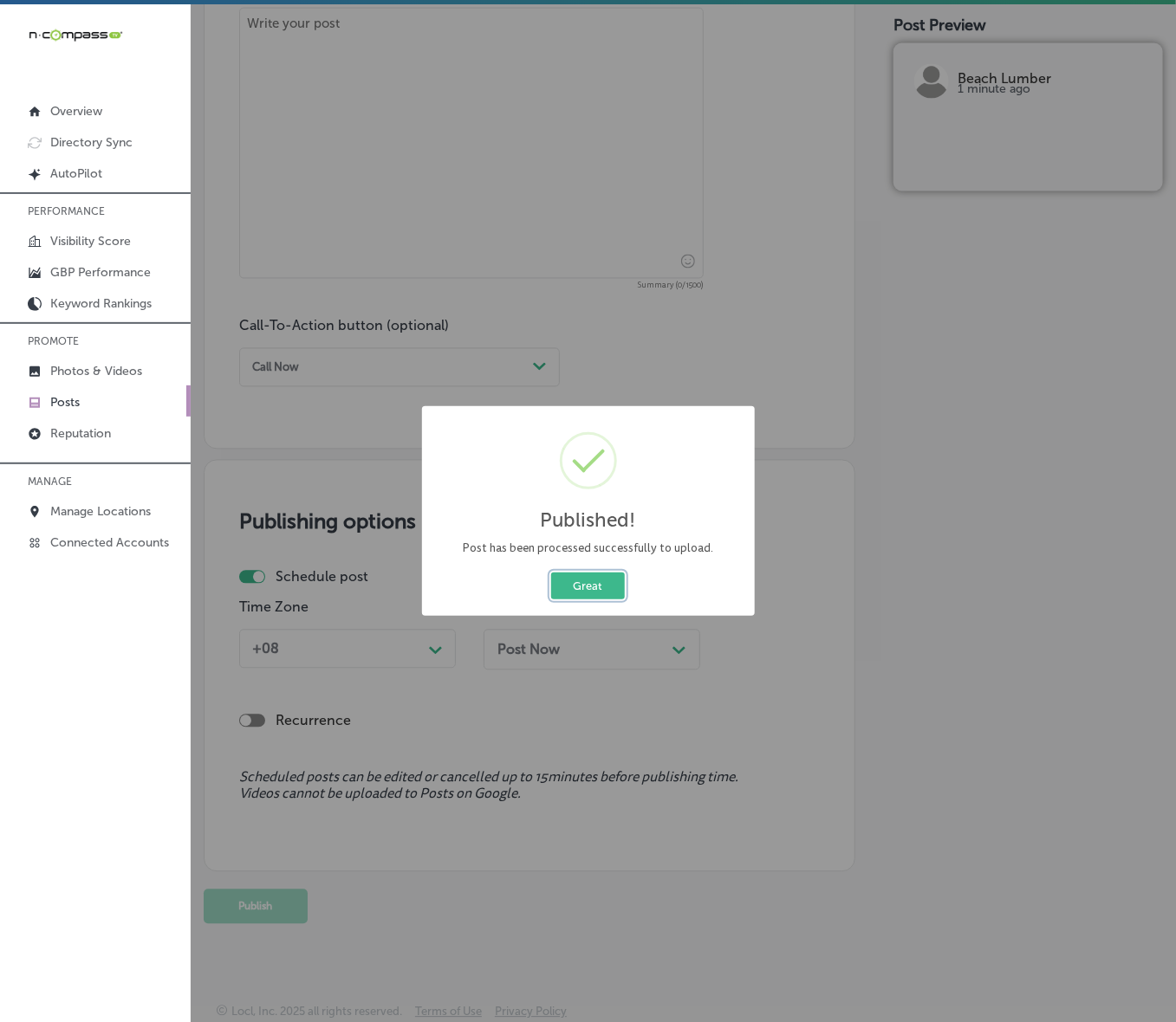
drag, startPoint x: 604, startPoint y: 582, endPoint x: 632, endPoint y: 583, distance: 28.0
click at [604, 582] on button "Great" at bounding box center [588, 586] width 74 height 27
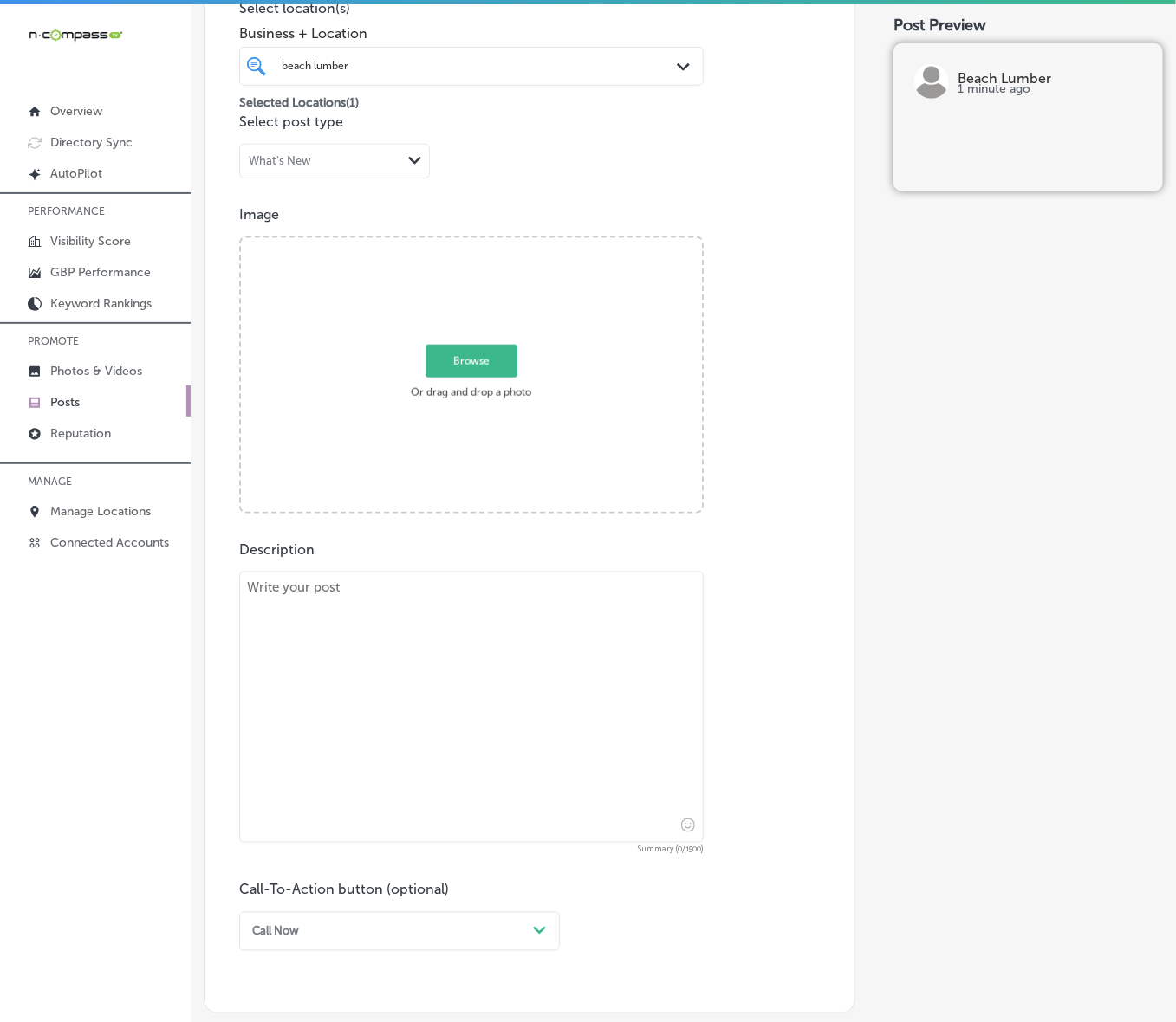
scroll to position [444, 0]
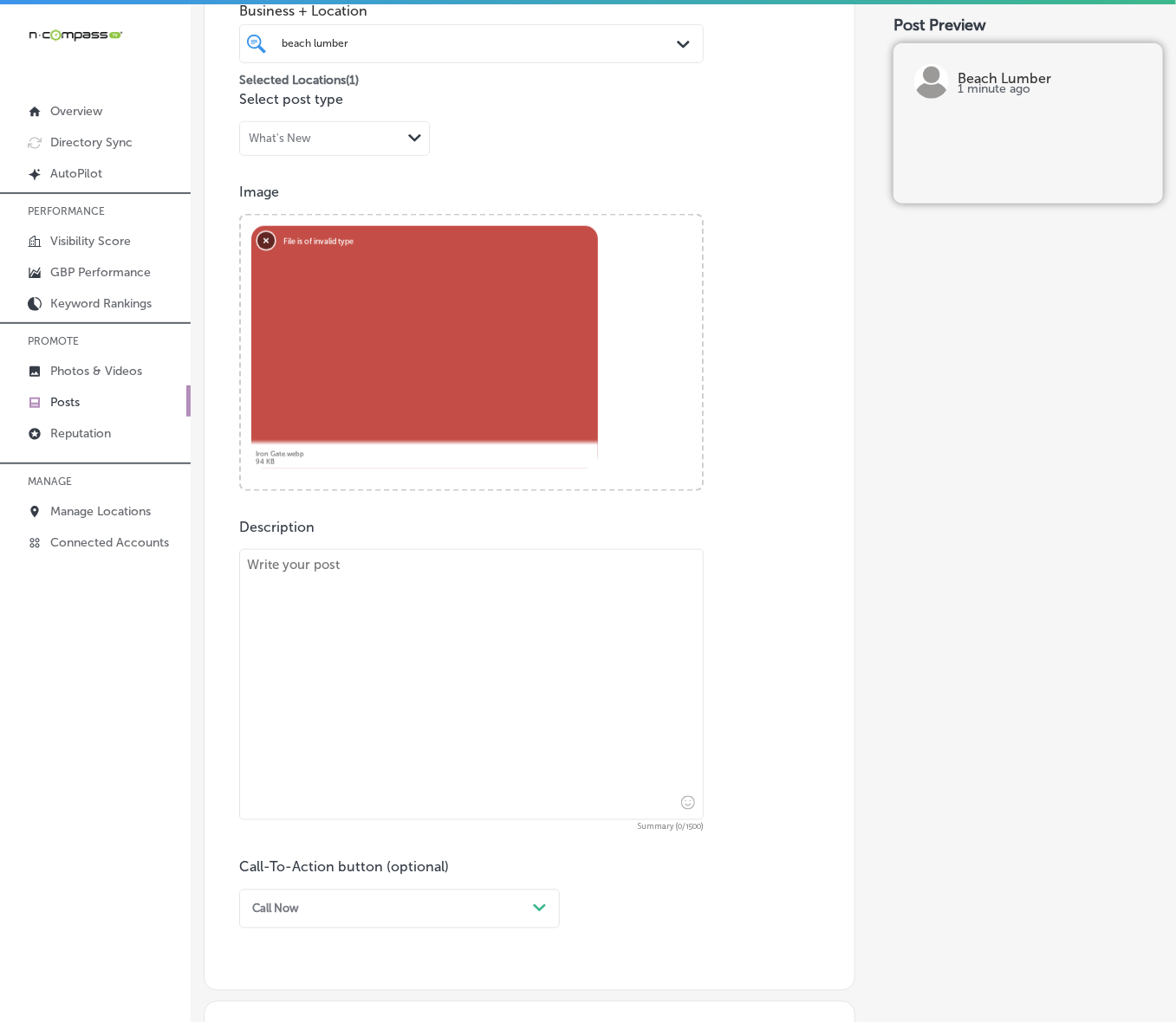
drag, startPoint x: 264, startPoint y: 239, endPoint x: 232, endPoint y: 260, distance: 38.3
click at [264, 239] on button "Remove" at bounding box center [266, 240] width 17 height 17
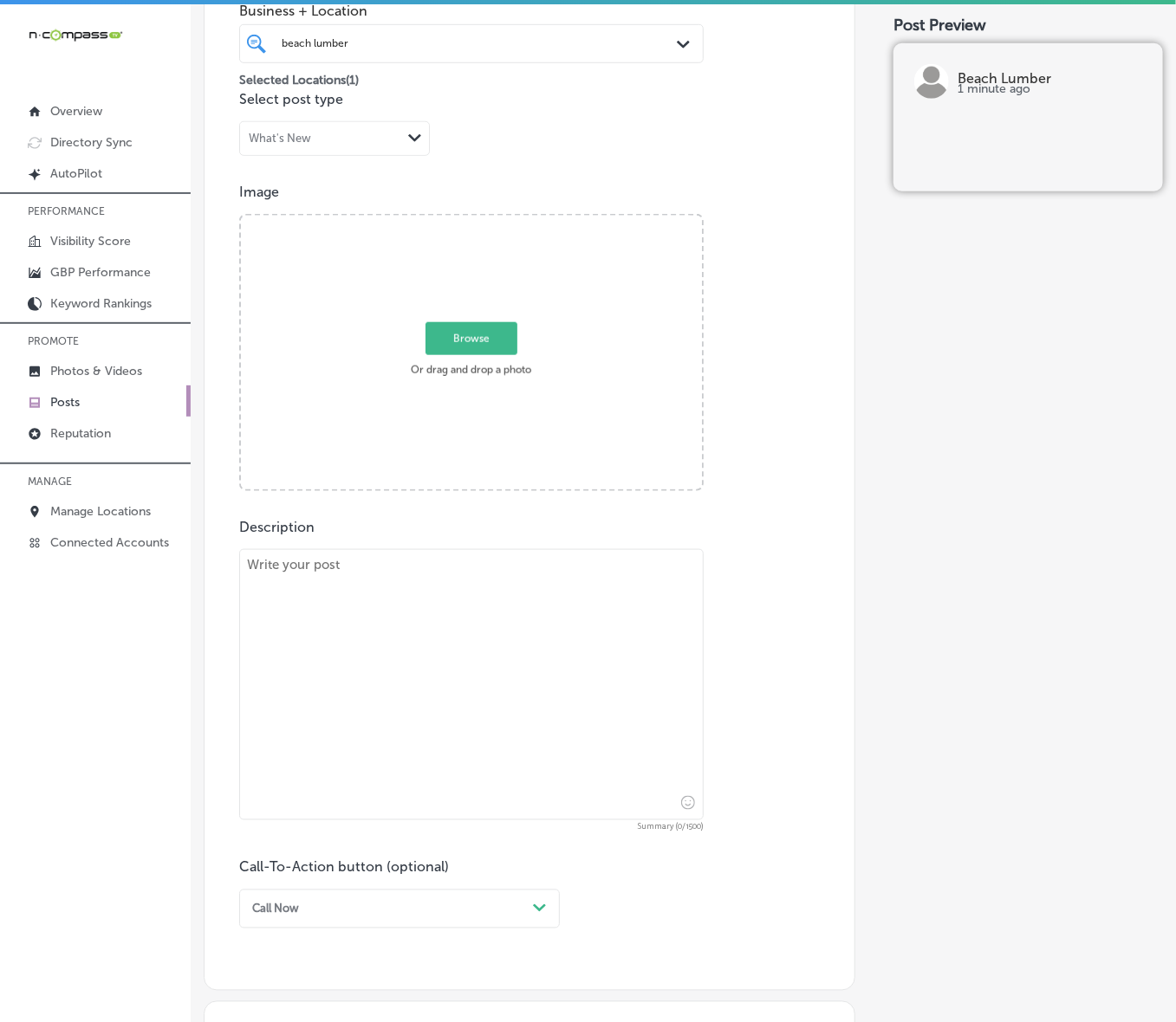
click at [465, 339] on span "Browse" at bounding box center [471, 339] width 92 height 33
click at [465, 221] on input "Browse Or drag and drop a photo" at bounding box center [471, 219] width 461 height 5
type input "C:\fakepath\Screenshot [DATE] 231858.png"
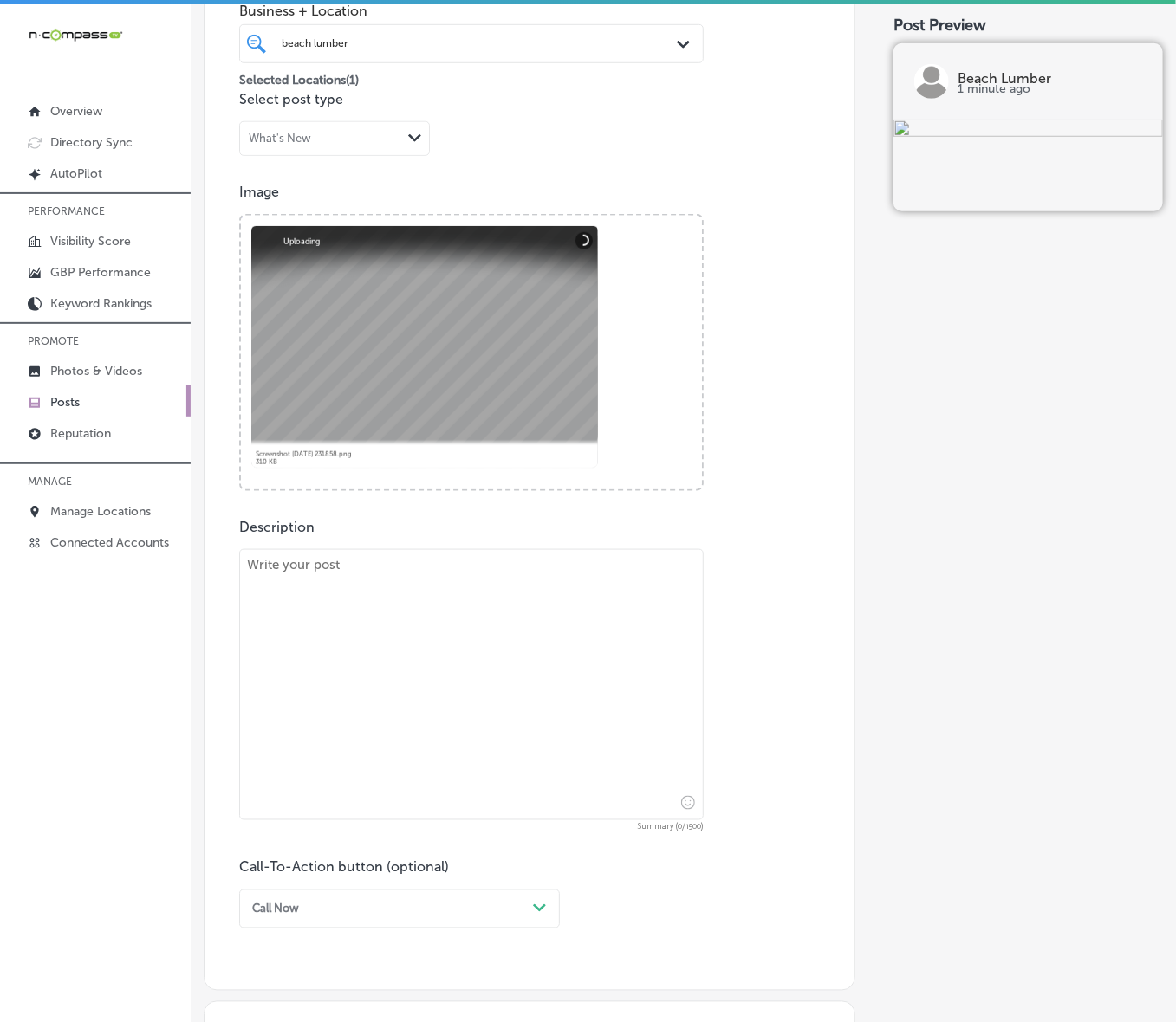
click at [615, 647] on textarea at bounding box center [472, 684] width 465 height 271
paste textarea "When you need a door that’s both strong and stylish, iron doors from Beach Lumb…"
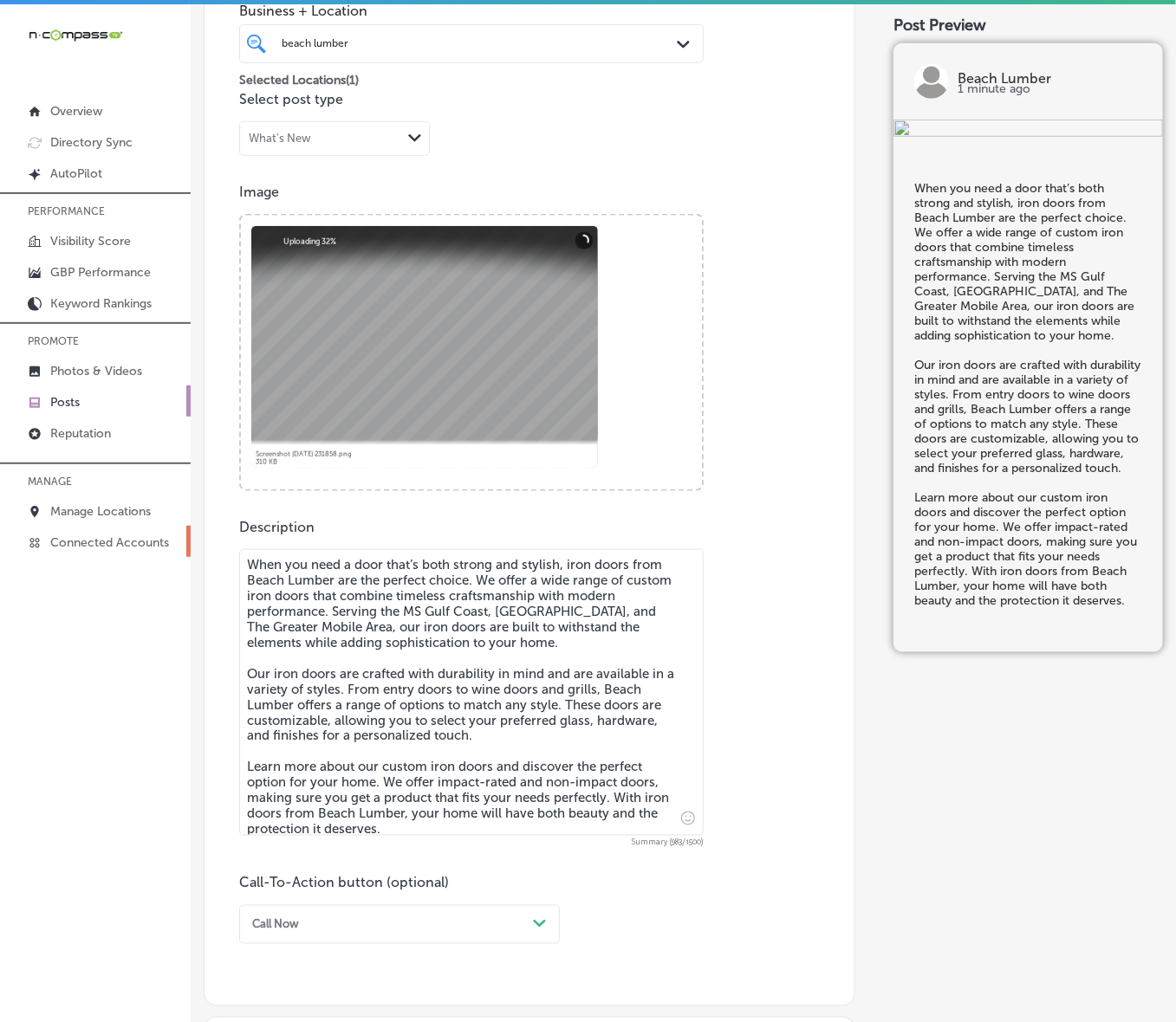
type textarea "When you need a door that’s both strong and stylish, iron doors from Beach Lumb…"
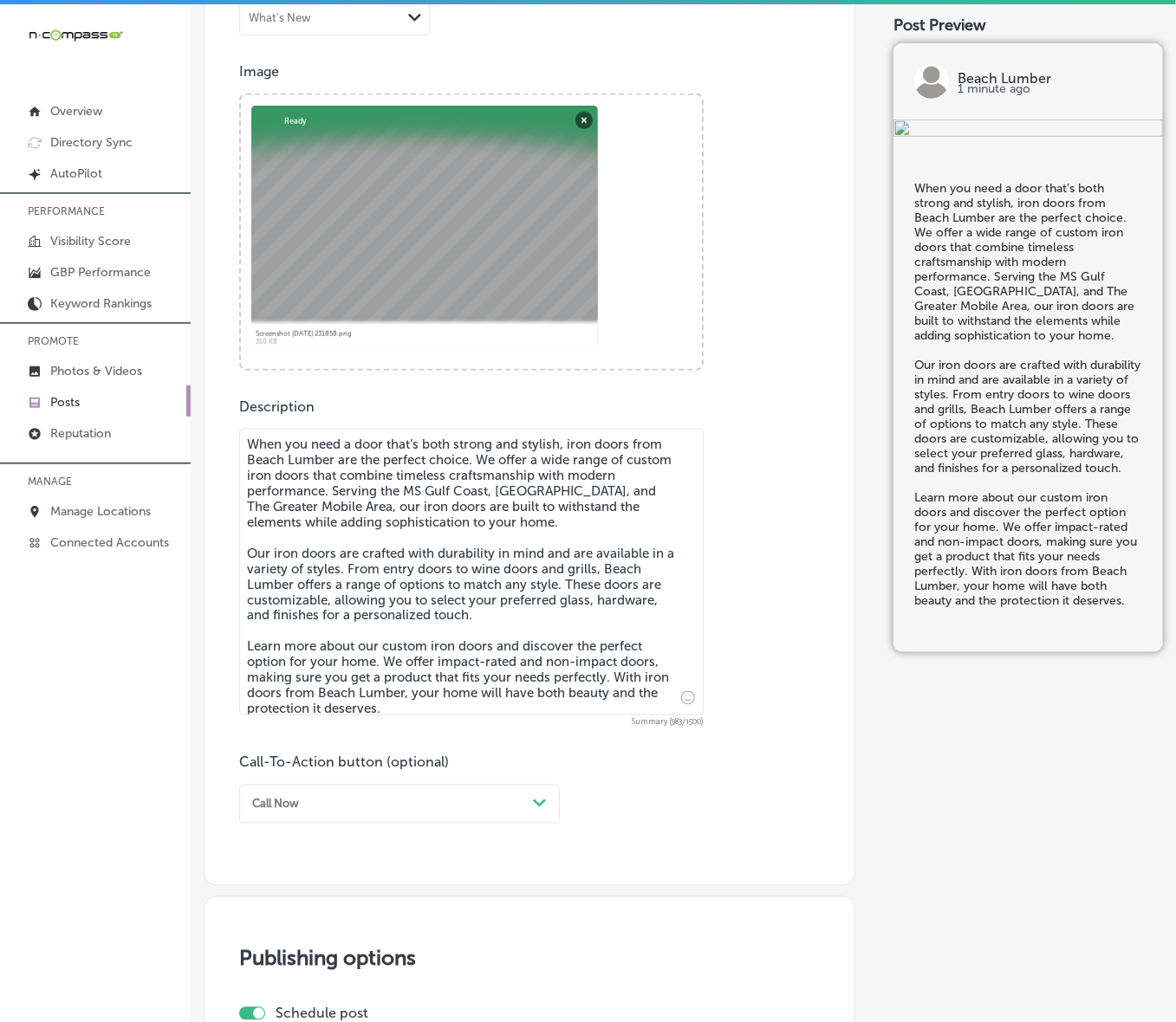
scroll to position [768, 0]
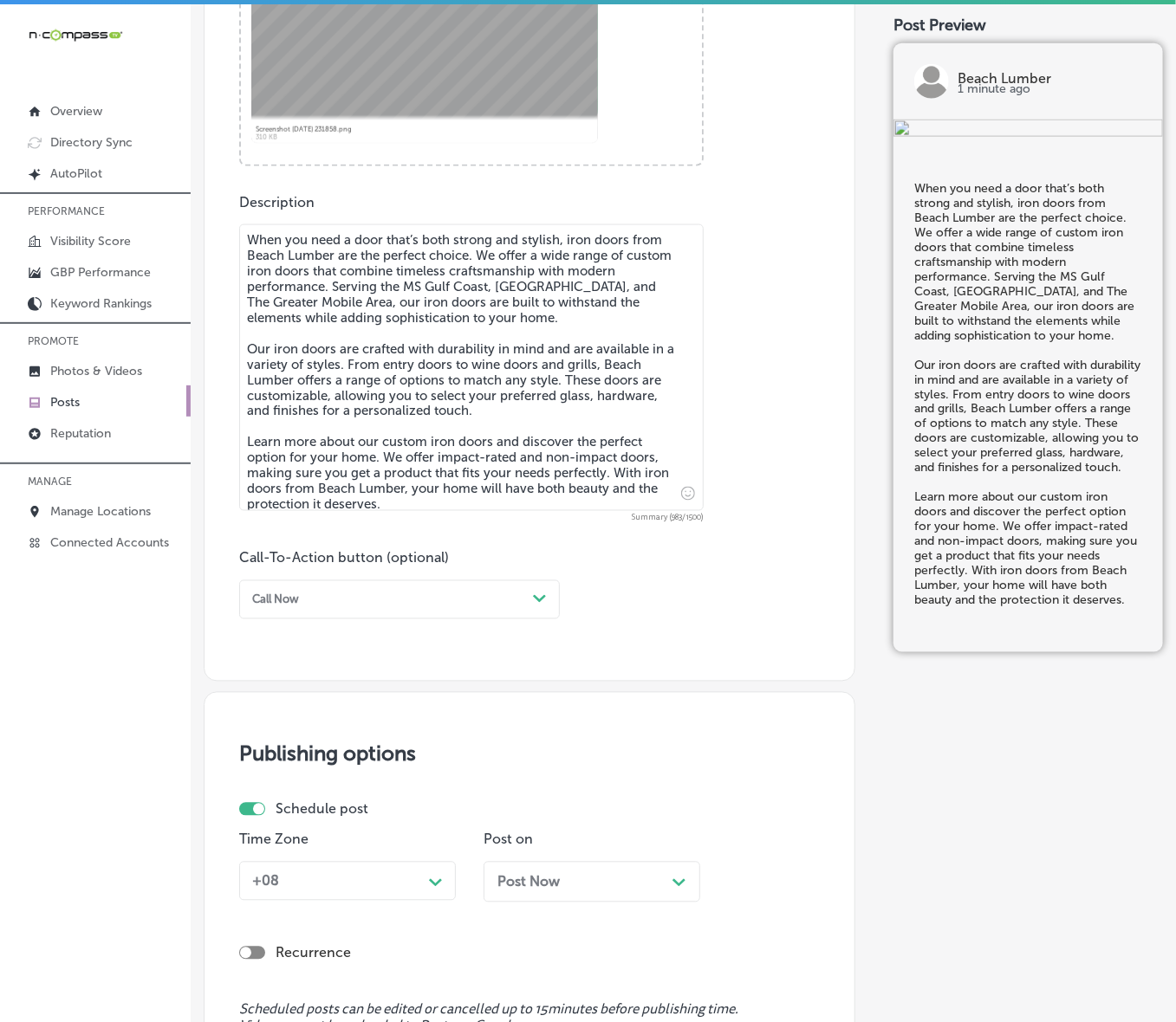
drag, startPoint x: 538, startPoint y: 595, endPoint x: 493, endPoint y: 606, distance: 46.3
click at [538, 595] on icon "Path Created with Sketch." at bounding box center [539, 599] width 13 height 8
click at [293, 684] on div "Learn more" at bounding box center [400, 739] width 321 height 26
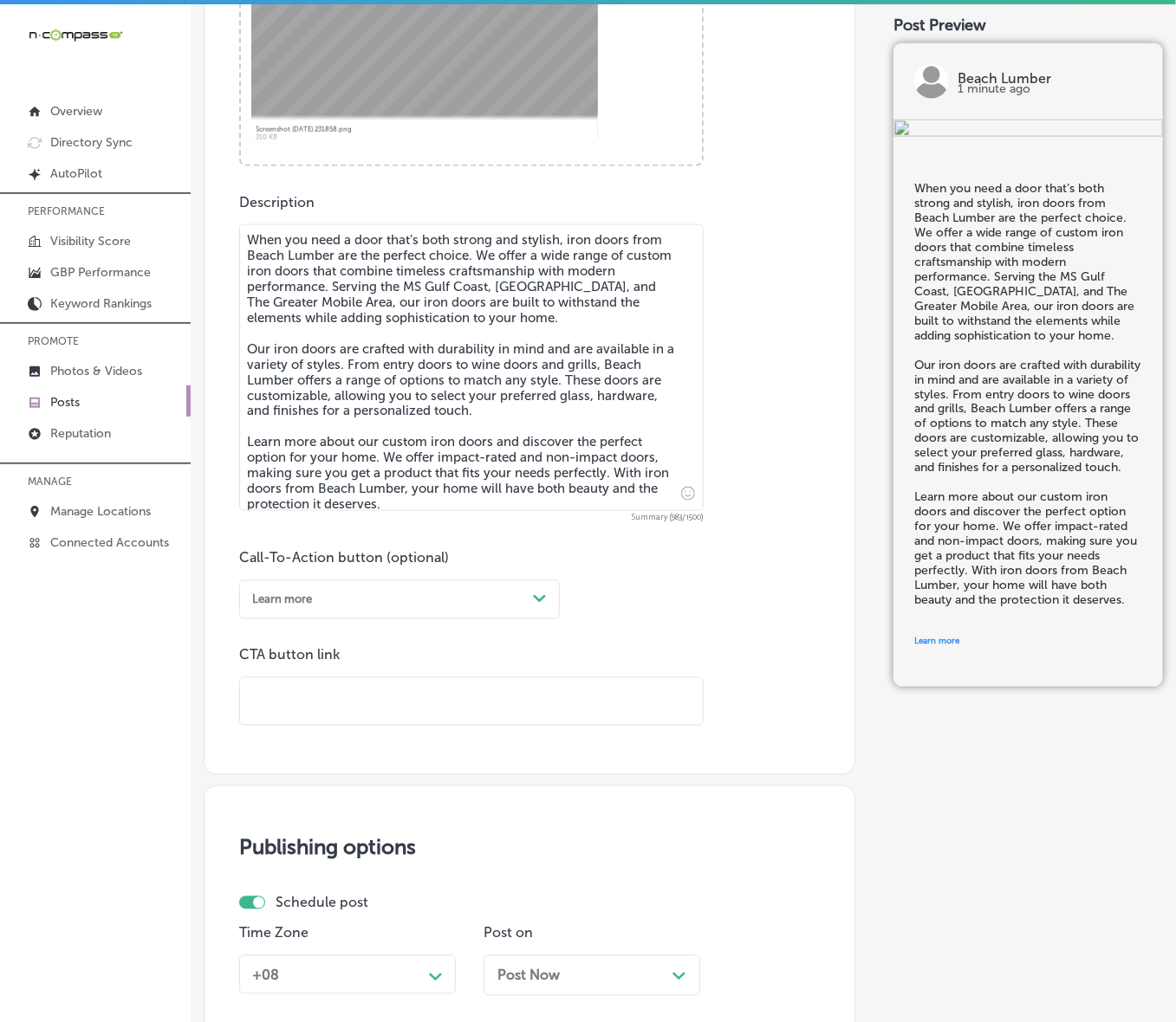
click at [355, 684] on input "text" at bounding box center [472, 701] width 463 height 48
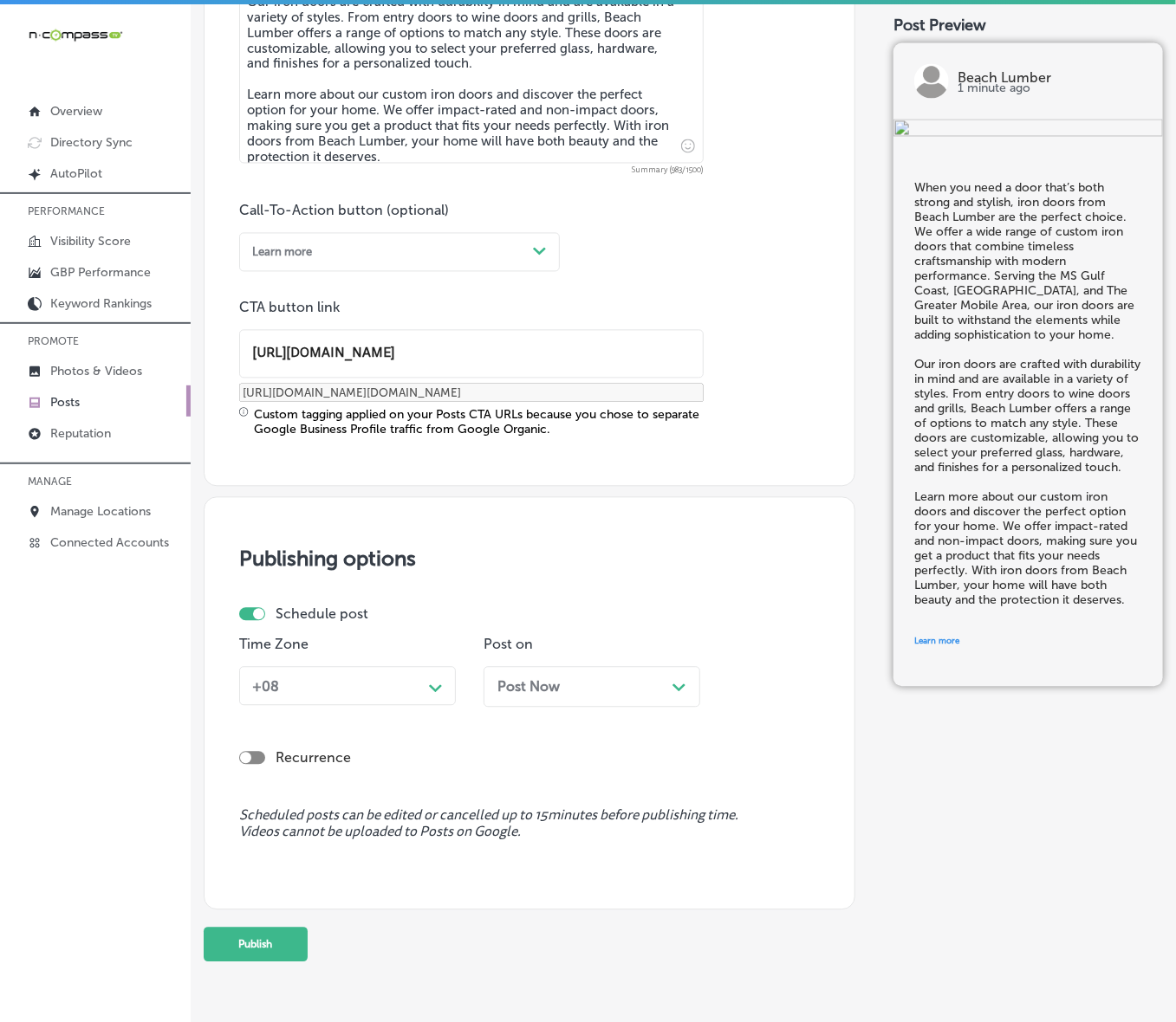
scroll to position [1154, 0]
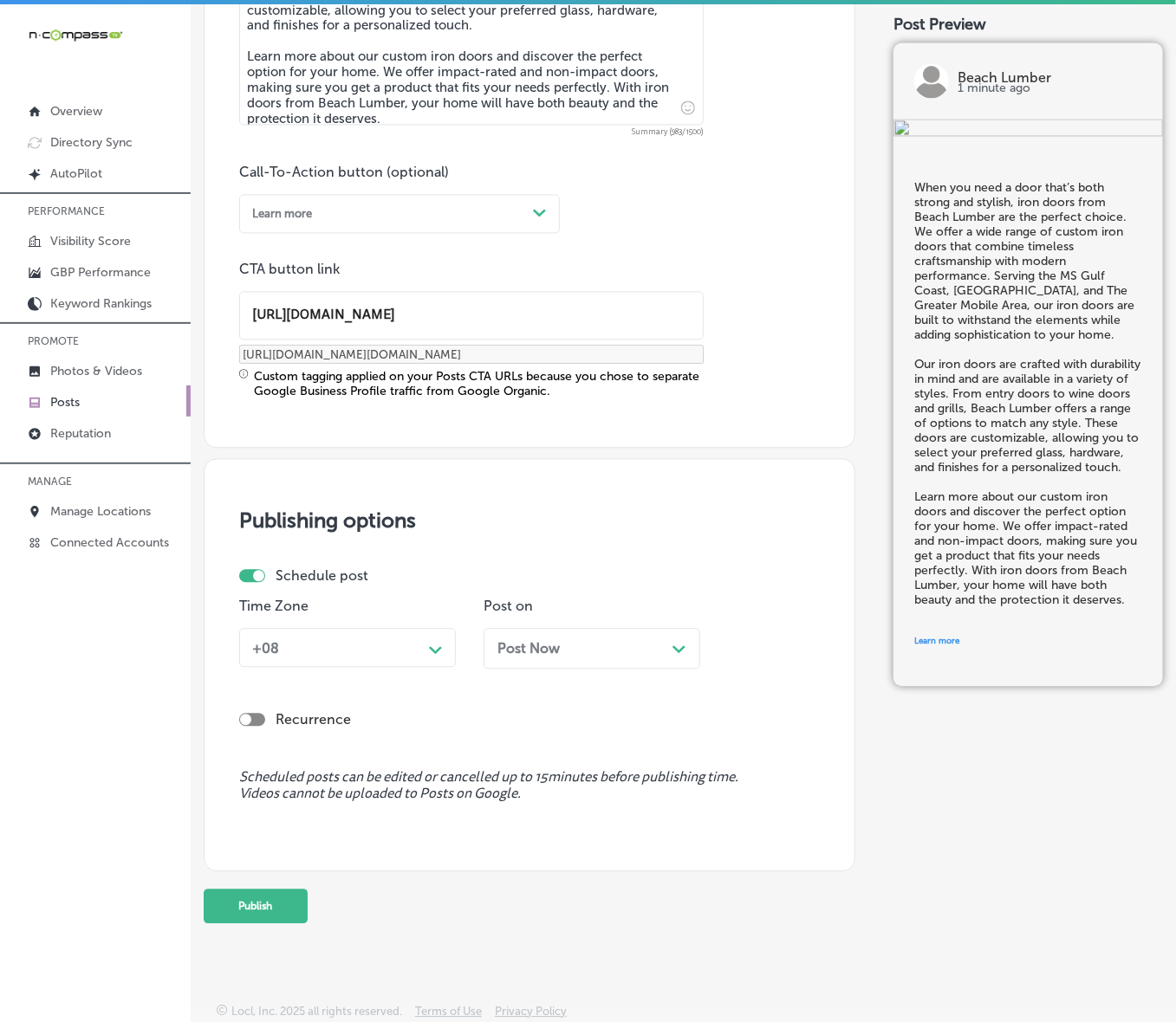
type input "[URL][DOMAIN_NAME]"
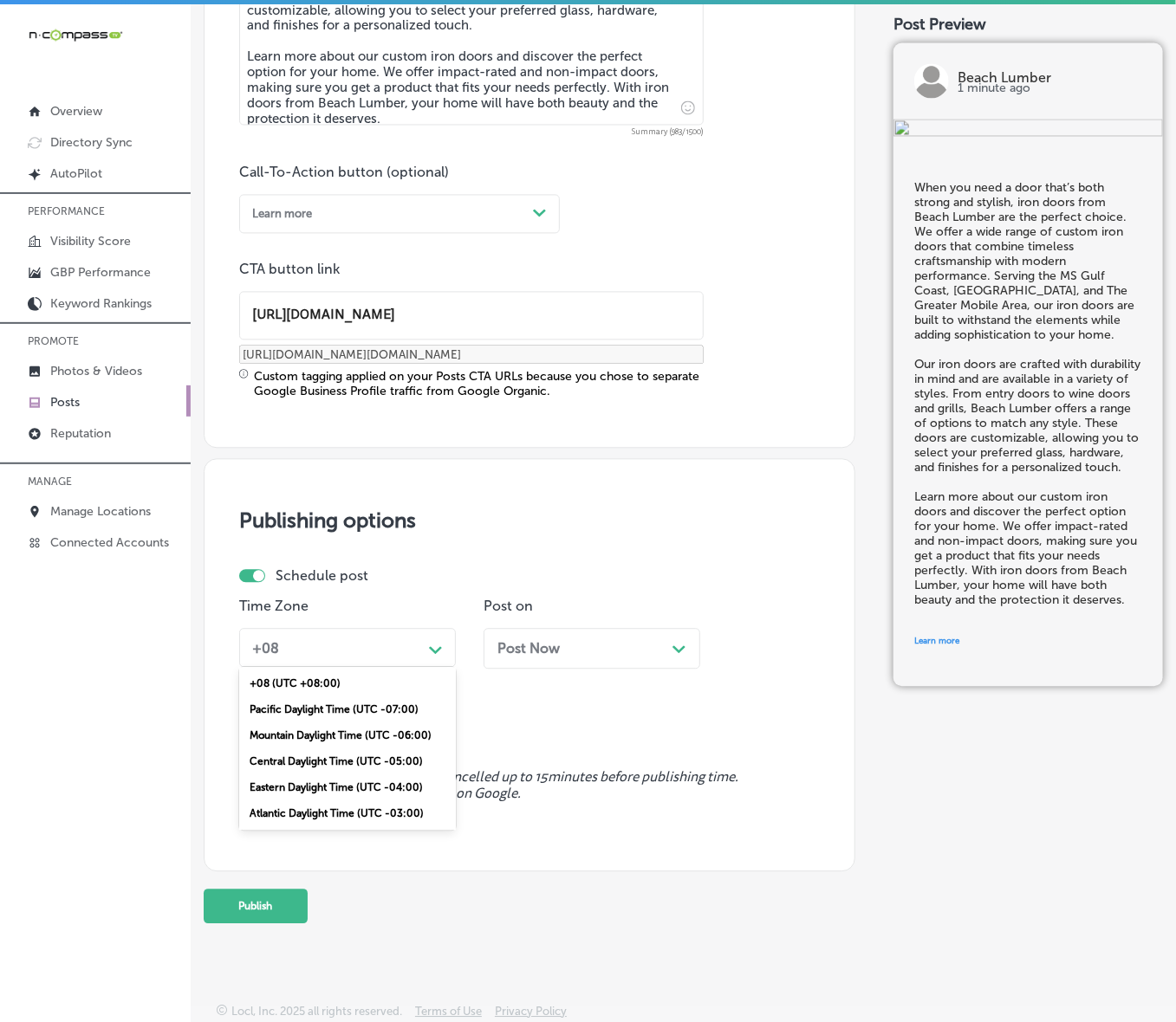
click at [426, 656] on div "Path Created with Sketch." at bounding box center [436, 648] width 28 height 28
click at [356, 684] on div "Mountain Daylight Time (UTC -06:00)" at bounding box center [348, 736] width 217 height 26
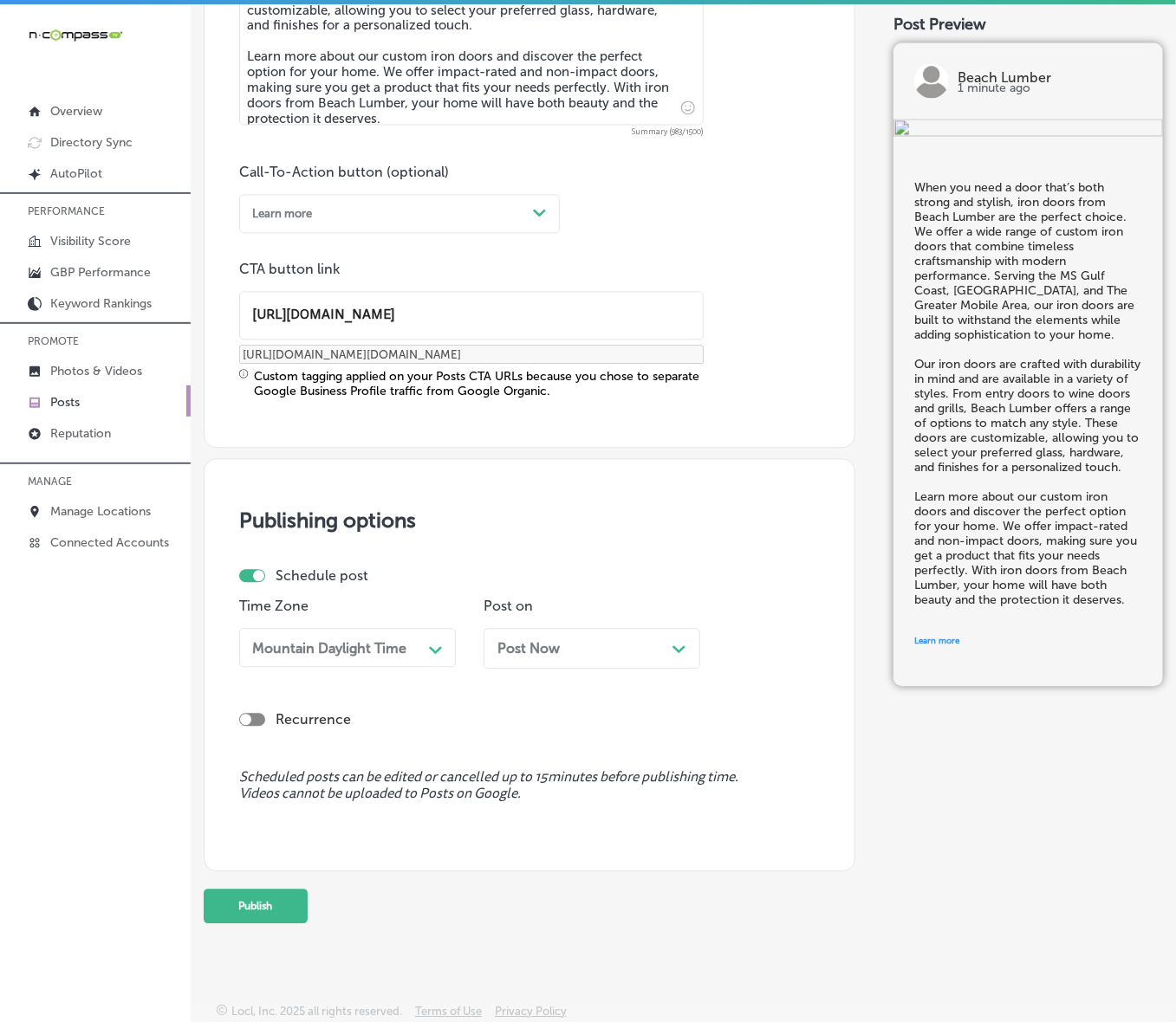
click at [522, 641] on span "Post Now" at bounding box center [528, 649] width 62 height 16
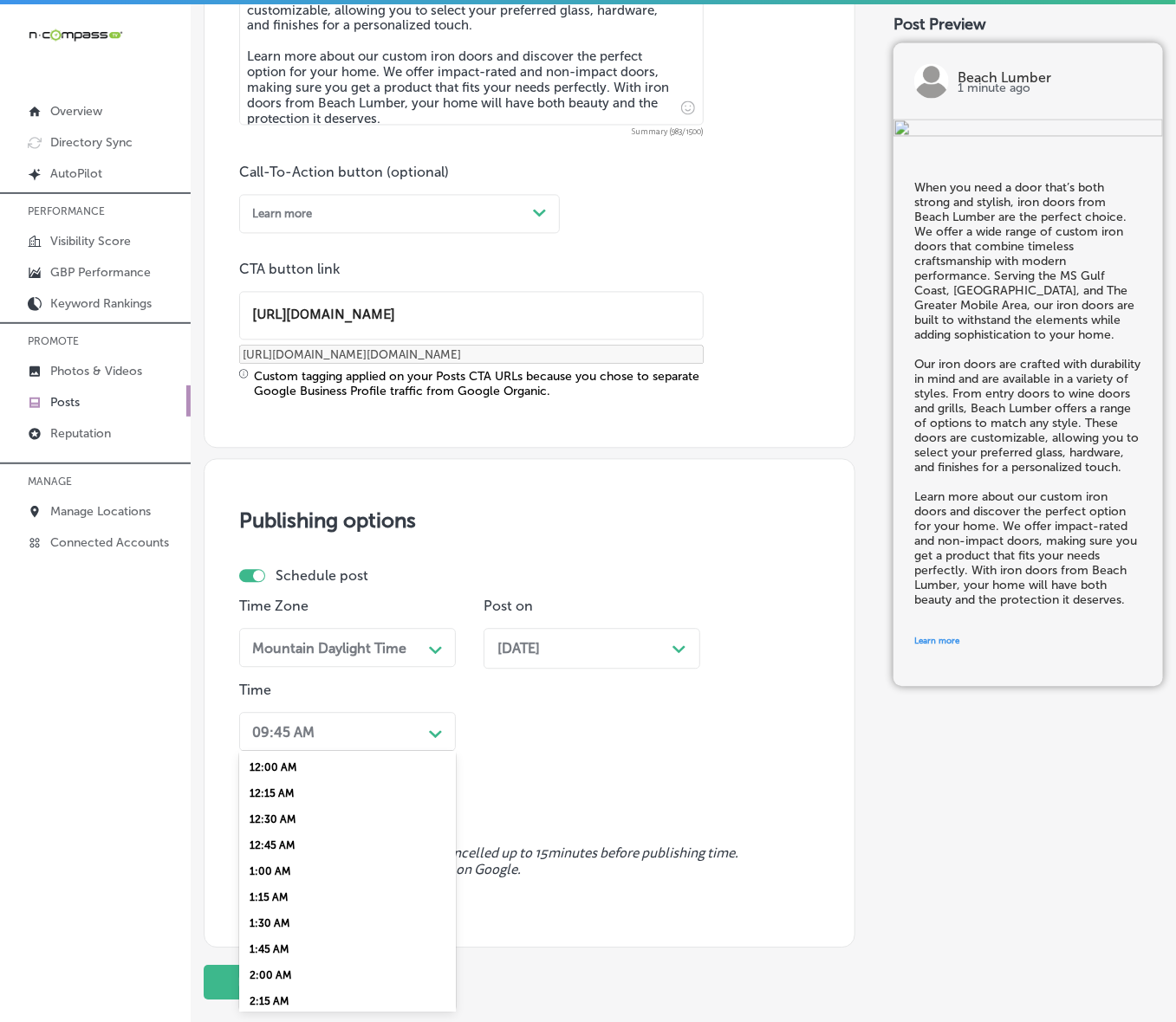
click at [426, 684] on div "Path Created with Sketch." at bounding box center [436, 733] width 28 height 28
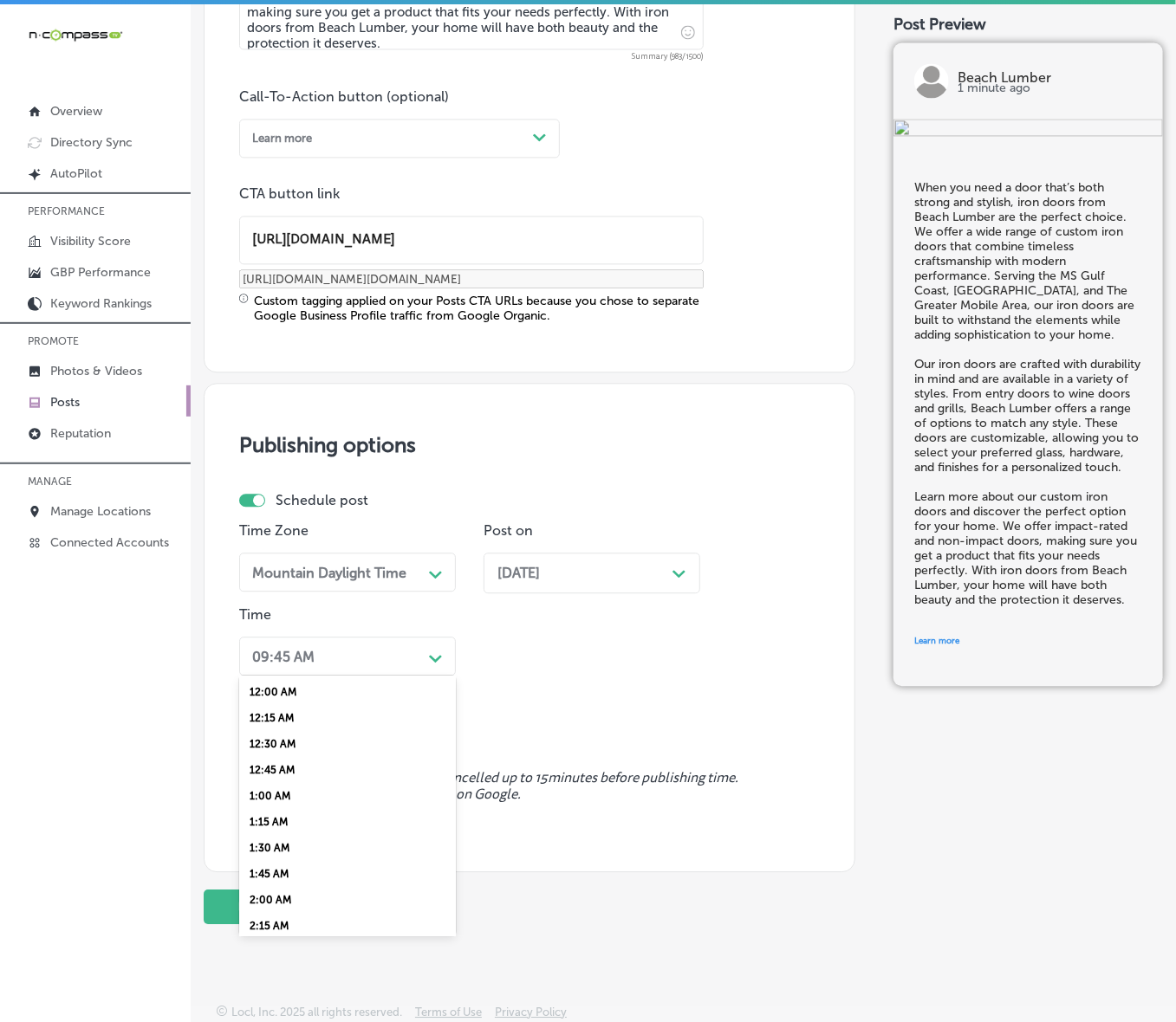
scroll to position [541, 0]
click at [268, 684] on div "7:00 AM" at bounding box center [348, 878] width 217 height 26
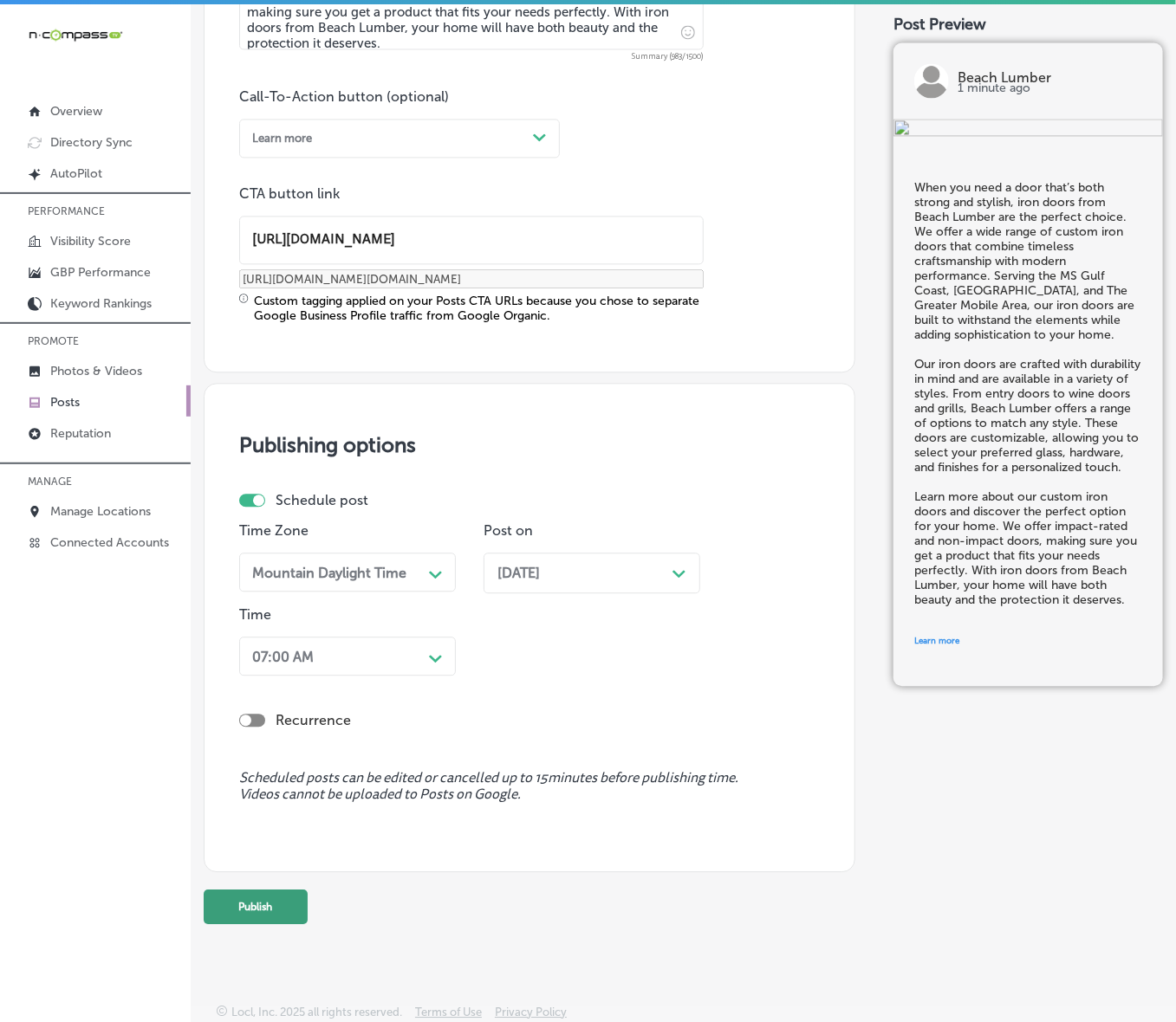
click at [264, 684] on button "Publish" at bounding box center [255, 907] width 104 height 34
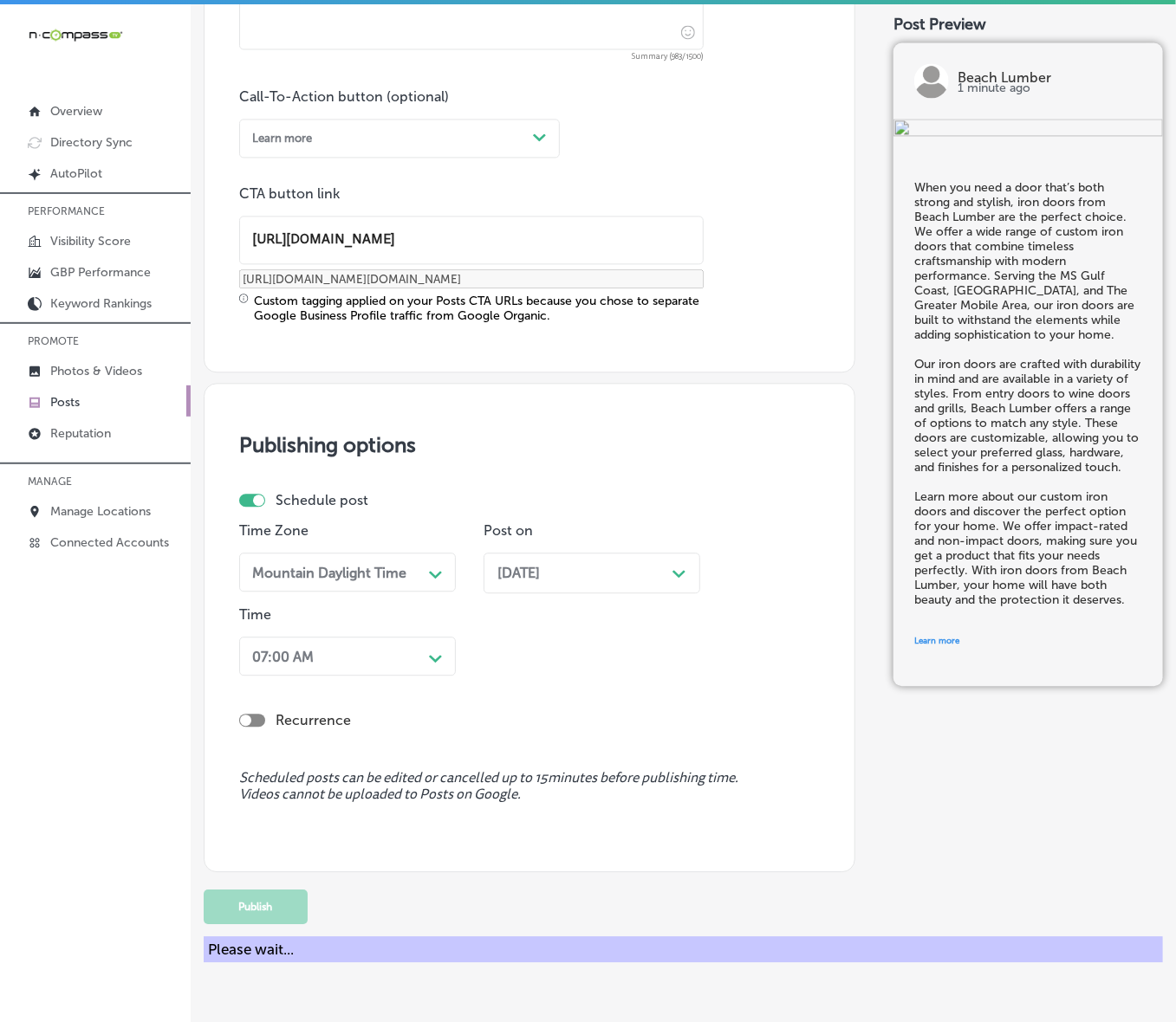
scroll to position [1000, 0]
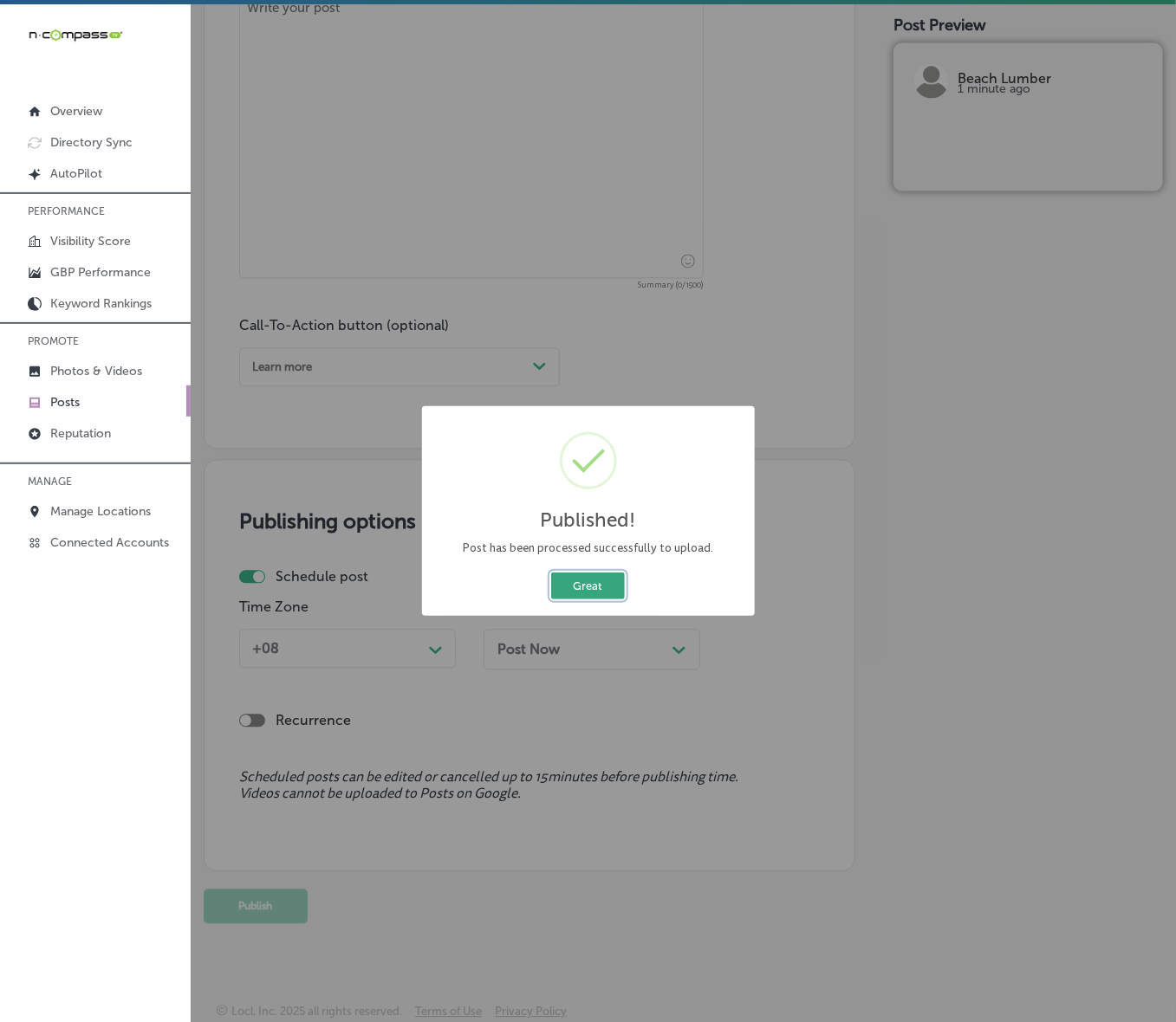
click at [609, 590] on button "Great" at bounding box center [588, 586] width 74 height 27
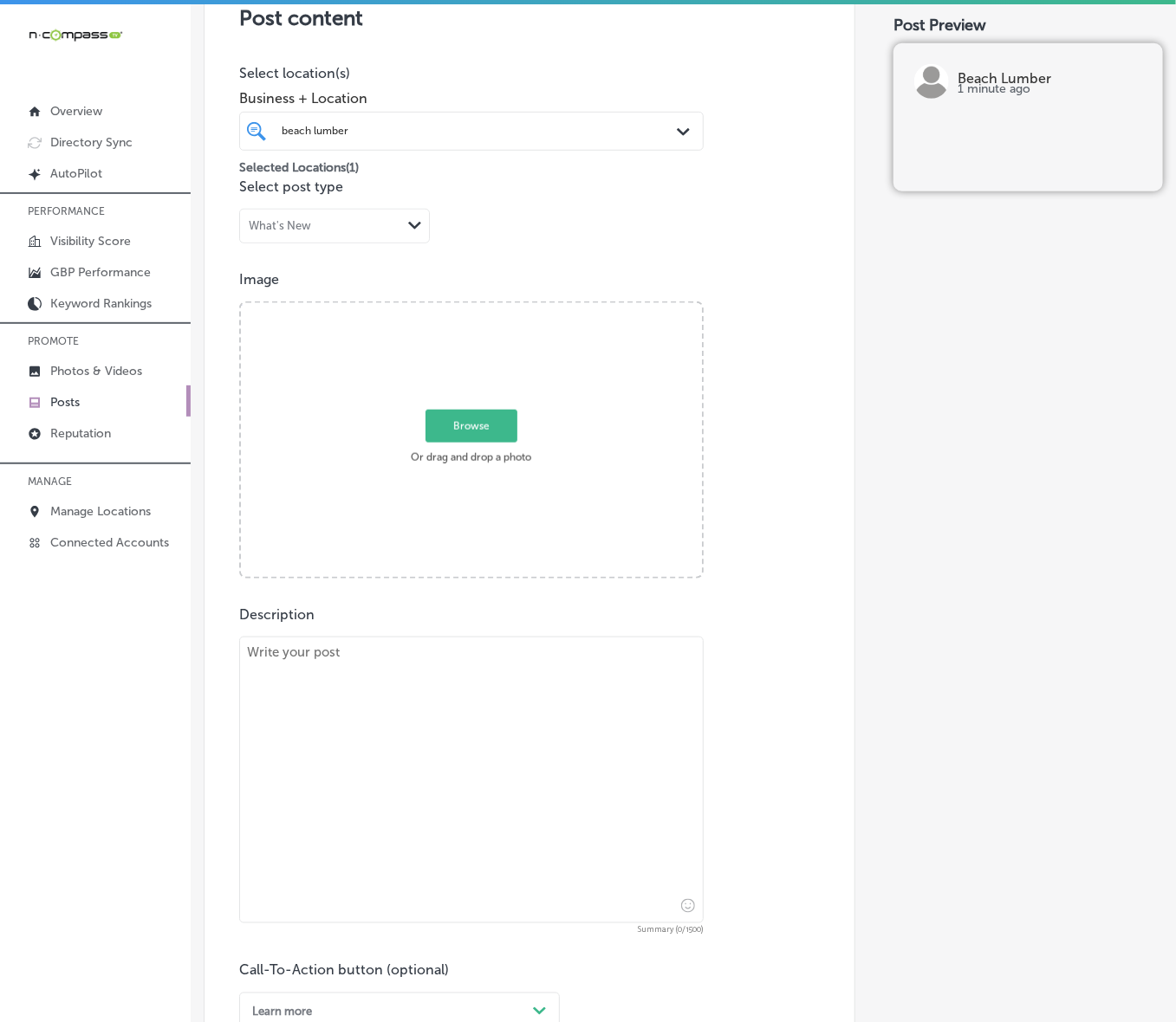
scroll to position [351, 0]
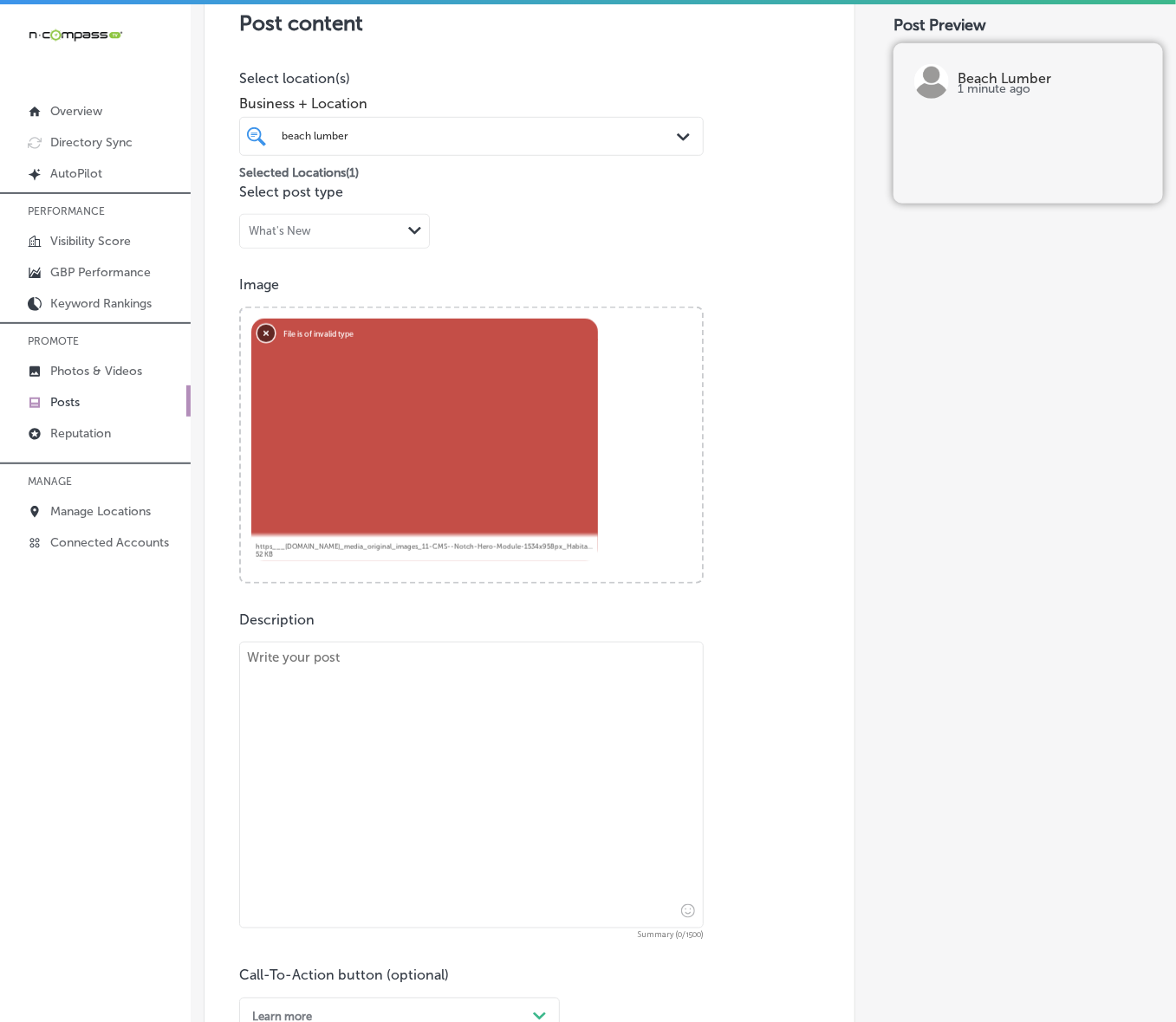
drag, startPoint x: 263, startPoint y: 331, endPoint x: 590, endPoint y: 475, distance: 357.3
click at [263, 334] on button "Remove" at bounding box center [266, 332] width 17 height 17
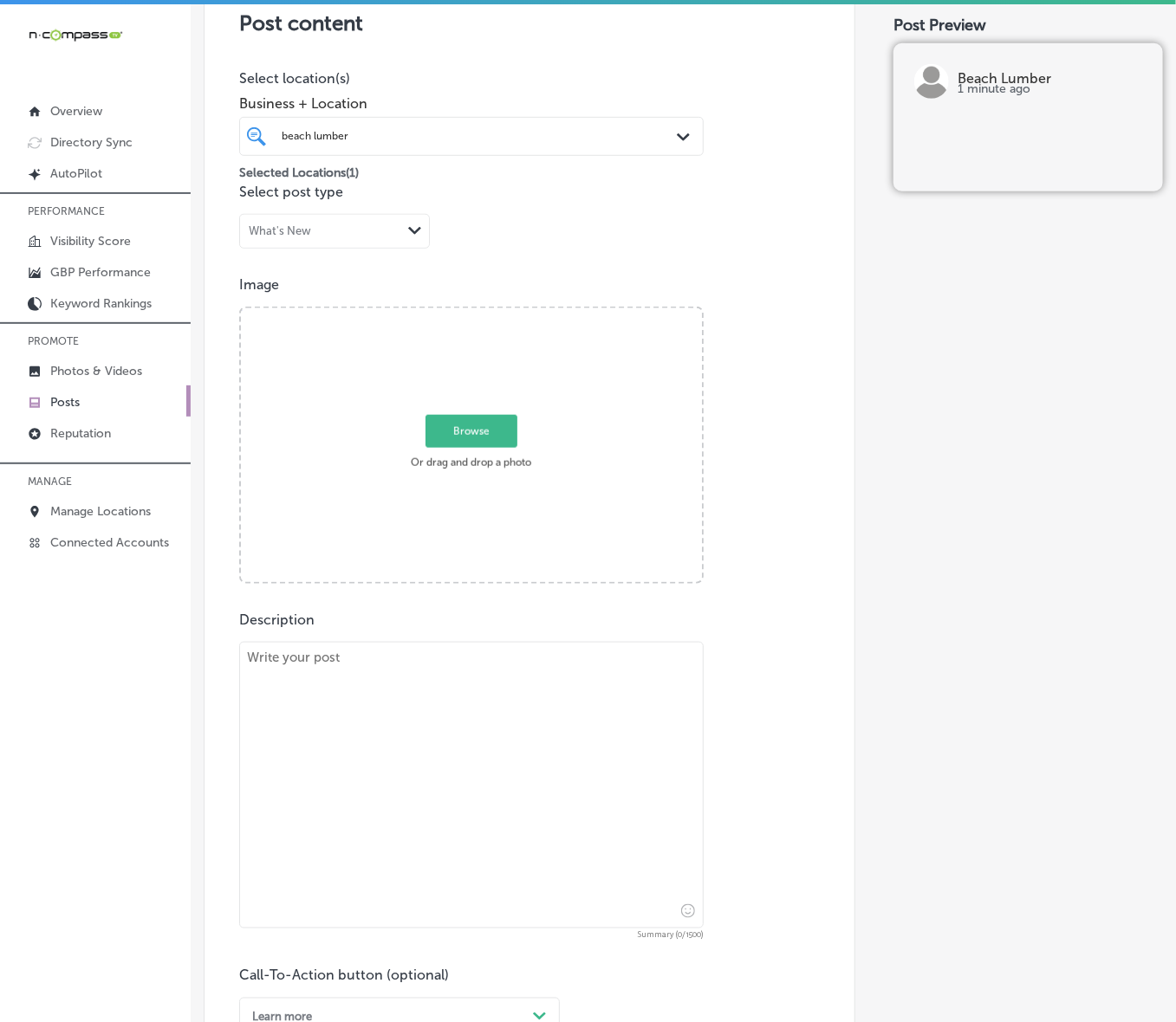
click at [475, 684] on textarea at bounding box center [472, 785] width 465 height 286
paste textarea "Add charm and sophistication to your home with custom millwork from Beach Lumbe…"
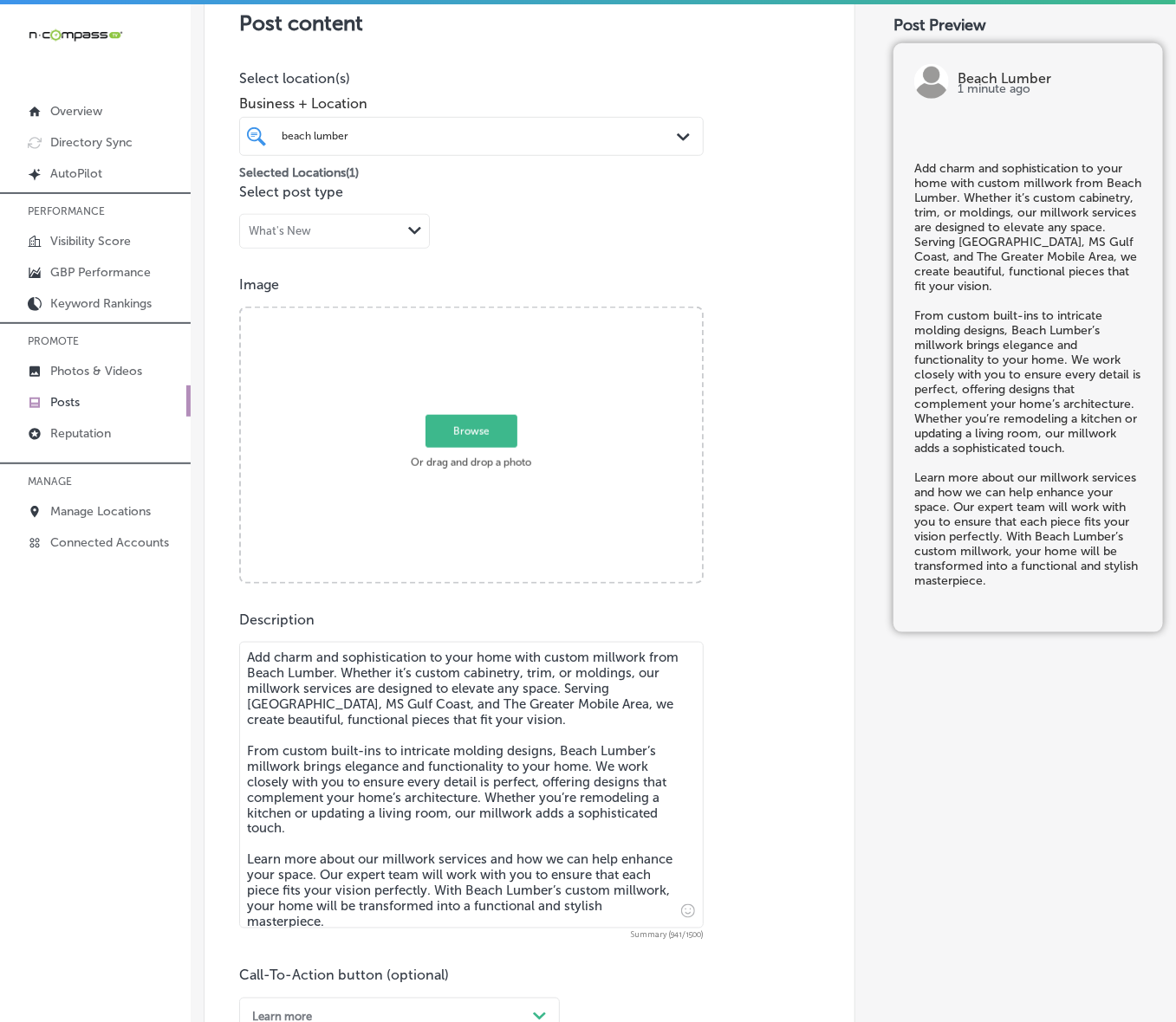
type textarea "Add charm and sophistication to your home with custom millwork from Beach Lumbe…"
click at [500, 436] on span "Browse" at bounding box center [471, 431] width 92 height 33
click at [500, 313] on input "Browse Or drag and drop a photo" at bounding box center [471, 312] width 461 height 5
type input "C:\fakepath\Screenshot [DATE] 231950.png"
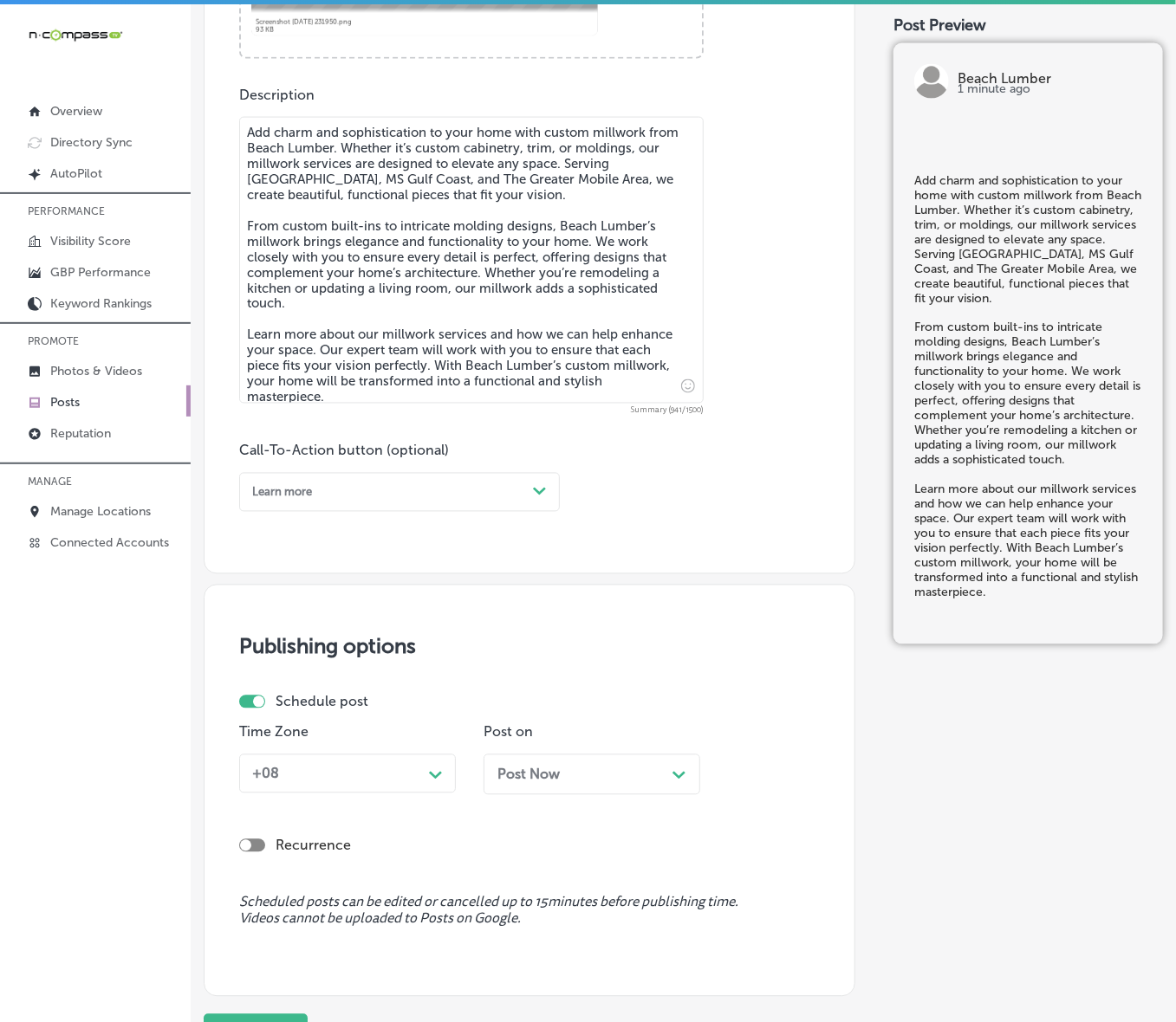
scroll to position [892, 0]
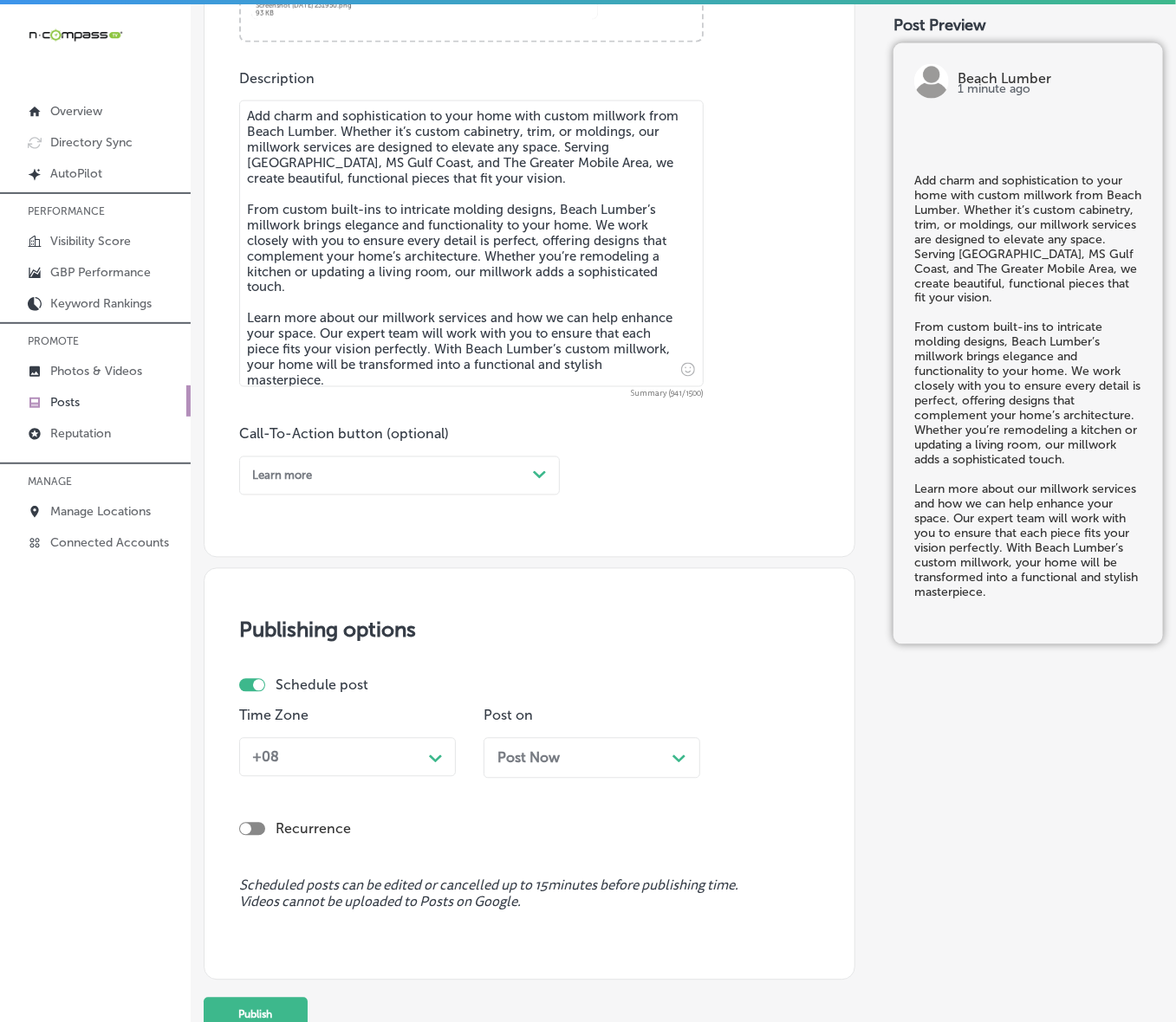
click at [351, 466] on div "Learn more" at bounding box center [385, 476] width 281 height 23
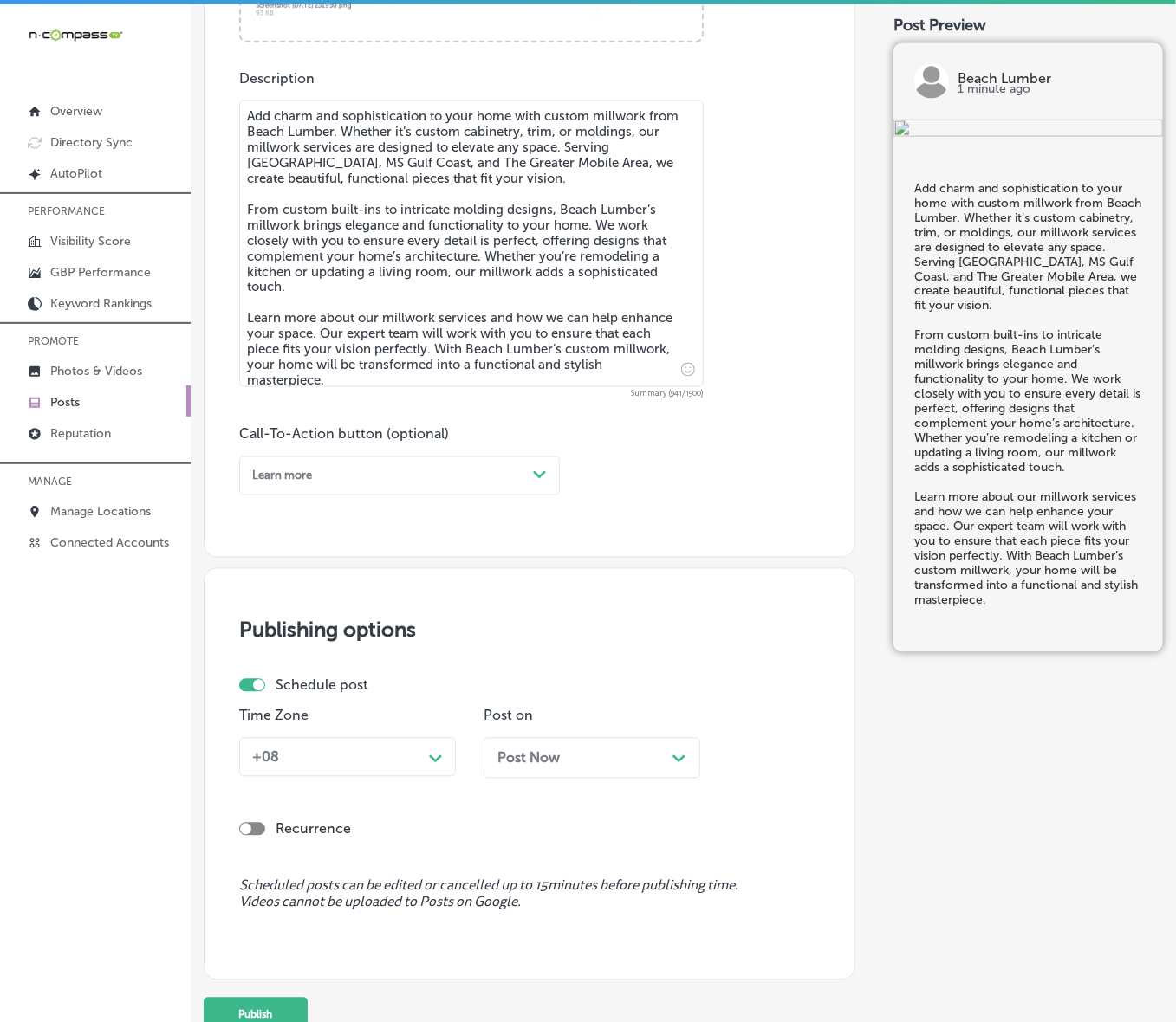
click at [345, 487] on div "Learn more" at bounding box center [385, 476] width 281 height 23
click at [288, 612] on div "Learn more" at bounding box center [400, 616] width 321 height 26
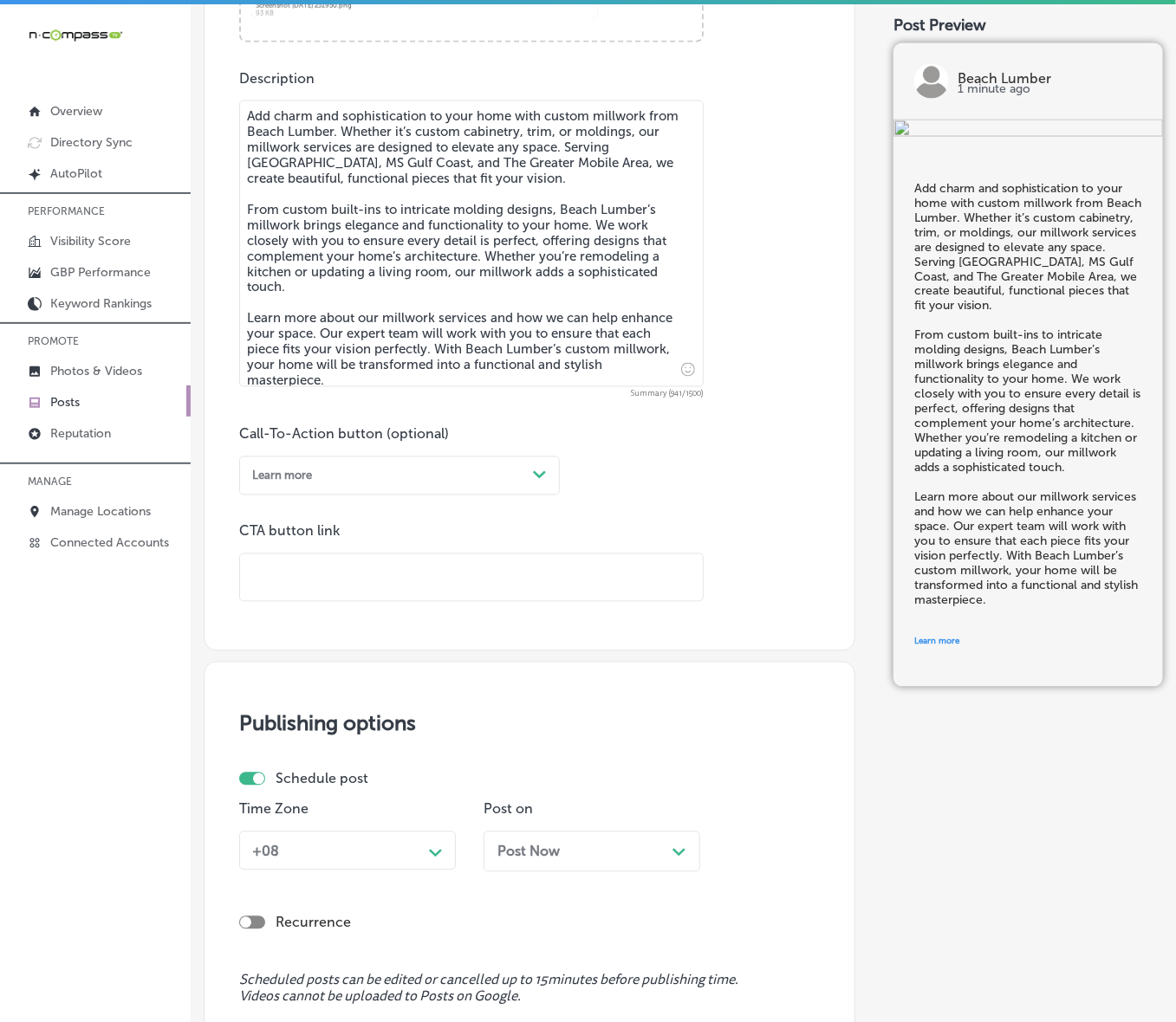
click at [318, 578] on input "text" at bounding box center [472, 578] width 463 height 48
paste input "[URL][DOMAIN_NAME]"
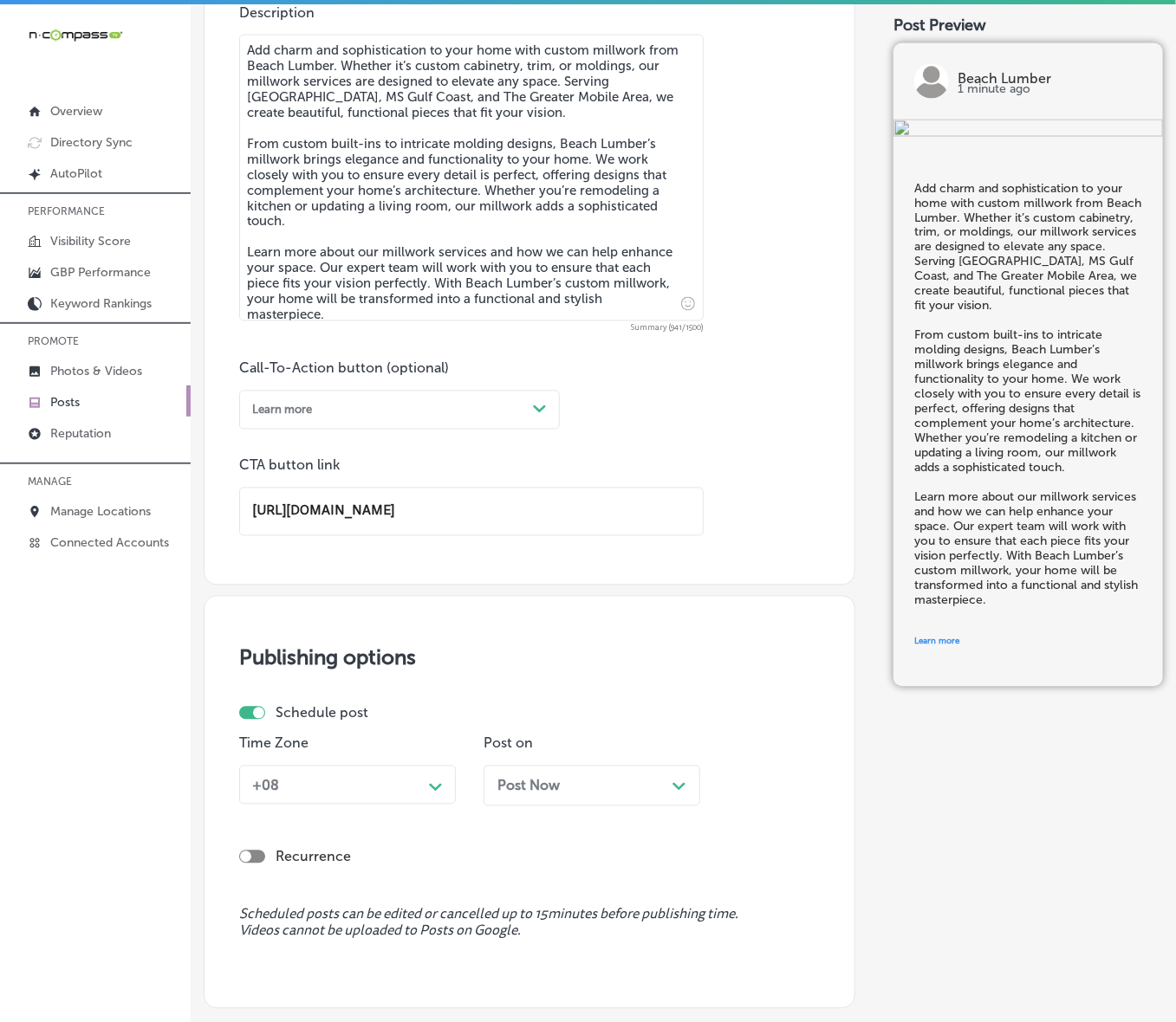
scroll to position [1096, 0]
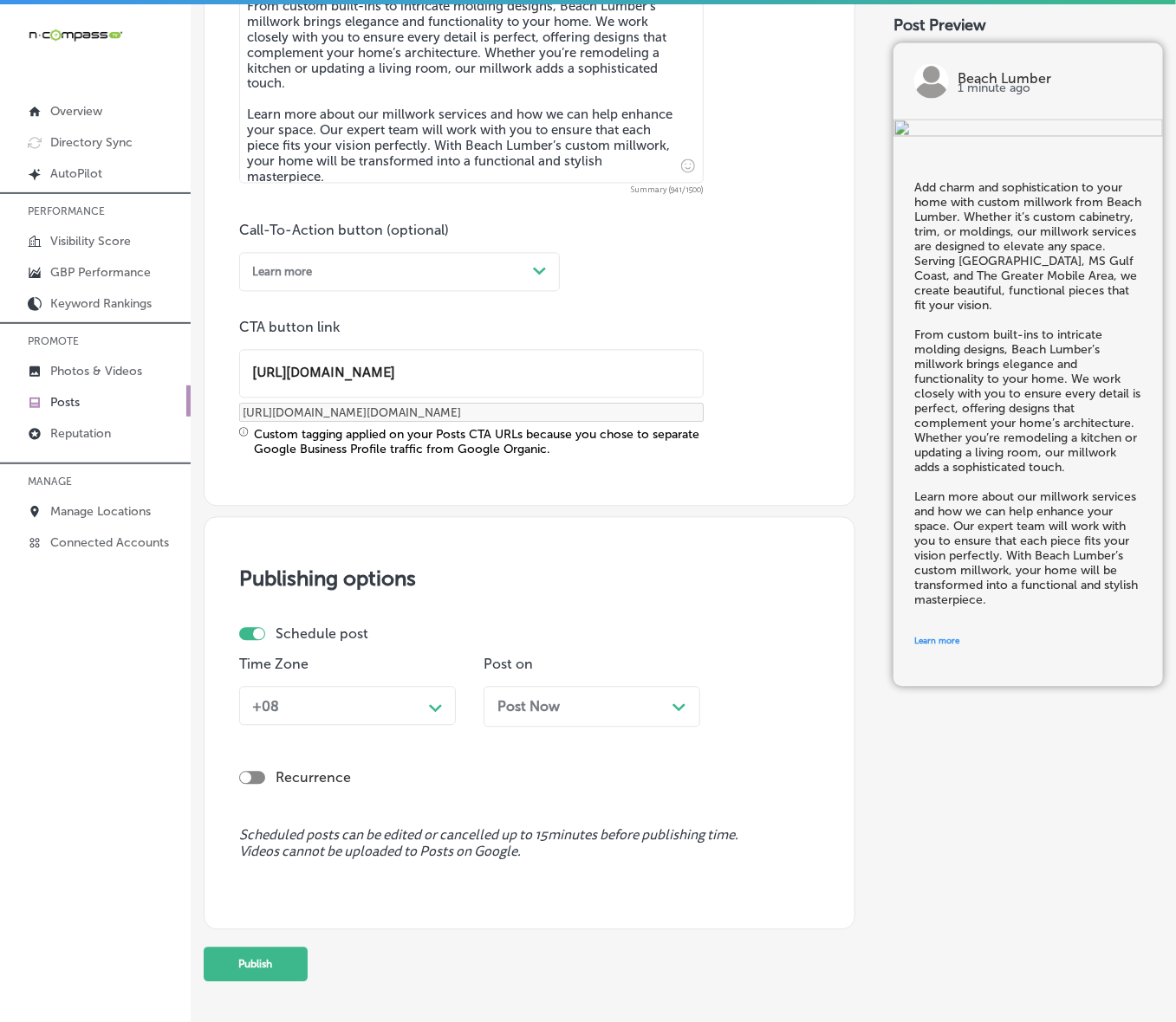
type input "[URL][DOMAIN_NAME]"
click at [414, 638] on div "Schedule post" at bounding box center [524, 635] width 570 height 16
click at [423, 684] on div "Path Created with Sketch." at bounding box center [436, 707] width 28 height 28
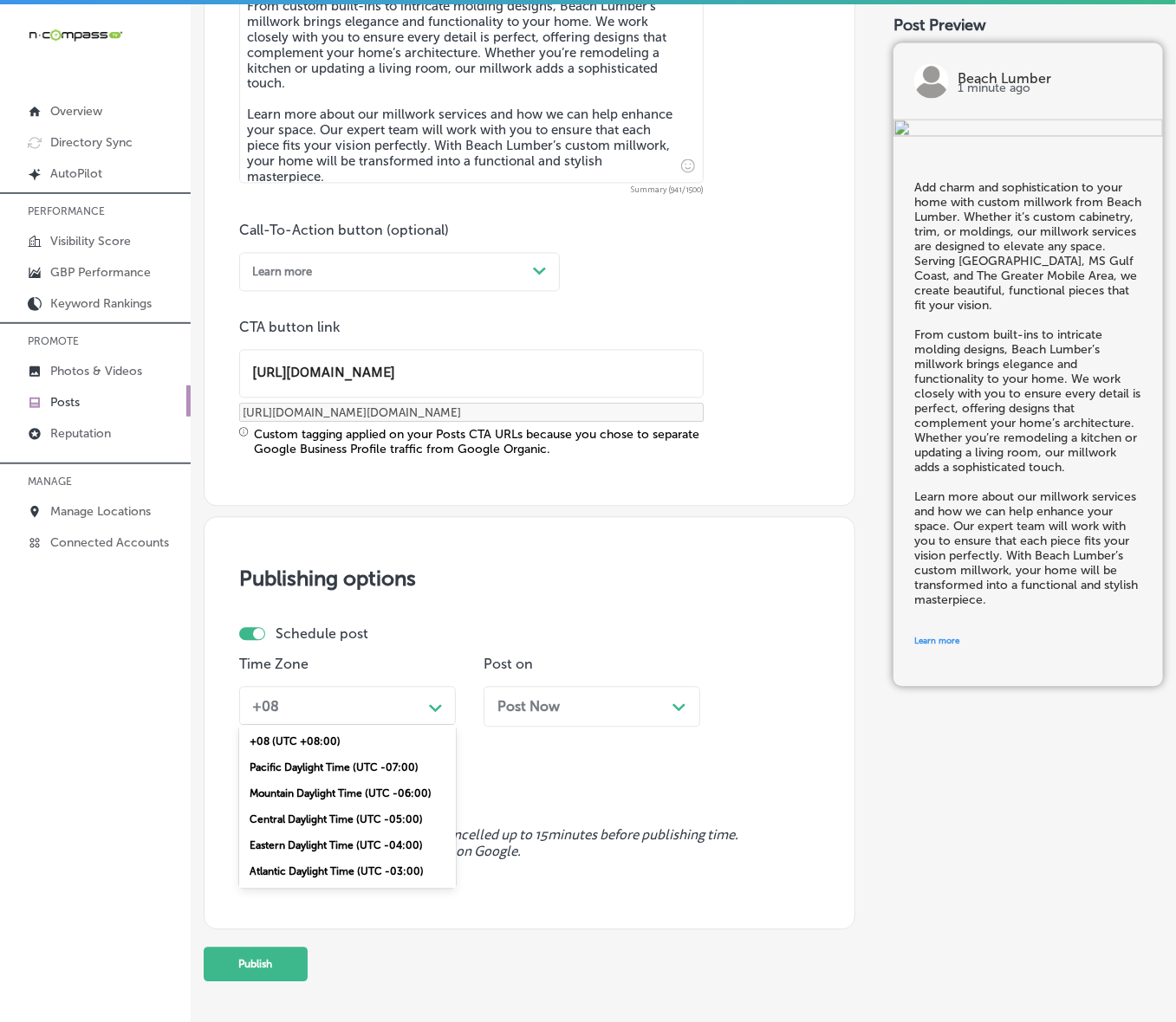
click at [333, 684] on div "Mountain Daylight Time (UTC -06:00)" at bounding box center [348, 794] width 217 height 26
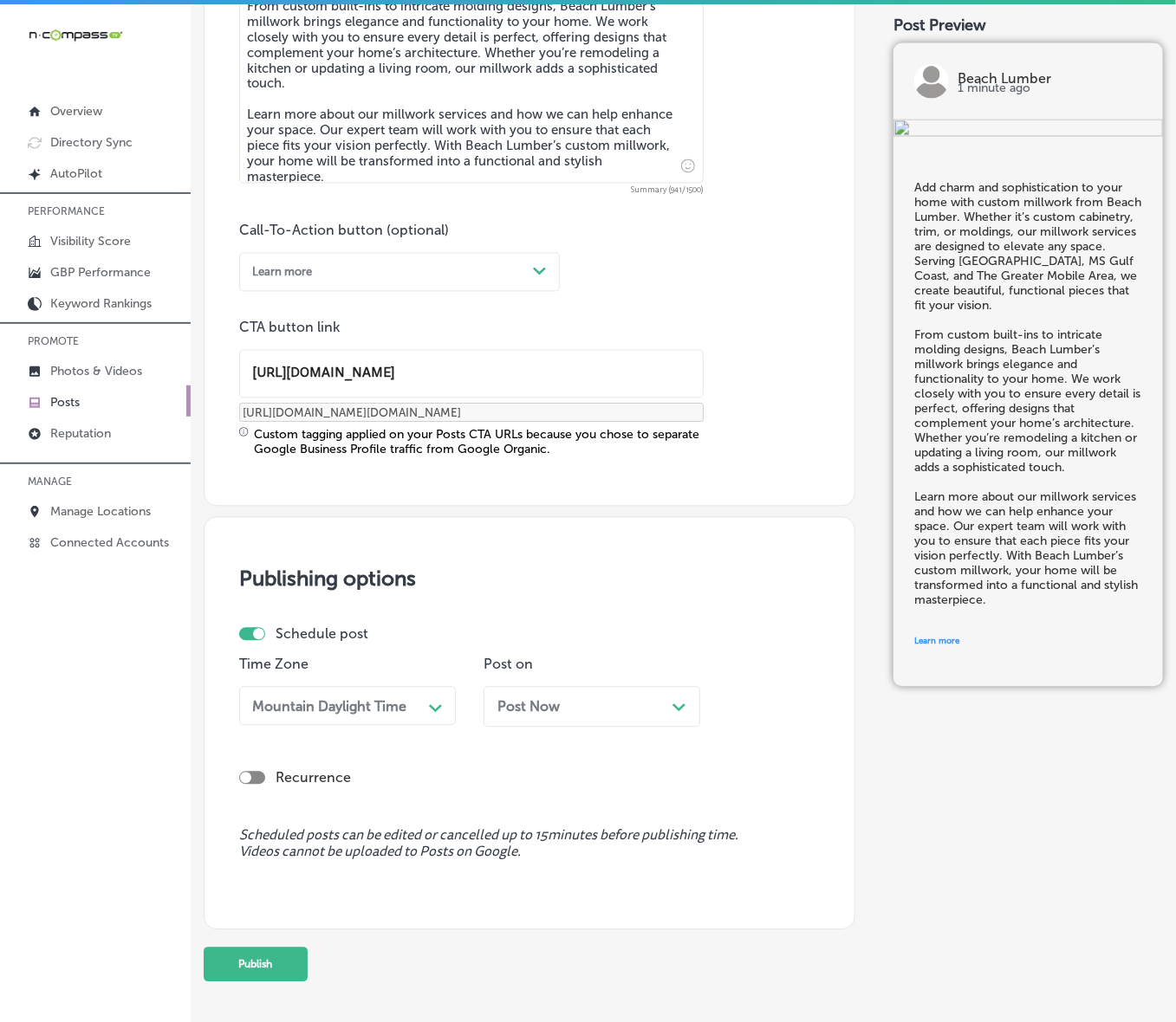
click at [560, 684] on div "Post Now Path Created with Sketch." at bounding box center [592, 707] width 217 height 41
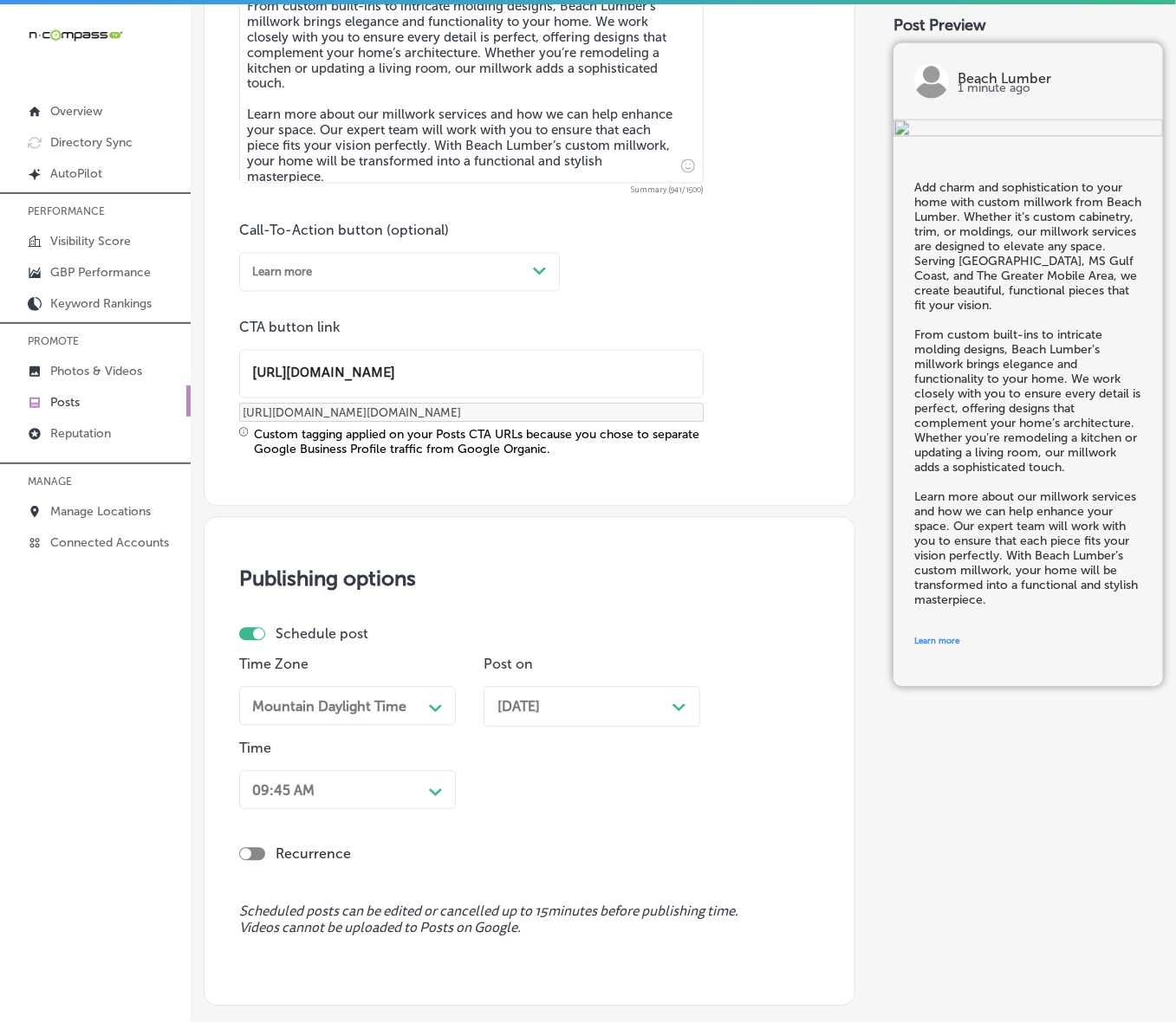
click at [393, 684] on div "09:45 AM Path Created with Sketch." at bounding box center [348, 790] width 217 height 39
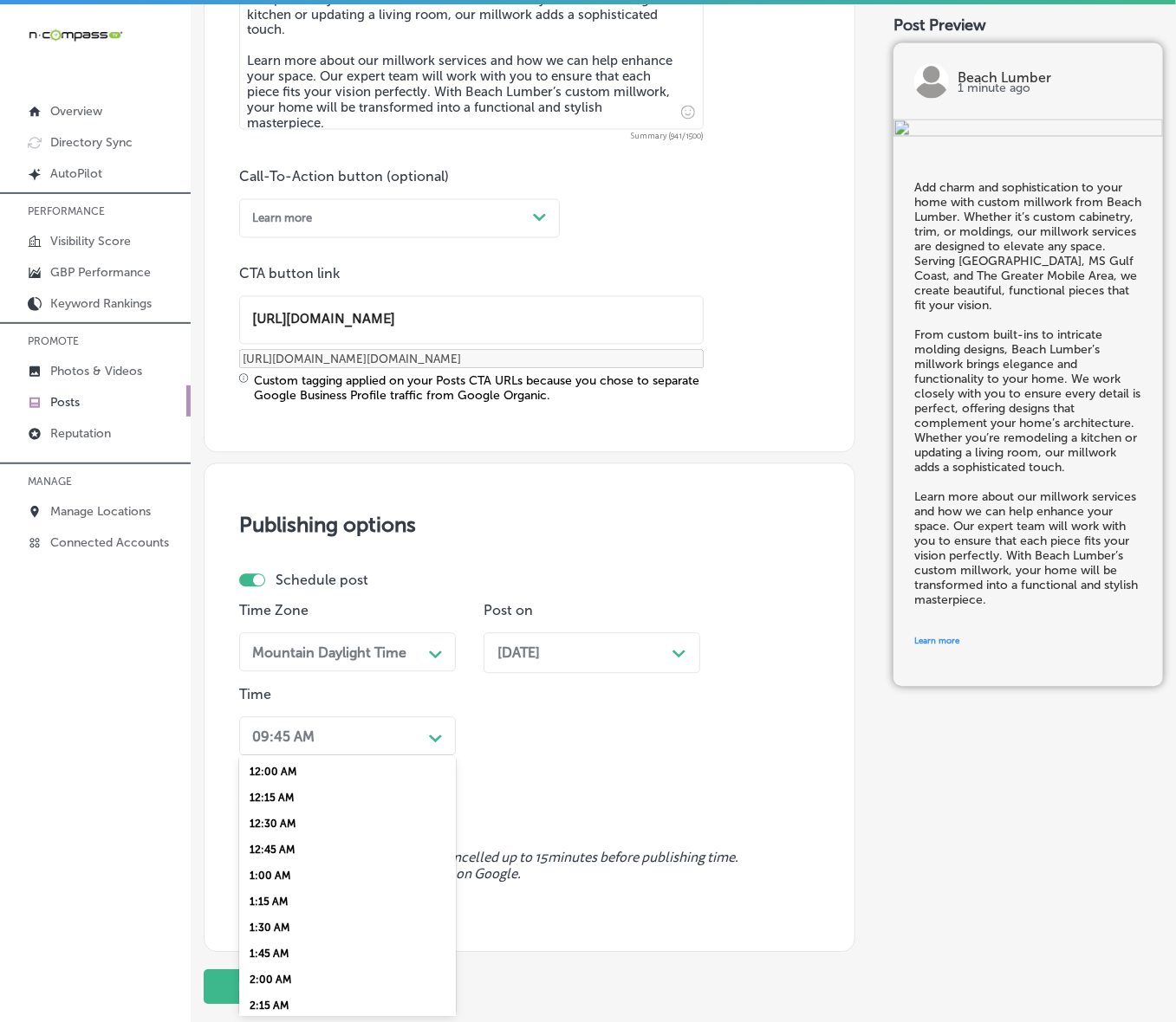
scroll to position [541, 0]
click at [254, 684] on div "7:00 AM" at bounding box center [348, 959] width 217 height 26
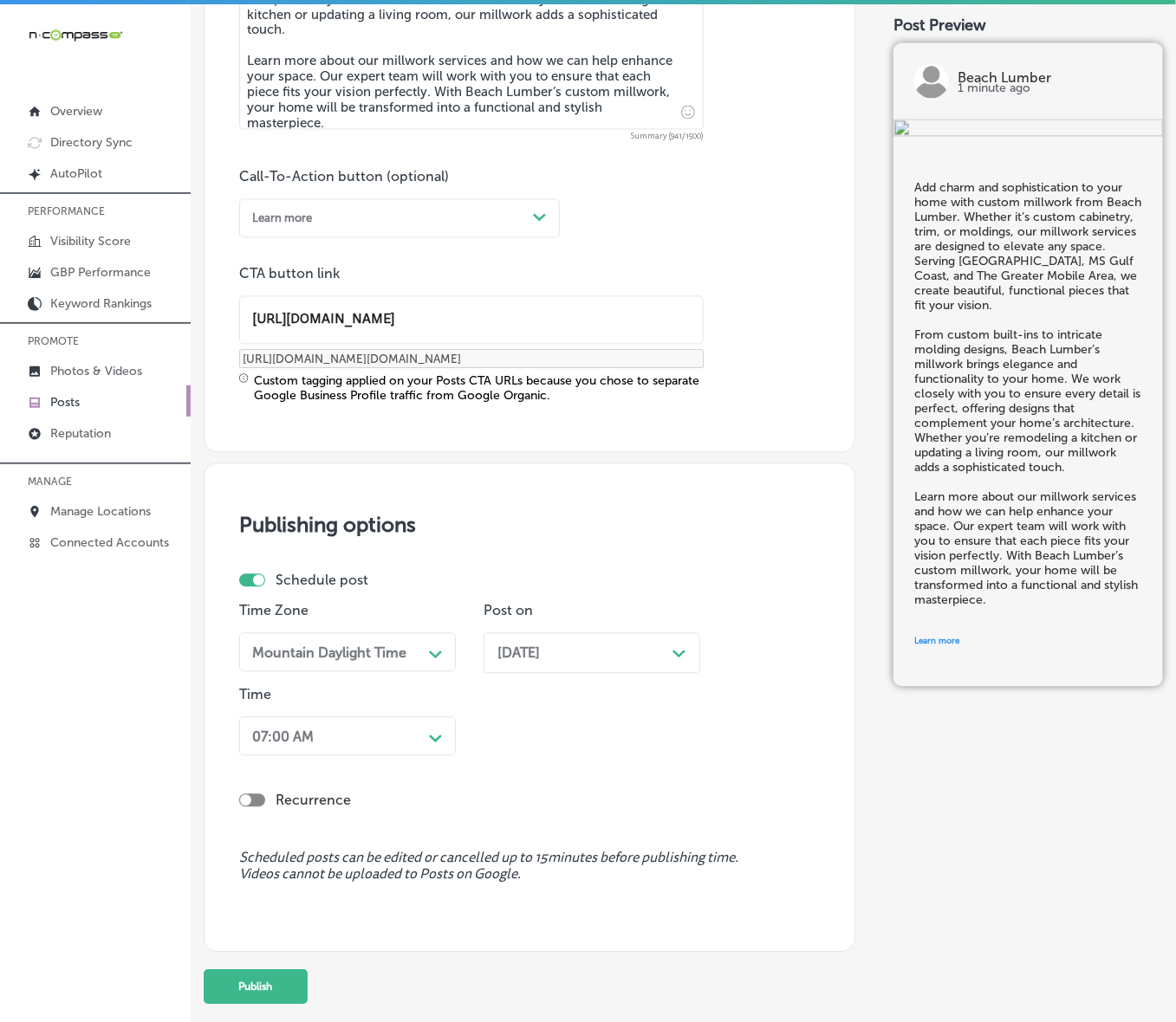
scroll to position [1230, 0]
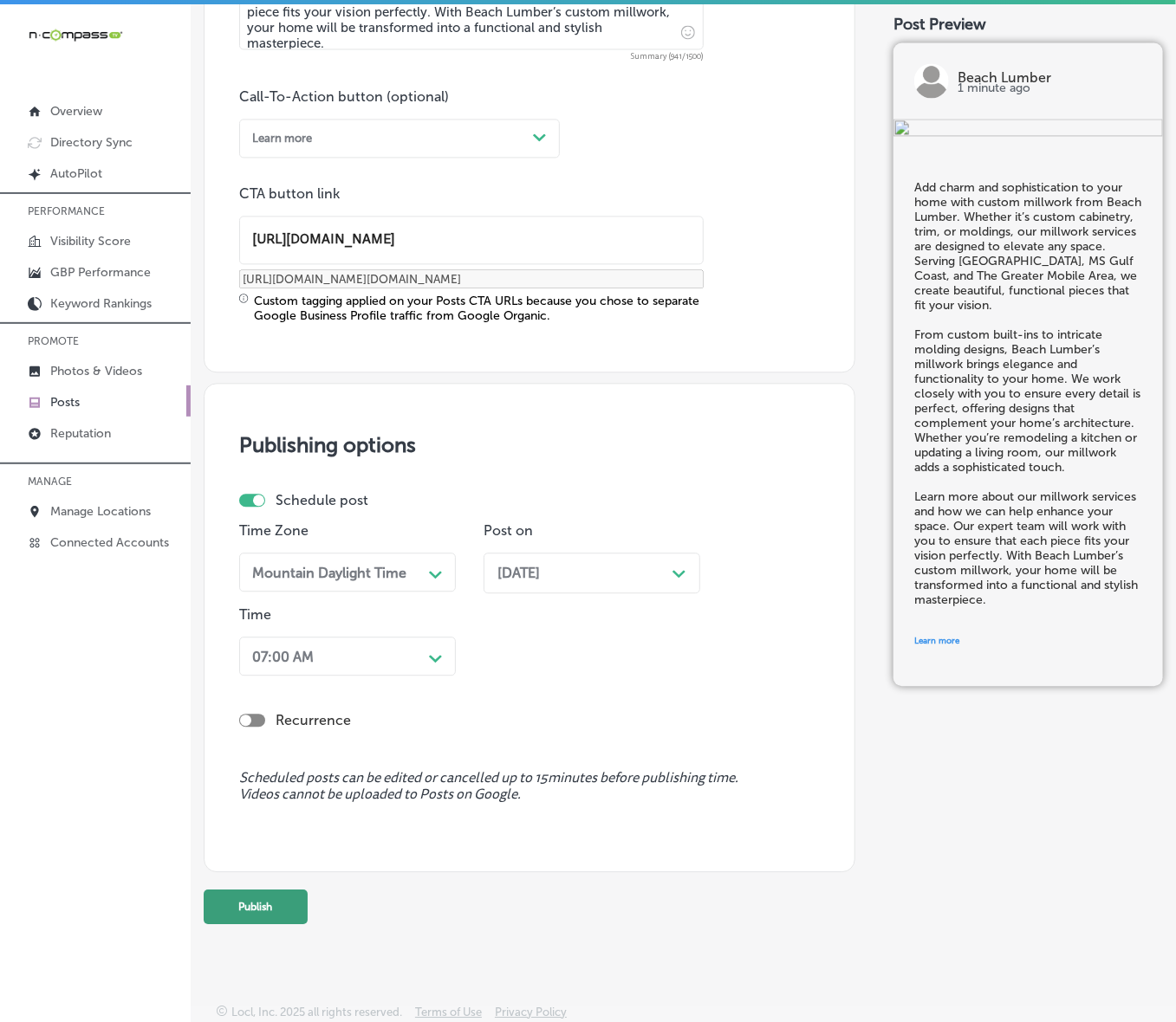
click at [268, 684] on button "Publish" at bounding box center [255, 907] width 104 height 34
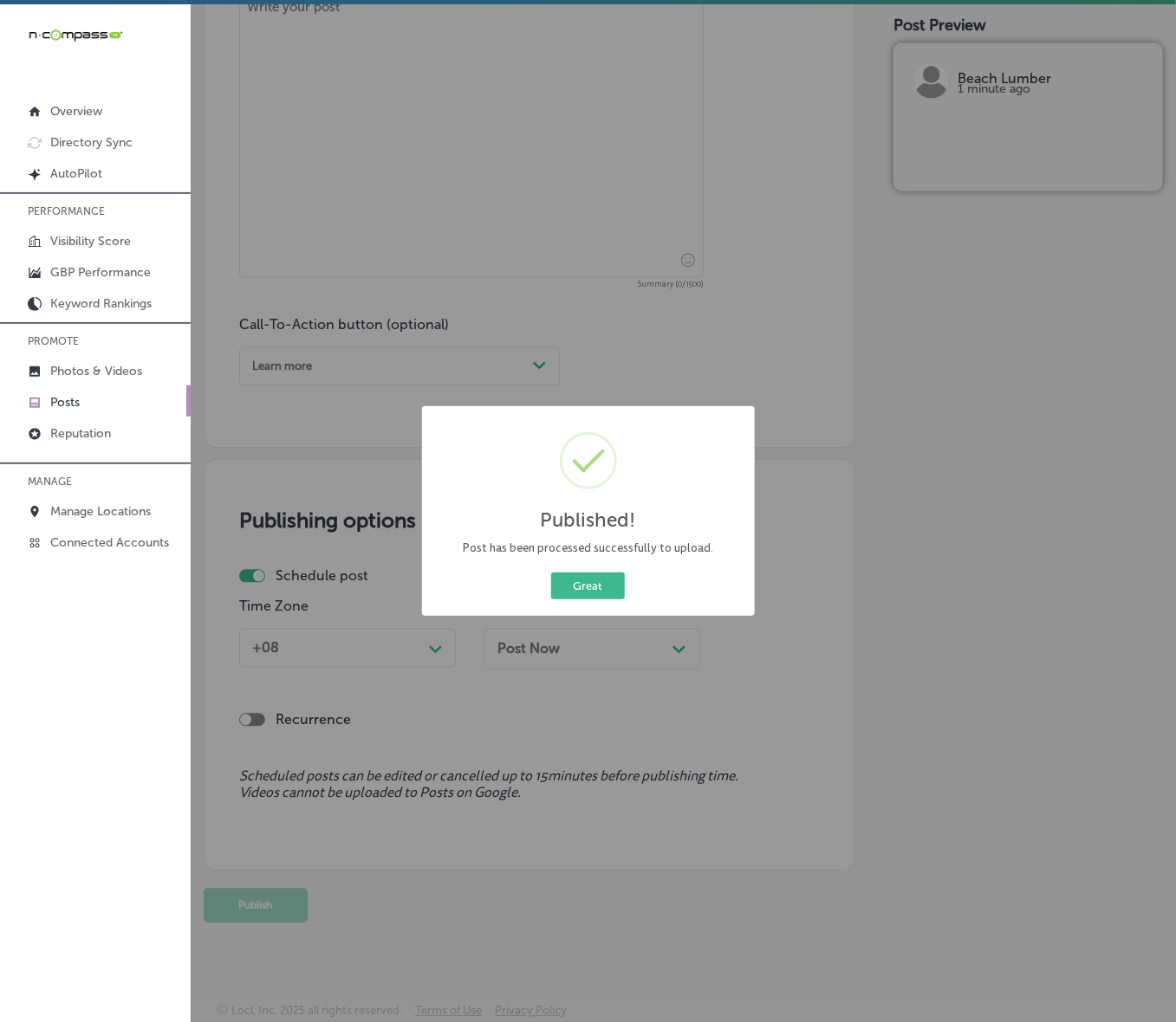
scroll to position [1000, 0]
click at [581, 586] on button "Great" at bounding box center [588, 586] width 74 height 27
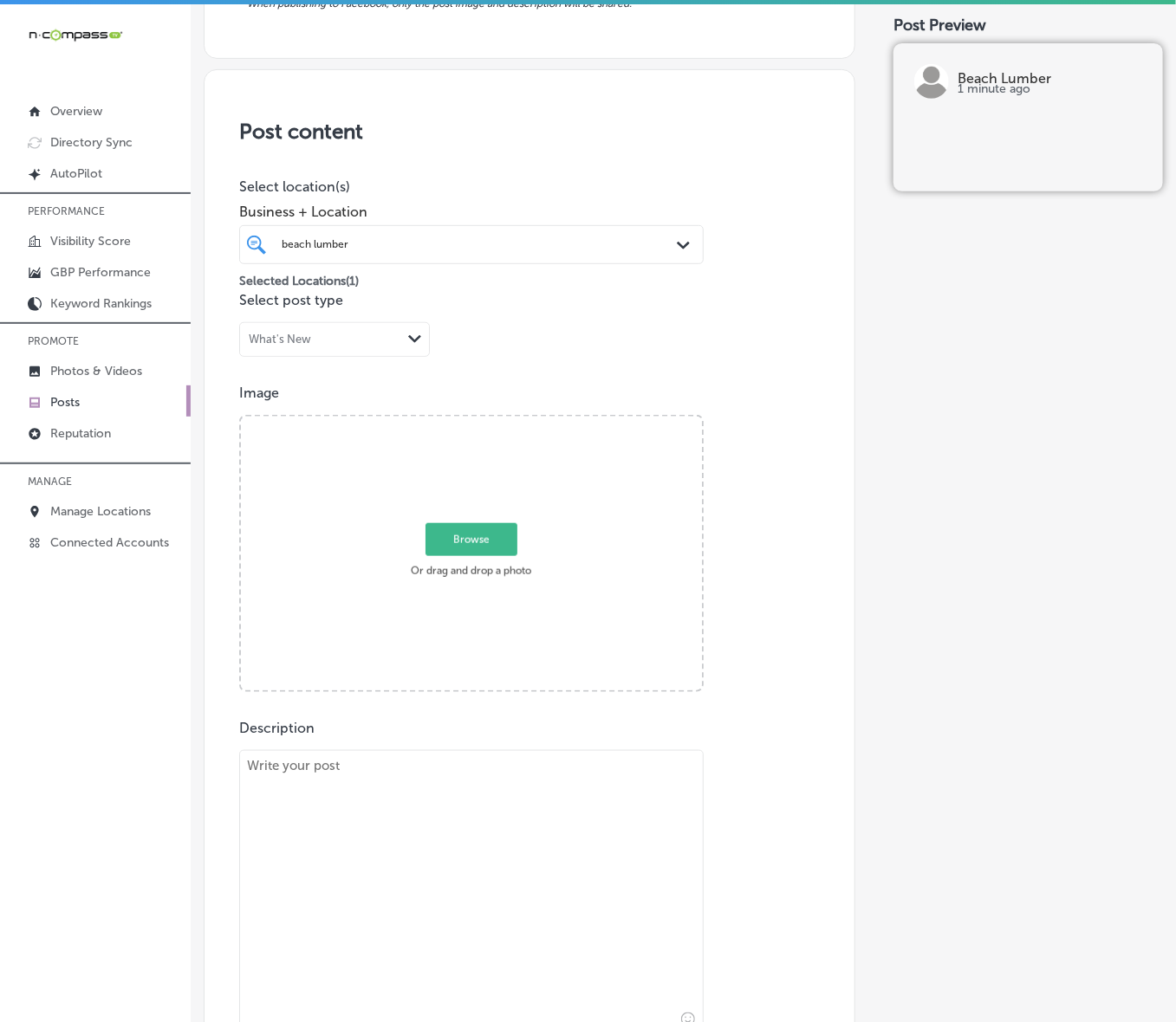
scroll to position [351, 0]
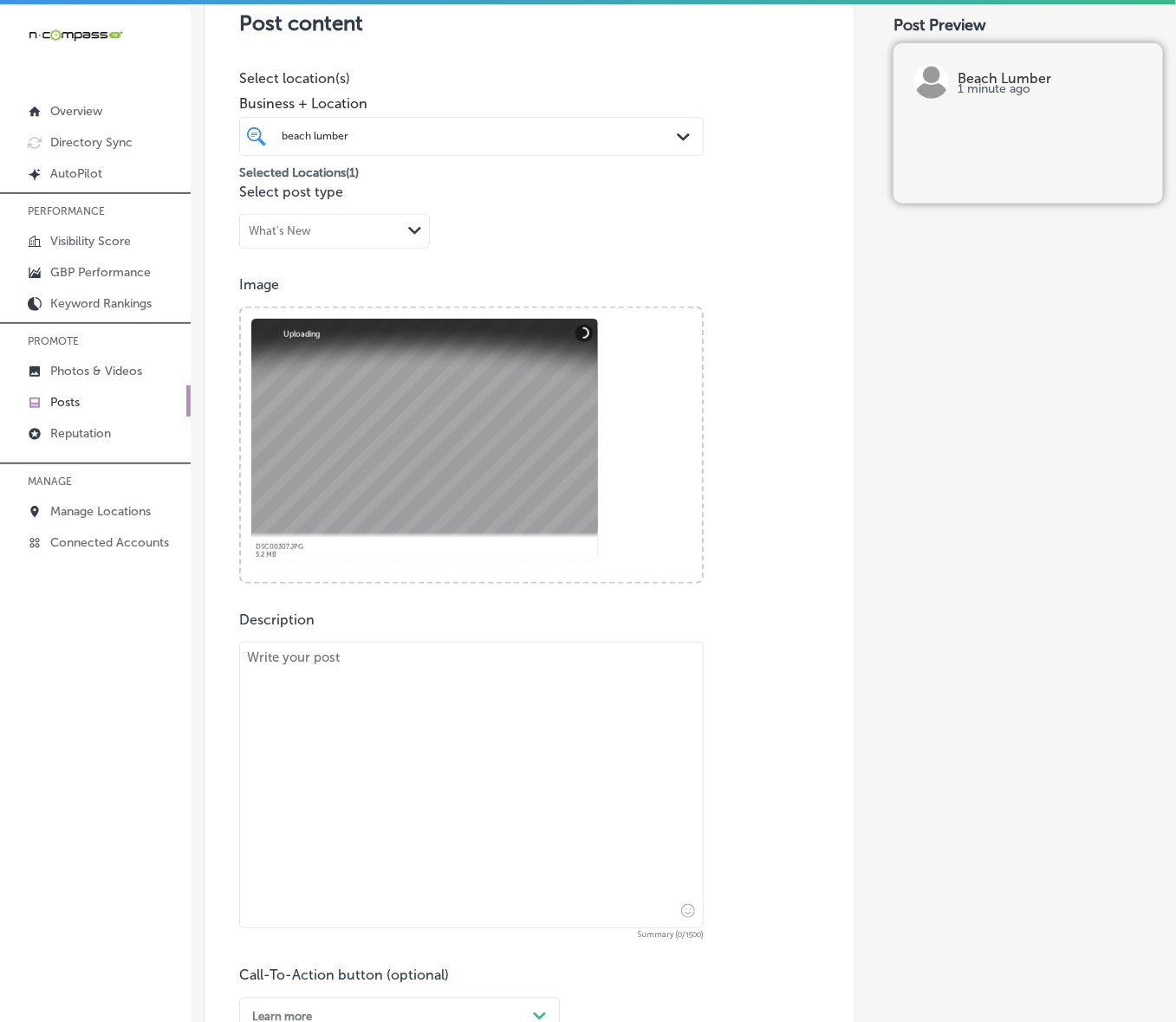
click at [536, 684] on textarea at bounding box center [472, 785] width 465 height 286
paste textarea "For a strong and durable construction, choose premium lumber from Beach Lumber.…"
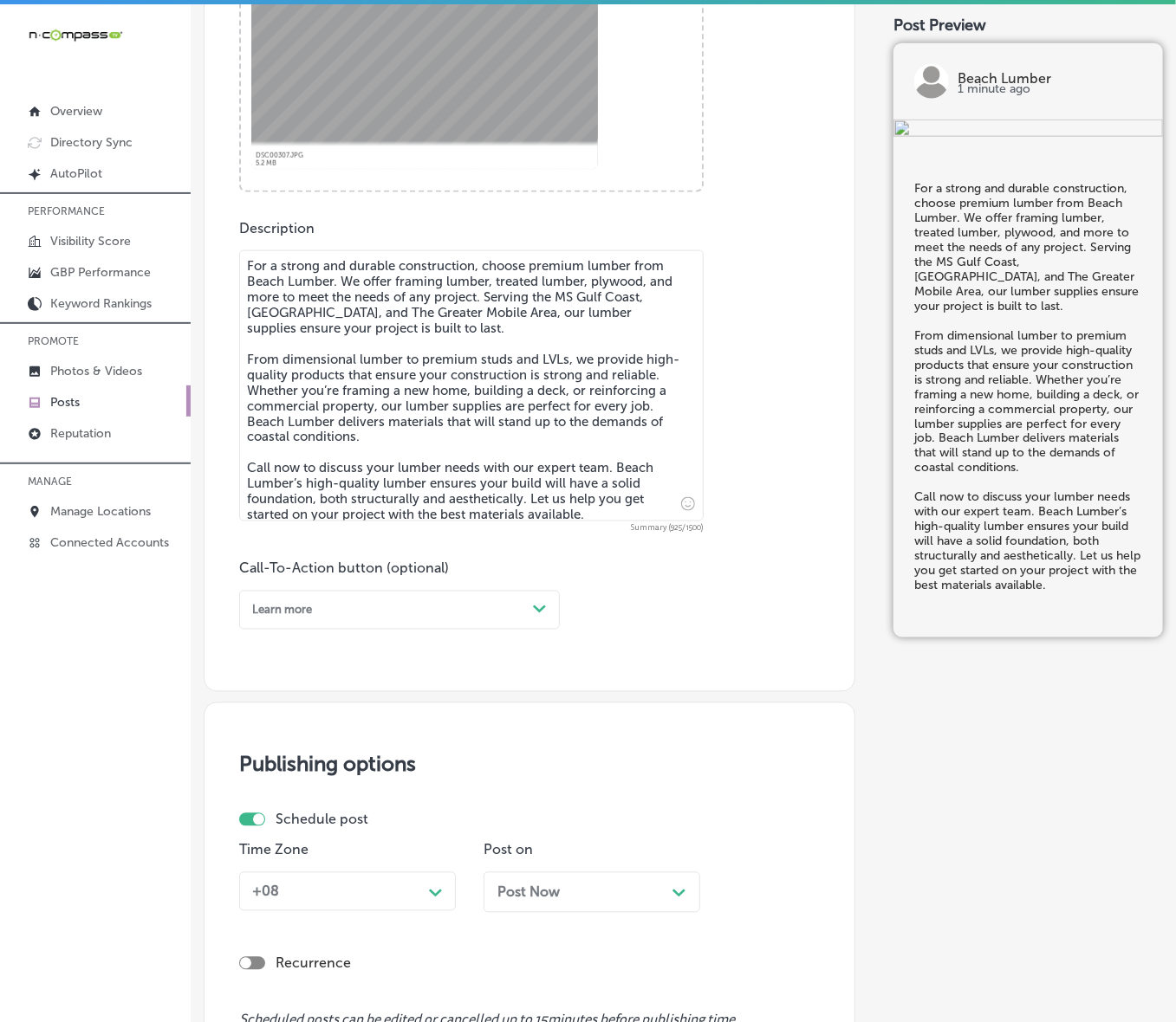
scroll to position [784, 0]
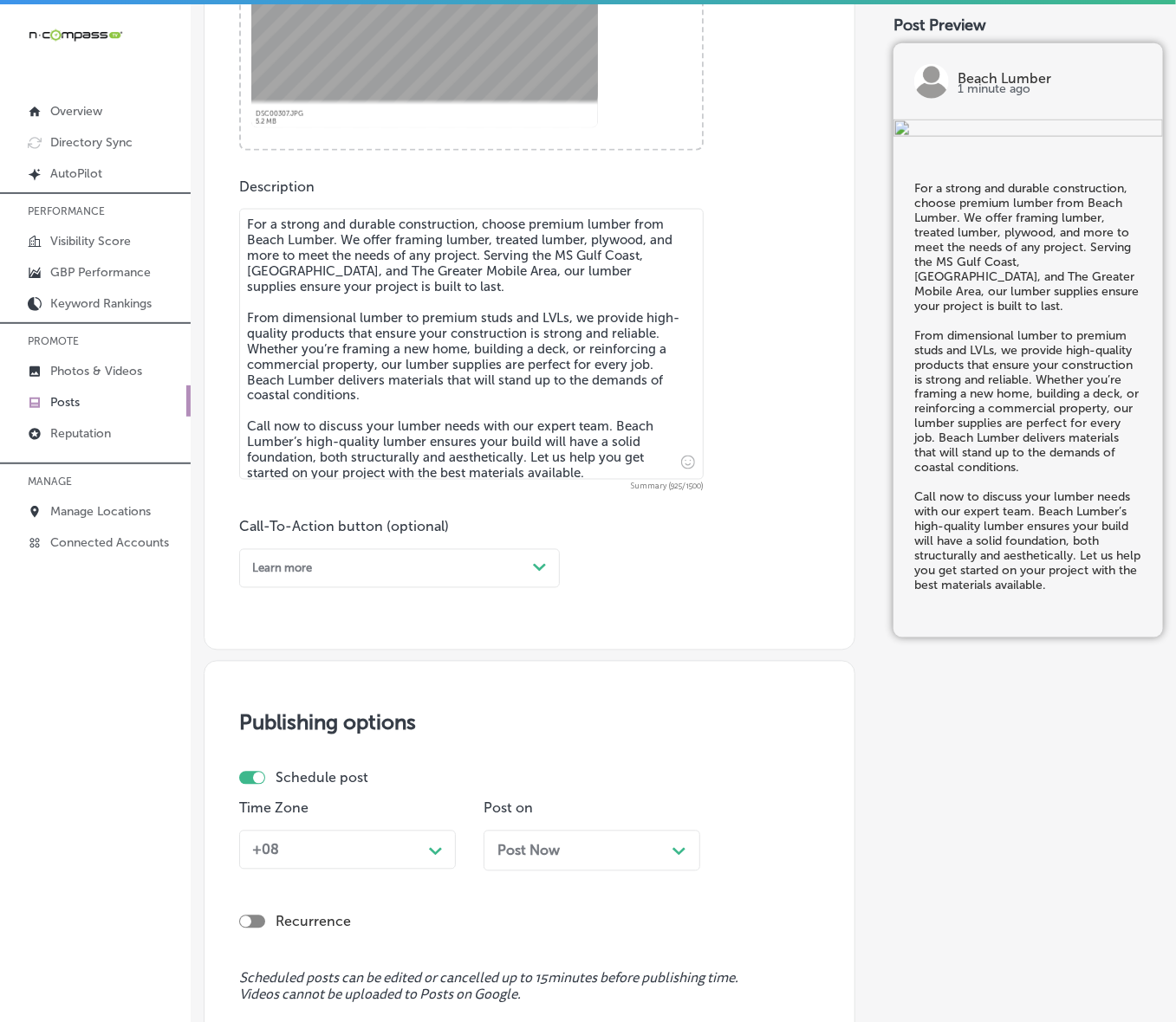
type textarea "For a strong and durable construction, choose premium lumber from Beach Lumber.…"
click at [526, 573] on div "Path Created with Sketch." at bounding box center [539, 568] width 28 height 28
click at [286, 684] on div "Call Now" at bounding box center [400, 760] width 321 height 26
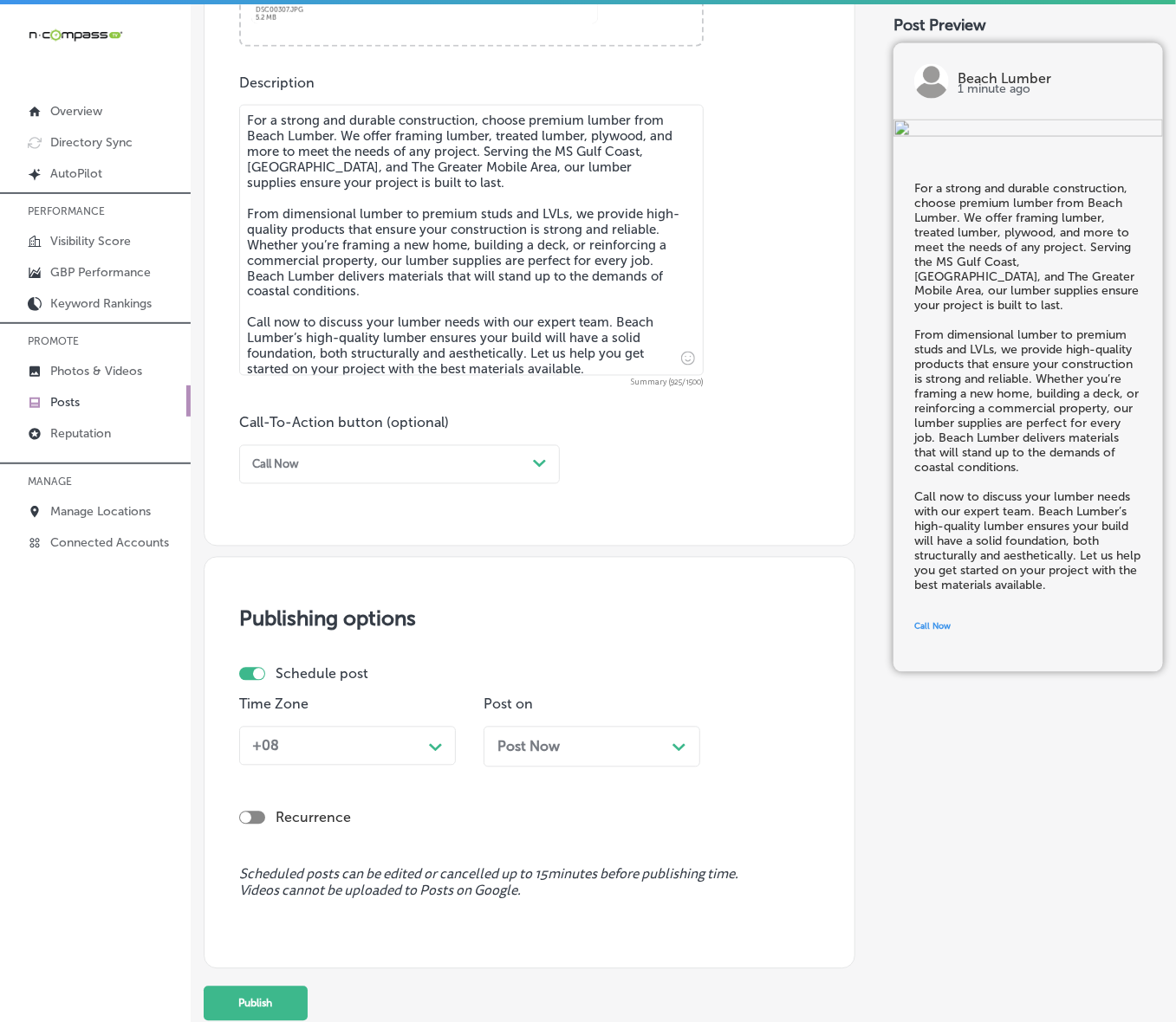
scroll to position [985, 0]
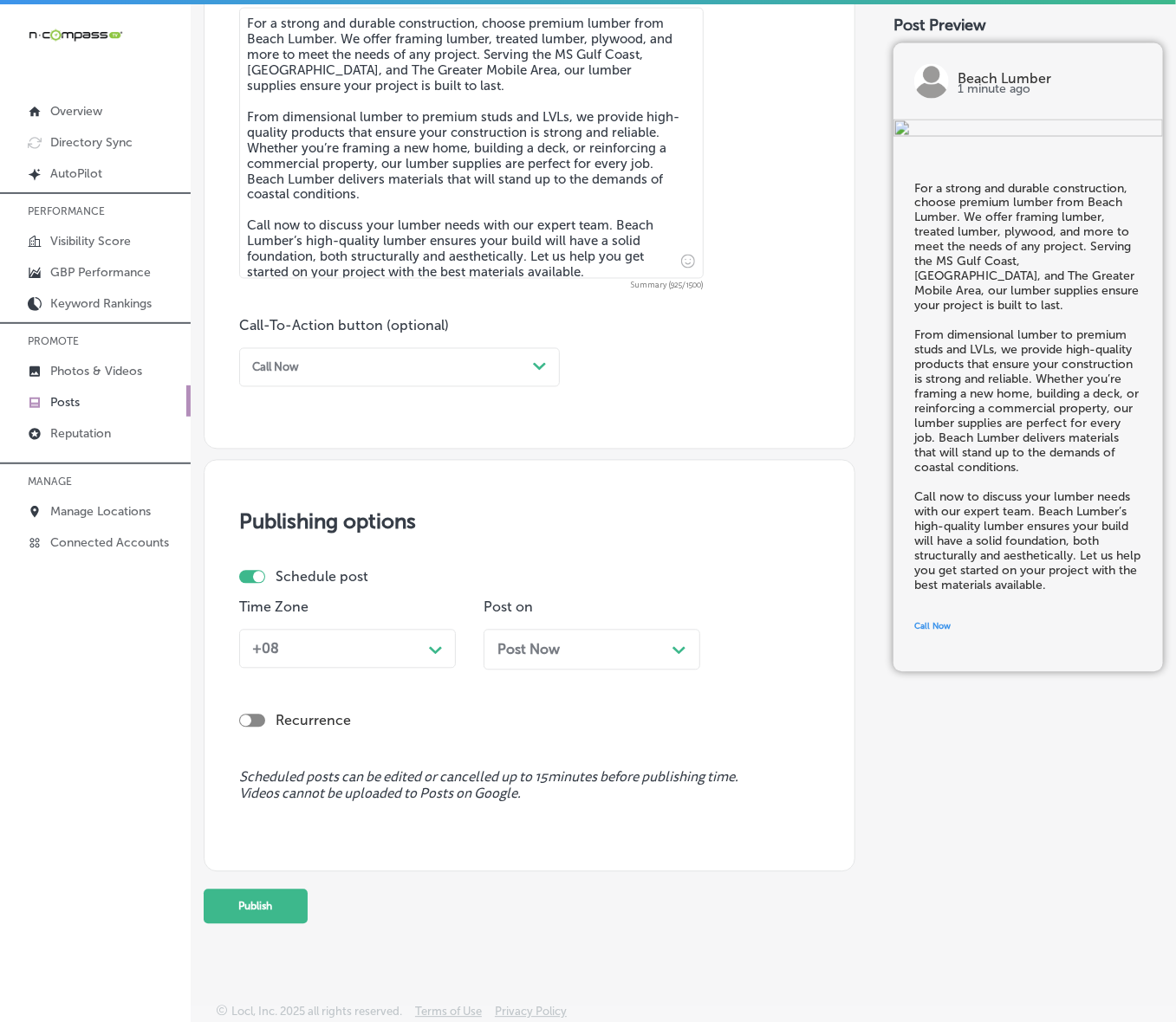
click at [425, 644] on div "Path Created with Sketch." at bounding box center [436, 648] width 28 height 28
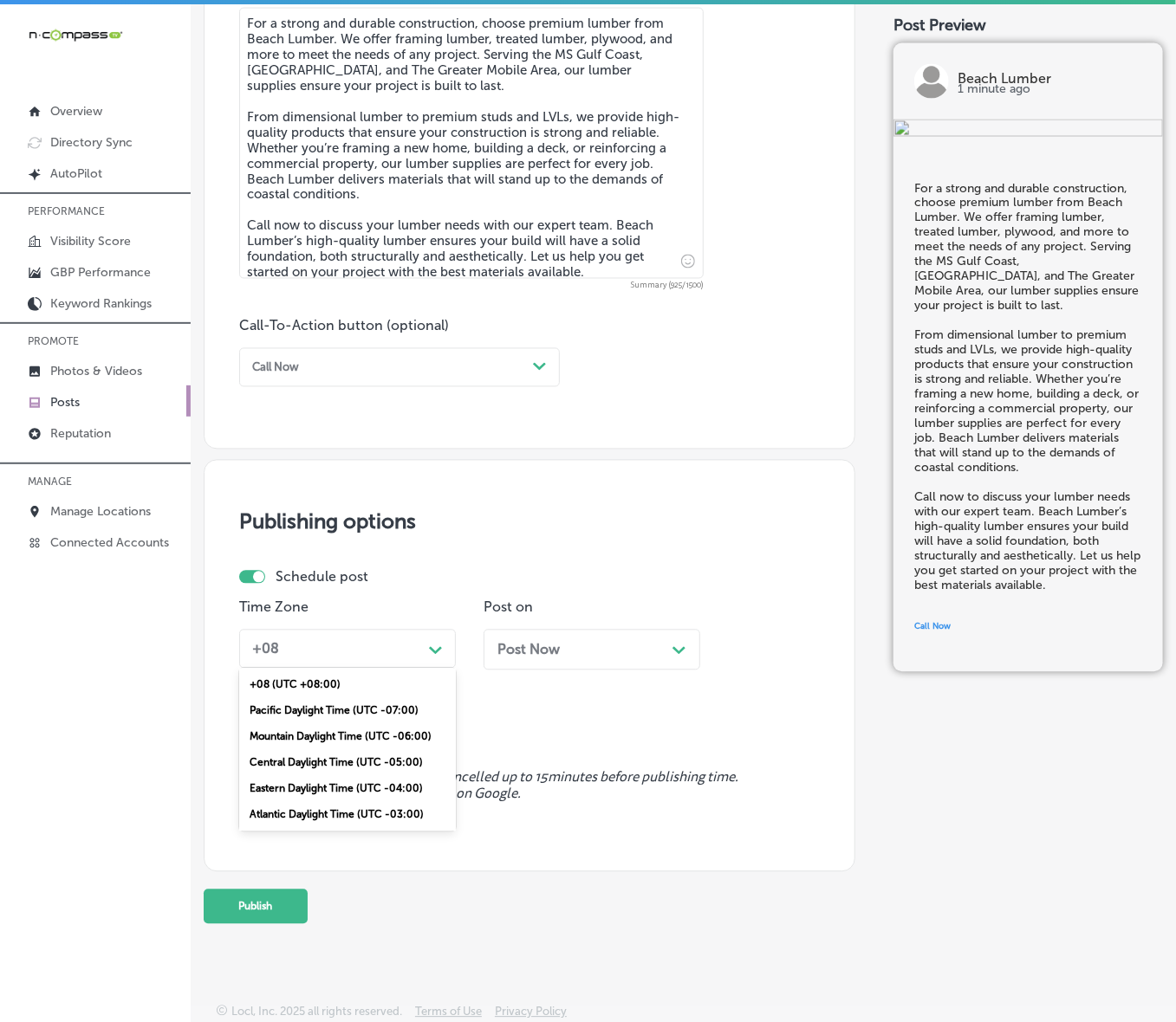
click at [344, 684] on div "Mountain Daylight Time (UTC -06:00)" at bounding box center [348, 737] width 217 height 26
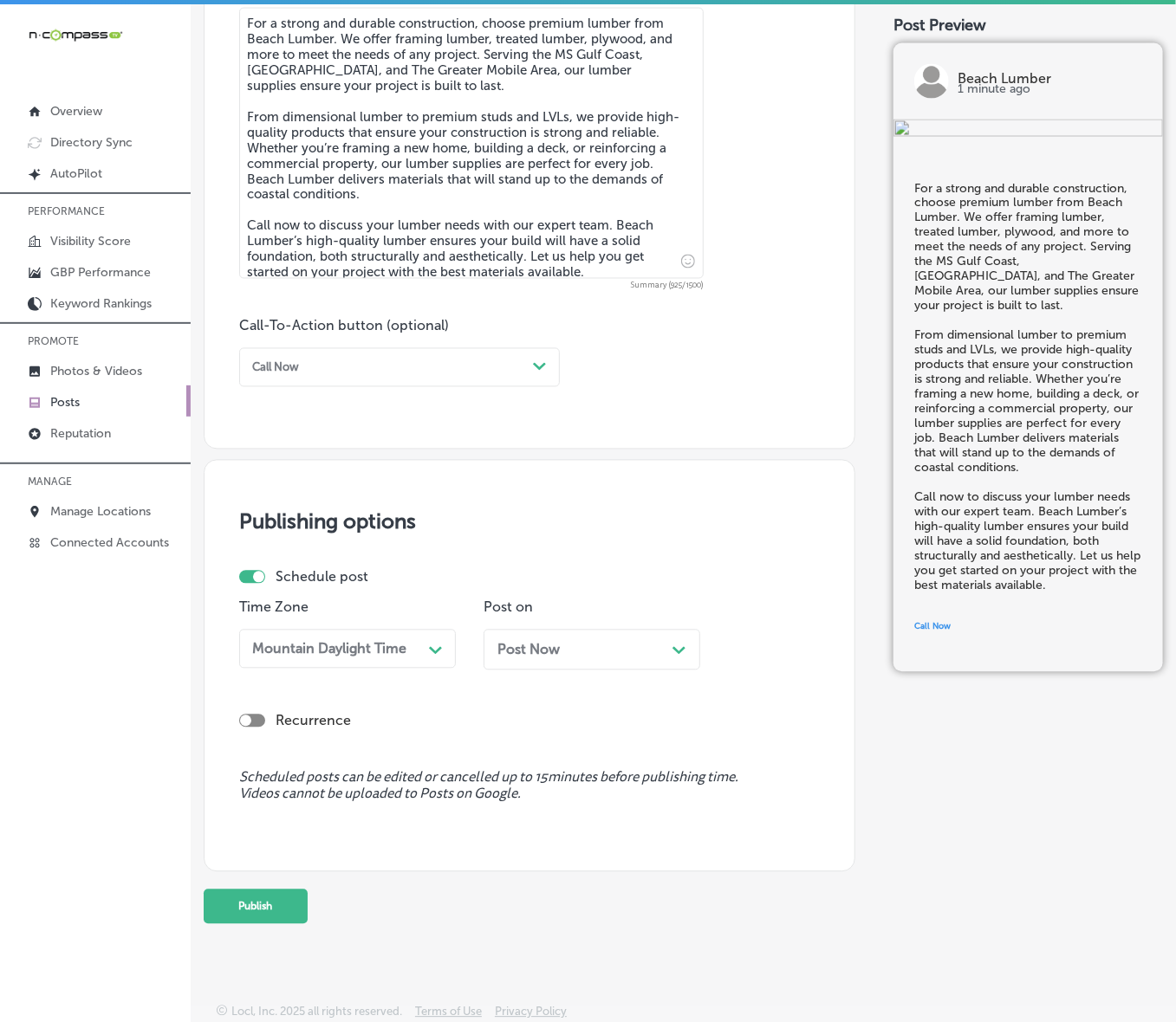
click at [593, 664] on div "Post Now Path Created with Sketch." at bounding box center [592, 649] width 217 height 41
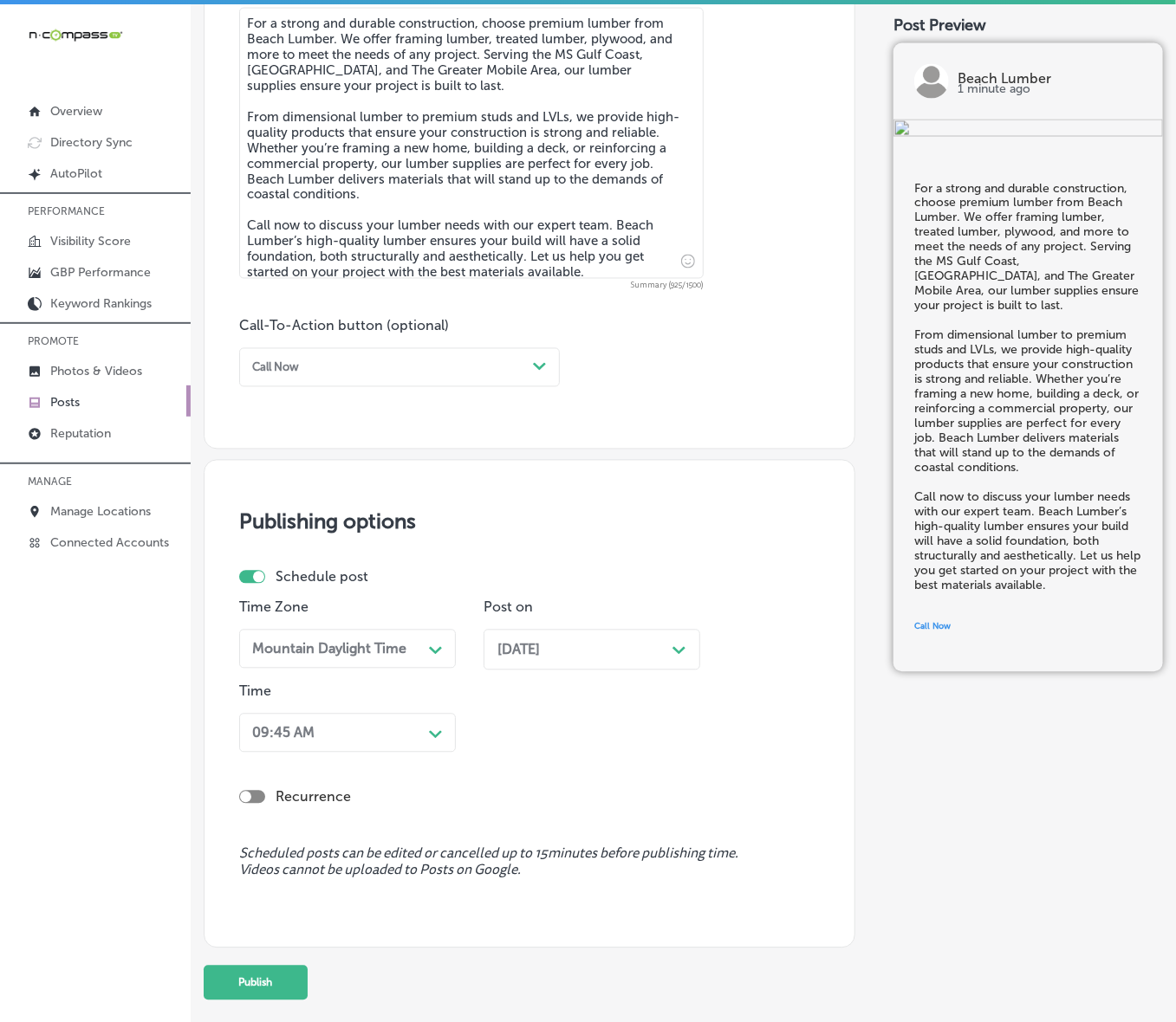
click at [413, 684] on div "09:45 AM" at bounding box center [333, 734] width 176 height 27
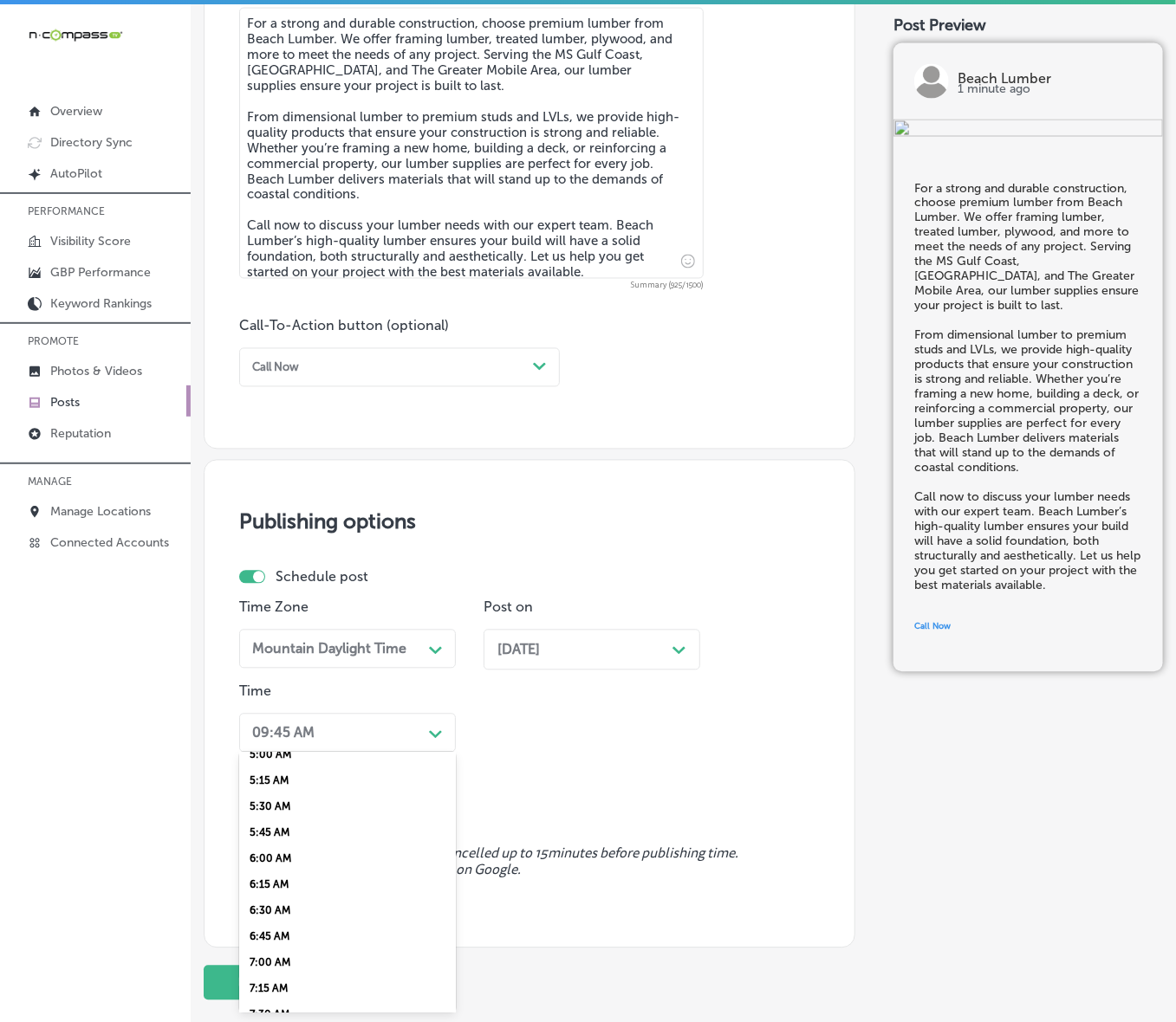
scroll to position [541, 0]
click at [266, 684] on div "7:00 AM" at bounding box center [348, 955] width 217 height 26
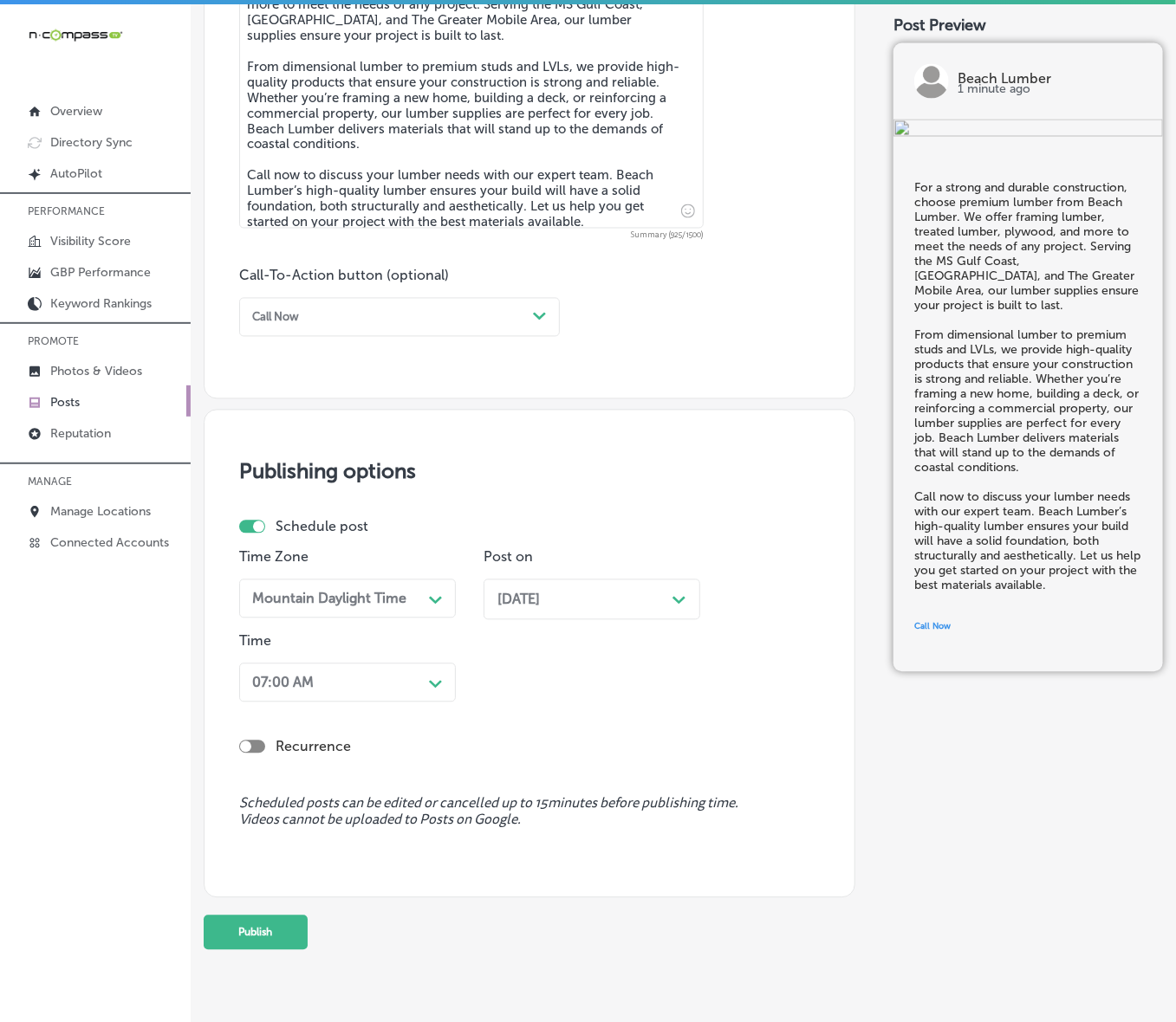
scroll to position [1062, 0]
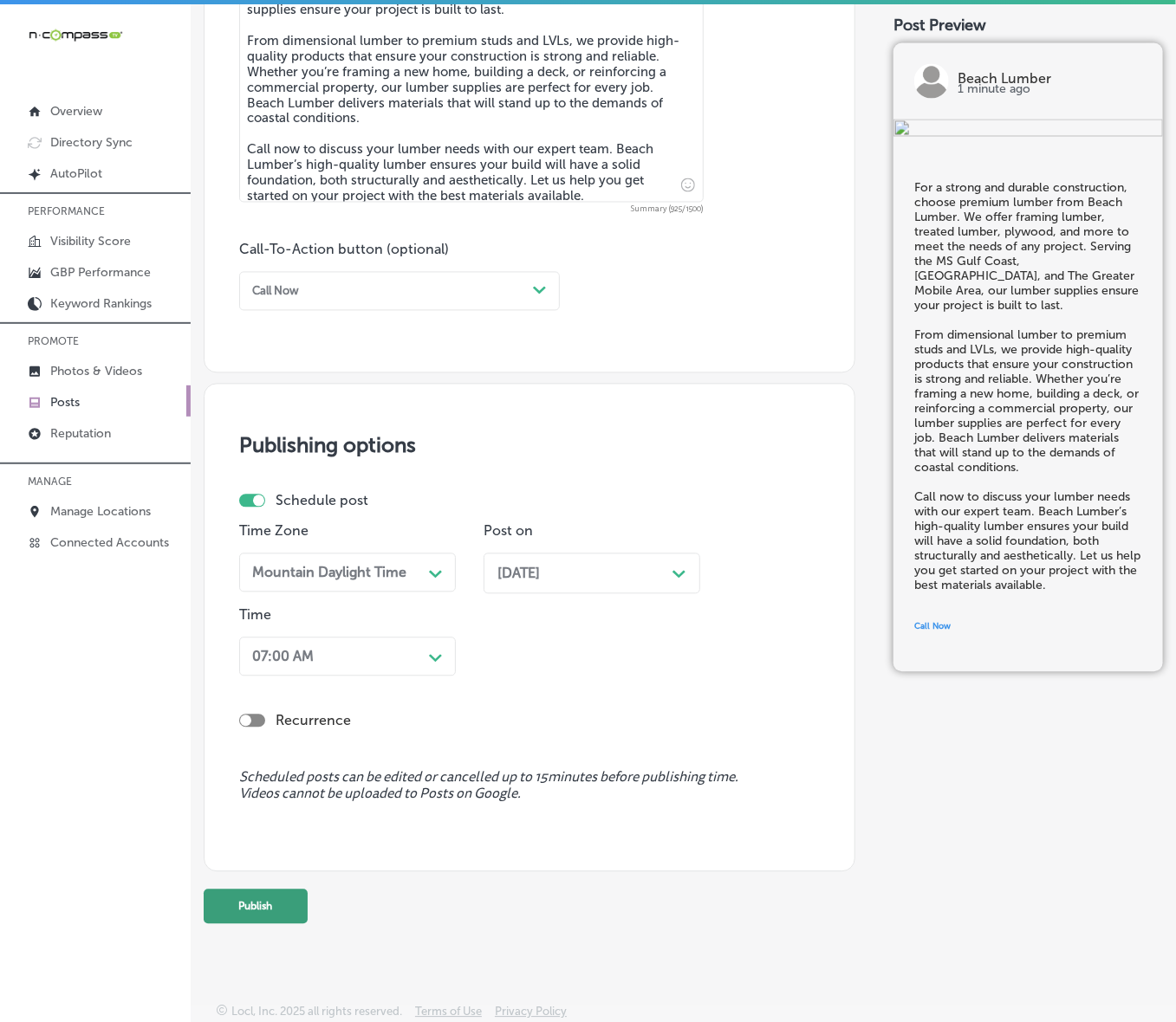
click at [270, 684] on button "Publish" at bounding box center [255, 907] width 104 height 34
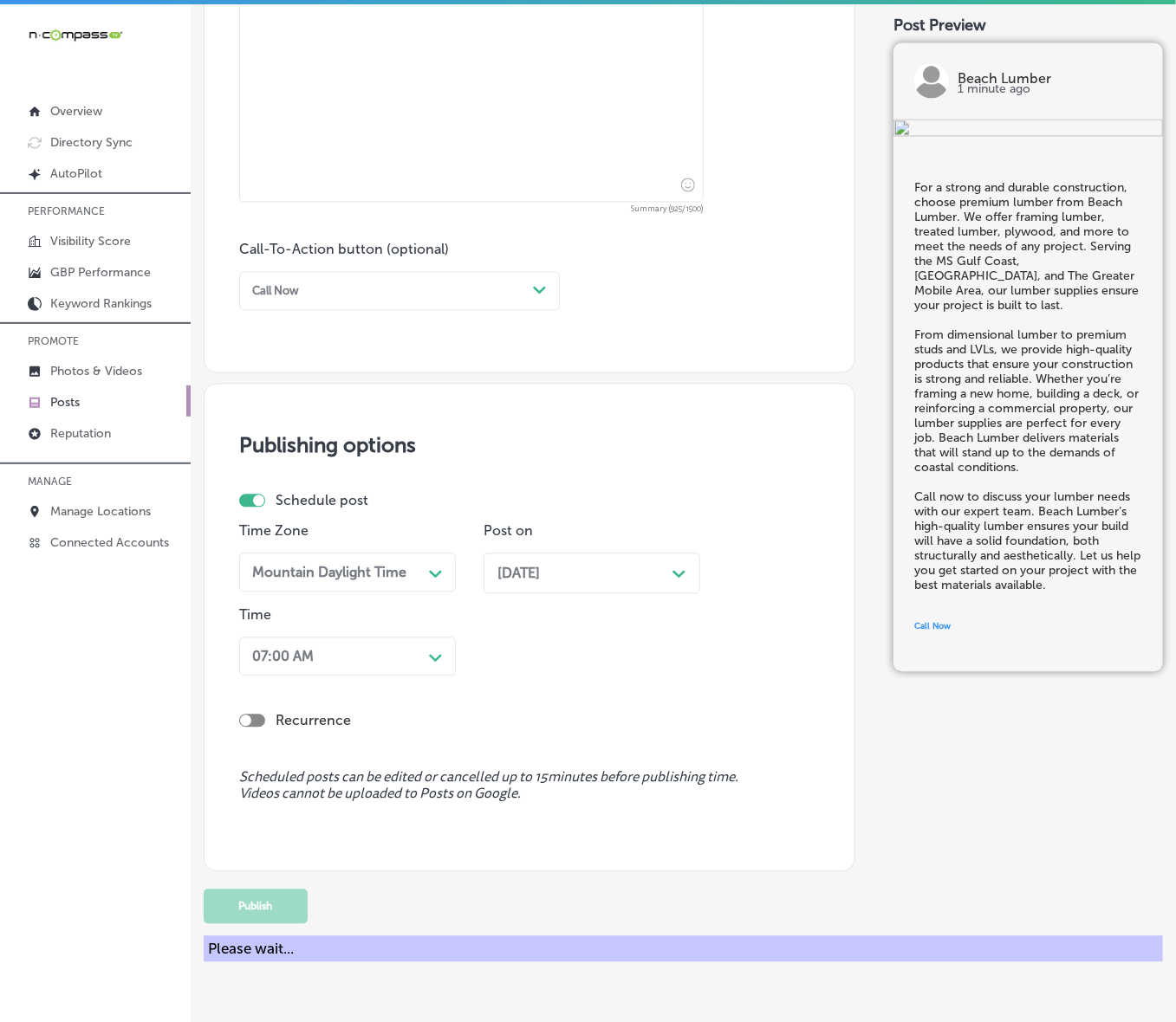
scroll to position [985, 0]
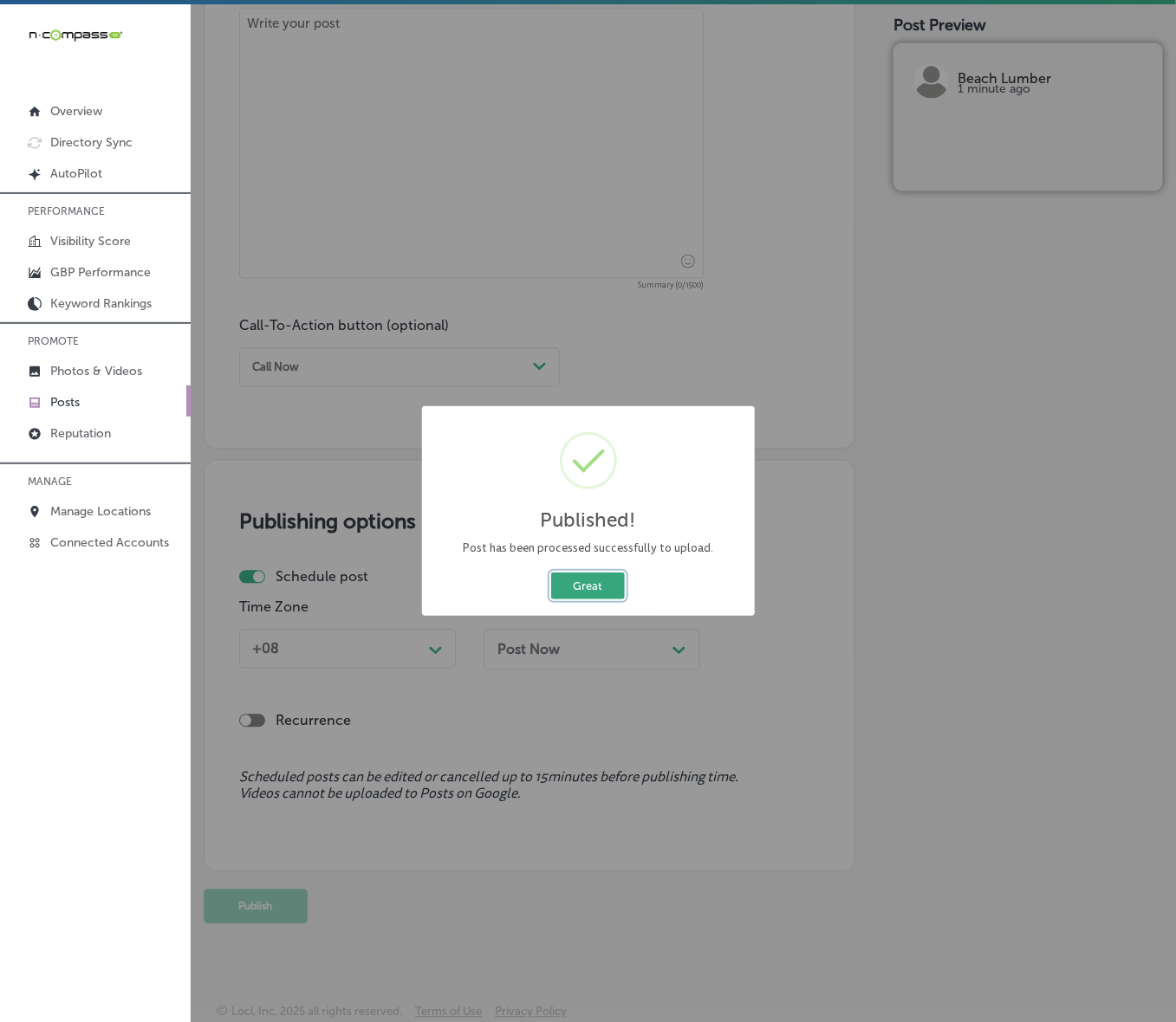
click at [594, 584] on button "Great" at bounding box center [588, 586] width 74 height 27
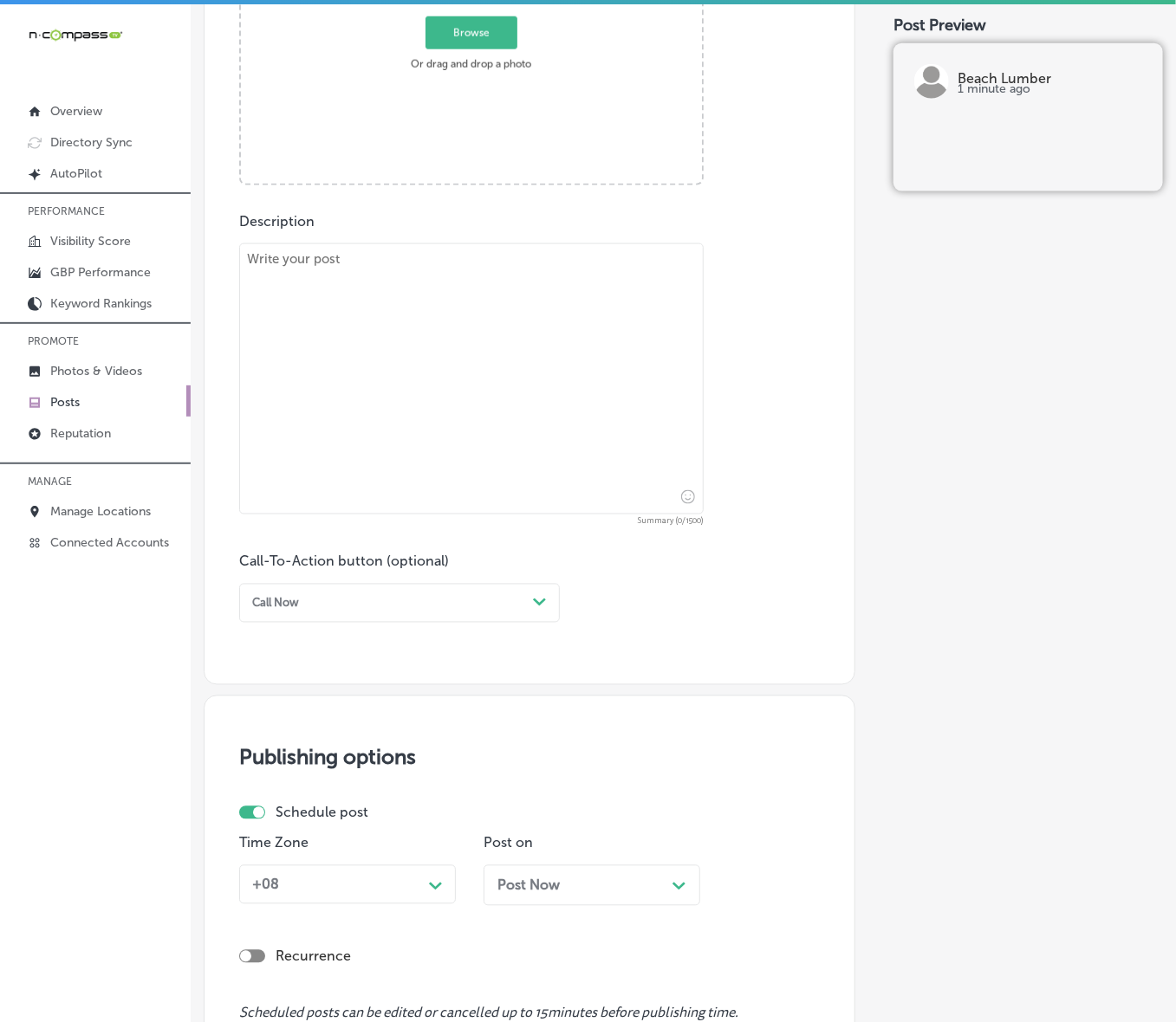
scroll to position [552, 0]
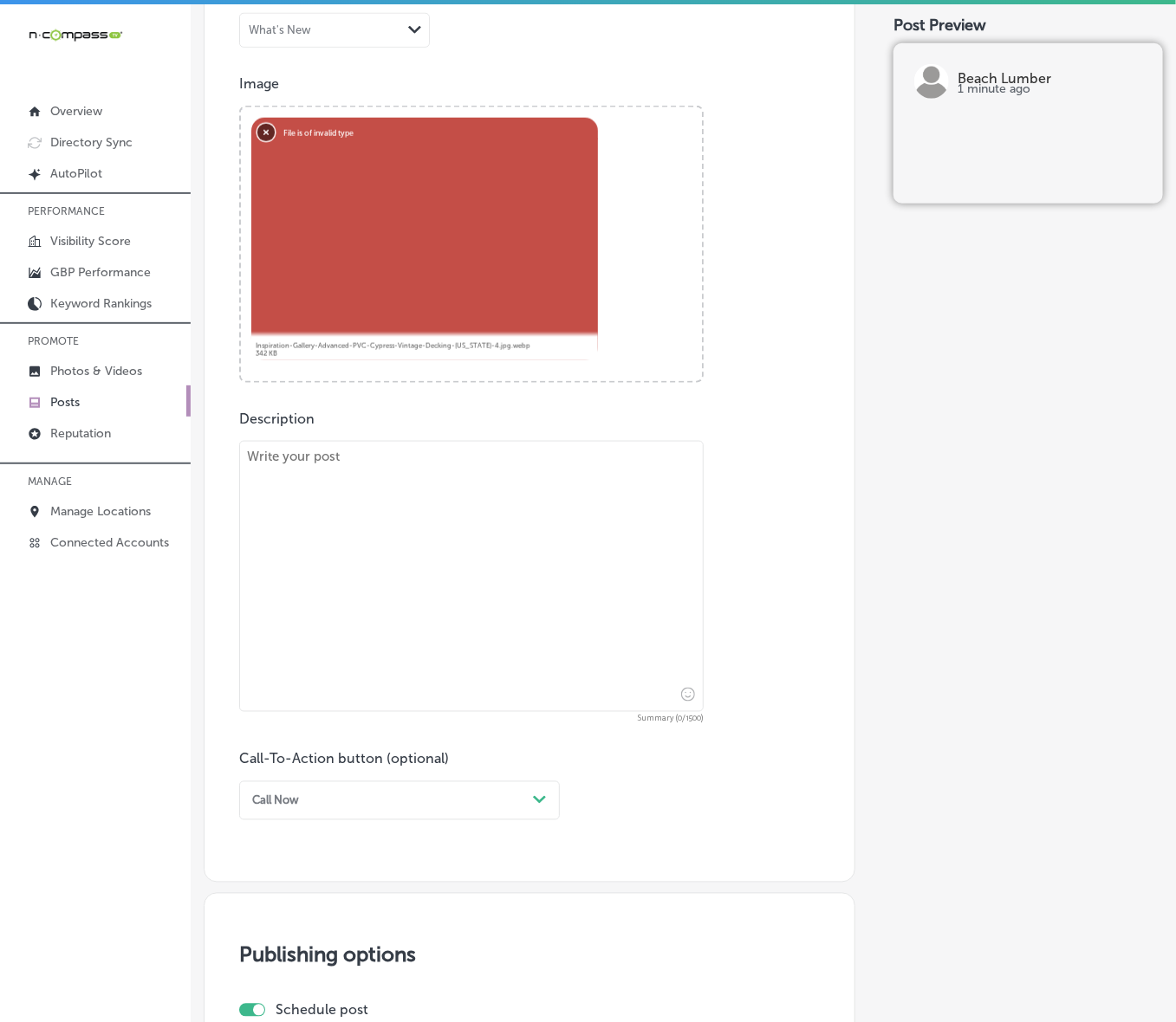
click at [268, 126] on button "Remove" at bounding box center [266, 131] width 17 height 17
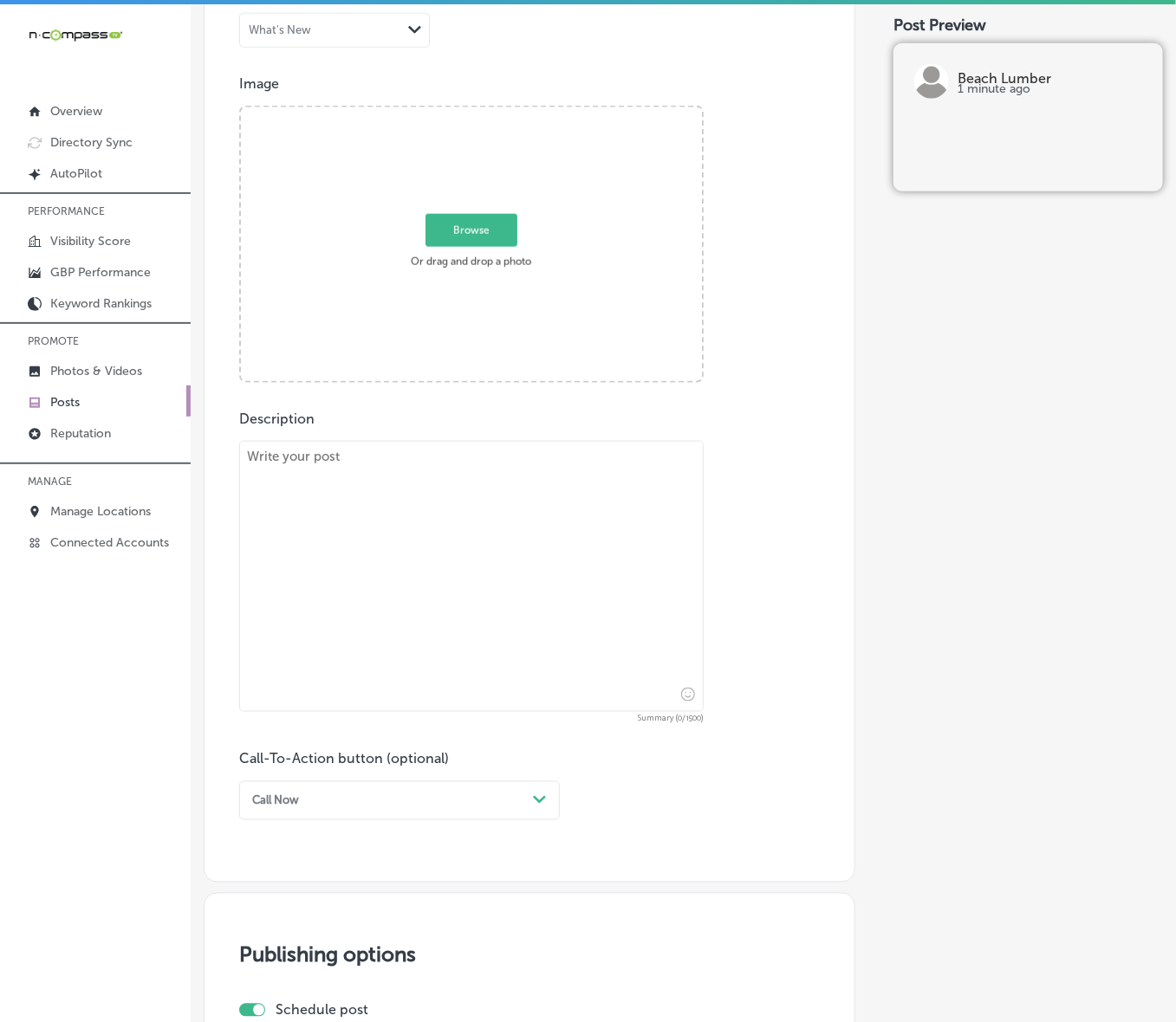
click at [486, 231] on span "Browse" at bounding box center [471, 231] width 92 height 33
click at [486, 113] on input "Browse Or drag and drop a photo" at bounding box center [471, 110] width 461 height 5
type input "C:\fakepath\Screenshot [DATE] 232105.png"
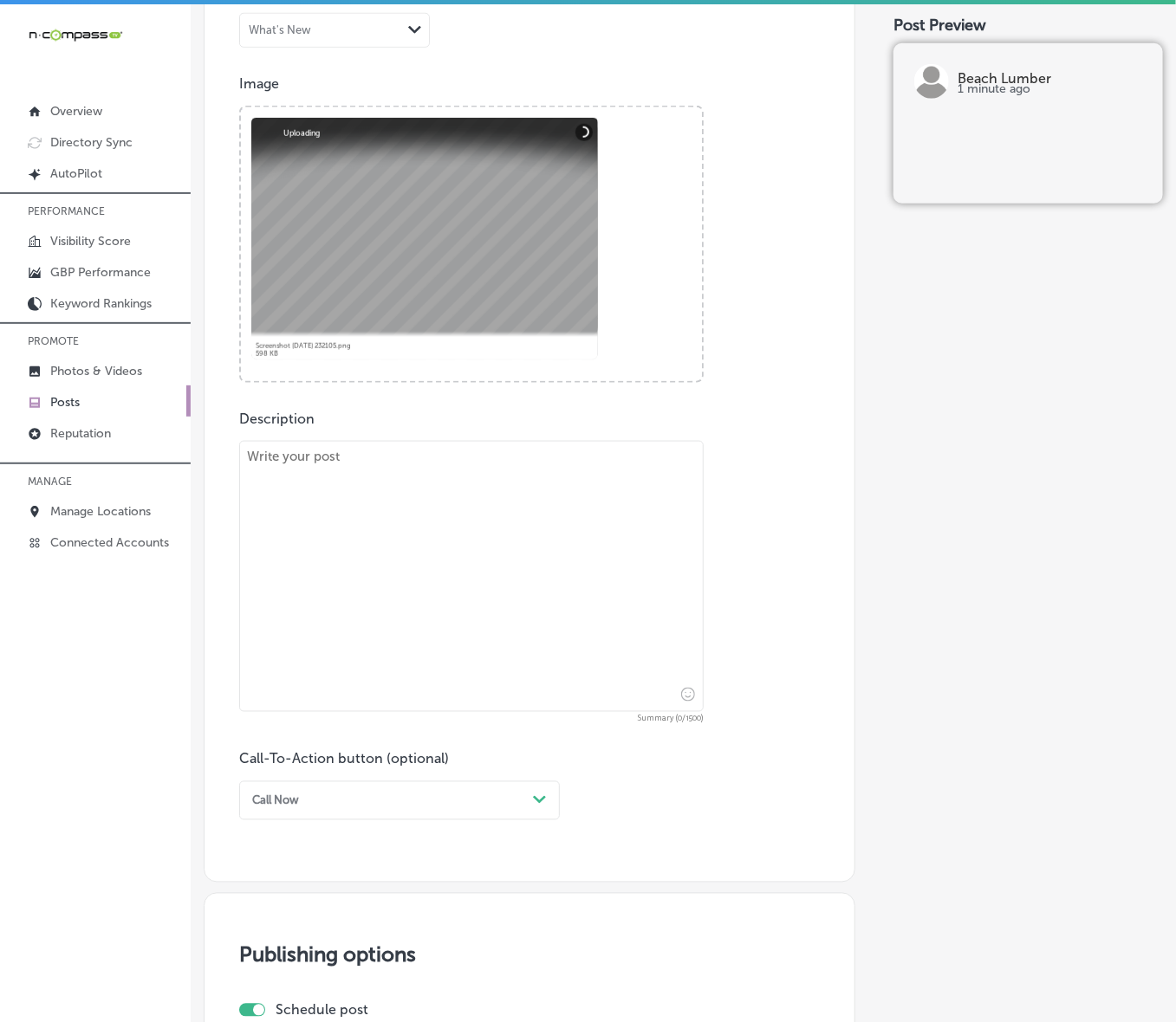
click at [520, 511] on textarea at bounding box center [472, 576] width 465 height 271
paste textarea "Transform your backyard with decking & railing options that combine style and d…"
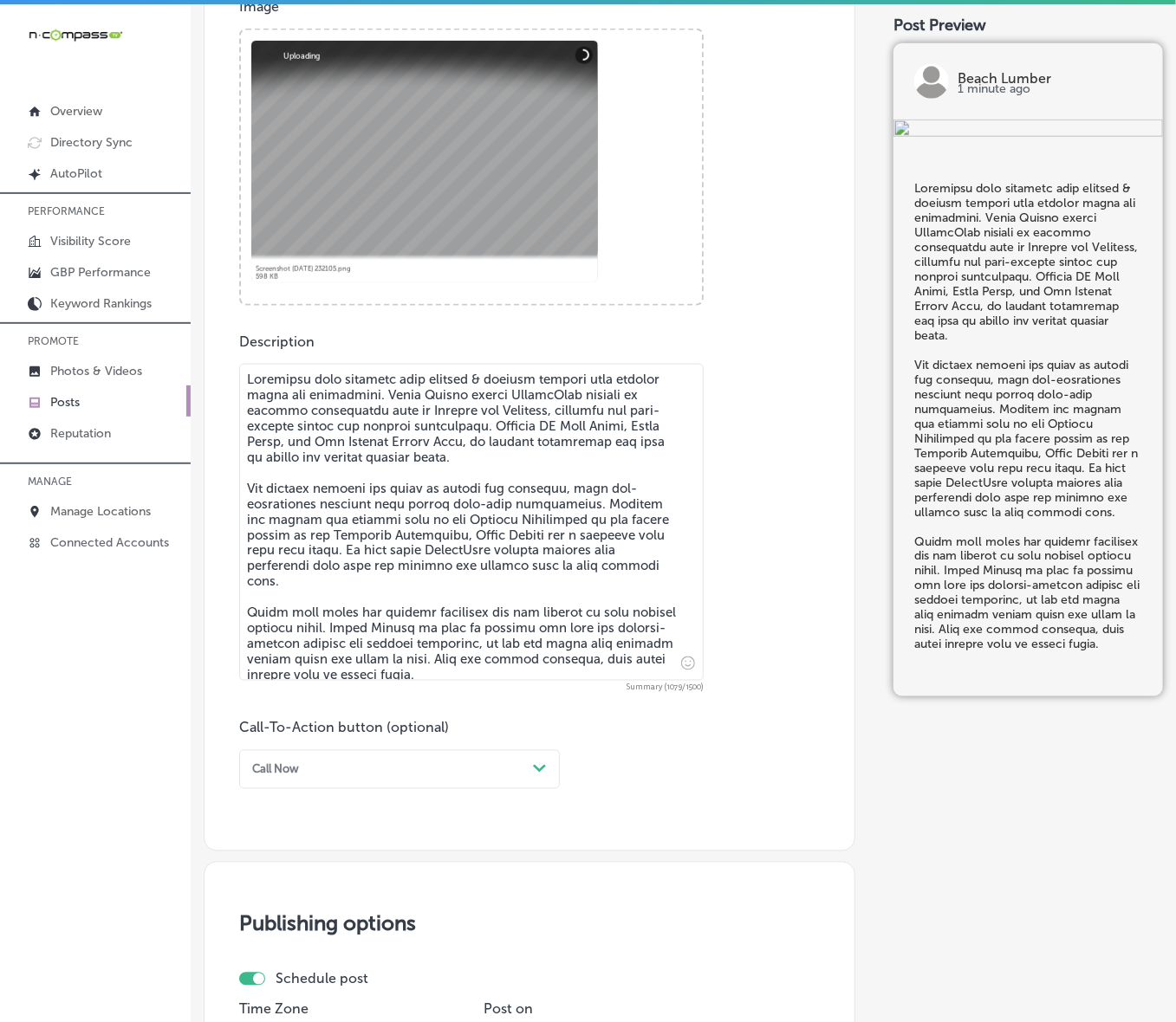
scroll to position [768, 0]
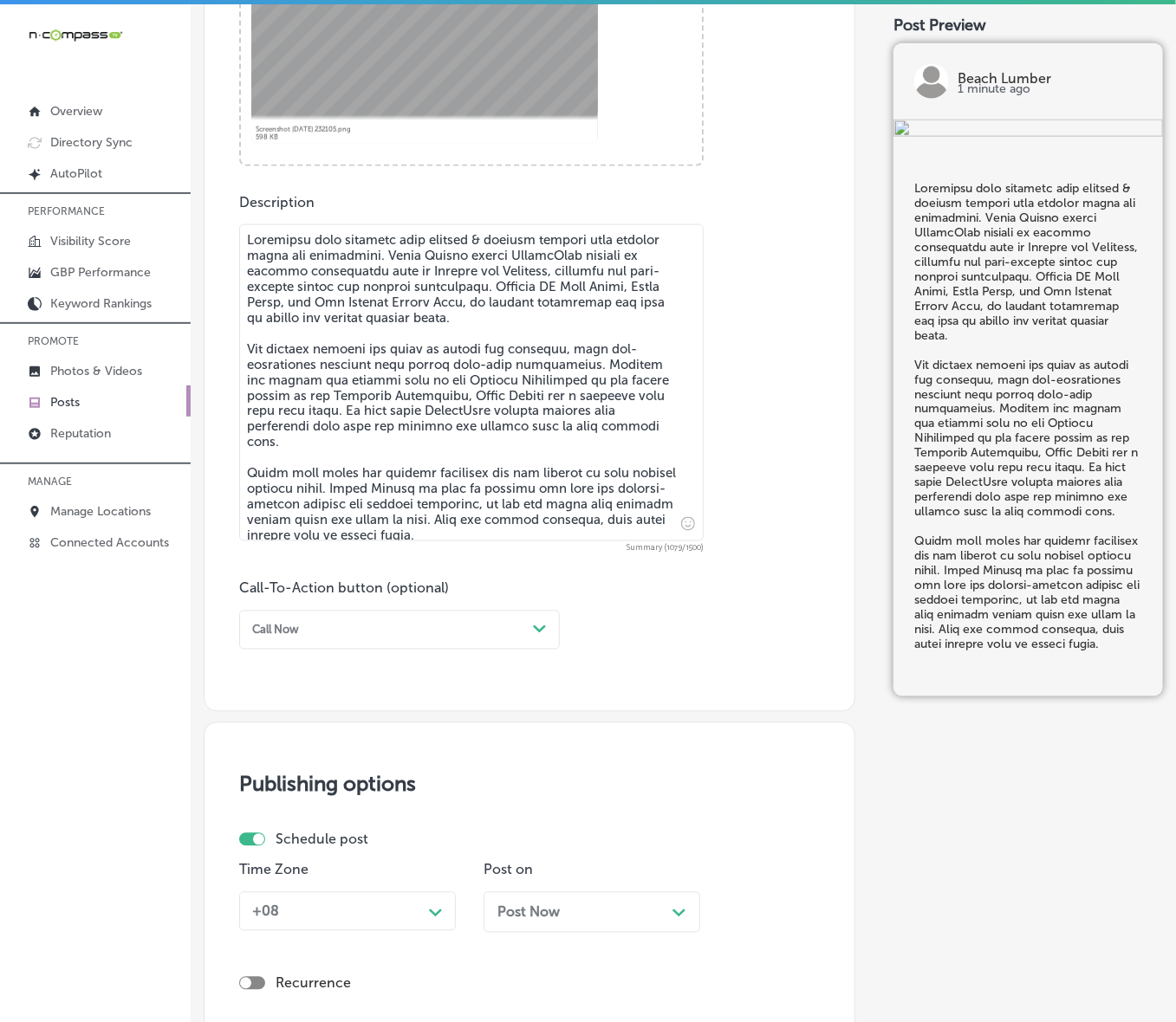
type textarea "Transform your backyard with decking & railing options that combine style and d…"
click at [354, 637] on div "Call Now" at bounding box center [385, 630] width 281 height 23
click at [305, 684] on div "Learn more" at bounding box center [400, 770] width 321 height 26
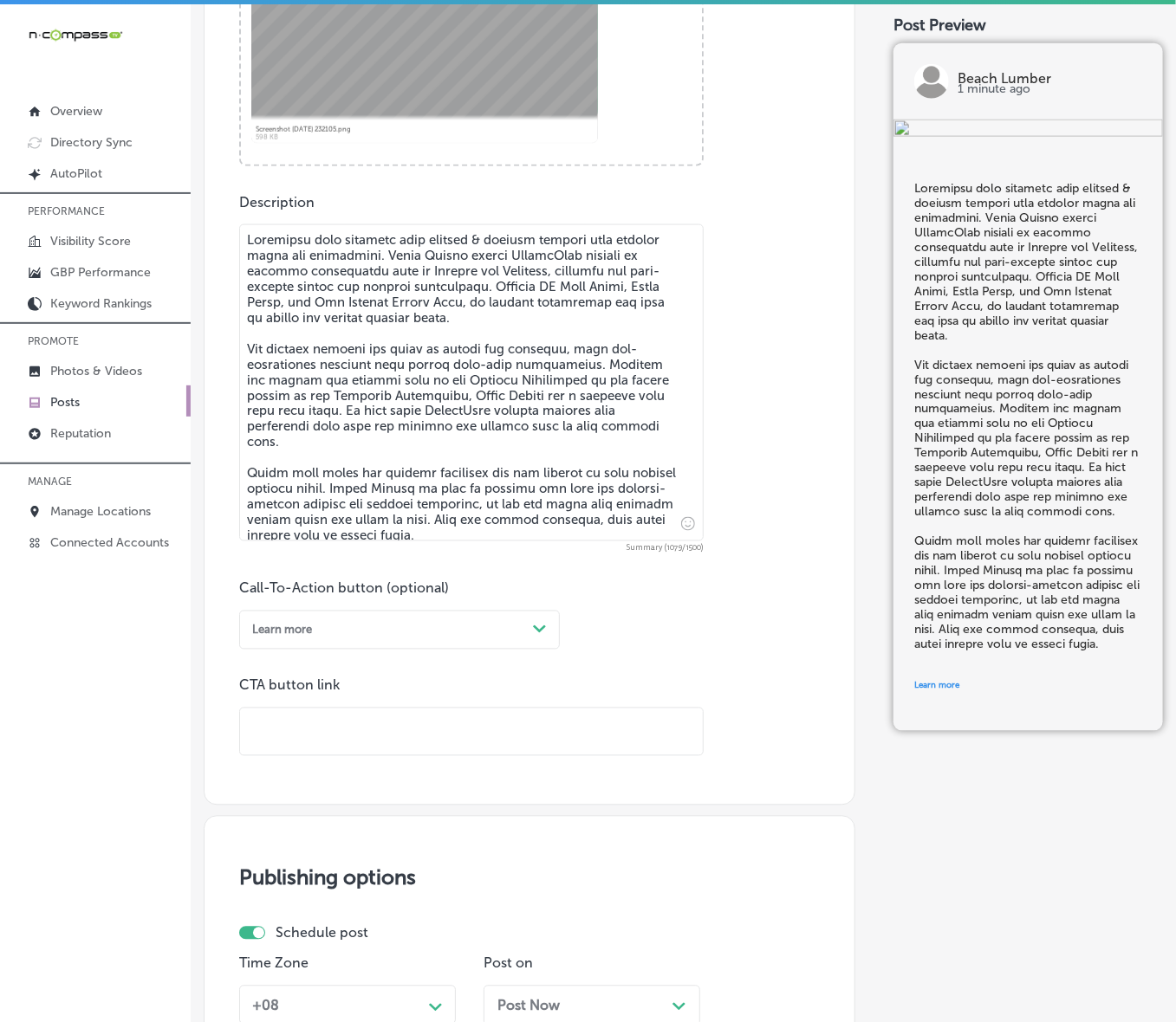
click at [331, 684] on input "text" at bounding box center [472, 732] width 463 height 48
paste input "[URL][DOMAIN_NAME]"
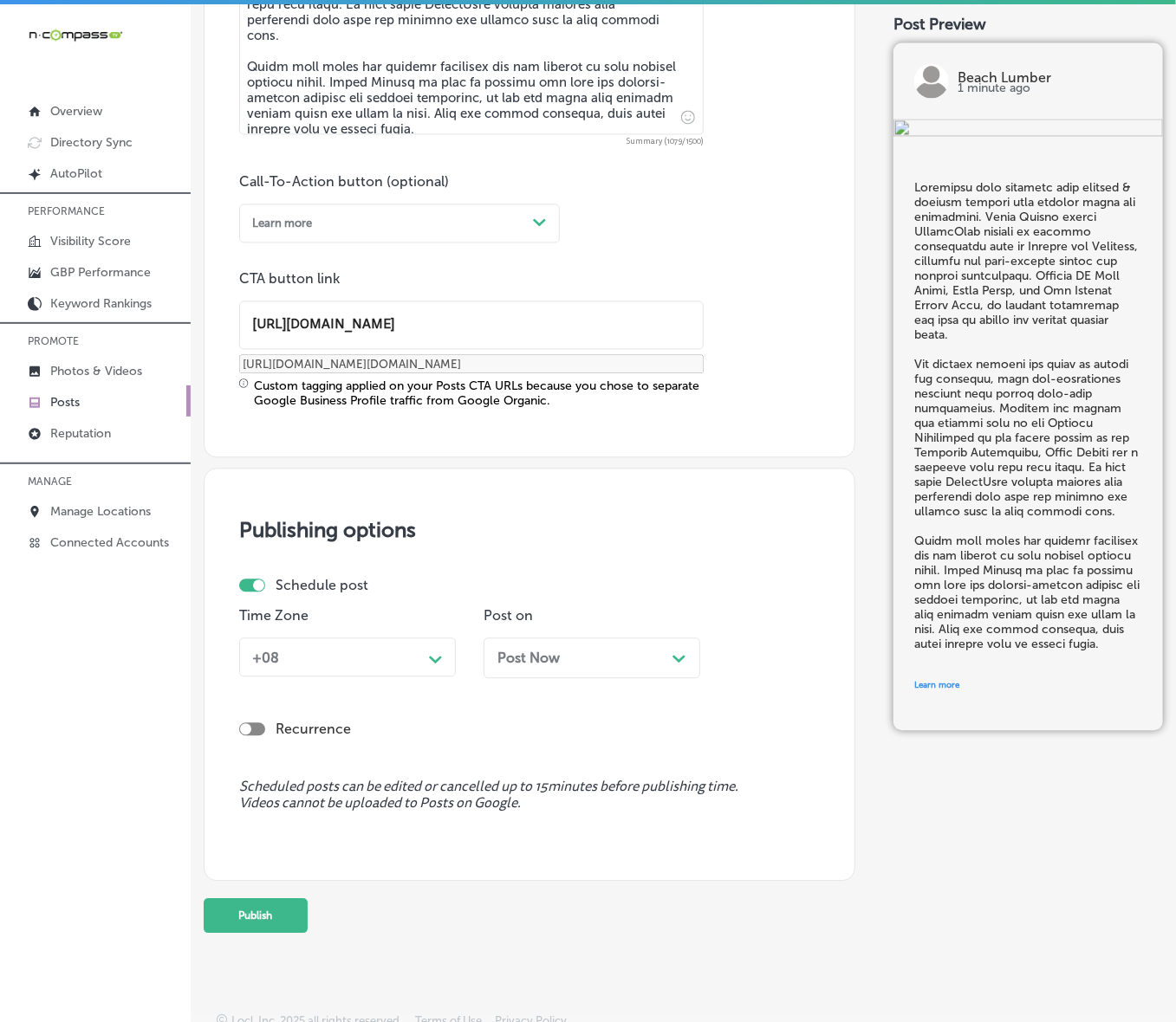
scroll to position [1184, 0]
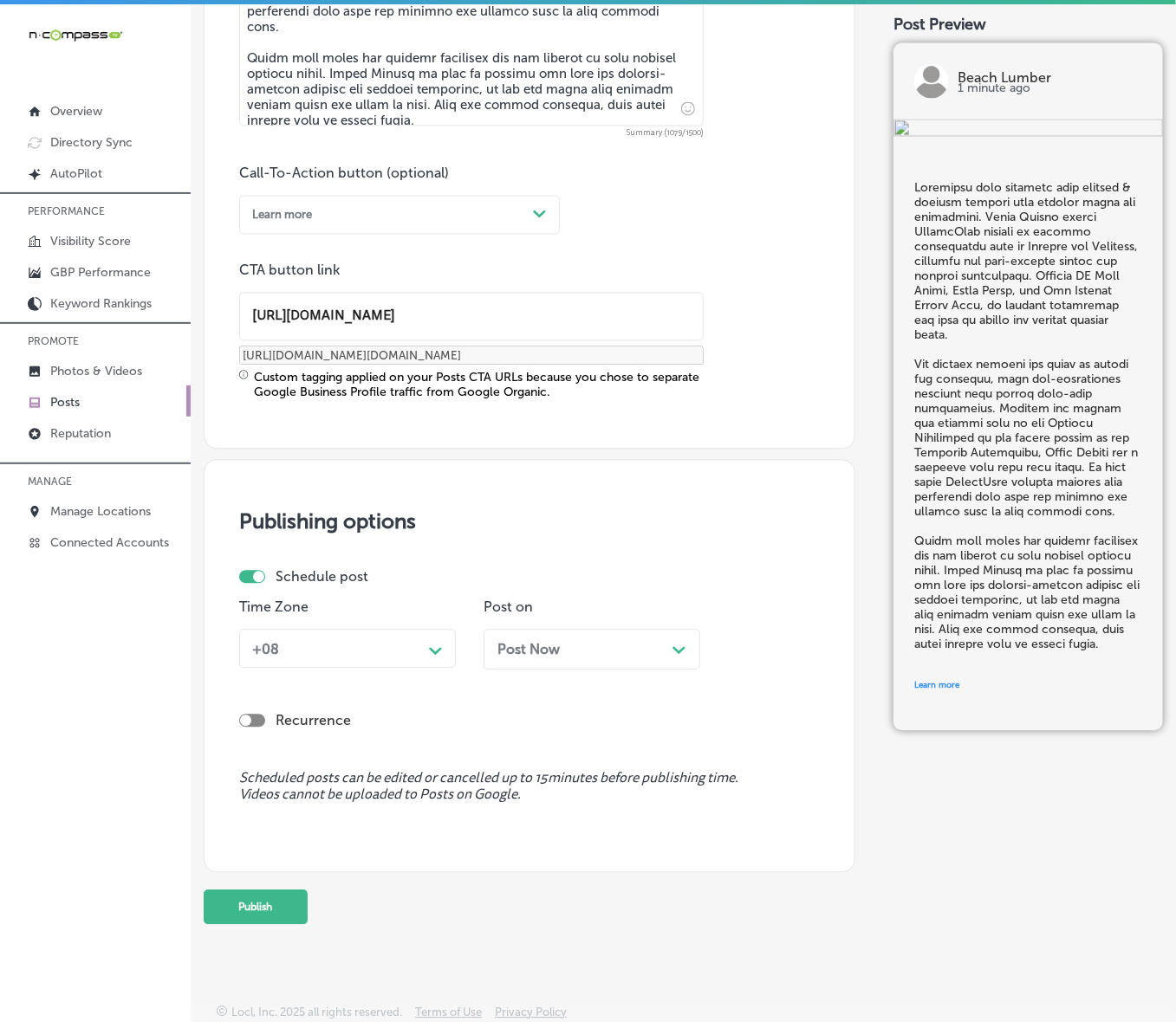
type input "[URL][DOMAIN_NAME]"
click at [438, 656] on div "Path Created with Sketch." at bounding box center [436, 648] width 28 height 28
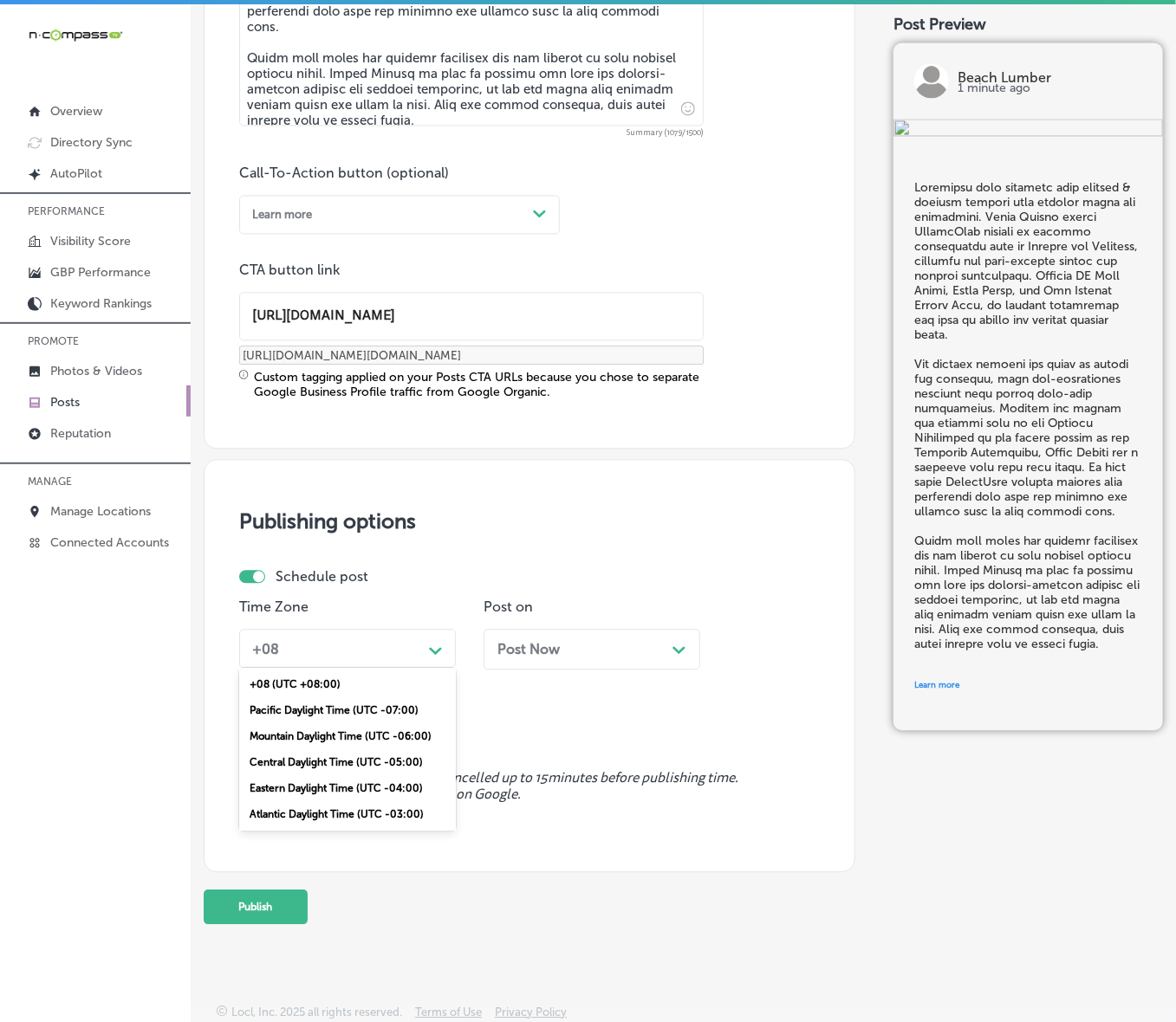
drag, startPoint x: 368, startPoint y: 728, endPoint x: 501, endPoint y: 678, distance: 142.1
click at [368, 684] on div "Mountain Daylight Time (UTC -06:00)" at bounding box center [348, 736] width 217 height 26
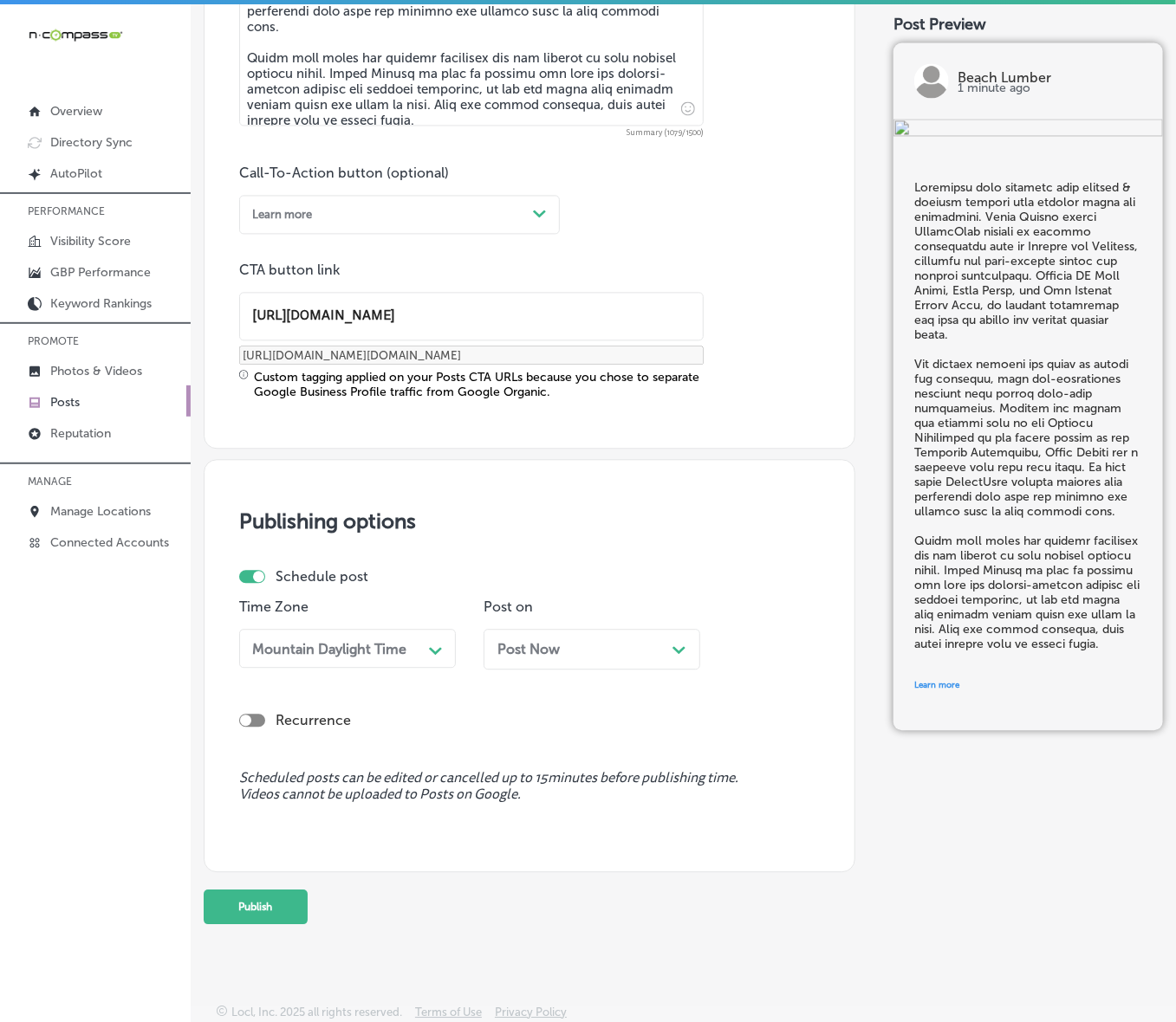
click at [539, 656] on div "Post Now Path Created with Sketch." at bounding box center [592, 649] width 217 height 41
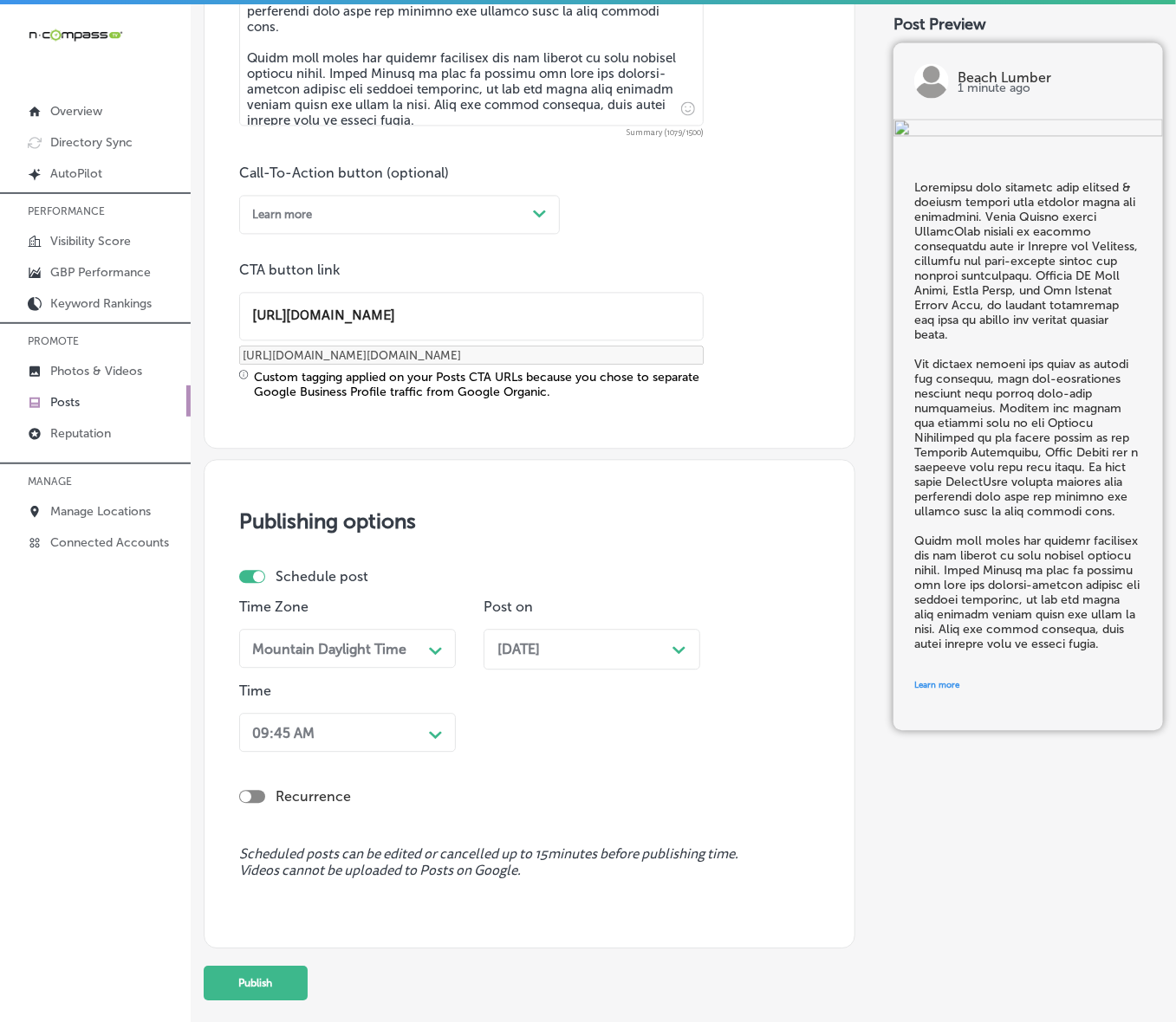
click at [418, 684] on div "09:45 AM" at bounding box center [333, 733] width 176 height 27
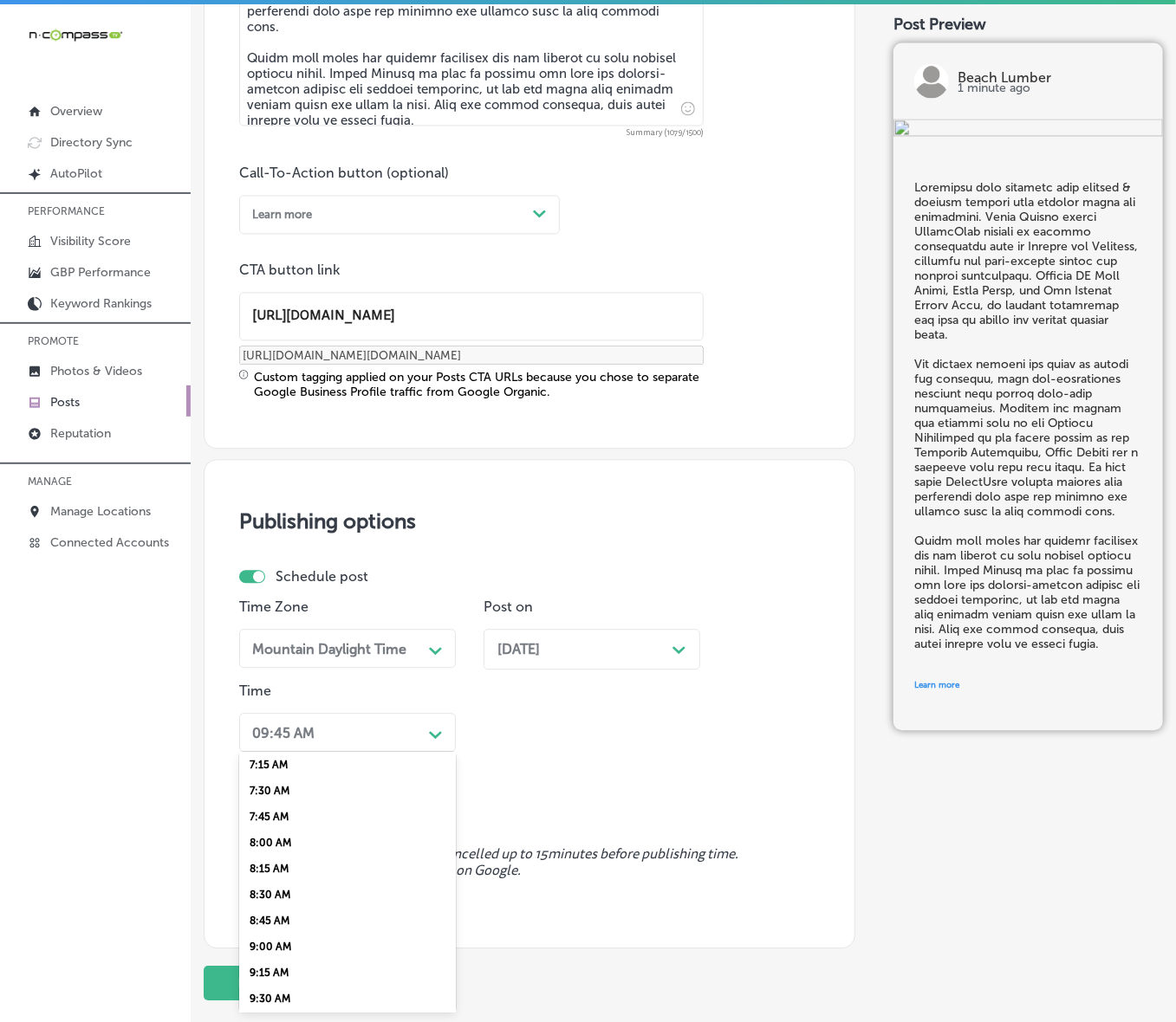
scroll to position [650, 0]
click at [286, 684] on div "7:00 AM" at bounding box center [348, 846] width 217 height 26
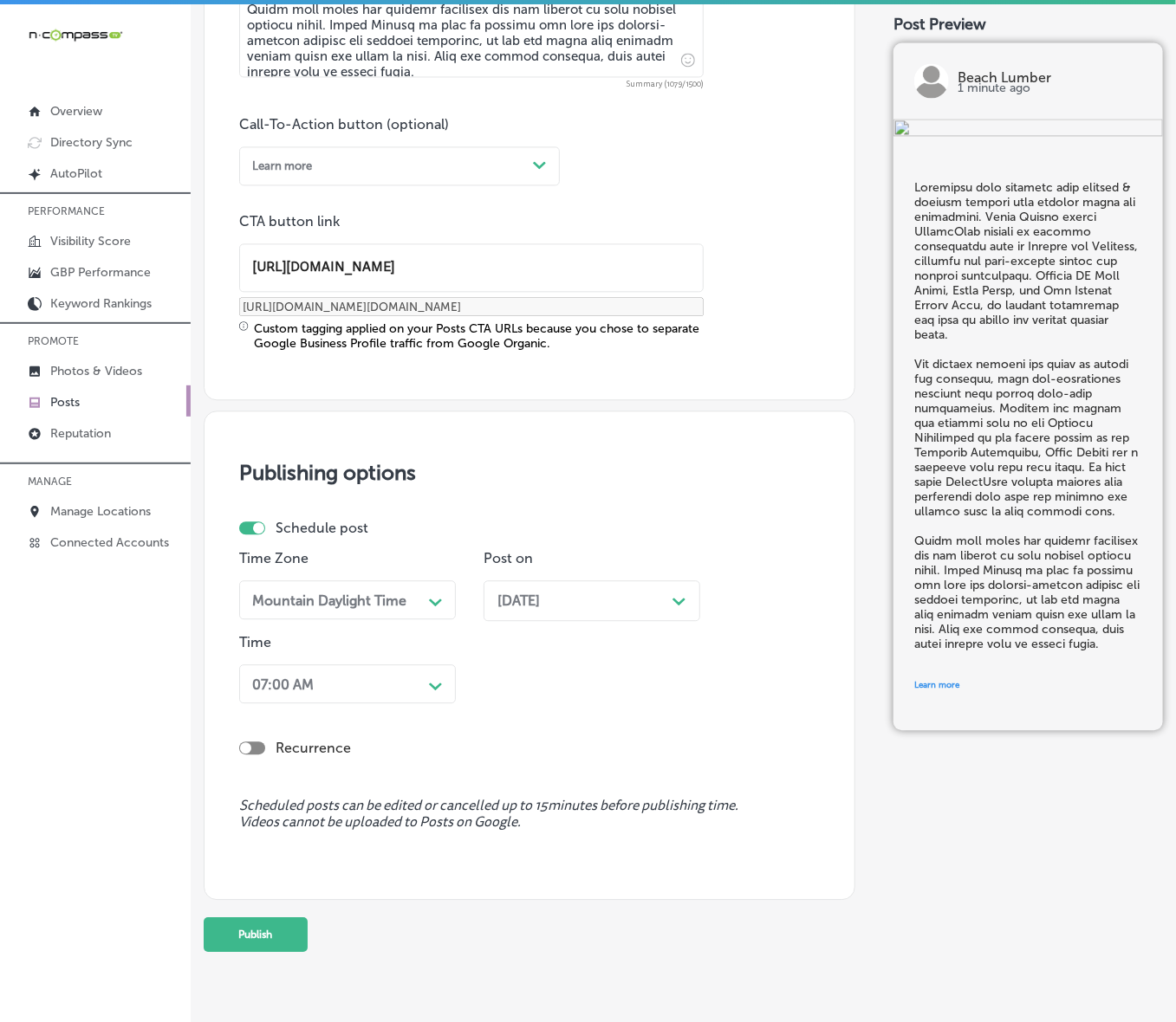
scroll to position [1261, 0]
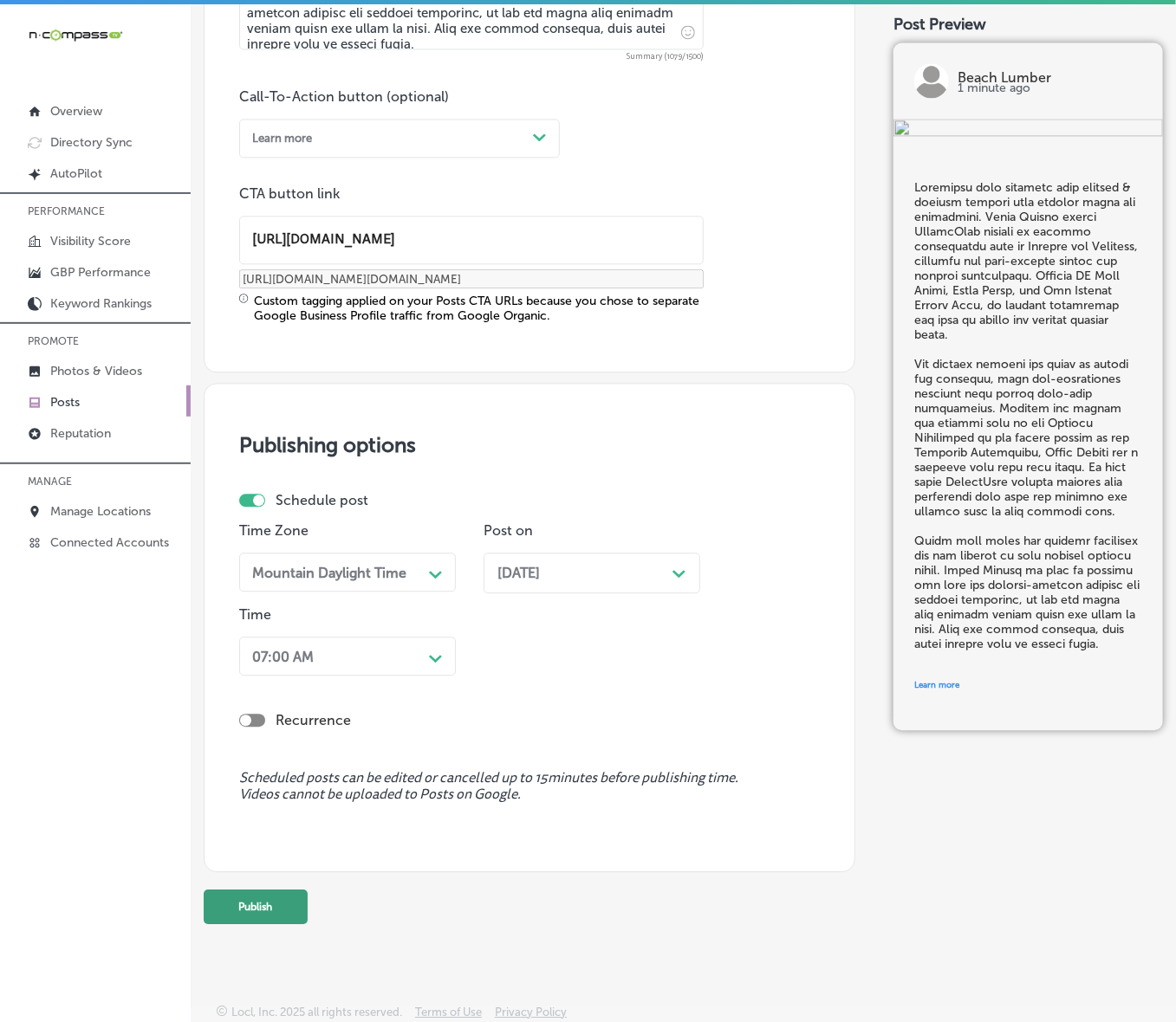
click at [279, 684] on button "Publish" at bounding box center [255, 907] width 104 height 34
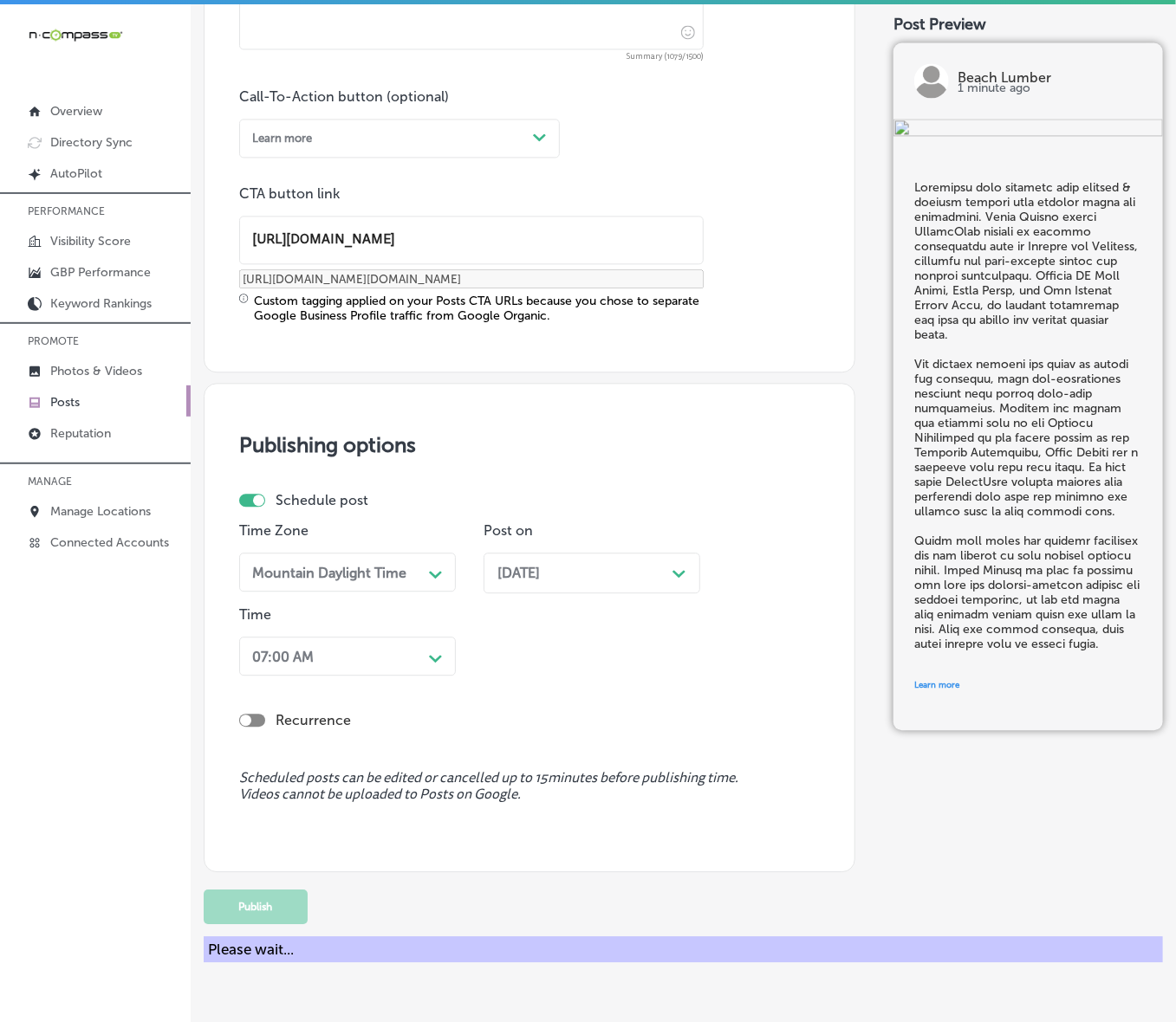
scroll to position [1031, 0]
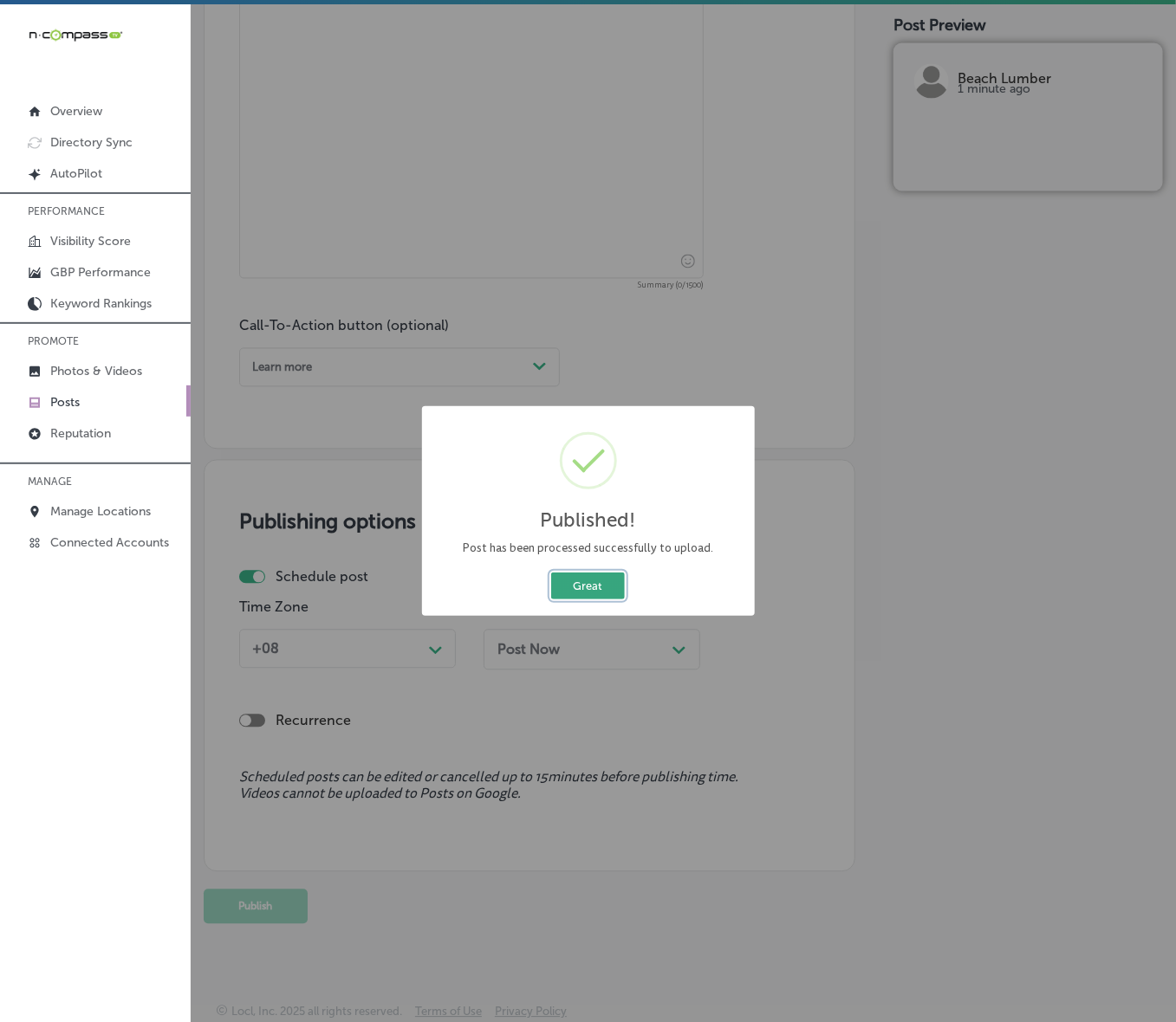
click at [604, 590] on button "Great" at bounding box center [588, 586] width 74 height 27
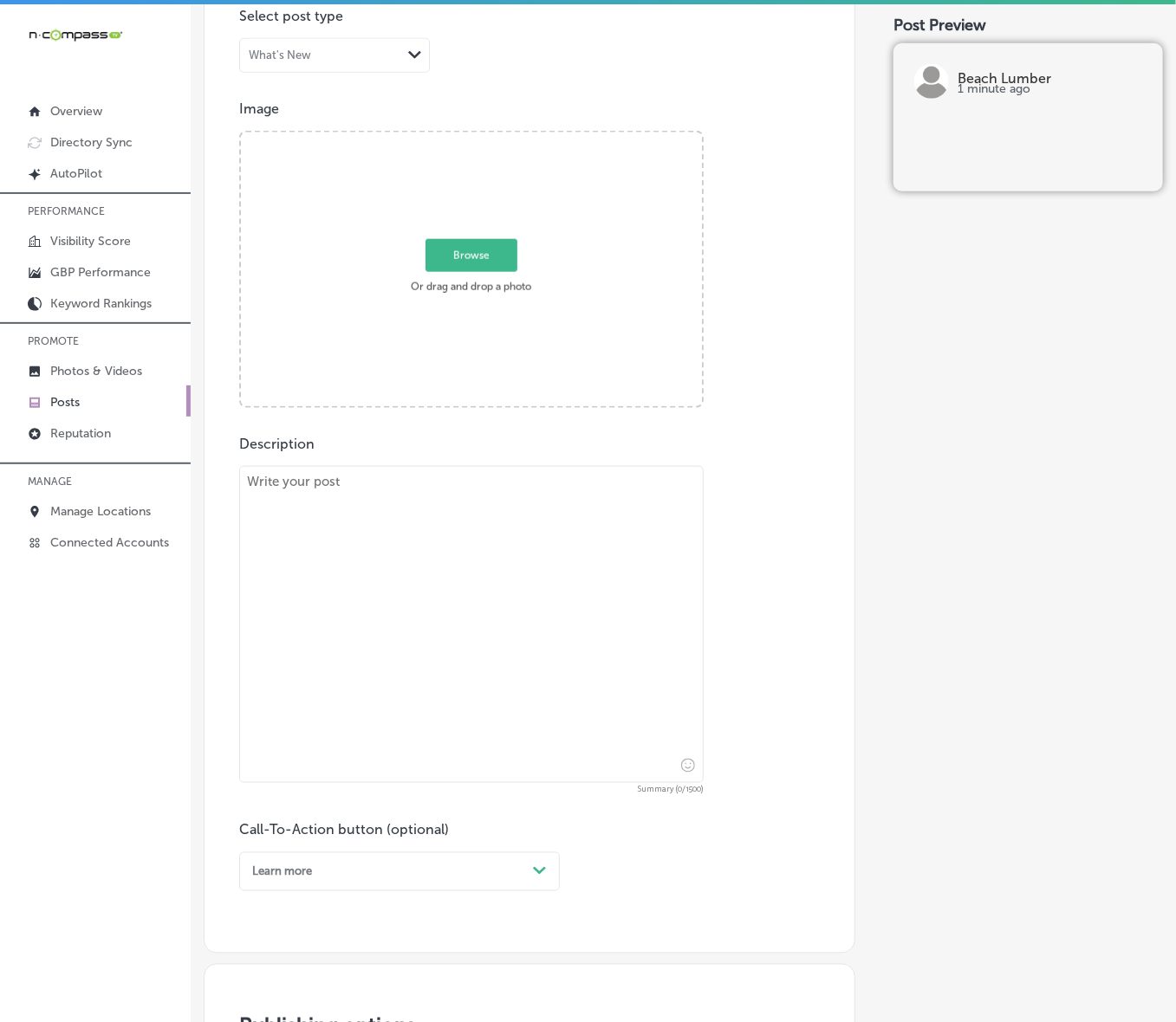
scroll to position [490, 0]
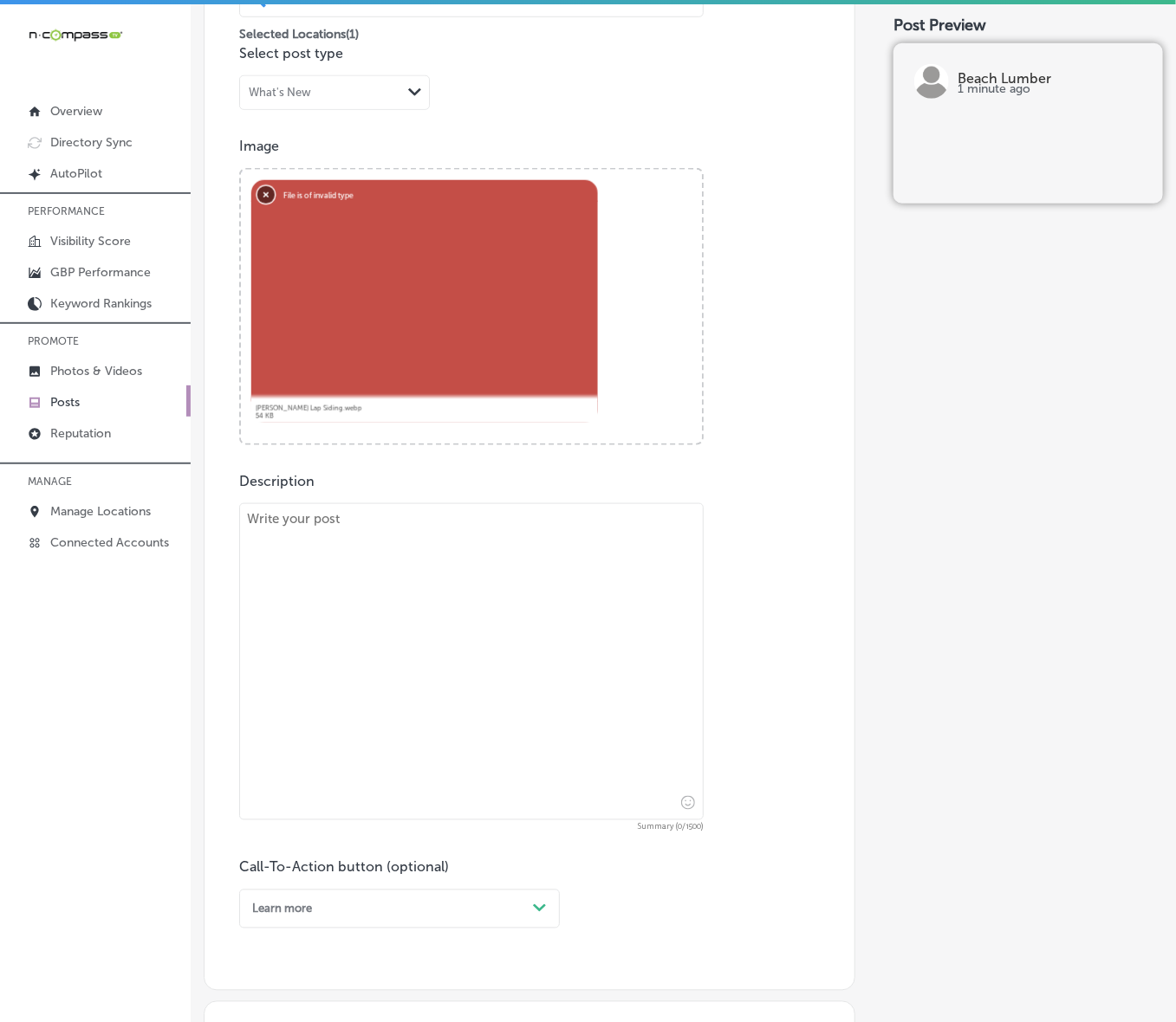
click at [264, 194] on button "Remove" at bounding box center [266, 194] width 17 height 17
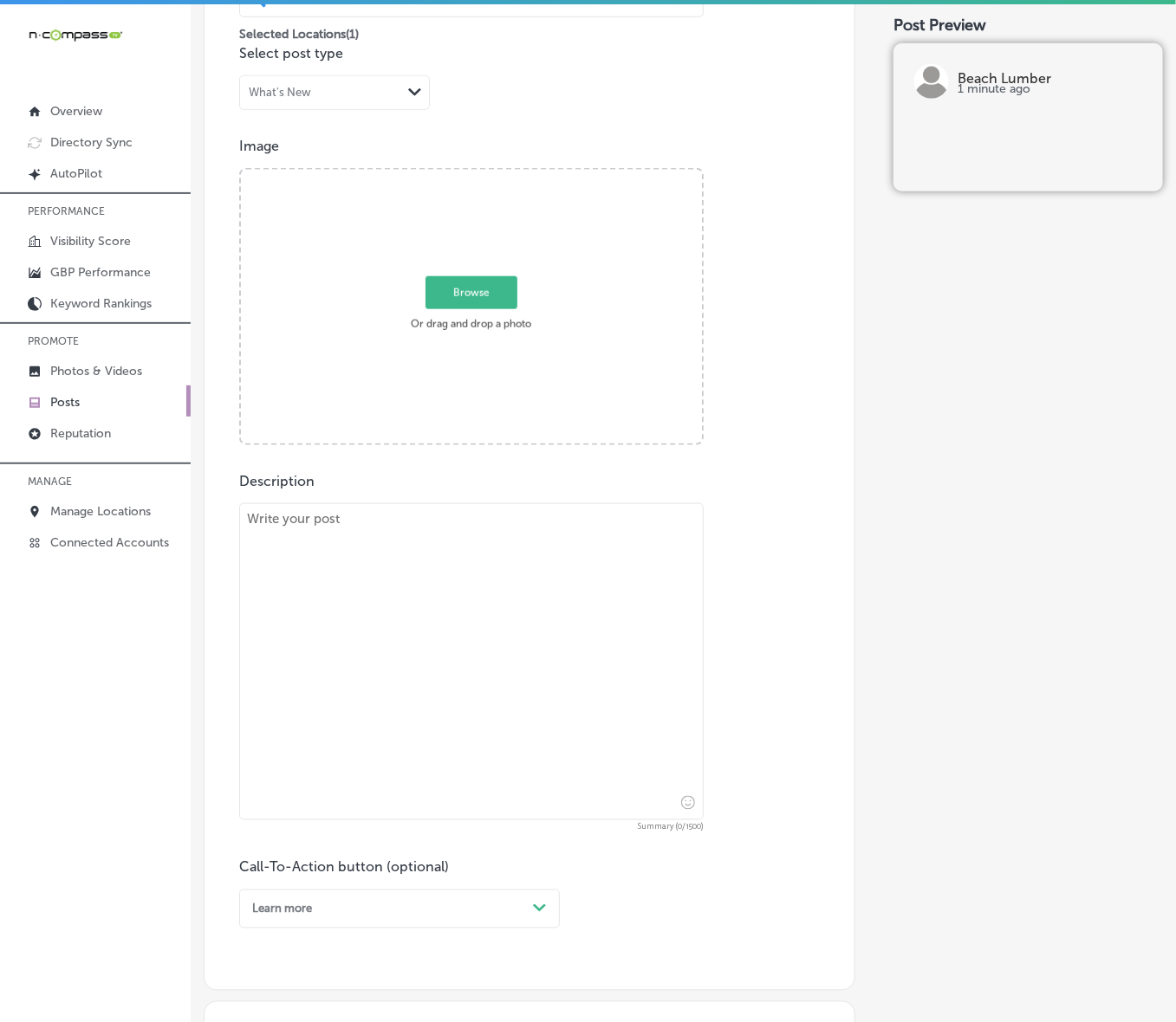
click at [486, 288] on span "Browse" at bounding box center [471, 293] width 92 height 33
click at [486, 175] on input "Browse Or drag and drop a photo" at bounding box center [471, 173] width 461 height 5
type input "C:\fakepath\Screenshot [DATE] 232157.png"
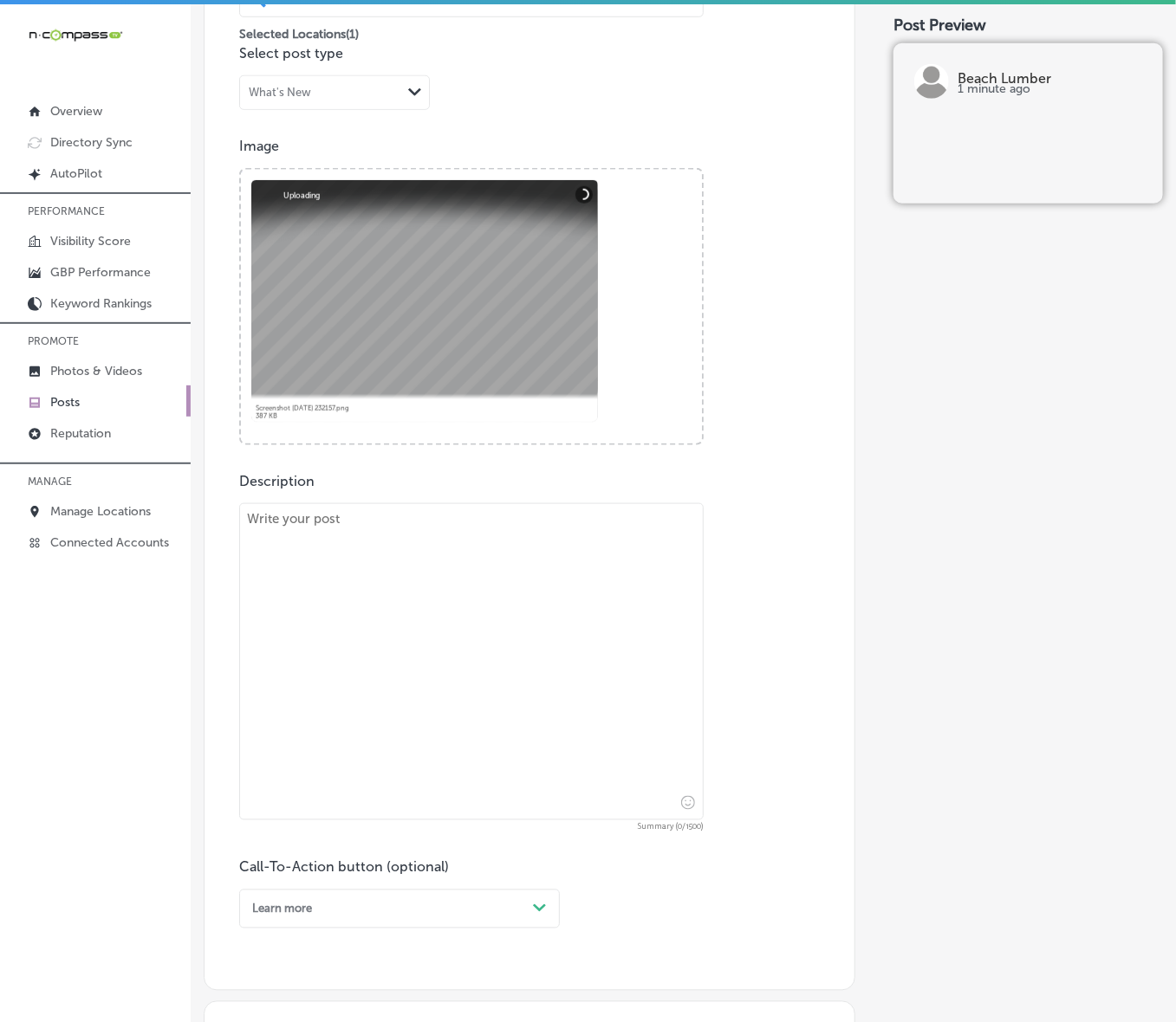
click at [371, 633] on textarea at bounding box center [472, 662] width 465 height 317
paste textarea "Protect your home with premium siding options from Beach Lumber. We offer [PERS…"
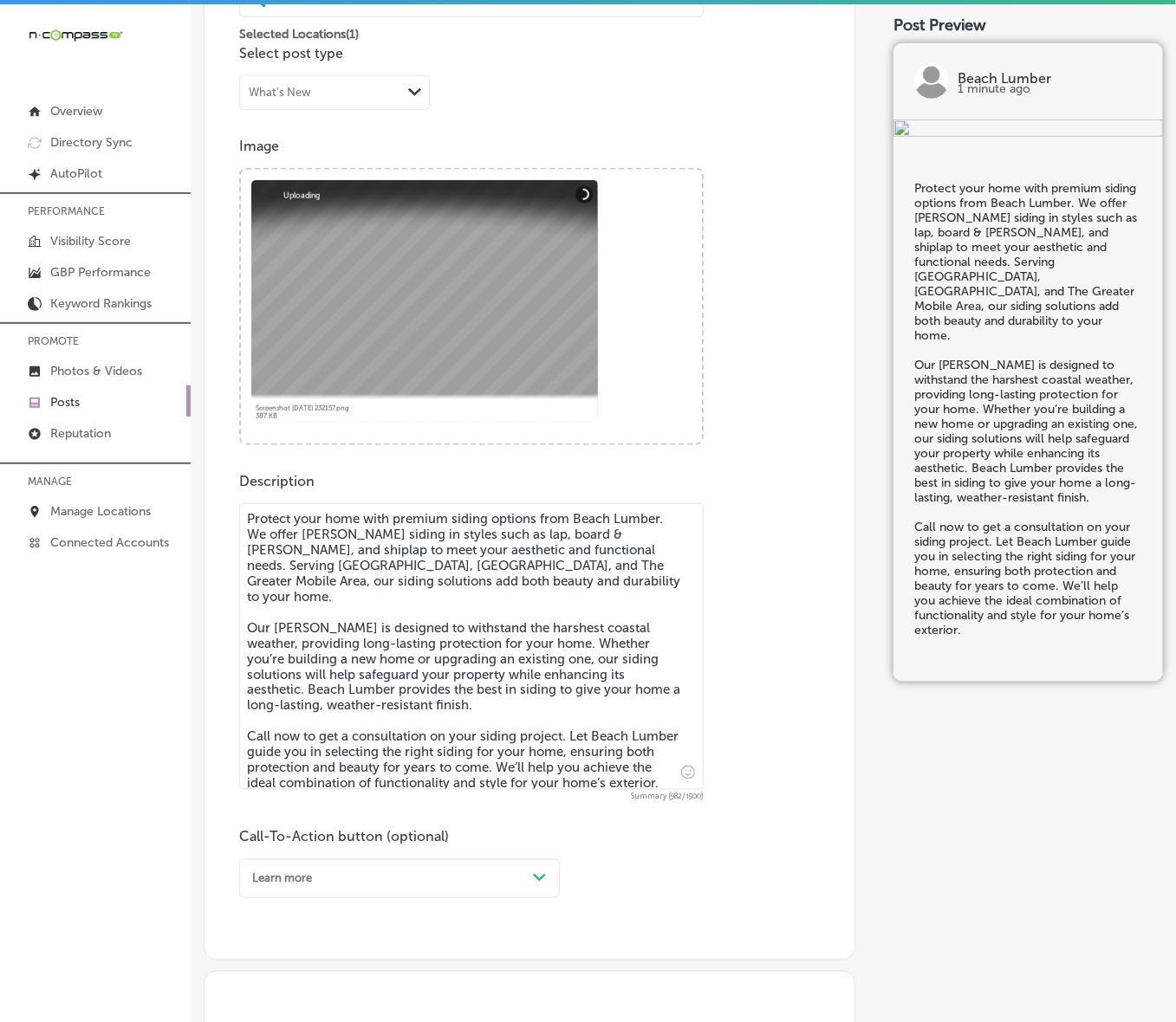
type textarea "Protect your home with premium siding options from Beach Lumber. We offer [PERS…"
click at [419, 684] on div "Post content Select location(s) Business + Location beach [GEOGRAPHIC_DATA] lum…" at bounding box center [529, 392] width 652 height 1138
click at [418, 684] on div "option Learn more, selected. option Order online focused, 3 of 7. 7 results ava…" at bounding box center [400, 878] width 321 height 39
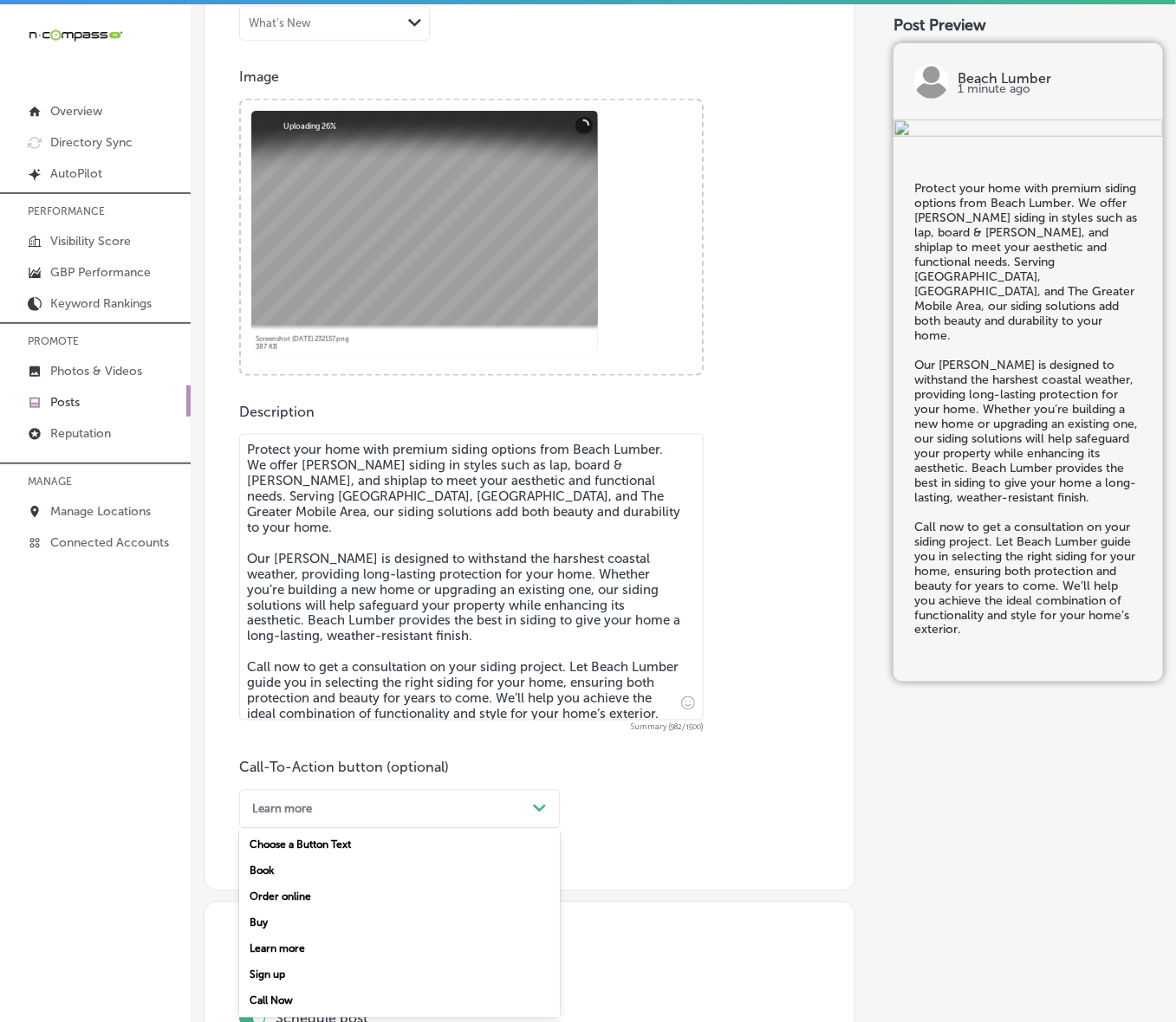
click at [325, 684] on div "Call Now" at bounding box center [400, 1001] width 321 height 26
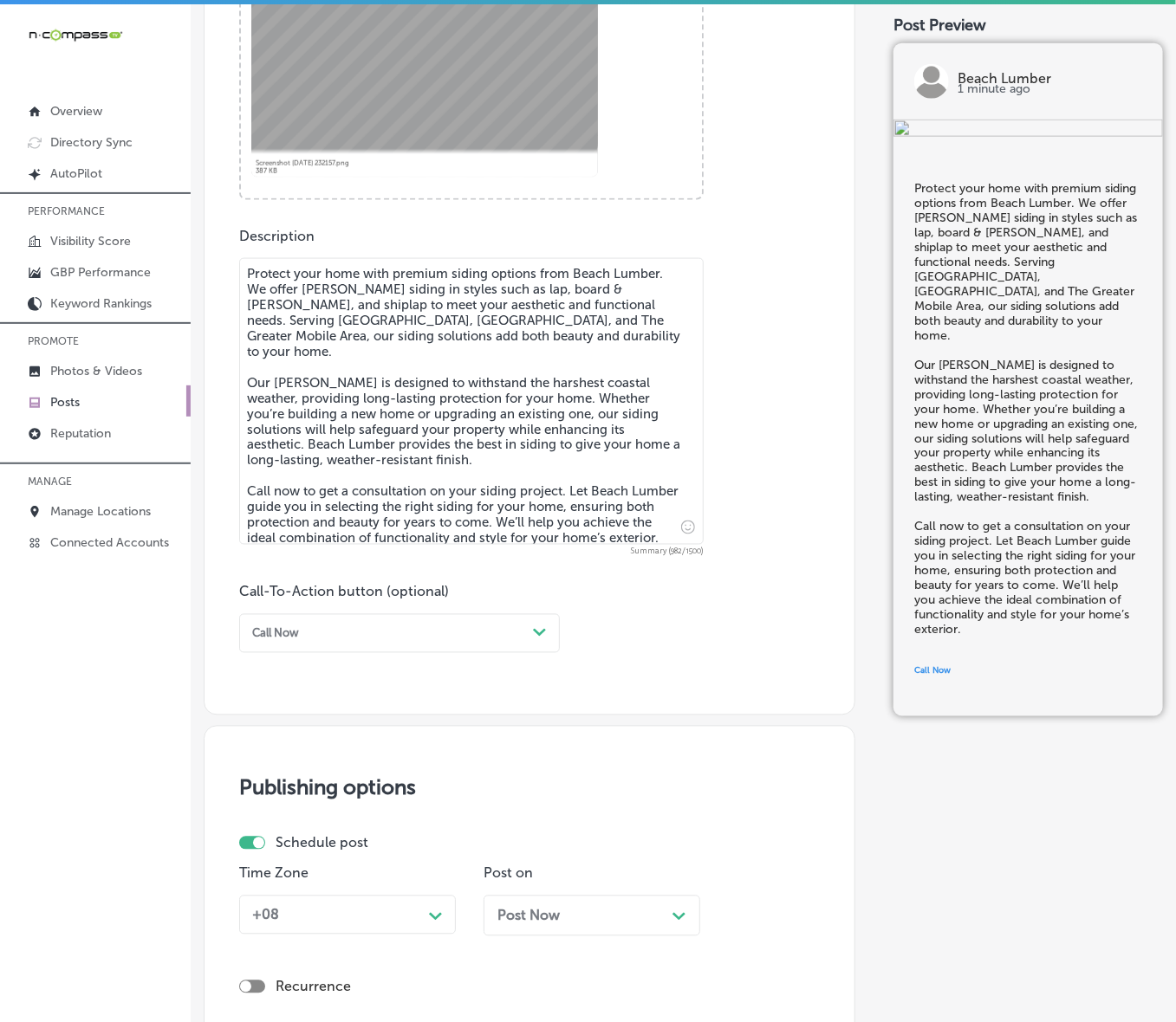
scroll to position [1000, 0]
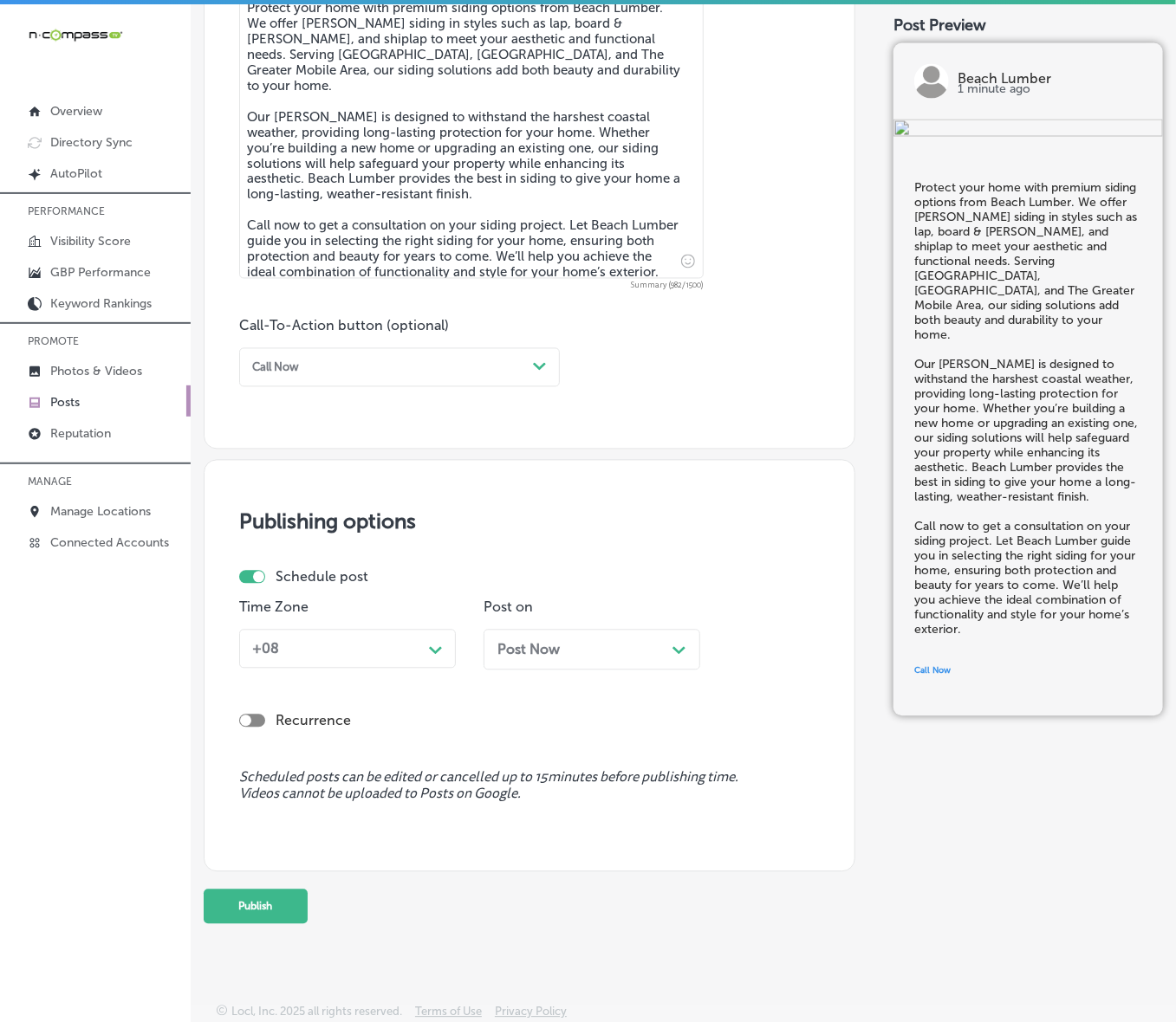
click at [431, 647] on icon "Path Created with Sketch." at bounding box center [435, 651] width 13 height 8
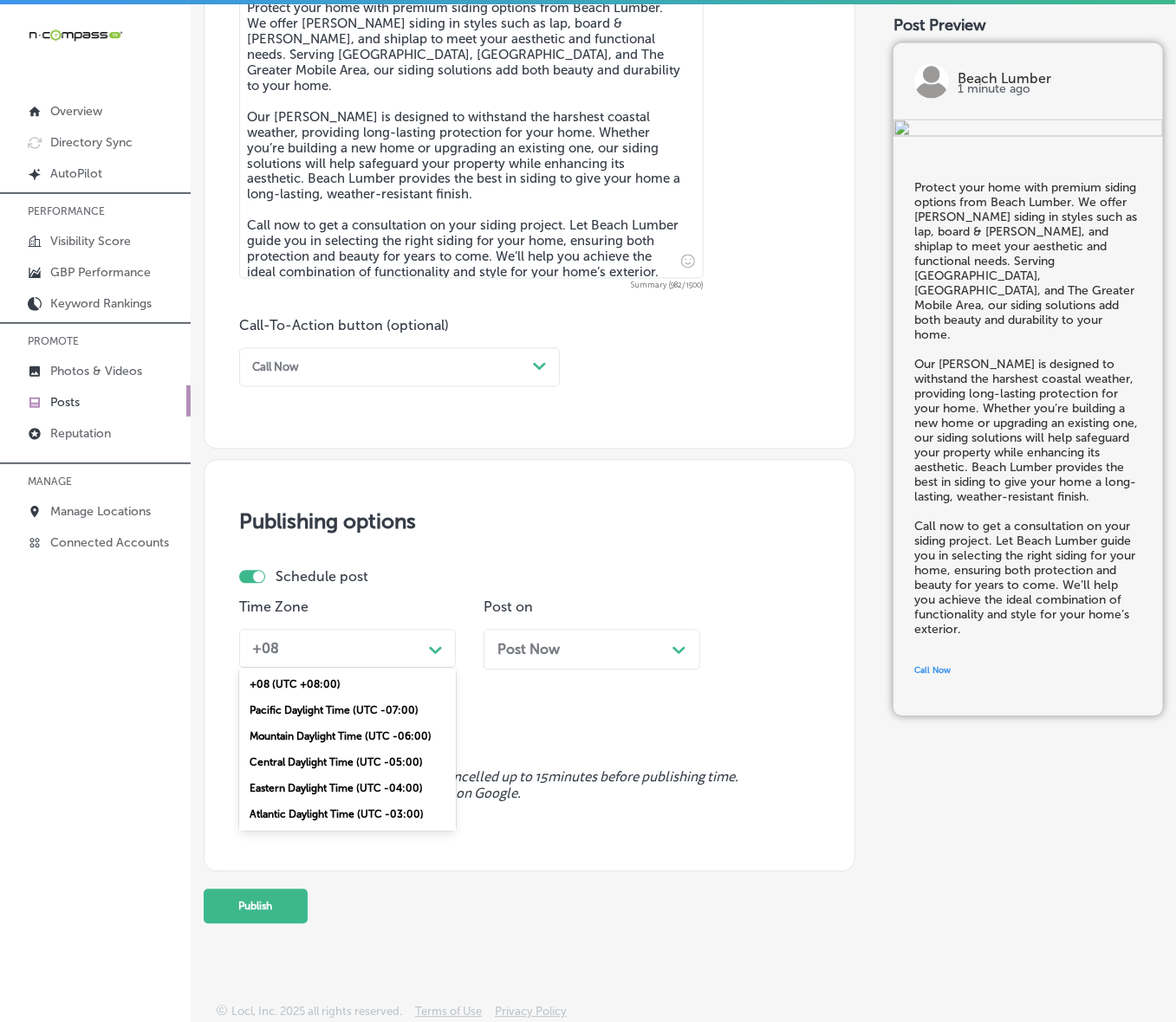
click at [412, 684] on div "Mountain Daylight Time (UTC -06:00)" at bounding box center [348, 737] width 217 height 26
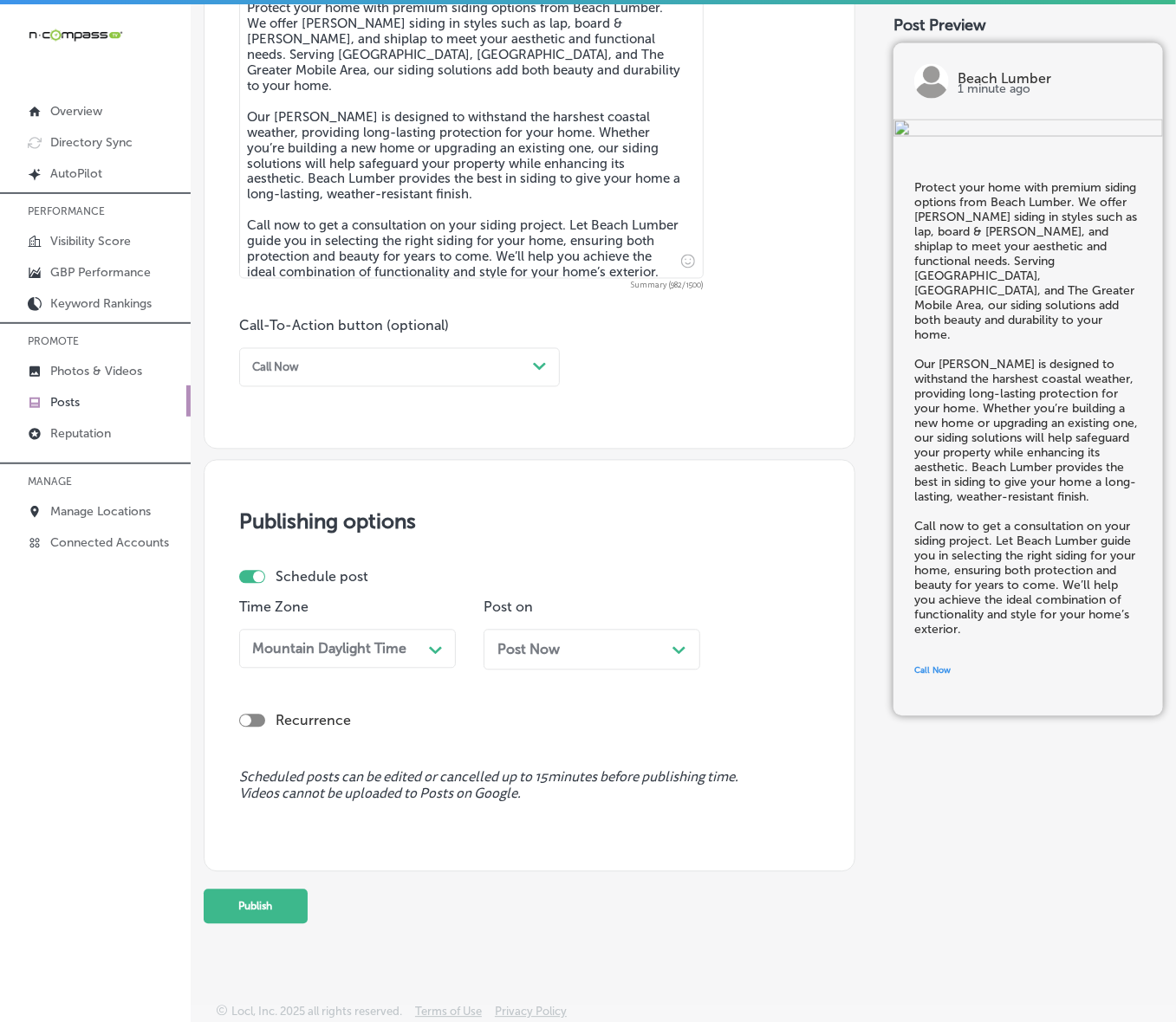
click at [564, 642] on div "Post Now Path Created with Sketch." at bounding box center [592, 650] width 189 height 16
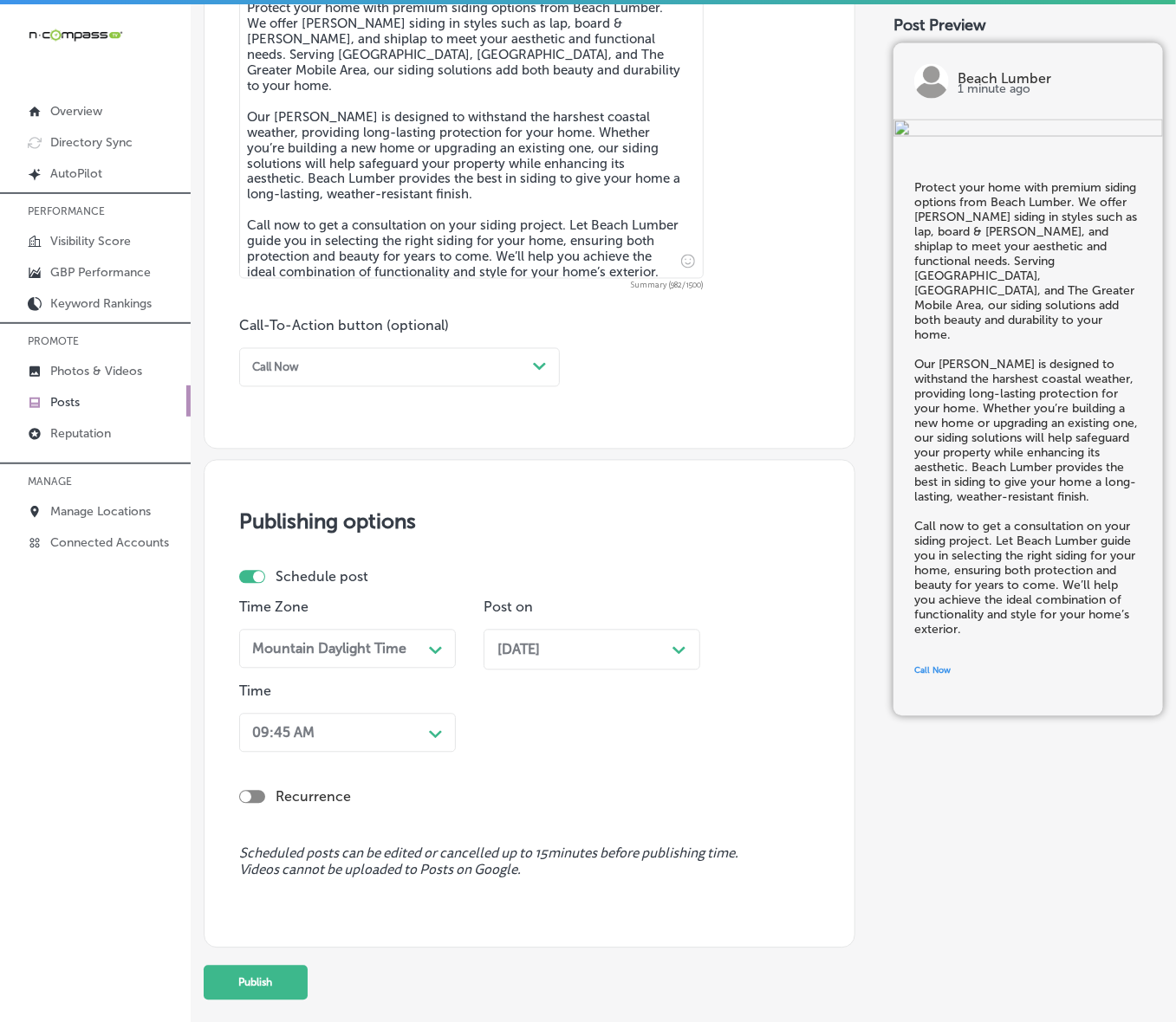
click at [429, 684] on icon "Path Created with Sketch." at bounding box center [435, 735] width 13 height 8
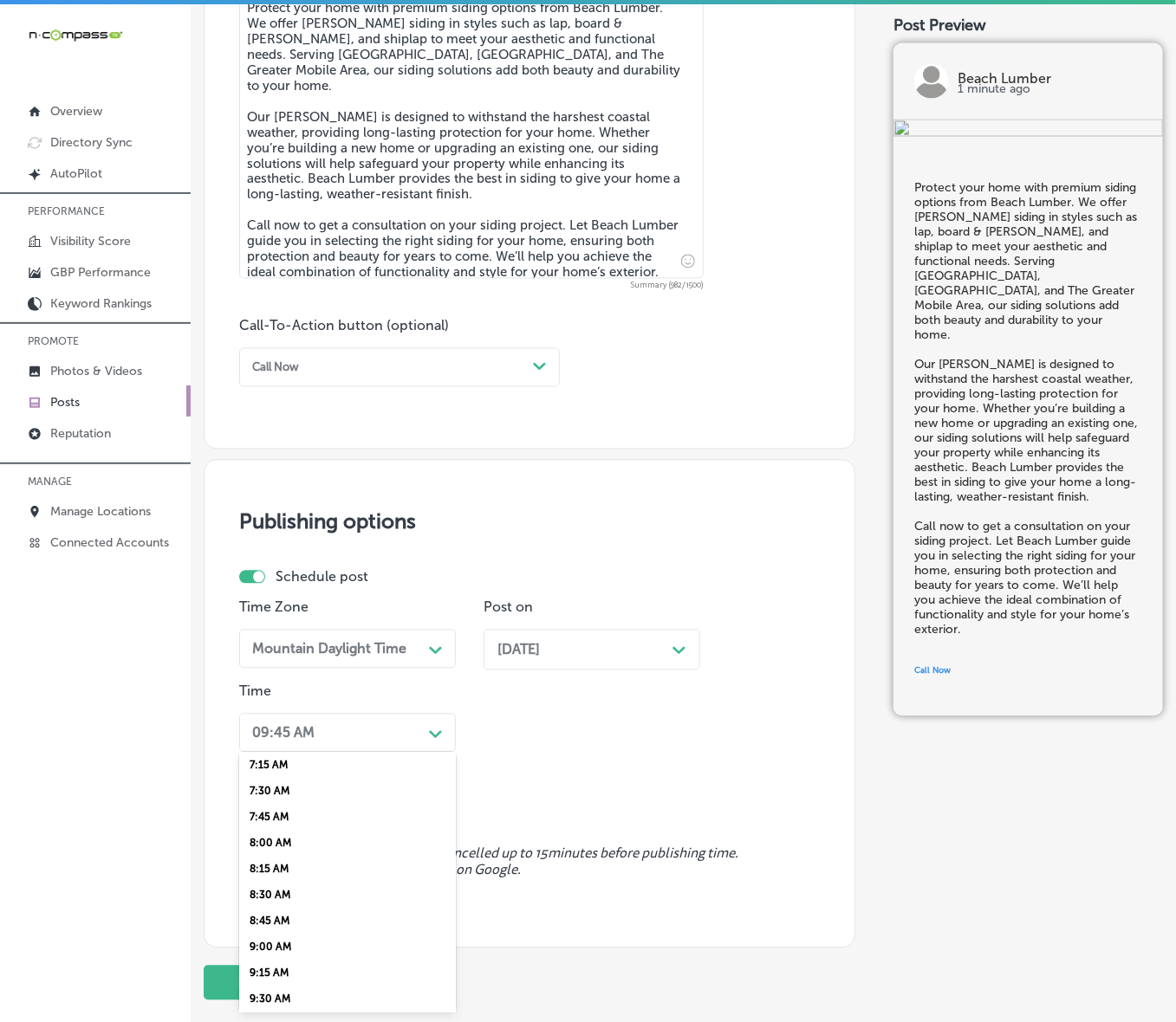
scroll to position [650, 0]
click at [274, 684] on div "7:00 AM" at bounding box center [348, 847] width 217 height 26
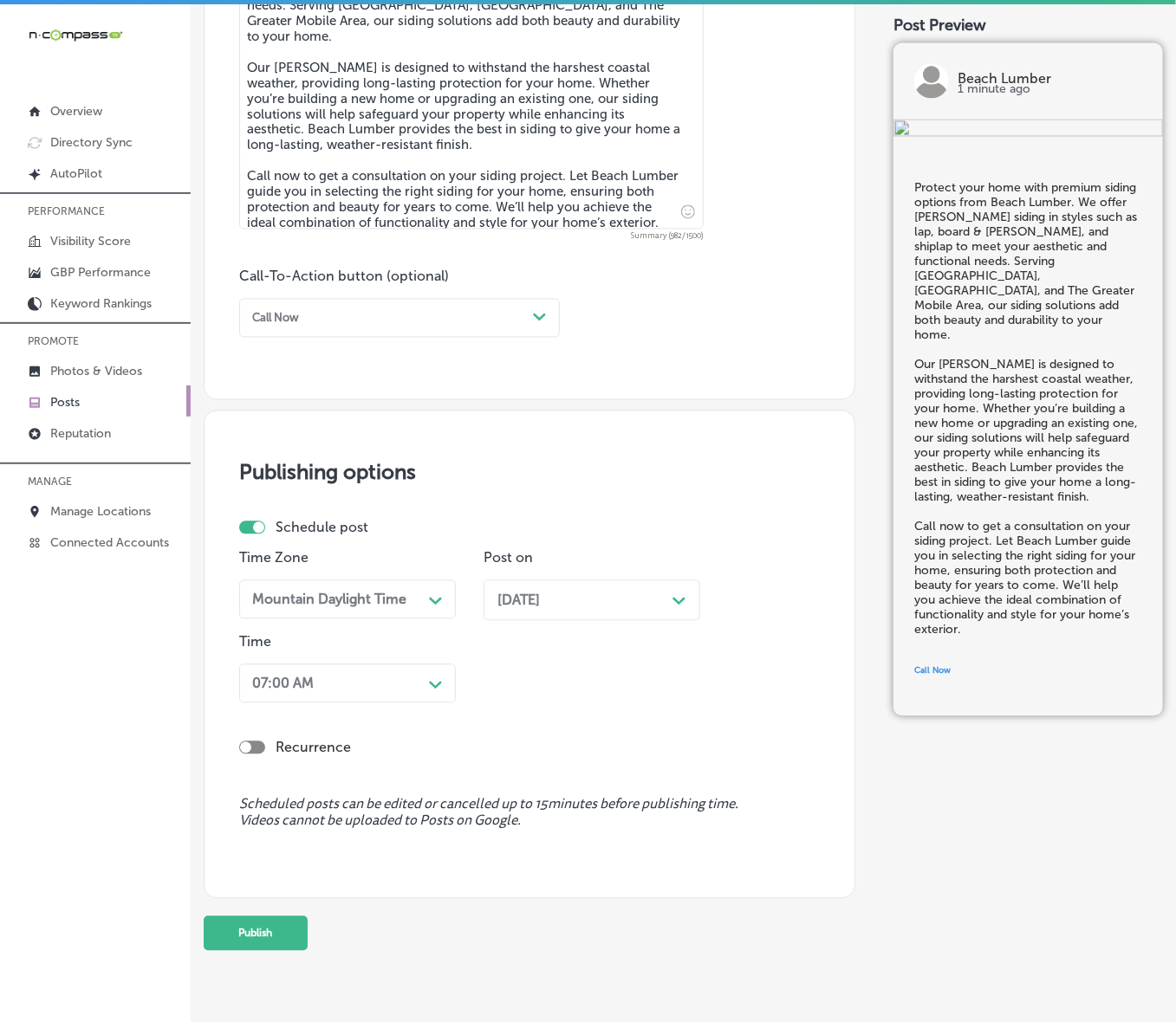
scroll to position [1077, 0]
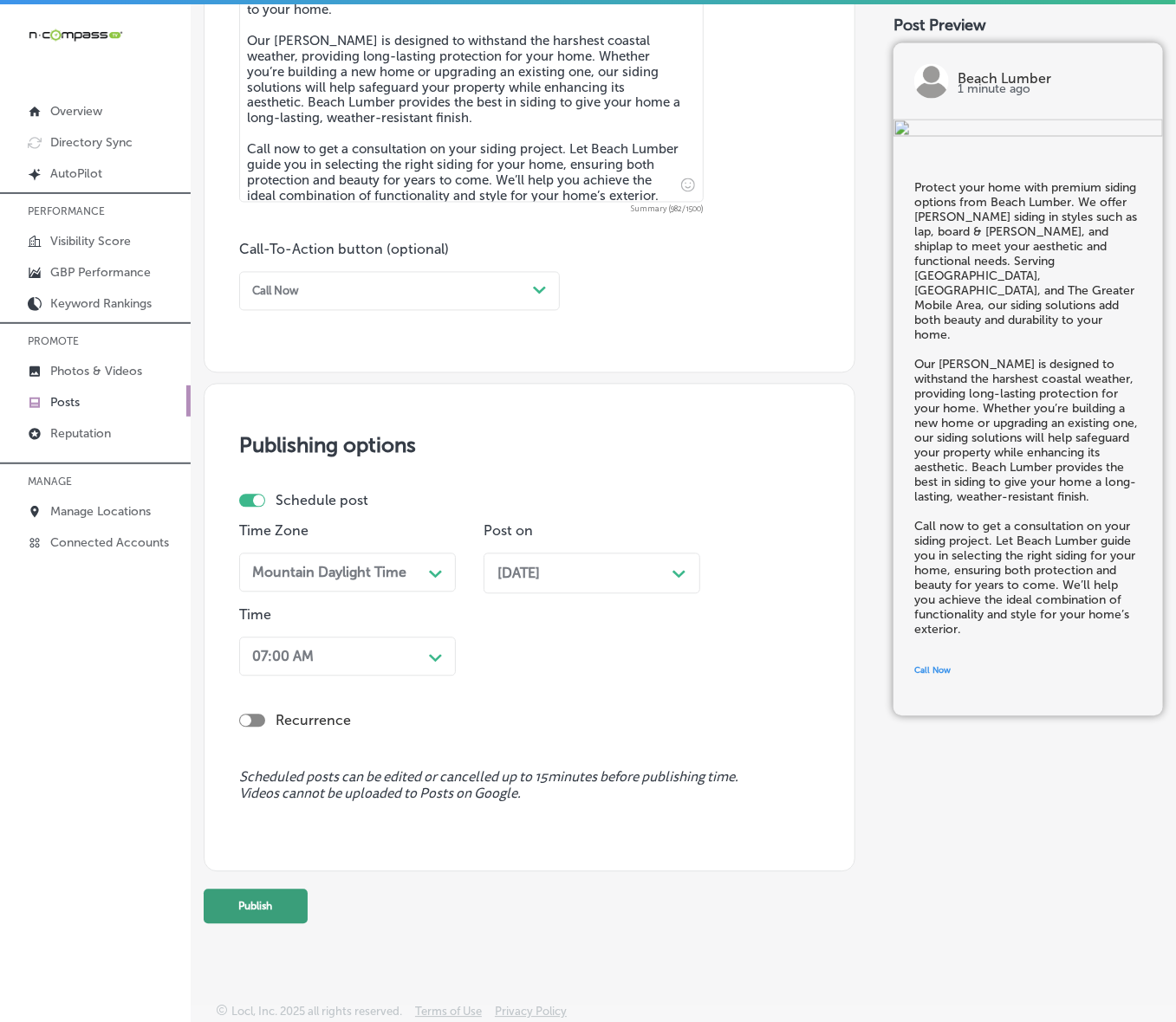
click at [258, 684] on button "Publish" at bounding box center [255, 907] width 104 height 34
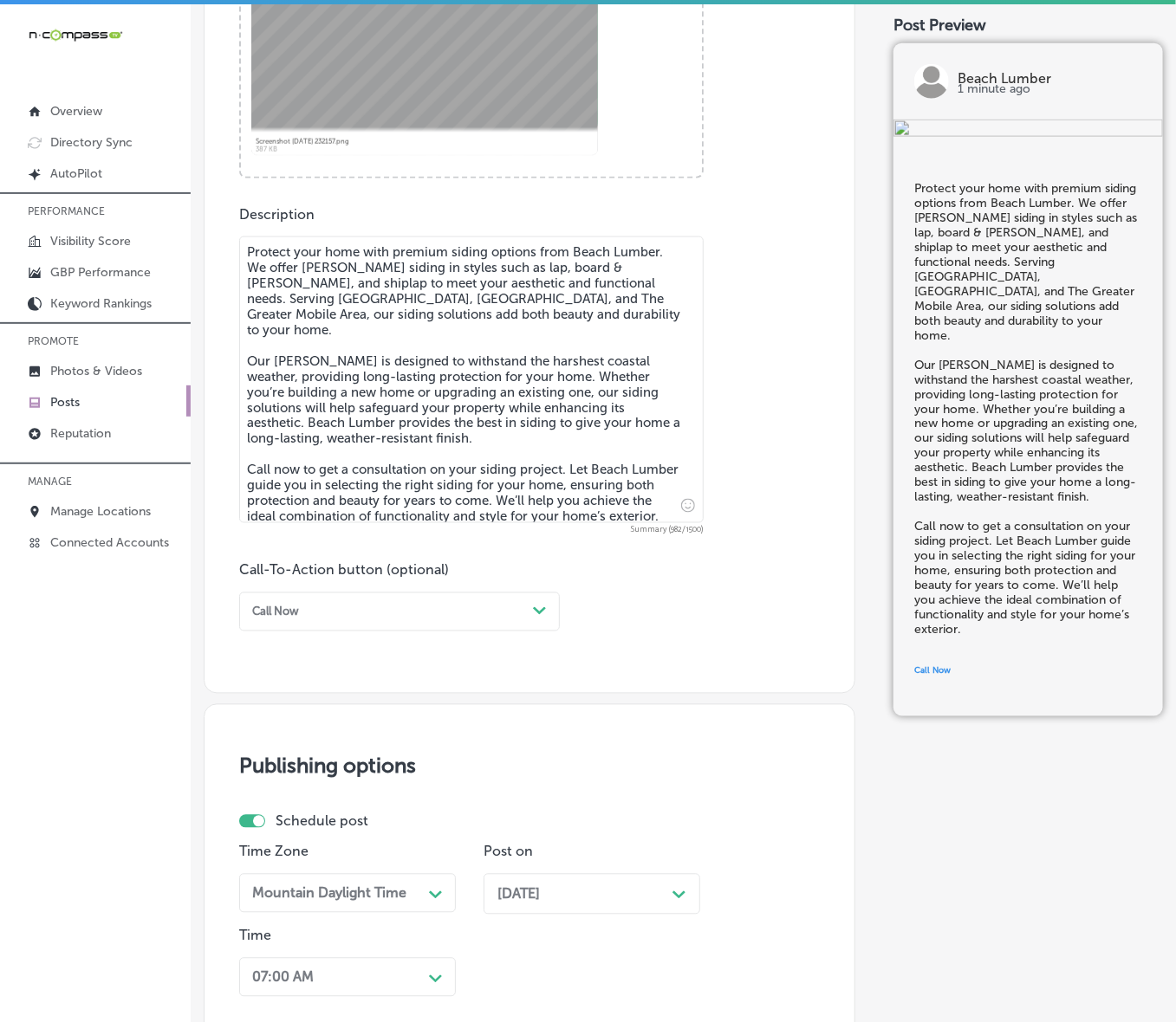
scroll to position [644, 0]
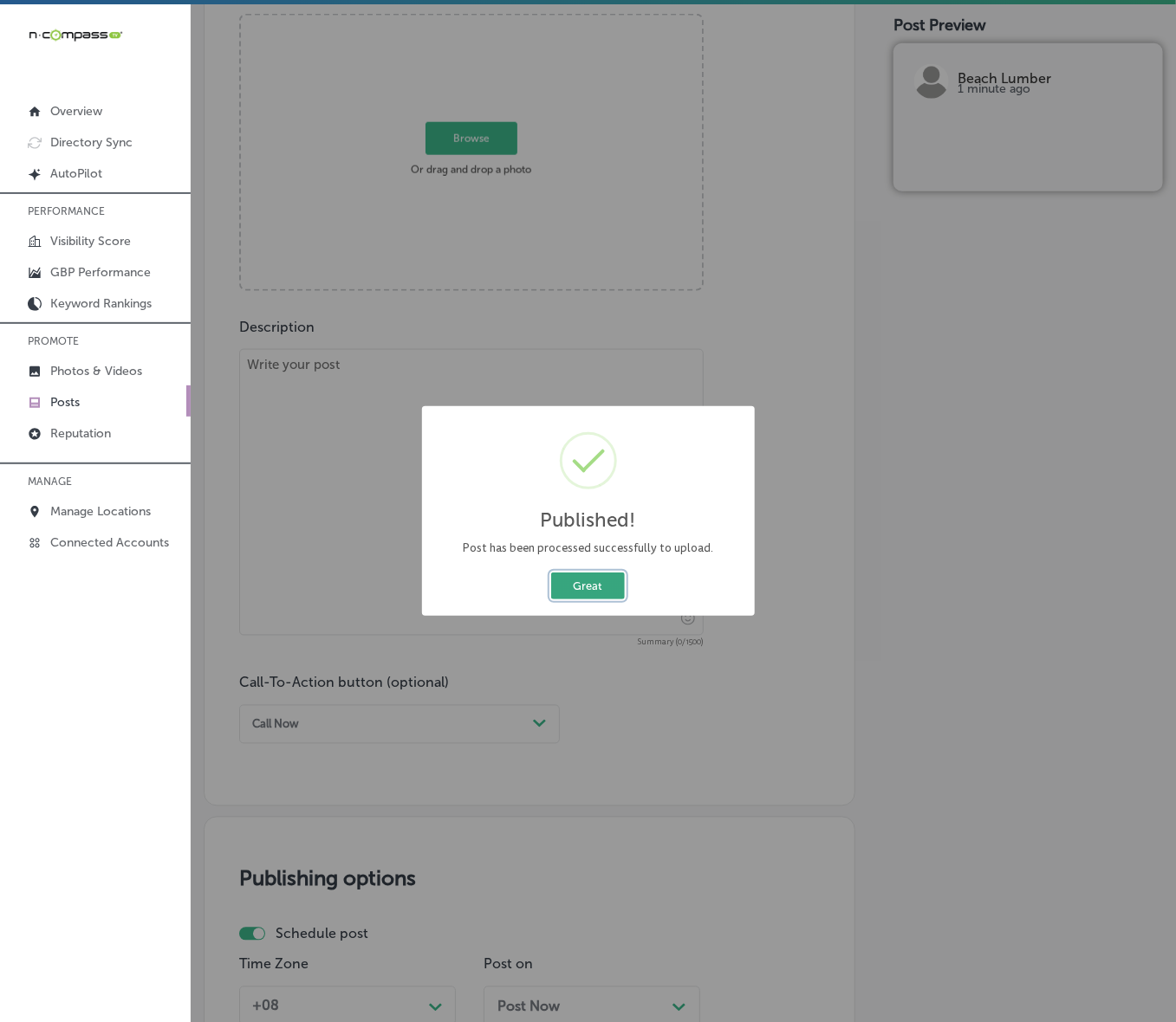
click at [584, 590] on button "Great" at bounding box center [588, 586] width 74 height 27
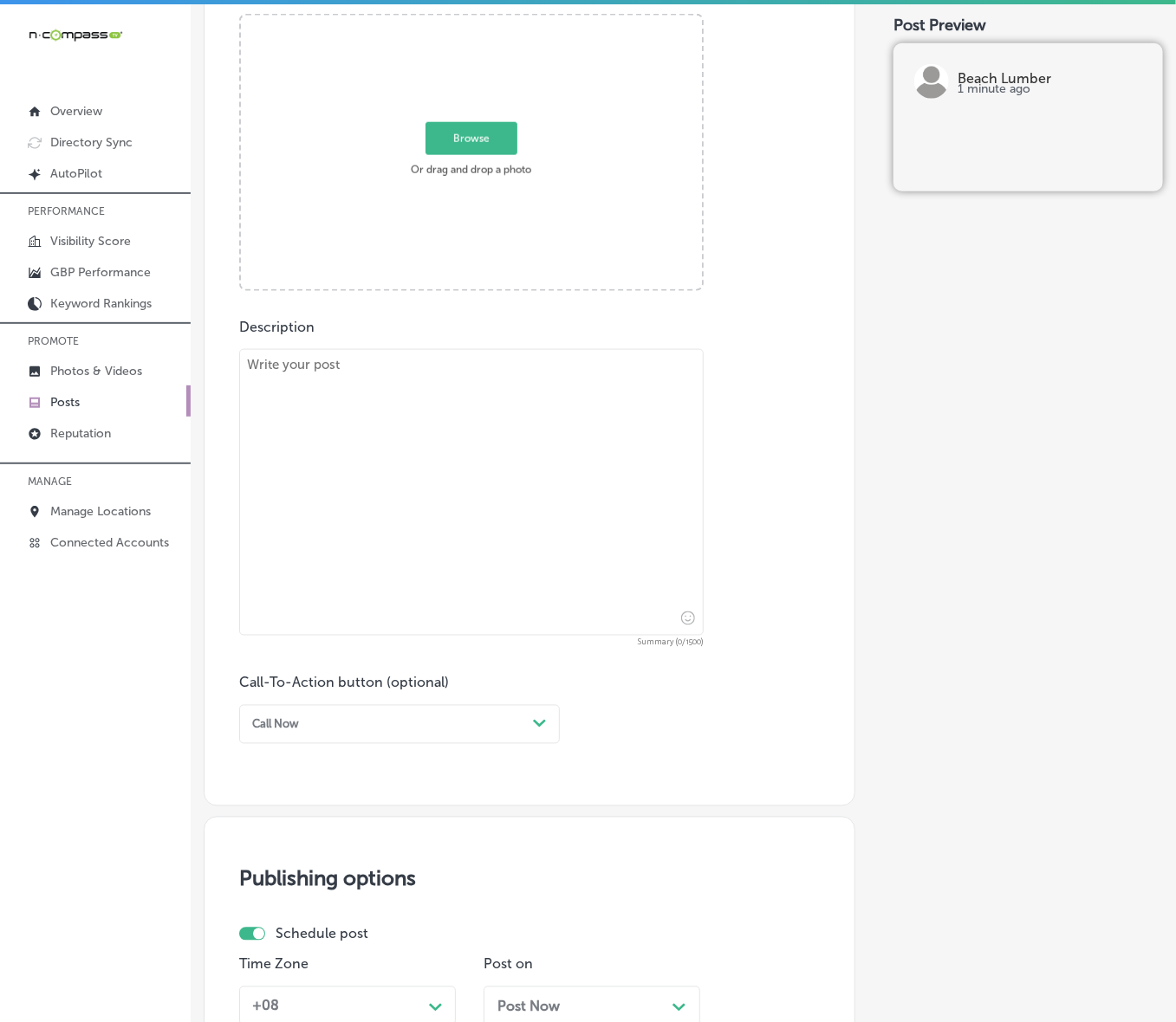
click at [79, 404] on p "Posts" at bounding box center [65, 402] width 30 height 14
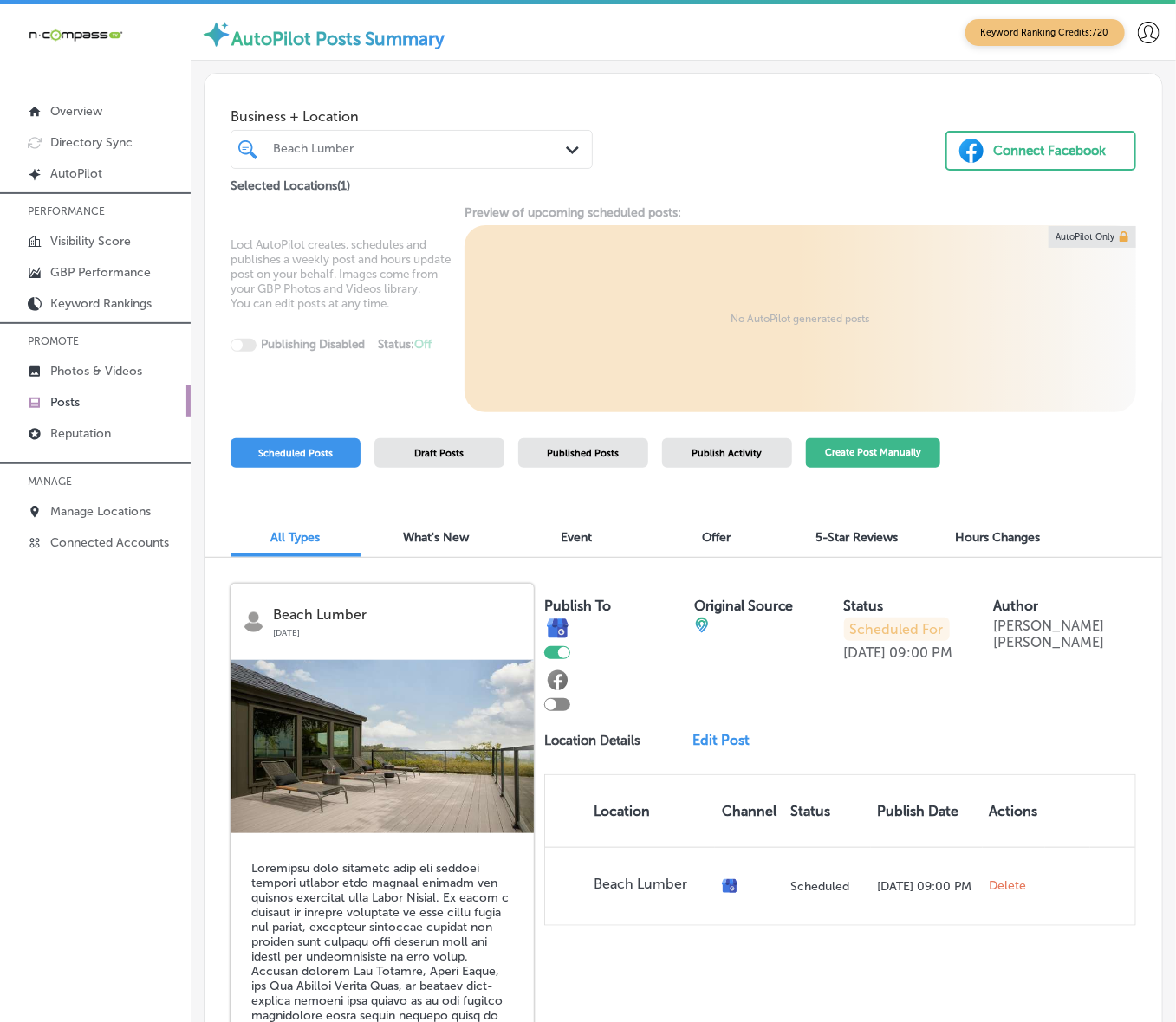
click at [886, 451] on button "Create Post Manually" at bounding box center [873, 454] width 134 height 31
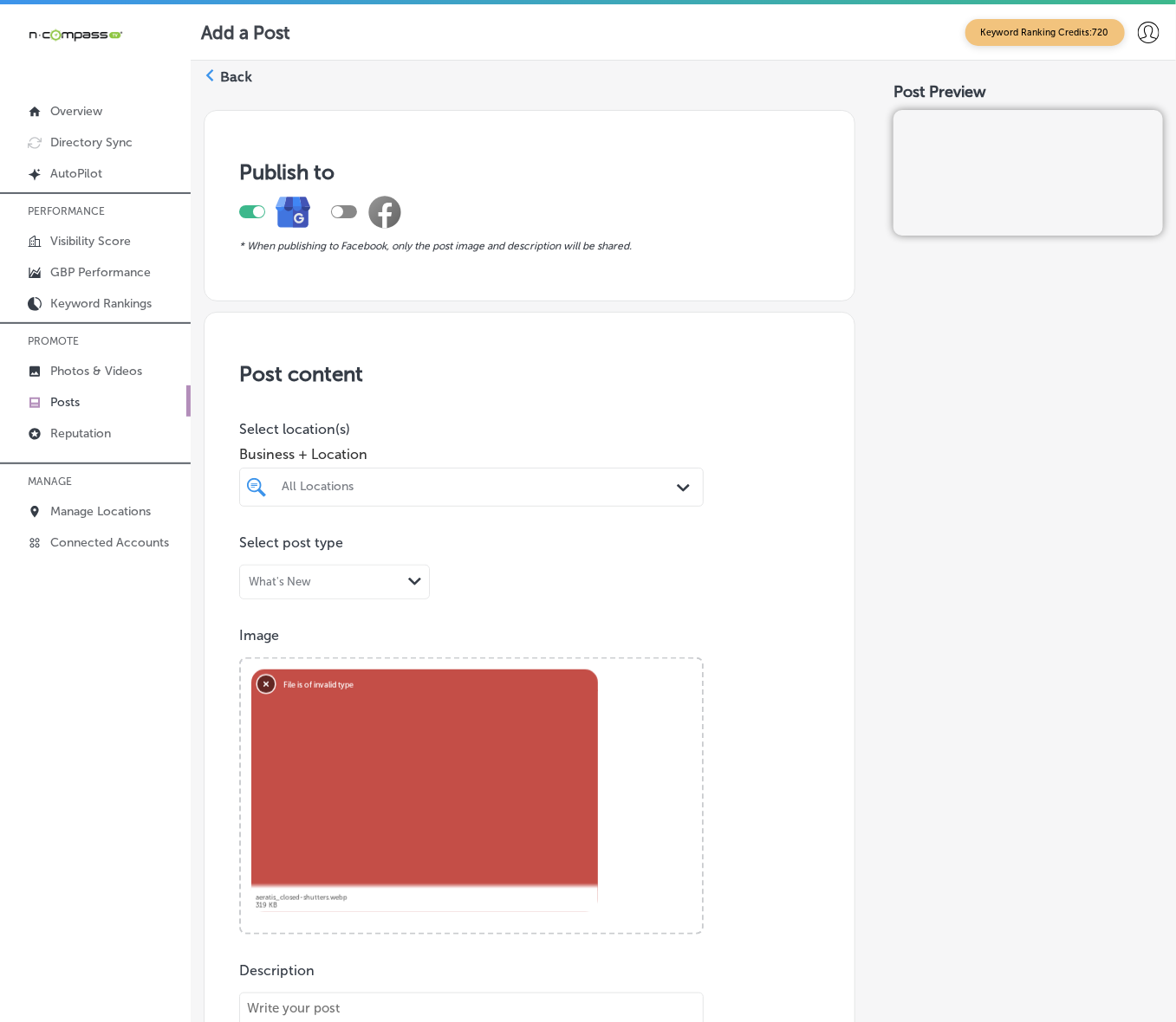
click at [266, 684] on button "Remove" at bounding box center [266, 683] width 17 height 17
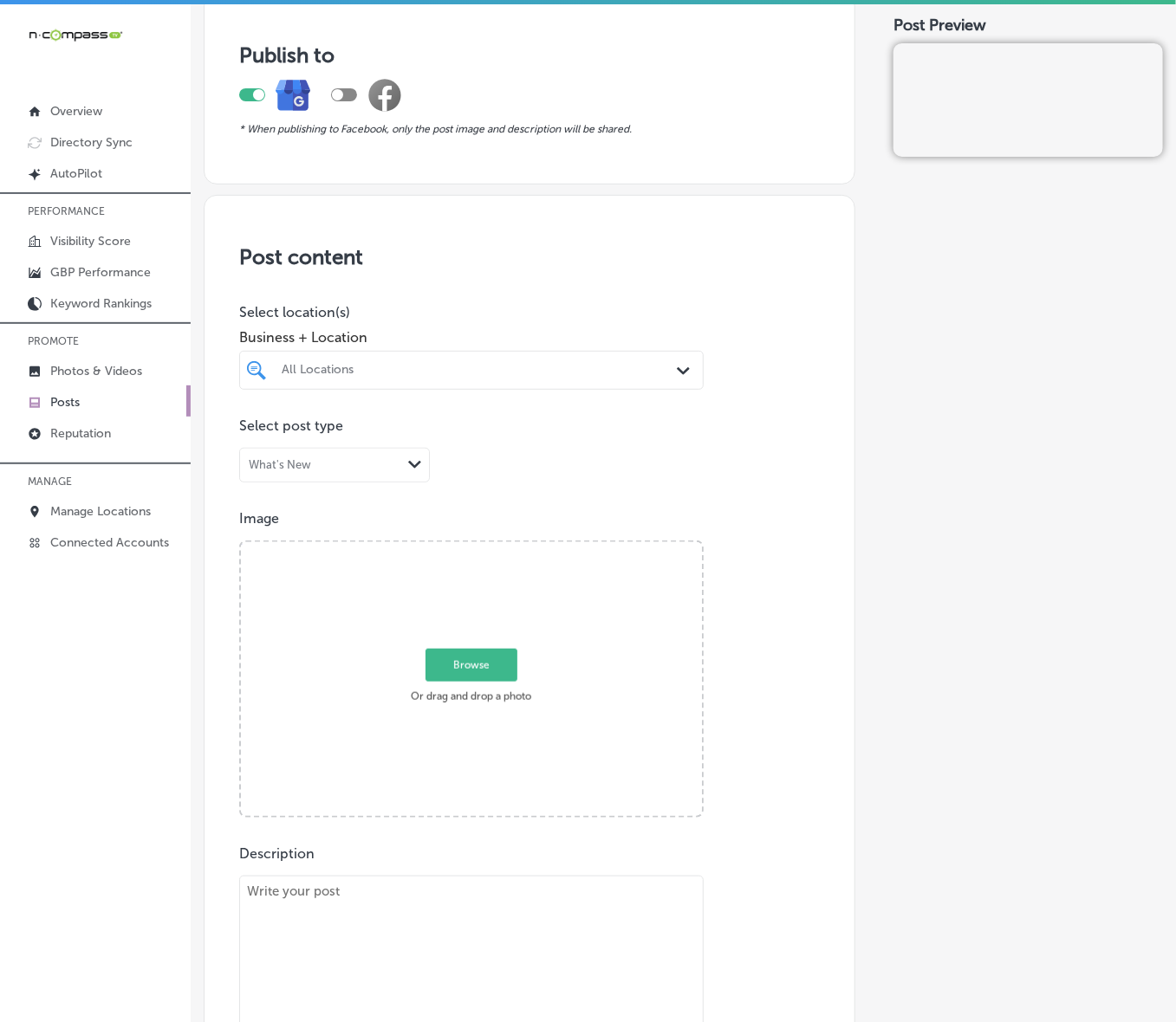
scroll to position [325, 0]
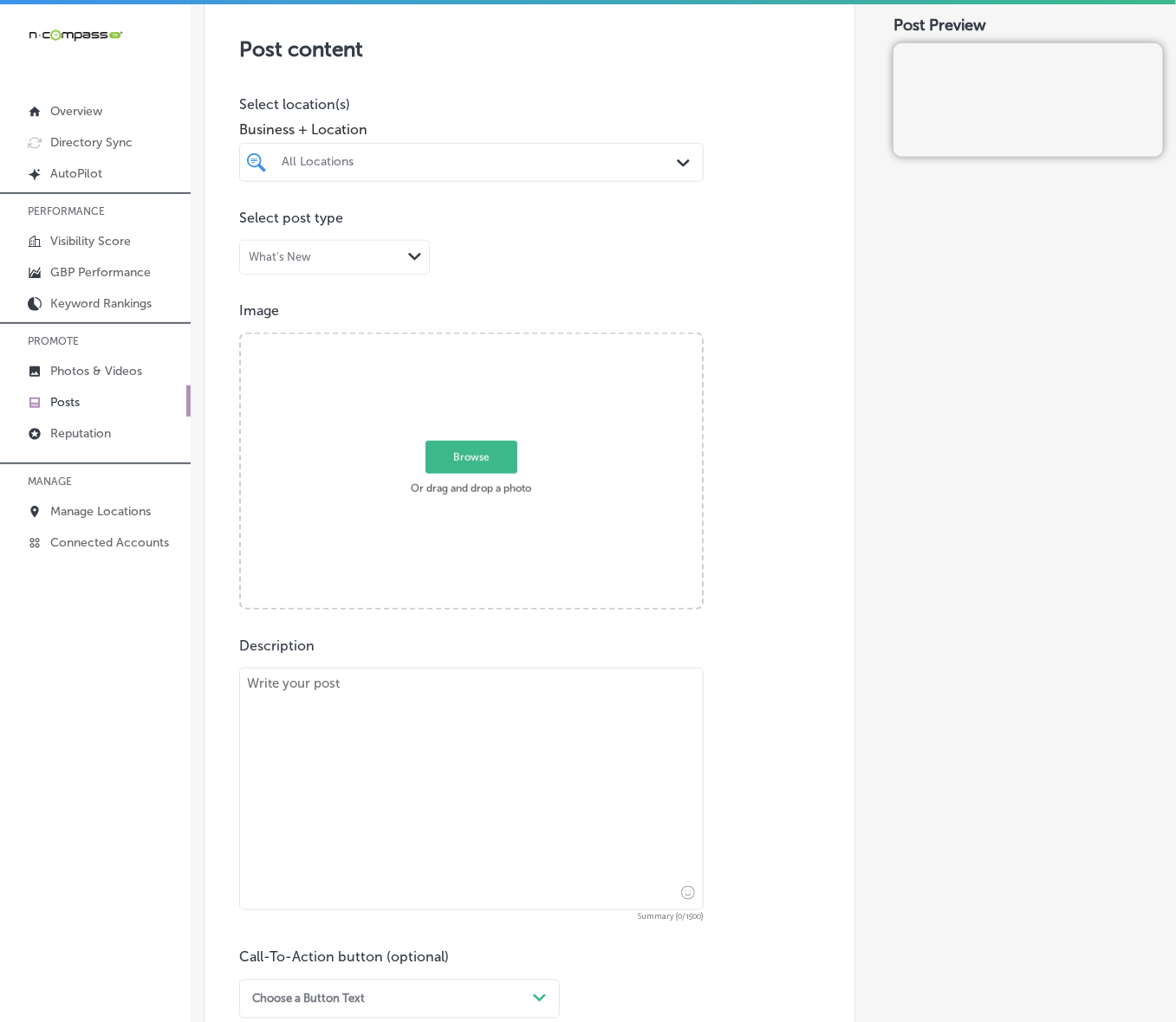
click at [445, 684] on textarea at bounding box center [472, 789] width 465 height 242
paste textarea "Add elegance and charm to your home with custom shutters from Beach Lumber. Whe…"
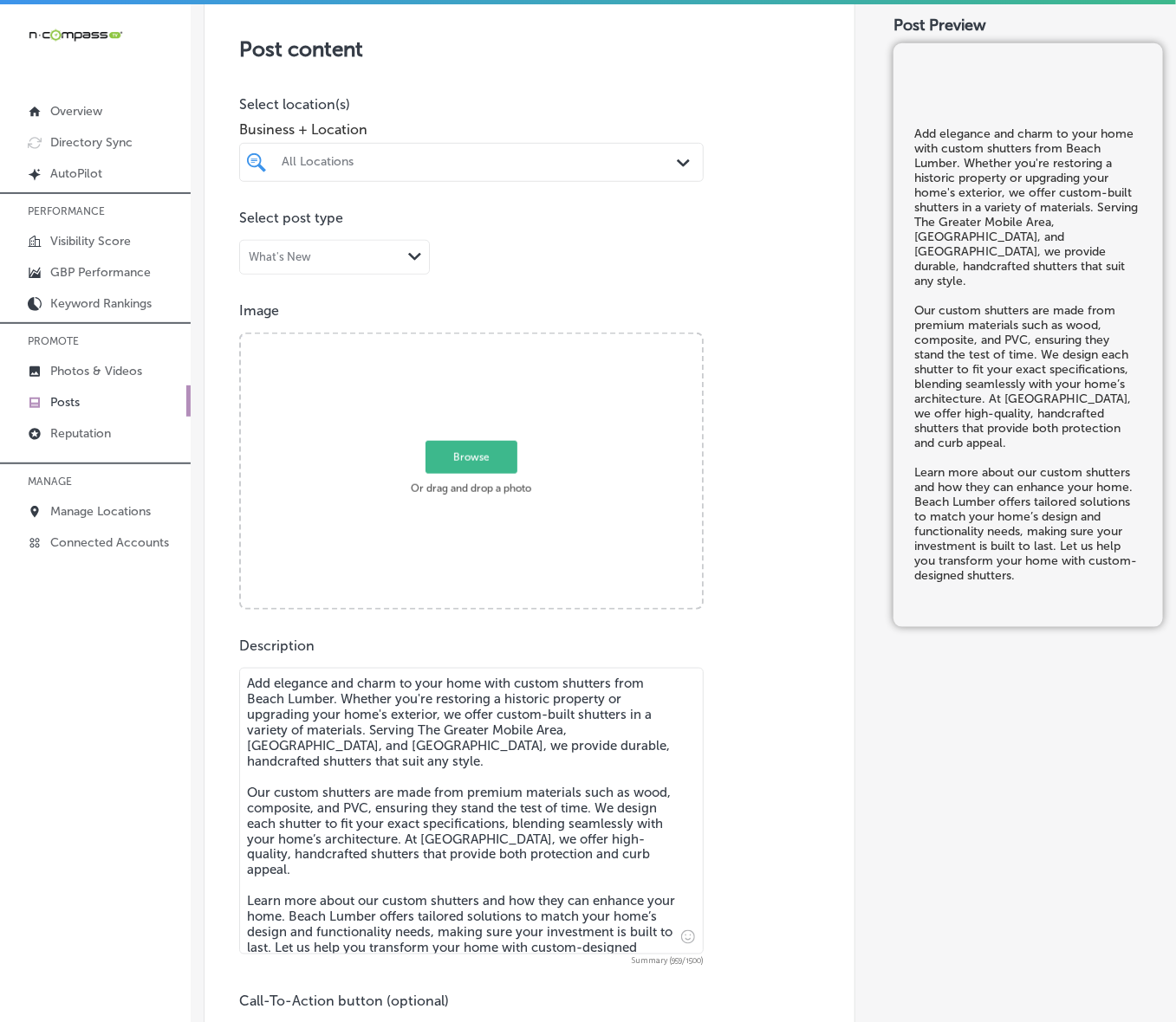
type textarea "Add elegance and charm to your home with custom shutters from Beach Lumber. Whe…"
click at [487, 464] on span "Browse" at bounding box center [471, 457] width 92 height 33
click at [487, 339] on input "Browse Or drag and drop a photo" at bounding box center [471, 337] width 461 height 5
type input "C:\fakepath\Screenshot [DATE] 232259.png"
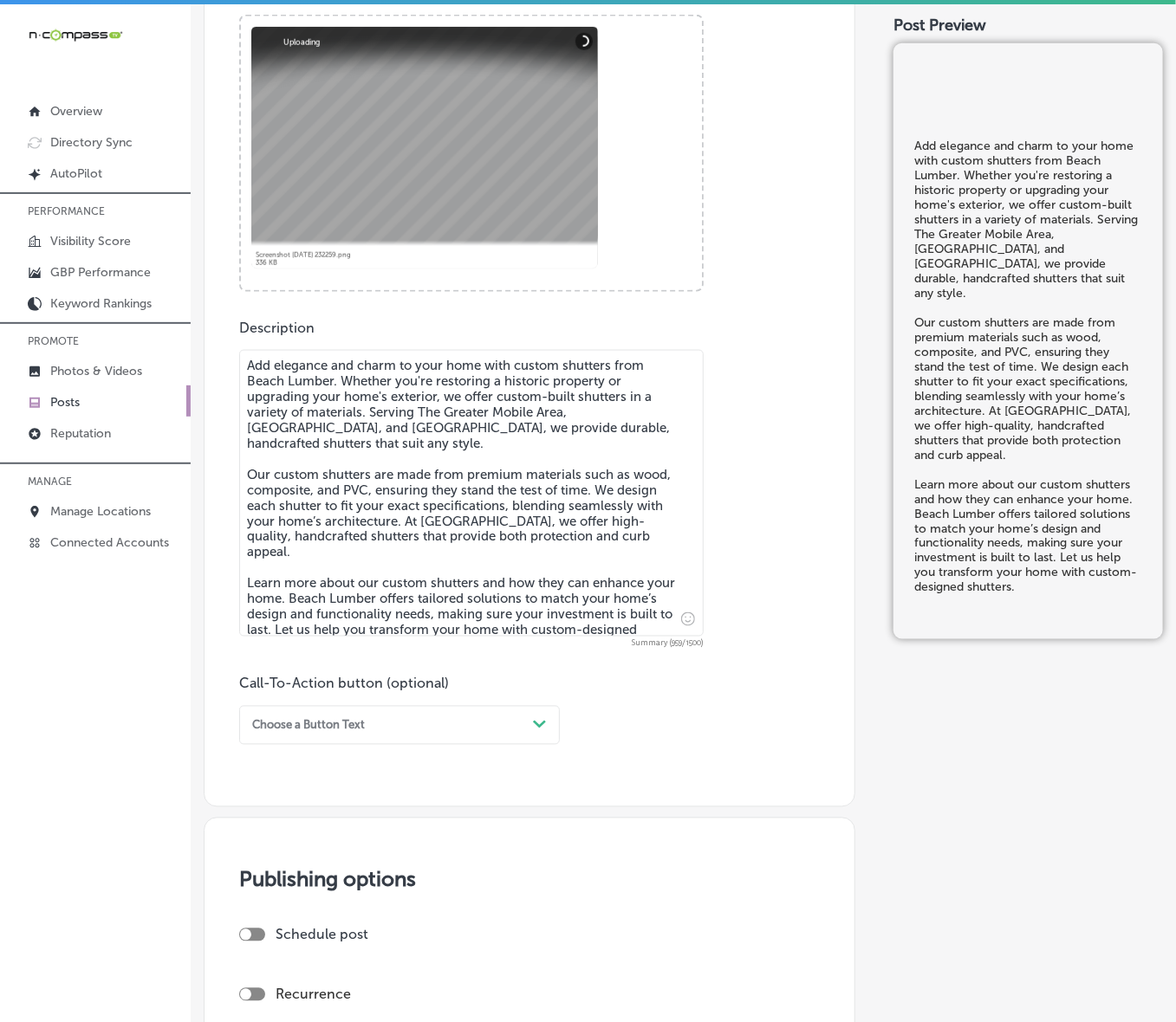
scroll to position [650, 0]
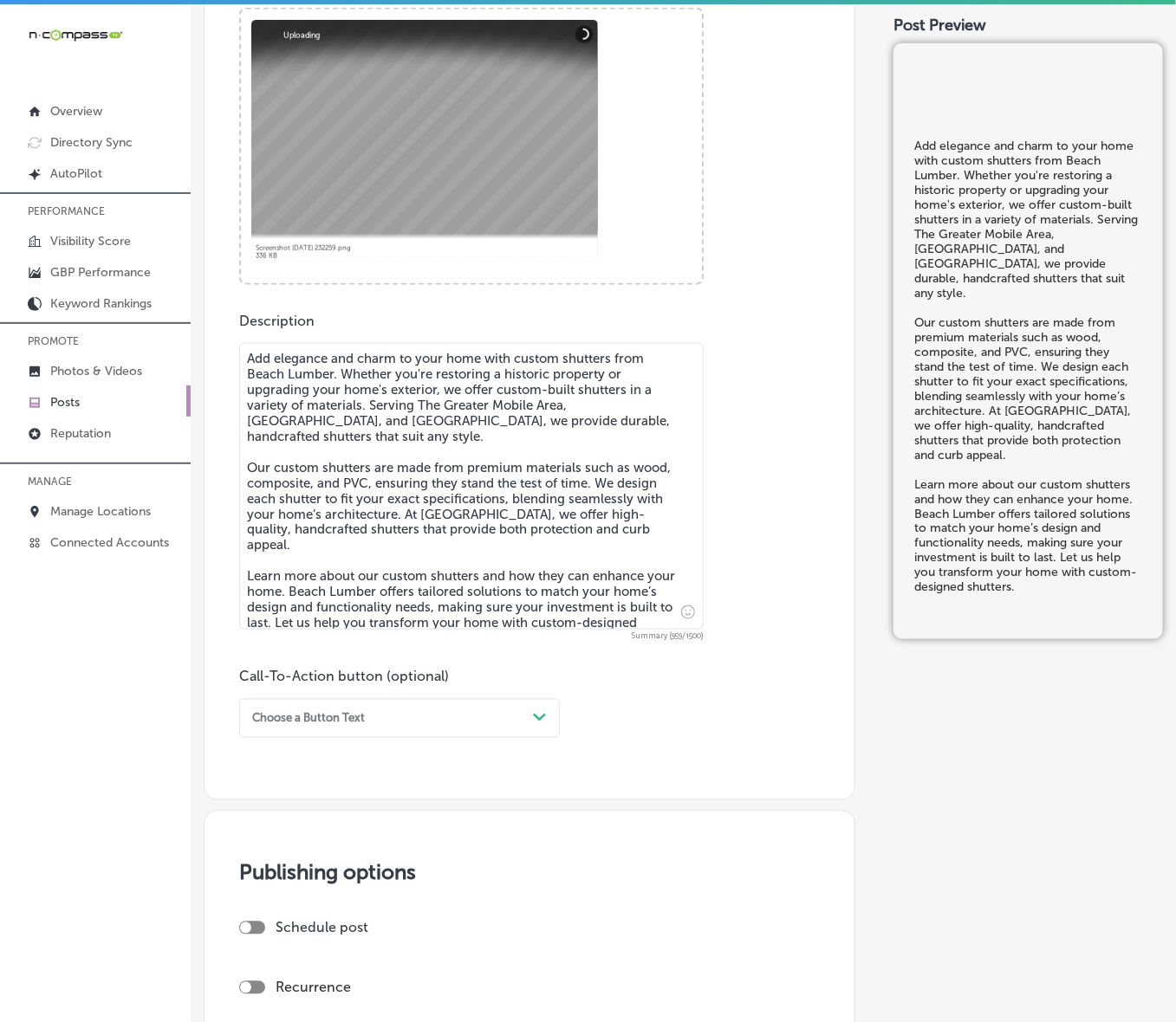
click at [421, 684] on div "Choose a Button Text" at bounding box center [385, 719] width 281 height 23
click at [309, 684] on div "Learn more" at bounding box center [400, 858] width 321 height 26
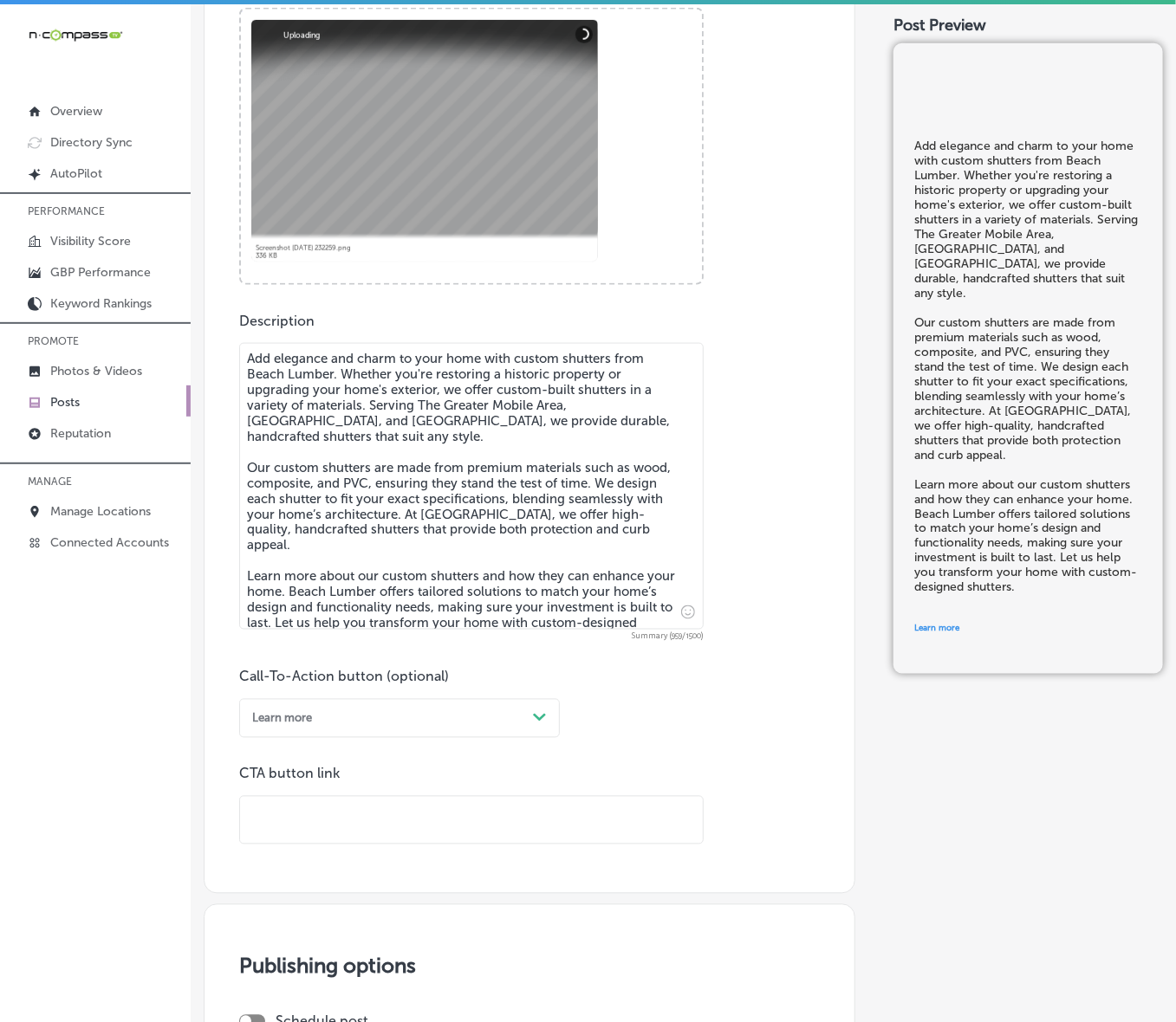
click at [319, 684] on input "text" at bounding box center [472, 820] width 463 height 48
paste input "[URL][DOMAIN_NAME]"
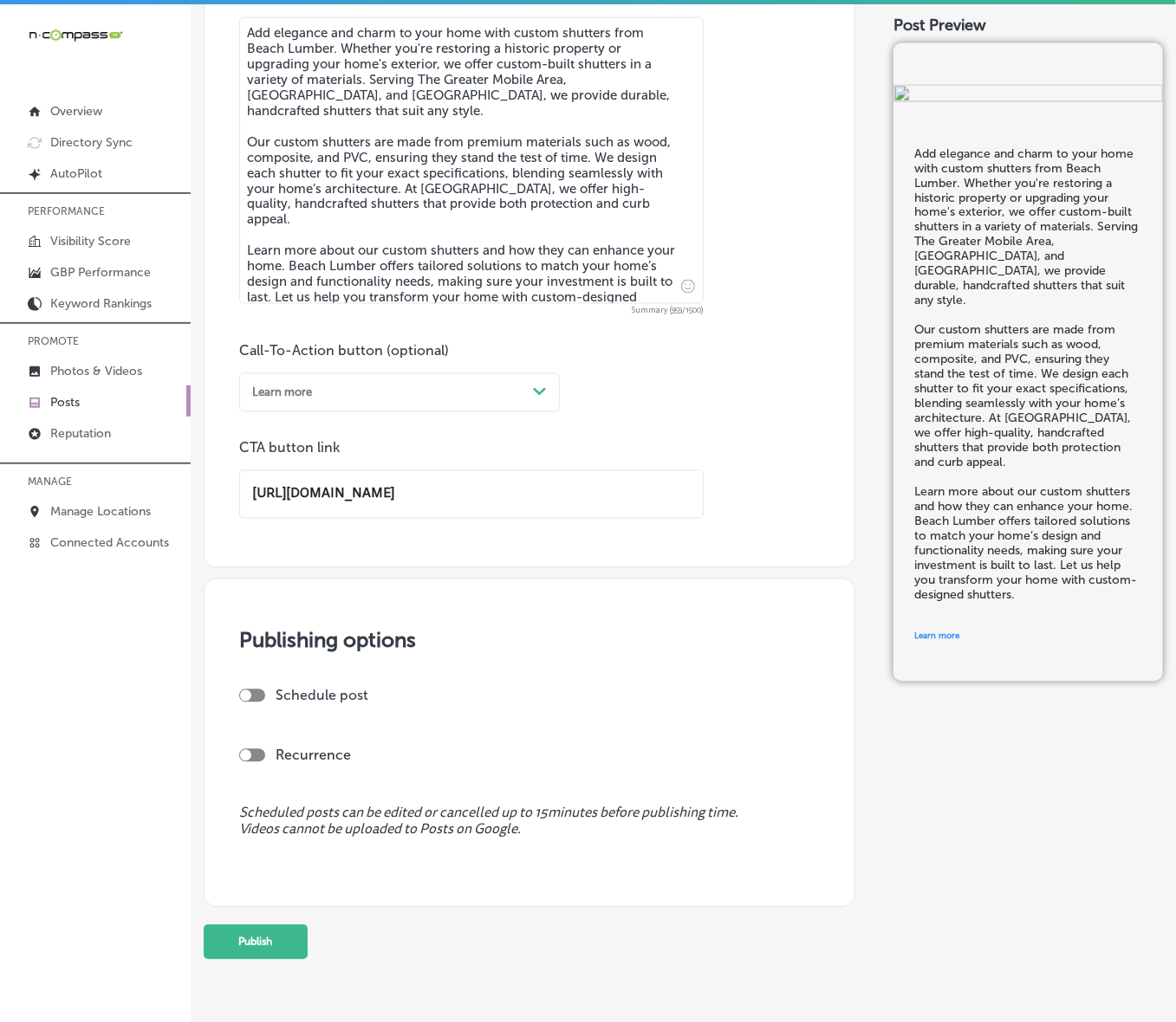
scroll to position [1011, 0]
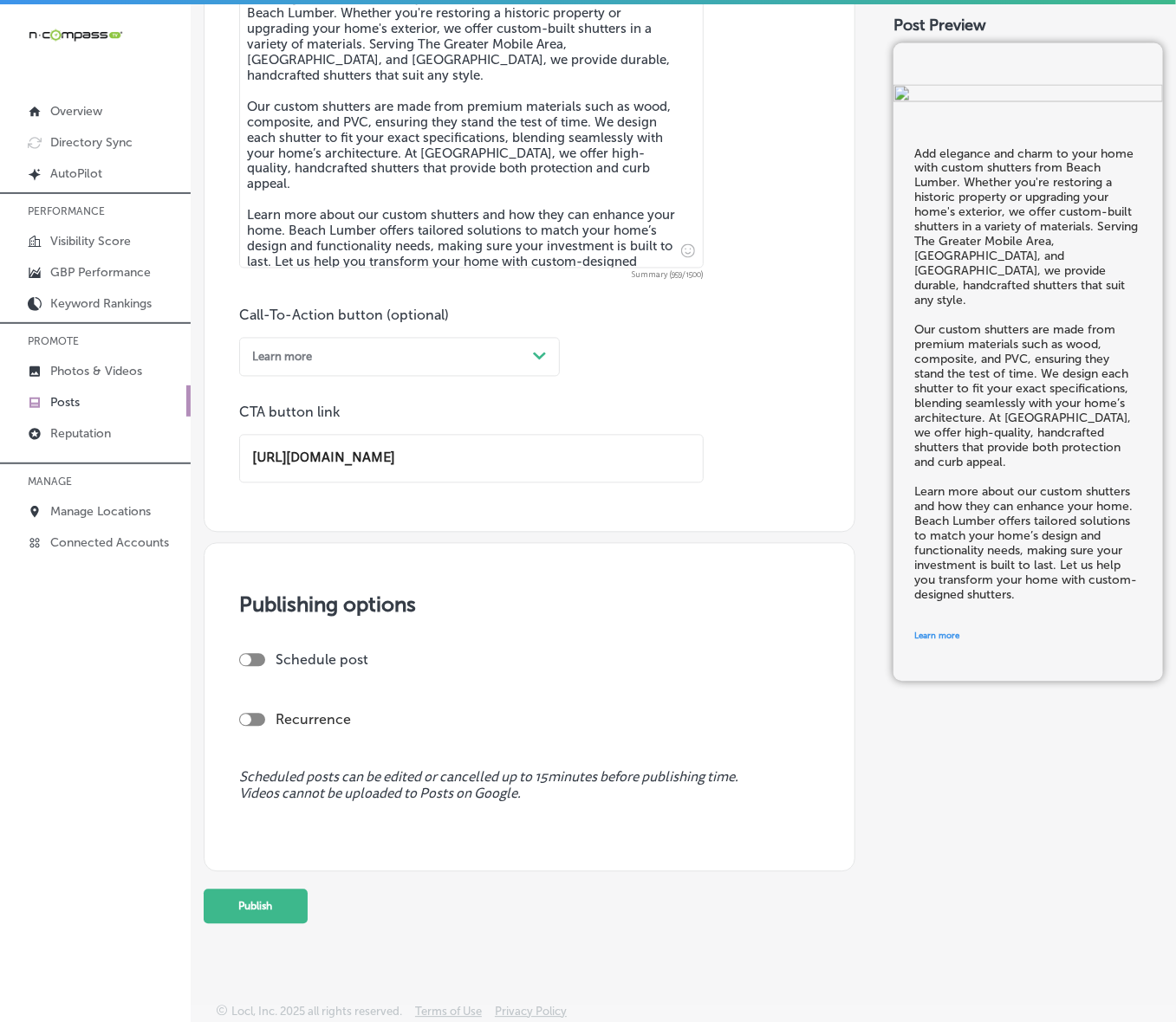
click at [253, 660] on div at bounding box center [252, 660] width 26 height 13
type input "[URL][DOMAIN_NAME]"
checkbox input "true"
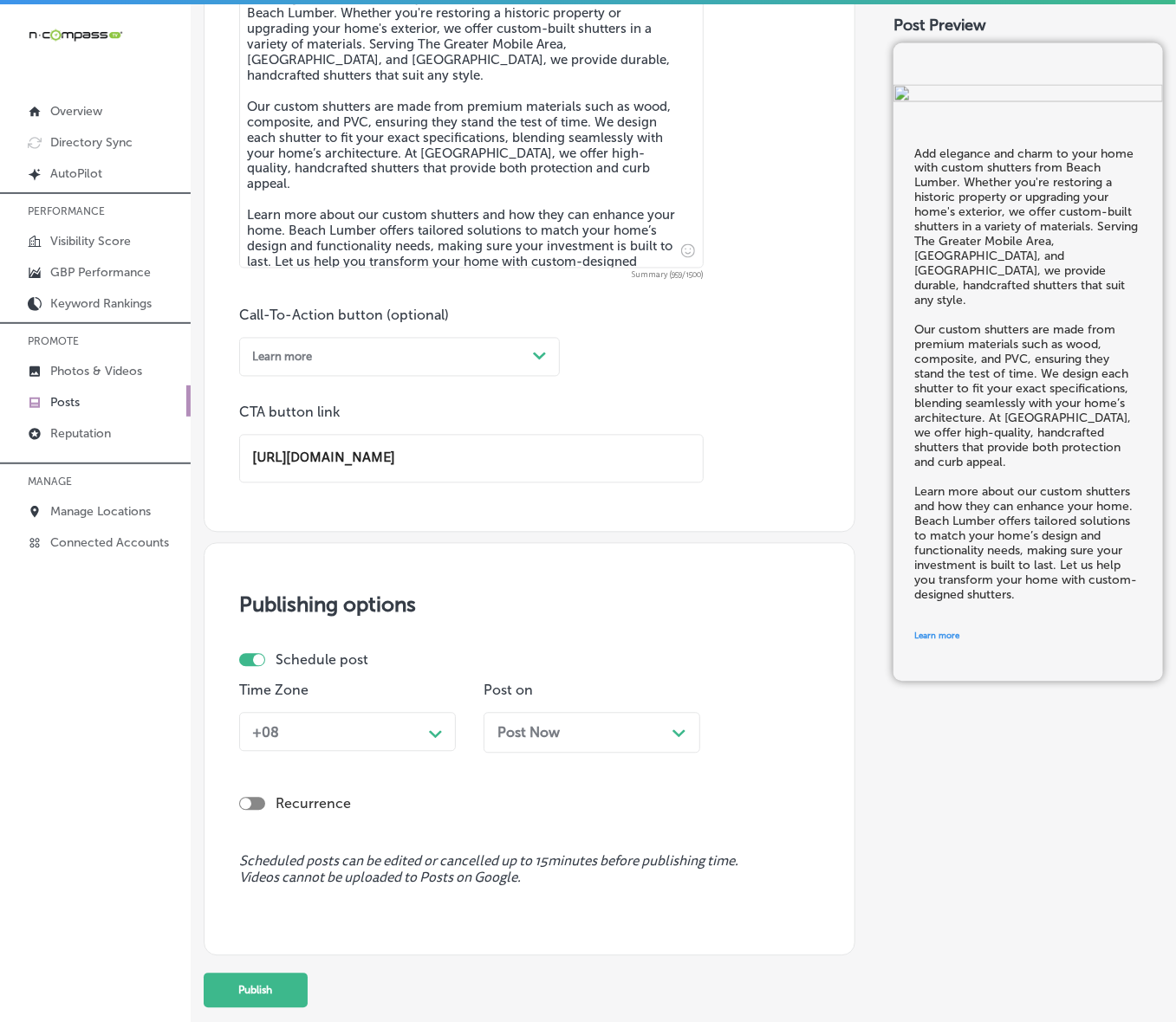
click at [356, 684] on div "+08" at bounding box center [333, 733] width 176 height 27
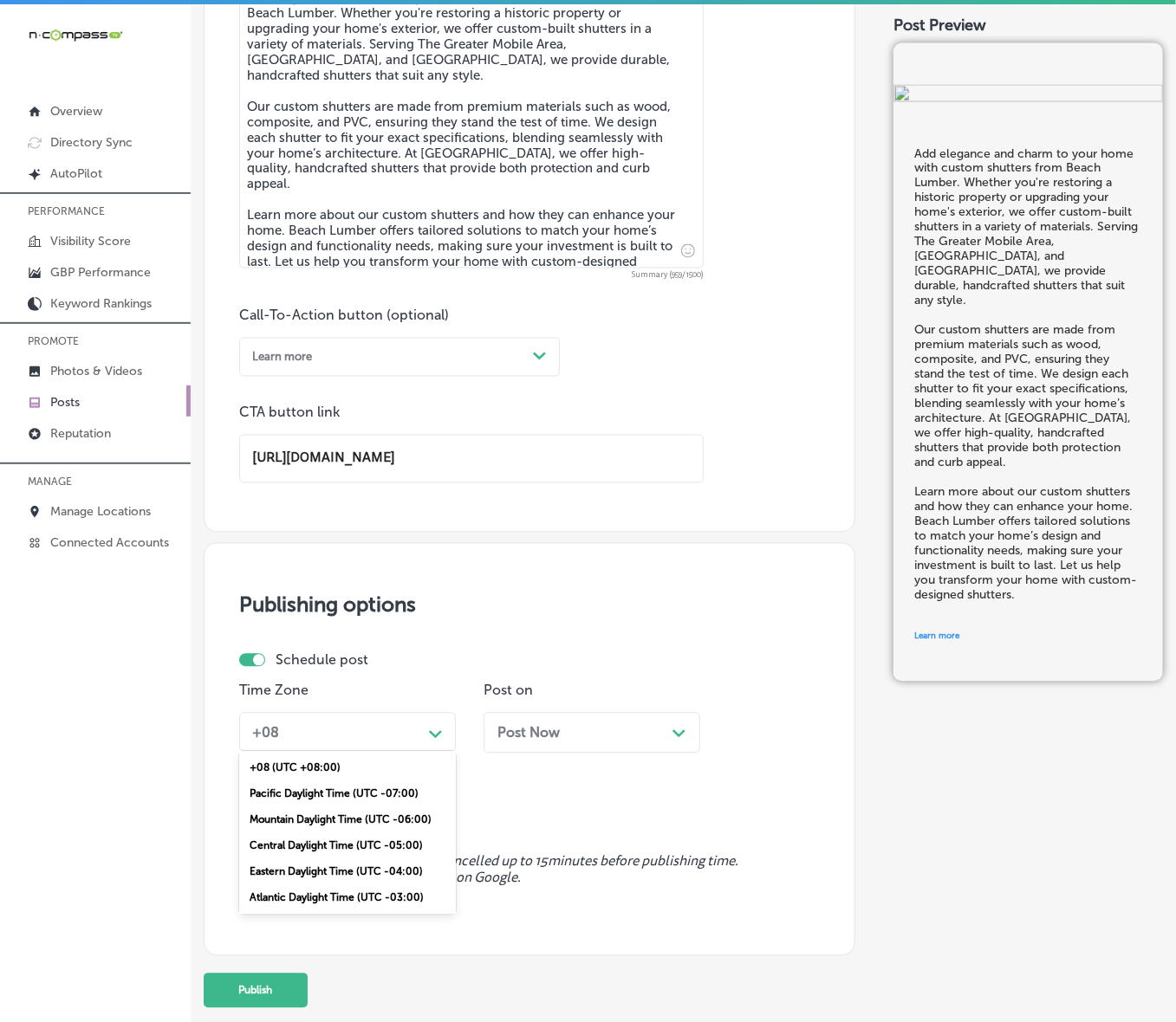
click at [348, 684] on div "Mountain Daylight Time (UTC -06:00)" at bounding box center [348, 820] width 217 height 26
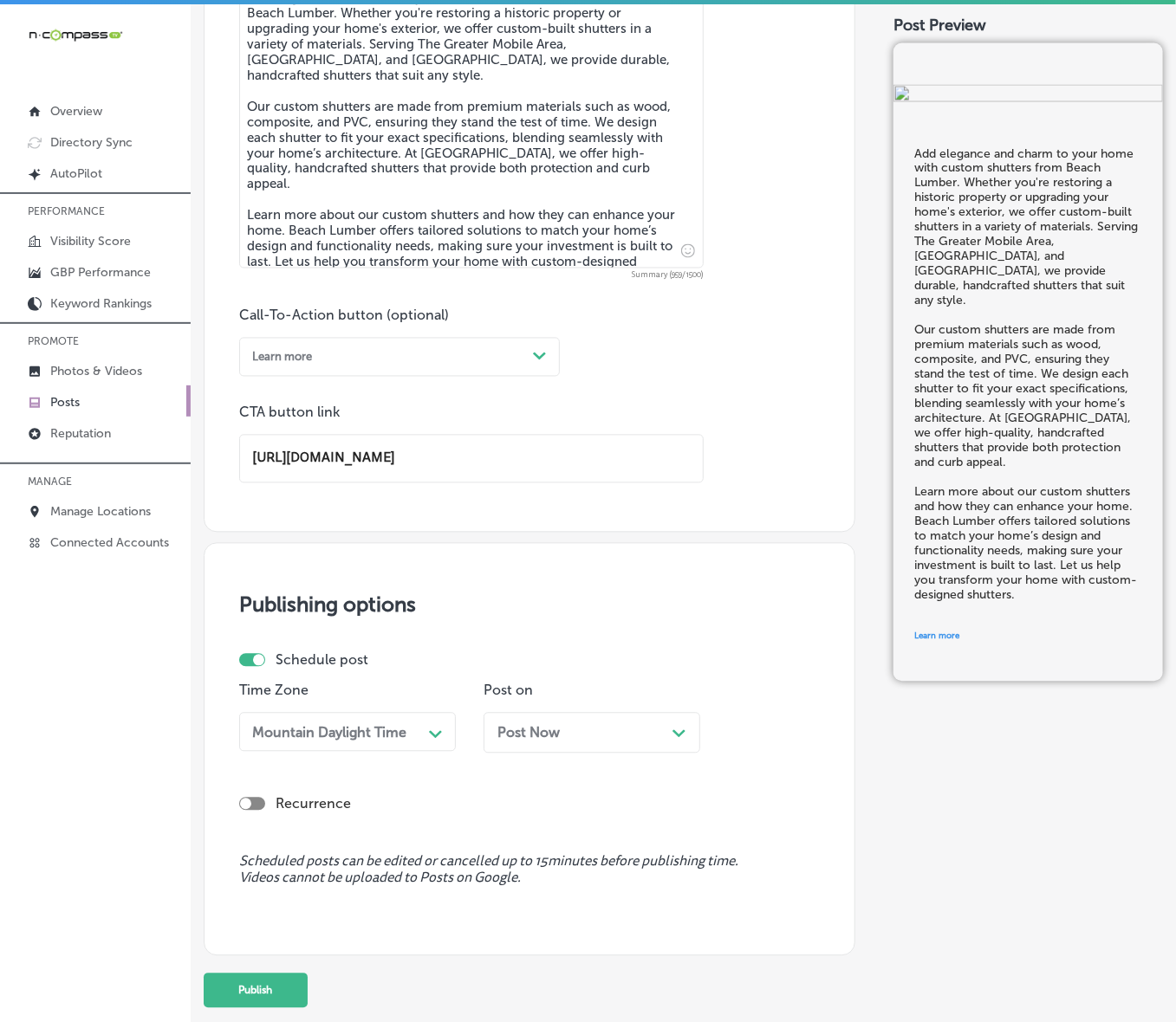
click at [550, 684] on span "Post Now" at bounding box center [528, 733] width 62 height 16
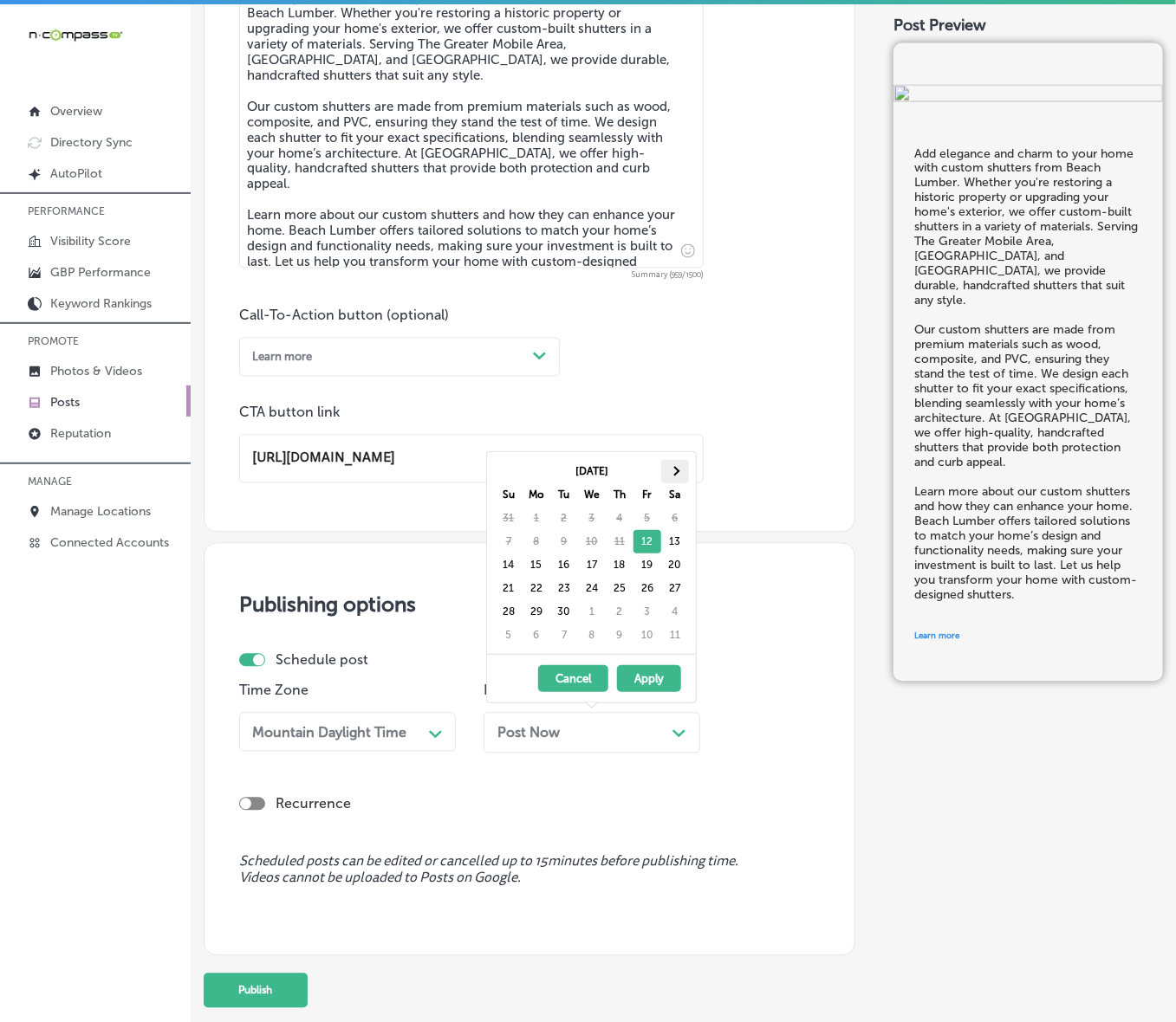
click at [668, 478] on th at bounding box center [674, 472] width 28 height 23
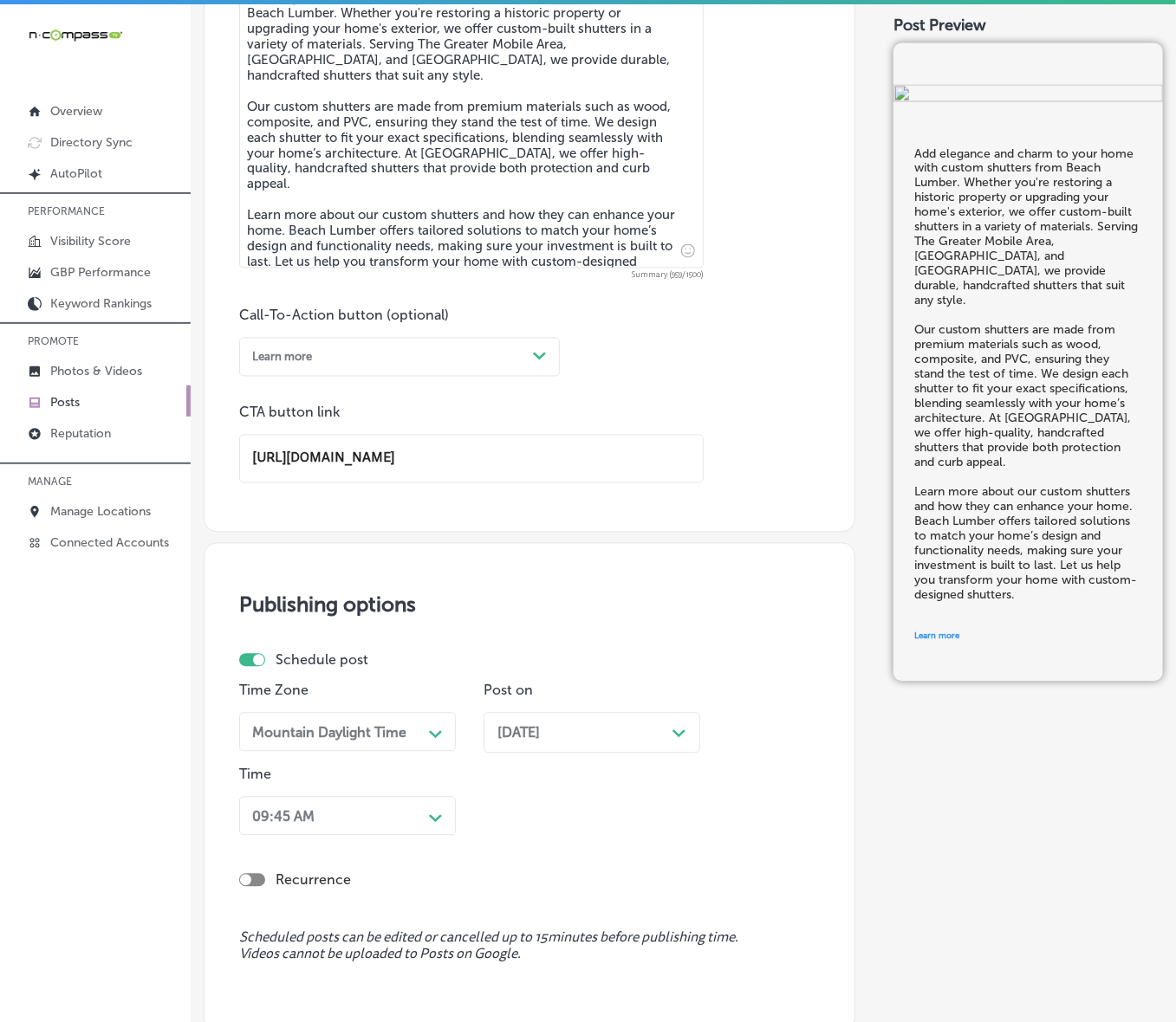
click at [338, 684] on div "09:45 AM Path Created with Sketch." at bounding box center [348, 816] width 217 height 39
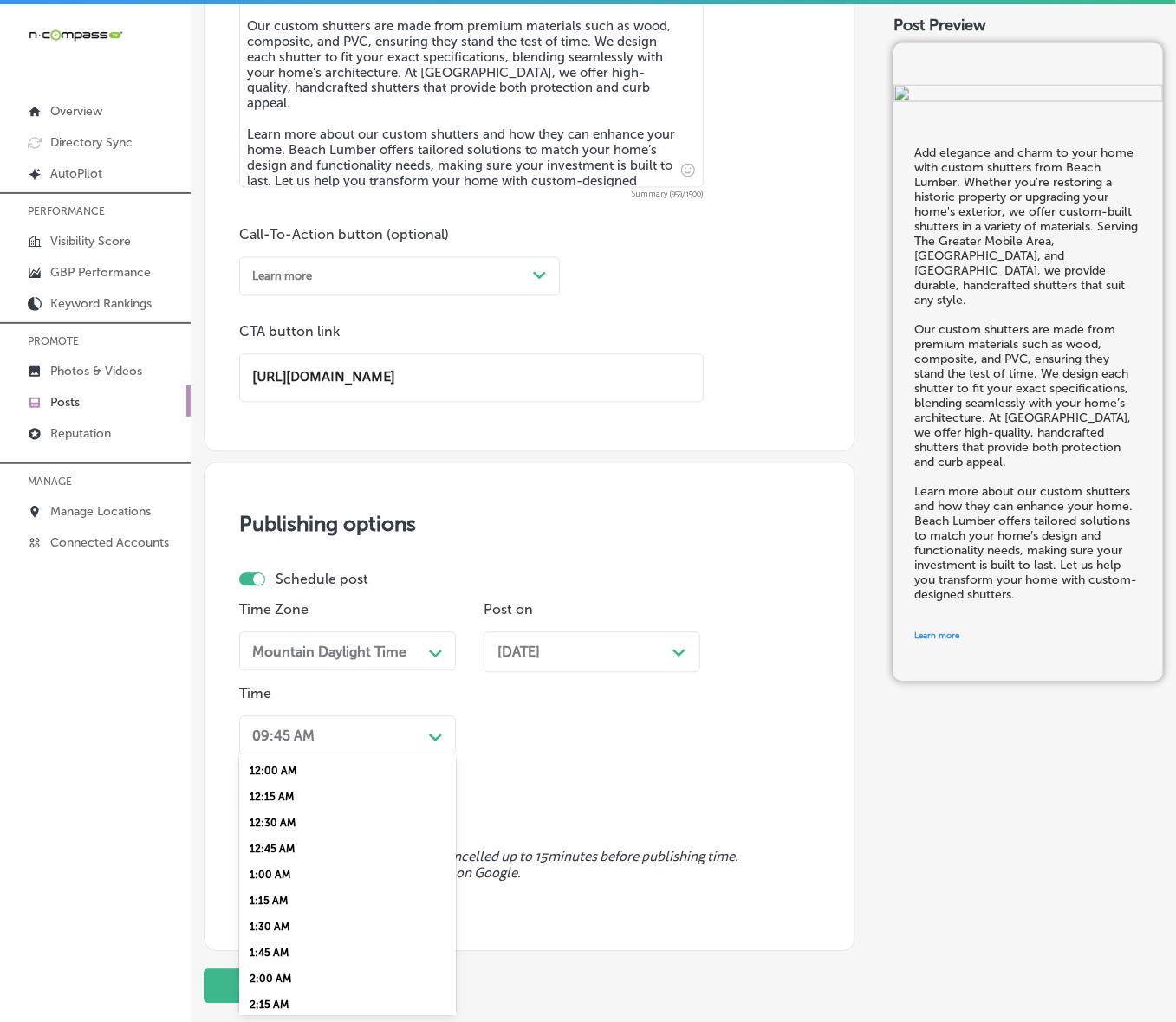
scroll to position [541, 0]
click at [286, 684] on div "7:00 AM" at bounding box center [348, 958] width 217 height 26
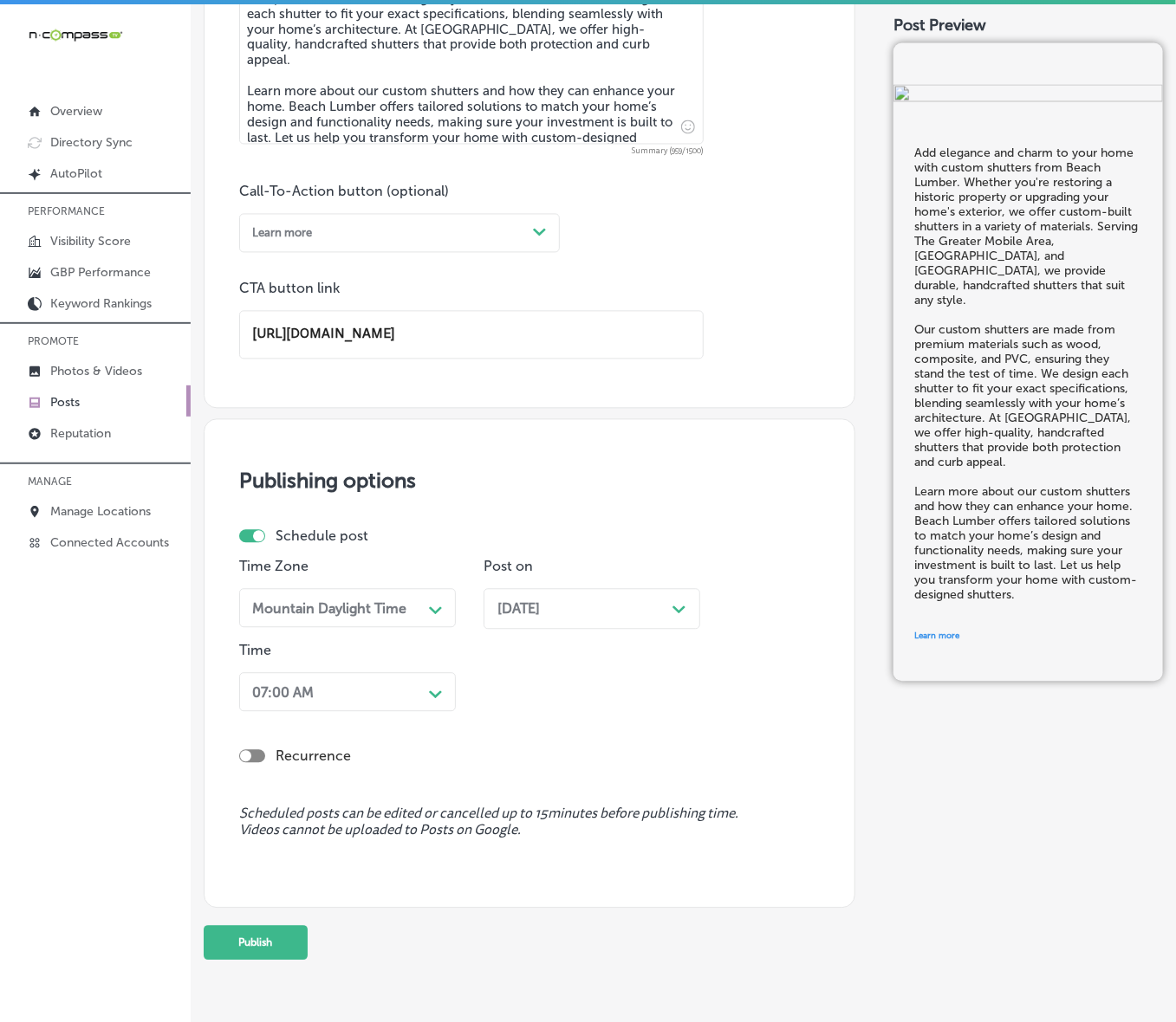
scroll to position [1171, 0]
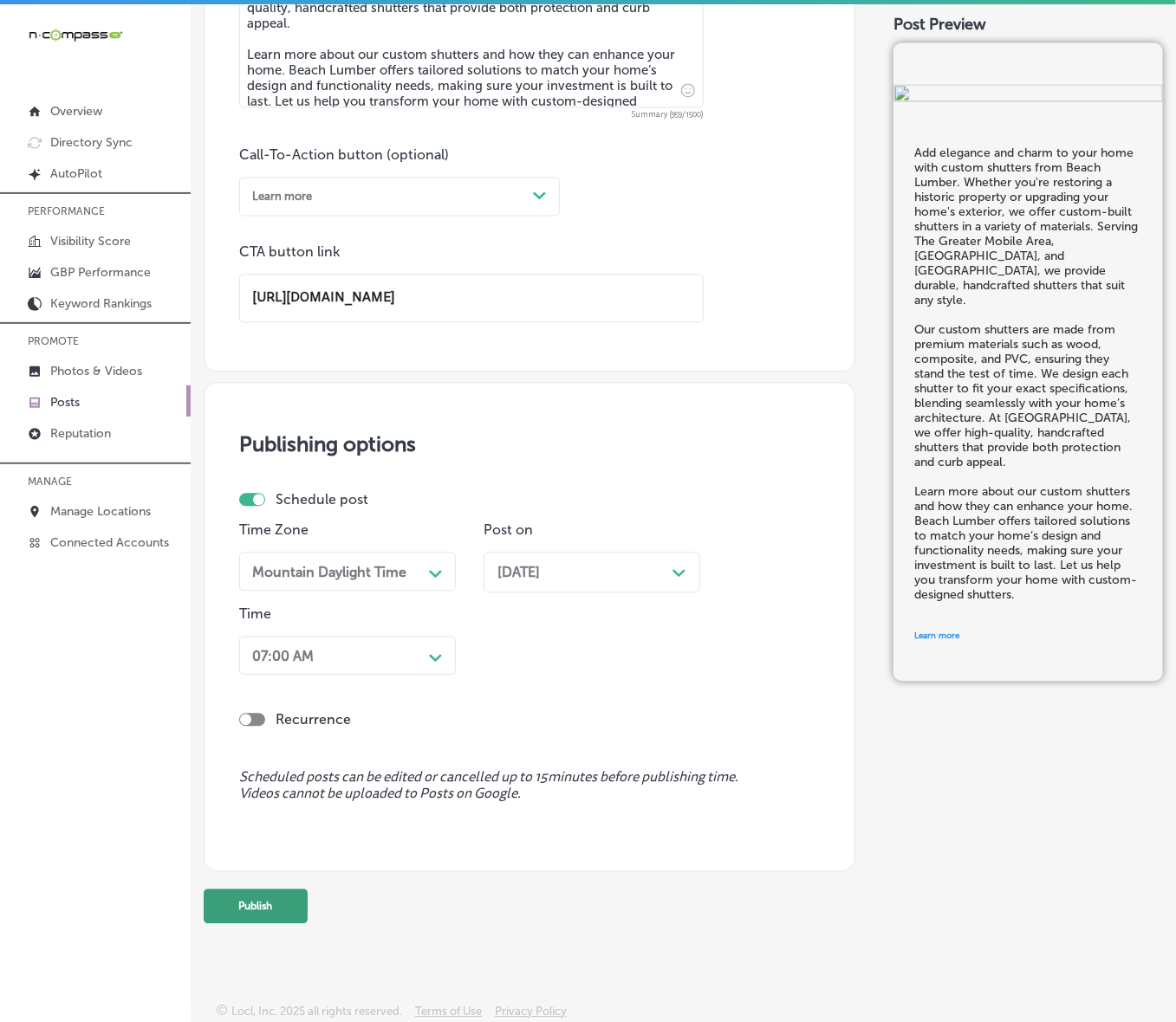
click at [278, 684] on button "Publish" at bounding box center [255, 907] width 104 height 34
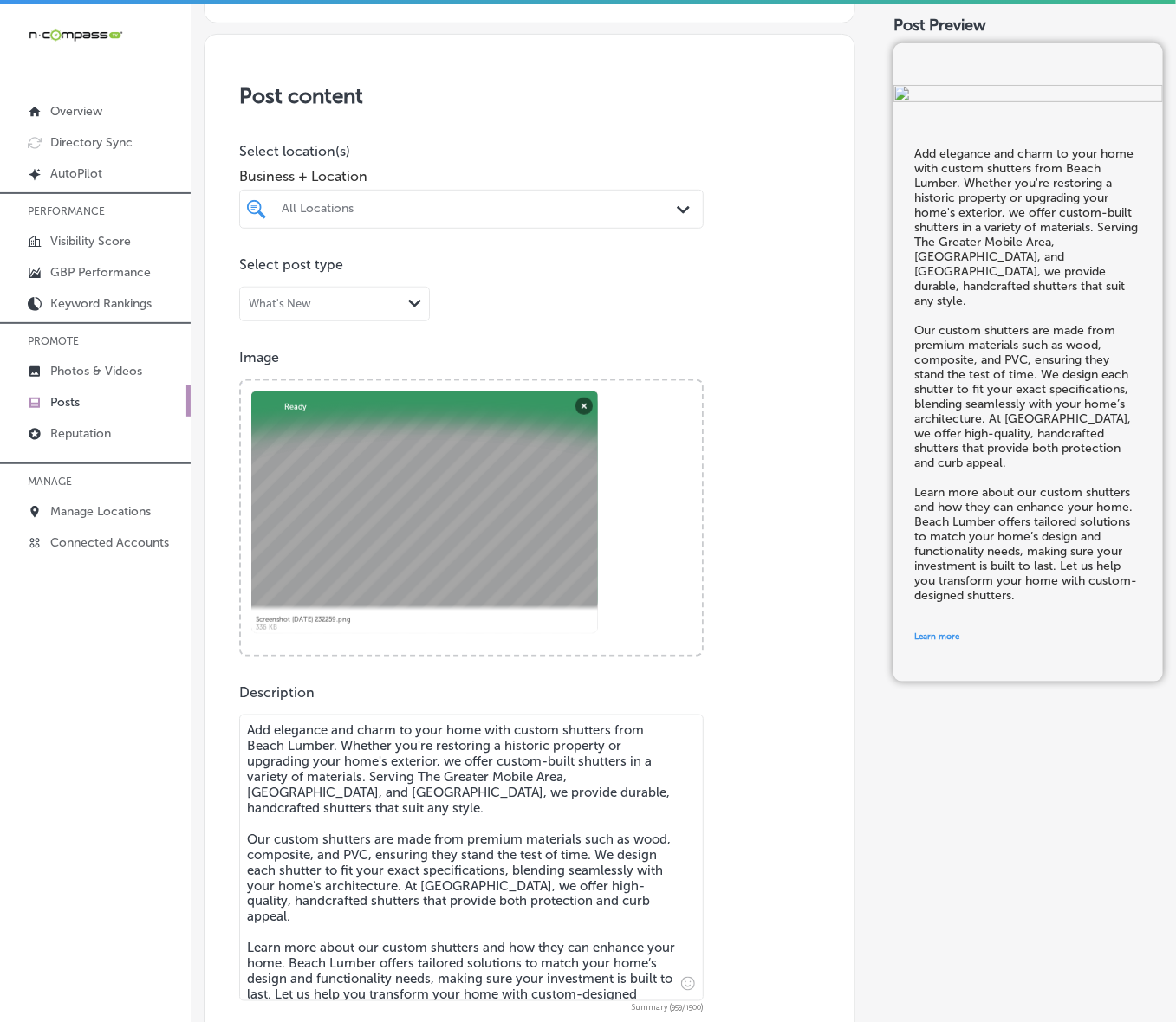
scroll to position [196, 0]
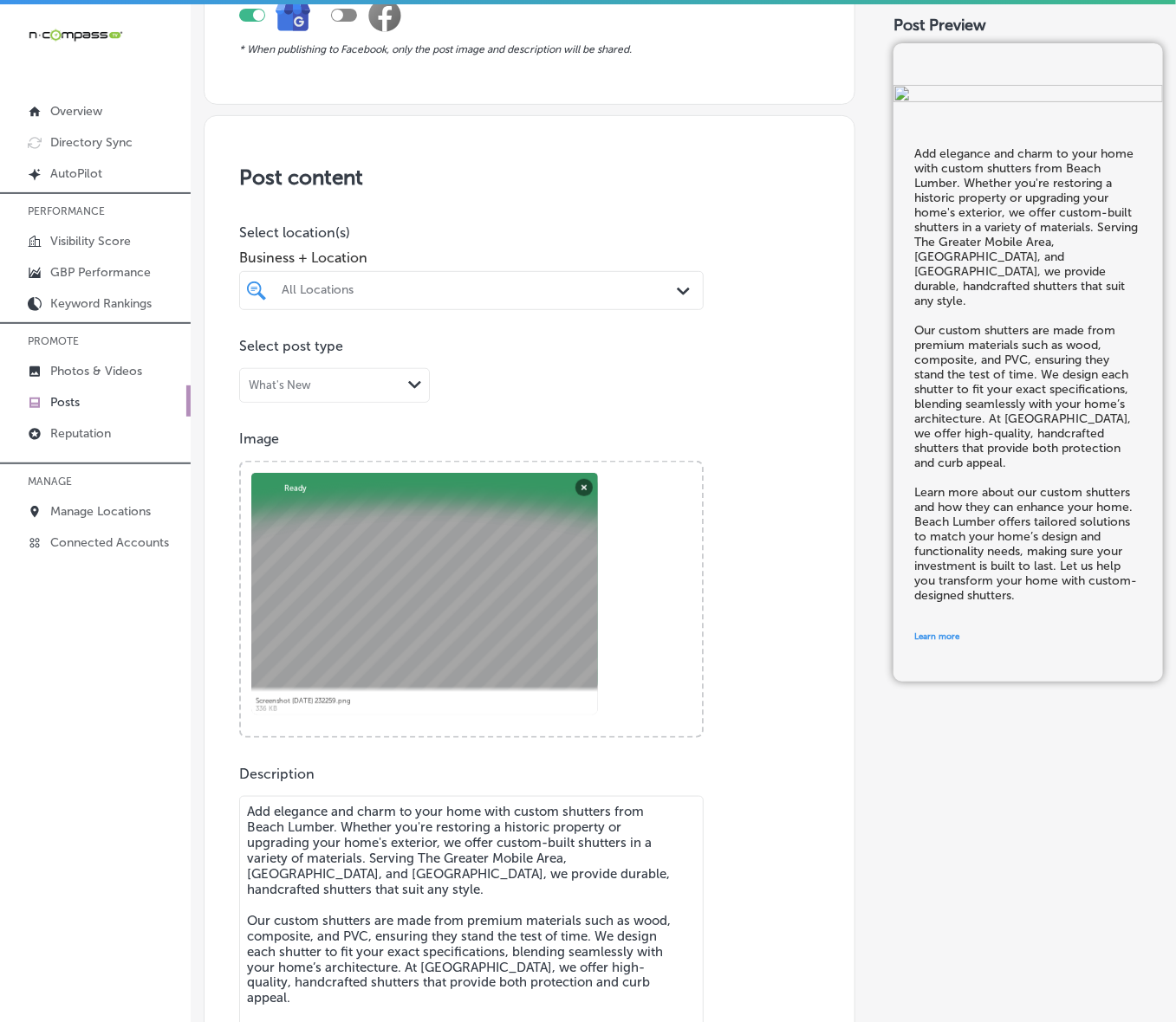
click at [556, 292] on div "All Locations" at bounding box center [480, 291] width 397 height 14
click at [603, 348] on div "Beach Lumber Biloxi, [GEOGRAPHIC_DATA], [GEOGRAPHIC_DATA] | [GEOGRAPHIC_DATA], …" at bounding box center [453, 349] width 351 height 14
type input "beach lumber"
click at [820, 313] on div "Post content Select location(s) Business + Location option focused, 2 of 168. 2…" at bounding box center [529, 731] width 652 height 1233
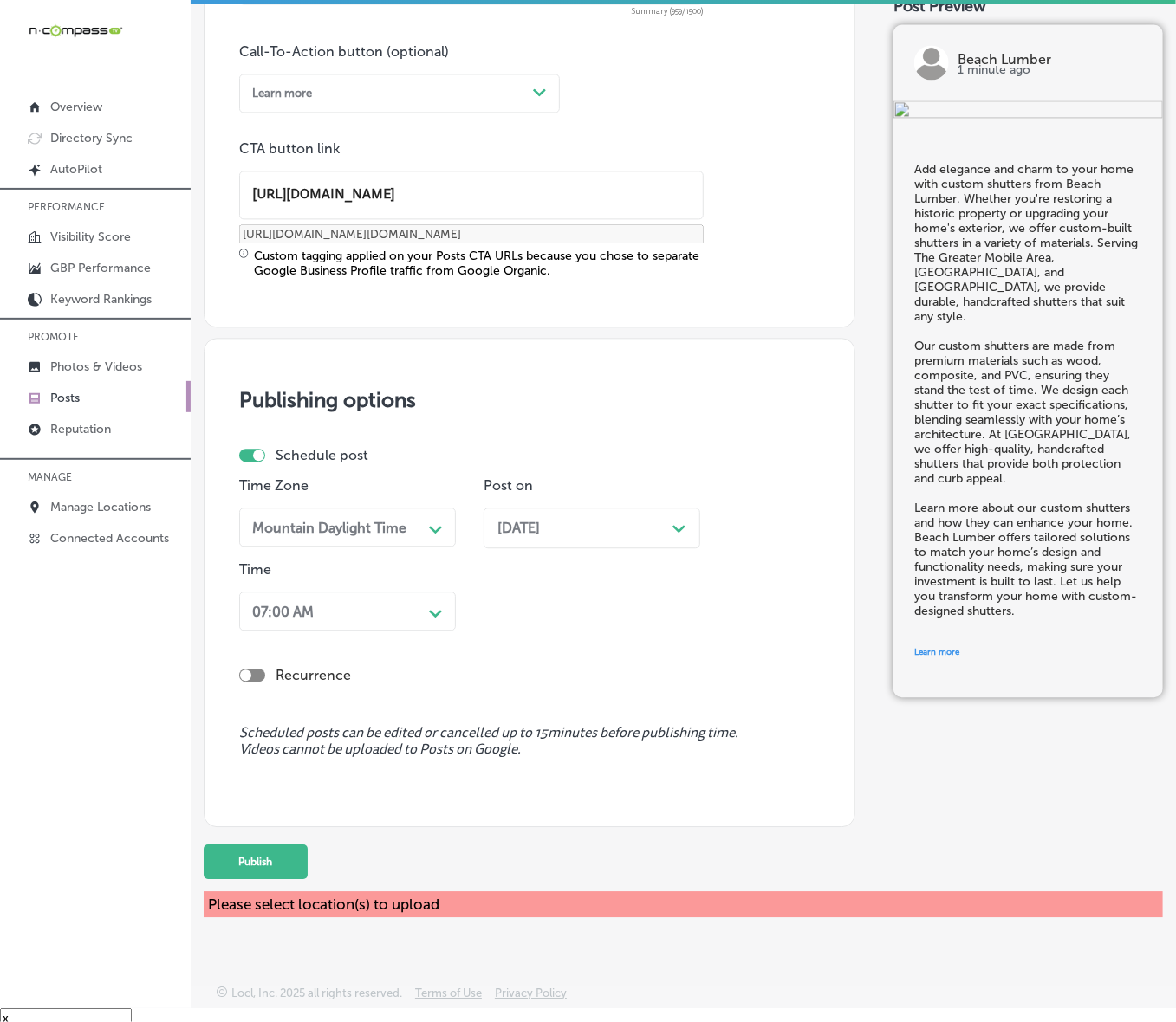
scroll to position [23, 0]
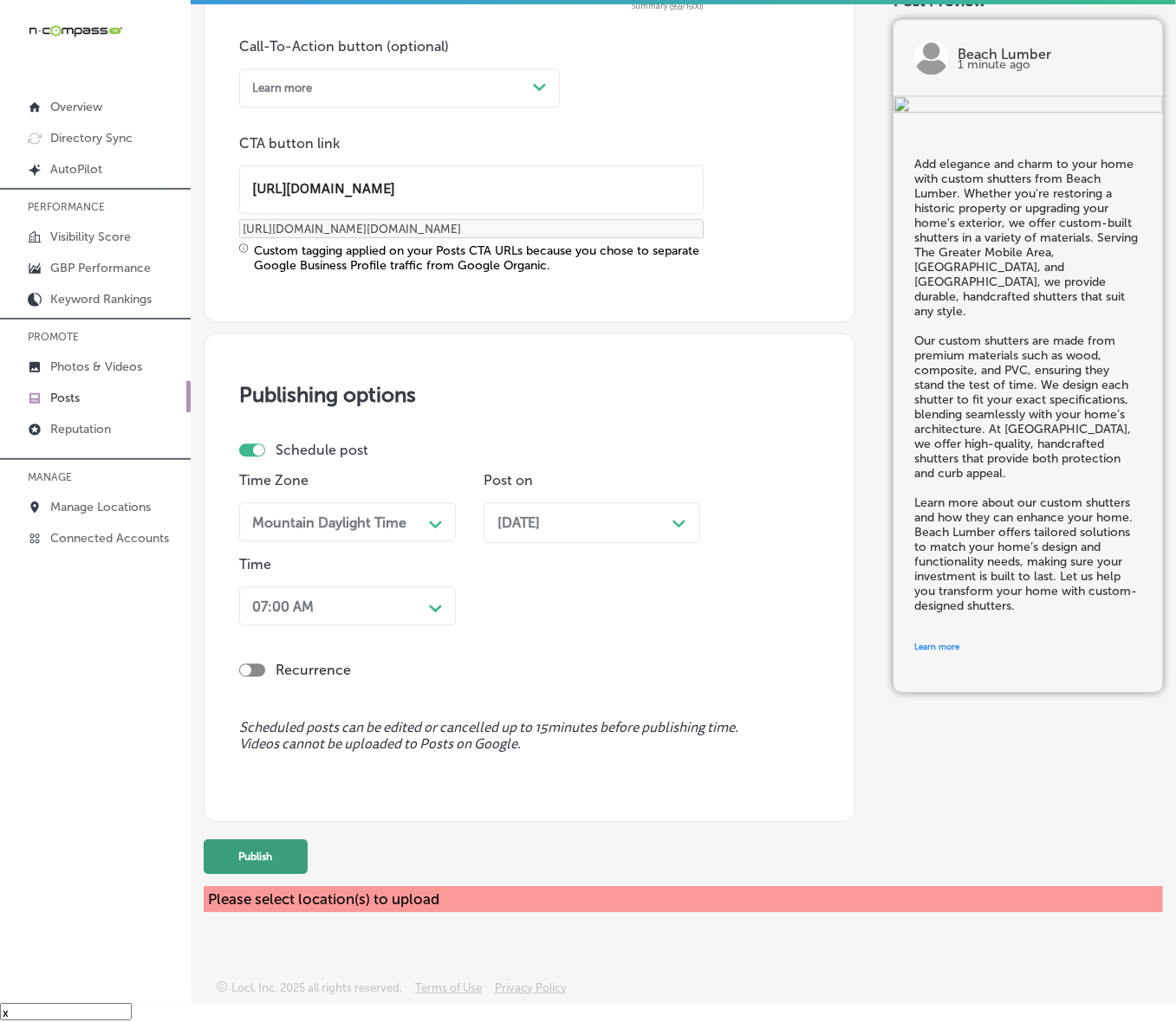
click at [260, 684] on button "Publish" at bounding box center [255, 856] width 104 height 34
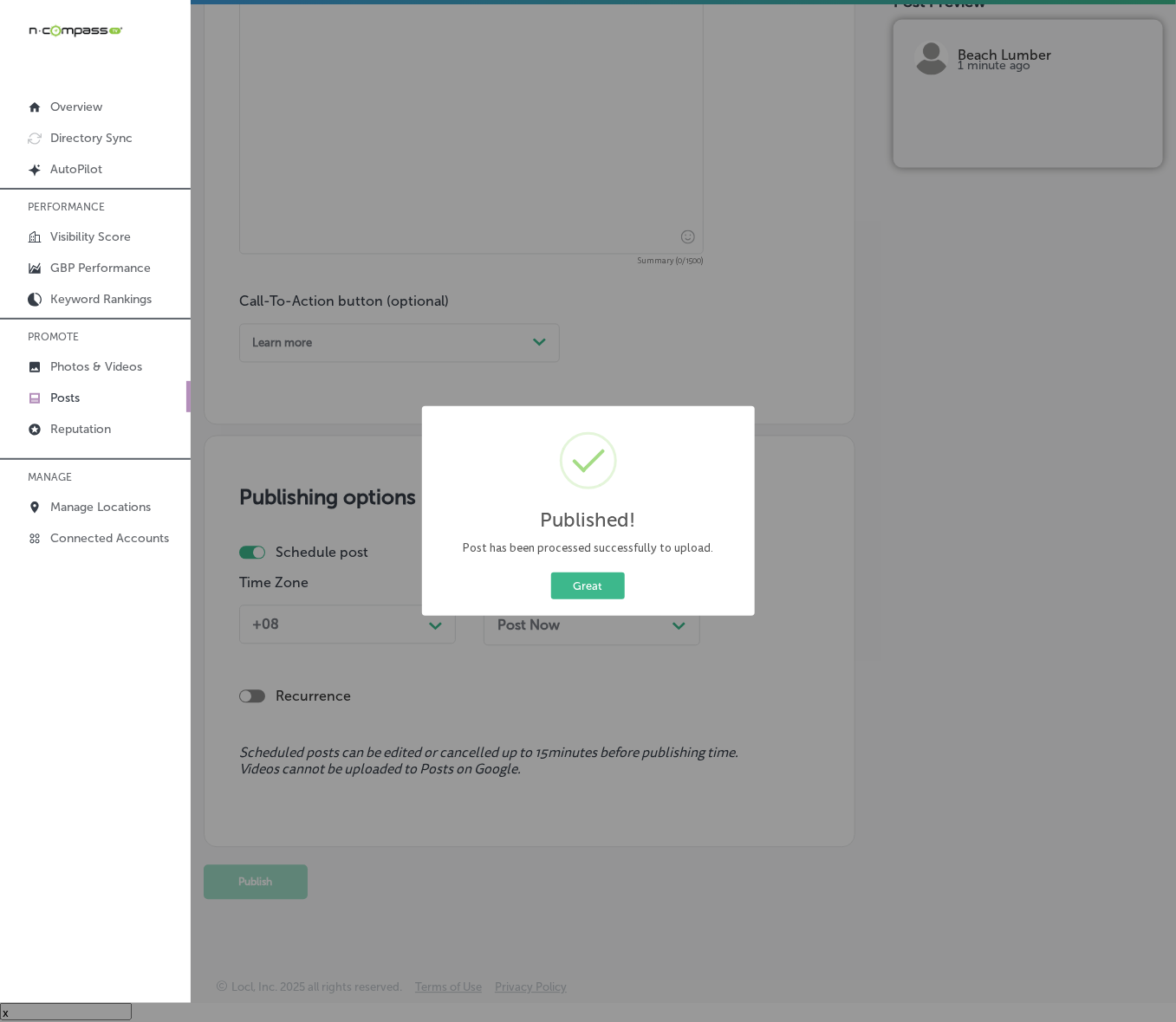
scroll to position [1000, 0]
click at [577, 593] on button "Great" at bounding box center [588, 586] width 74 height 27
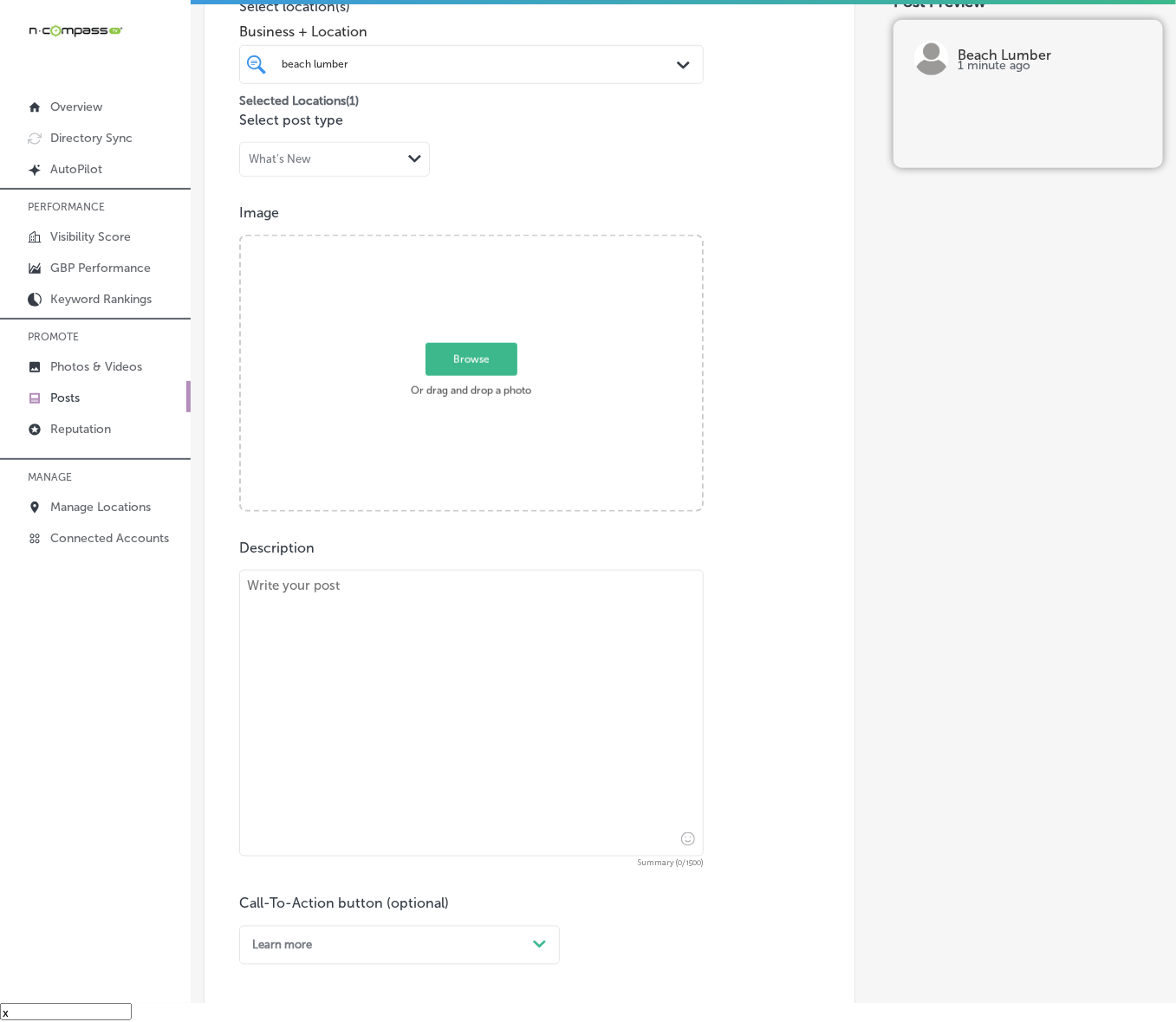
scroll to position [242, 0]
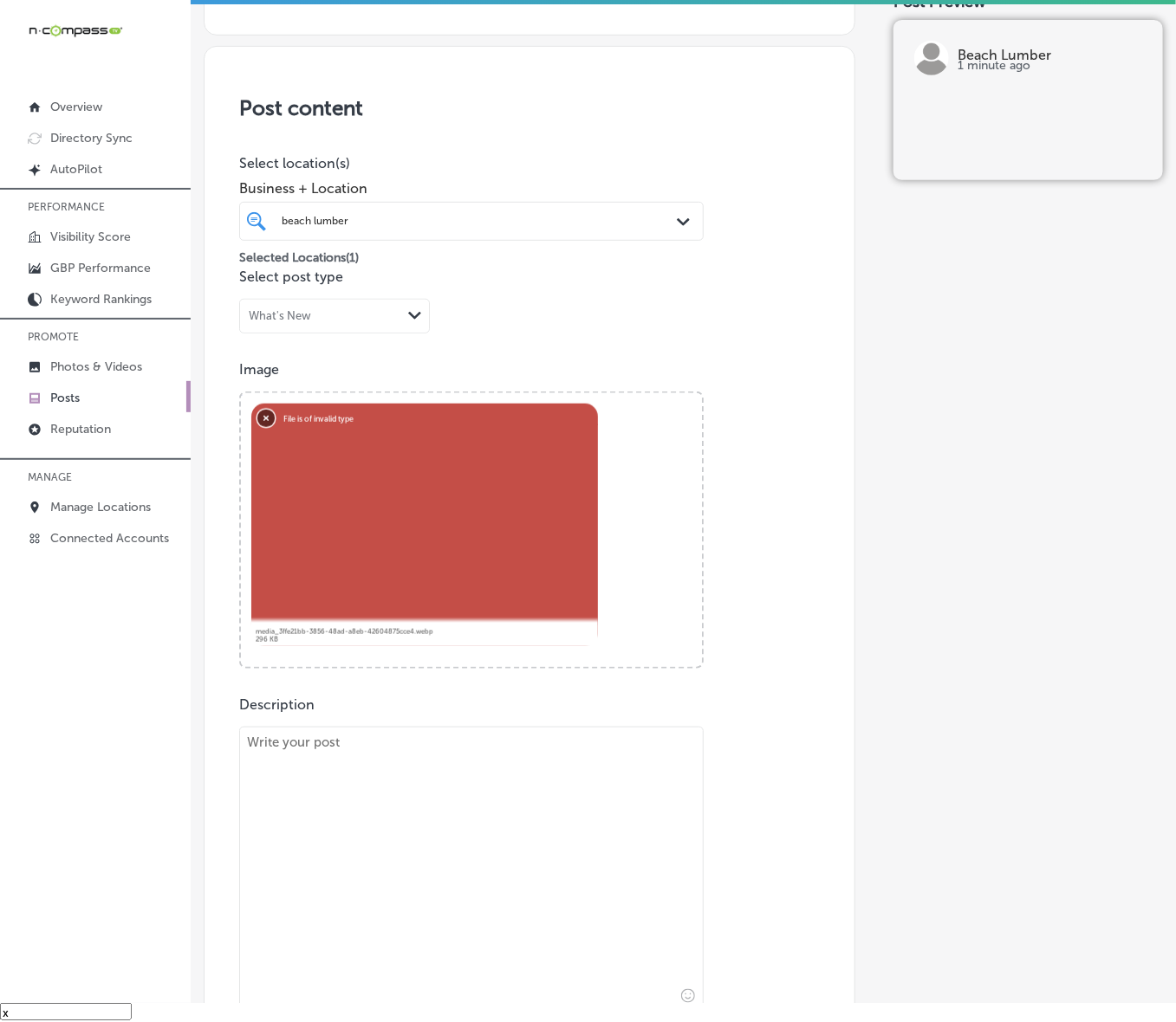
click at [260, 412] on button "Remove" at bounding box center [266, 417] width 17 height 17
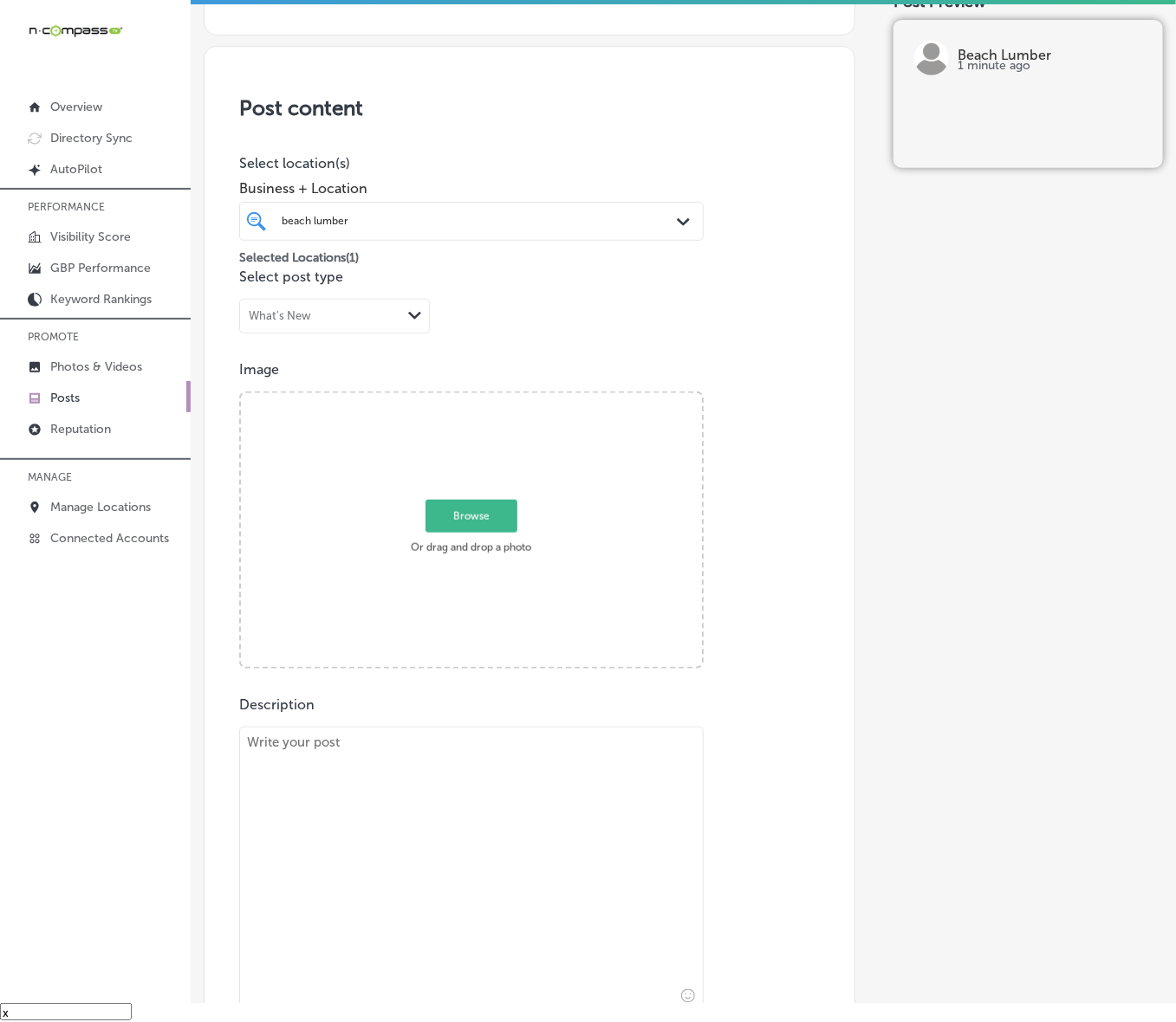
click at [477, 515] on span "Browse" at bounding box center [471, 516] width 92 height 33
click at [477, 399] on input "Browse Or drag and drop a photo" at bounding box center [471, 396] width 461 height 5
type input "C:\fakepath\Screenshot [DATE] 232355.png"
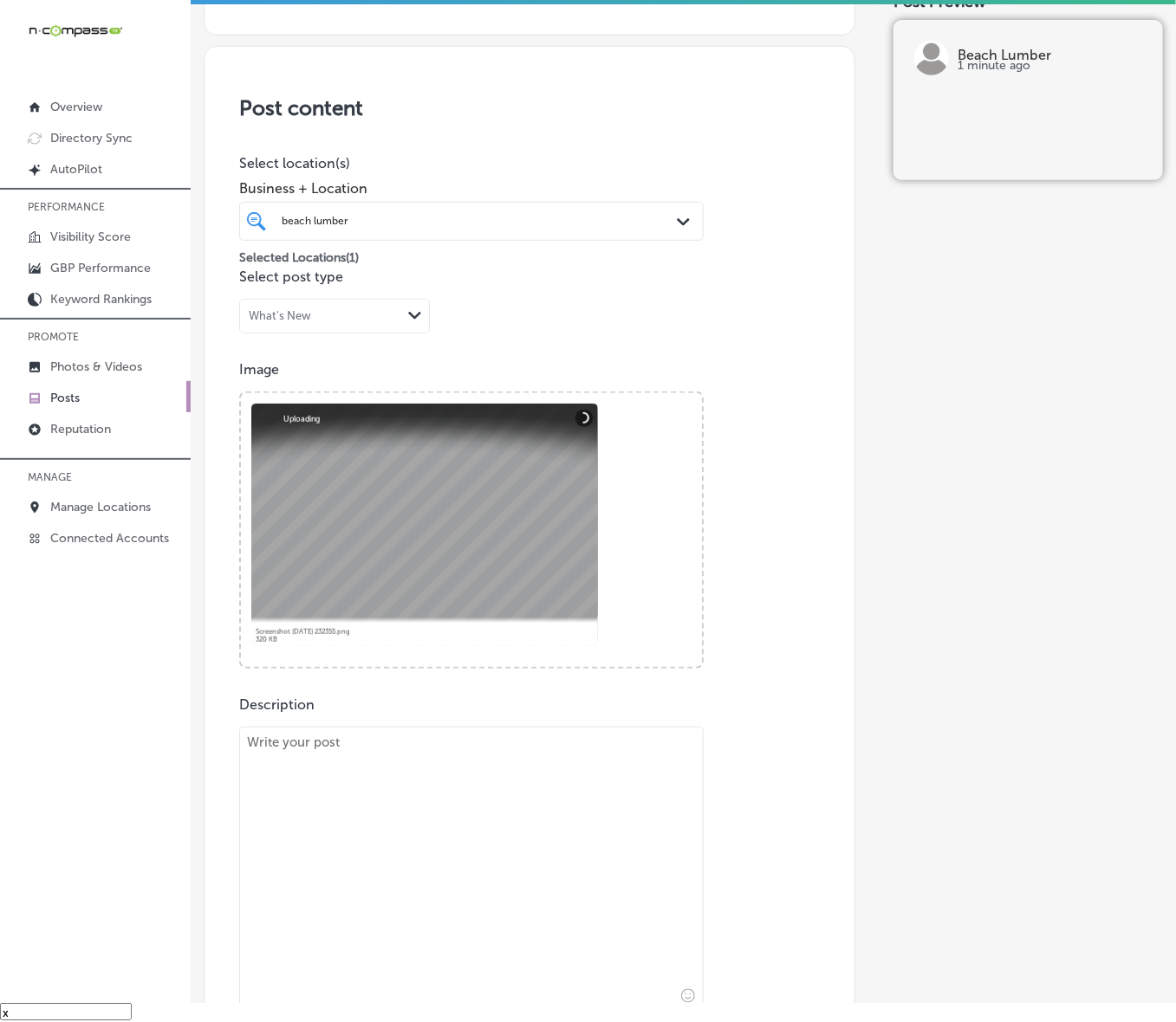
click at [538, 684] on textarea at bounding box center [472, 870] width 465 height 286
paste textarea "When it comes to building strong structures, quality hardware is essential. At …"
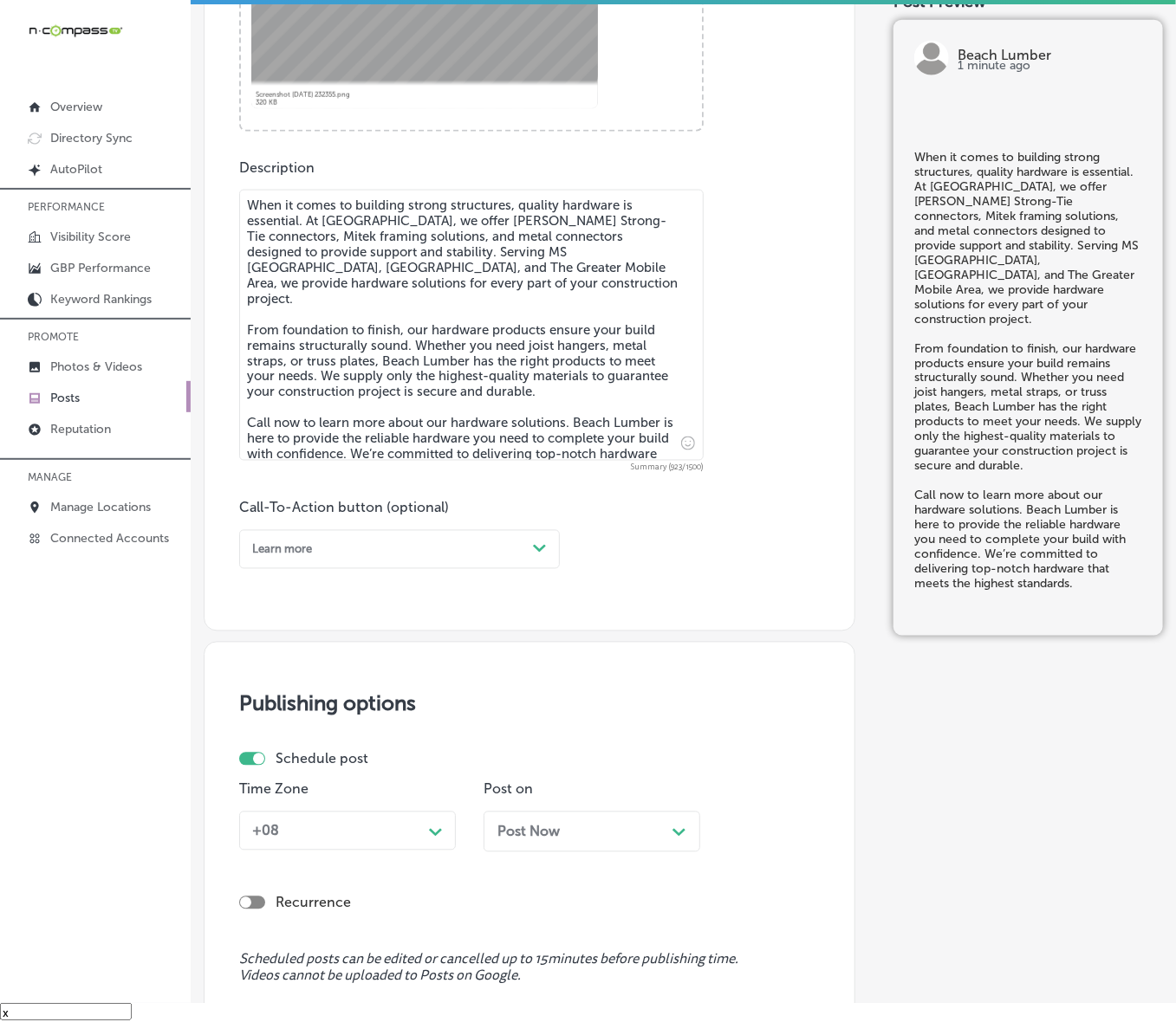
scroll to position [784, 0]
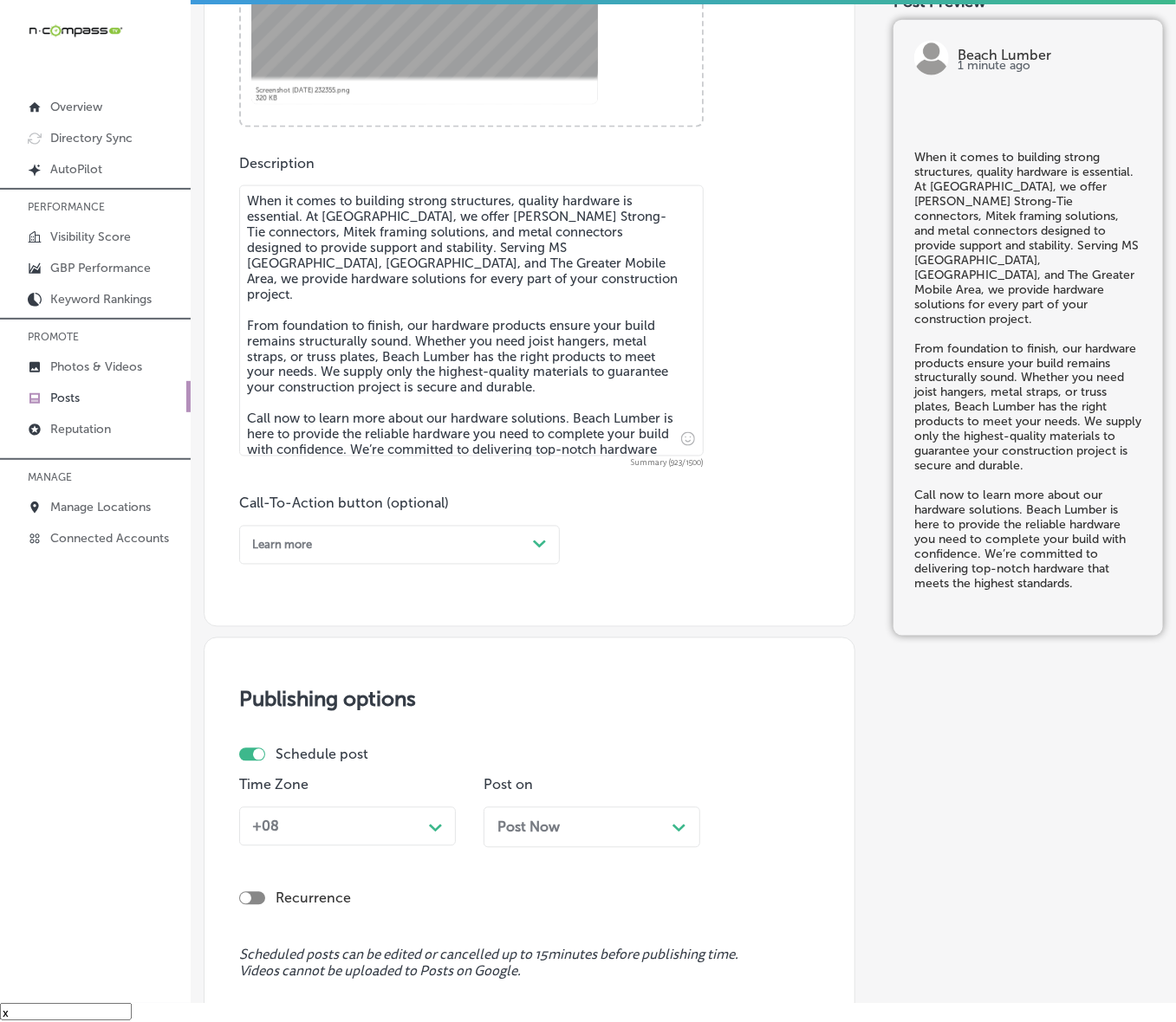
type textarea "When it comes to building strong structures, quality hardware is essential. At …"
click at [542, 544] on polygon at bounding box center [539, 544] width 13 height 8
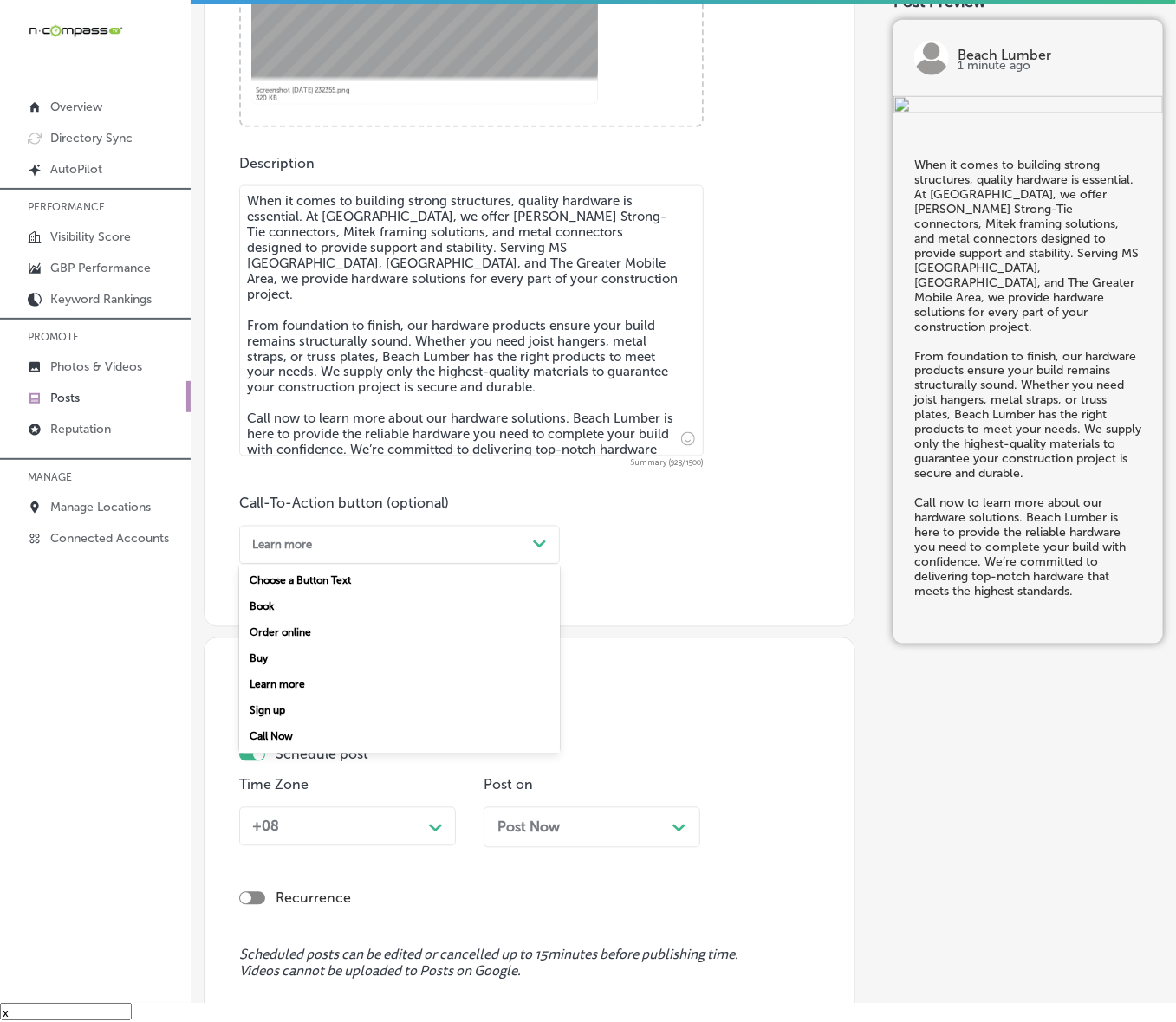
click at [294, 684] on div "Call Now" at bounding box center [400, 737] width 321 height 26
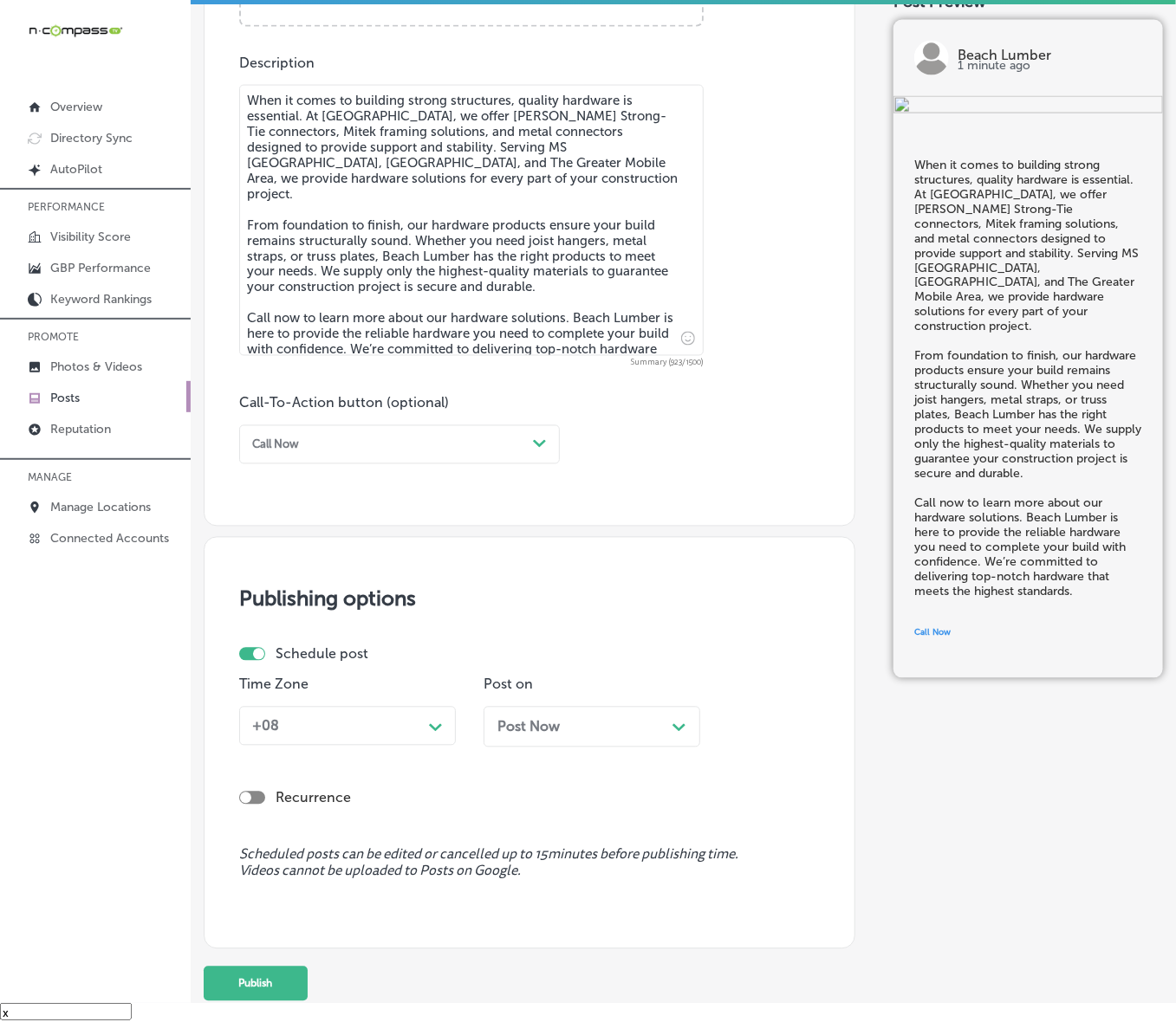
scroll to position [985, 0]
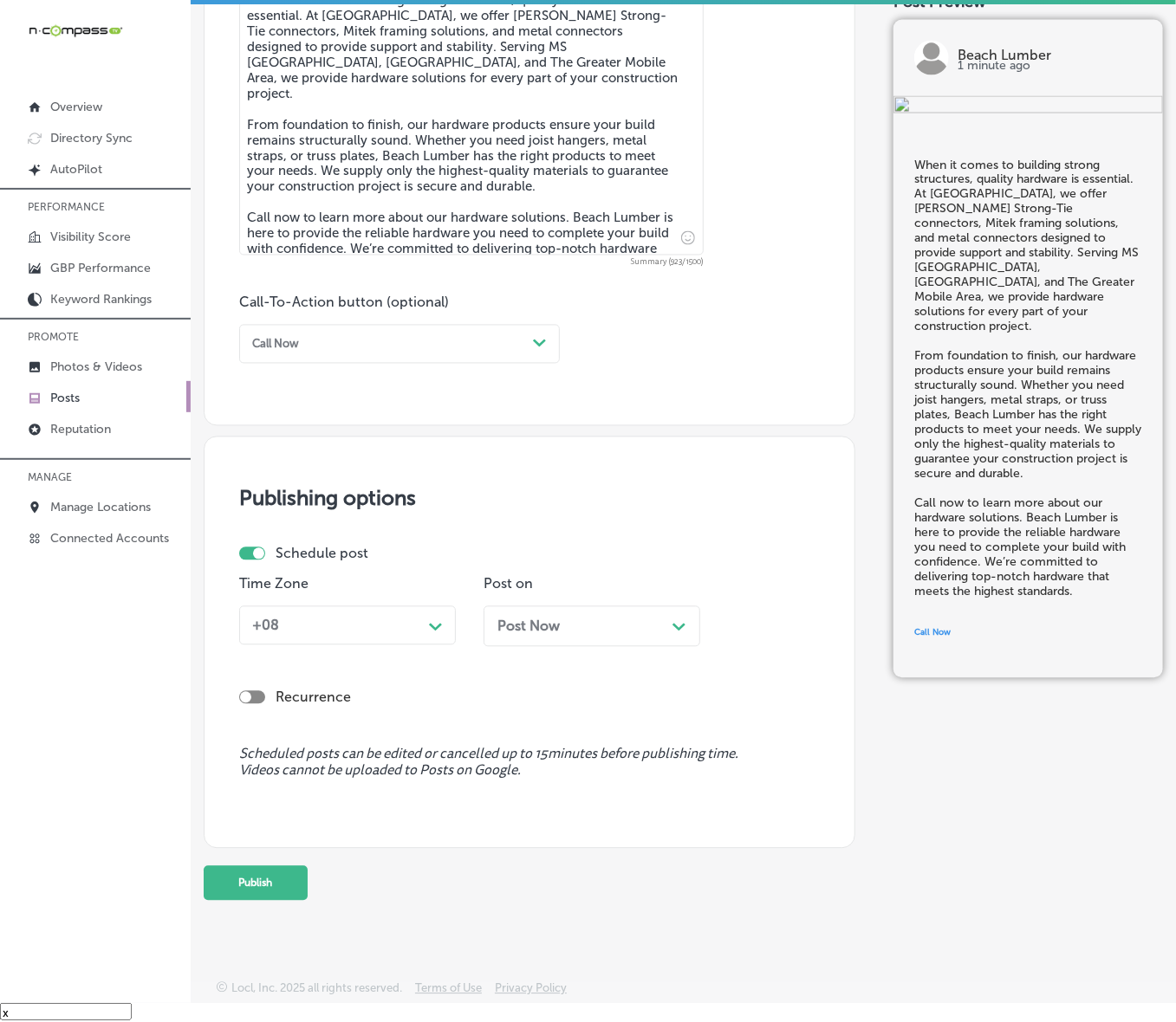
click at [438, 629] on icon "Path Created with Sketch." at bounding box center [435, 628] width 13 height 8
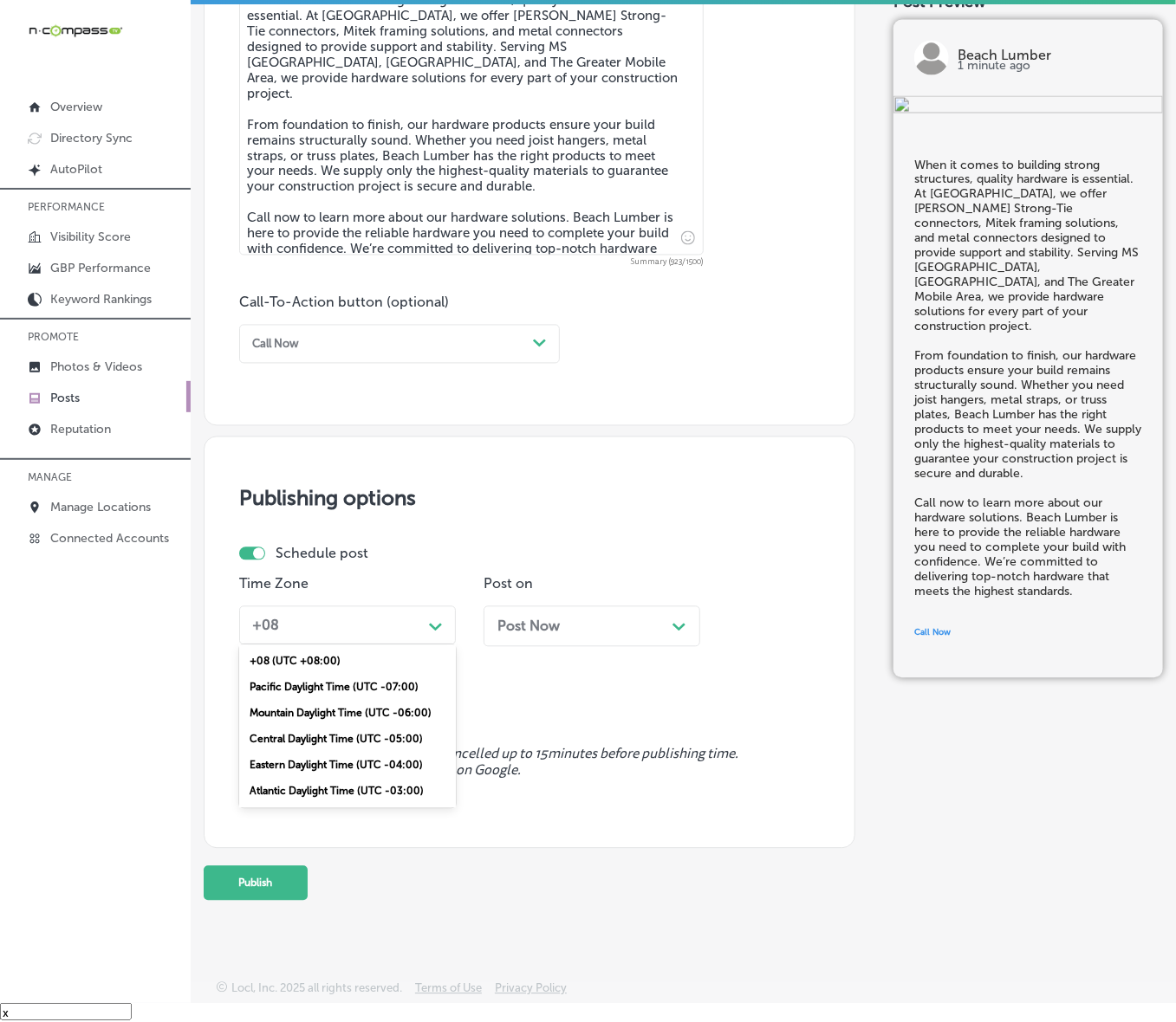
click at [381, 684] on div "Mountain Daylight Time (UTC -06:00)" at bounding box center [348, 713] width 217 height 26
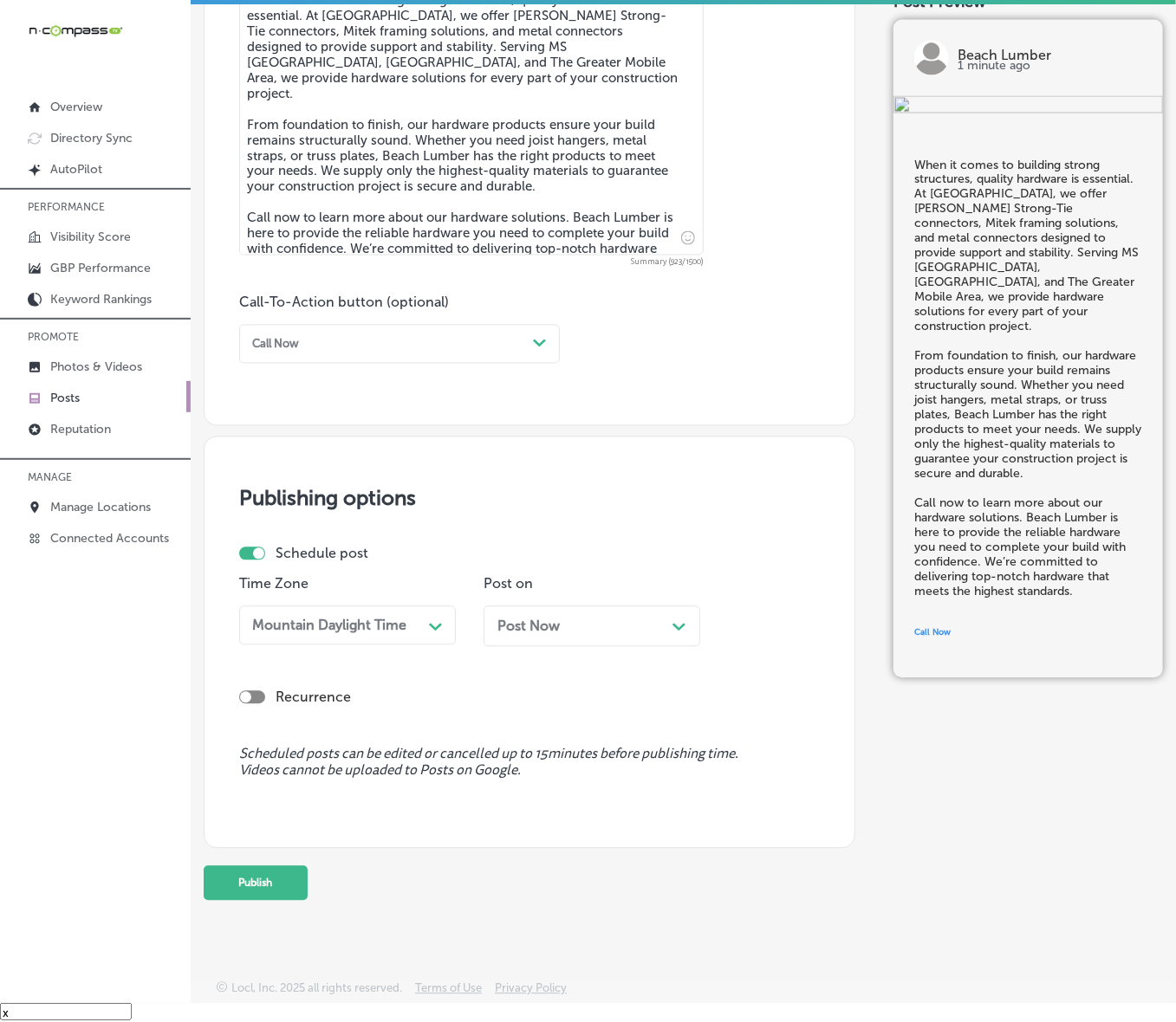
click at [533, 629] on span "Post Now" at bounding box center [528, 627] width 62 height 16
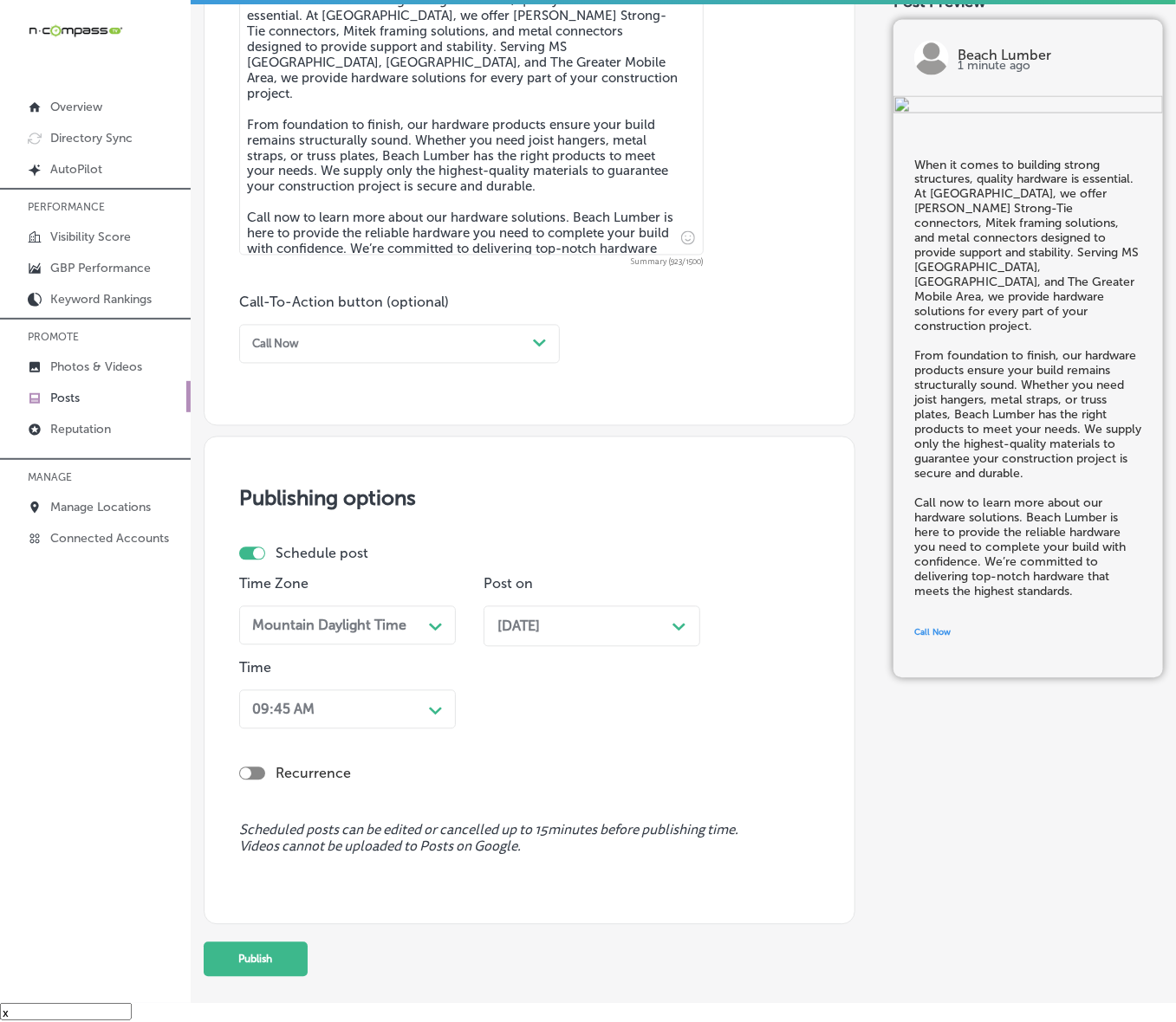
click at [442, 684] on div "Path Created with Sketch." at bounding box center [435, 709] width 14 height 14
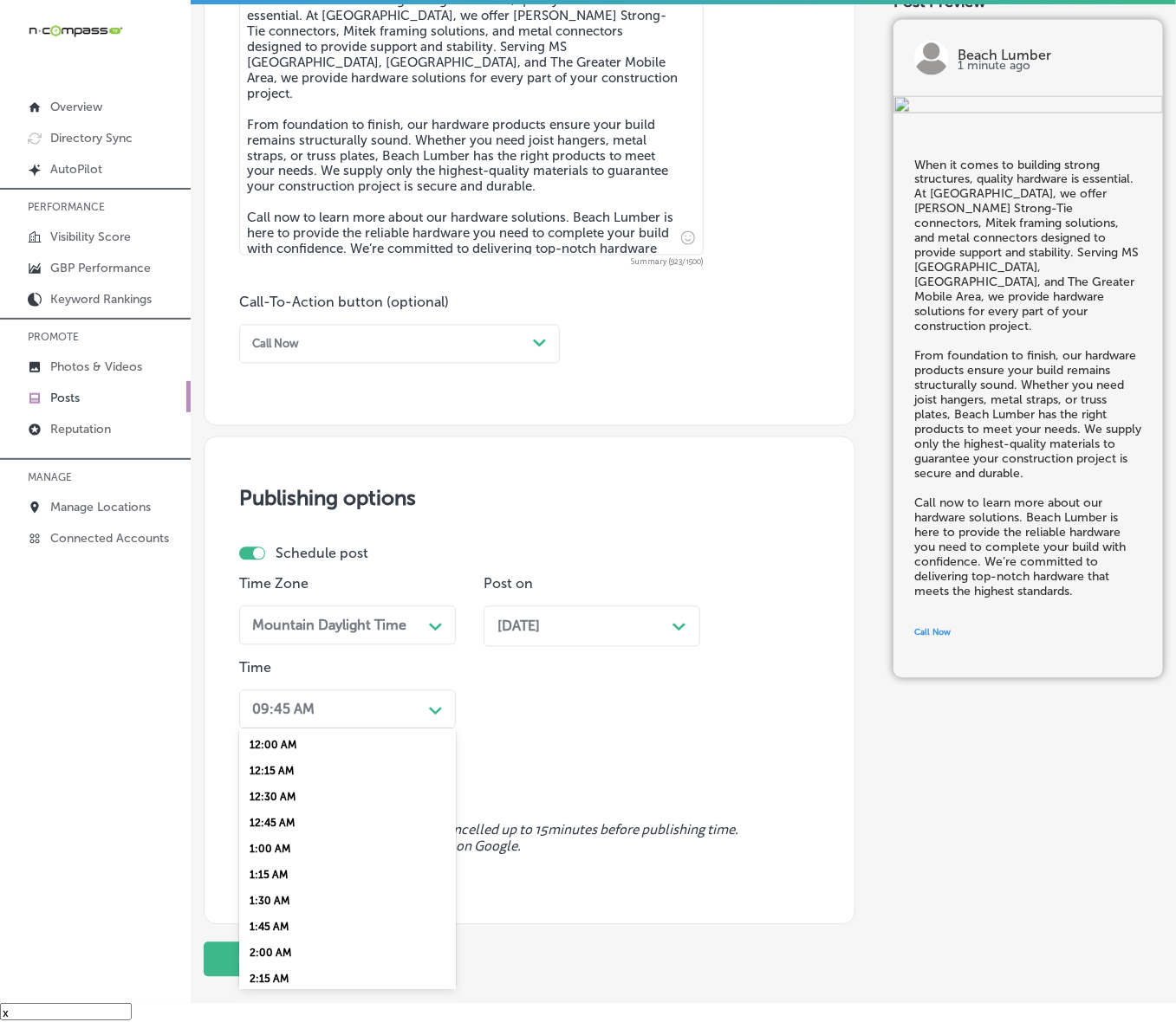
scroll to position [541, 0]
click at [263, 684] on div "7:00 AM" at bounding box center [348, 932] width 217 height 26
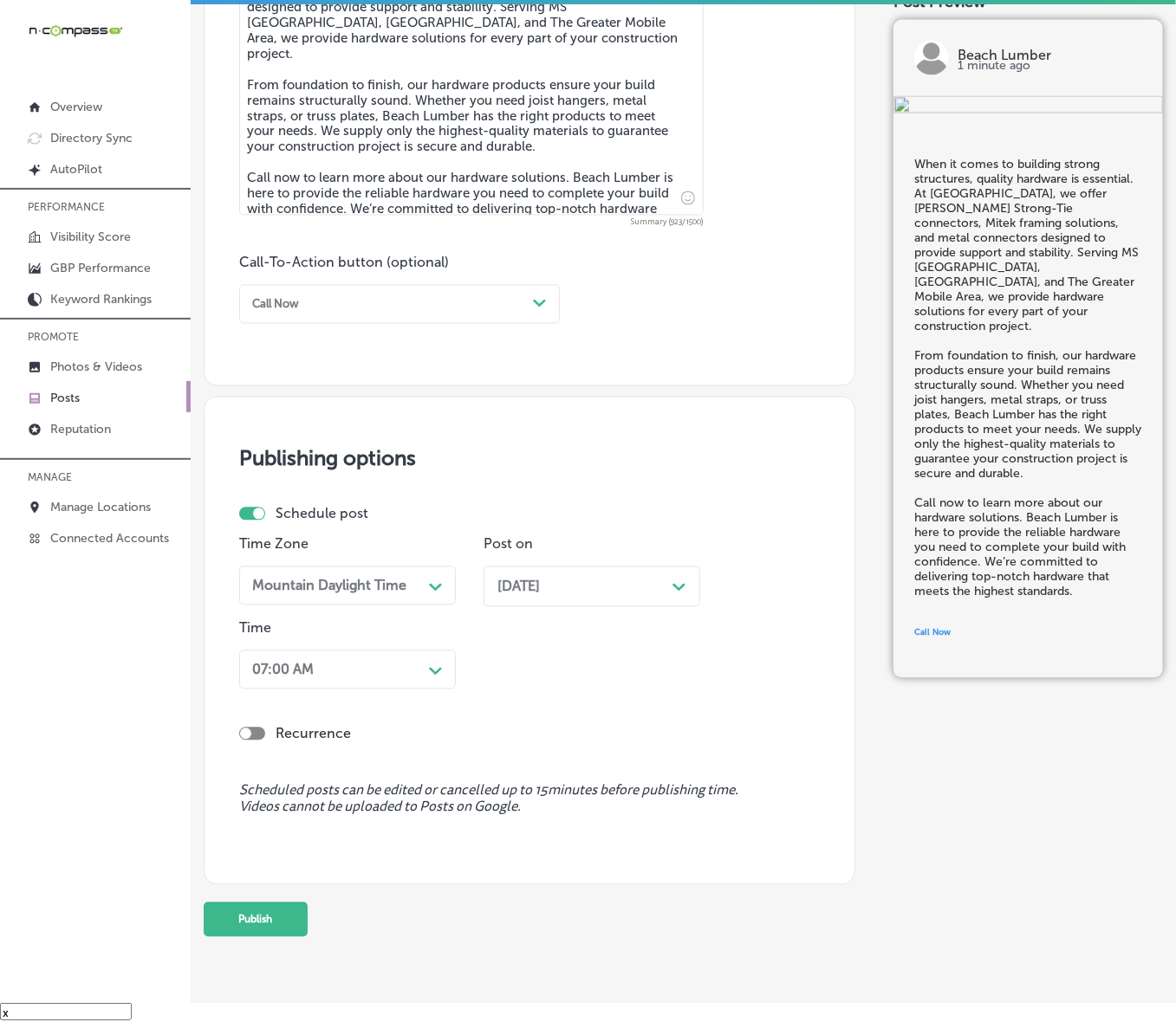
scroll to position [1062, 0]
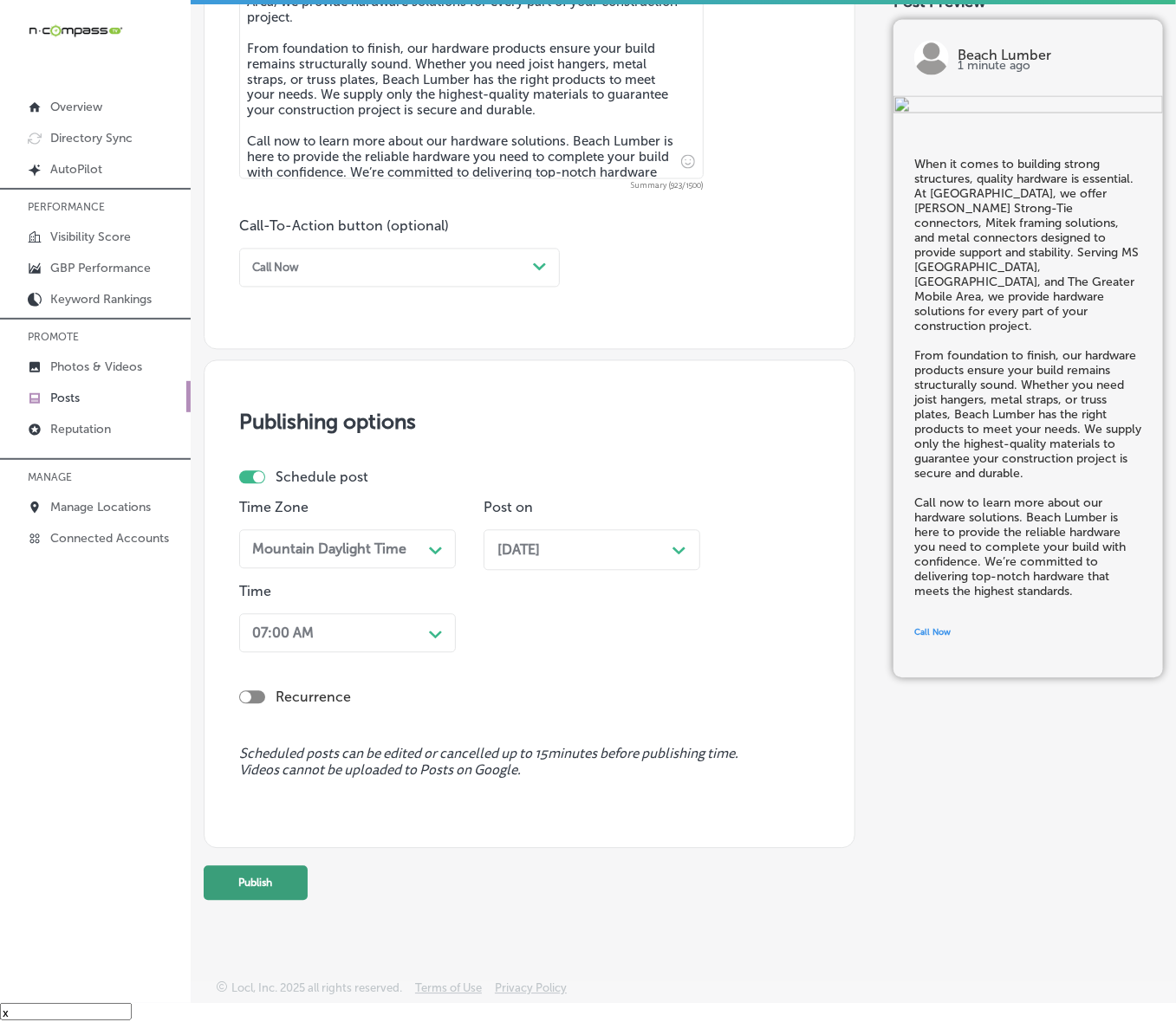
click at [265, 684] on button "Publish" at bounding box center [255, 883] width 104 height 34
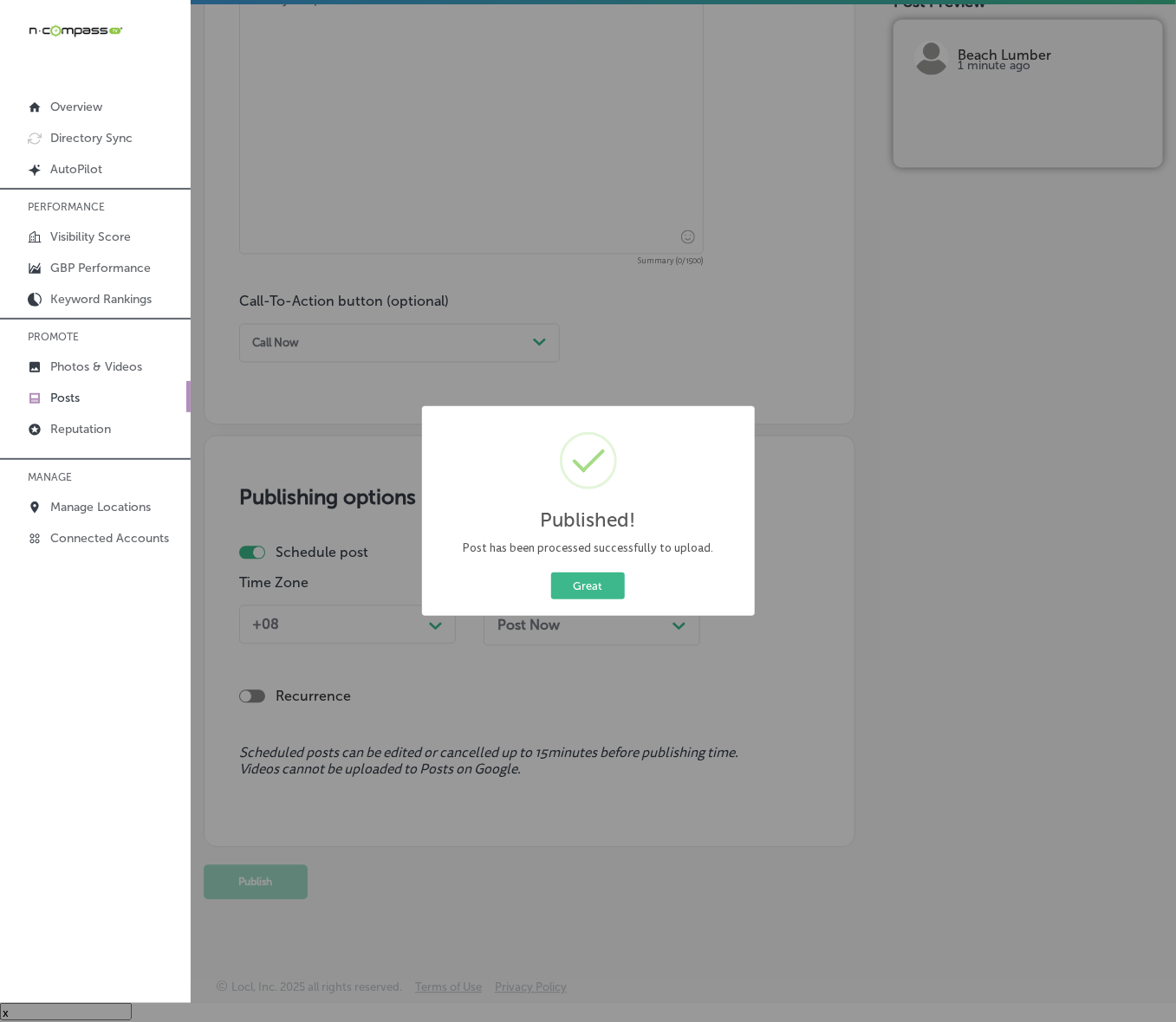
scroll to position [985, 0]
click at [622, 581] on button "Great" at bounding box center [588, 586] width 74 height 27
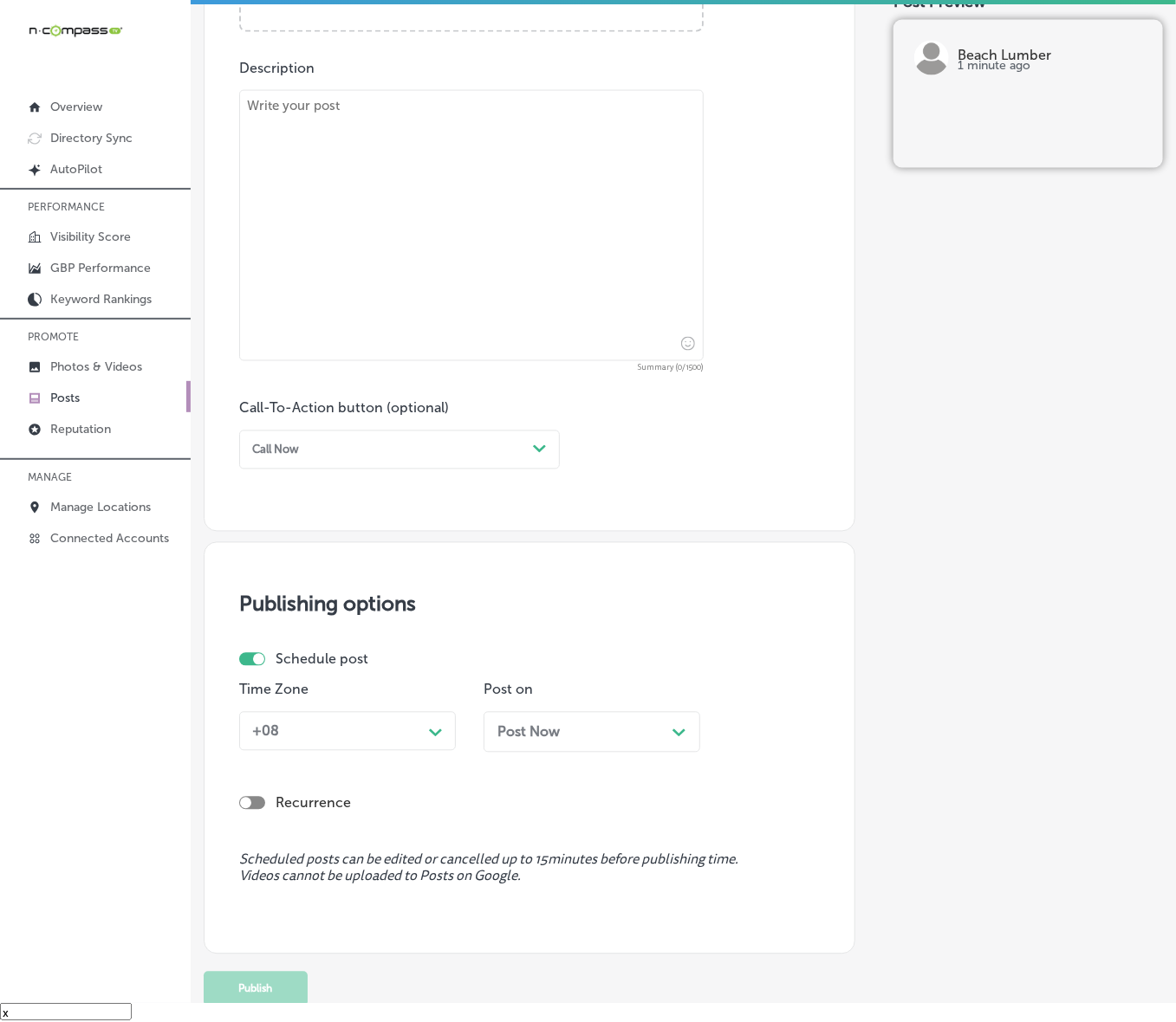
scroll to position [552, 0]
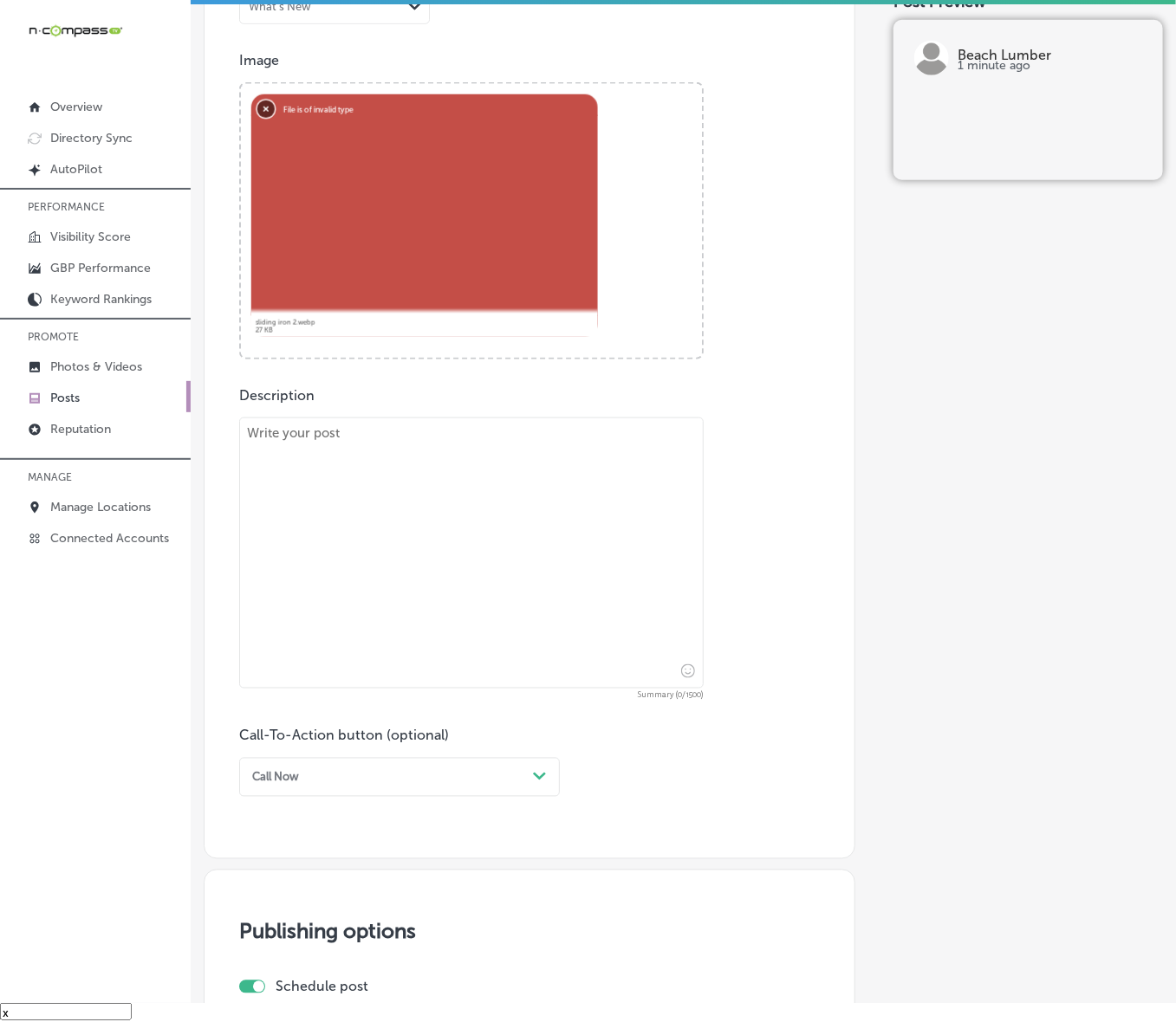
click at [261, 105] on button "Remove" at bounding box center [266, 108] width 17 height 17
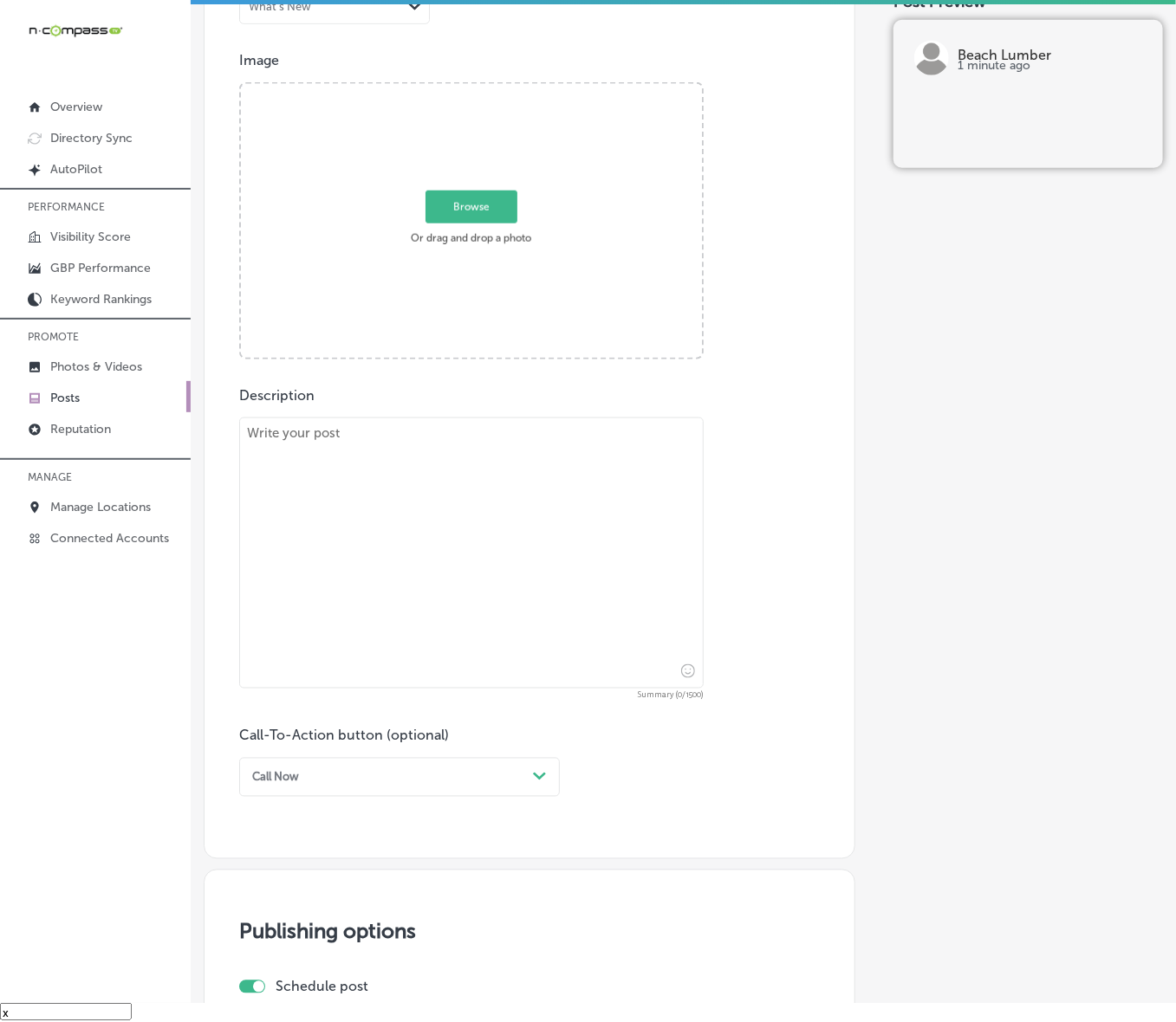
click at [488, 213] on span "Browse" at bounding box center [471, 207] width 92 height 33
click at [488, 89] on input "Browse Or drag and drop a photo" at bounding box center [471, 86] width 461 height 5
type input "C:\fakepath\Screenshot [DATE] 232437.png"
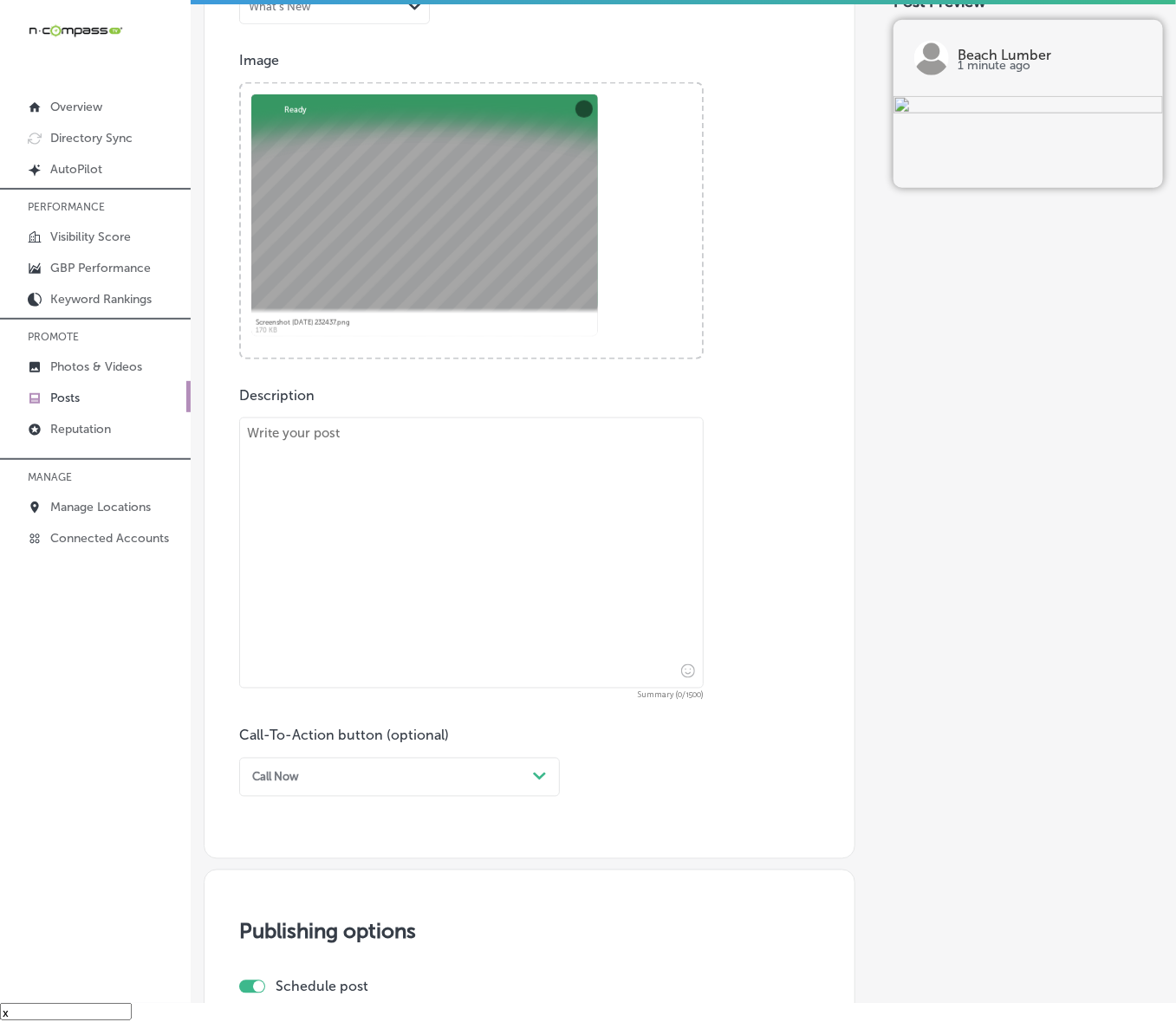
click at [492, 539] on textarea at bounding box center [472, 553] width 465 height 271
paste textarea "When security and style are a priority, iron doors from Beach Lumber are the pe…"
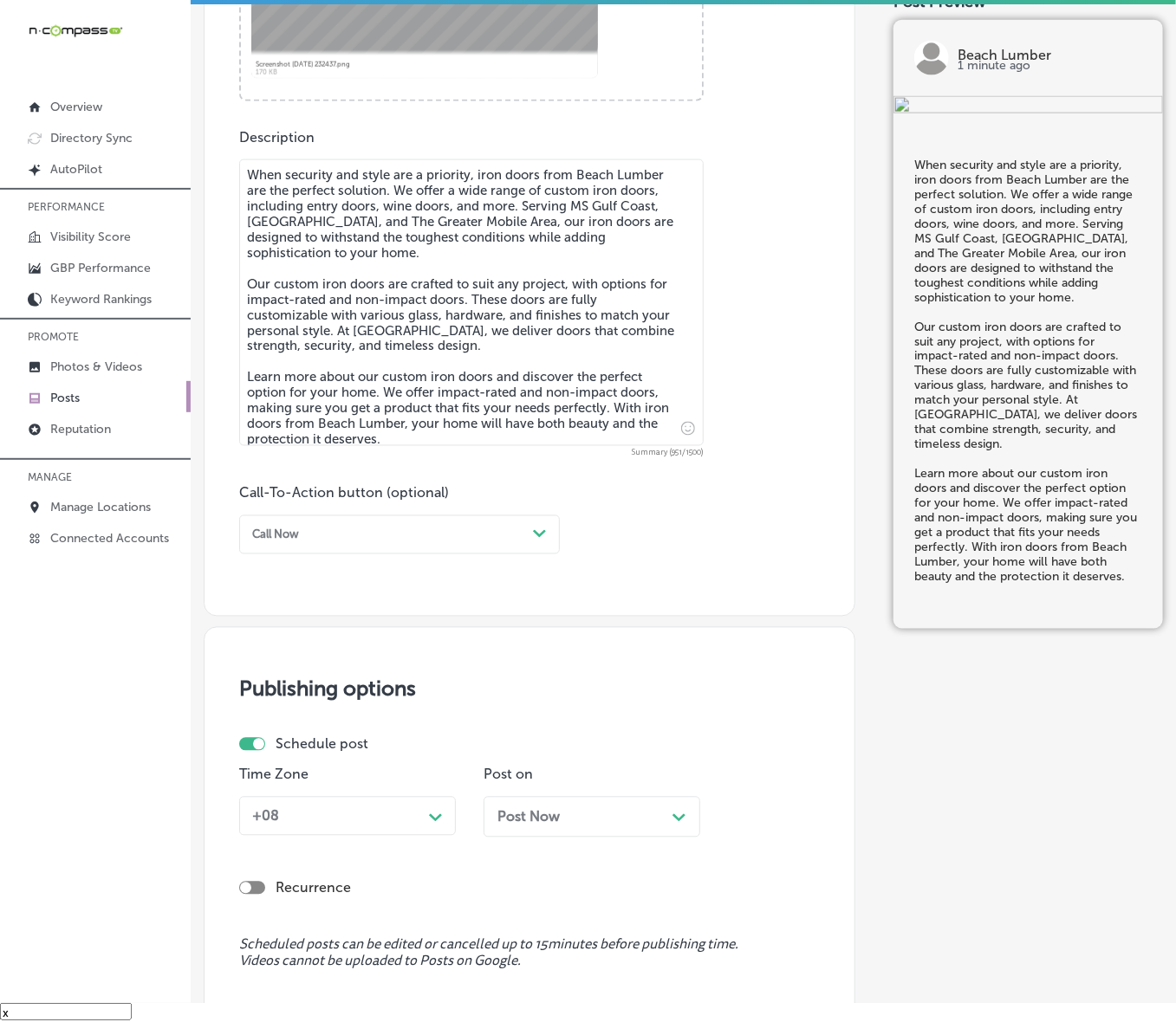
scroll to position [877, 0]
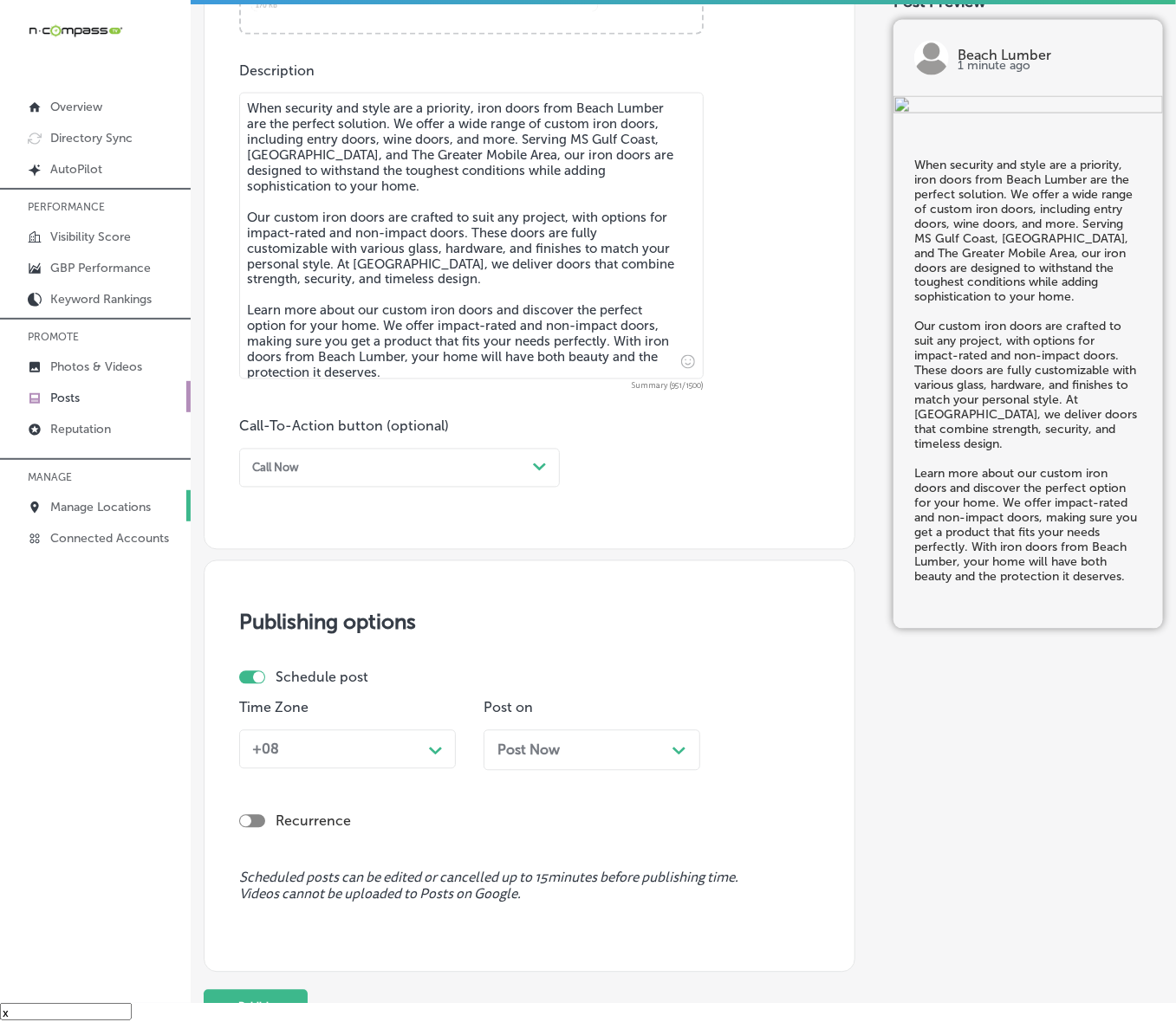
type textarea "When security and style are a priority, iron doors from Beach Lumber are the pe…"
drag, startPoint x: 396, startPoint y: 450, endPoint x: 396, endPoint y: 464, distance: 14.0
click at [396, 450] on div "Call Now Path Created with Sketch." at bounding box center [400, 467] width 321 height 39
click at [330, 605] on div "Learn more" at bounding box center [400, 608] width 321 height 26
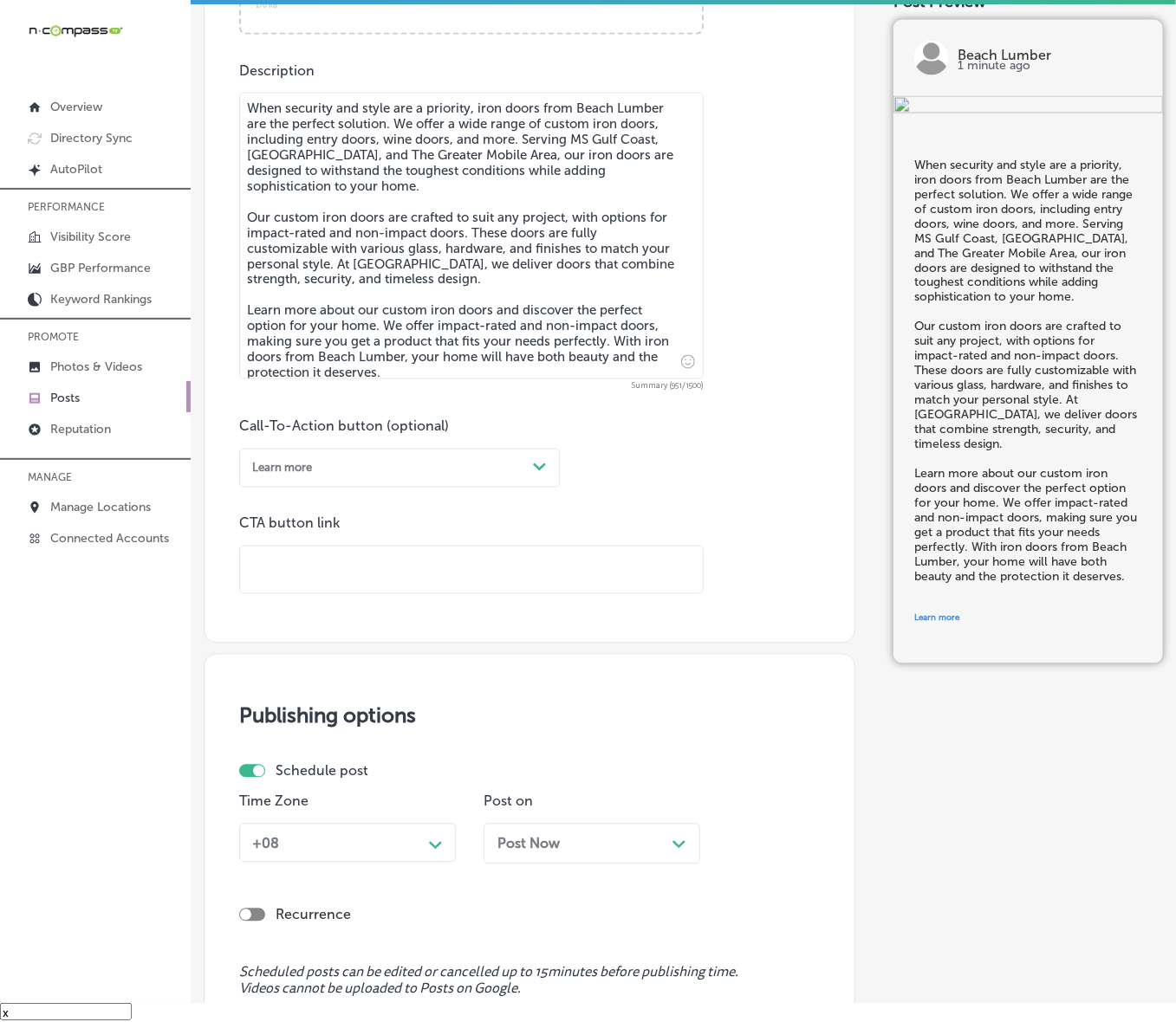
click at [344, 569] on input "text" at bounding box center [472, 570] width 463 height 48
type input "[URL][DOMAIN_NAME]"
click at [426, 684] on div "Schedule post Time Zone +08 Path Created with Sketch. Post on Post Now Path Cre…" at bounding box center [524, 820] width 570 height 114
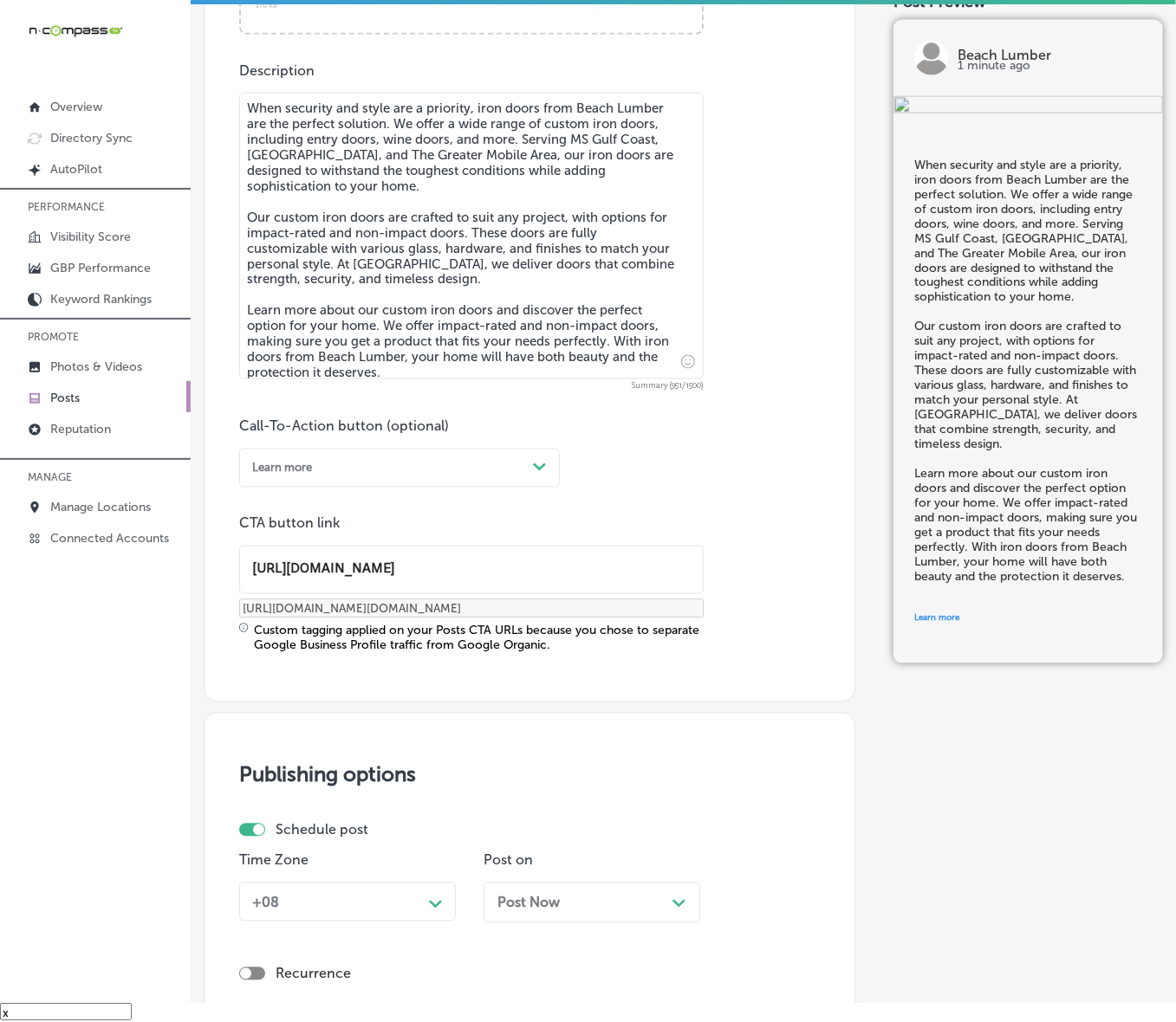
click at [383, 684] on div "+08 Path Created with Sketch." at bounding box center [348, 901] width 217 height 39
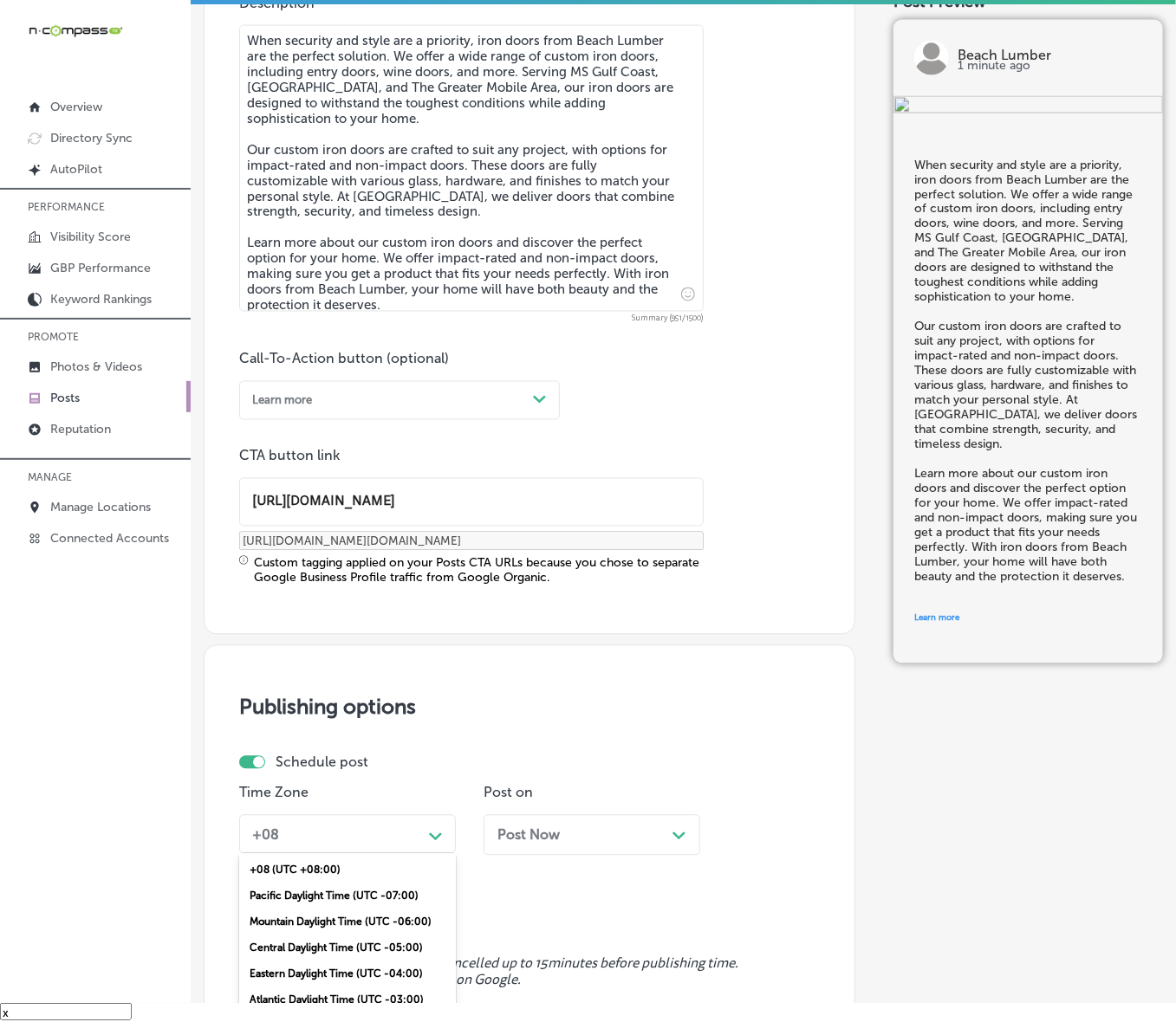
click at [326, 684] on div "Mountain Daylight Time (UTC -06:00)" at bounding box center [348, 922] width 217 height 26
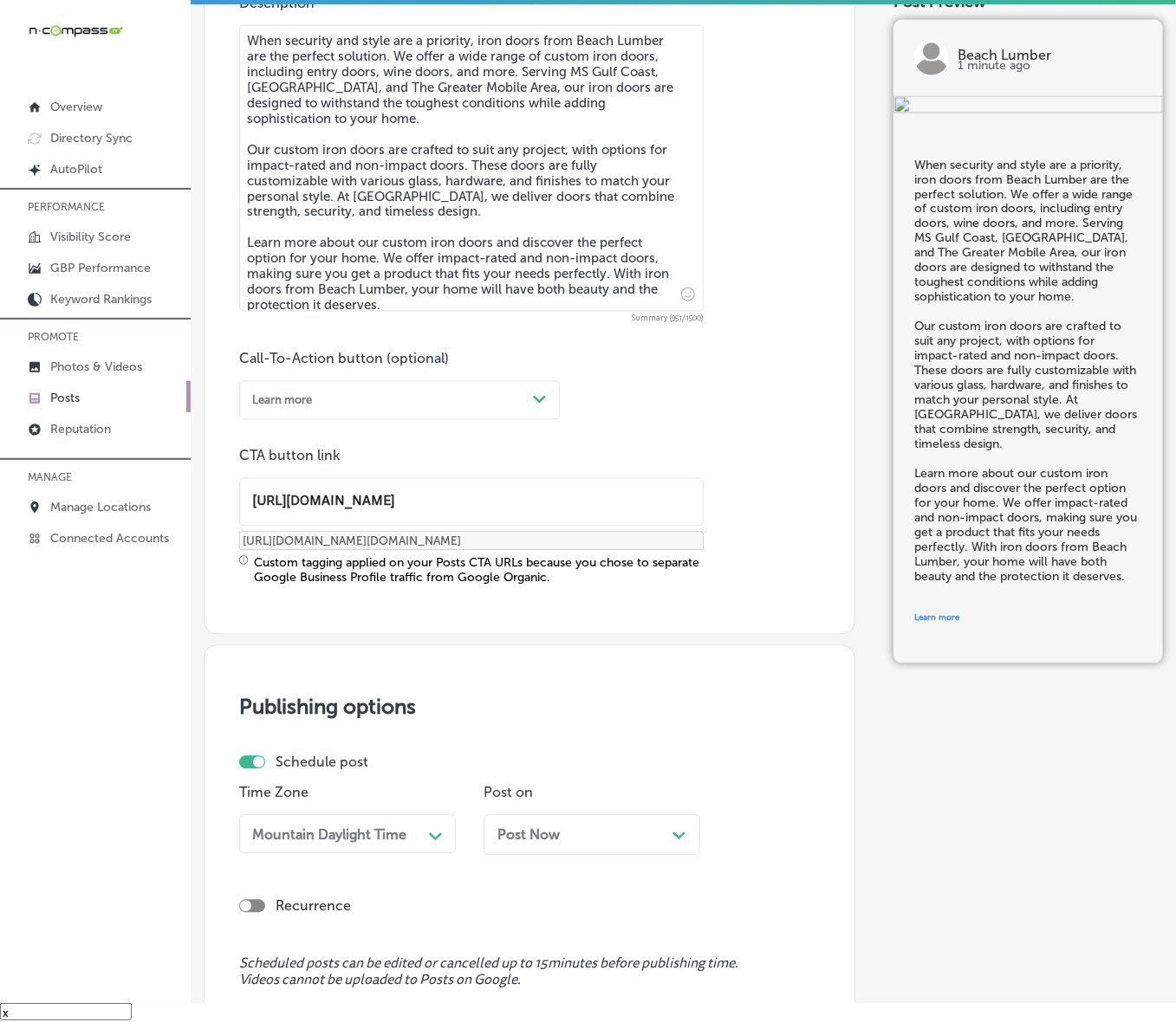
click at [525, 684] on div "Post Now Path Created with Sketch." at bounding box center [592, 835] width 217 height 41
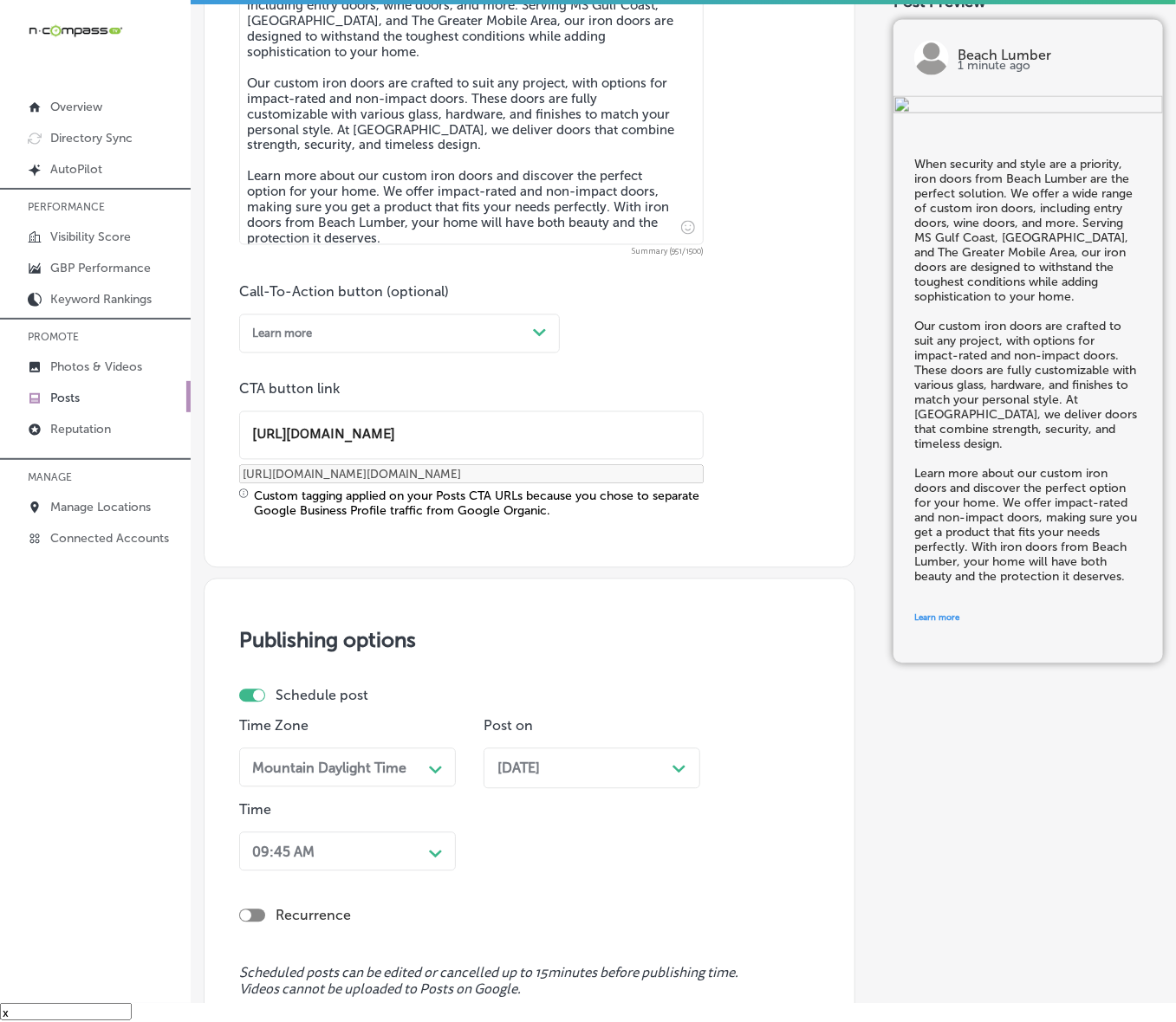
scroll to position [1161, 0]
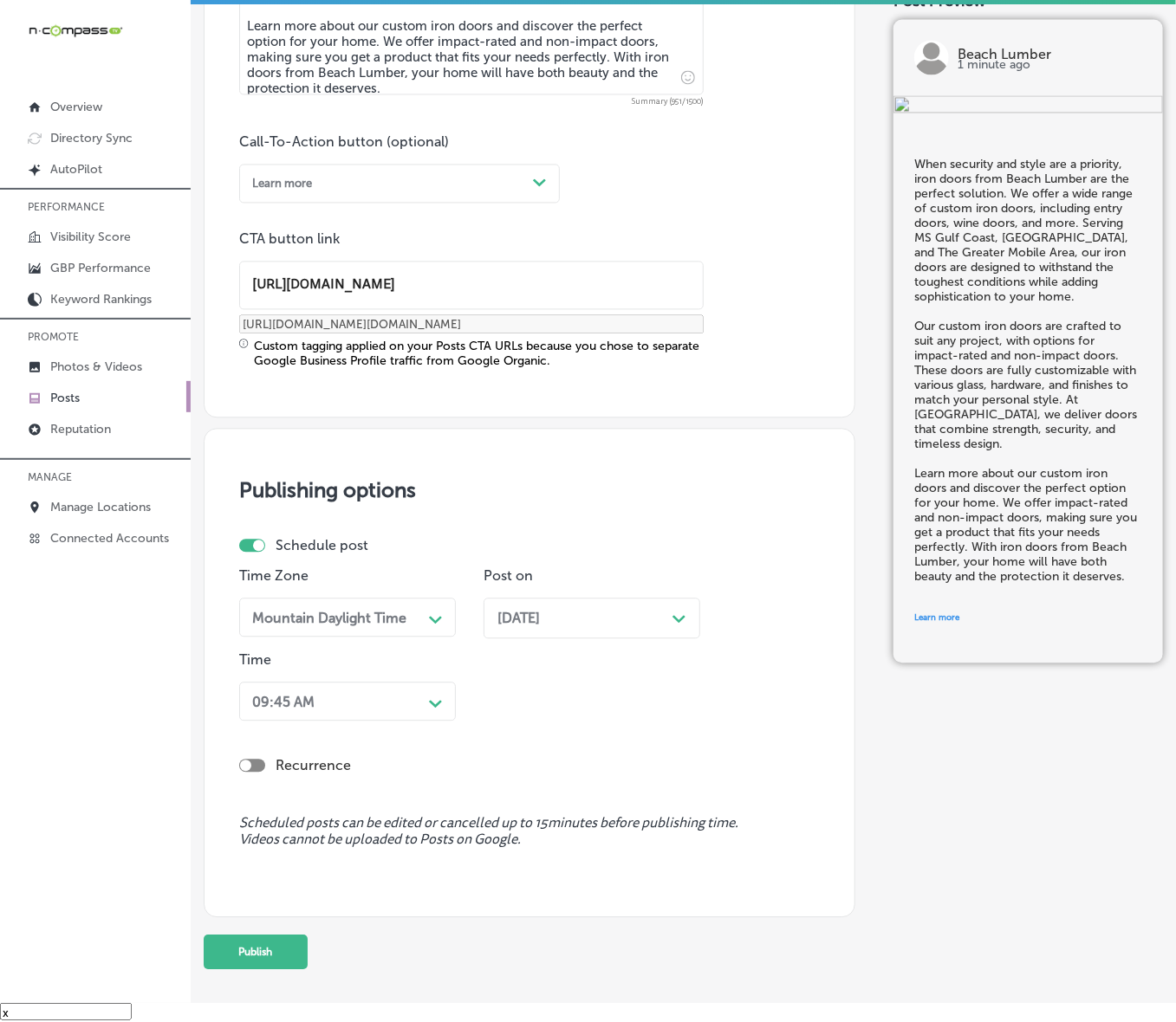
click at [421, 684] on div "09:45 AM" at bounding box center [333, 702] width 176 height 27
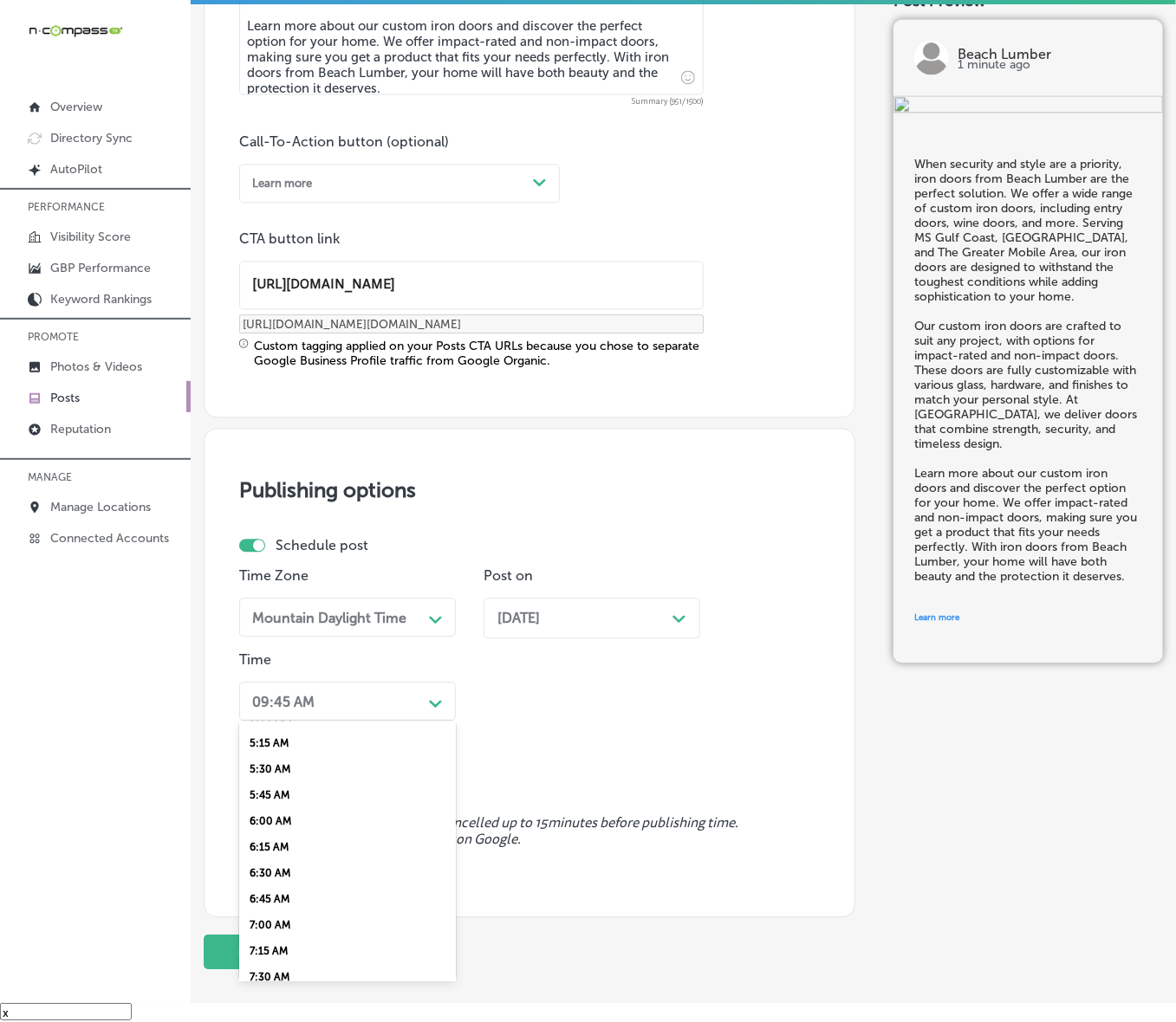
scroll to position [541, 0]
click at [275, 684] on div "7:00 AM" at bounding box center [348, 924] width 217 height 26
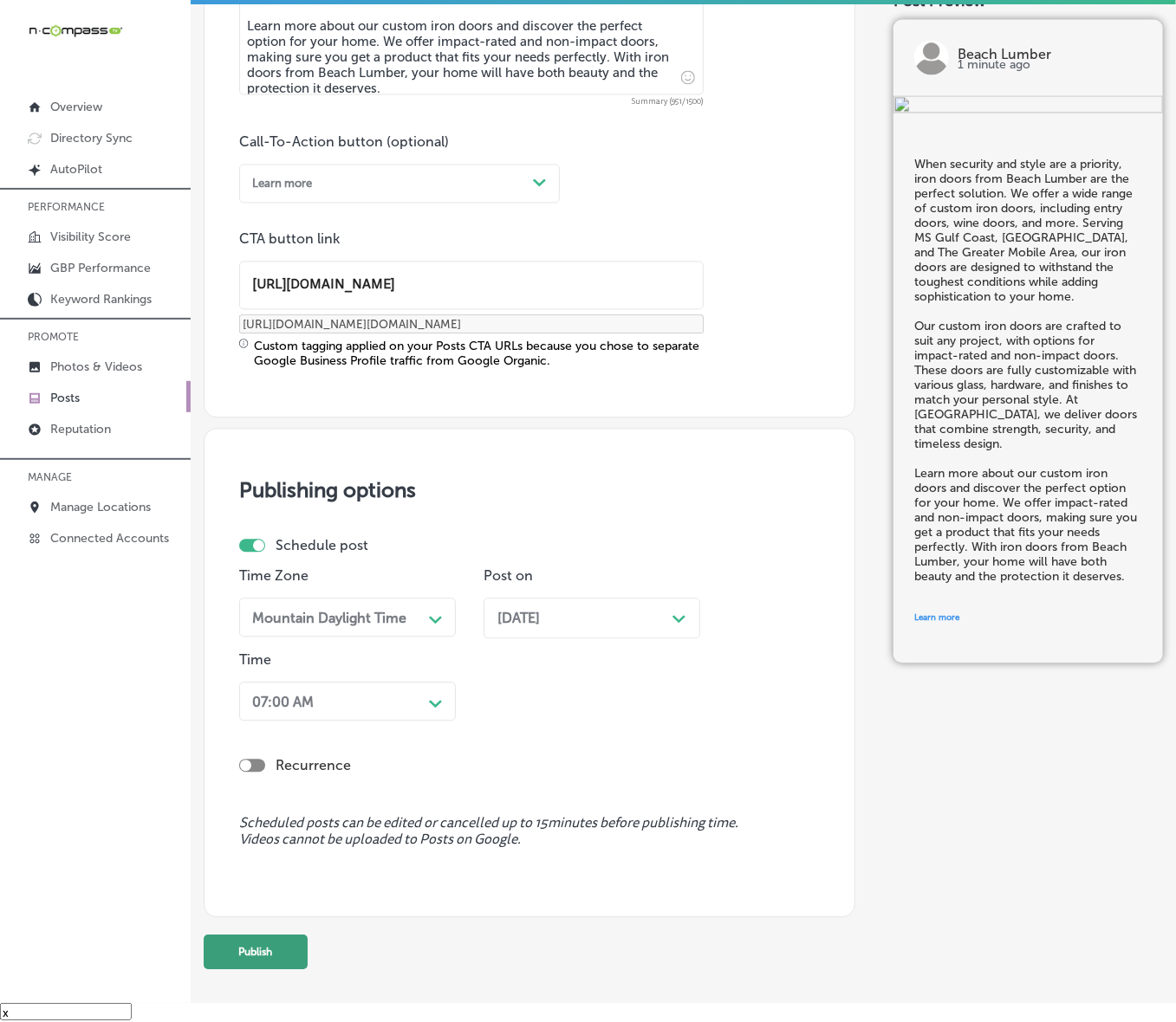
scroll to position [1230, 0]
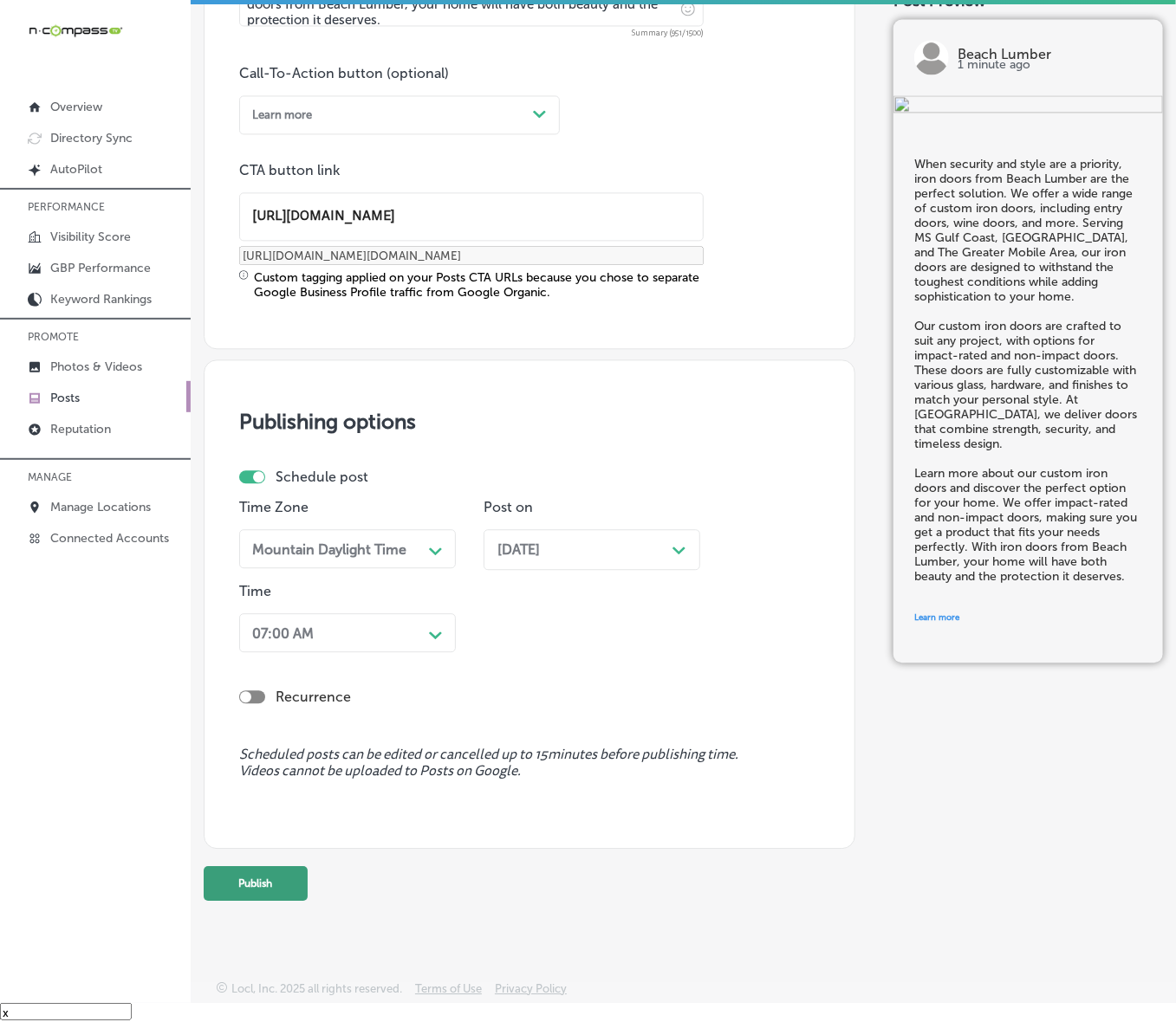
click at [206, 684] on button "Publish" at bounding box center [255, 883] width 104 height 34
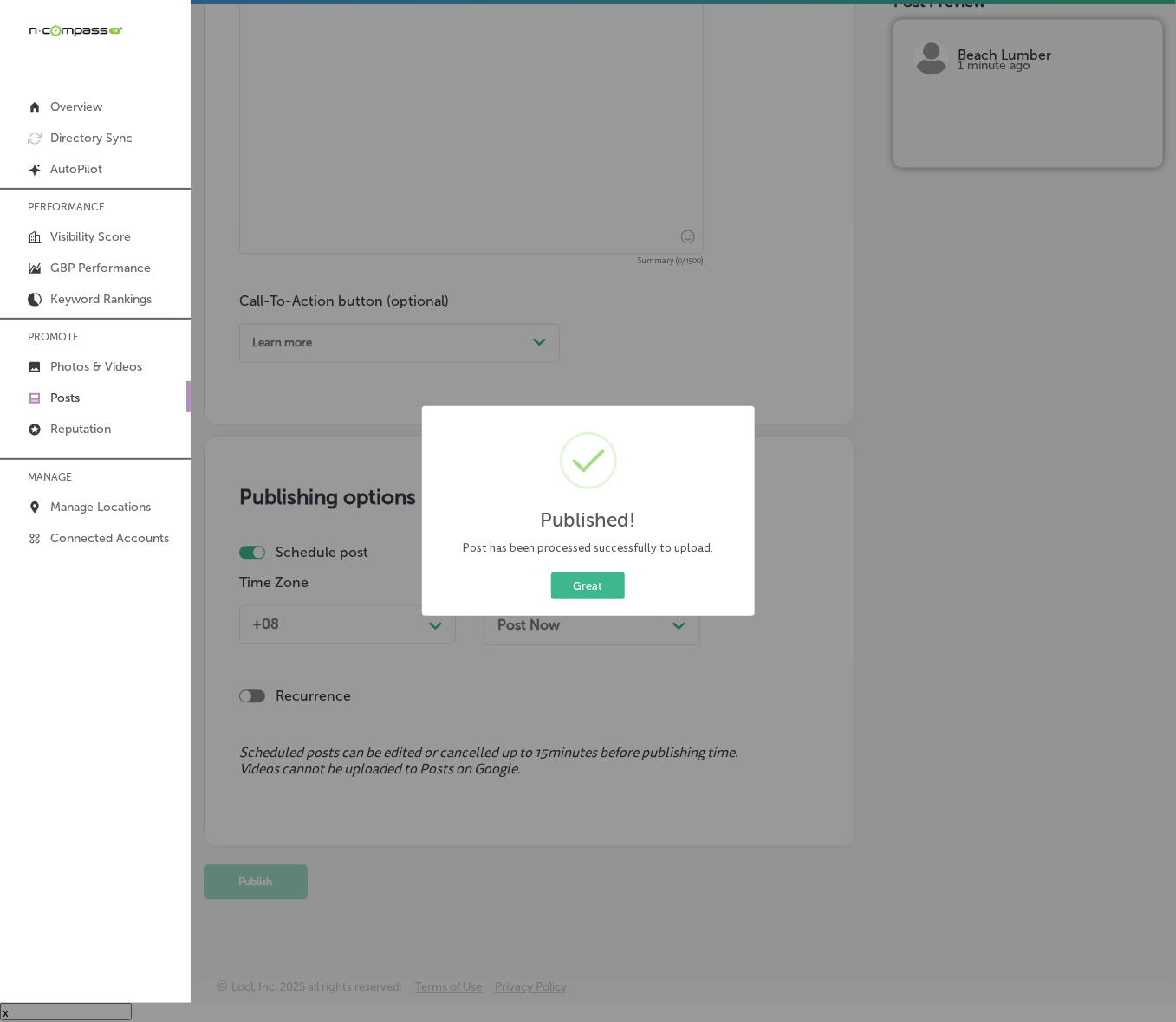
scroll to position [1000, 0]
click at [603, 582] on button "Great" at bounding box center [588, 586] width 74 height 27
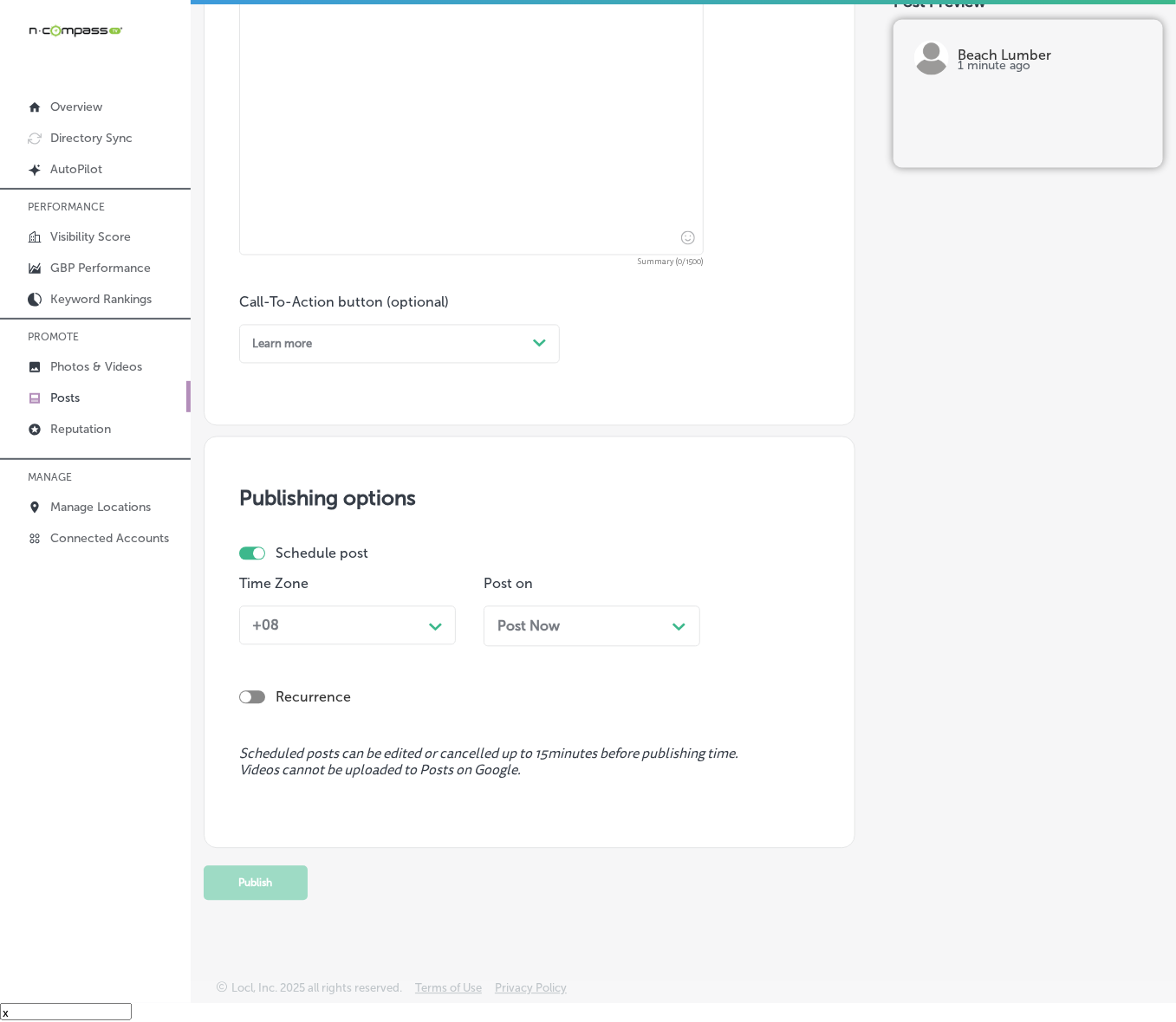
scroll to position [351, 0]
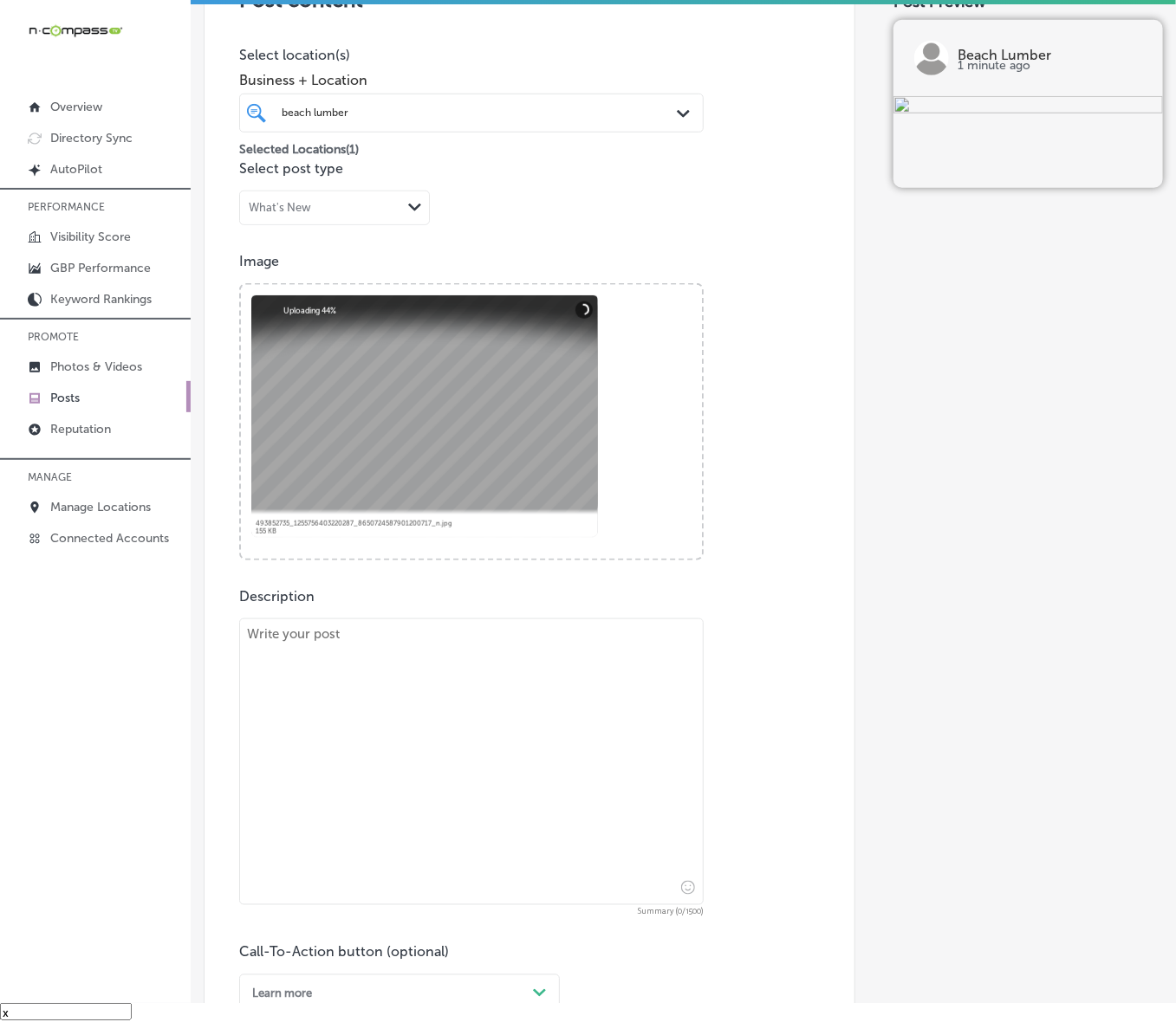
click at [524, 684] on textarea at bounding box center [472, 762] width 465 height 286
paste textarea "Elevate your home with custom millwork from Beach Lumber. Whether you're lookin…"
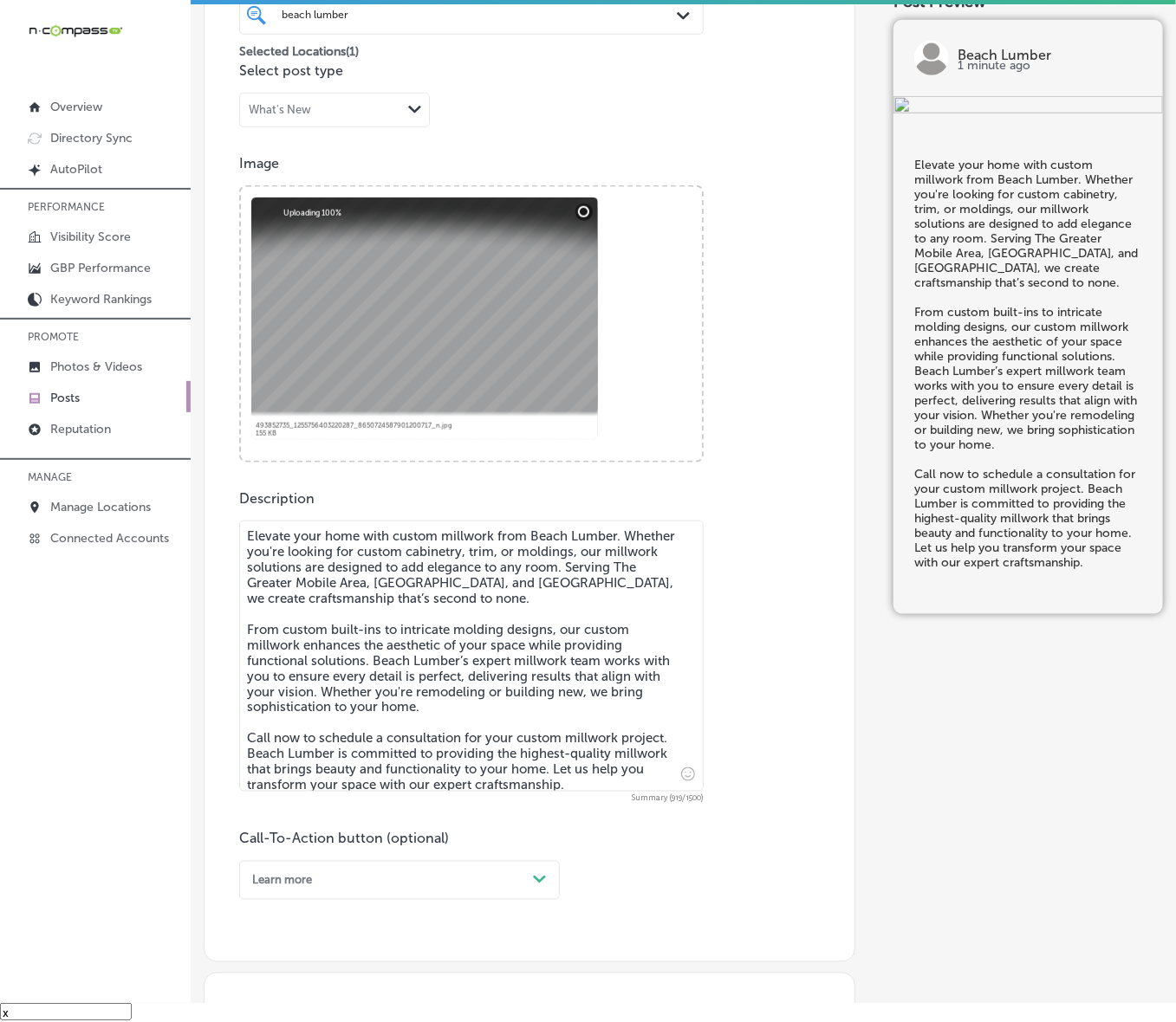
scroll to position [567, 0]
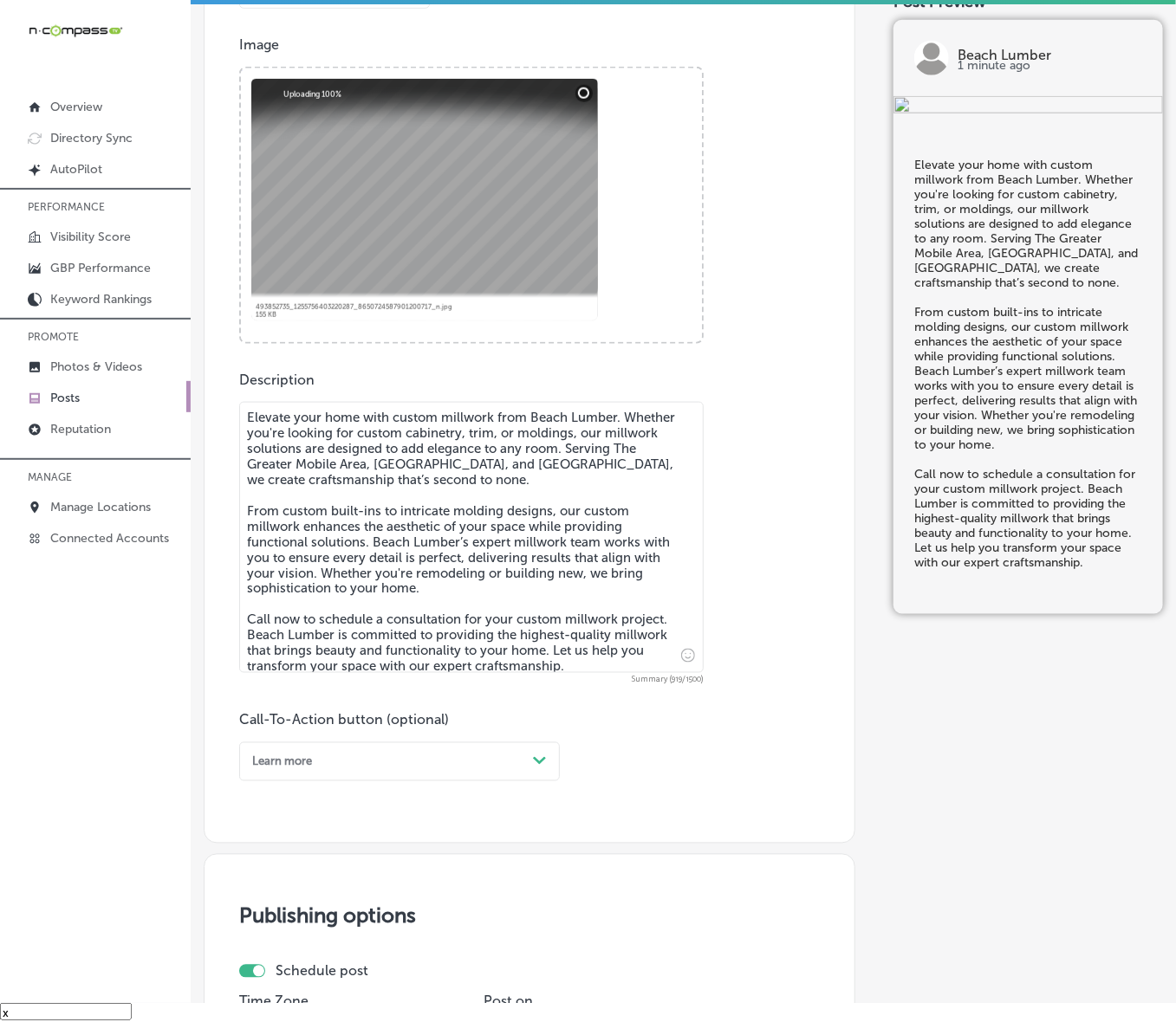
type textarea "Elevate your home with custom millwork from Beach Lumber. Whether you're lookin…"
click at [535, 684] on icon "Path Created with Sketch." at bounding box center [539, 761] width 13 height 8
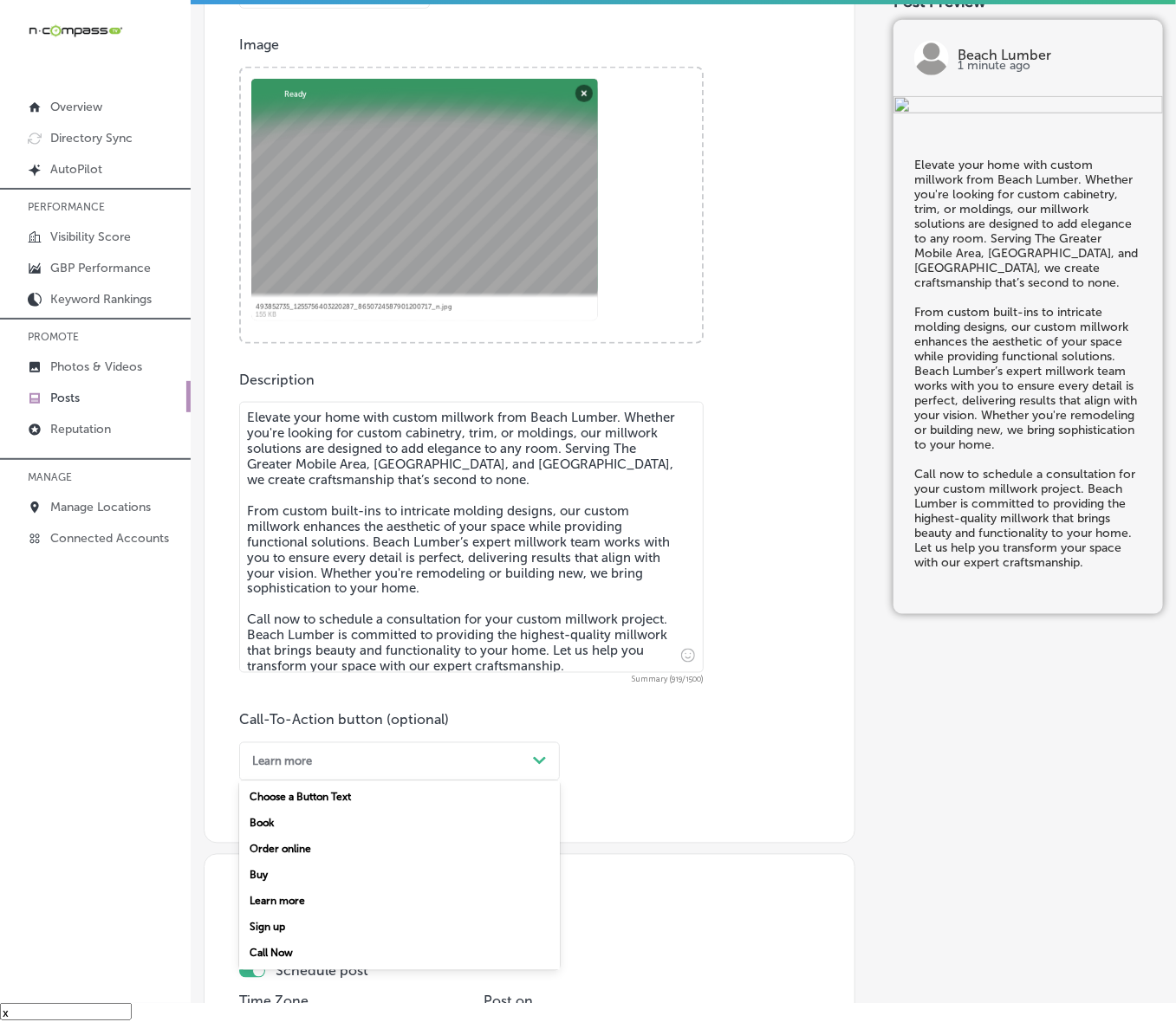
click at [299, 684] on div "Call Now" at bounding box center [400, 954] width 321 height 26
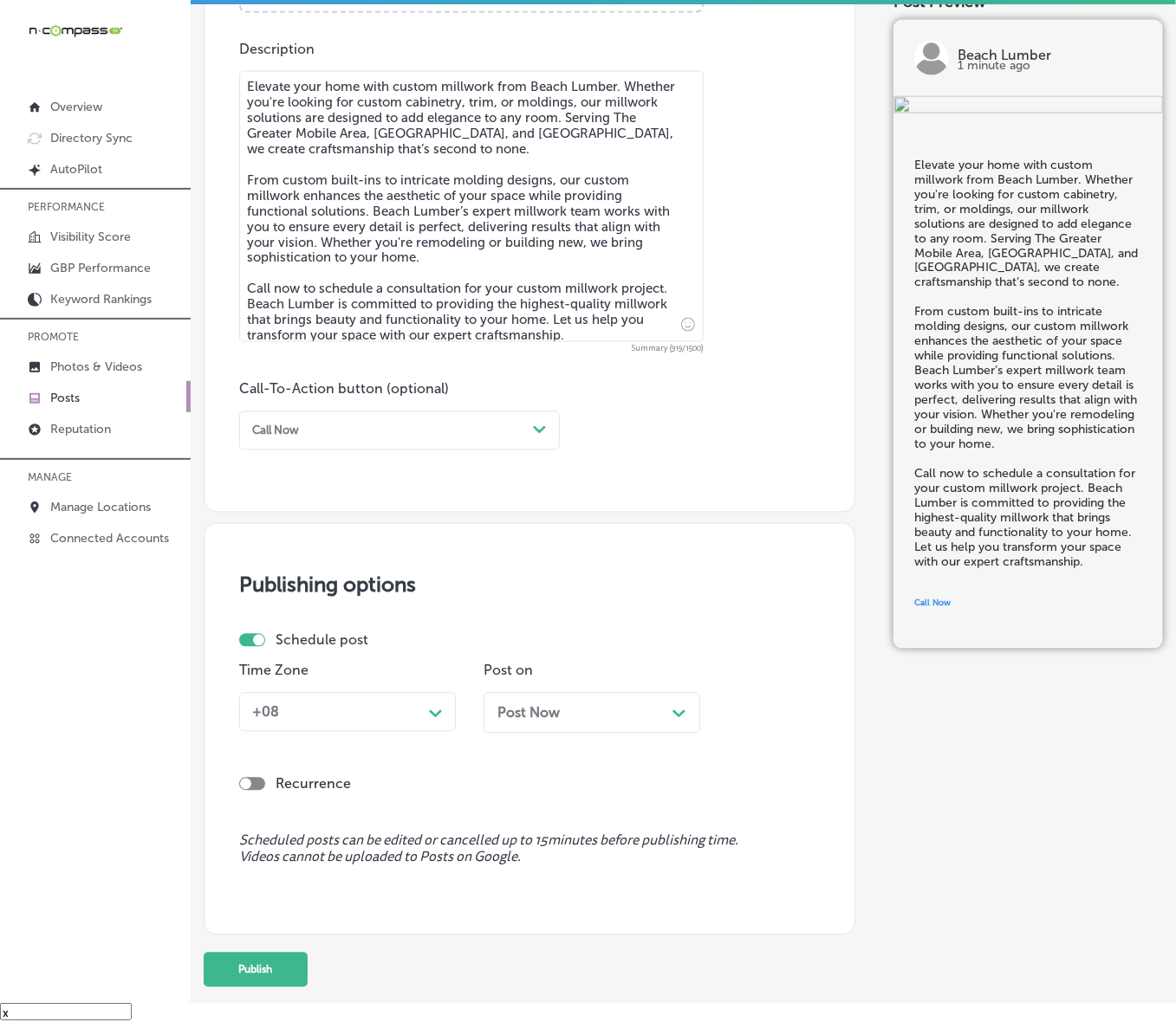
scroll to position [985, 0]
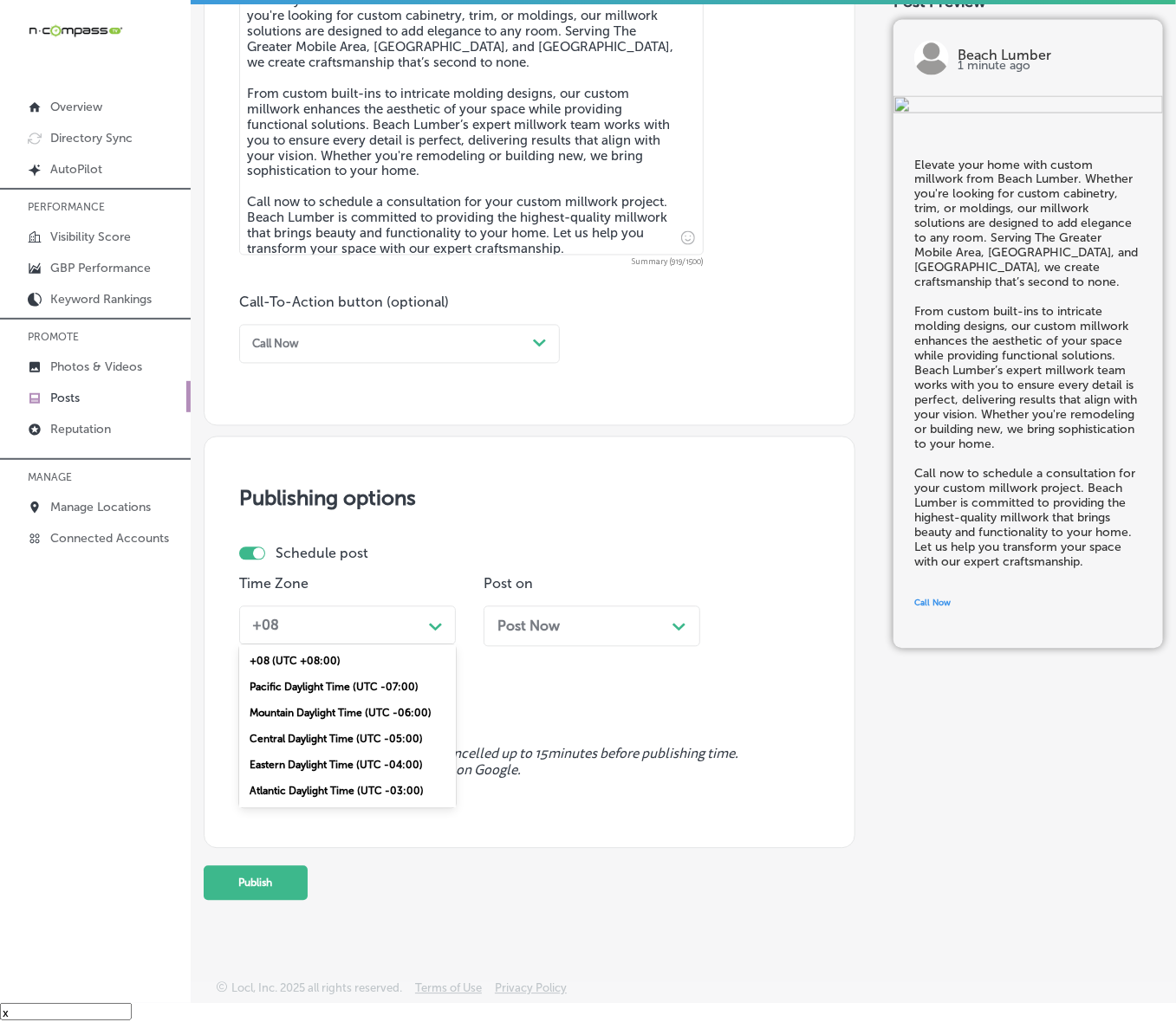
click at [421, 616] on div "+08" at bounding box center [333, 626] width 176 height 27
click at [393, 684] on div "Mountain Daylight Time (UTC -06:00)" at bounding box center [348, 713] width 217 height 26
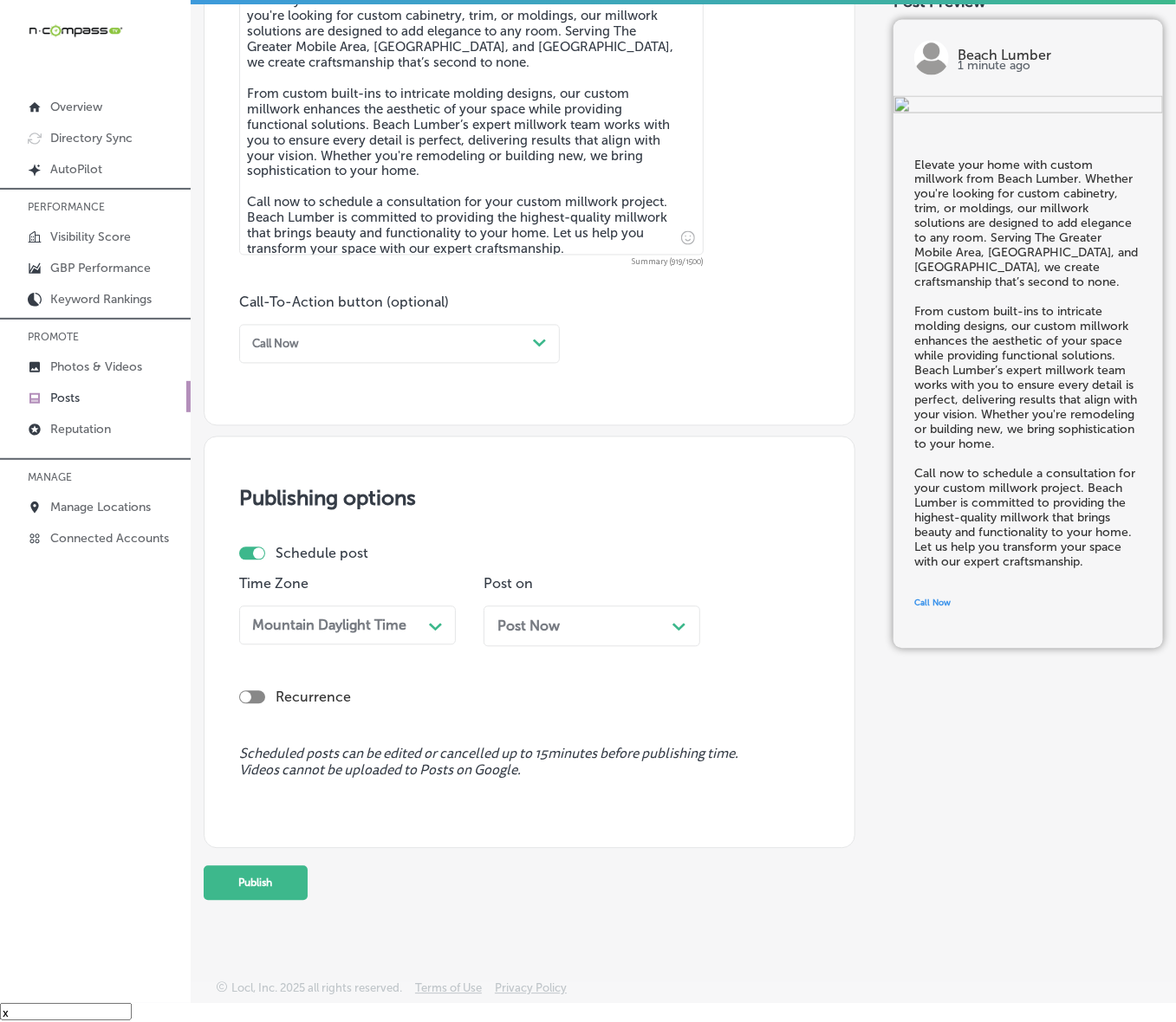
click at [573, 619] on div "Post Now Path Created with Sketch." at bounding box center [592, 627] width 189 height 16
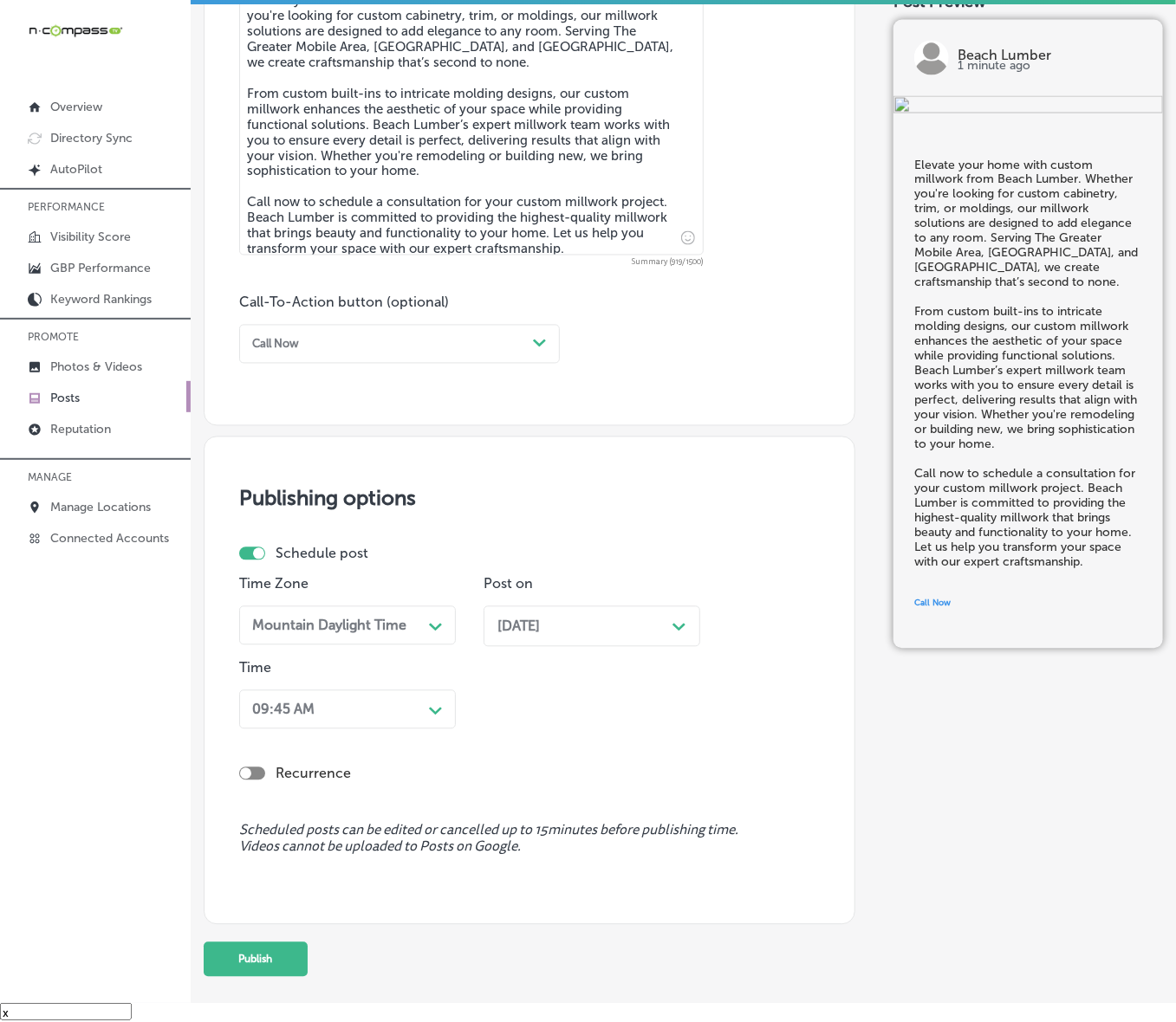
click at [430, 684] on div "Path Created with Sketch." at bounding box center [436, 710] width 28 height 28
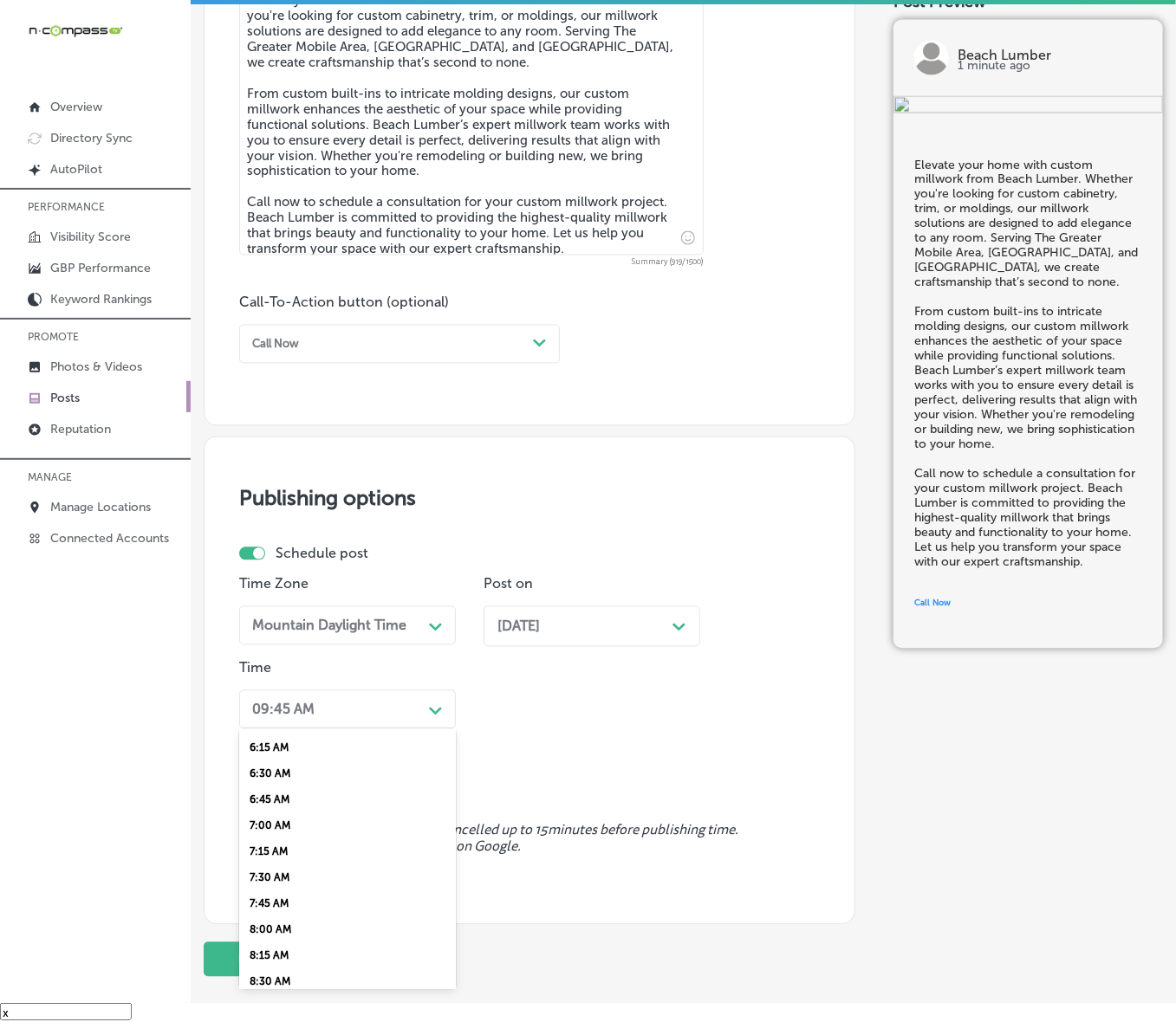
scroll to position [650, 0]
click at [284, 684] on div "7:00 AM" at bounding box center [348, 824] width 217 height 26
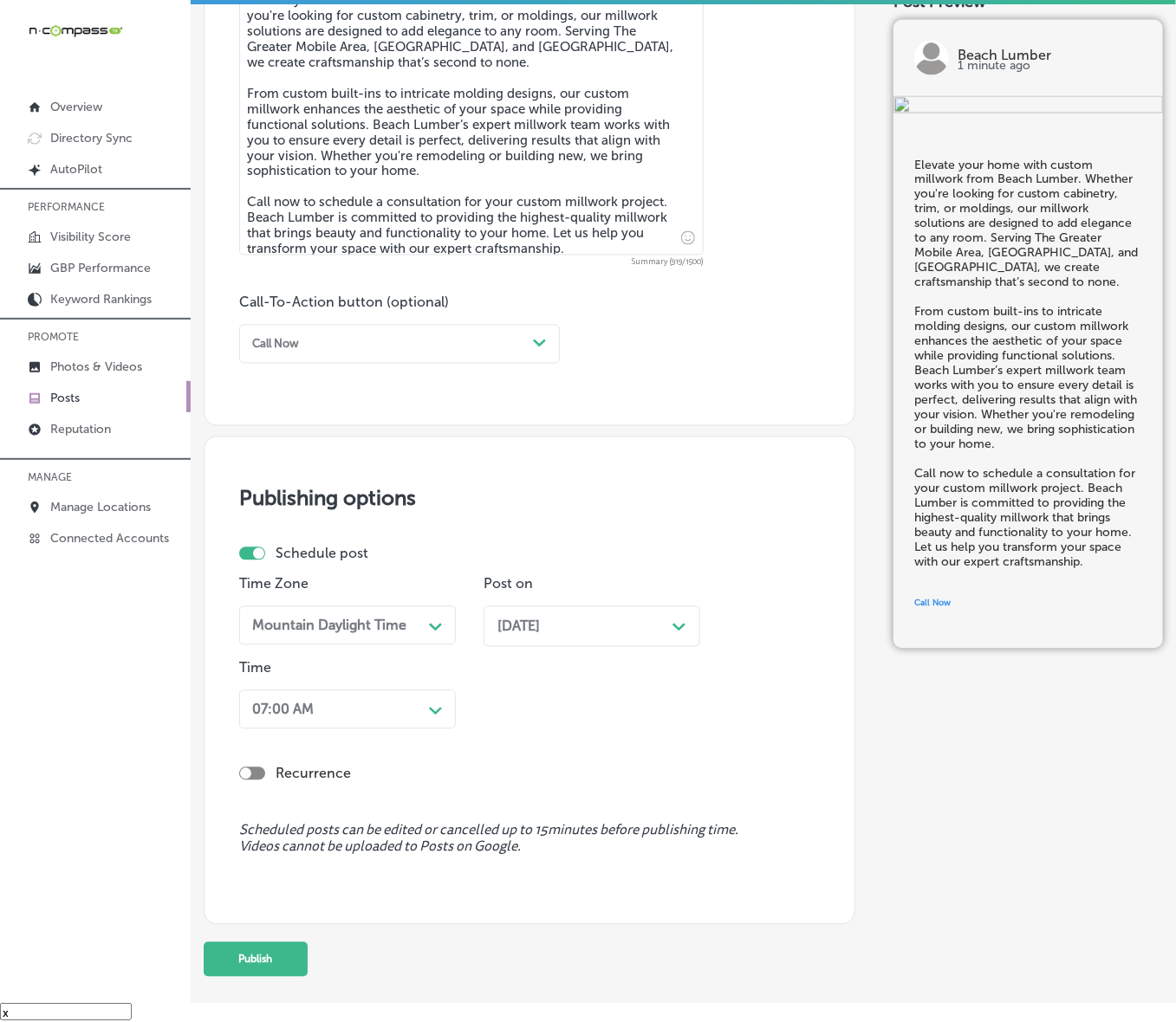
scroll to position [1062, 0]
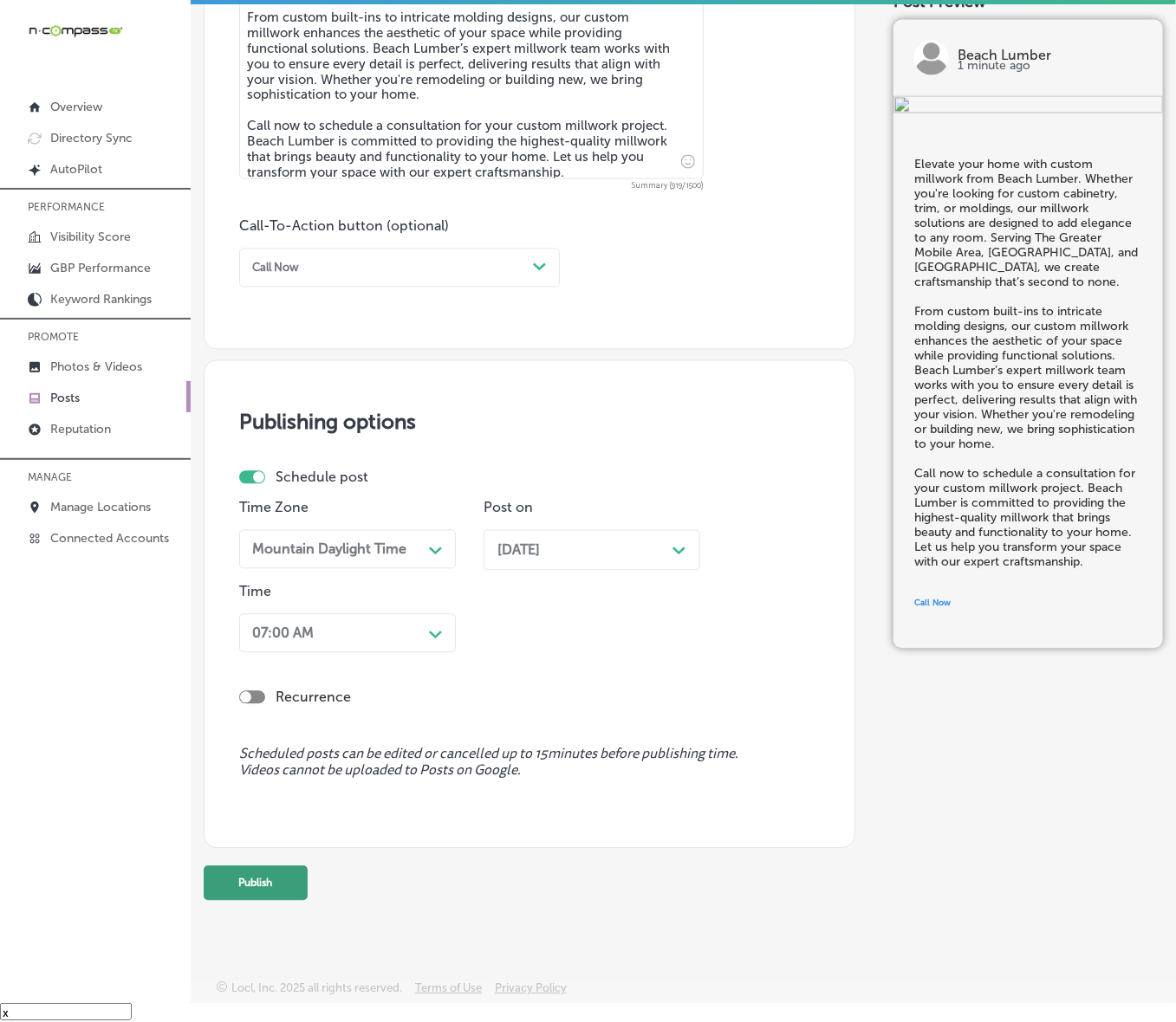
click at [292, 684] on button "Publish" at bounding box center [255, 883] width 104 height 34
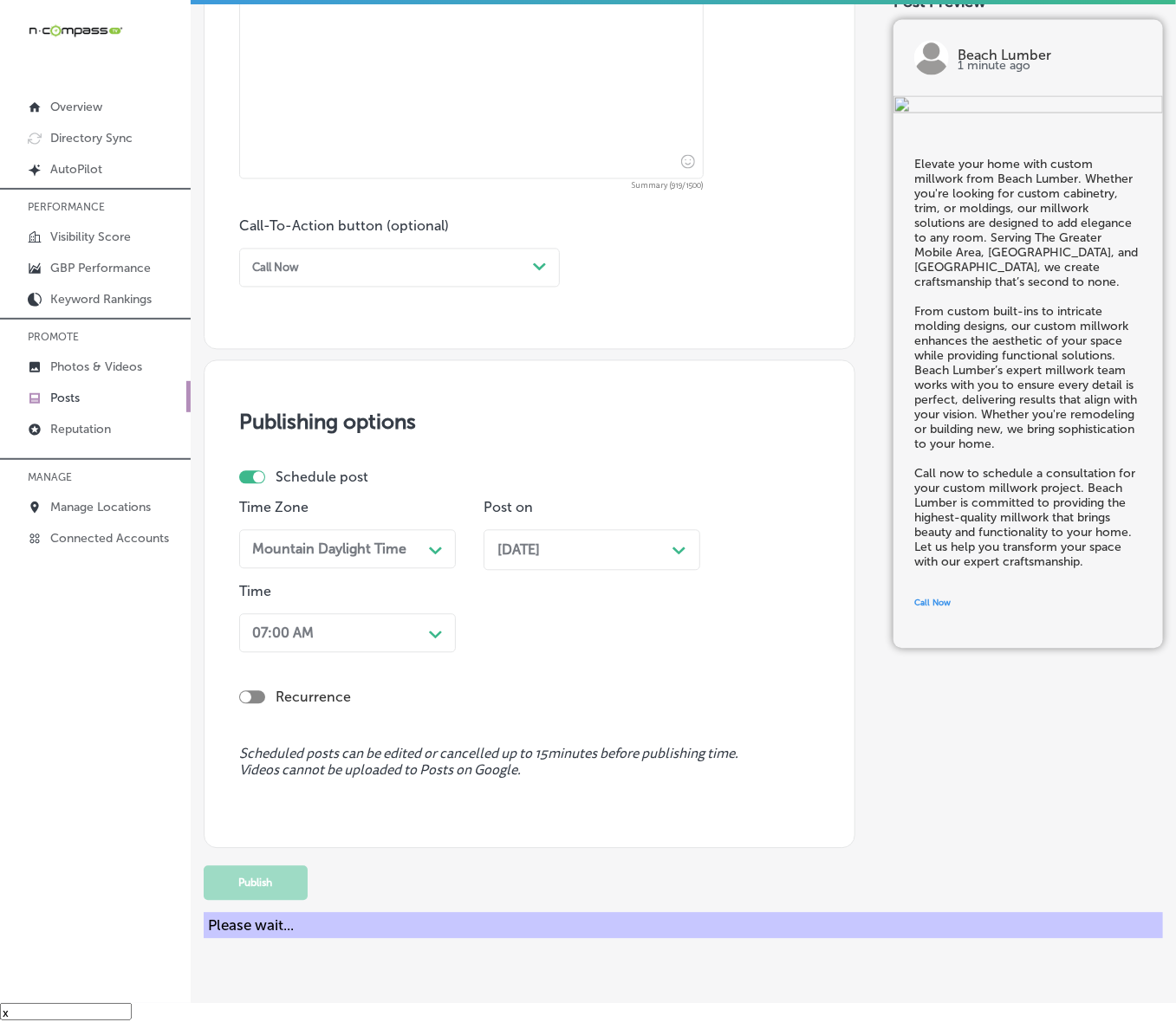
scroll to position [985, 0]
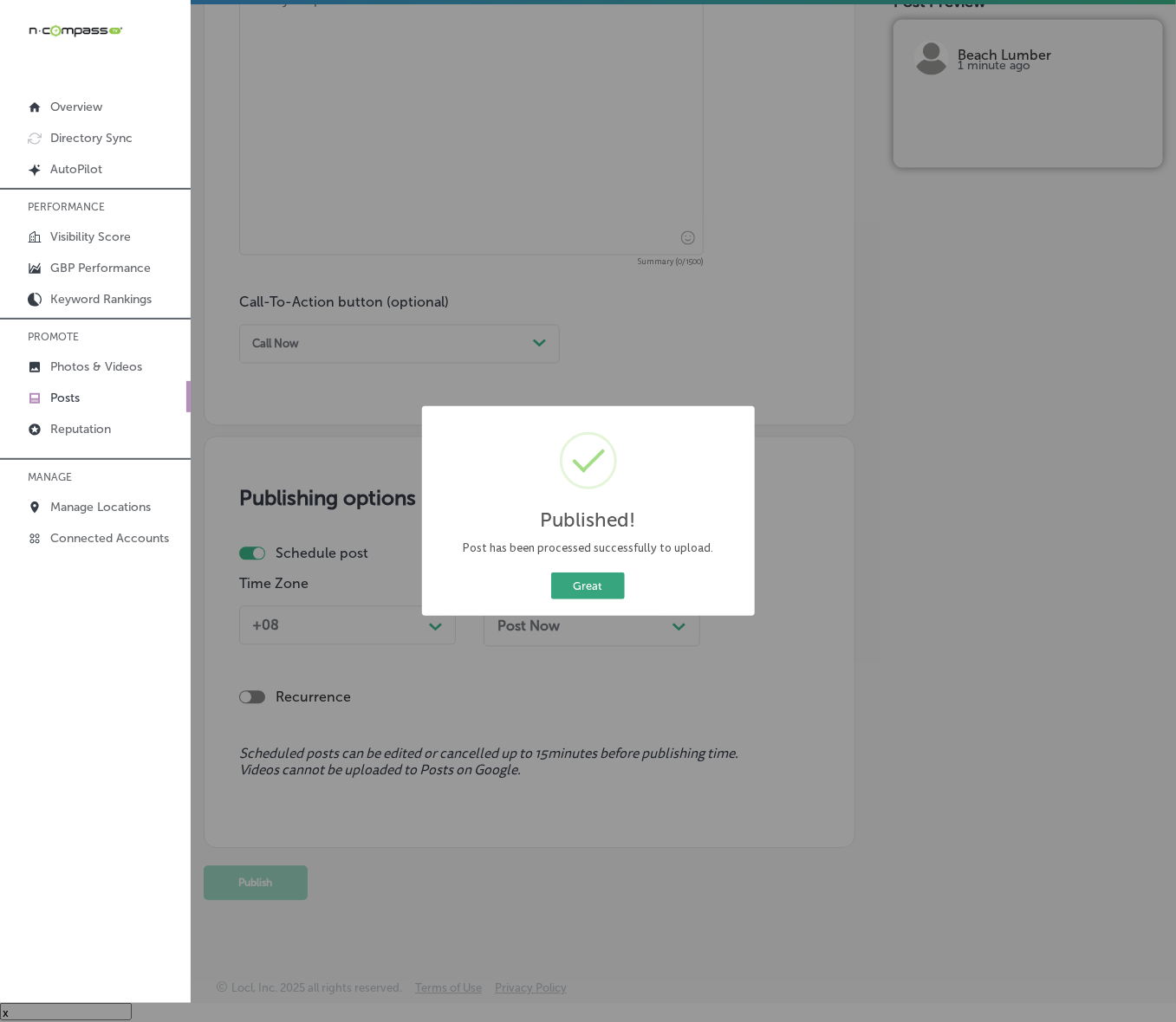
click at [601, 585] on button "Great" at bounding box center [588, 586] width 74 height 27
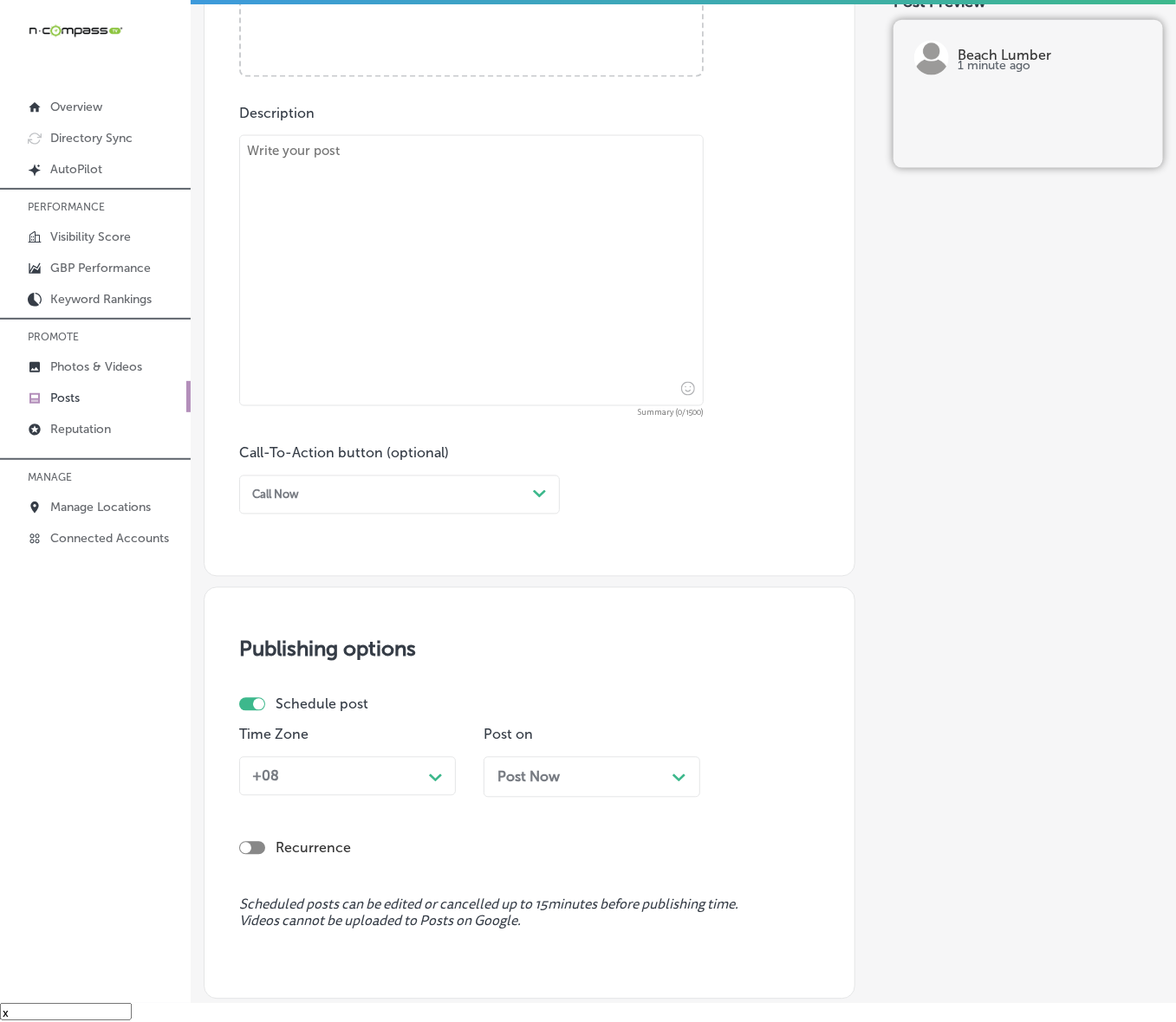
scroll to position [552, 0]
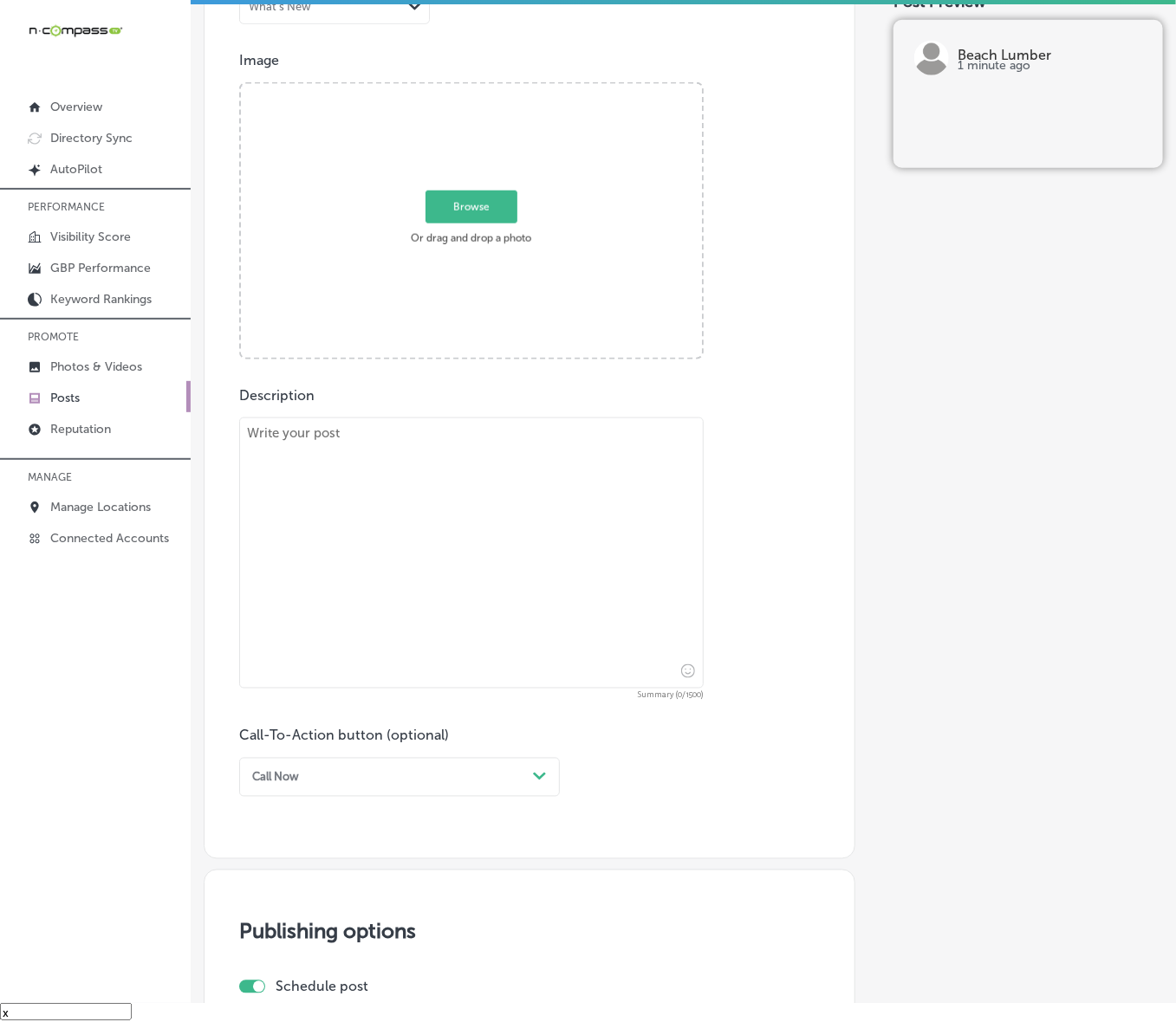
click at [472, 191] on span "Browse" at bounding box center [471, 207] width 92 height 33
click at [472, 89] on input "Browse Or drag and drop a photo" at bounding box center [471, 86] width 461 height 5
type input "C:\fakepath\Screenshot [DATE] 232614.png"
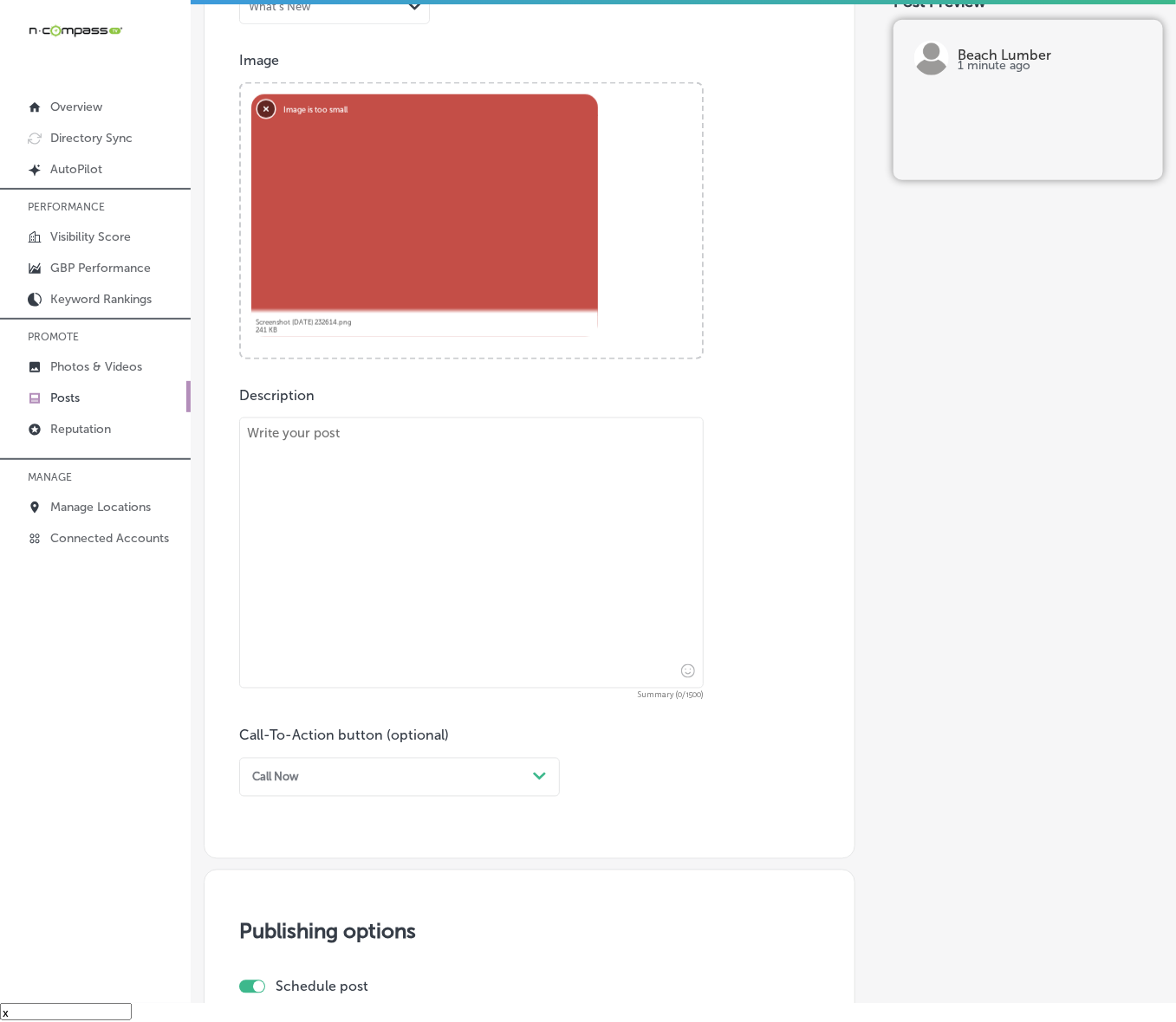
click at [267, 100] on button "Remove" at bounding box center [266, 108] width 17 height 17
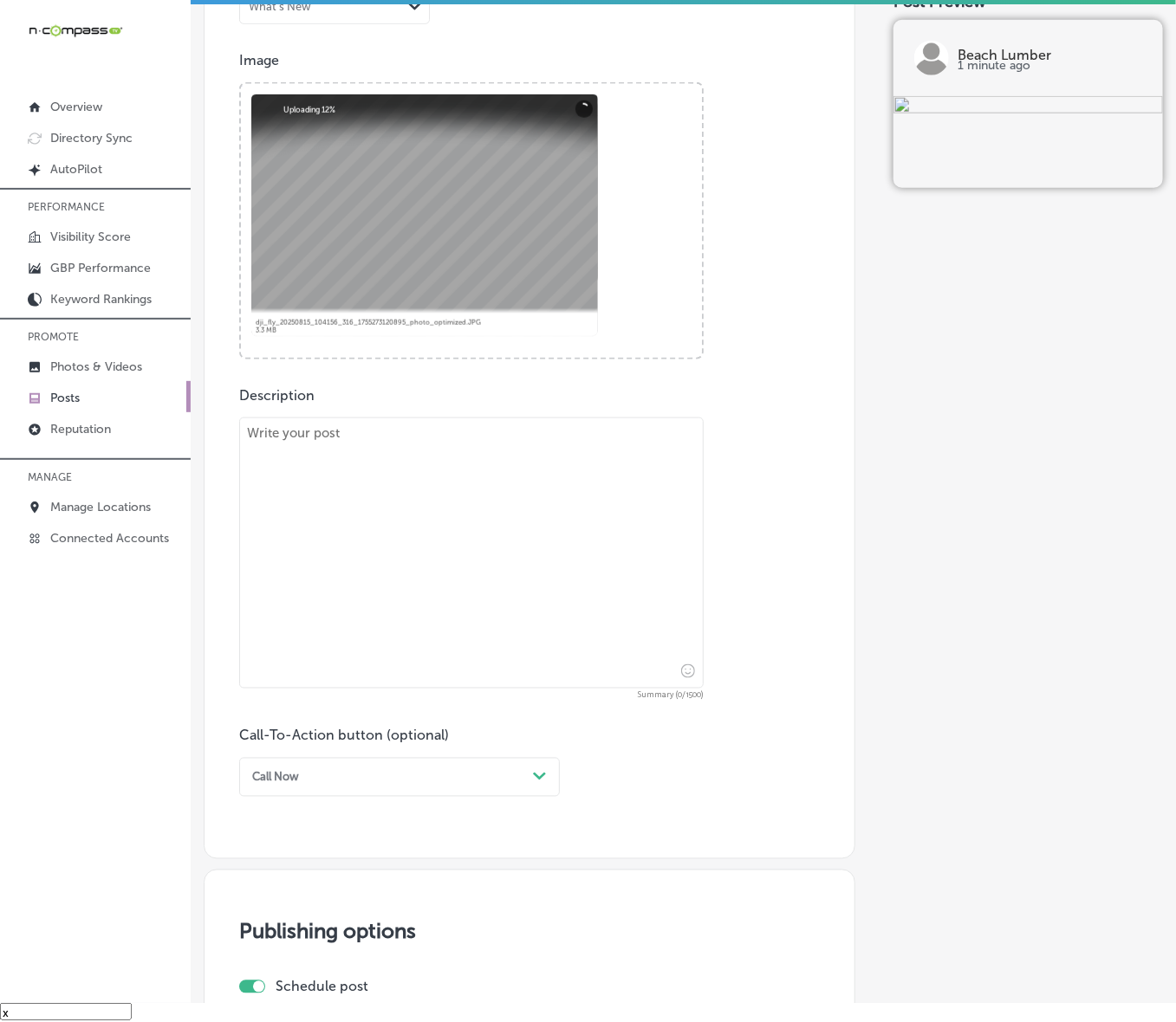
click at [356, 574] on textarea at bounding box center [472, 553] width 465 height 271
paste textarea "For any construction project, having the right lumber supplies is essential. Be…"
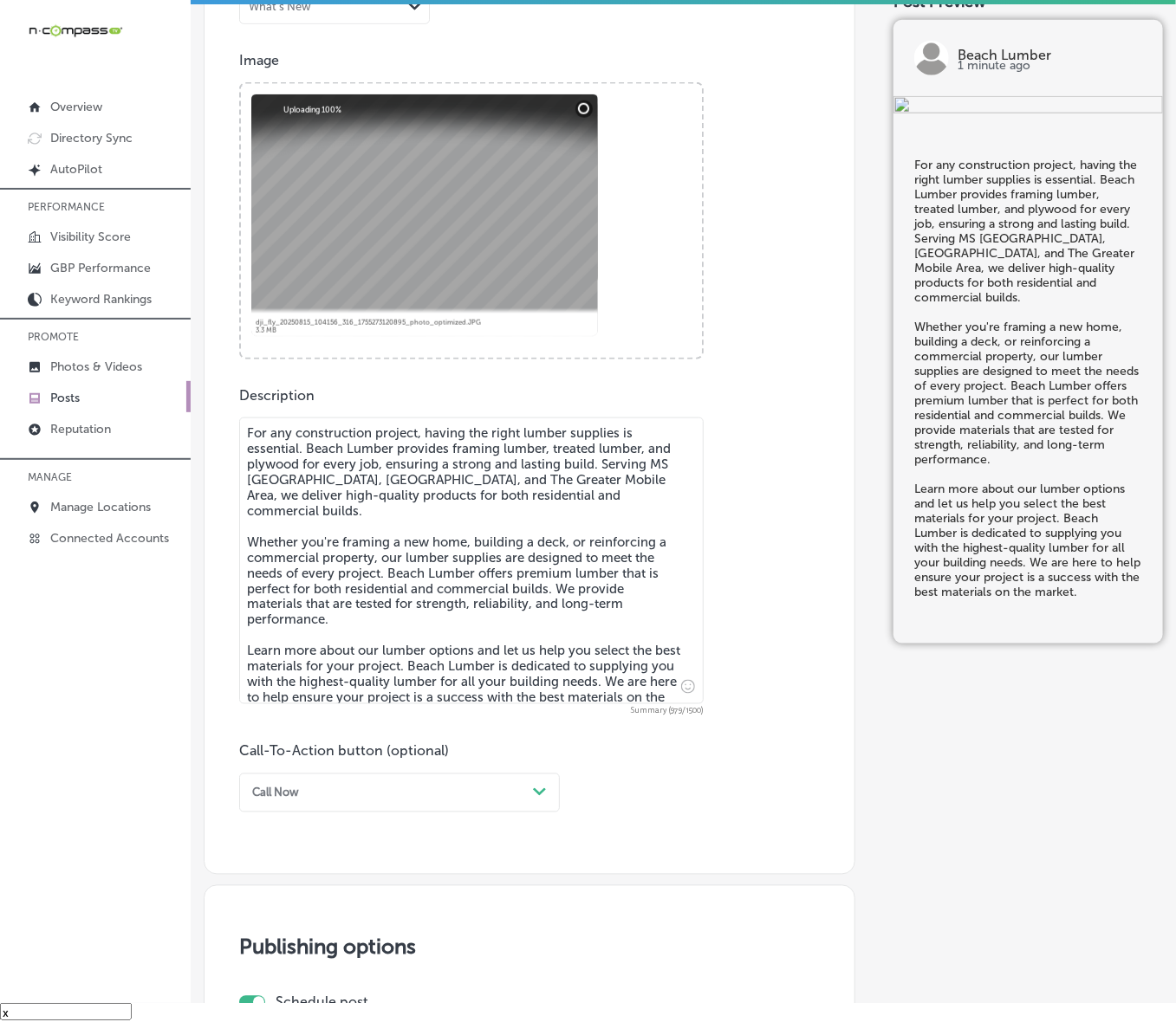
type textarea "For any construction project, having the right lumber supplies is essential. Be…"
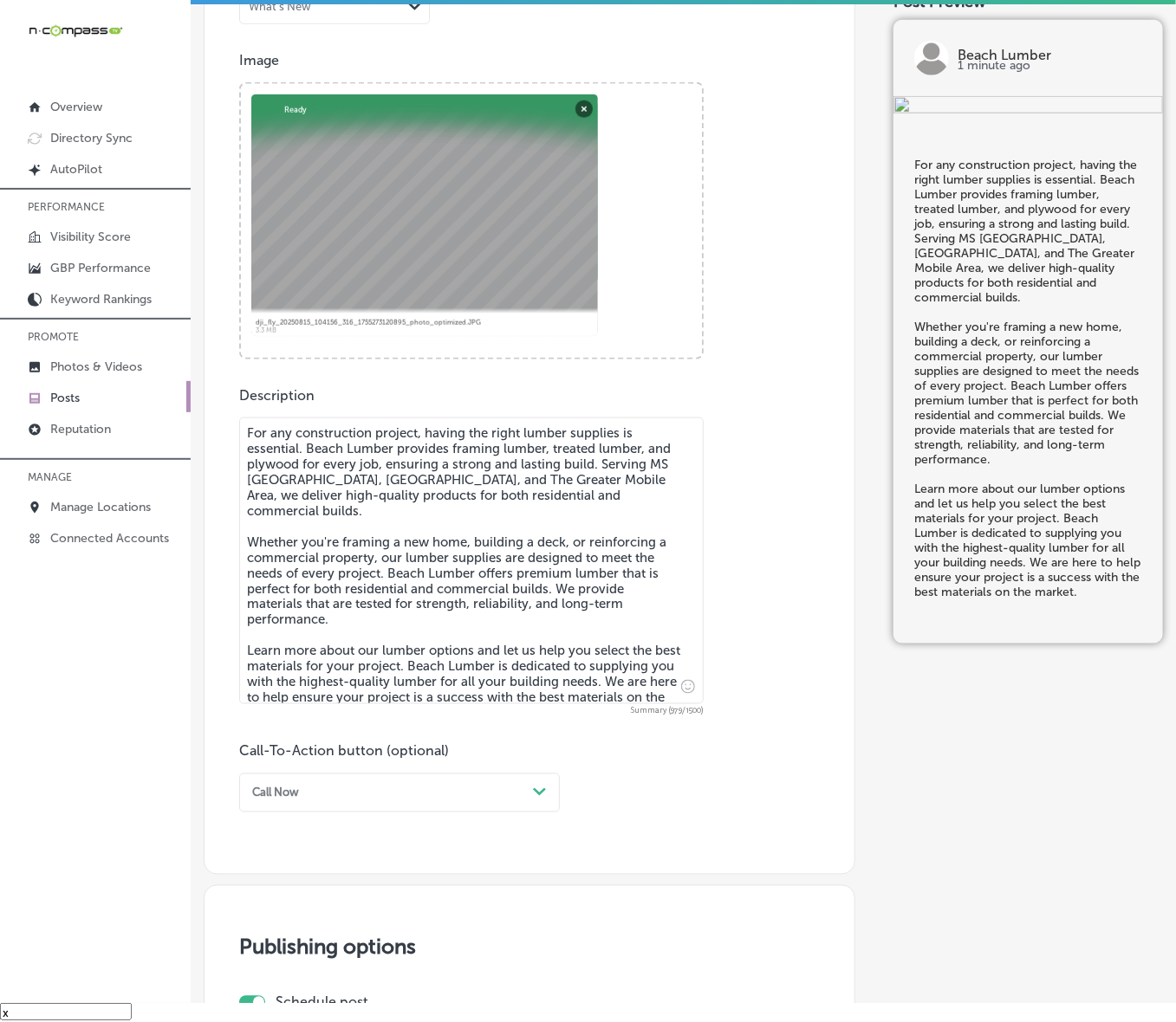
drag, startPoint x: 357, startPoint y: 789, endPoint x: 345, endPoint y: 794, distance: 13.0
click at [357, 684] on div "Call Now" at bounding box center [385, 793] width 281 height 23
click at [331, 684] on div "Learn more" at bounding box center [400, 933] width 321 height 26
click at [345, 684] on input "text" at bounding box center [472, 895] width 463 height 48
paste input "[URL][DOMAIN_NAME]"
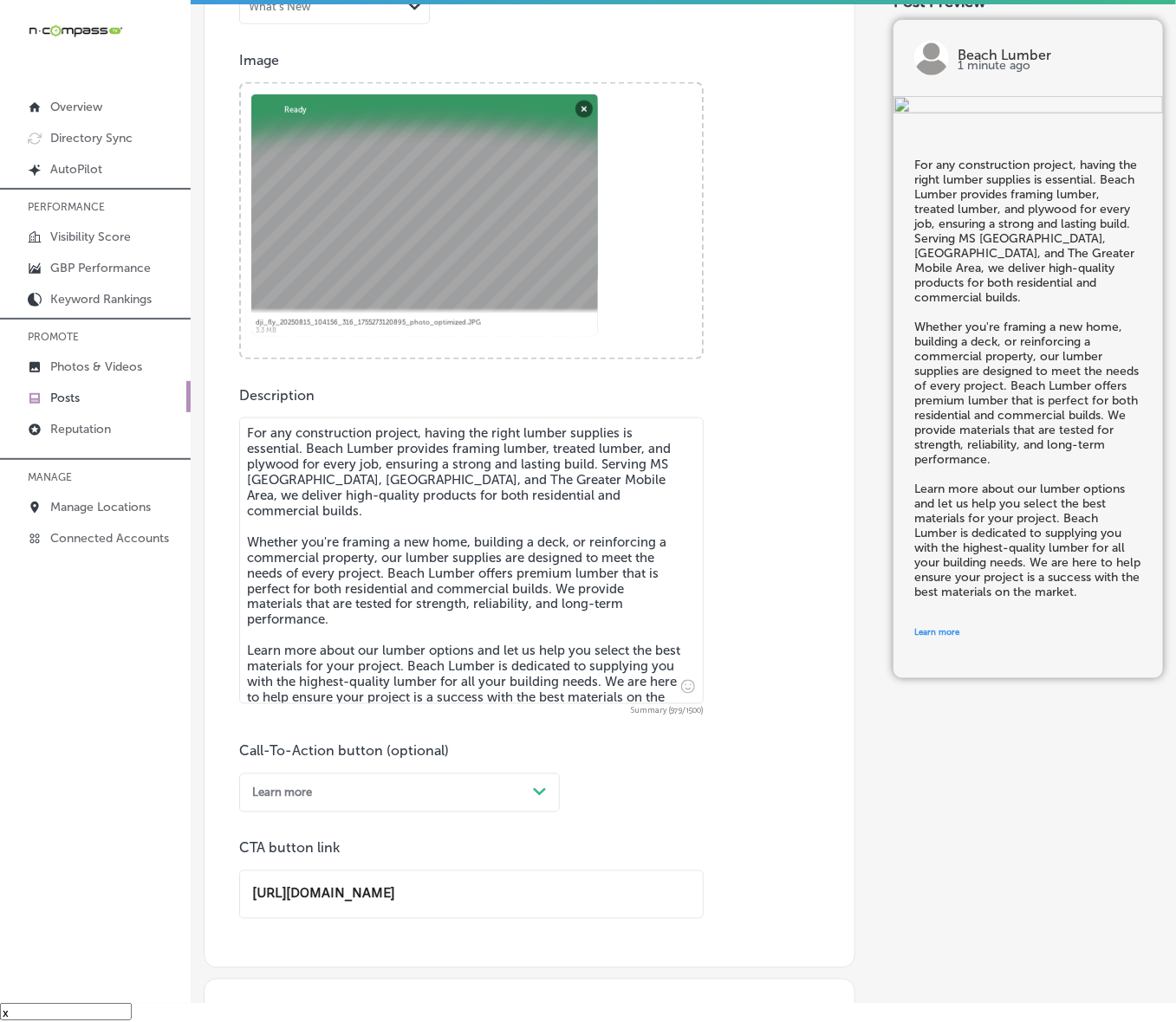
scroll to position [985, 0]
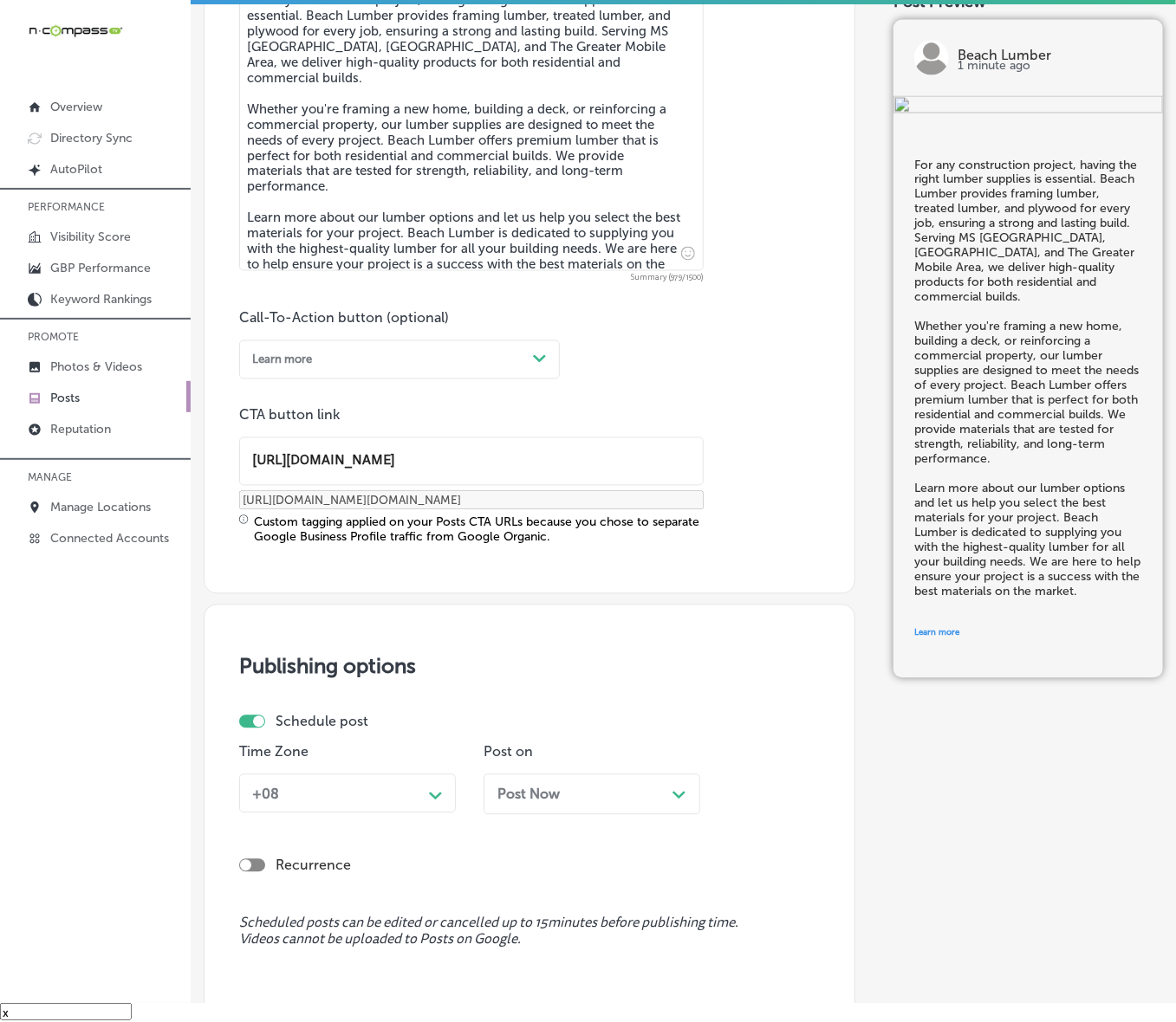
type input "[URL][DOMAIN_NAME]"
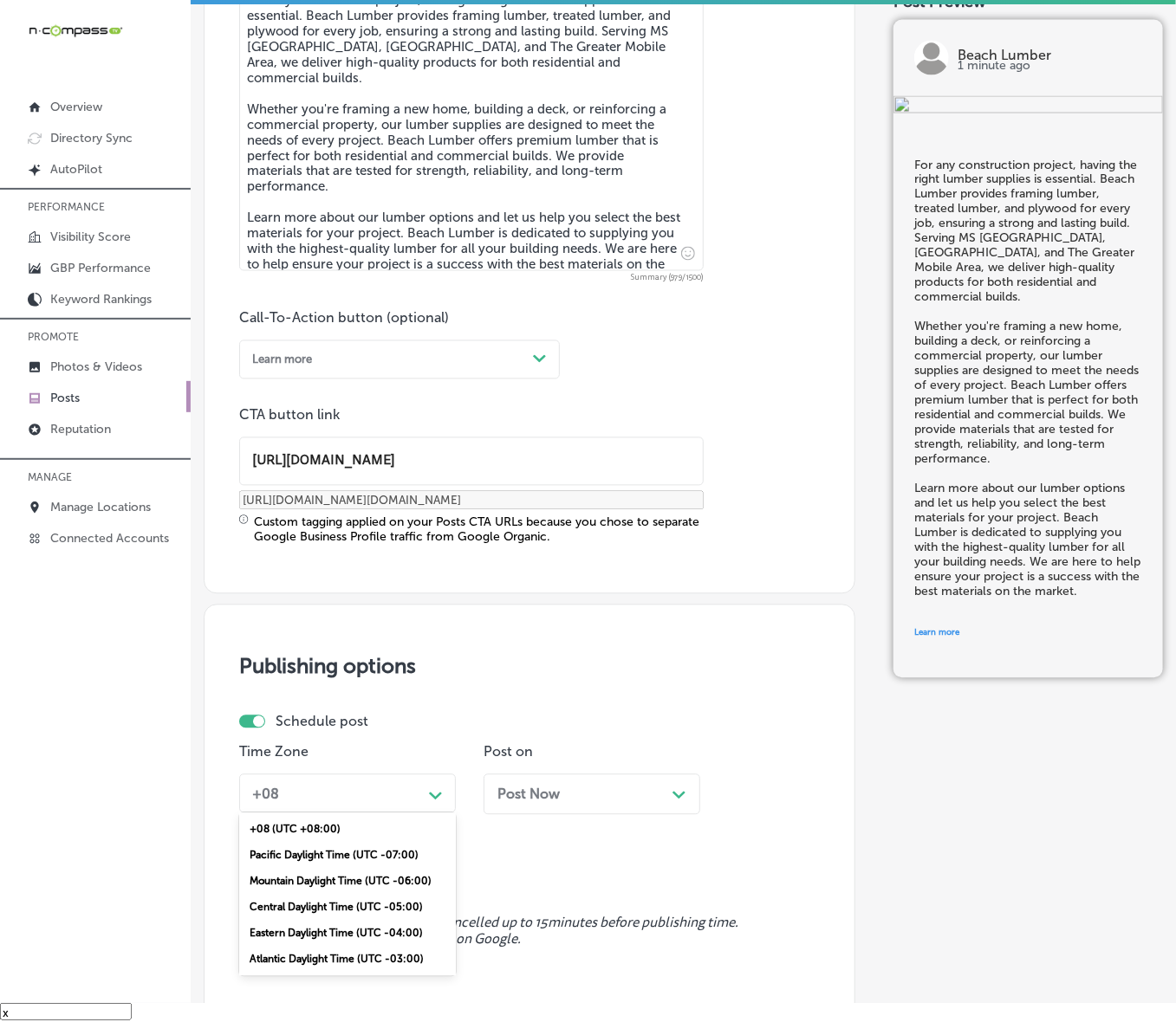
click at [423, 684] on div "Path Created with Sketch." at bounding box center [436, 794] width 28 height 28
click at [345, 684] on div "Mountain Daylight Time (UTC -06:00)" at bounding box center [348, 882] width 217 height 26
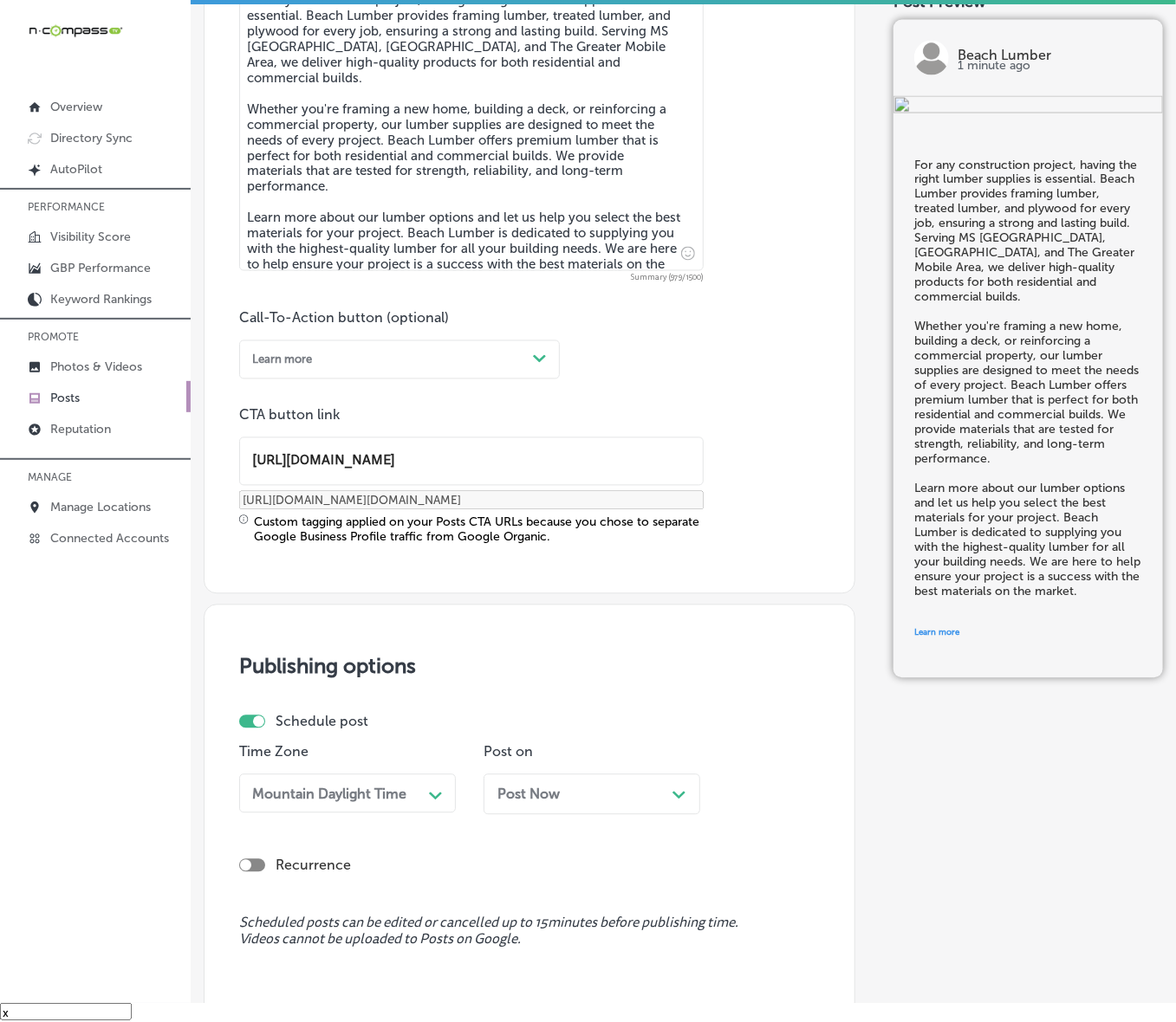
click at [560, 684] on span "Post Now" at bounding box center [528, 795] width 62 height 16
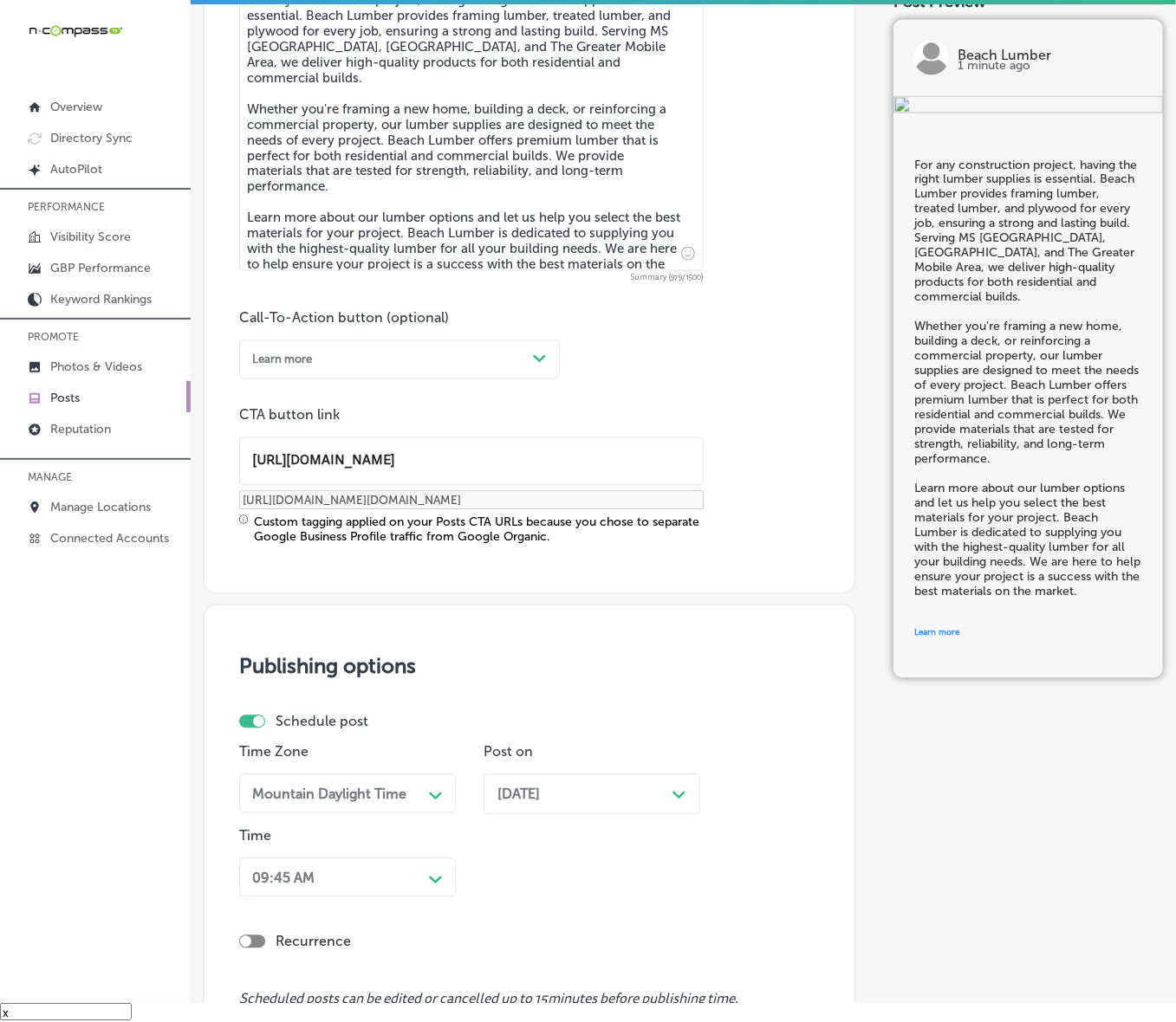
click at [439, 684] on div "09:45 AM Path Created with Sketch." at bounding box center [348, 877] width 217 height 39
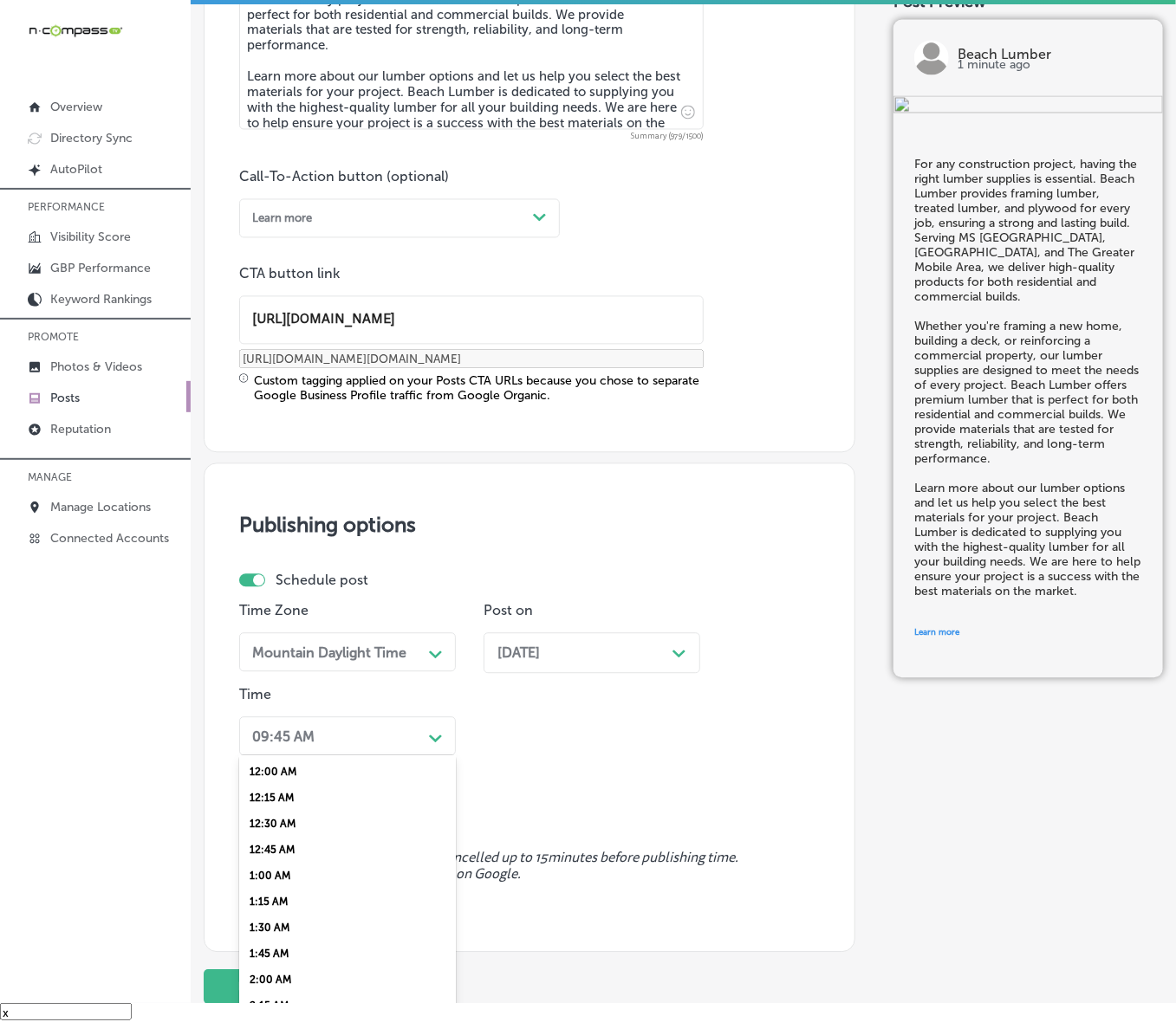
scroll to position [541, 0]
click at [276, 684] on div "7:00 AM" at bounding box center [348, 959] width 217 height 26
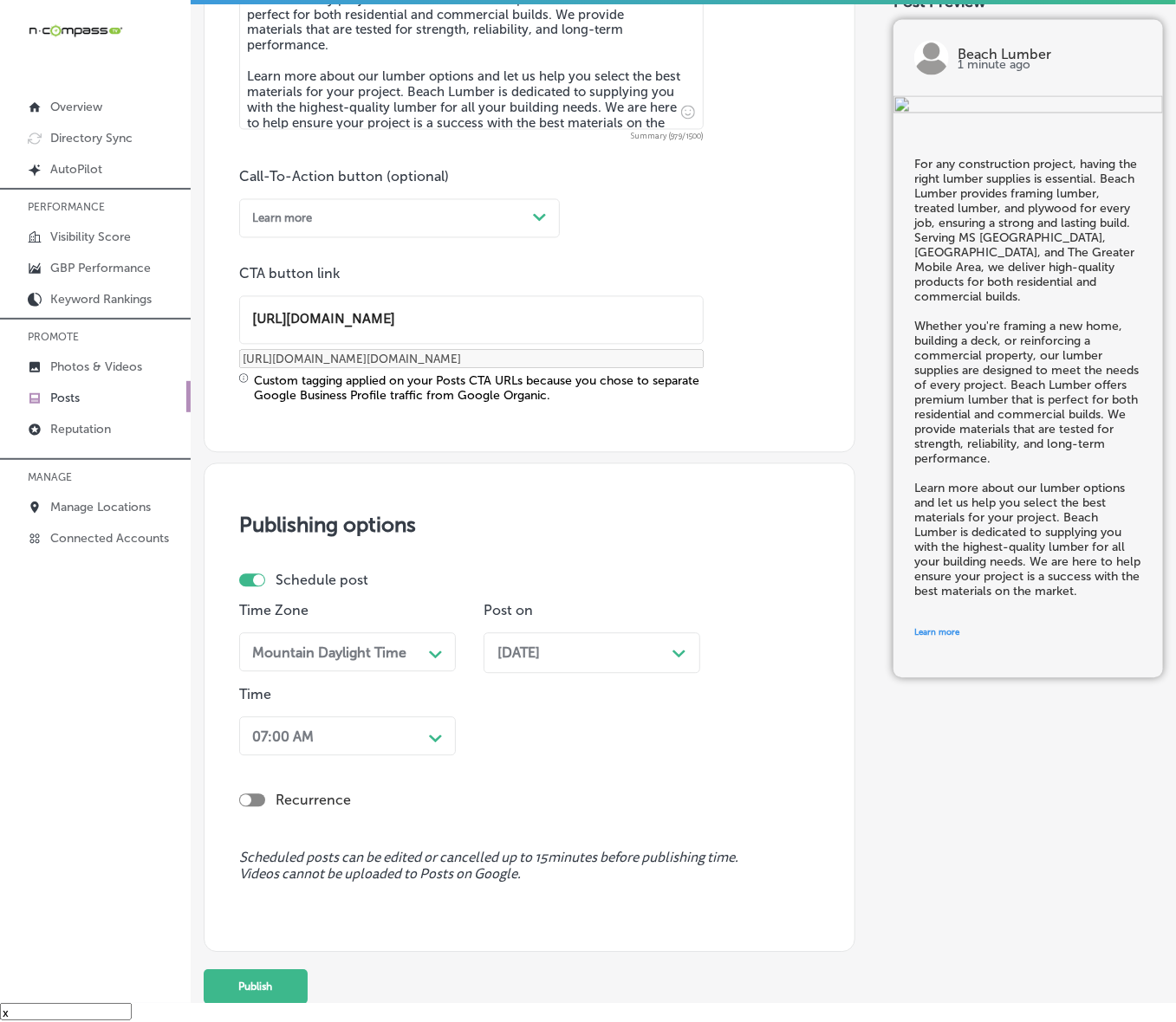
scroll to position [1230, 0]
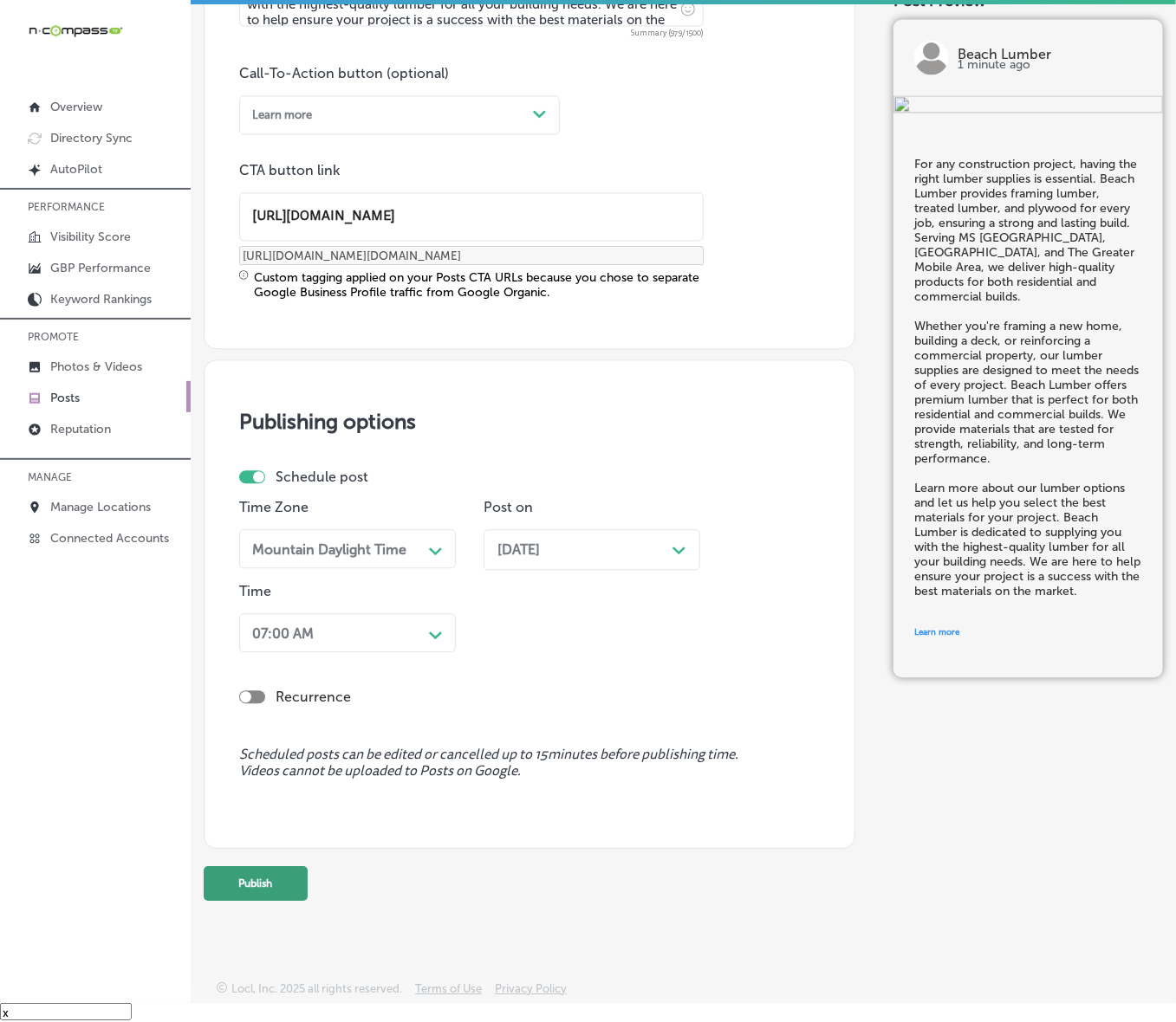
click at [277, 684] on button "Publish" at bounding box center [255, 883] width 104 height 34
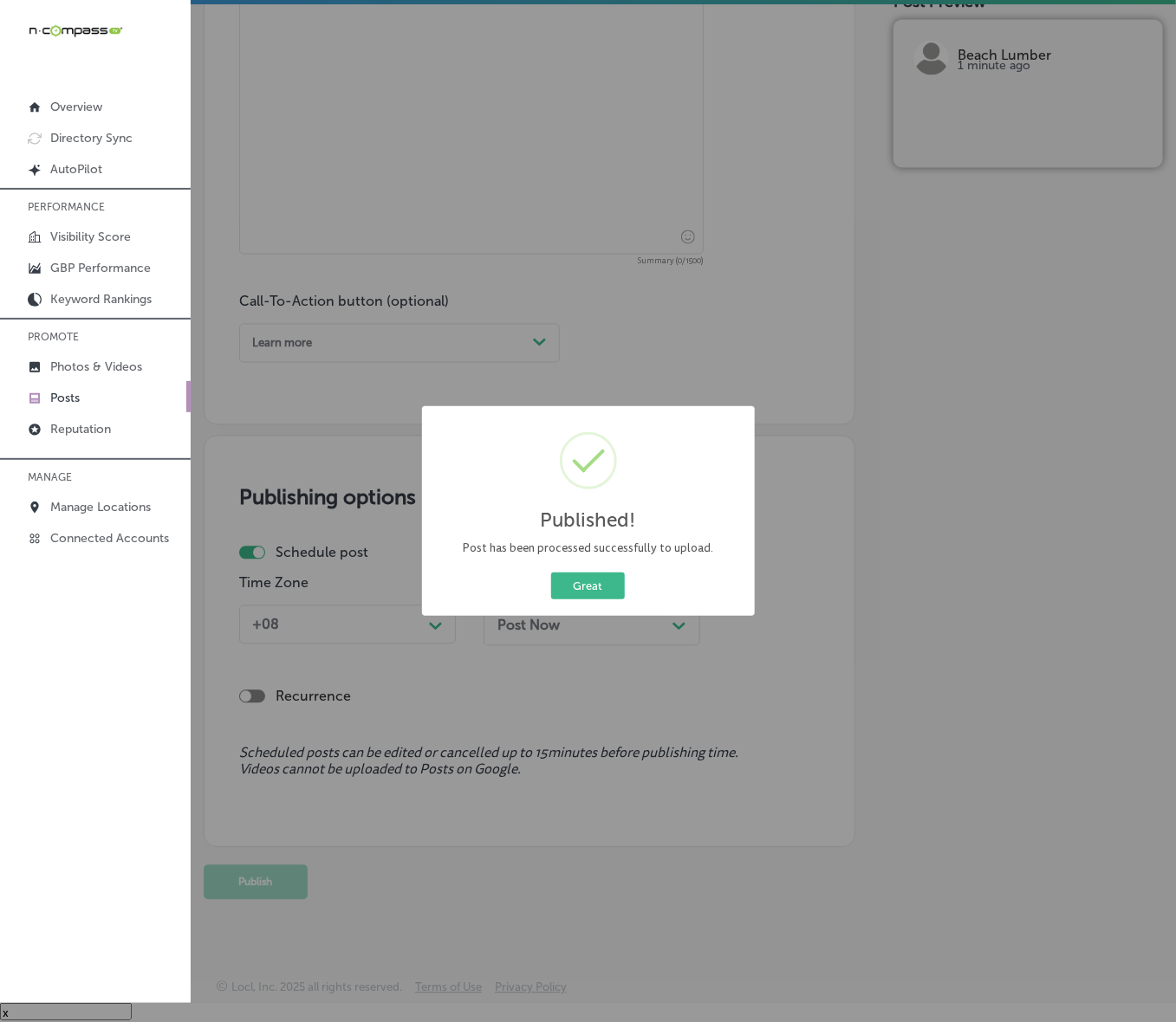
scroll to position [1000, 0]
click at [576, 594] on button "Great" at bounding box center [588, 586] width 74 height 27
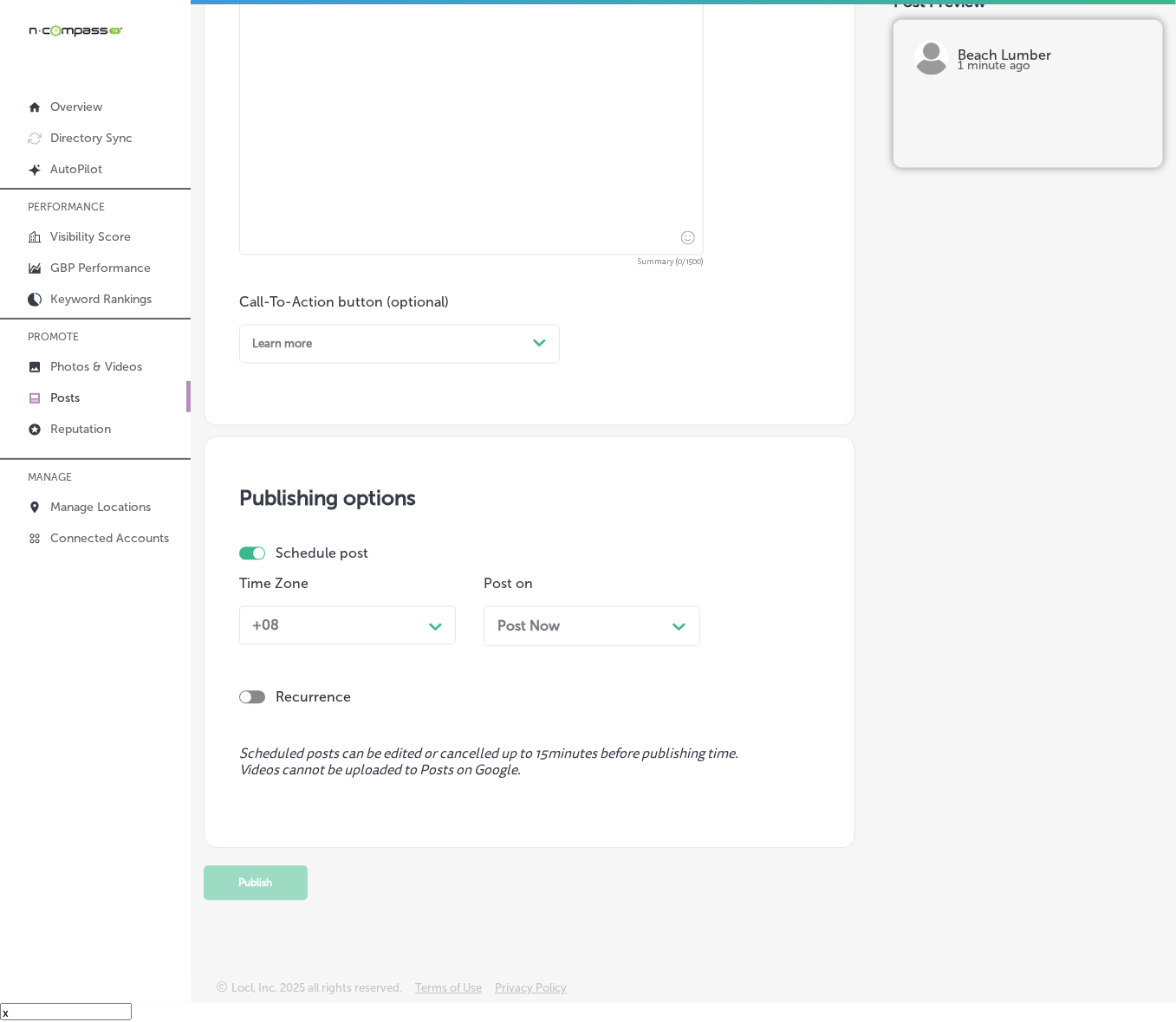
click at [57, 404] on p "Posts" at bounding box center [65, 398] width 30 height 14
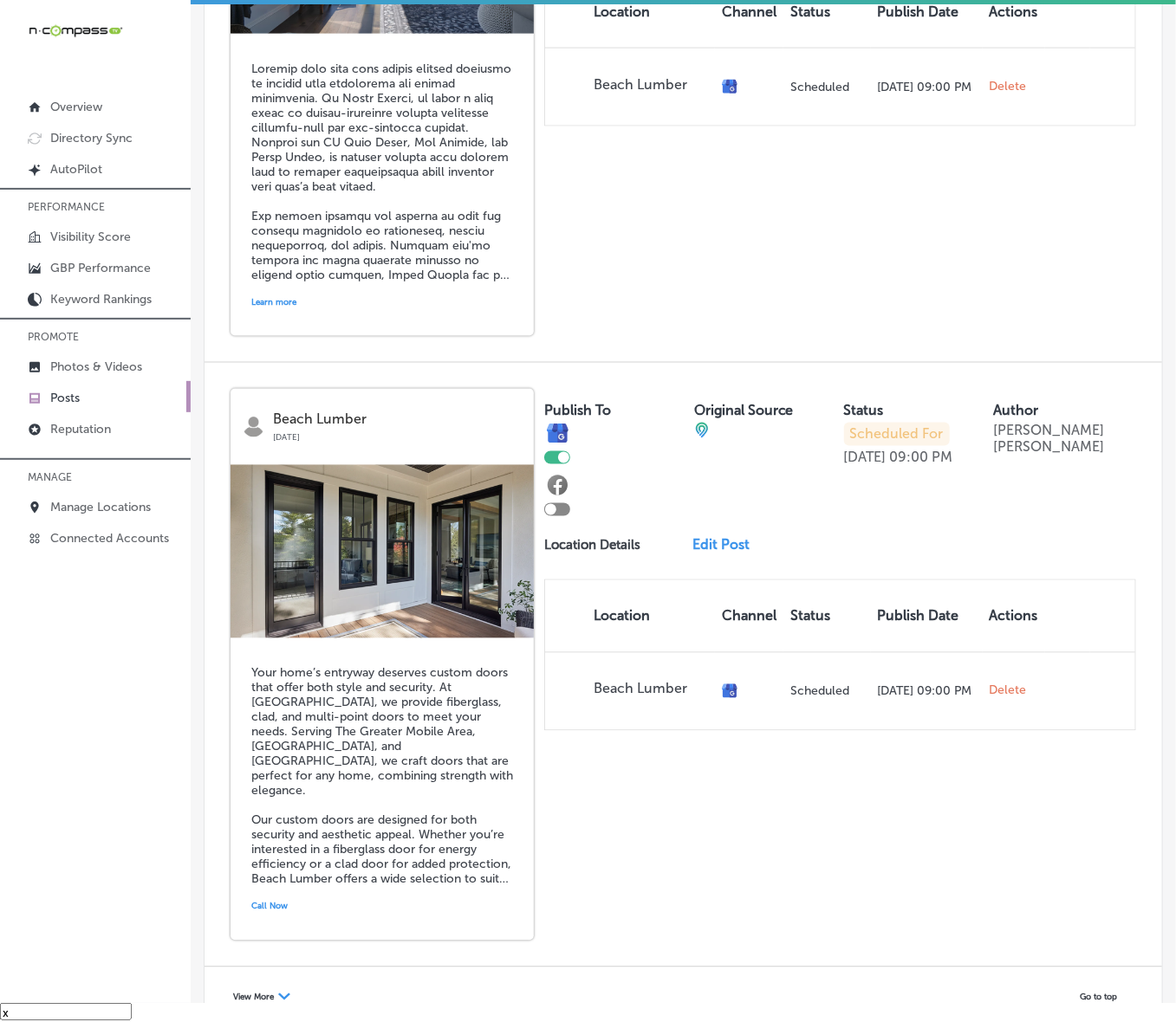
scroll to position [3352, 0]
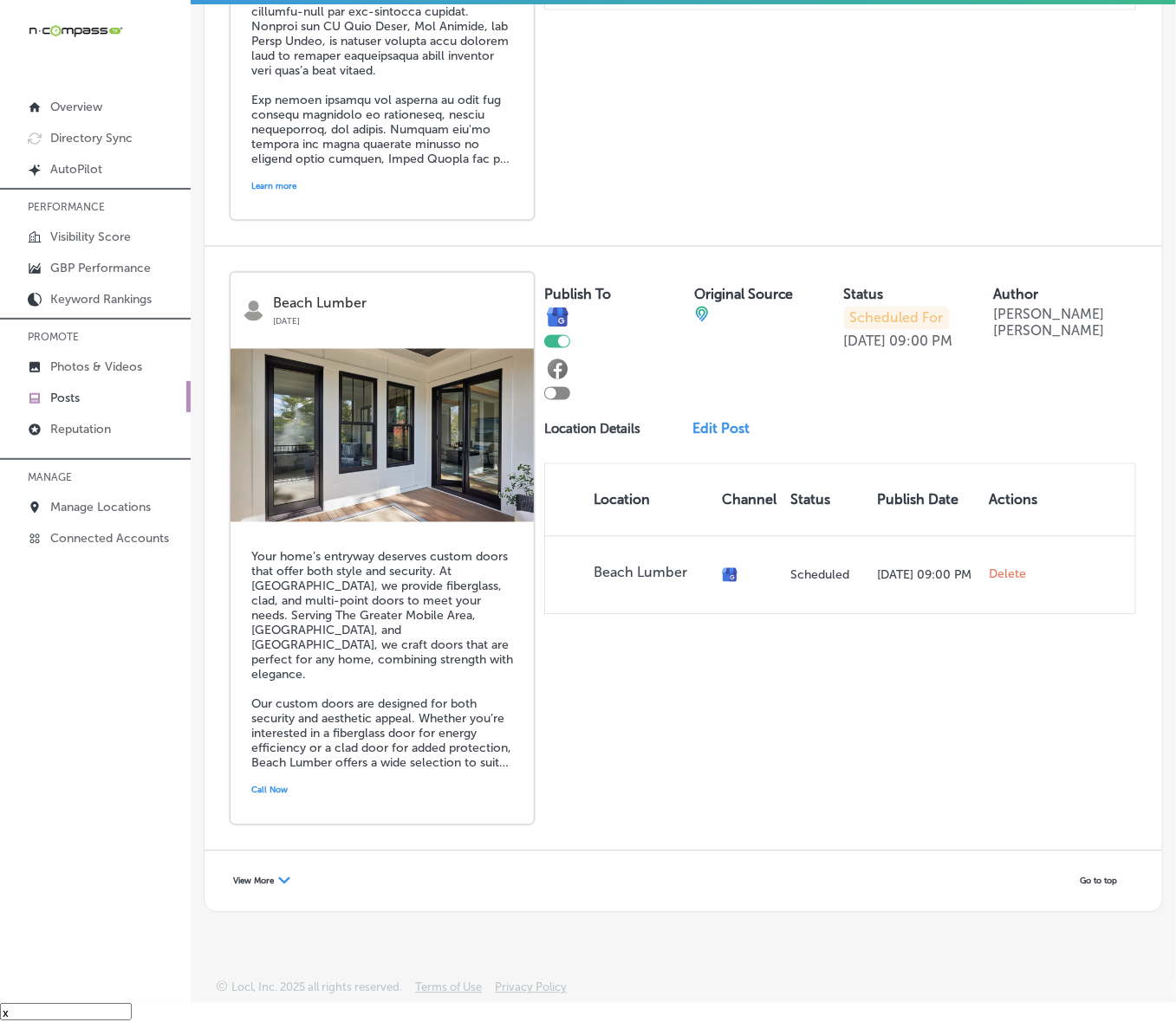
click at [283, 684] on icon "Path Created with Sketch." at bounding box center [284, 882] width 12 height 7
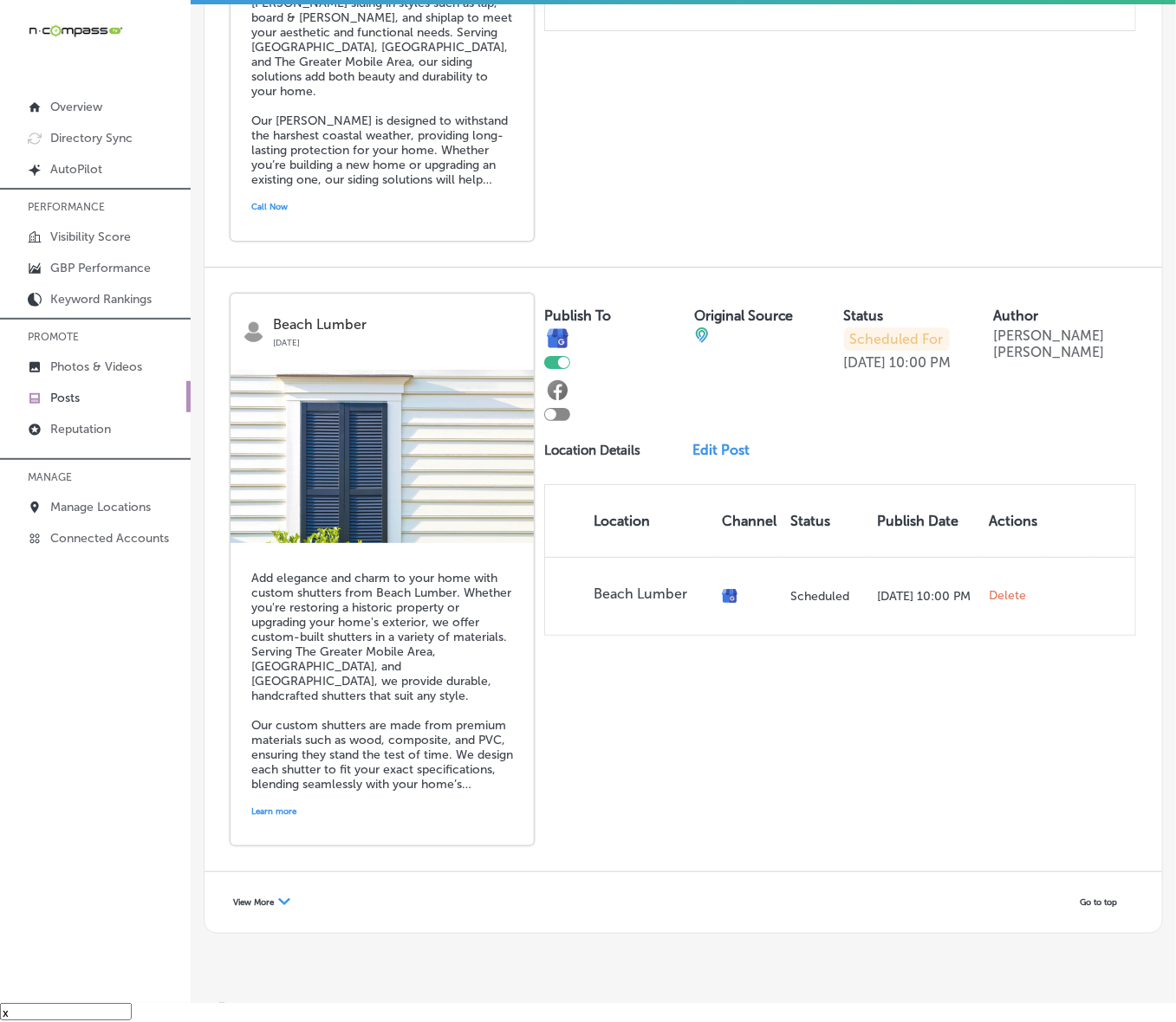
scroll to position [7020, 0]
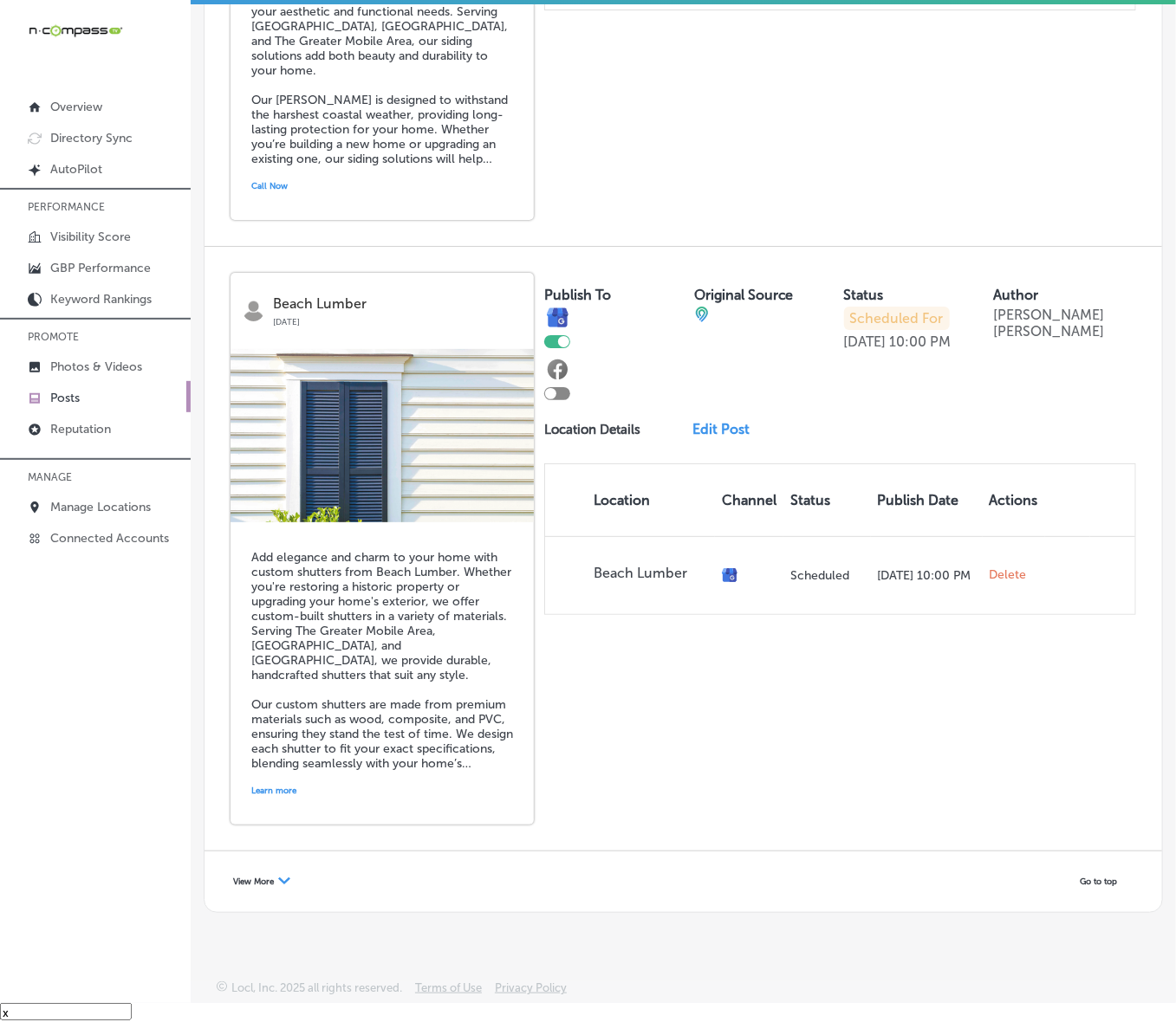
click at [258, 684] on span "View More" at bounding box center [253, 882] width 41 height 11
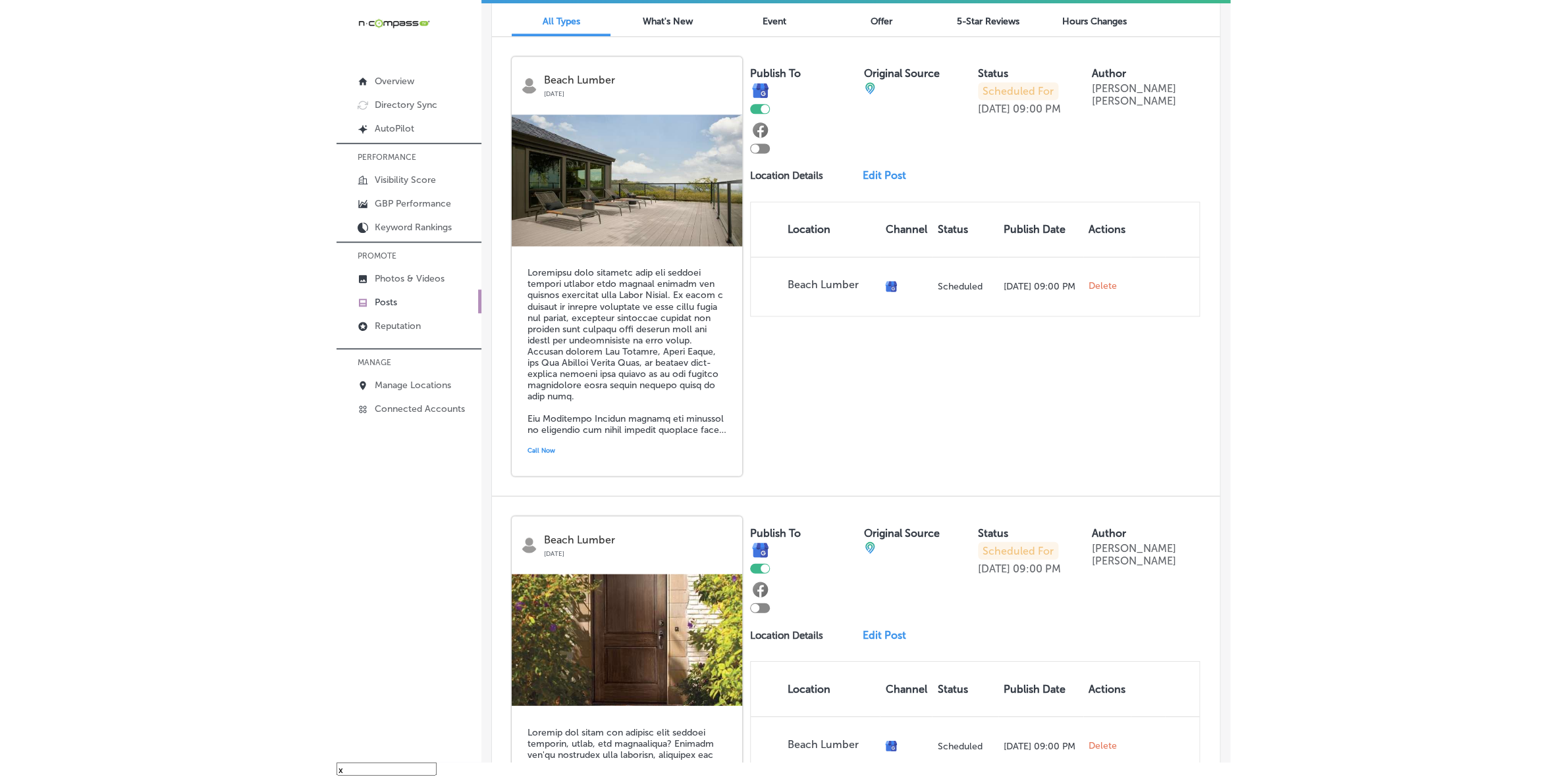
scroll to position [0, 0]
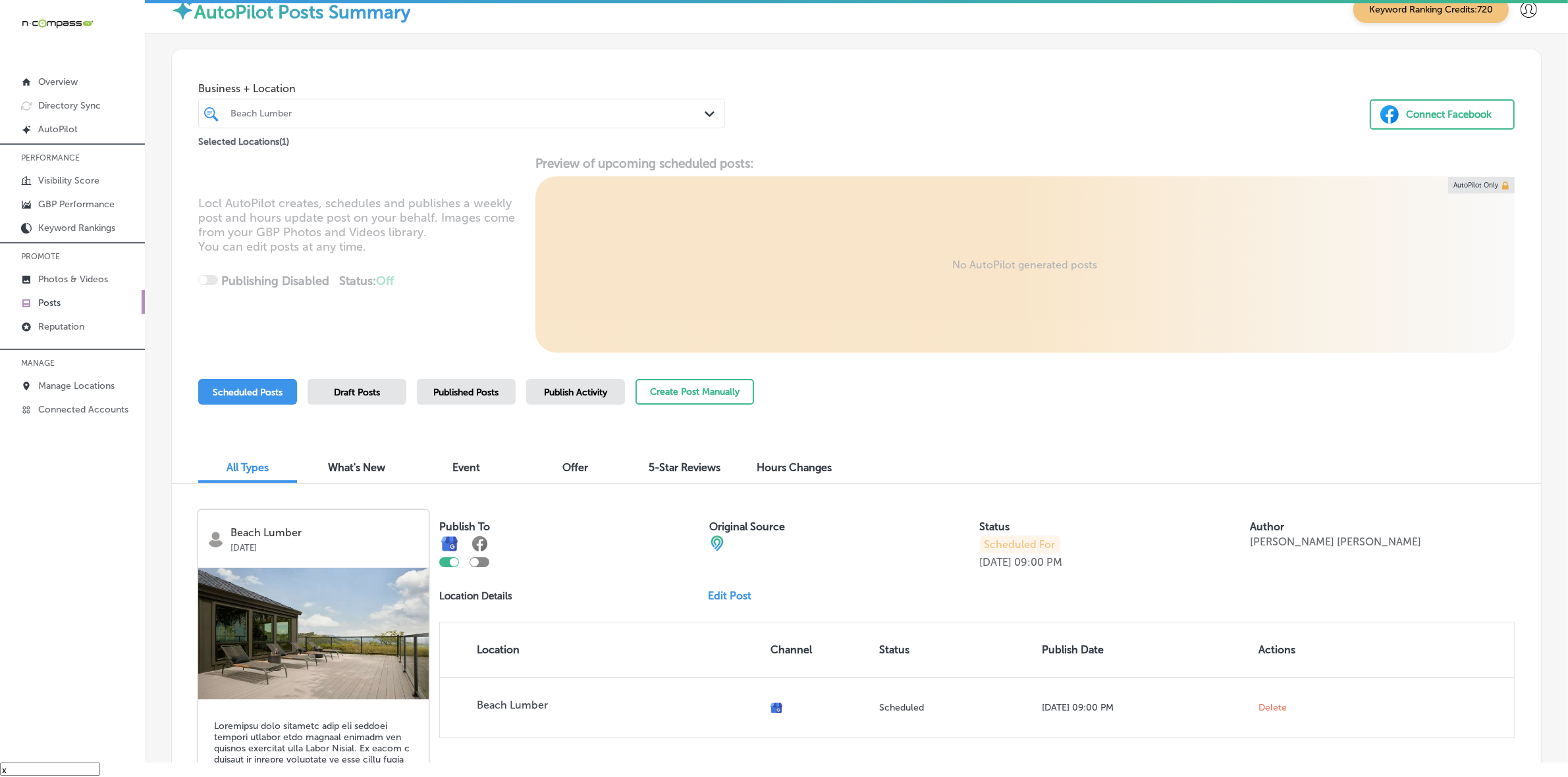
click at [323, 123] on div "Beach Lumber" at bounding box center [461, 114] width 476 height 21
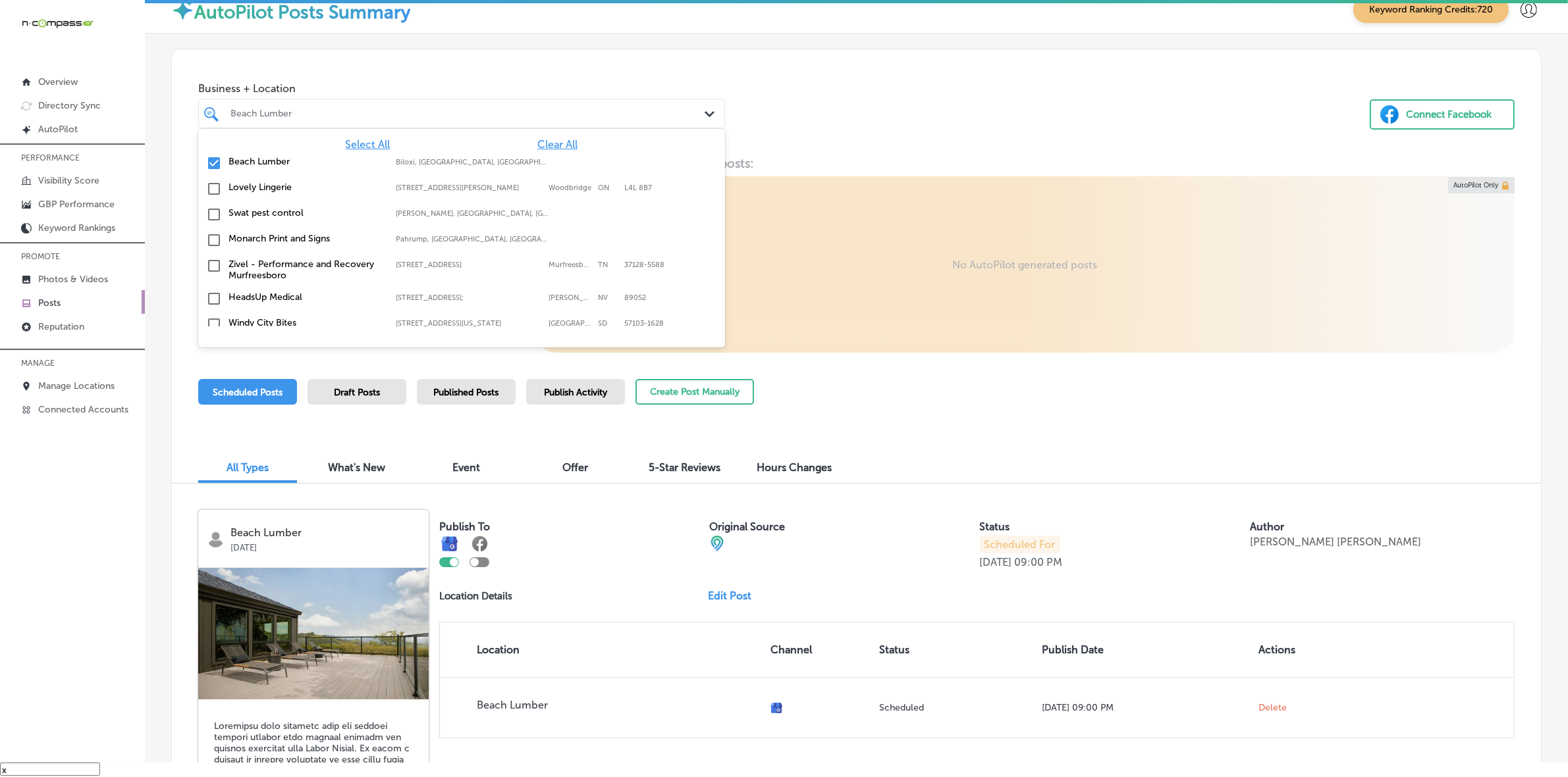
click at [544, 143] on span "Clear All" at bounding box center [557, 144] width 40 height 12
click at [383, 214] on div "Western States Construction [GEOGRAPHIC_DATA], [GEOGRAPHIC_DATA], [GEOGRAPHIC_D…" at bounding box center [421, 213] width 385 height 11
type input "west"
click at [935, 90] on div "Business + Location option focused, 2 of 168. 14 results available for search t…" at bounding box center [856, 99] width 1369 height 100
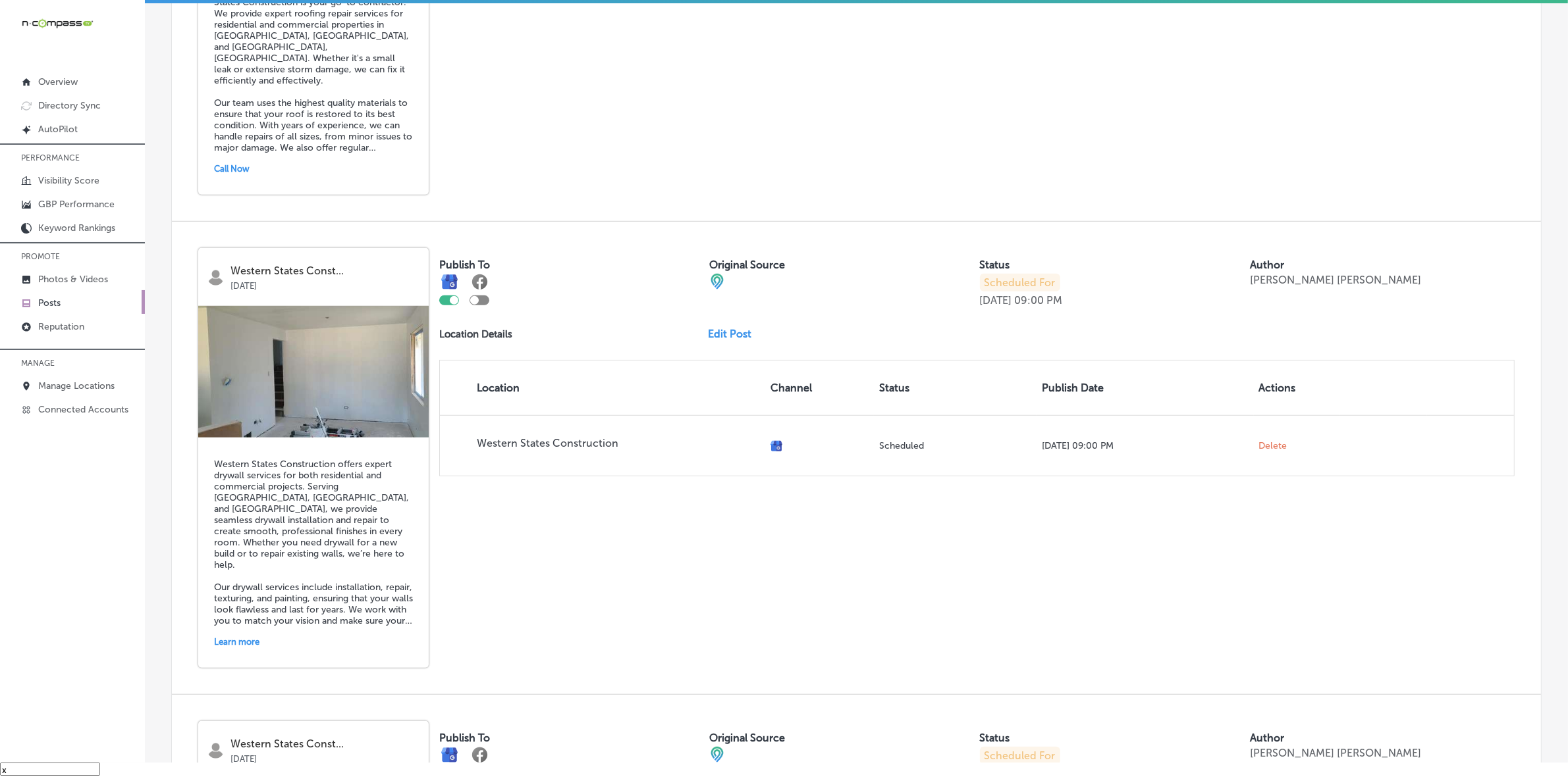
scroll to position [1170, 0]
